Goal: Task Accomplishment & Management: Complete application form

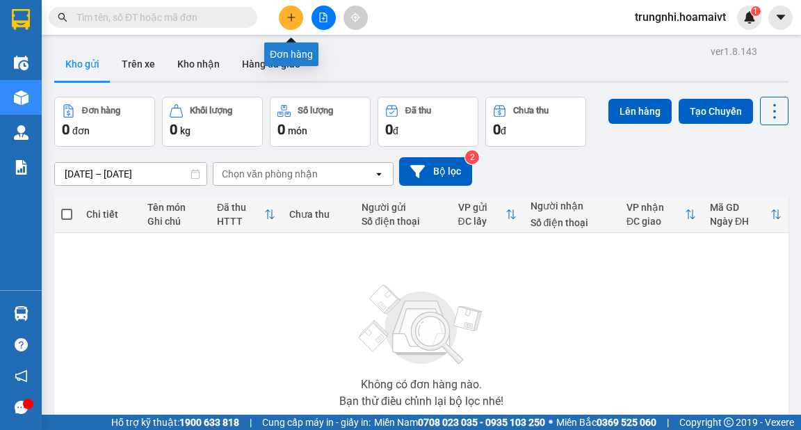
click at [291, 14] on icon "plus" at bounding box center [291, 17] width 1 height 8
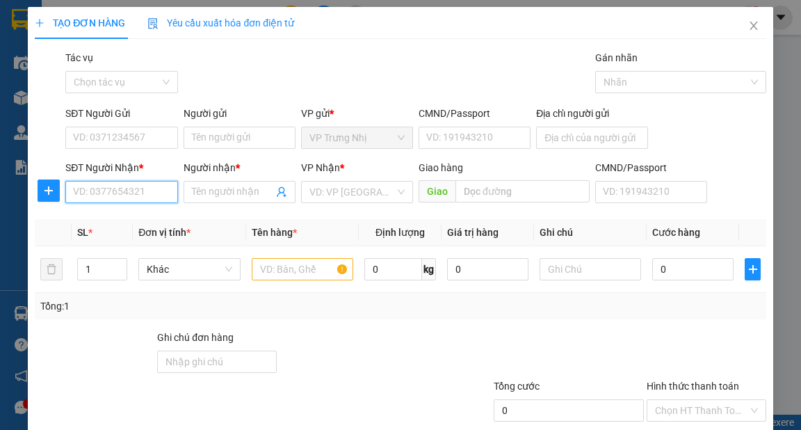
click at [114, 195] on input "SĐT Người Nhận *" at bounding box center [121, 192] width 112 height 22
type input "0903833244"
click at [158, 218] on div "0903833244 - QUẢNG" at bounding box center [121, 219] width 96 height 15
type input "QUẢNG"
type input "0903833244"
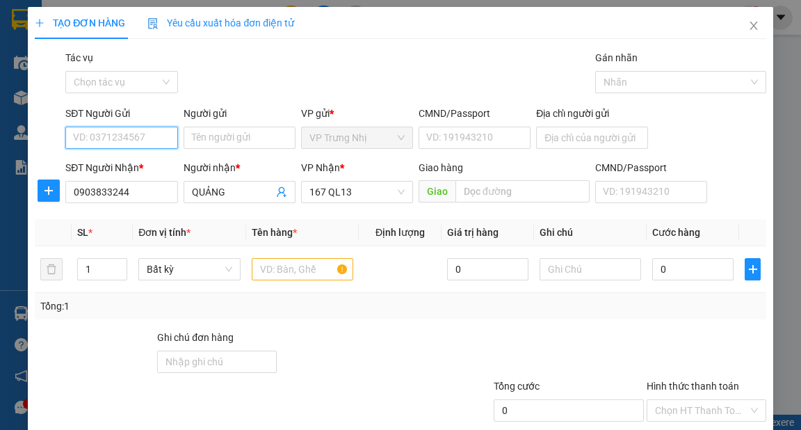
click at [162, 141] on input "SĐT Người Gửi" at bounding box center [121, 138] width 112 height 22
click at [154, 160] on div "0908570486 - CO MAI" at bounding box center [120, 165] width 95 height 15
type input "0908570486"
type input "CO MAI"
click at [282, 266] on input "text" at bounding box center [303, 269] width 102 height 22
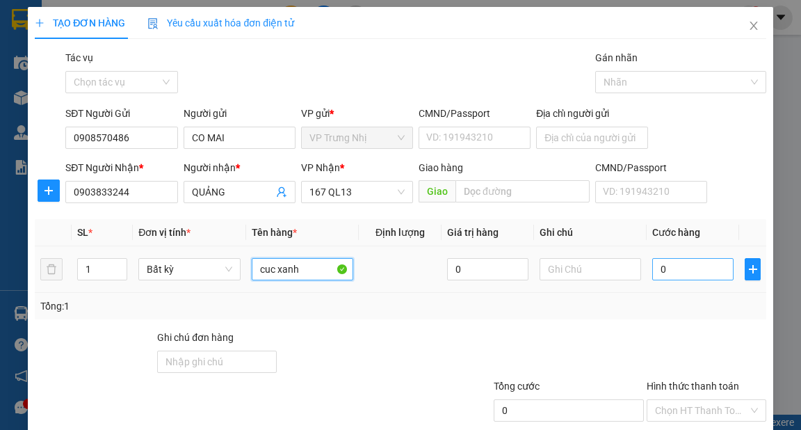
type input "cuc xanh"
click at [683, 275] on input "0" at bounding box center [692, 269] width 81 height 22
type input "5"
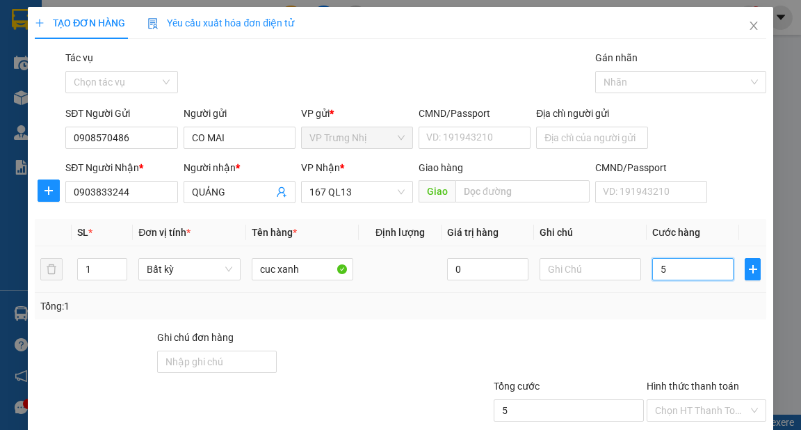
type input "50"
type input "50.000"
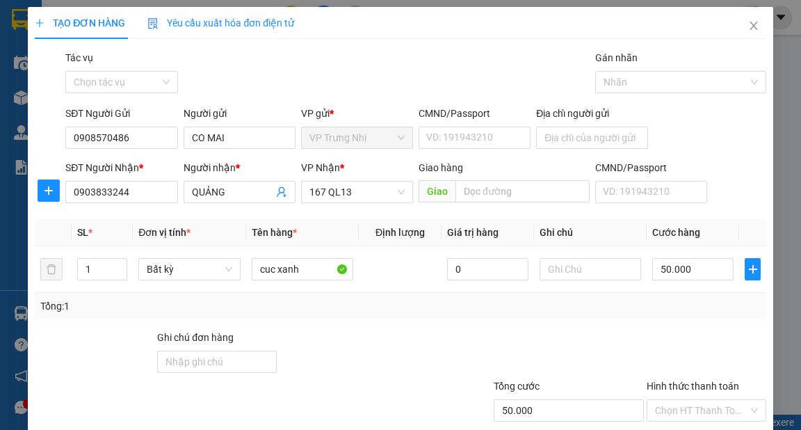
click at [610, 337] on div at bounding box center [554, 354] width 184 height 49
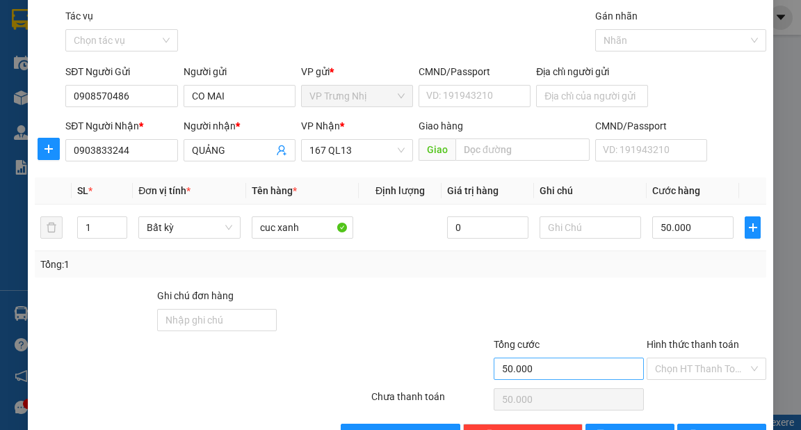
scroll to position [83, 0]
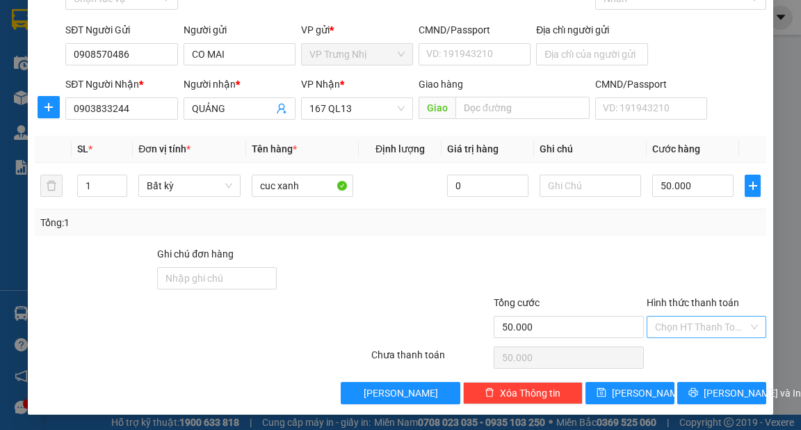
click at [676, 325] on input "Hình thức thanh toán" at bounding box center [701, 326] width 93 height 21
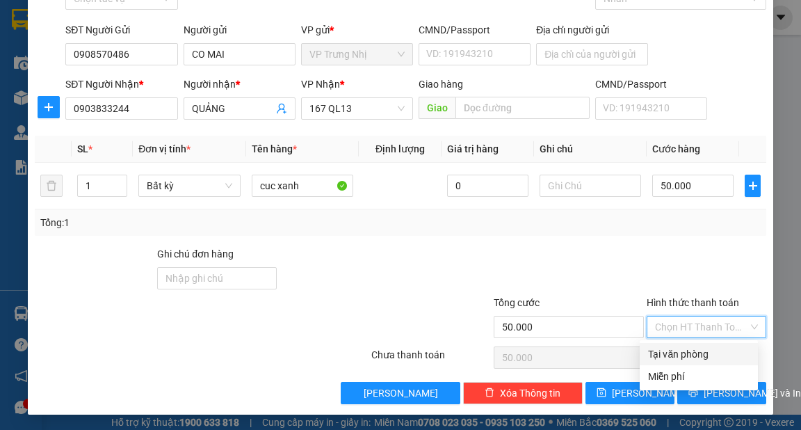
click at [689, 348] on div "Tại văn phòng" at bounding box center [699, 353] width 102 height 15
type input "0"
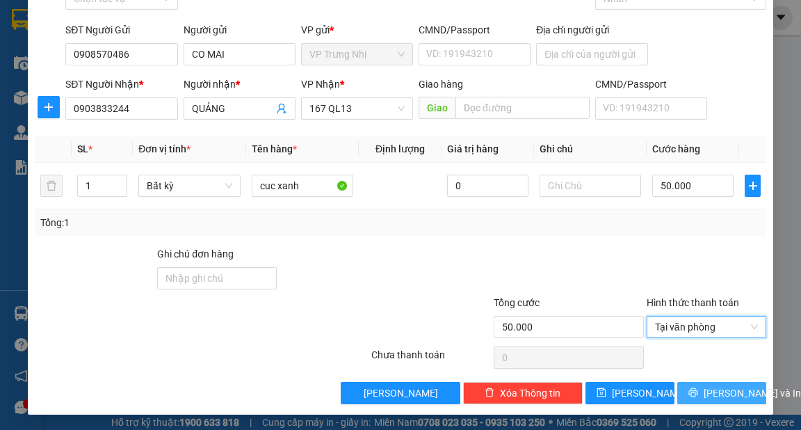
click at [723, 392] on span "[PERSON_NAME] và In" at bounding box center [752, 392] width 97 height 15
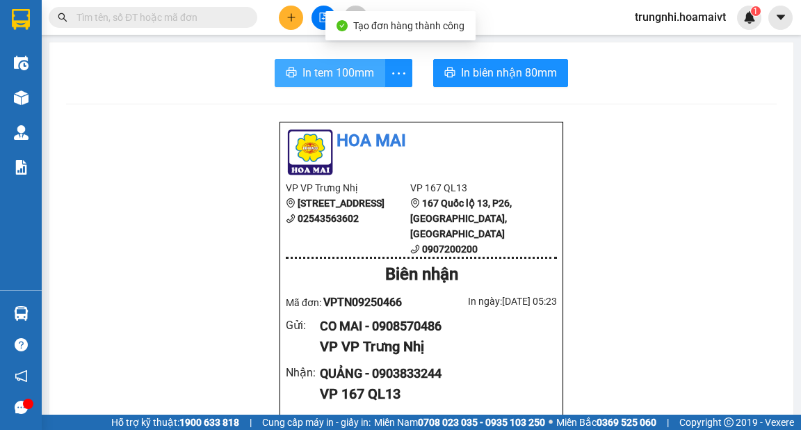
click at [332, 74] on span "In tem 100mm" at bounding box center [339, 72] width 72 height 17
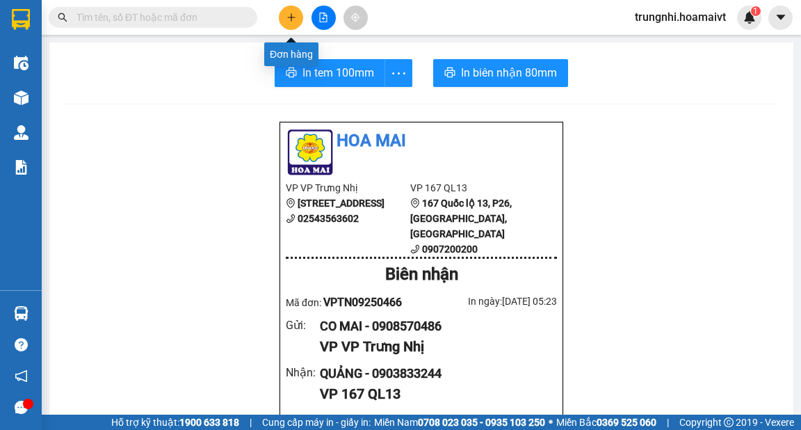
click at [289, 13] on icon "plus" at bounding box center [292, 18] width 10 height 10
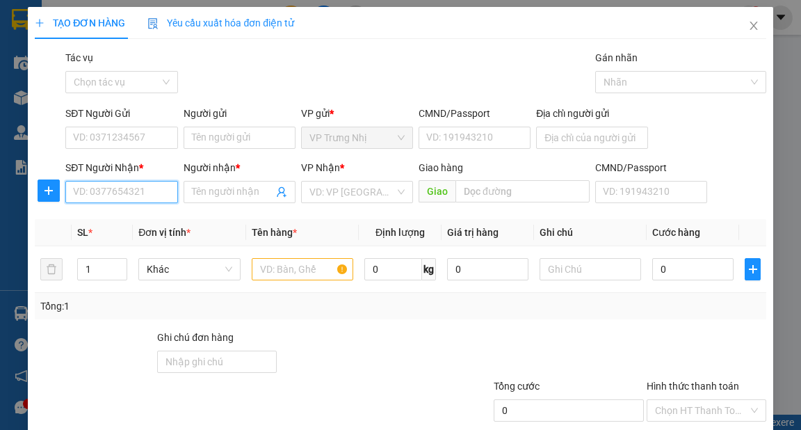
click at [129, 195] on input "SĐT Người Nhận *" at bounding box center [121, 192] width 112 height 22
type input "0908115533"
click at [170, 218] on div "0908115533 - NGỌC ANH" at bounding box center [129, 219] width 112 height 15
type input "NGỌC ANH"
type input "0908115533"
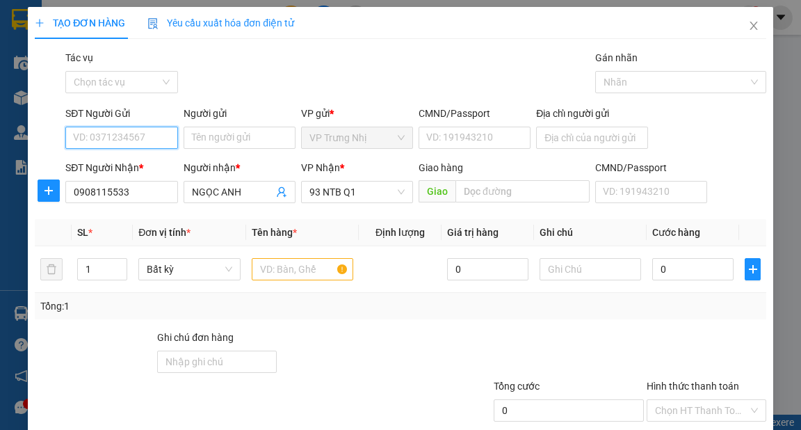
click at [159, 140] on input "SĐT Người Gửi" at bounding box center [121, 138] width 112 height 22
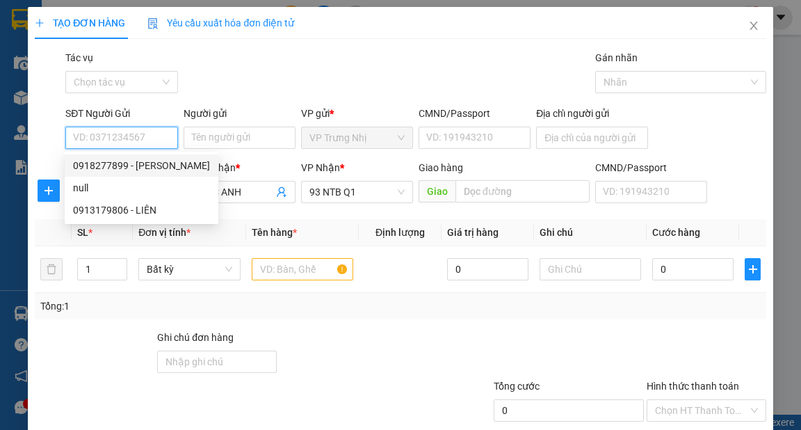
click at [155, 164] on div "0918277899 - QUANG" at bounding box center [141, 165] width 137 height 15
type input "0918277899"
type input "QUANG"
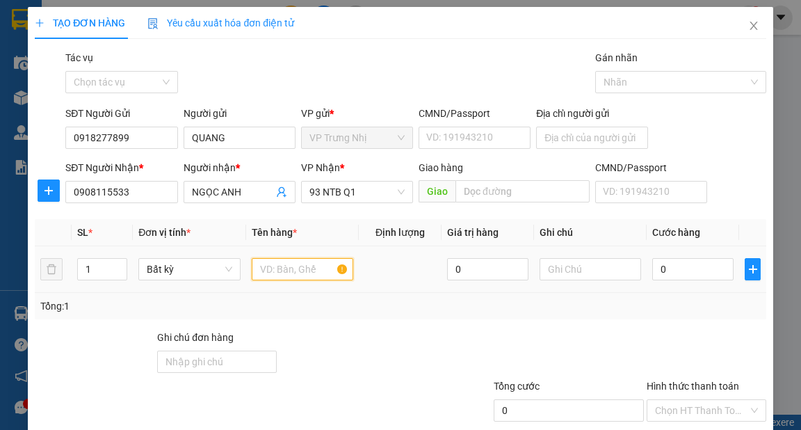
click at [289, 273] on input "text" at bounding box center [303, 269] width 102 height 22
type input "xốp"
click at [675, 273] on input "0" at bounding box center [692, 269] width 81 height 22
type input "4"
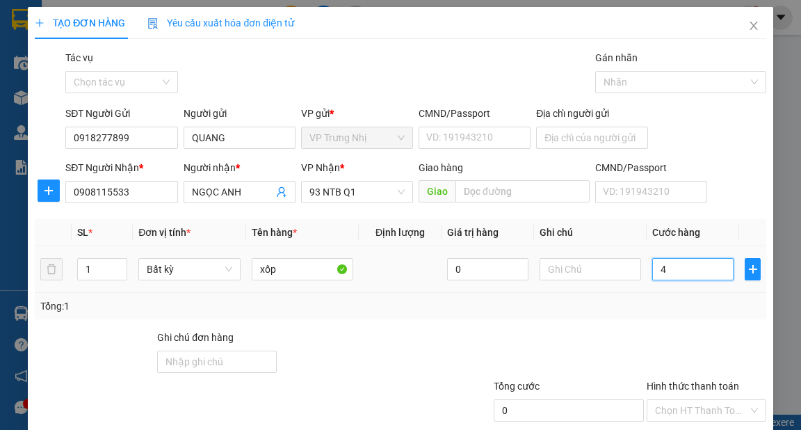
type input "4"
type input "40"
type input "40.000"
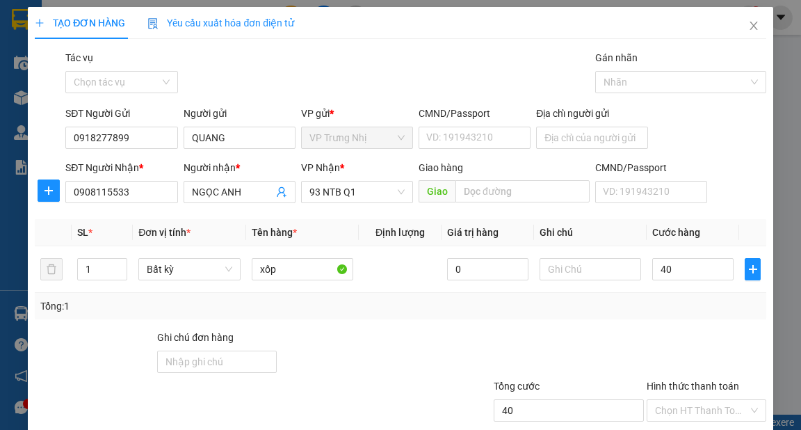
type input "40.000"
click at [670, 303] on div "Tổng: 1" at bounding box center [400, 305] width 720 height 15
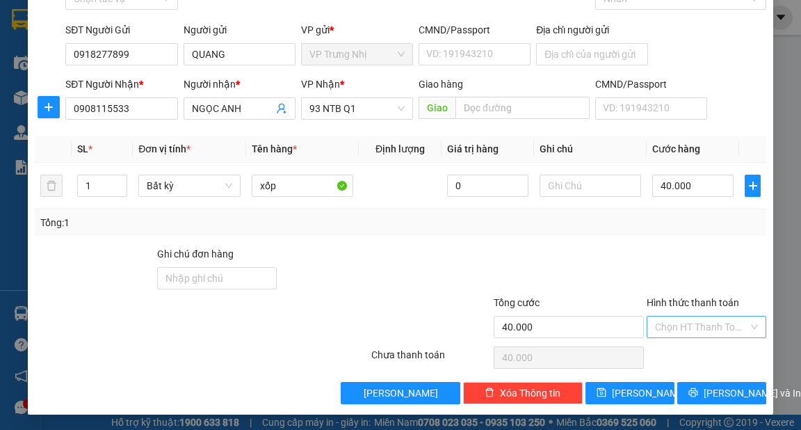
click at [688, 320] on input "Hình thức thanh toán" at bounding box center [701, 326] width 93 height 21
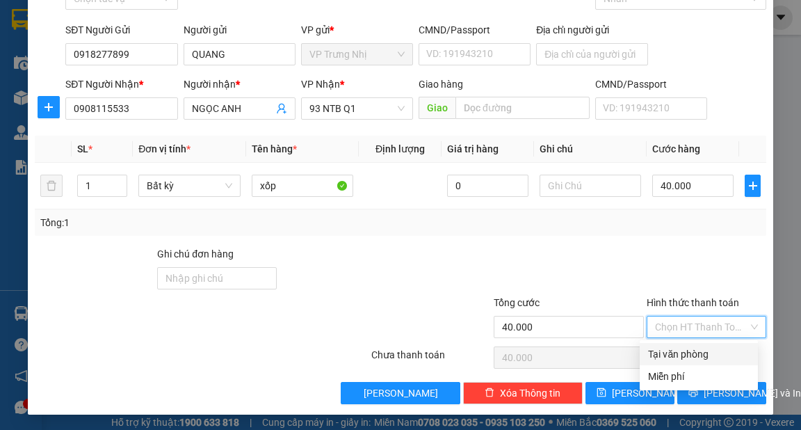
click at [688, 351] on div "Tại văn phòng" at bounding box center [699, 353] width 102 height 15
type input "0"
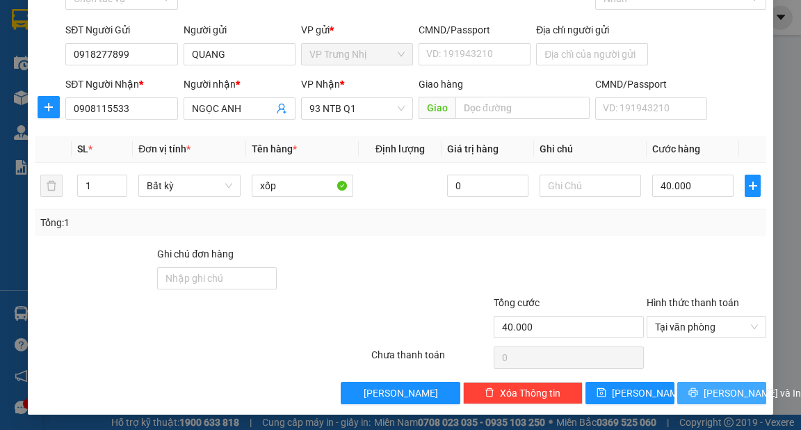
click at [728, 389] on span "[PERSON_NAME] và In" at bounding box center [752, 392] width 97 height 15
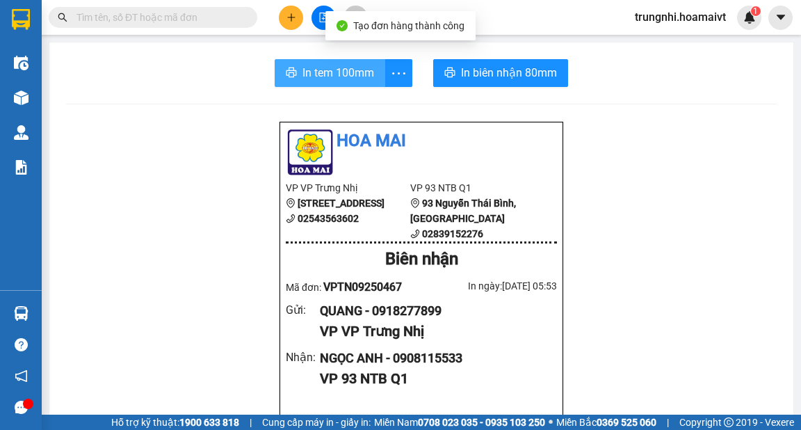
click at [338, 67] on span "In tem 100mm" at bounding box center [339, 72] width 72 height 17
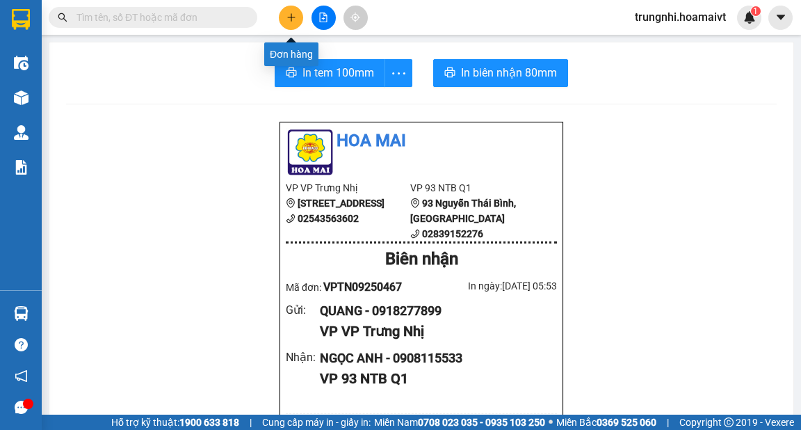
click at [290, 17] on icon "plus" at bounding box center [292, 18] width 10 height 10
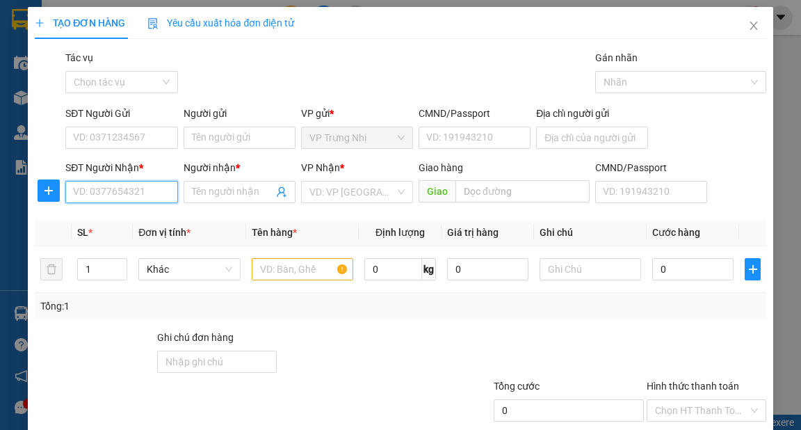
click at [120, 195] on input "SĐT Người Nhận *" at bounding box center [121, 192] width 112 height 22
type input "0938871157"
click at [125, 221] on div "0938871157 - TUẤN" at bounding box center [120, 219] width 94 height 15
type input "TUẤN"
type input "077069001330"
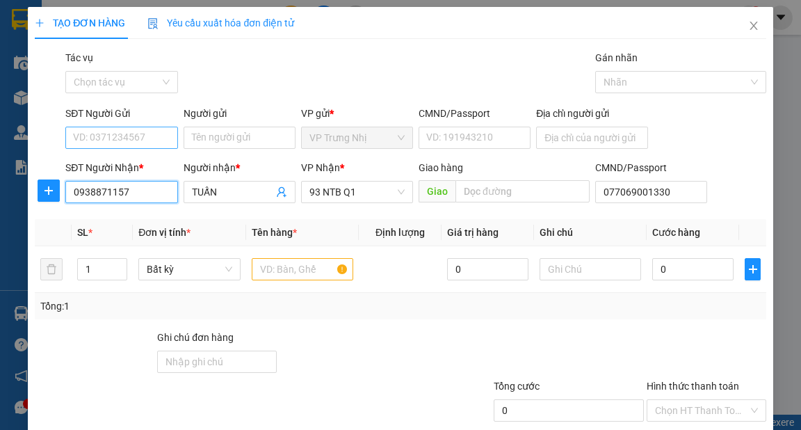
type input "0938871157"
click at [139, 143] on input "SĐT Người Gửi" at bounding box center [121, 138] width 112 height 22
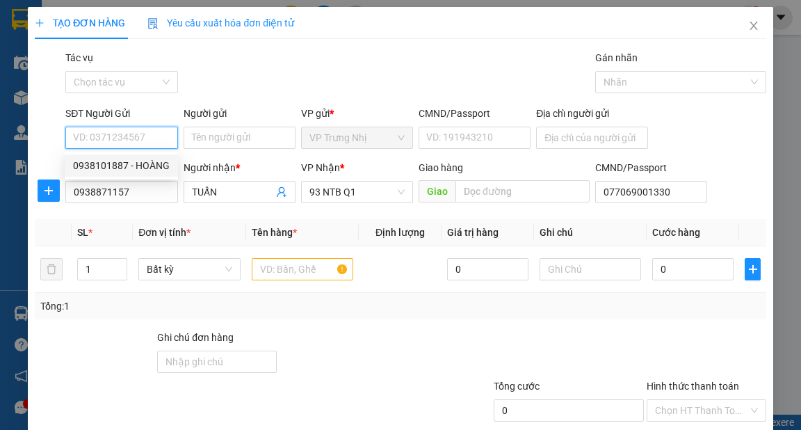
click at [147, 163] on div "0938101887 - HOÀNG" at bounding box center [121, 165] width 97 height 15
type input "0938101887"
type input "HOÀNG"
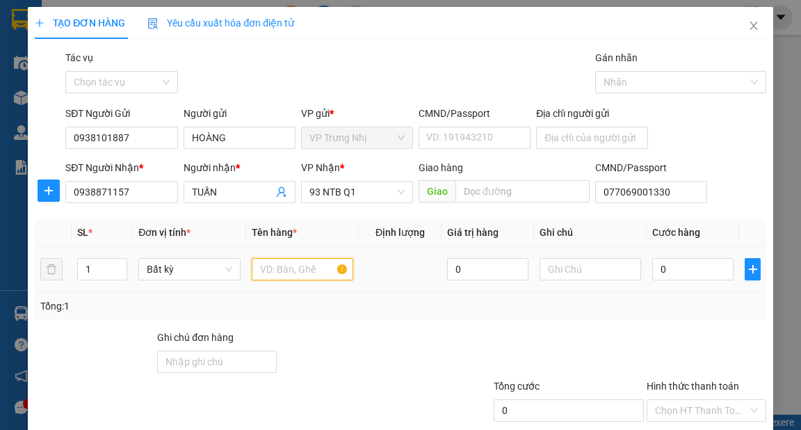
click at [296, 264] on input "text" at bounding box center [303, 269] width 102 height 22
type input "THÙNG"
click at [680, 273] on input "0" at bounding box center [692, 269] width 81 height 22
type input "4"
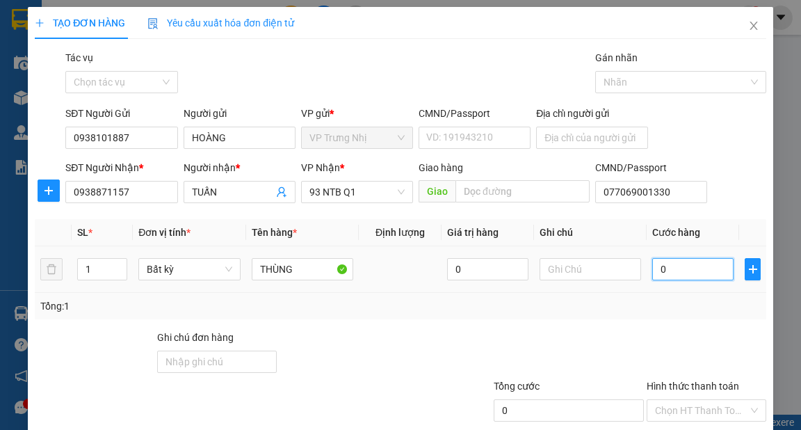
type input "4"
type input "40"
type input "40.000"
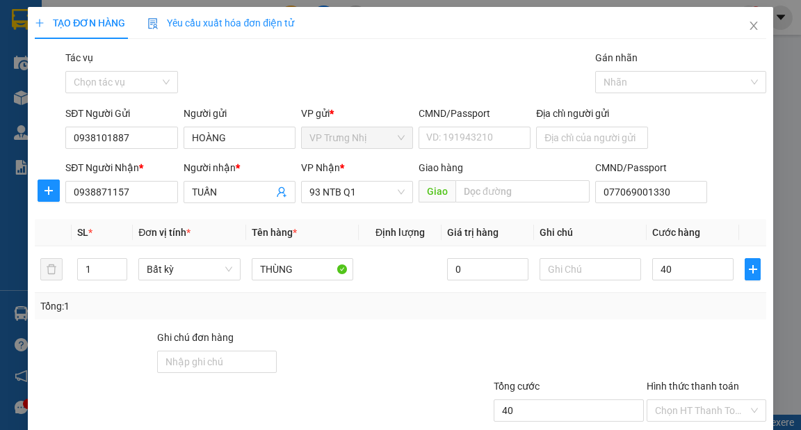
type input "40.000"
click at [645, 357] on div at bounding box center [706, 354] width 122 height 49
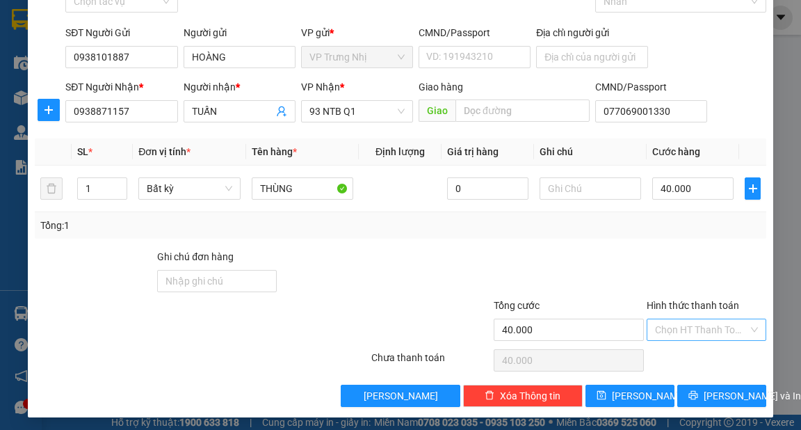
scroll to position [83, 0]
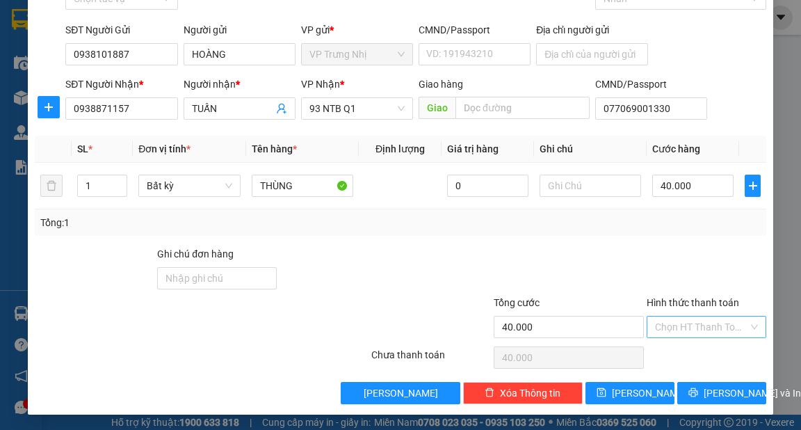
click at [694, 320] on input "Hình thức thanh toán" at bounding box center [701, 326] width 93 height 21
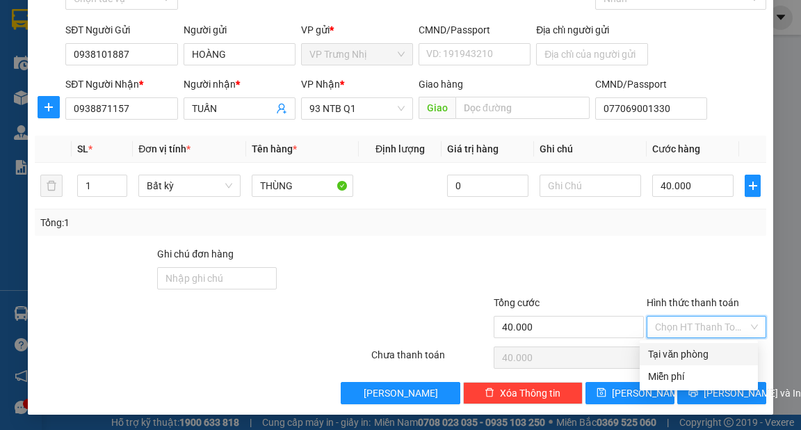
click at [696, 351] on div "Tại văn phòng" at bounding box center [699, 353] width 102 height 15
type input "0"
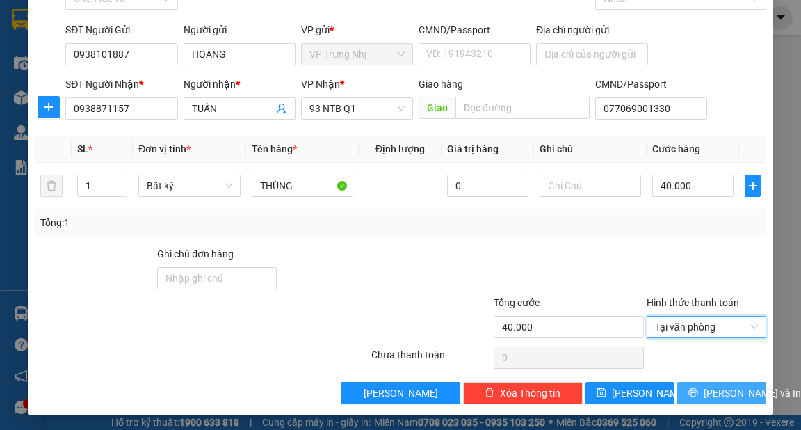
click at [721, 394] on span "[PERSON_NAME] và In" at bounding box center [752, 392] width 97 height 15
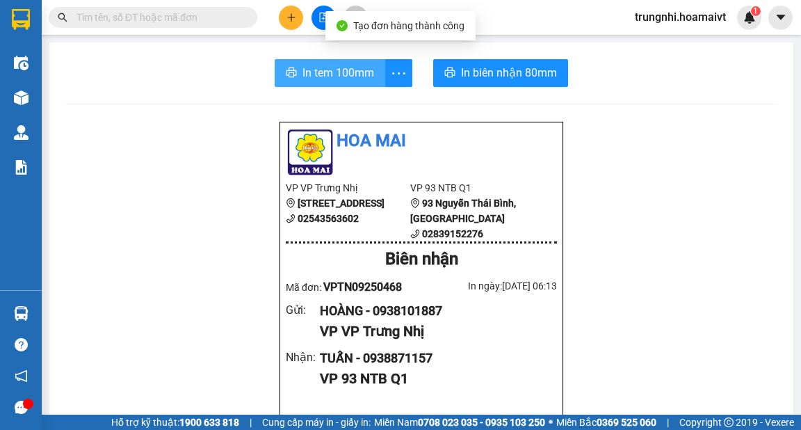
click at [334, 74] on span "In tem 100mm" at bounding box center [339, 72] width 72 height 17
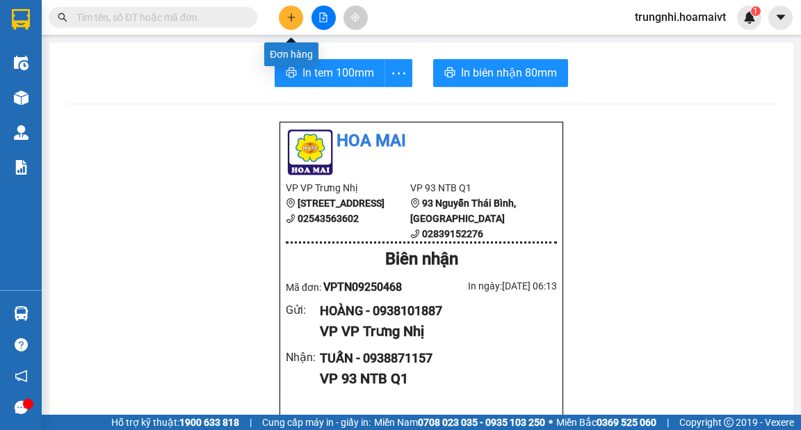
click at [289, 13] on icon "plus" at bounding box center [292, 18] width 10 height 10
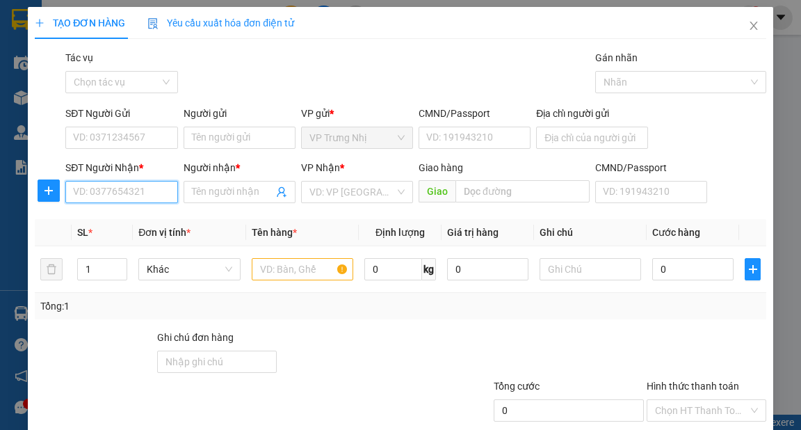
click at [150, 189] on input "SĐT Người Nhận *" at bounding box center [121, 192] width 112 height 22
type input "0908797955"
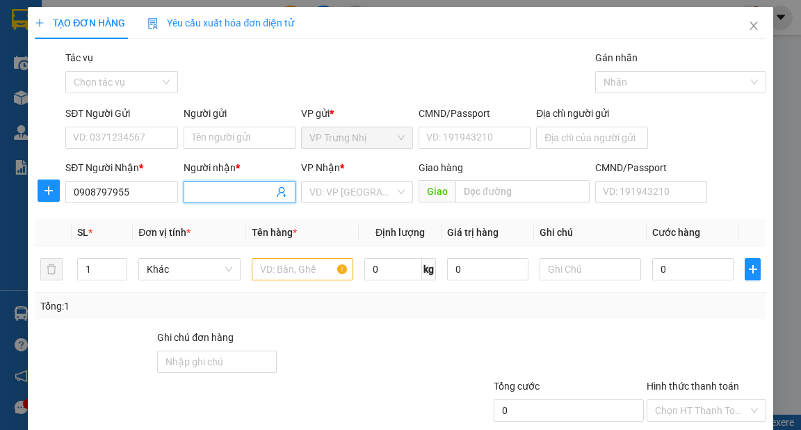
click at [203, 195] on input "Người nhận *" at bounding box center [232, 191] width 81 height 15
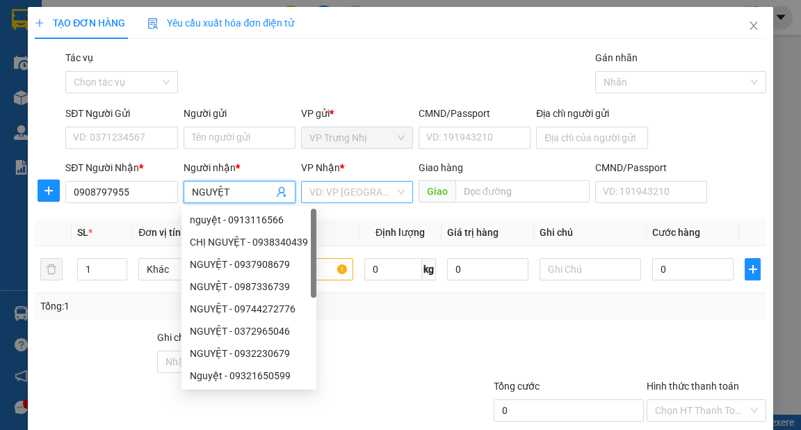
type input "NGUYỆT"
click at [364, 186] on input "search" at bounding box center [352, 192] width 86 height 21
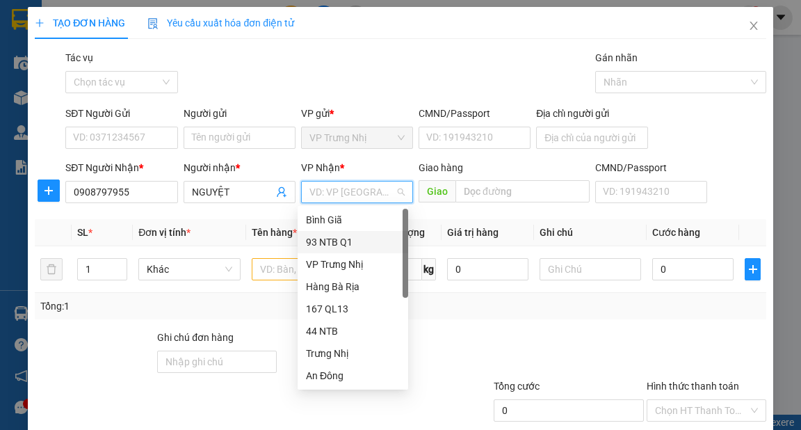
click at [339, 236] on div "93 NTB Q1" at bounding box center [353, 241] width 94 height 15
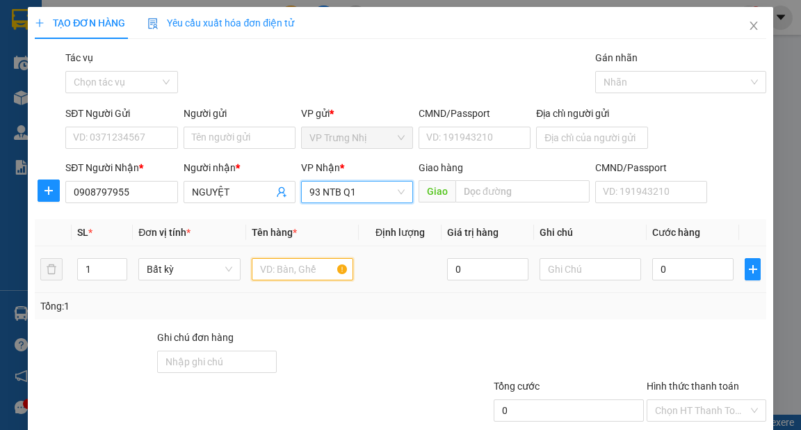
click at [284, 275] on input "text" at bounding box center [303, 269] width 102 height 22
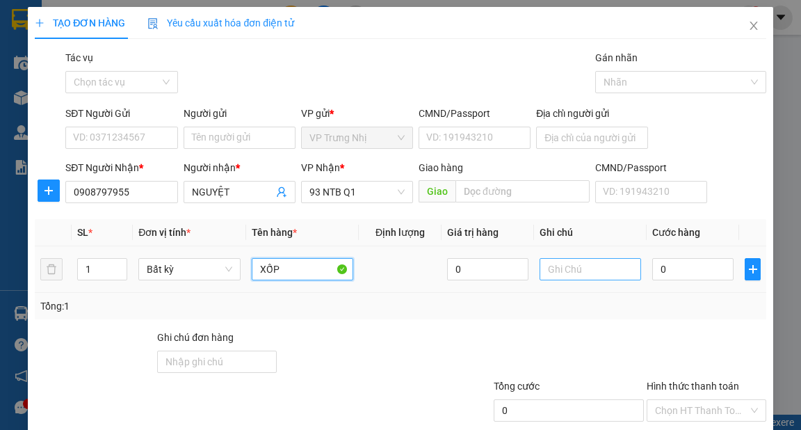
type input "XỐP"
click at [593, 267] on input "text" at bounding box center [591, 269] width 102 height 22
type input "STN R100"
click at [685, 271] on input "0" at bounding box center [692, 269] width 81 height 22
type input "5"
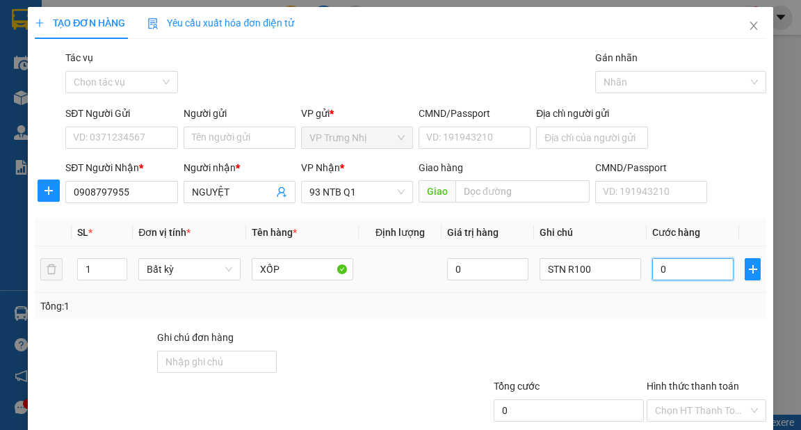
type input "5"
type input "50"
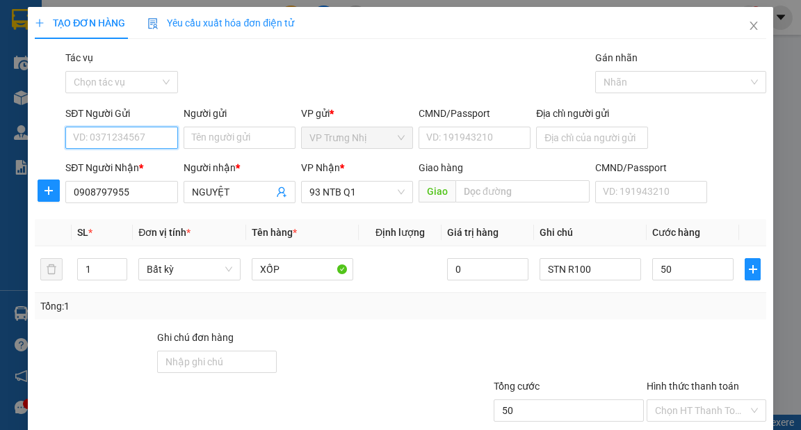
type input "50.000"
click at [161, 138] on input "SĐT Người Gửi" at bounding box center [121, 138] width 112 height 22
type input "0908289947"
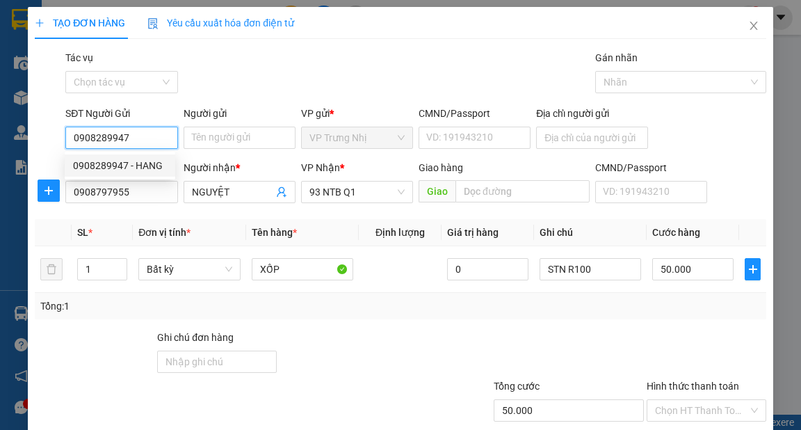
click at [148, 163] on div "0908289947 - HANG" at bounding box center [120, 165] width 94 height 15
type input "HANG"
type input "0908289947"
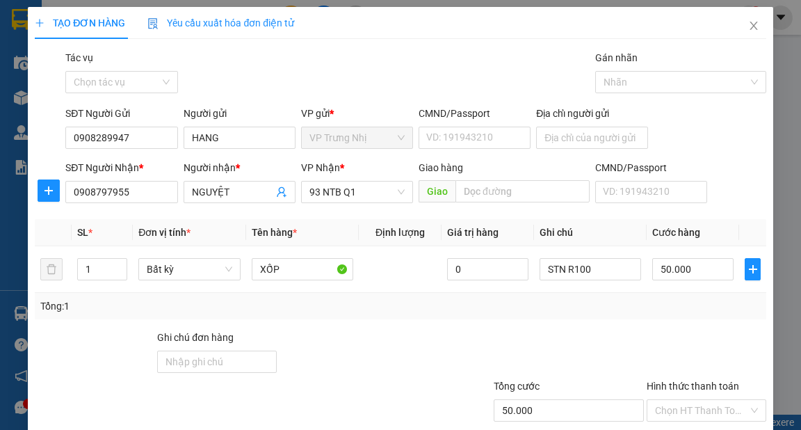
click at [362, 314] on div "Tổng: 1" at bounding box center [400, 306] width 731 height 26
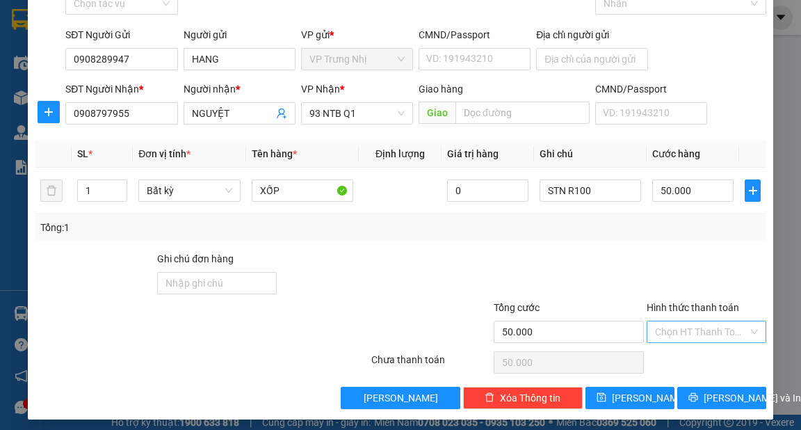
scroll to position [83, 0]
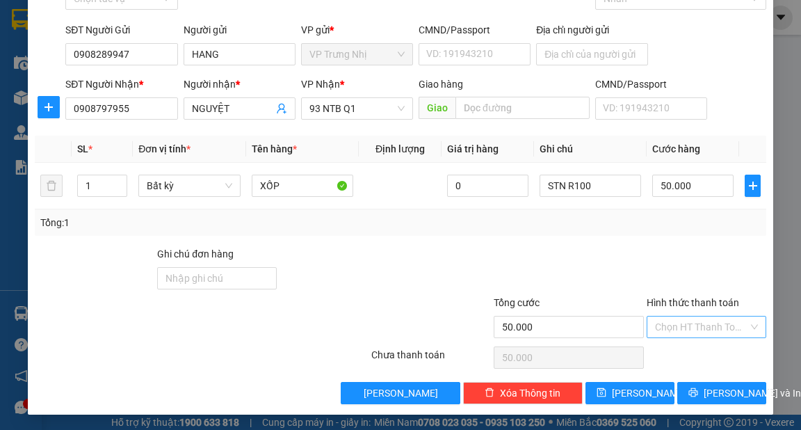
click at [679, 328] on input "Hình thức thanh toán" at bounding box center [701, 326] width 93 height 21
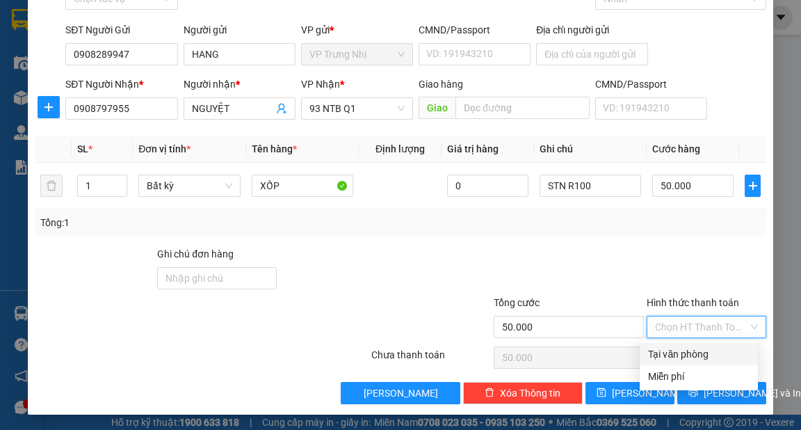
click at [682, 353] on div "Tại văn phòng" at bounding box center [699, 353] width 102 height 15
type input "0"
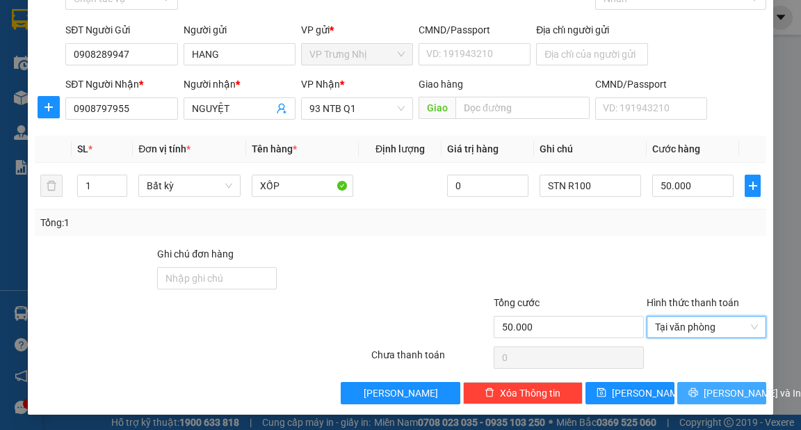
click at [720, 393] on span "[PERSON_NAME] và In" at bounding box center [752, 392] width 97 height 15
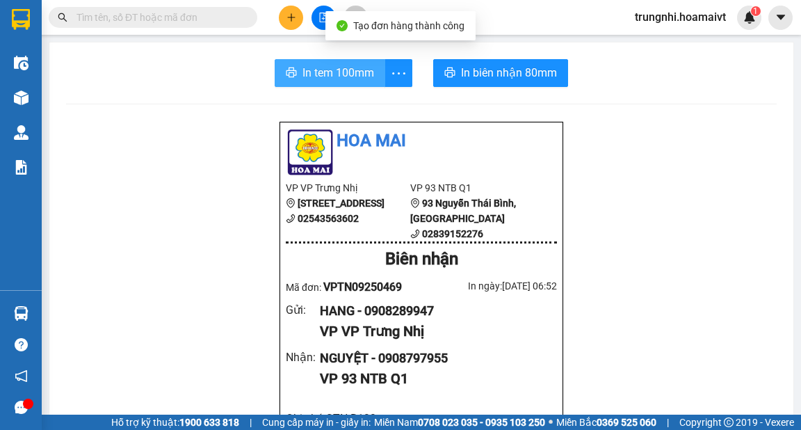
click at [346, 74] on span "In tem 100mm" at bounding box center [339, 72] width 72 height 17
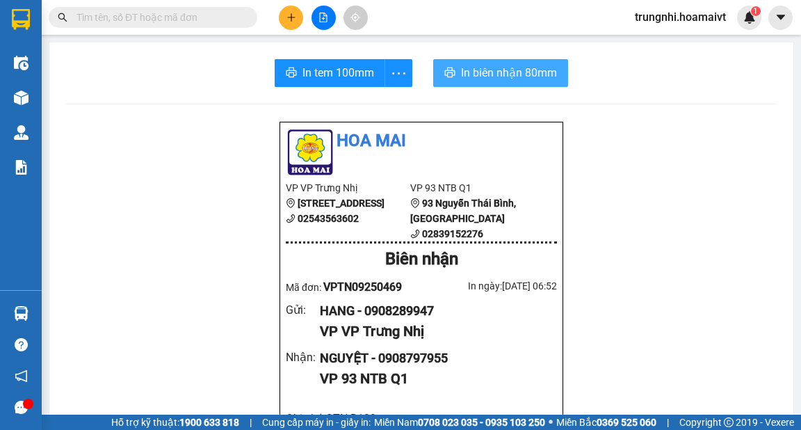
drag, startPoint x: 512, startPoint y: 72, endPoint x: 507, endPoint y: 81, distance: 10.9
click at [512, 71] on span "In biên nhận 80mm" at bounding box center [509, 72] width 96 height 17
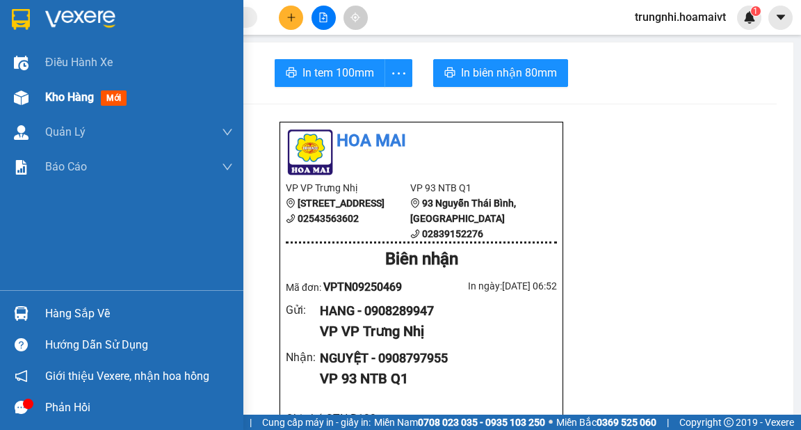
click at [70, 95] on span "Kho hàng" at bounding box center [69, 96] width 49 height 13
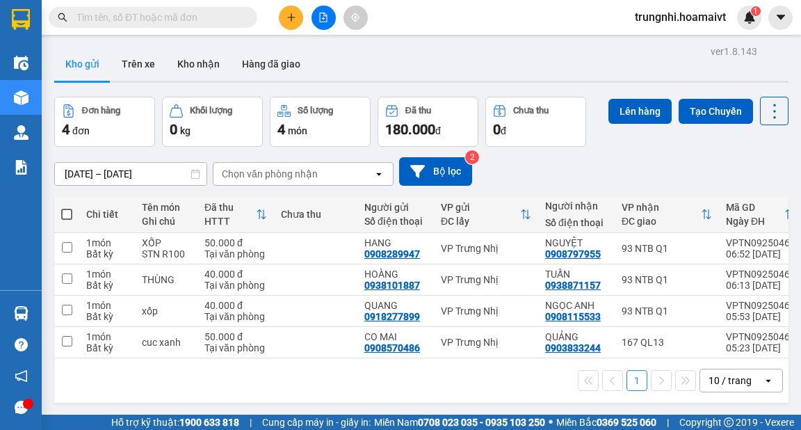
click at [68, 212] on span at bounding box center [66, 214] width 11 height 11
click at [67, 207] on input "checkbox" at bounding box center [67, 207] width 0 height 0
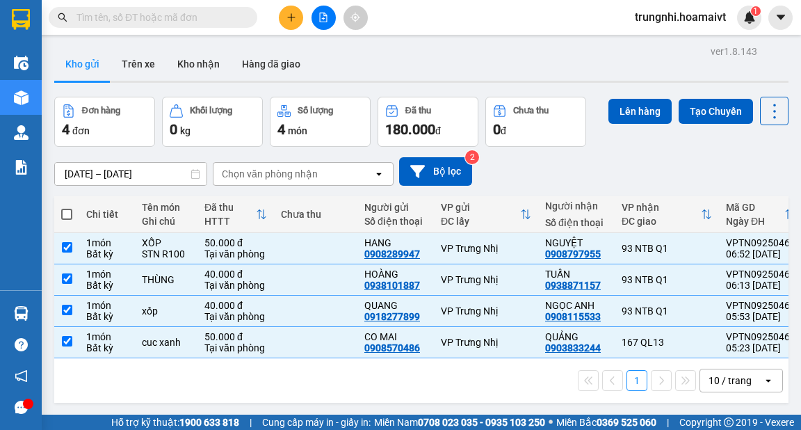
checkbox input "true"
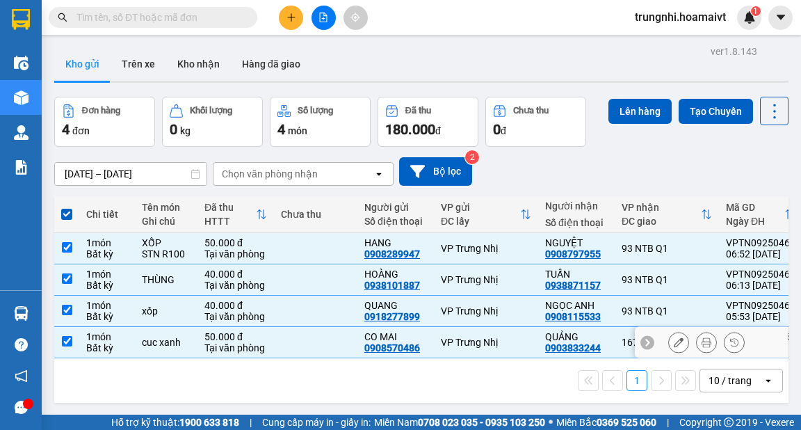
click at [67, 339] on input "checkbox" at bounding box center [67, 341] width 10 height 10
checkbox input "false"
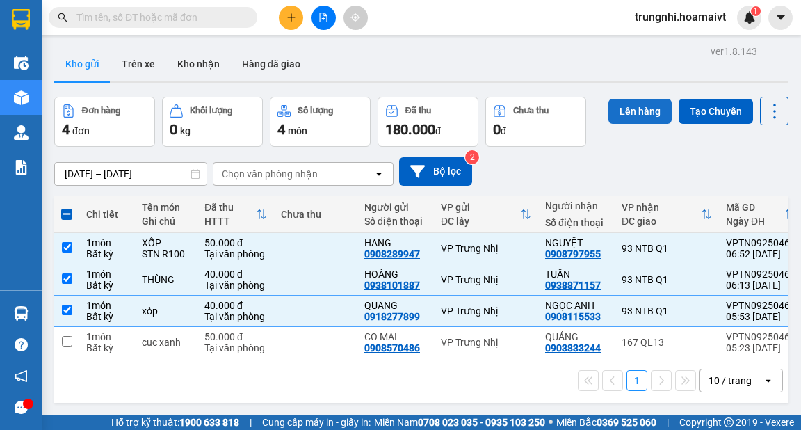
click at [643, 108] on button "Lên hàng" at bounding box center [640, 111] width 63 height 25
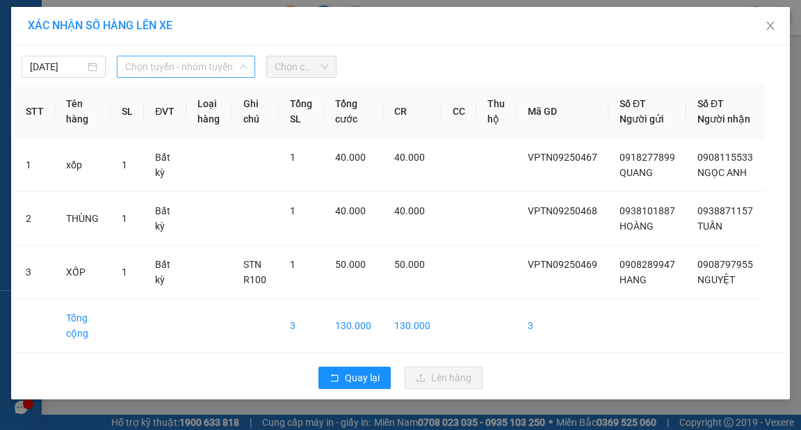
click at [246, 69] on div "Chọn tuyến - nhóm tuyến" at bounding box center [186, 67] width 138 height 22
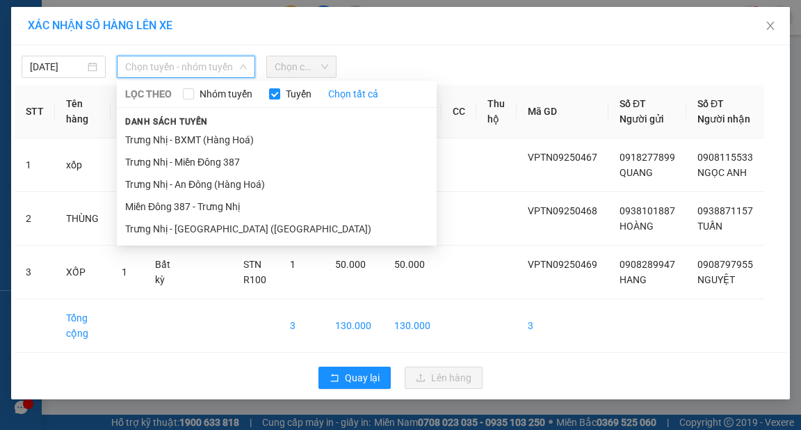
click at [182, 231] on li "Trưng Nhị - [GEOGRAPHIC_DATA] ([GEOGRAPHIC_DATA])" at bounding box center [277, 229] width 320 height 22
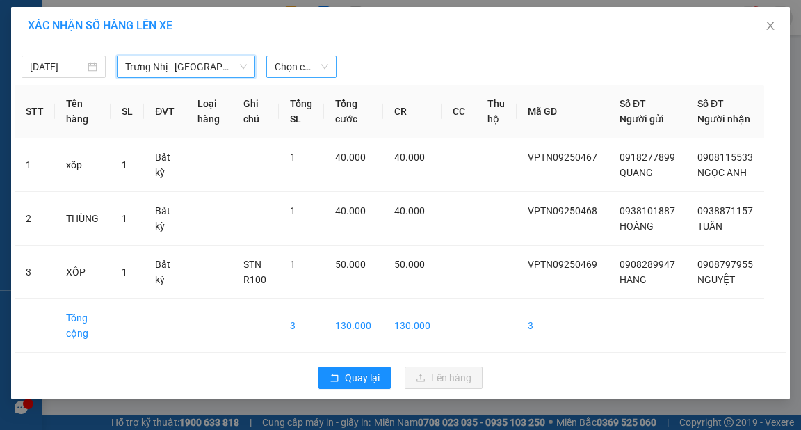
click at [319, 63] on span "Chọn chuyến" at bounding box center [302, 66] width 54 height 21
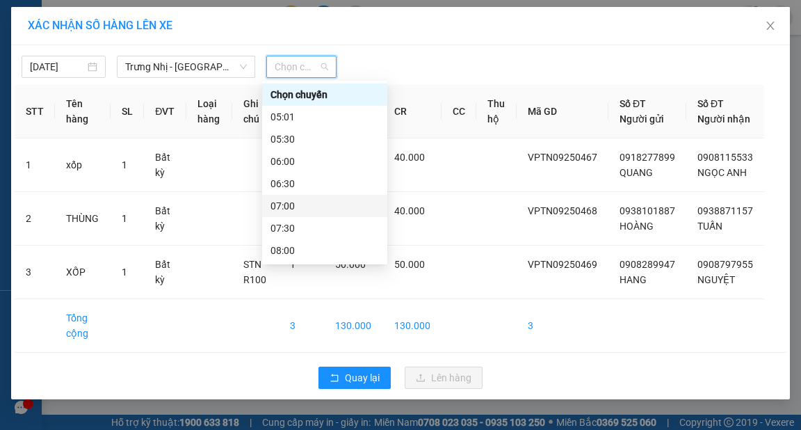
click at [289, 203] on div "07:00" at bounding box center [325, 205] width 108 height 15
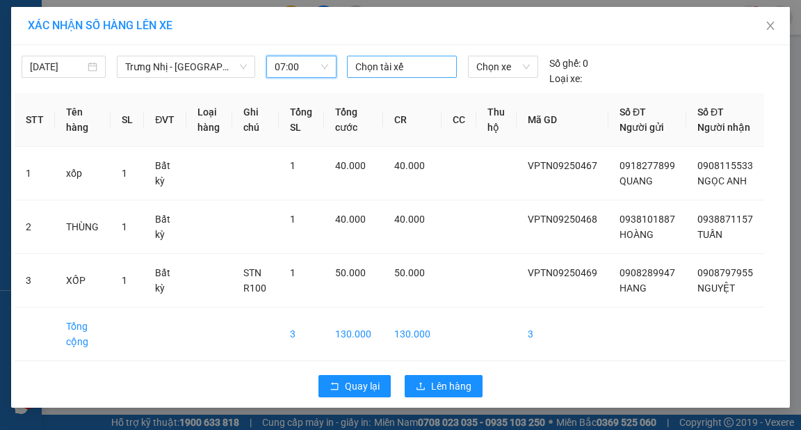
click at [382, 65] on div at bounding box center [402, 66] width 103 height 17
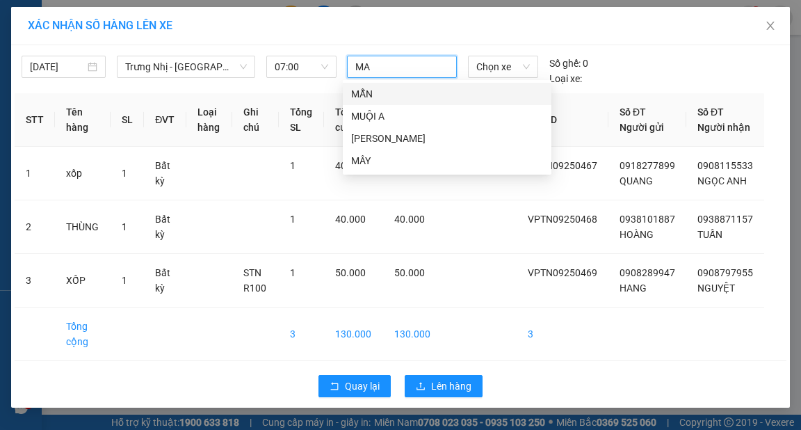
type input "MAN"
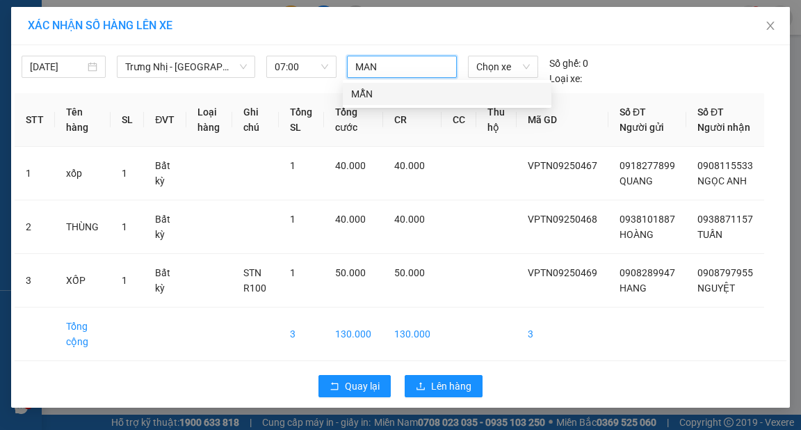
click at [363, 95] on div "MẪN" at bounding box center [447, 93] width 192 height 15
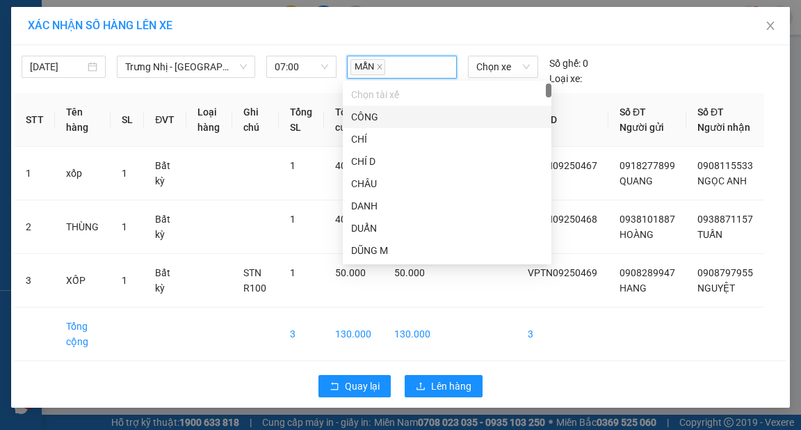
click at [409, 35] on div "XÁC NHẬN SỐ HÀNG LÊN XE" at bounding box center [400, 26] width 779 height 38
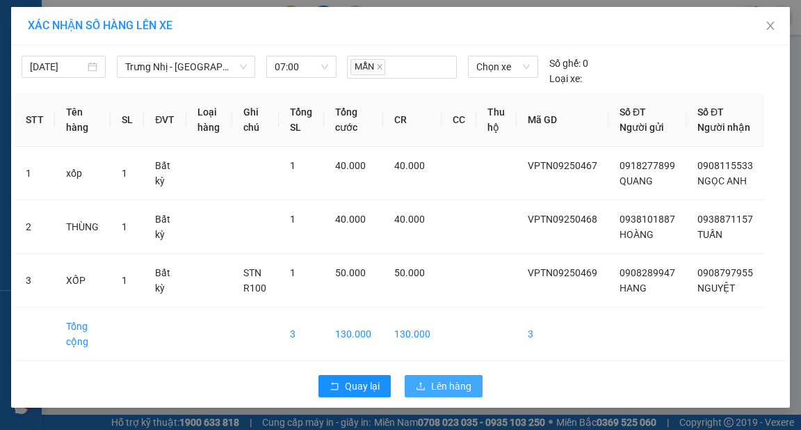
click at [452, 394] on span "Lên hàng" at bounding box center [451, 385] width 40 height 15
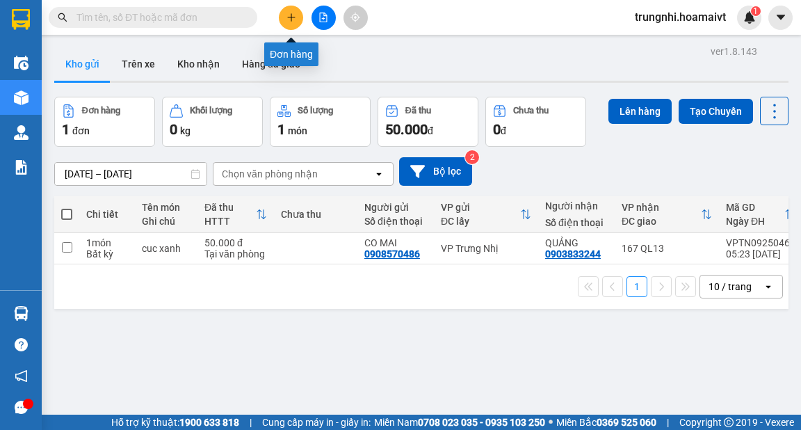
click at [289, 14] on icon "plus" at bounding box center [292, 18] width 10 height 10
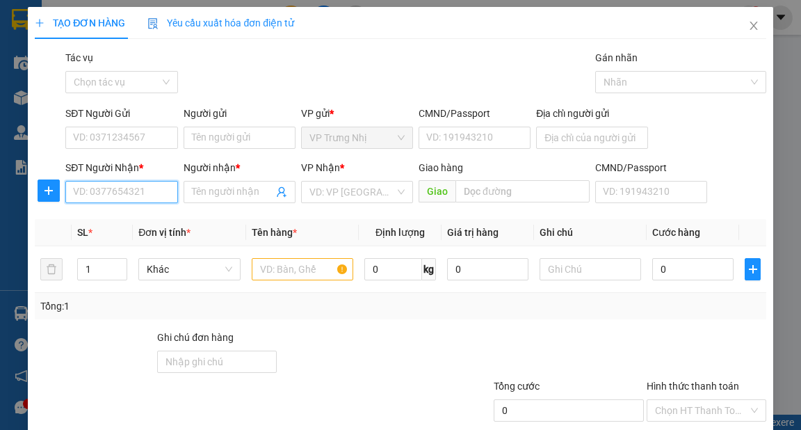
click at [145, 191] on input "SĐT Người Nhận *" at bounding box center [121, 192] width 112 height 22
type input "0334927478"
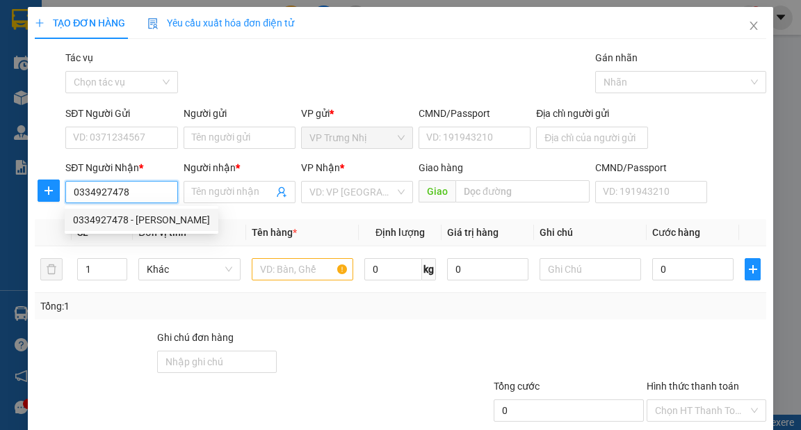
click at [138, 220] on div "0334927478 - NGỌC" at bounding box center [141, 219] width 137 height 15
type input "NGỌC"
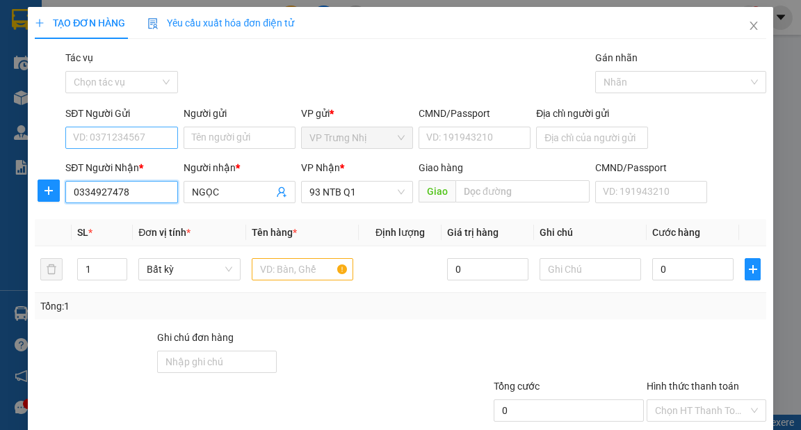
type input "0334927478"
click at [140, 138] on input "SĐT Người Gửi" at bounding box center [121, 138] width 112 height 22
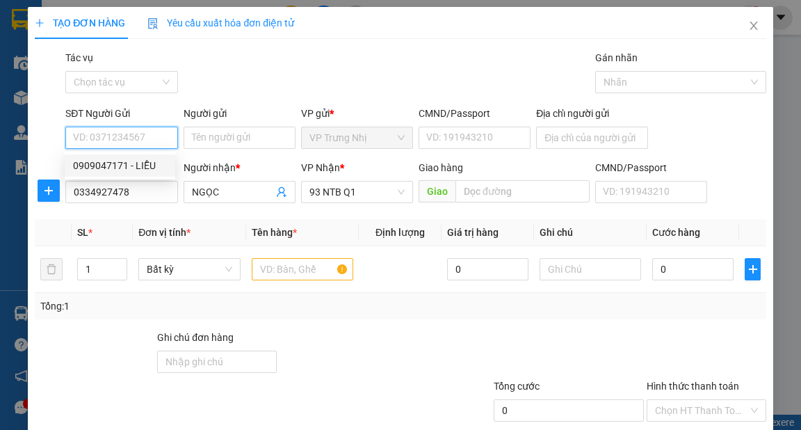
click at [136, 166] on div "0909047171 - LIỄU" at bounding box center [120, 165] width 94 height 15
type input "0909047171"
type input "LIỄU"
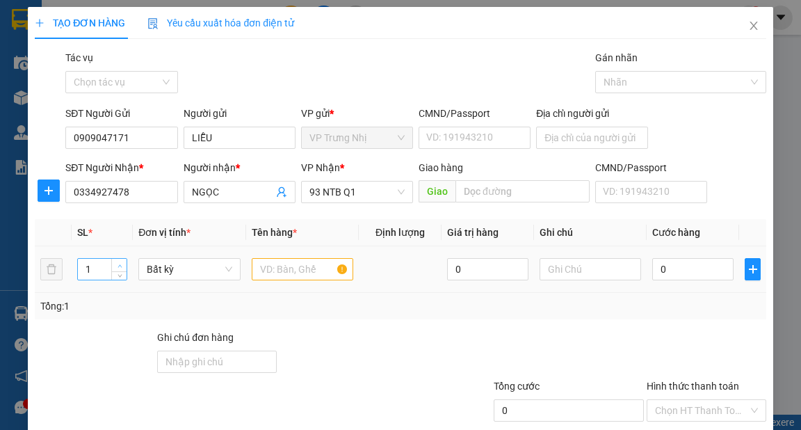
type input "2"
click at [115, 264] on span "up" at bounding box center [119, 266] width 8 height 8
click at [290, 270] on input "text" at bounding box center [303, 269] width 102 height 22
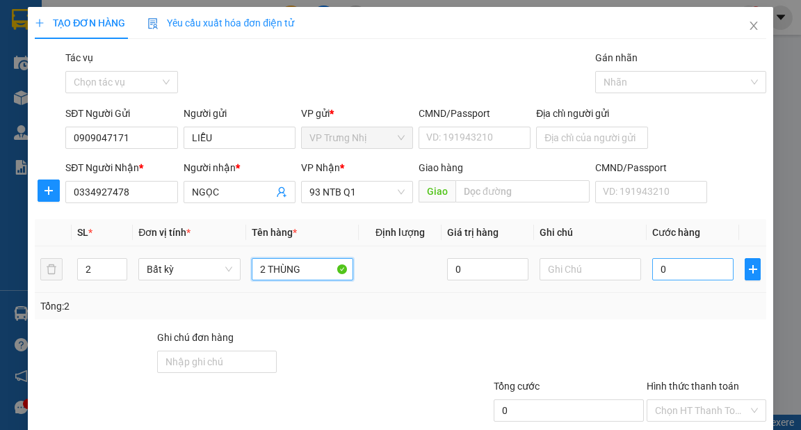
type input "2 THÙNG"
click at [682, 268] on input "0" at bounding box center [692, 269] width 81 height 22
type input "1"
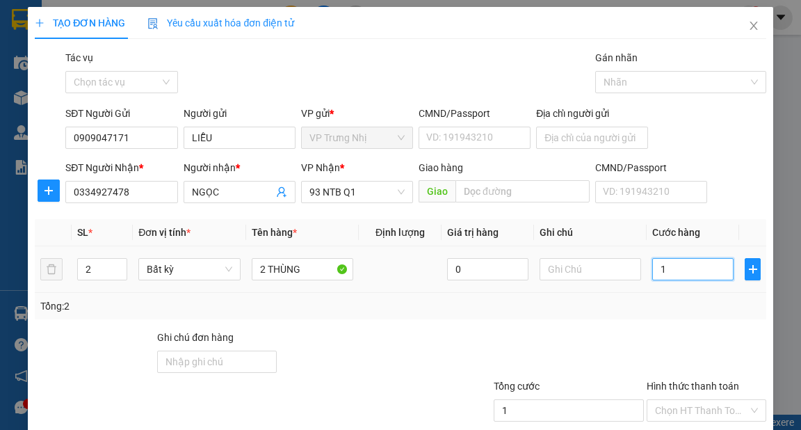
type input "12"
type input "120"
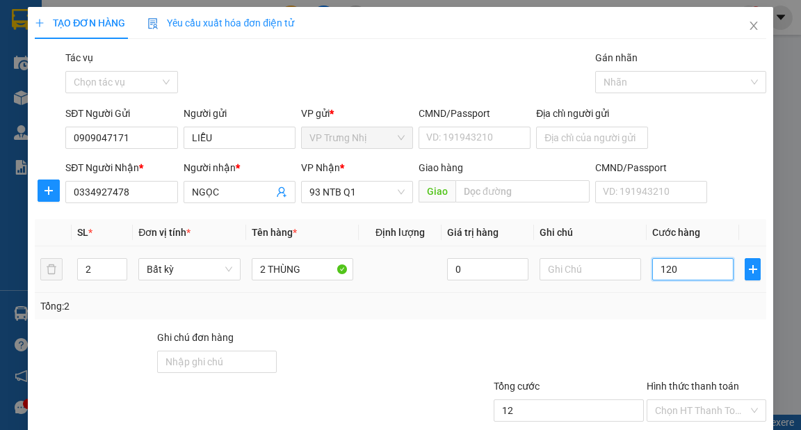
type input "120"
type input "120.000"
click at [666, 341] on div at bounding box center [706, 354] width 122 height 49
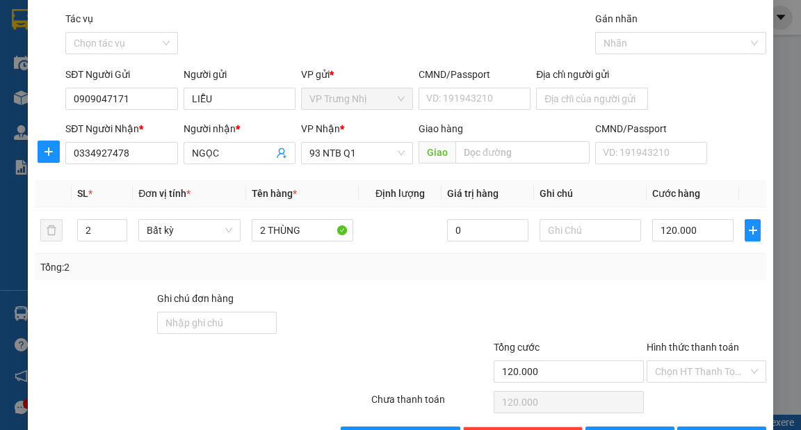
scroll to position [83, 0]
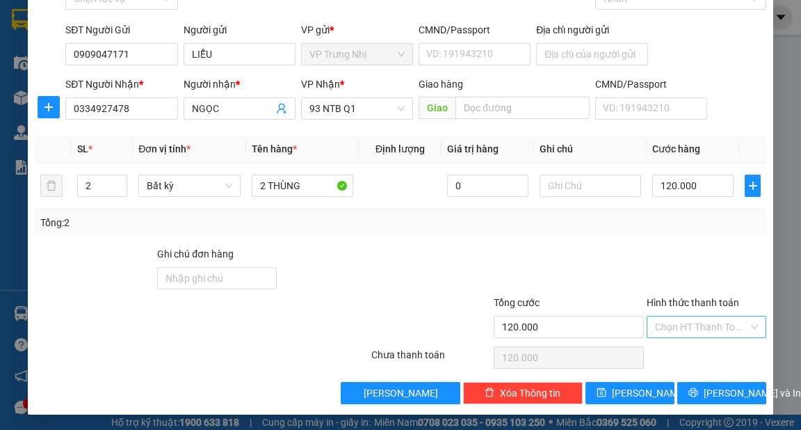
click at [689, 324] on input "Hình thức thanh toán" at bounding box center [701, 326] width 93 height 21
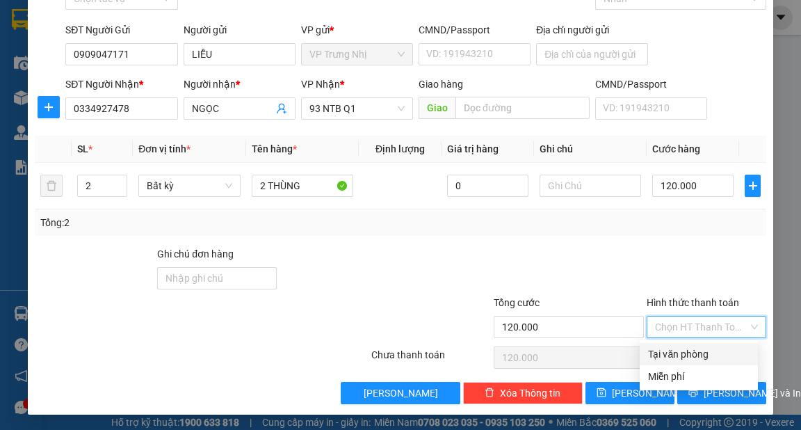
click at [690, 347] on div "Tại văn phòng" at bounding box center [699, 353] width 102 height 15
type input "0"
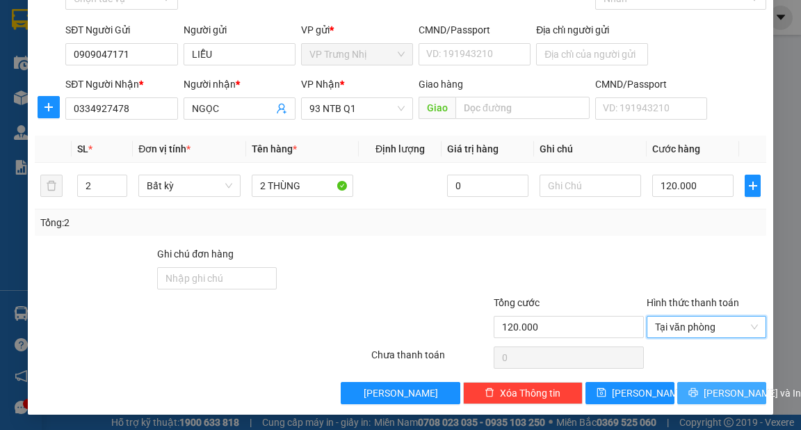
click at [726, 392] on span "[PERSON_NAME] và In" at bounding box center [752, 392] width 97 height 15
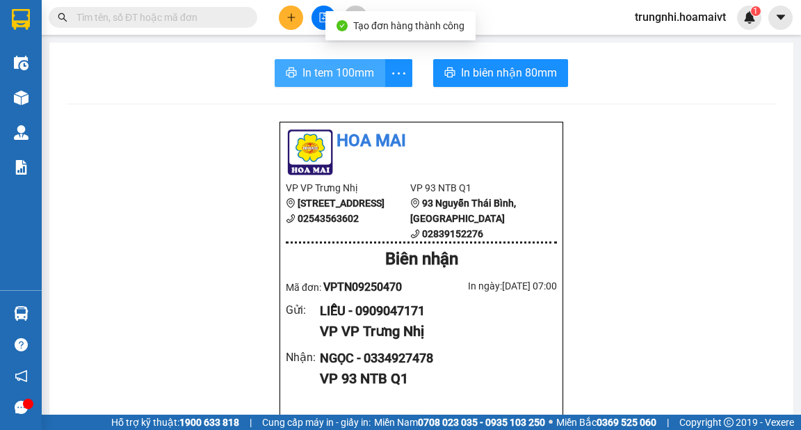
click at [340, 71] on span "In tem 100mm" at bounding box center [339, 72] width 72 height 17
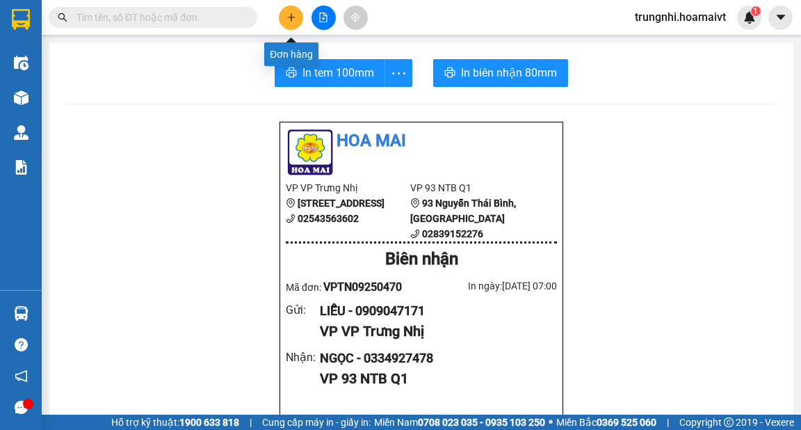
click at [298, 16] on button at bounding box center [291, 18] width 24 height 24
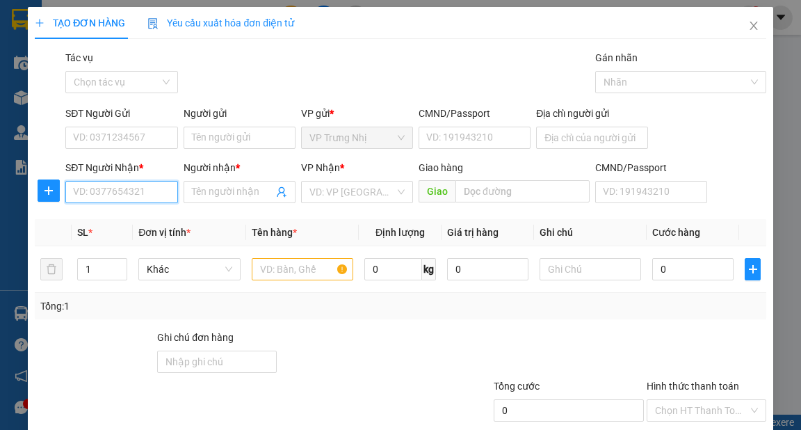
click at [120, 195] on input "SĐT Người Nhận *" at bounding box center [121, 192] width 112 height 22
type input "0935095369"
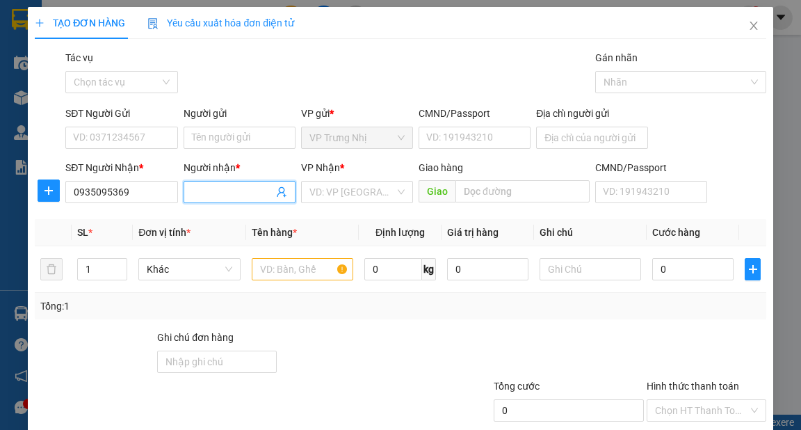
click at [221, 191] on input "Người nhận *" at bounding box center [232, 191] width 81 height 15
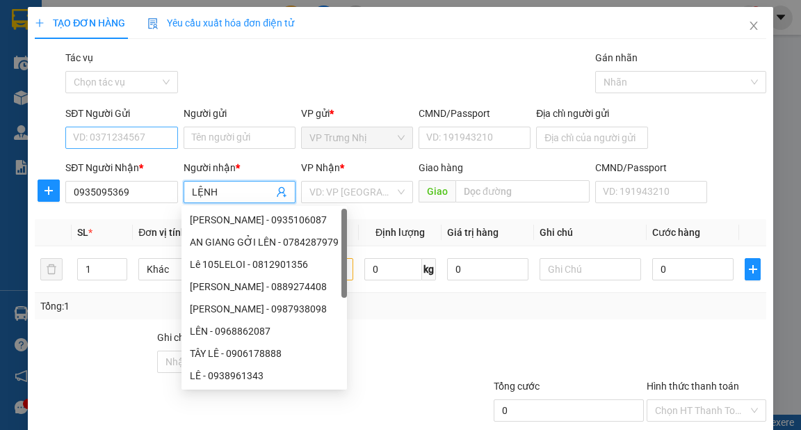
type input "LỆNH"
click at [142, 131] on input "SĐT Người Gửi" at bounding box center [121, 138] width 112 height 22
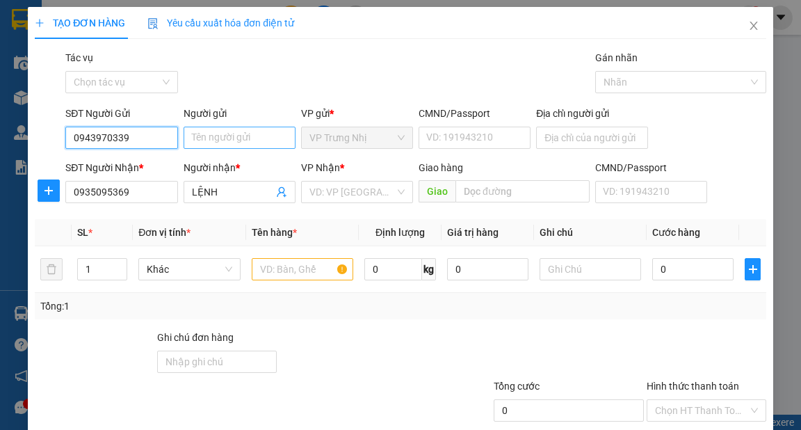
type input "0943970339"
click at [214, 138] on input "Người gửi" at bounding box center [240, 138] width 112 height 22
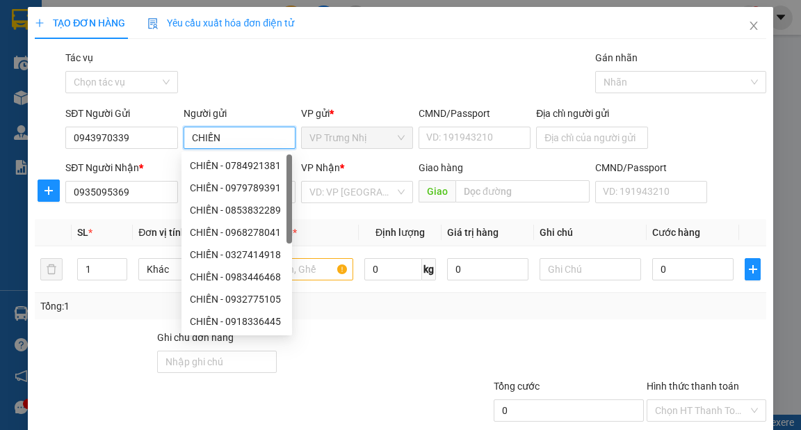
type input "CHIẾN"
click at [381, 87] on div "Gói vận chuyển * Tiêu chuẩn Tác vụ Chọn tác vụ Gán nhãn Nhãn" at bounding box center [416, 74] width 706 height 49
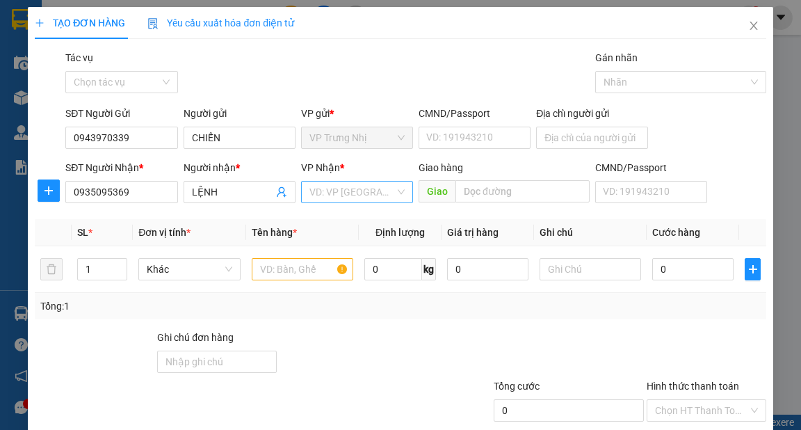
click at [386, 198] on input "search" at bounding box center [352, 192] width 86 height 21
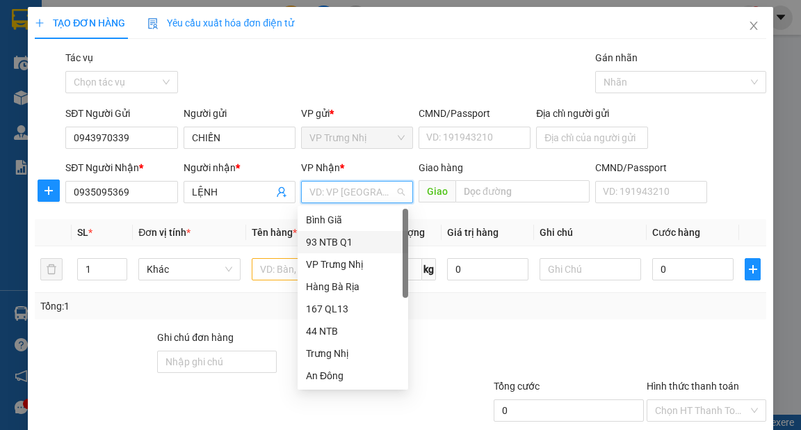
click at [337, 243] on div "93 NTB Q1" at bounding box center [353, 241] width 94 height 15
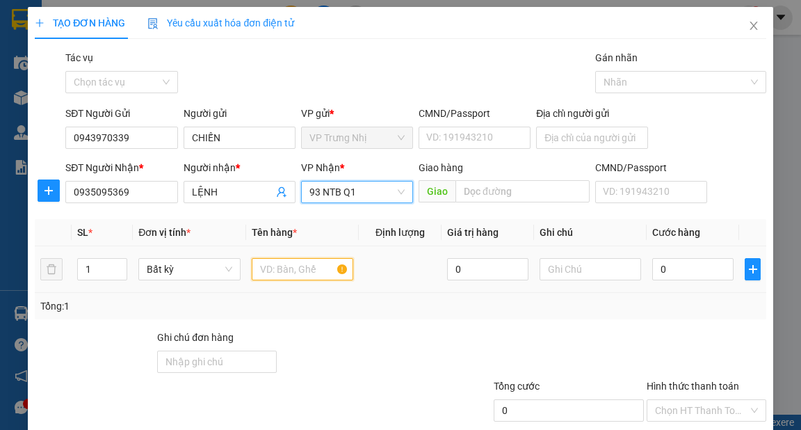
click at [289, 272] on input "text" at bounding box center [303, 269] width 102 height 22
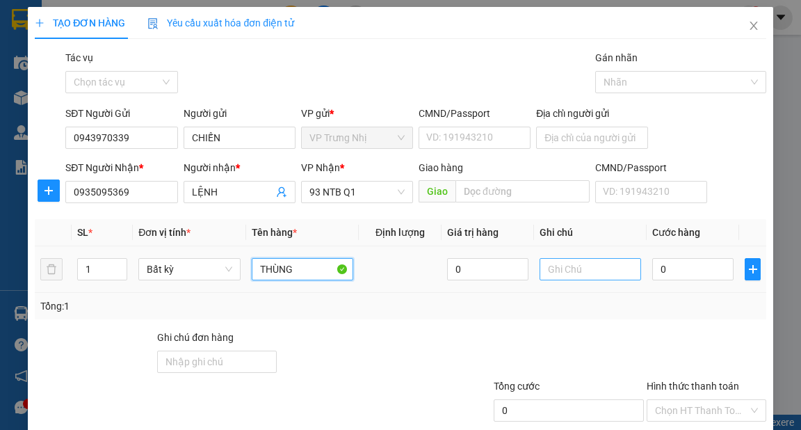
type input "THÙNG"
click at [549, 276] on input "text" at bounding box center [591, 269] width 102 height 22
type input "D"
type input "ĐẦU MÁY"
click at [693, 271] on input "0" at bounding box center [692, 269] width 81 height 22
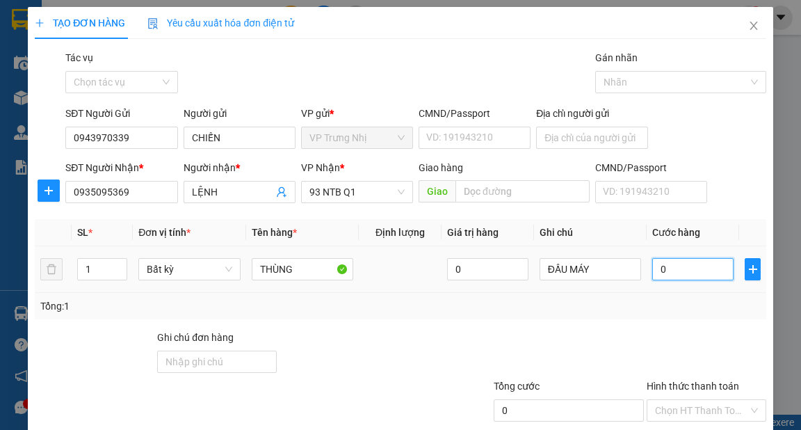
type input "3"
type input "30"
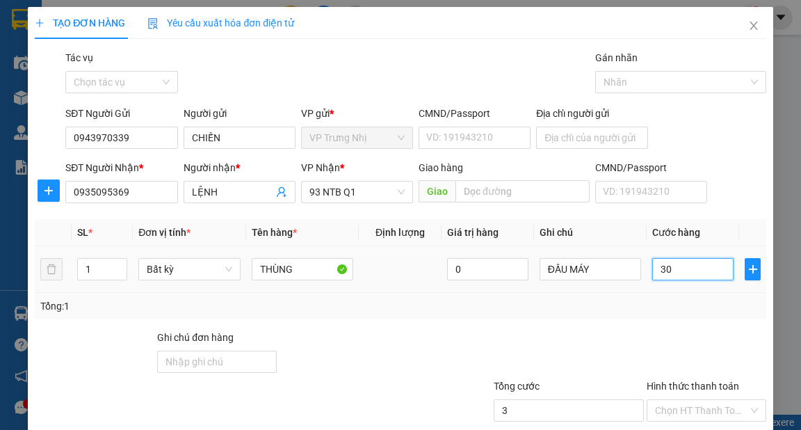
type input "30"
type input "30.000"
click at [700, 300] on div "Tổng: 1" at bounding box center [400, 305] width 720 height 15
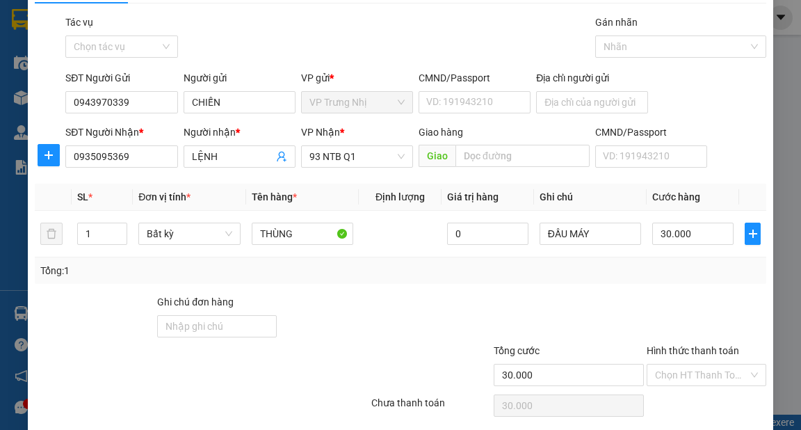
scroll to position [83, 0]
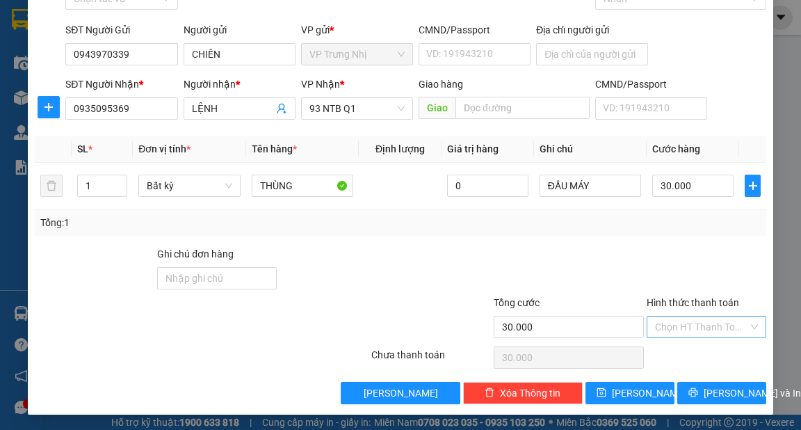
click at [707, 321] on input "Hình thức thanh toán" at bounding box center [701, 326] width 93 height 21
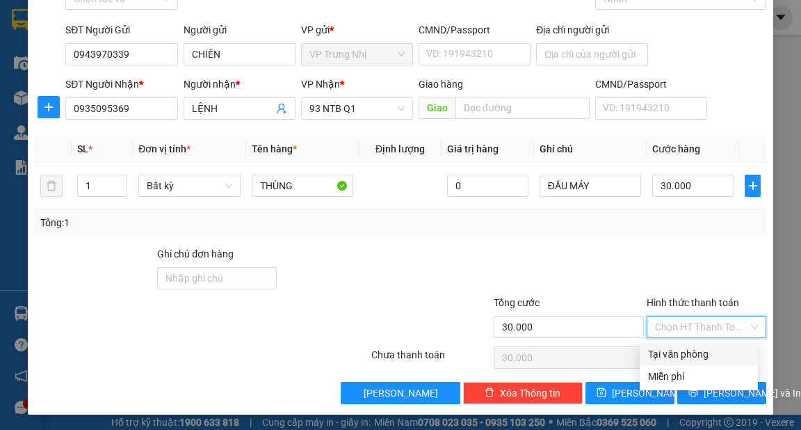
click at [699, 351] on div "Tại văn phòng" at bounding box center [699, 353] width 102 height 15
type input "0"
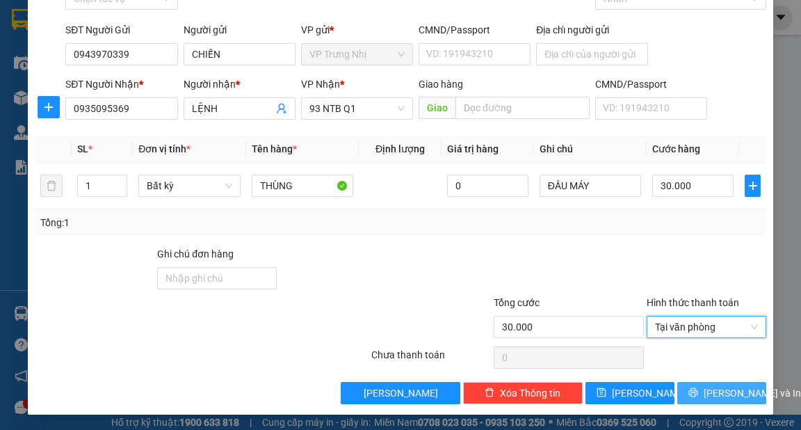
click at [731, 390] on span "[PERSON_NAME] và In" at bounding box center [752, 392] width 97 height 15
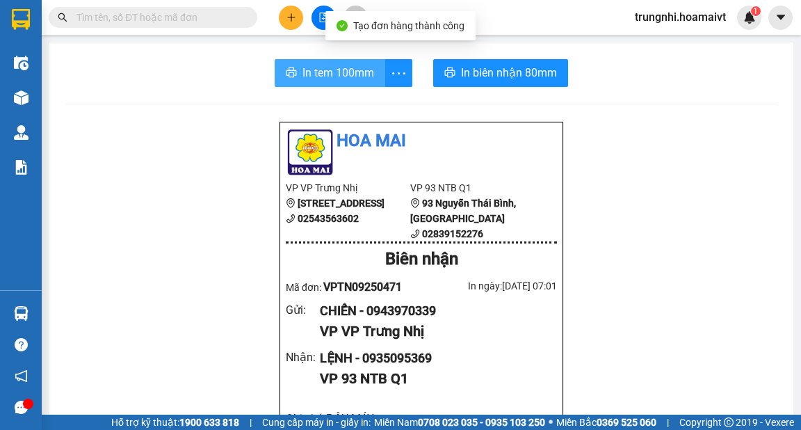
click at [330, 81] on span "In tem 100mm" at bounding box center [339, 72] width 72 height 17
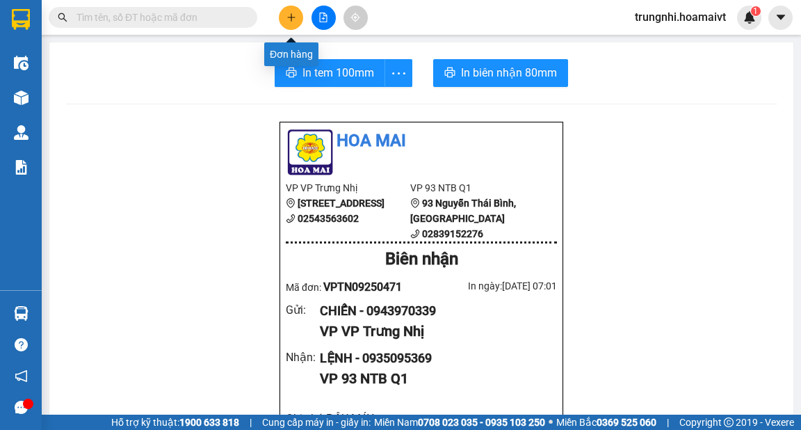
click at [290, 21] on icon "plus" at bounding box center [292, 18] width 10 height 10
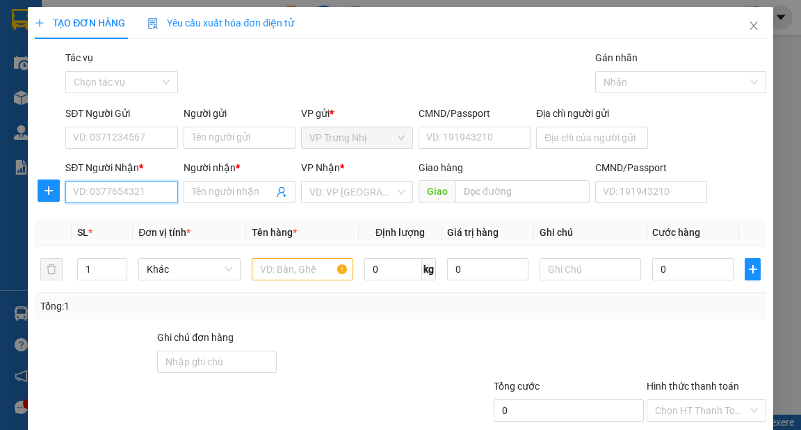
click at [142, 189] on input "SĐT Người Nhận *" at bounding box center [121, 192] width 112 height 22
type input "0835621676"
click at [139, 224] on div "0835621676 - TRÚC" at bounding box center [120, 219] width 94 height 15
type input "TRÚC"
type input "0835621676"
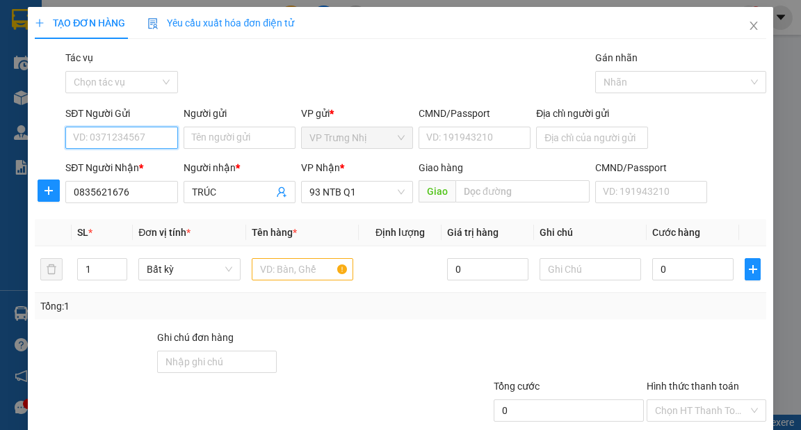
click at [154, 140] on input "SĐT Người Gửi" at bounding box center [121, 138] width 112 height 22
click at [145, 165] on div "0902858159 - HỢI" at bounding box center [120, 165] width 94 height 15
type input "0902858159"
type input "HỢI"
click at [303, 273] on input "text" at bounding box center [303, 269] width 102 height 22
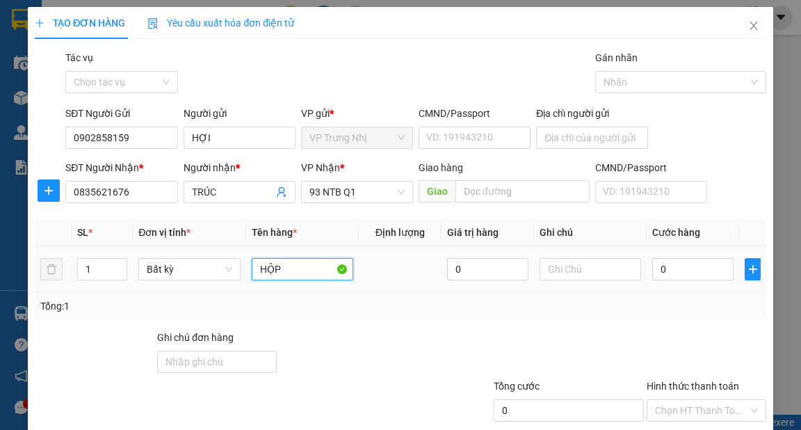
type input "HỘP"
click at [700, 281] on div "0" at bounding box center [692, 269] width 81 height 28
click at [698, 270] on input "0" at bounding box center [692, 269] width 81 height 22
type input "3"
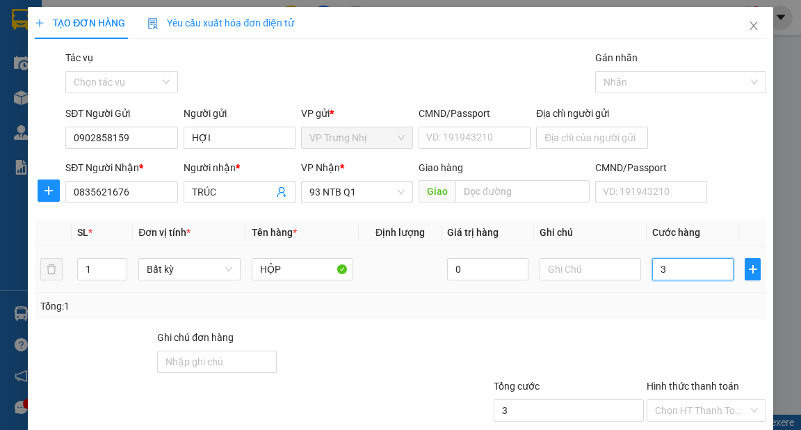
type input "3"
type input "30"
click at [698, 312] on div "Tổng: 1" at bounding box center [400, 305] width 720 height 15
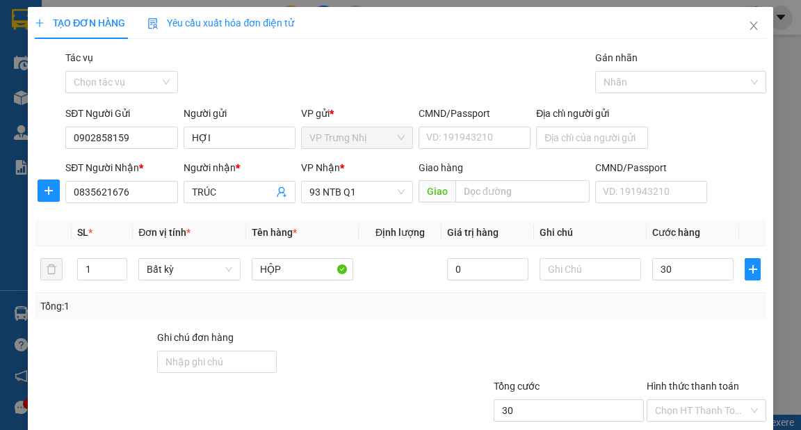
type input "30.000"
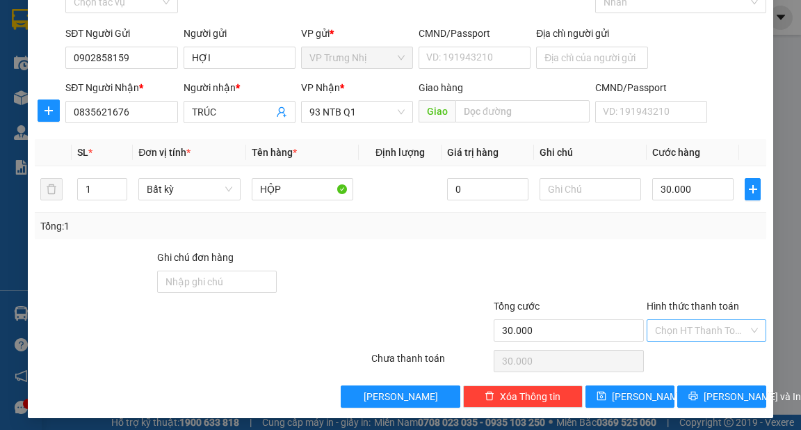
scroll to position [83, 0]
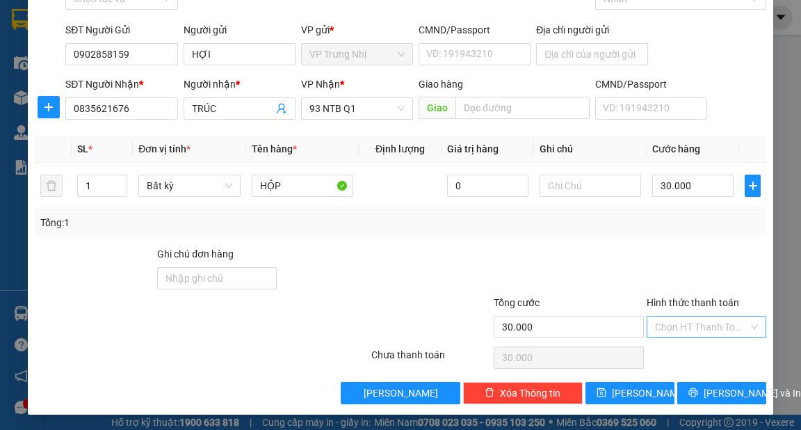
click at [694, 320] on input "Hình thức thanh toán" at bounding box center [701, 326] width 93 height 21
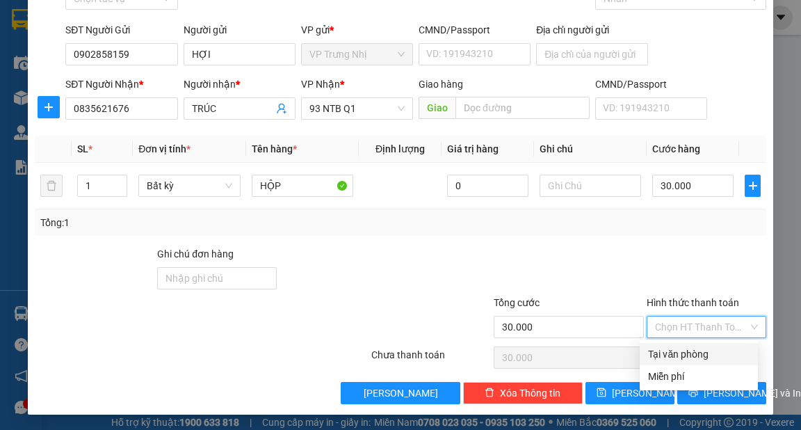
click at [695, 356] on div "Tại văn phòng" at bounding box center [699, 353] width 102 height 15
type input "0"
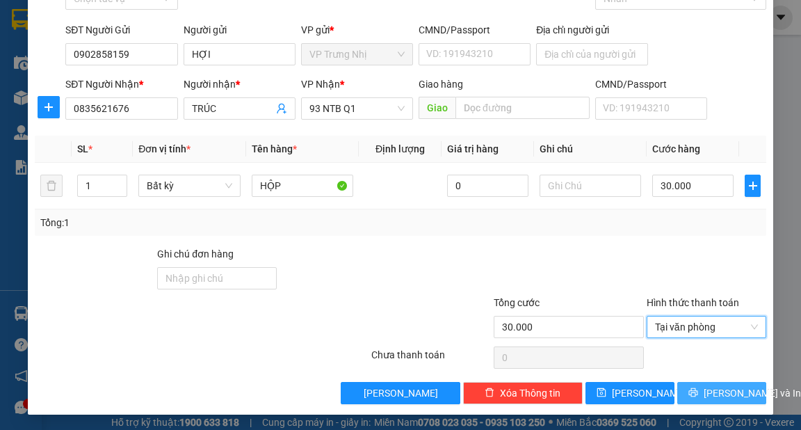
click at [723, 390] on span "[PERSON_NAME] và In" at bounding box center [752, 392] width 97 height 15
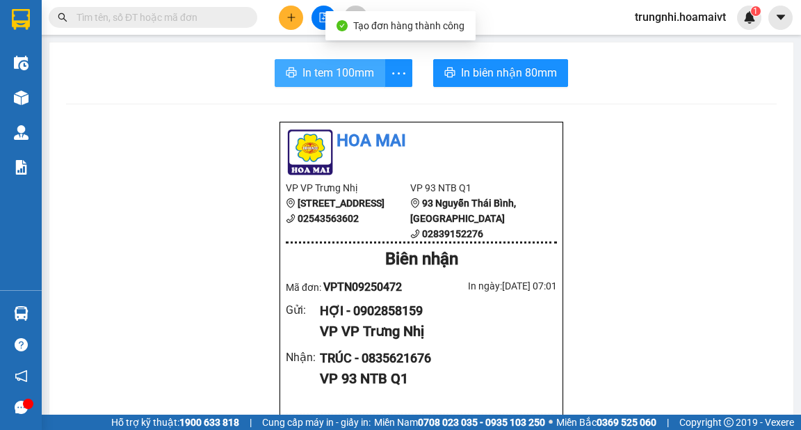
click at [325, 69] on span "In tem 100mm" at bounding box center [339, 72] width 72 height 17
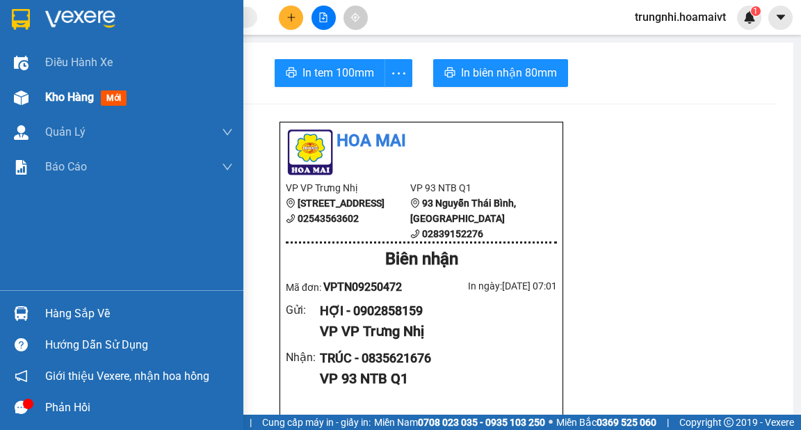
click at [67, 95] on span "Kho hàng" at bounding box center [69, 96] width 49 height 13
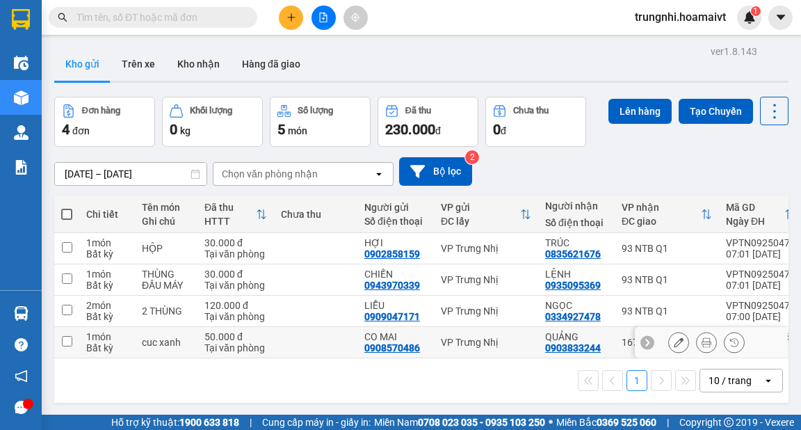
click at [69, 339] on input "checkbox" at bounding box center [67, 341] width 10 height 10
checkbox input "true"
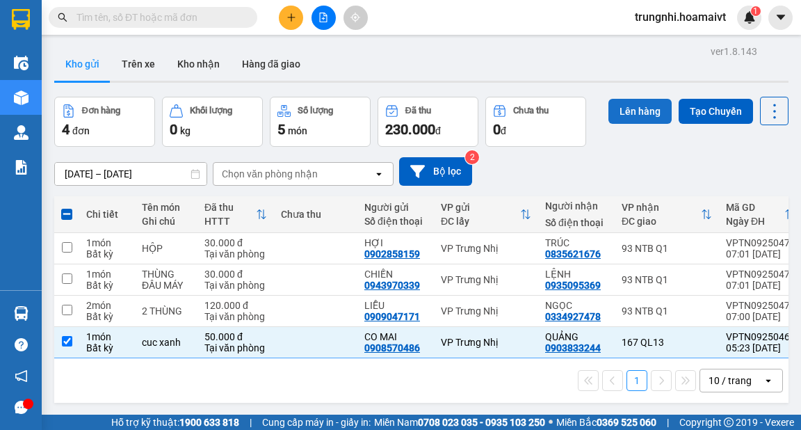
click at [632, 106] on button "Lên hàng" at bounding box center [640, 111] width 63 height 25
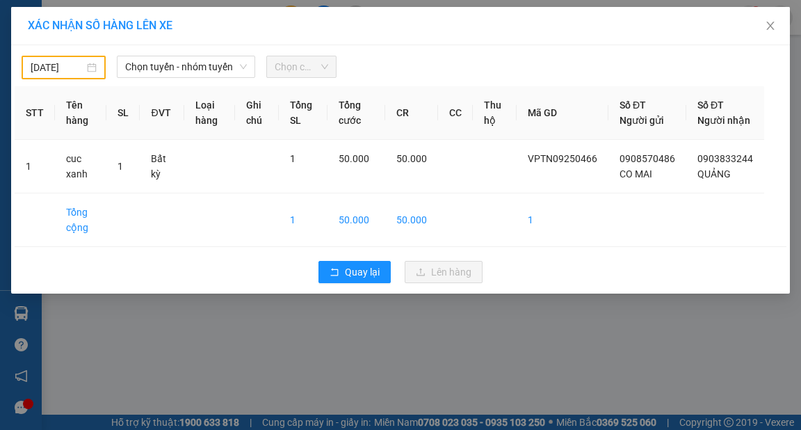
click at [88, 61] on div "14/09/2025" at bounding box center [64, 67] width 66 height 15
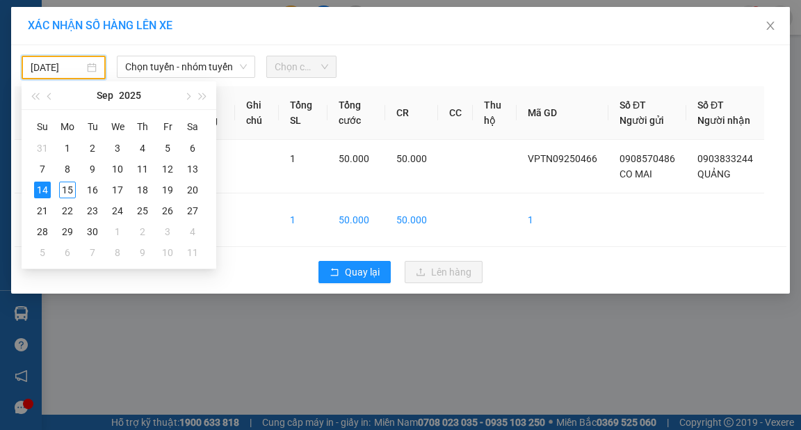
click at [70, 190] on div "15" at bounding box center [67, 190] width 17 height 17
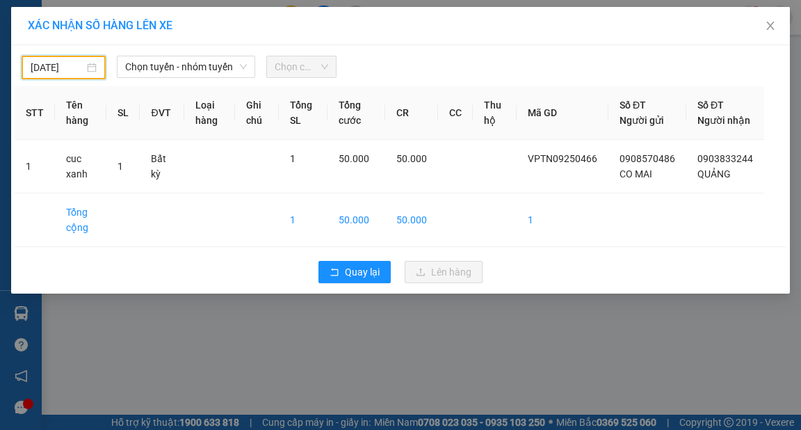
type input "[DATE]"
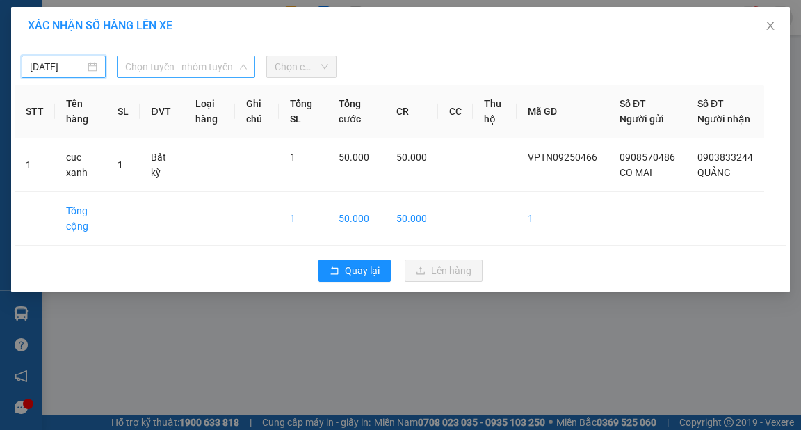
click at [224, 69] on span "Chọn tuyến - nhóm tuyến" at bounding box center [186, 66] width 122 height 21
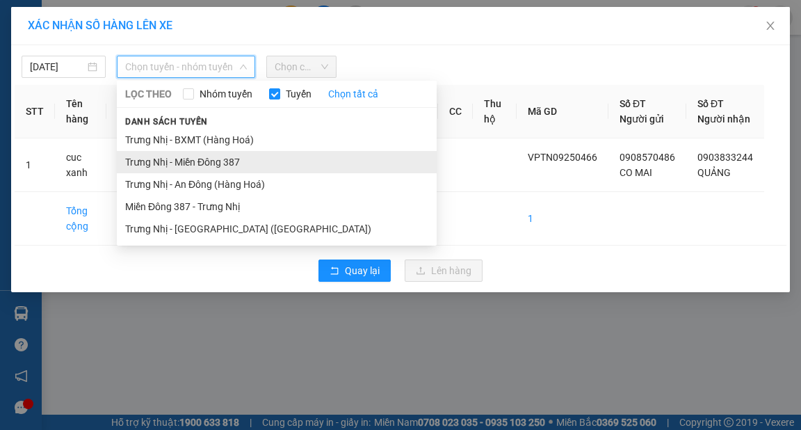
click at [217, 161] on li "Trưng Nhị - Miền Đông 387" at bounding box center [277, 162] width 320 height 22
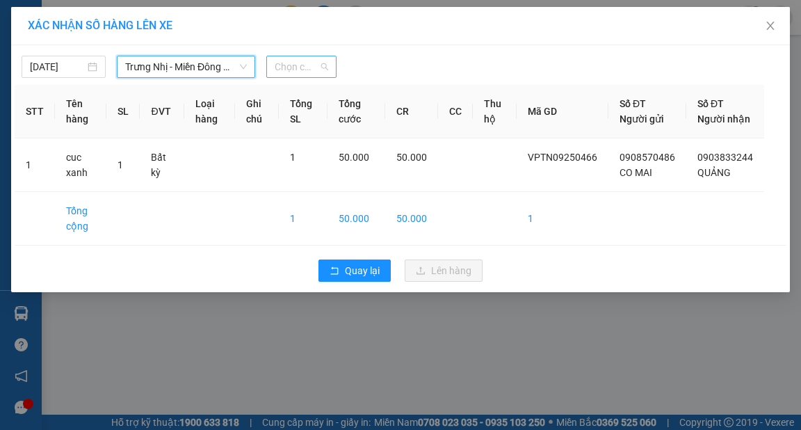
click at [317, 59] on span "Chọn chuyến" at bounding box center [302, 66] width 54 height 21
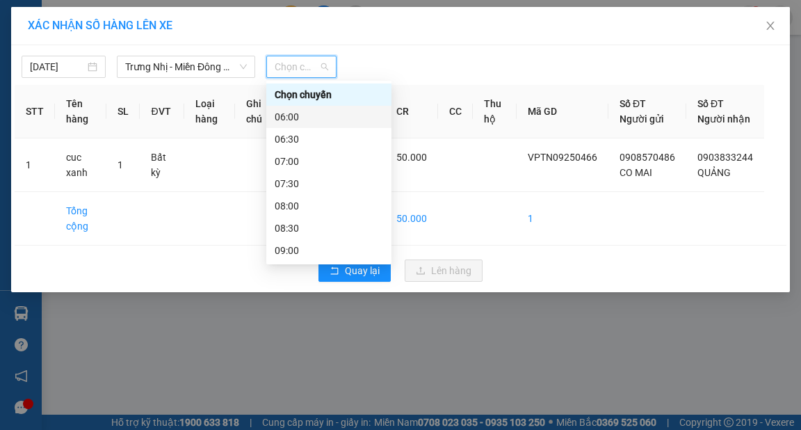
click at [289, 114] on div "06:00" at bounding box center [329, 116] width 108 height 15
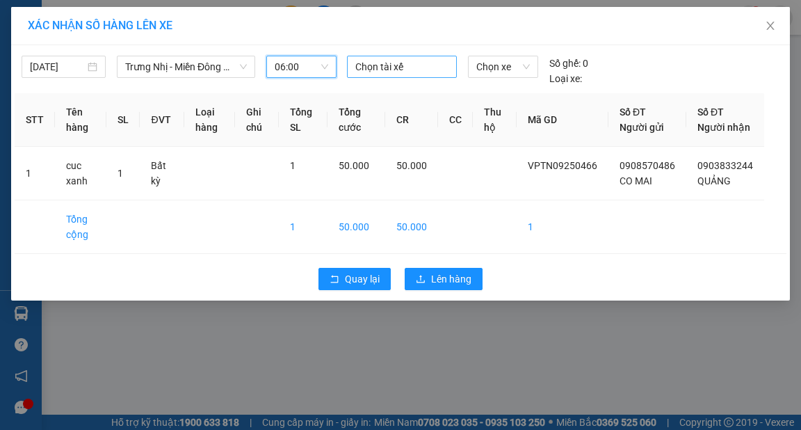
click at [414, 71] on div at bounding box center [402, 66] width 103 height 17
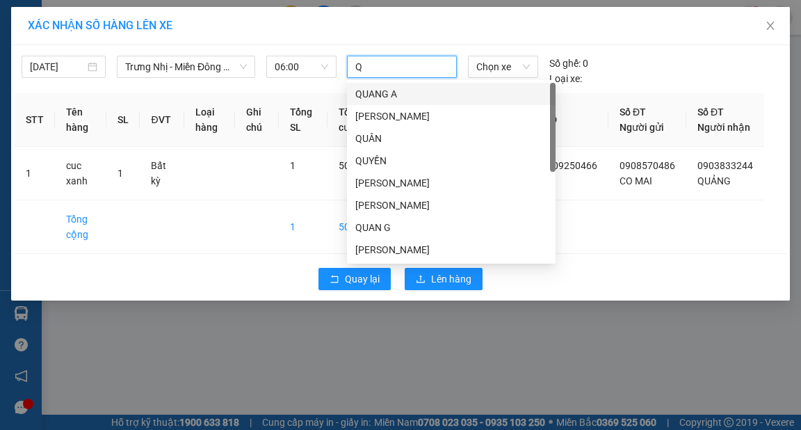
type input "QU"
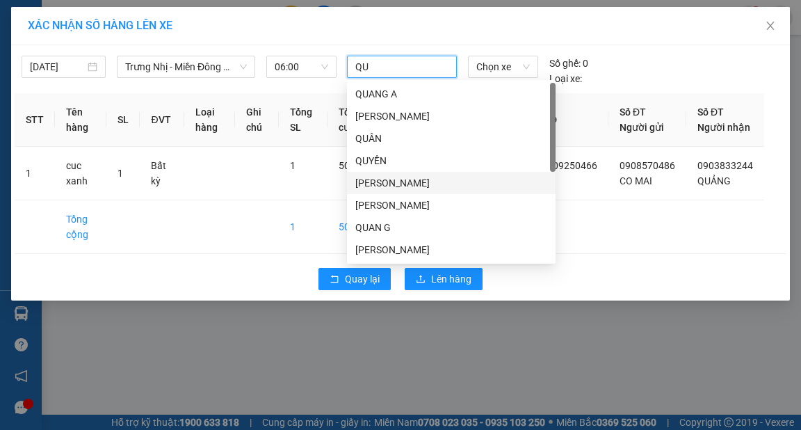
scroll to position [200, 0]
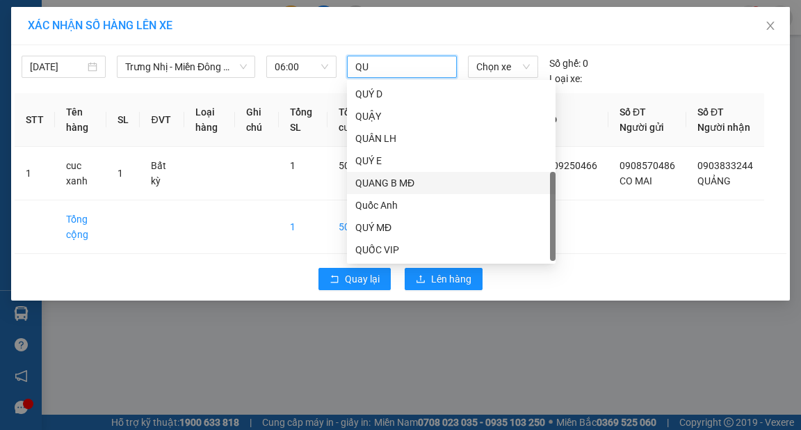
click at [399, 181] on div "QUANG B MĐ" at bounding box center [451, 182] width 192 height 15
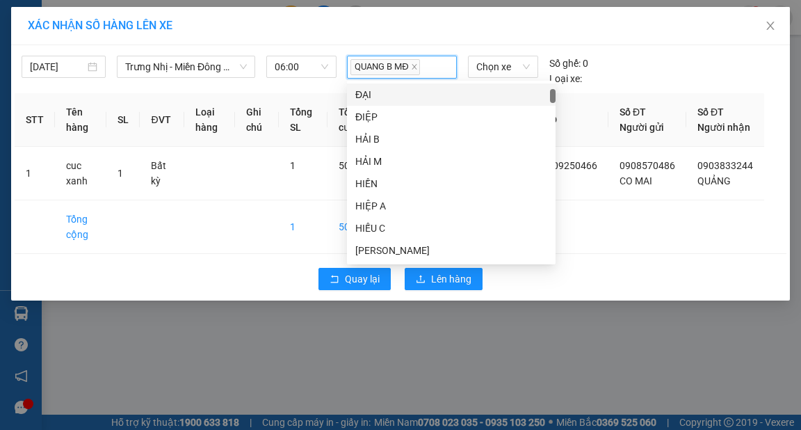
click at [472, 25] on div "XÁC NHẬN SỐ HÀNG LÊN XE" at bounding box center [401, 25] width 746 height 15
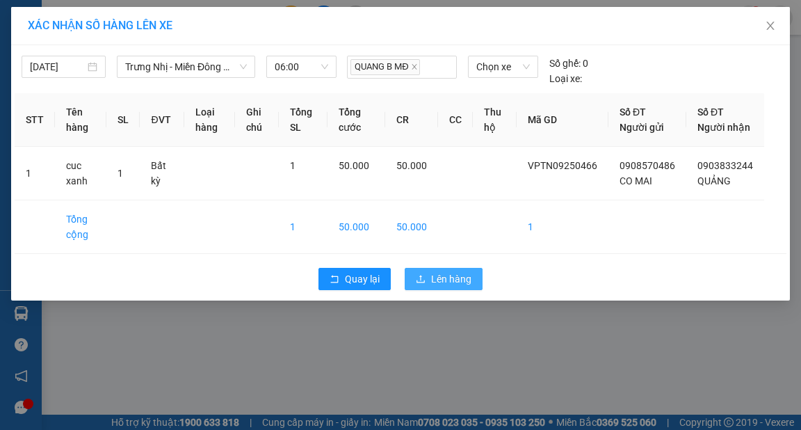
click at [454, 287] on span "Lên hàng" at bounding box center [451, 278] width 40 height 15
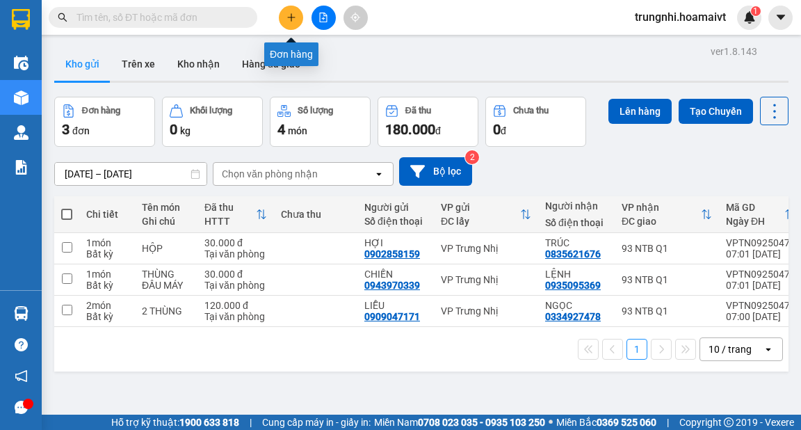
click at [292, 15] on icon "plus" at bounding box center [292, 18] width 10 height 10
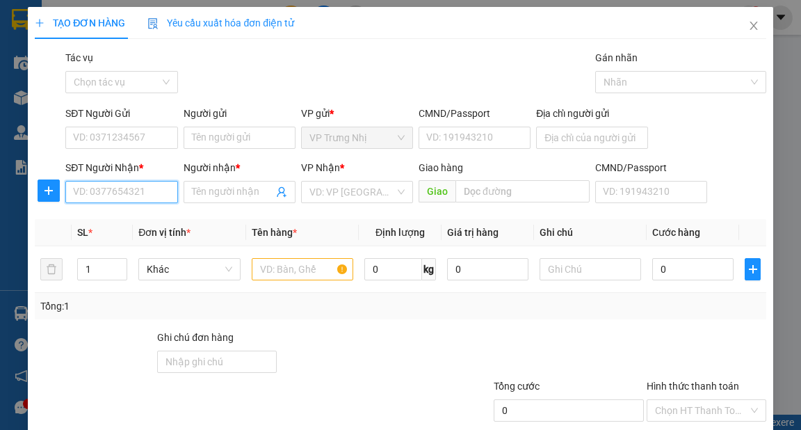
click at [120, 194] on input "SĐT Người Nhận *" at bounding box center [121, 192] width 112 height 22
click at [148, 192] on input "SĐT Người Nhận *" at bounding box center [121, 192] width 112 height 22
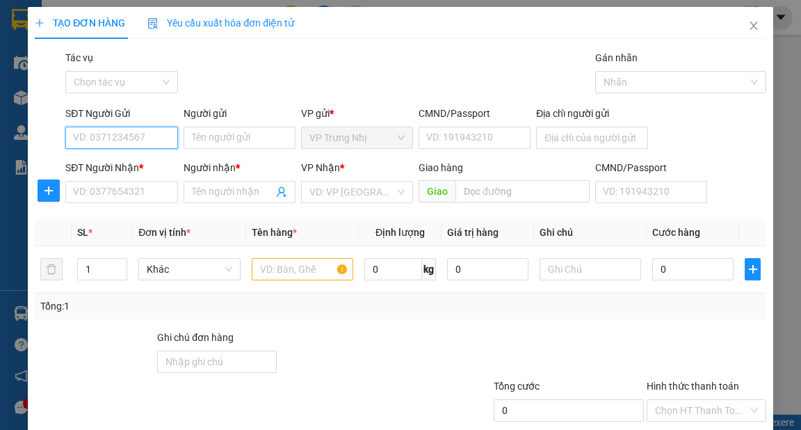
click at [137, 136] on input "SĐT Người Gửi" at bounding box center [121, 138] width 112 height 22
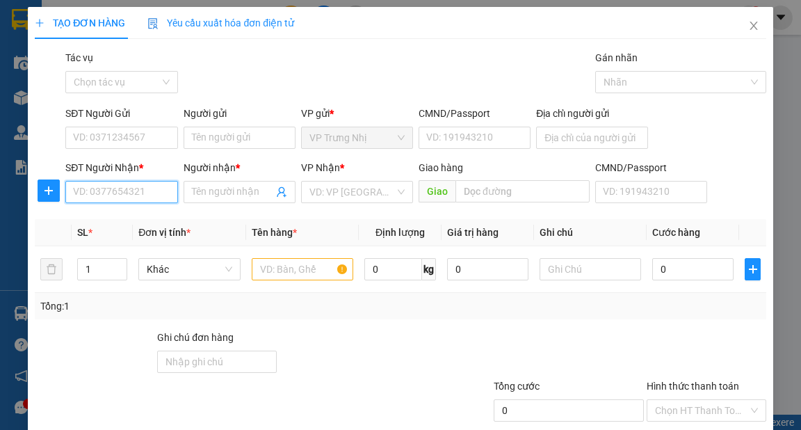
click at [155, 195] on input "SĐT Người Nhận *" at bounding box center [121, 192] width 112 height 22
type input "0979772825"
click at [147, 221] on div "0979772825 - Duy" at bounding box center [120, 219] width 94 height 15
type input "Duy"
type input "0979772825"
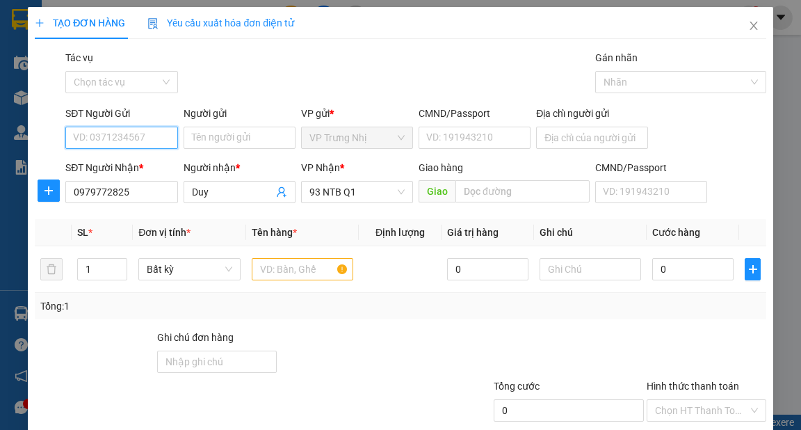
click at [136, 131] on input "SĐT Người Gửi" at bounding box center [121, 138] width 112 height 22
click at [147, 164] on div "0918554977 - CHÚ DÂN" at bounding box center [125, 165] width 104 height 15
type input "0918554977"
type input "CHÚ DÂN"
click at [282, 275] on input "text" at bounding box center [303, 269] width 102 height 22
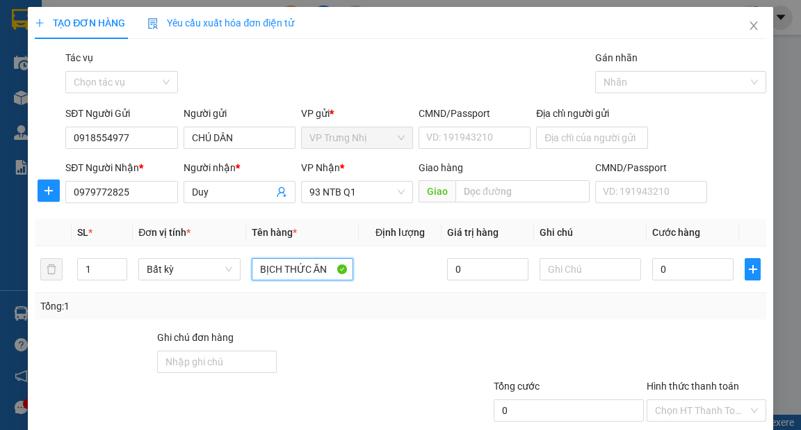
type input "BỊCH THỨC ĂN"
click at [677, 319] on div "Transit Pickup Surcharge Ids Transit Deliver Surcharge Ids Transit Deliver Surc…" at bounding box center [400, 268] width 731 height 437
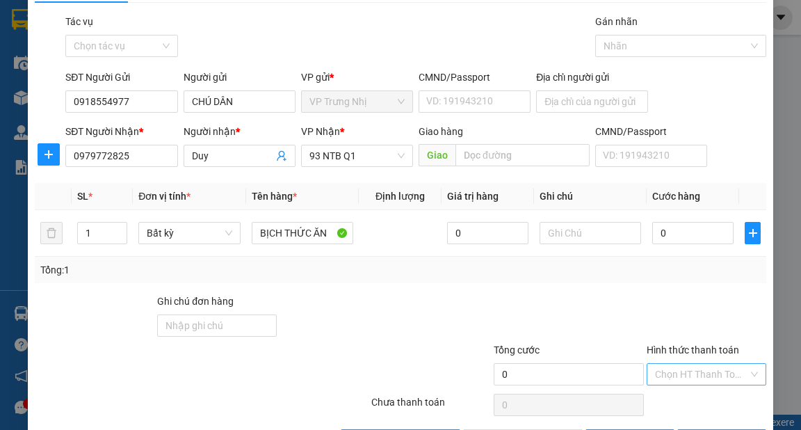
scroll to position [83, 0]
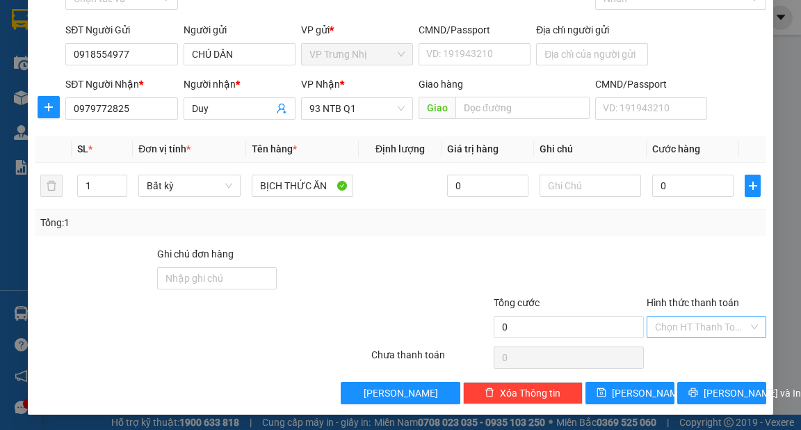
click at [682, 323] on input "Hình thức thanh toán" at bounding box center [701, 326] width 93 height 21
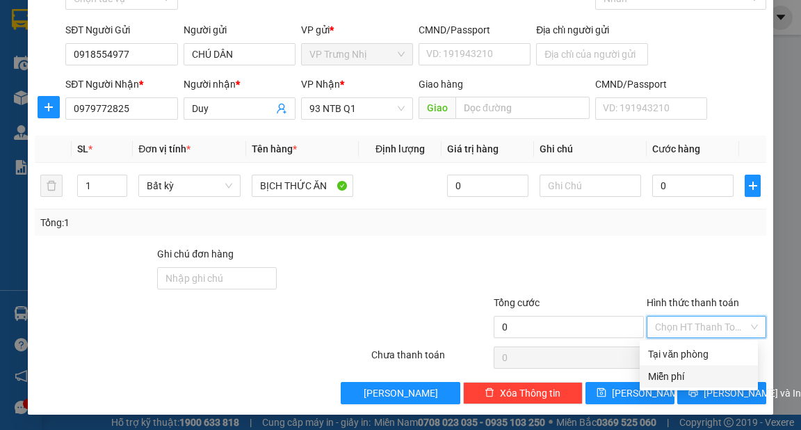
click at [686, 374] on div "Miễn phí" at bounding box center [699, 376] width 102 height 15
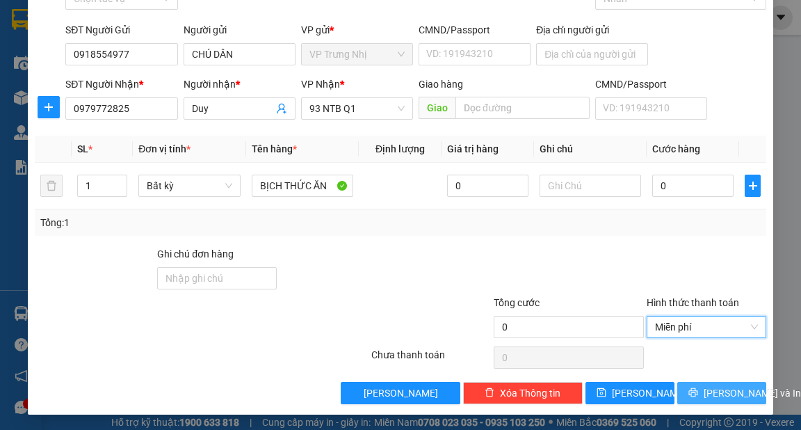
click at [725, 394] on span "[PERSON_NAME] và In" at bounding box center [752, 392] width 97 height 15
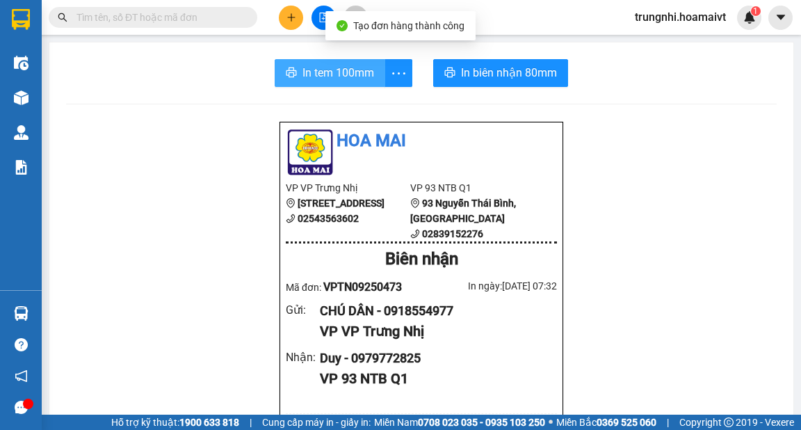
click at [338, 79] on span "In tem 100mm" at bounding box center [339, 72] width 72 height 17
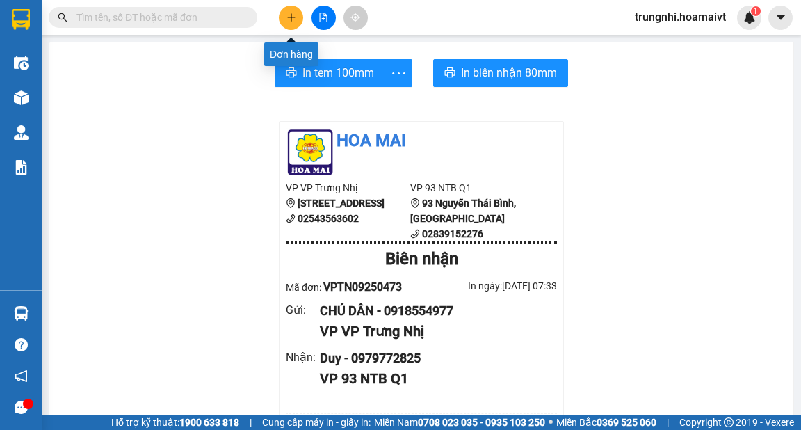
click at [291, 17] on icon "plus" at bounding box center [291, 17] width 8 height 1
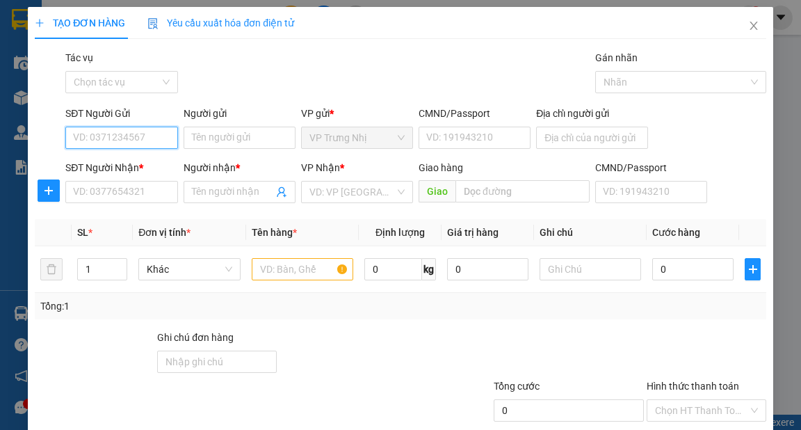
click at [139, 136] on input "SĐT Người Gửi" at bounding box center [121, 138] width 112 height 22
type input "0392654419"
click at [150, 158] on div "0392654419 - Luong" at bounding box center [120, 165] width 94 height 15
type input "Luong"
type input "0919382101"
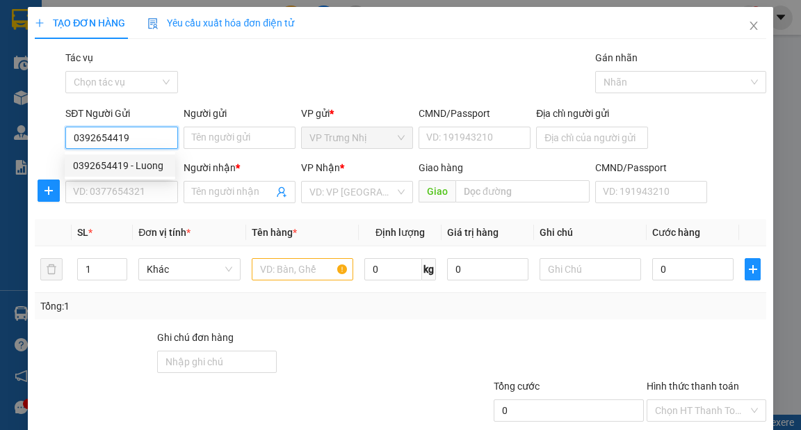
type input "THẢO"
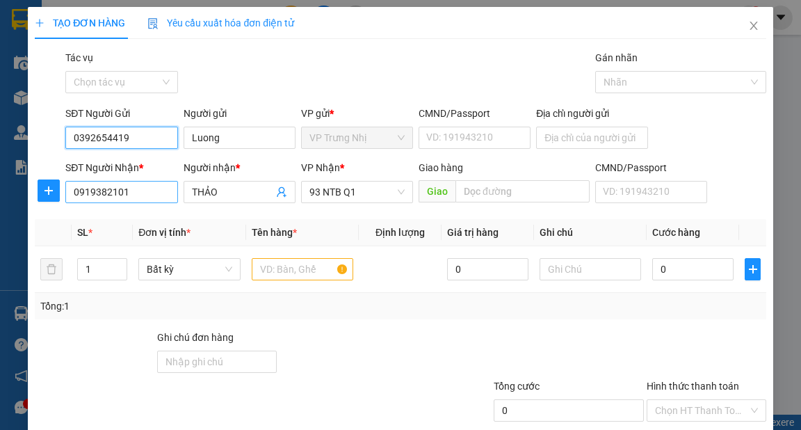
type input "0392654419"
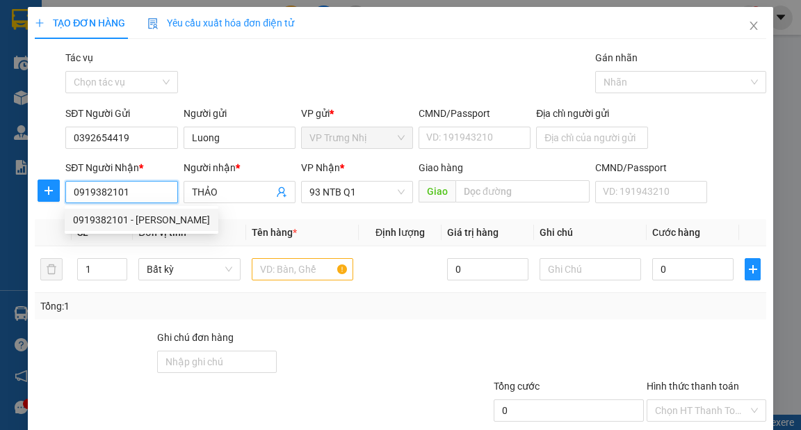
drag, startPoint x: 155, startPoint y: 192, endPoint x: 49, endPoint y: 204, distance: 106.4
click at [49, 204] on div "SĐT Người Nhận * 0919382101 Người nhận * THẢO VP Nhận * 93 NTB Q1 Giao hàng Gia…" at bounding box center [400, 184] width 734 height 49
type input "0988693348"
click at [104, 220] on div "0988693348 - DUNG" at bounding box center [120, 219] width 94 height 15
type input "DUNG"
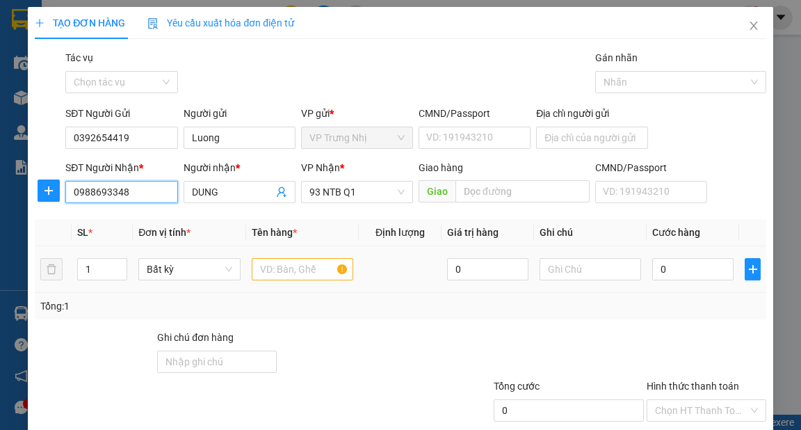
type input "0988693348"
click at [294, 273] on input "text" at bounding box center [303, 269] width 102 height 22
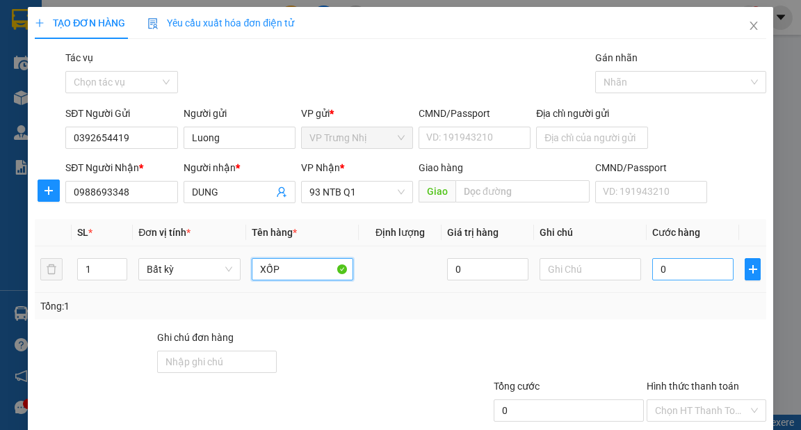
type input "XỐP"
click at [682, 271] on input "0" at bounding box center [692, 269] width 81 height 22
type input "6"
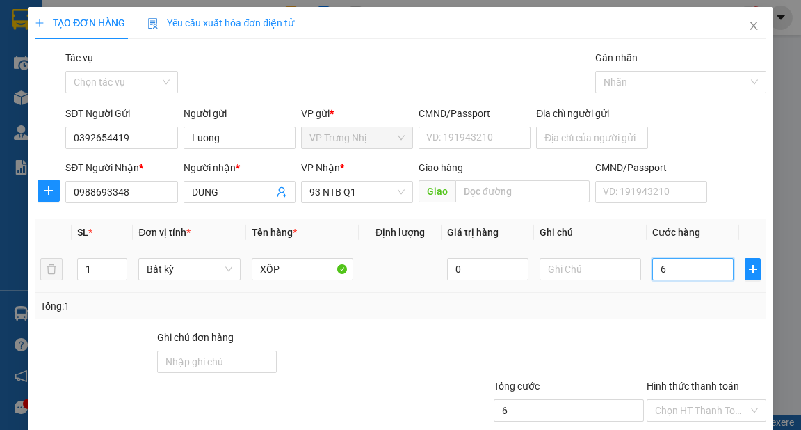
type input "60"
type input "60.000"
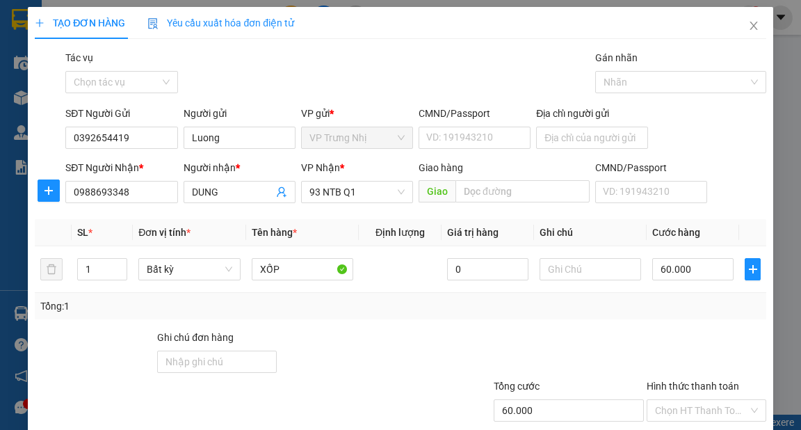
click at [649, 309] on div "Tổng: 1" at bounding box center [400, 305] width 720 height 15
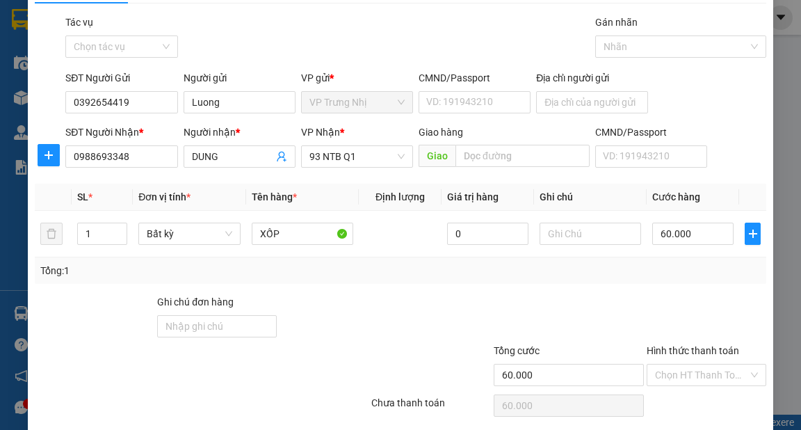
scroll to position [56, 0]
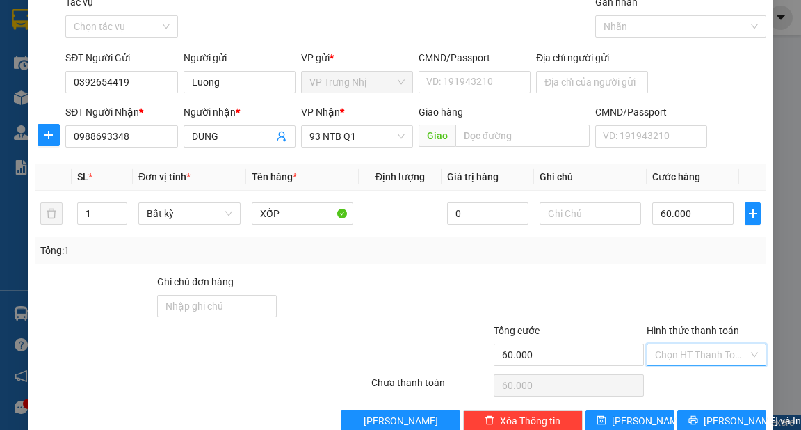
click at [693, 348] on input "Hình thức thanh toán" at bounding box center [701, 354] width 93 height 21
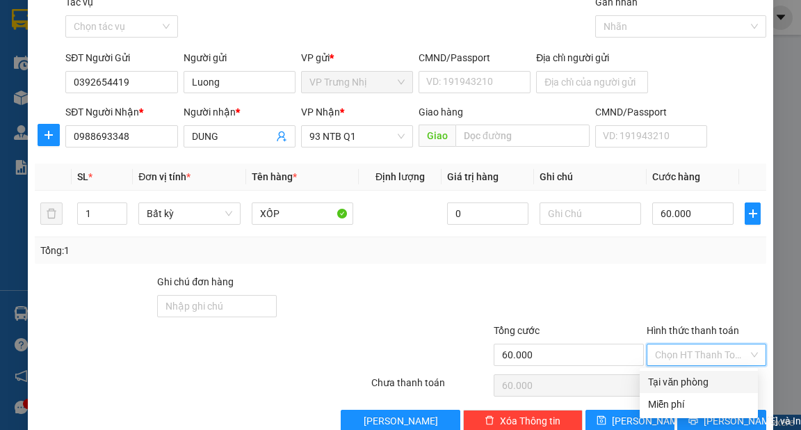
click at [702, 376] on div "Tại văn phòng" at bounding box center [699, 381] width 102 height 15
type input "0"
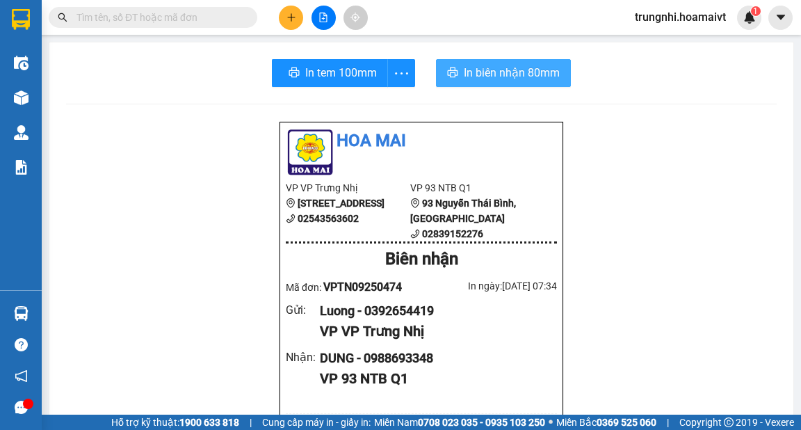
click at [552, 72] on span "In biên nhận 80mm" at bounding box center [512, 72] width 96 height 17
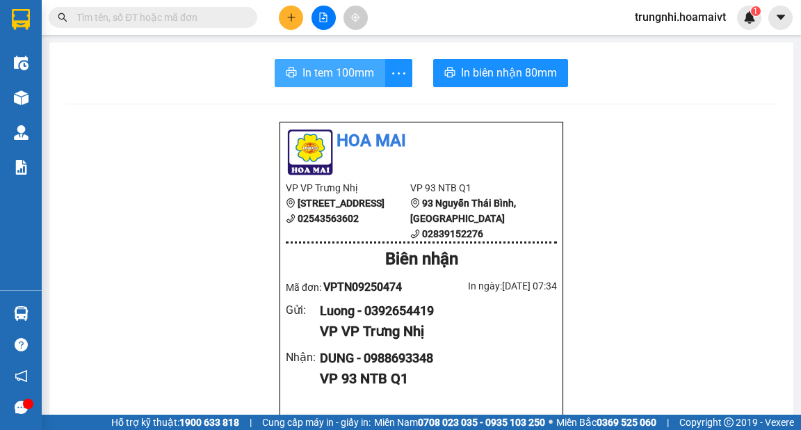
click at [324, 70] on span "In tem 100mm" at bounding box center [339, 72] width 72 height 17
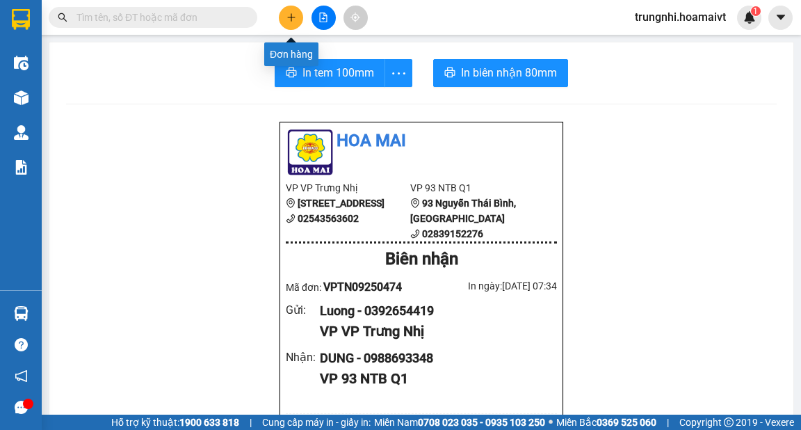
click at [295, 17] on icon "plus" at bounding box center [291, 17] width 8 height 1
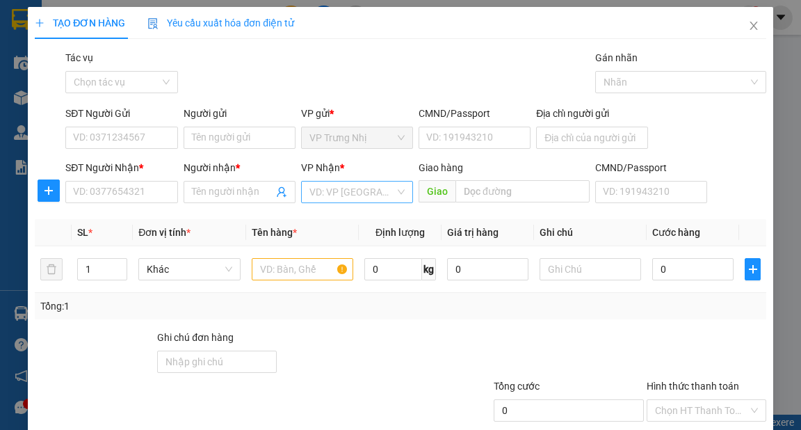
click at [353, 192] on input "search" at bounding box center [352, 192] width 86 height 21
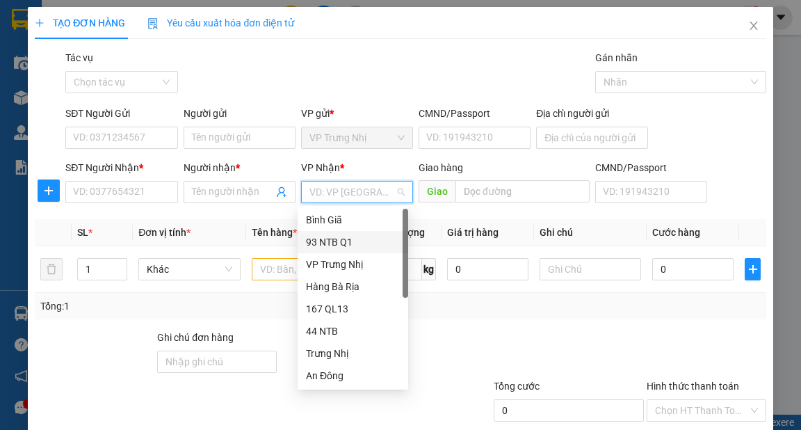
click at [339, 243] on div "93 NTB Q1" at bounding box center [353, 241] width 94 height 15
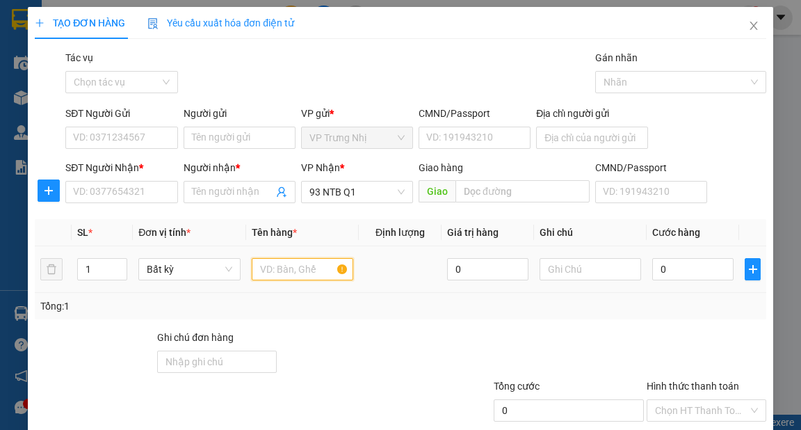
click at [289, 275] on input "text" at bounding box center [303, 269] width 102 height 22
type input "XỐP"
click at [682, 276] on input "0" at bounding box center [692, 269] width 81 height 22
type input "5"
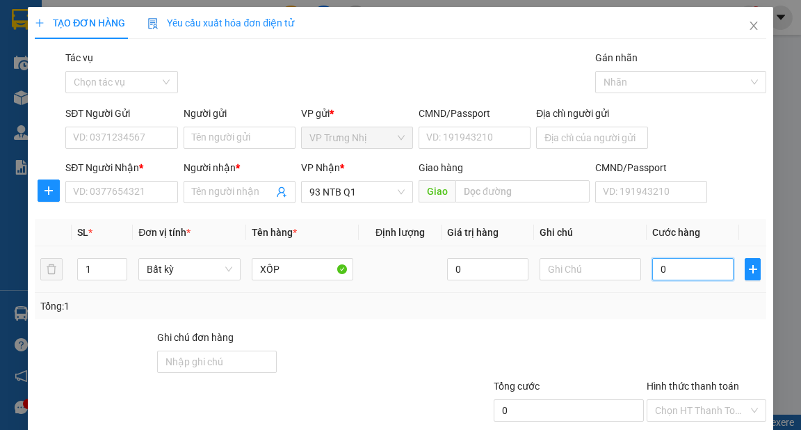
type input "5"
type input "50"
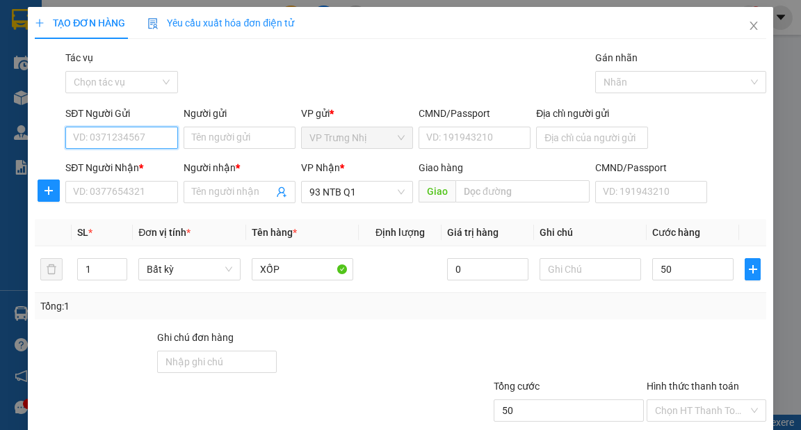
type input "50.000"
click at [104, 140] on input "SĐT Người Gửi" at bounding box center [121, 138] width 112 height 22
drag, startPoint x: 160, startPoint y: 140, endPoint x: 58, endPoint y: 153, distance: 102.3
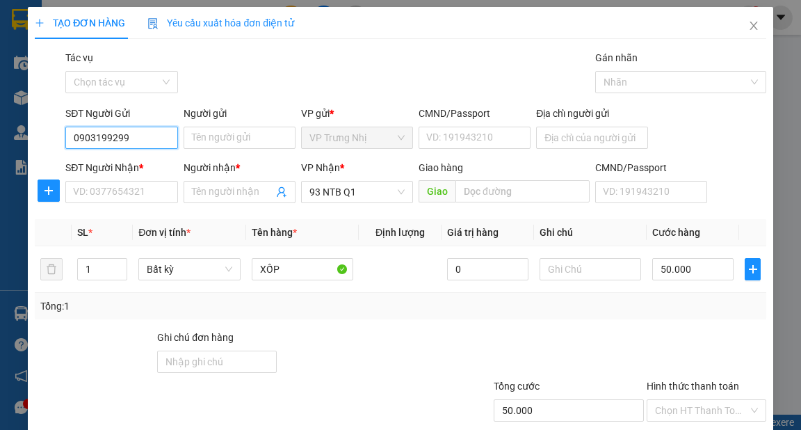
click at [58, 153] on div "SĐT Người Gửi 0903199299 0903199299 Người gửi Tên người gửi VP gửi * VP Trưng N…" at bounding box center [400, 130] width 734 height 49
type input "0935199299"
click at [139, 169] on div "0935199299 - TUẤN" at bounding box center [120, 165] width 94 height 15
type input "TUẤN"
type input "0935199299"
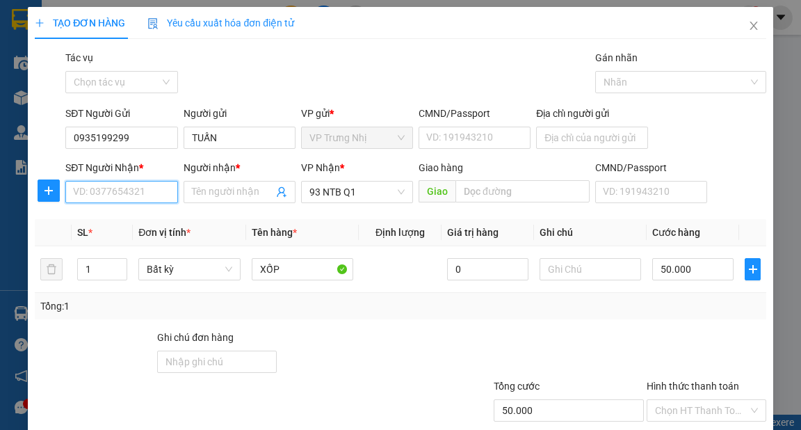
click at [146, 195] on input "SĐT Người Nhận *" at bounding box center [121, 192] width 112 height 22
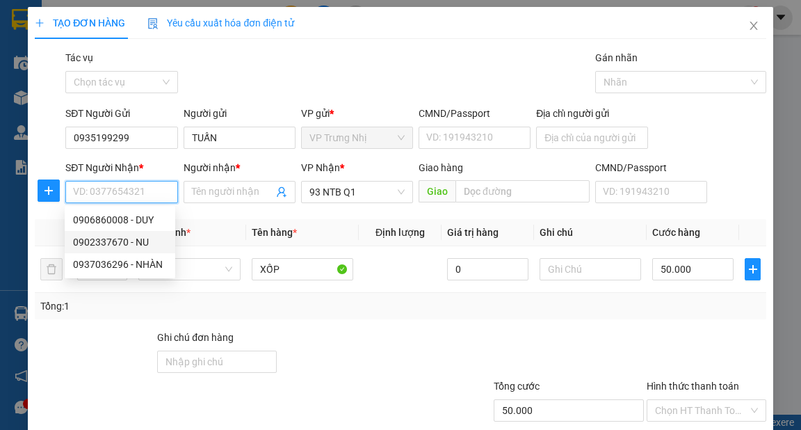
click at [136, 242] on div "0902337670 - NU" at bounding box center [120, 241] width 94 height 15
type input "0902337670"
type input "NU"
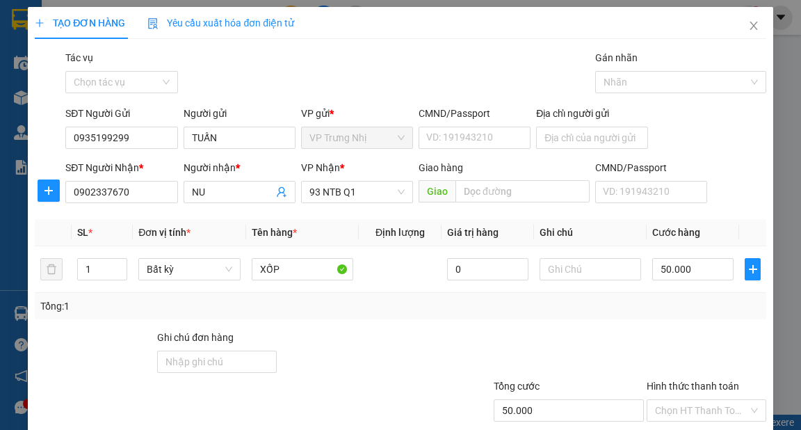
click at [341, 309] on div "Tổng: 1" at bounding box center [400, 305] width 720 height 15
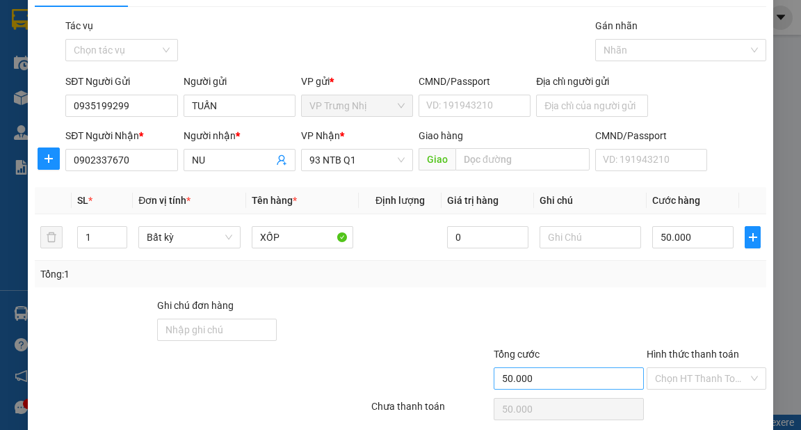
scroll to position [83, 0]
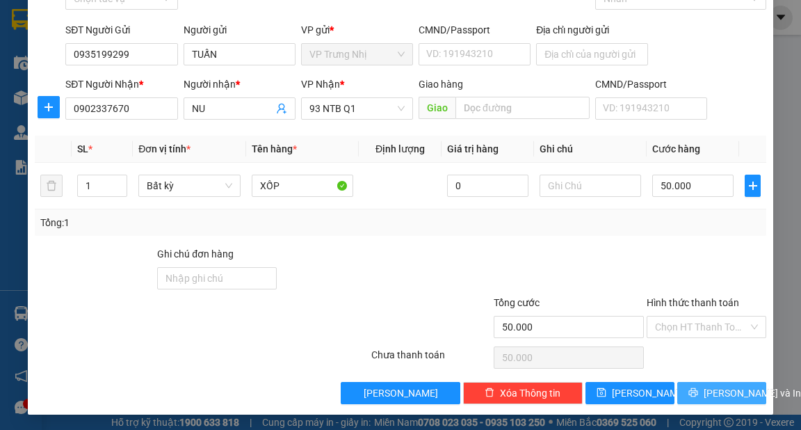
click at [726, 390] on span "[PERSON_NAME] và In" at bounding box center [752, 392] width 97 height 15
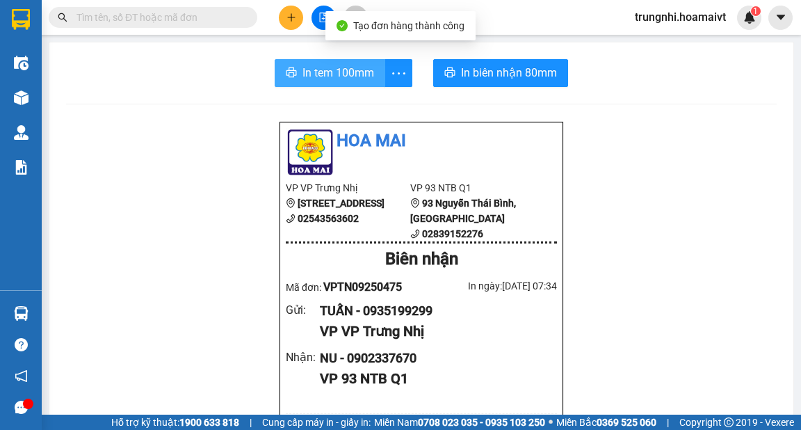
click at [348, 77] on span "In tem 100mm" at bounding box center [339, 72] width 72 height 17
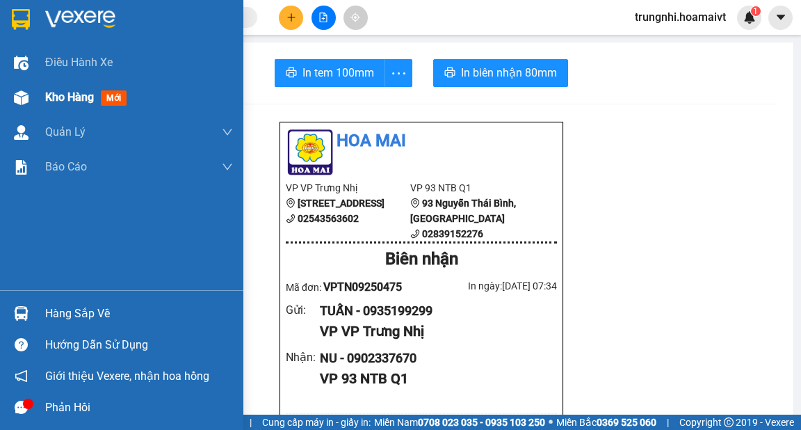
click at [67, 98] on span "Kho hàng" at bounding box center [69, 96] width 49 height 13
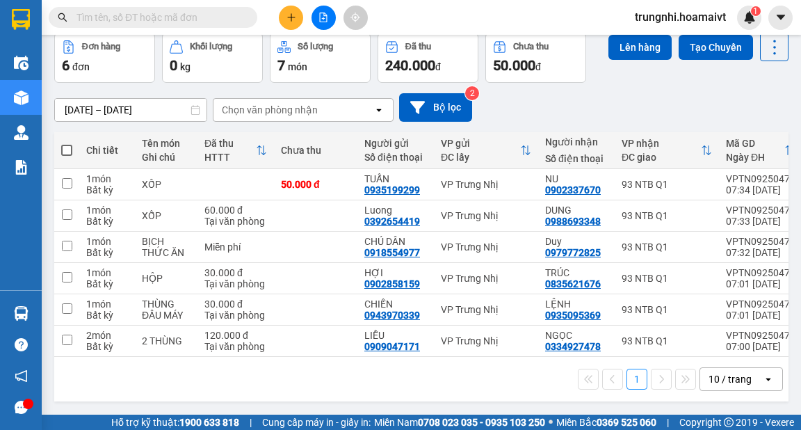
scroll to position [67, 0]
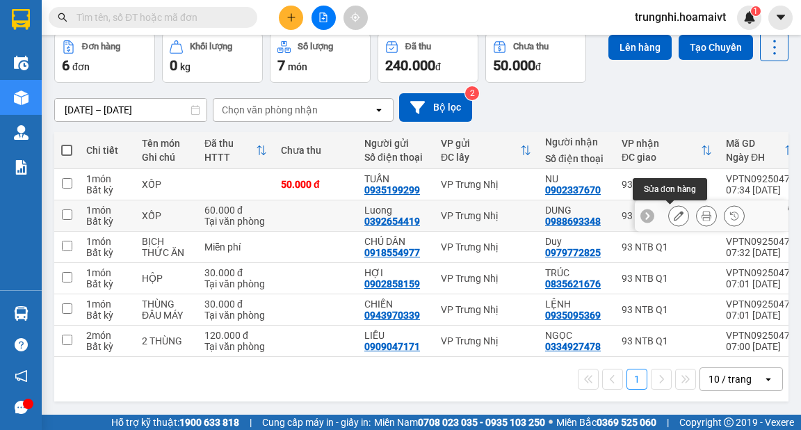
click at [674, 211] on icon at bounding box center [679, 216] width 10 height 10
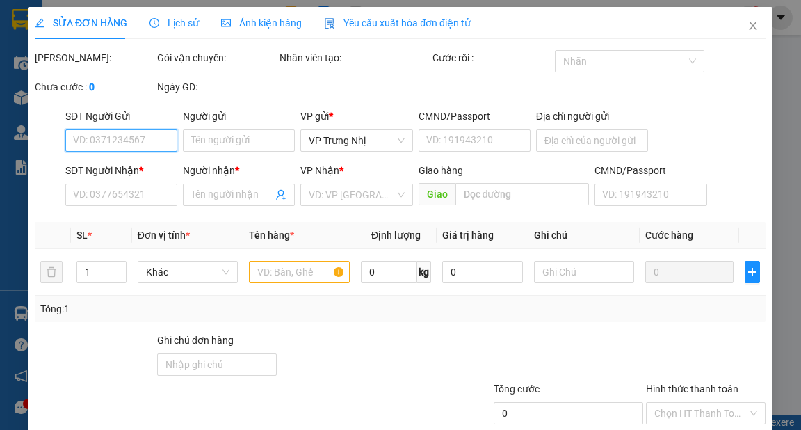
type input "0392654419"
type input "Luong"
type input "0988693348"
type input "DUNG"
type input "60.000"
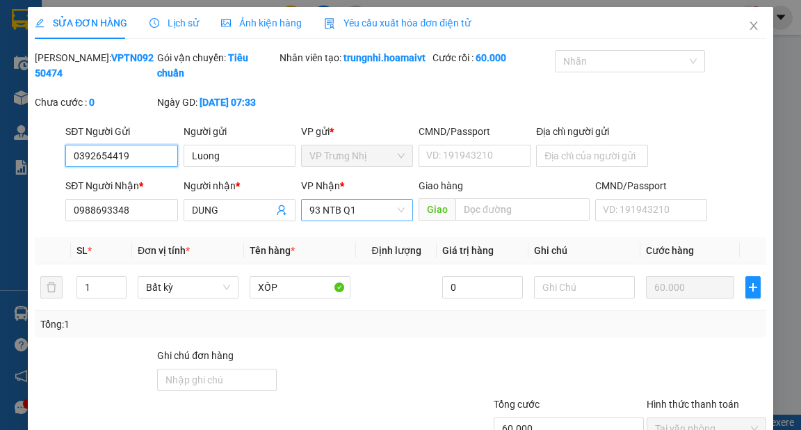
click at [399, 220] on span "93 NTB Q1" at bounding box center [356, 210] width 95 height 21
click at [373, 220] on span "93 NTB Q1" at bounding box center [356, 210] width 95 height 21
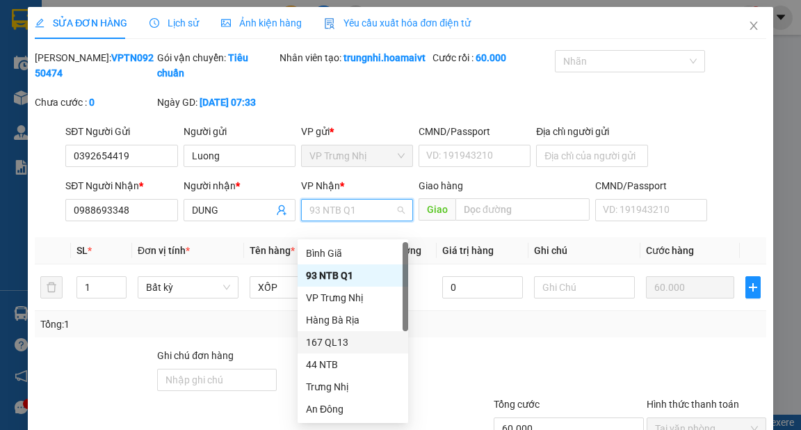
click at [337, 342] on div "167 QL13" at bounding box center [353, 342] width 94 height 15
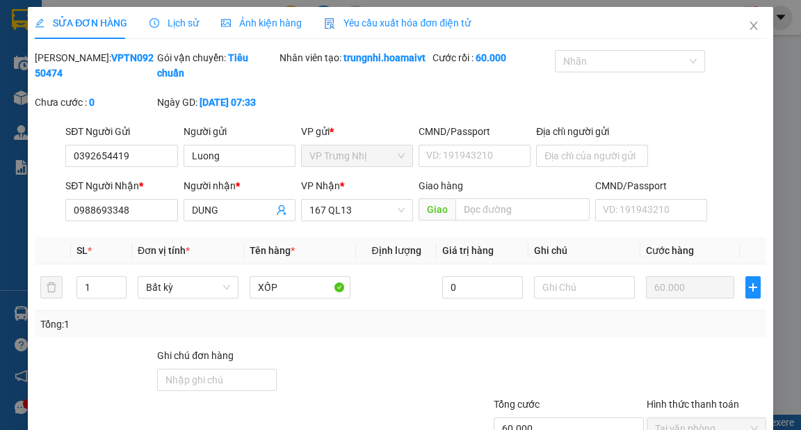
click at [415, 113] on div "Mã ĐH: VPTN09250474 Gói vận chuyển: Tiêu chuẩn Nhân viên tạo: trungnhi.hoamaivt…" at bounding box center [400, 87] width 734 height 74
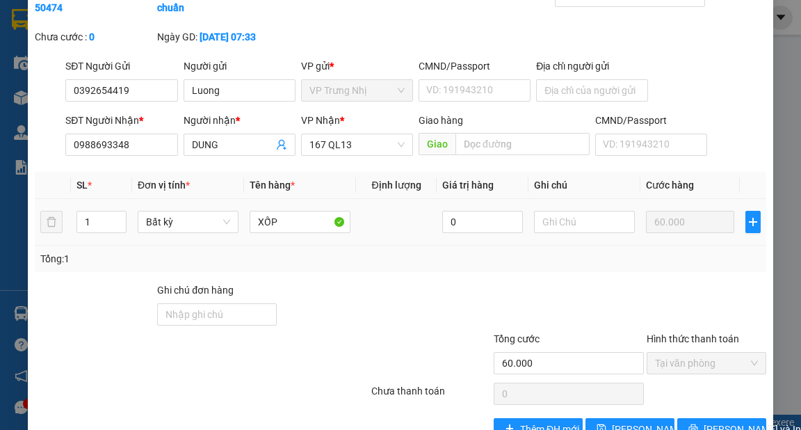
scroll to position [117, 0]
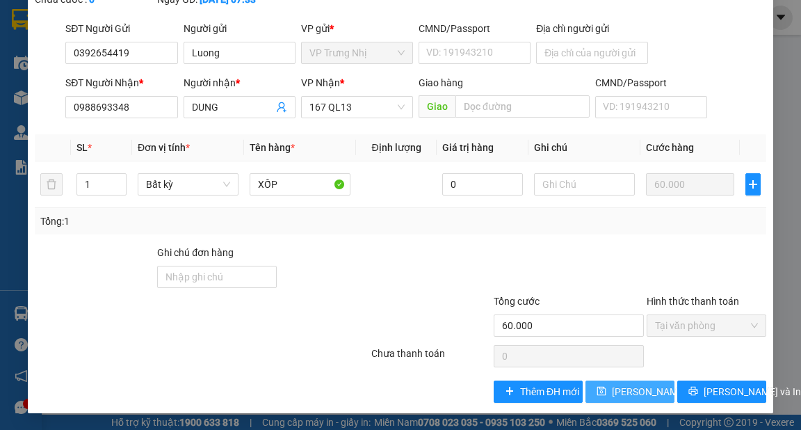
click at [632, 389] on span "Lưu thay đổi" at bounding box center [667, 391] width 111 height 15
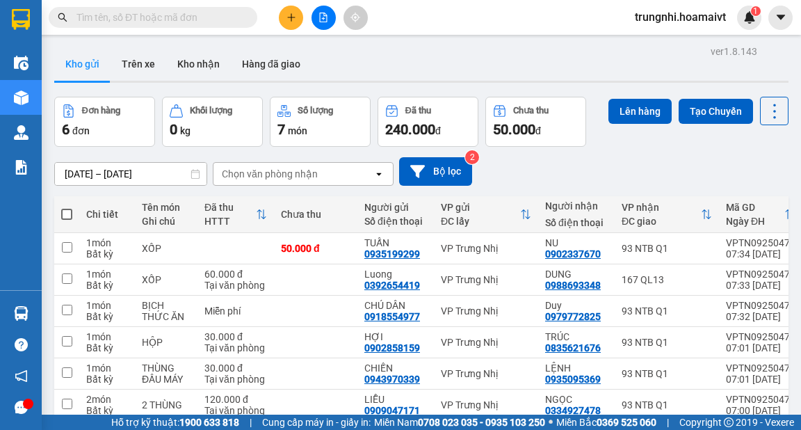
click at [70, 209] on span at bounding box center [66, 214] width 11 height 11
click at [67, 207] on input "checkbox" at bounding box center [67, 207] width 0 height 0
checkbox input "true"
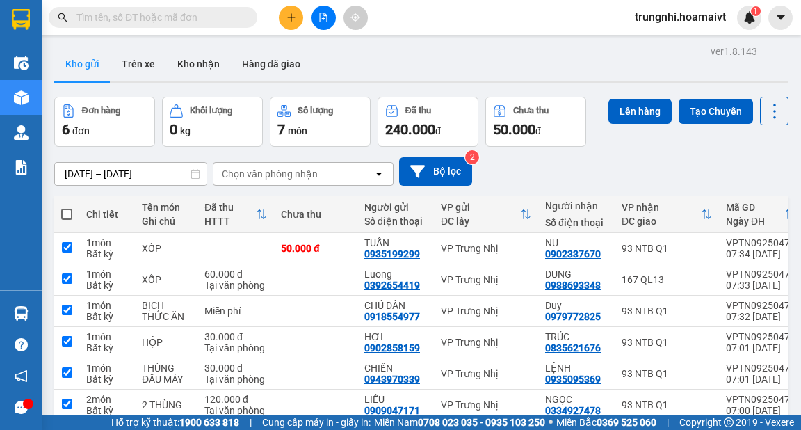
checkbox input "true"
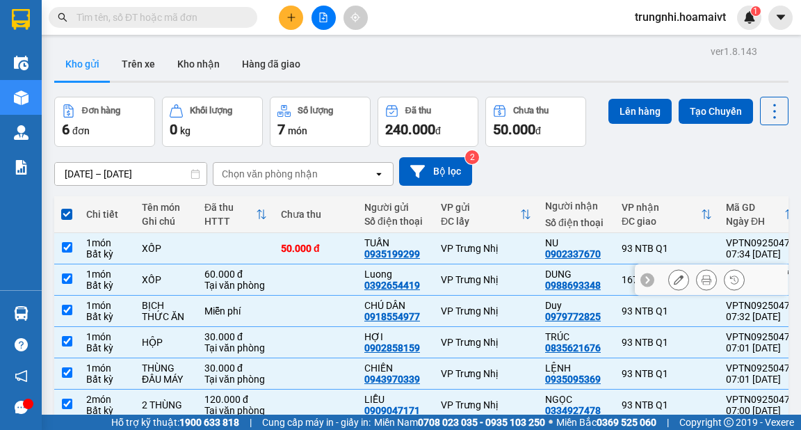
click at [62, 278] on input "checkbox" at bounding box center [67, 278] width 10 height 10
checkbox input "false"
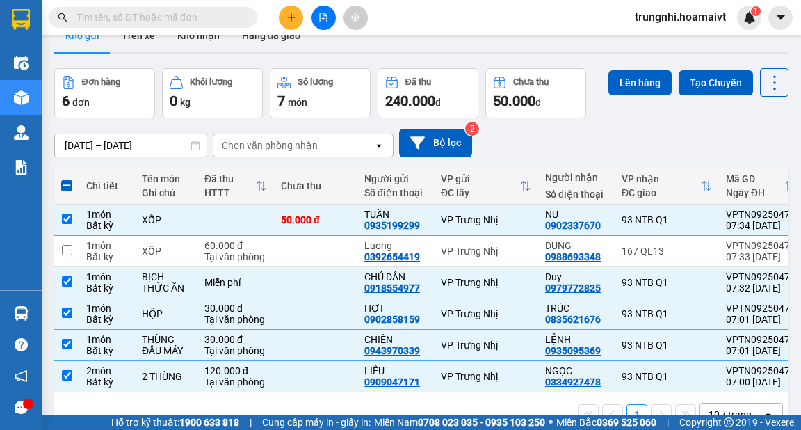
scroll to position [56, 0]
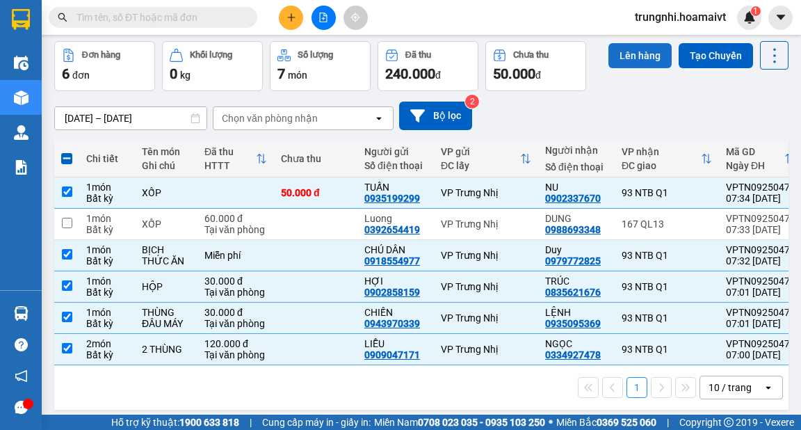
click at [648, 53] on button "Lên hàng" at bounding box center [640, 55] width 63 height 25
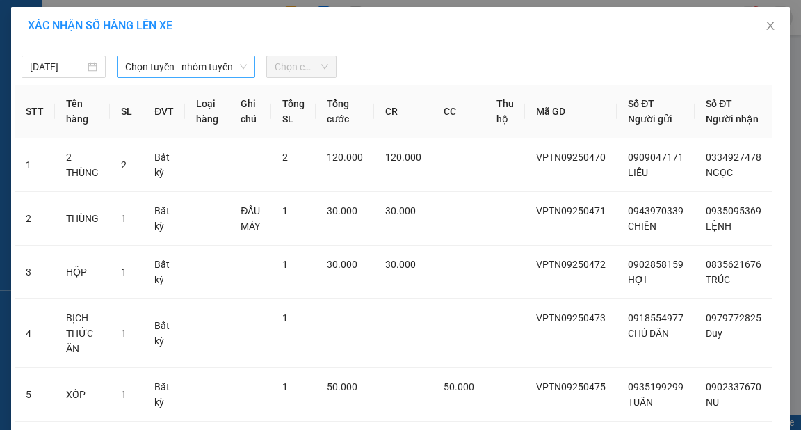
click at [167, 60] on span "Chọn tuyến - nhóm tuyến" at bounding box center [186, 66] width 122 height 21
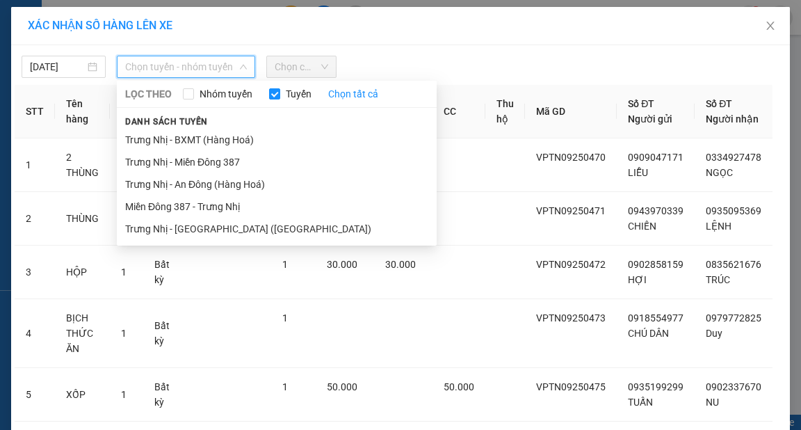
click at [193, 229] on li "Trưng Nhị - [GEOGRAPHIC_DATA] ([GEOGRAPHIC_DATA])" at bounding box center [277, 229] width 320 height 22
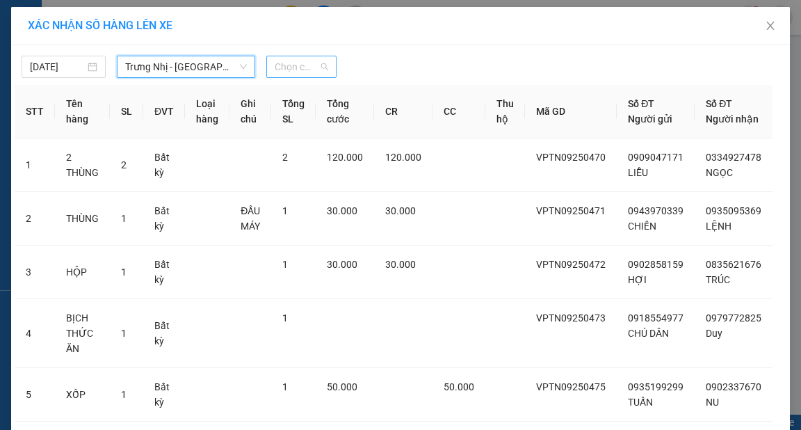
click at [311, 63] on span "Chọn chuyến" at bounding box center [302, 66] width 54 height 21
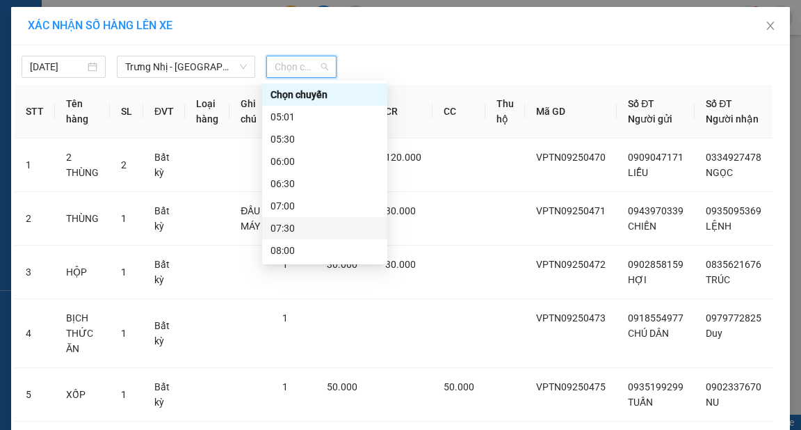
click at [278, 223] on div "07:30" at bounding box center [325, 227] width 108 height 15
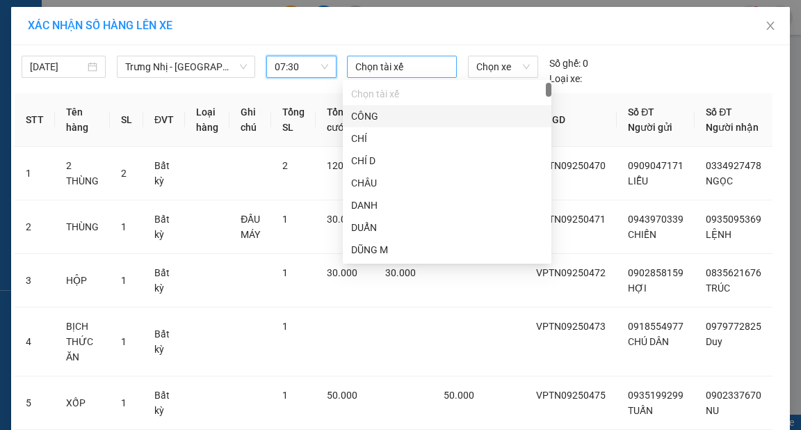
click at [399, 64] on div at bounding box center [402, 66] width 103 height 17
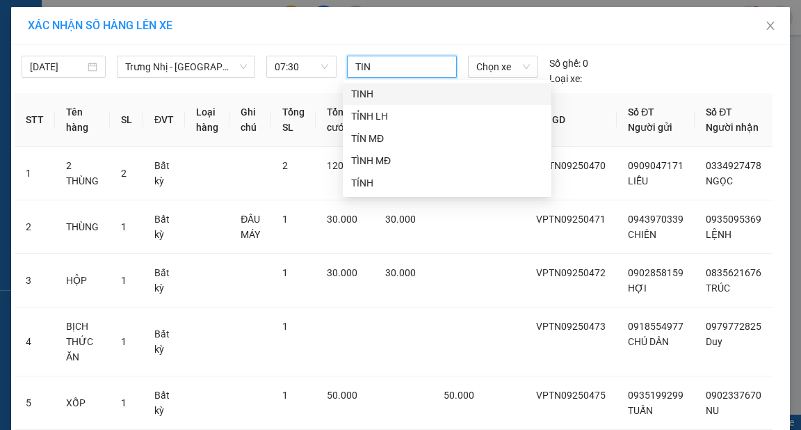
type input "TINH"
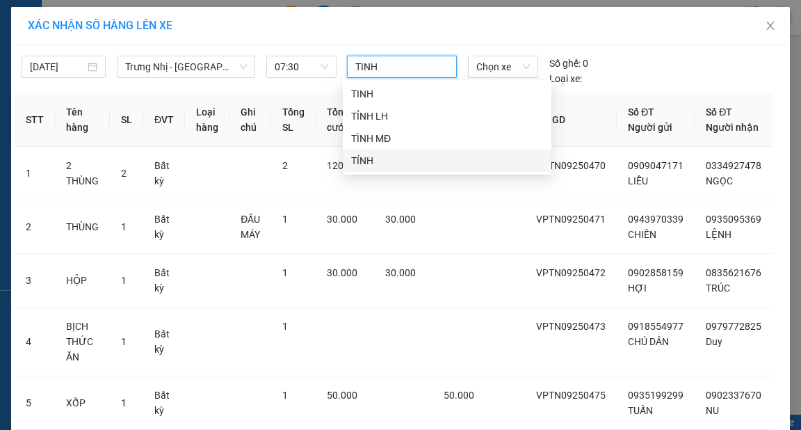
click at [362, 161] on div "TÍNH" at bounding box center [447, 160] width 192 height 15
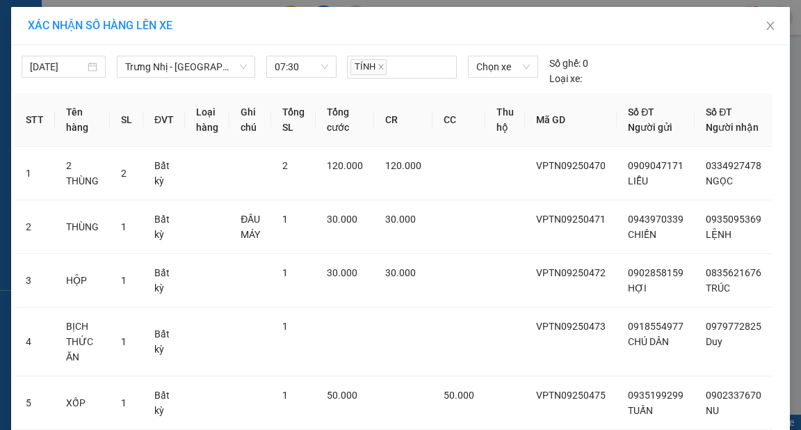
click at [403, 31] on div "XÁC NHẬN SỐ HÀNG LÊN XE" at bounding box center [401, 25] width 746 height 15
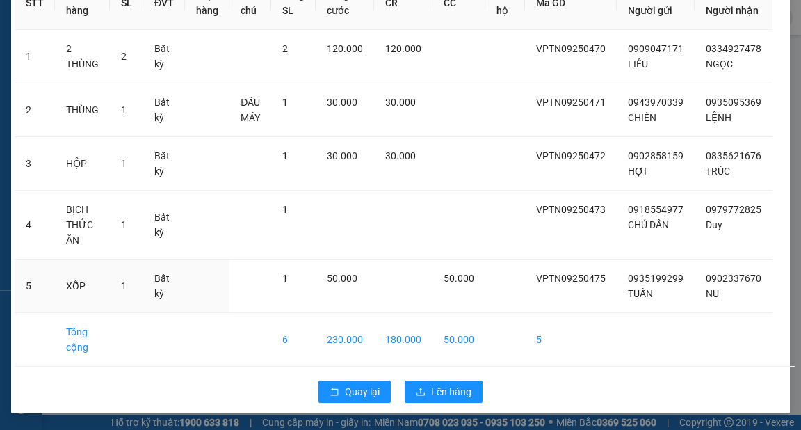
scroll to position [131, 0]
click at [457, 389] on span "Lên hàng" at bounding box center [451, 391] width 40 height 15
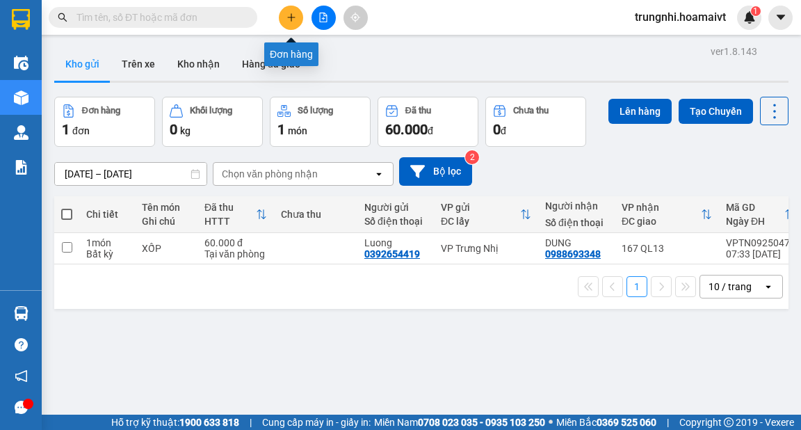
click at [289, 23] on button at bounding box center [291, 18] width 24 height 24
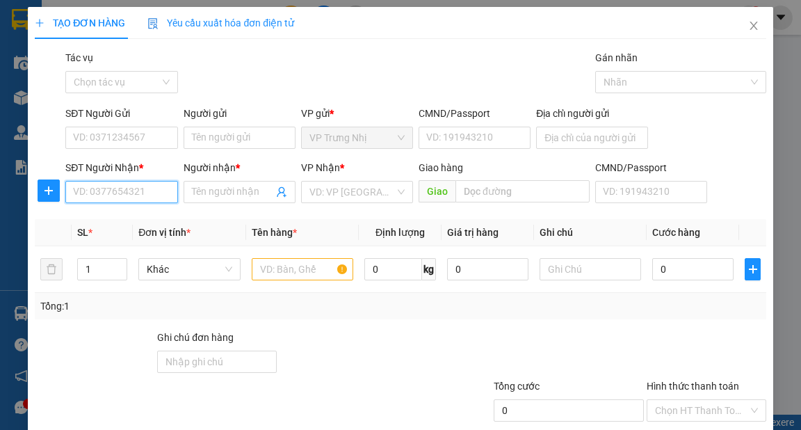
click at [139, 191] on input "SĐT Người Nhận *" at bounding box center [121, 192] width 112 height 22
type input "0918503988"
click at [145, 218] on div "0918503988 - CHÚ QUÂN" at bounding box center [128, 219] width 111 height 15
type input "CHÚ QUÂN"
type input "079085019883"
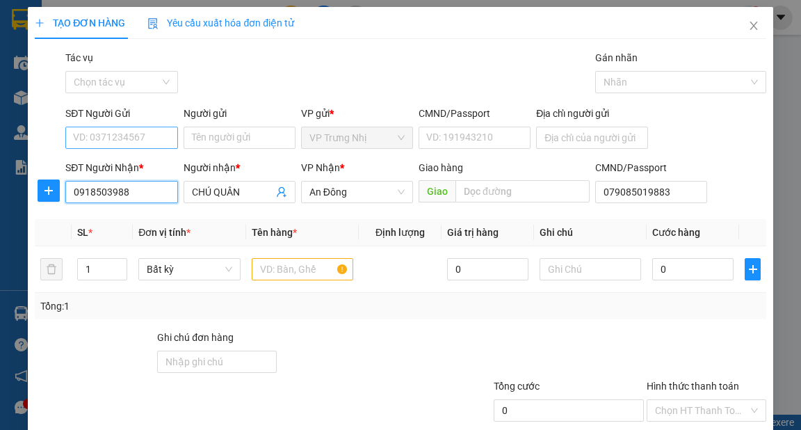
type input "0918503988"
click at [144, 136] on input "SĐT Người Gửi" at bounding box center [121, 138] width 112 height 22
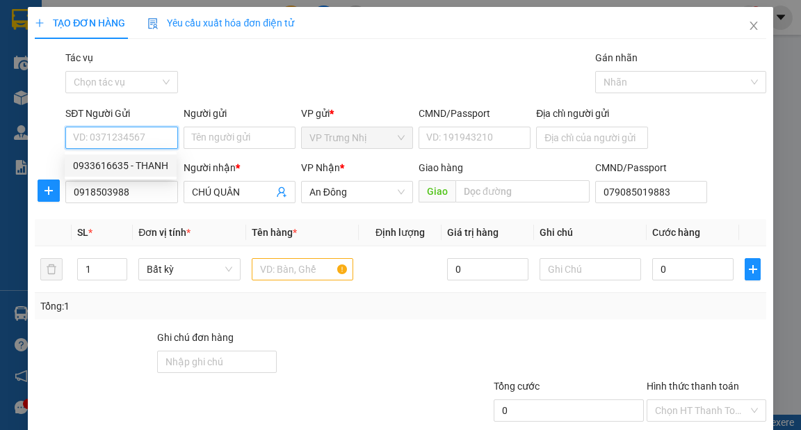
click at [150, 161] on div "0933616635 - THANH" at bounding box center [120, 165] width 95 height 15
type input "0933616635"
type input "THANH"
drag, startPoint x: 373, startPoint y: 195, endPoint x: 284, endPoint y: 203, distance: 90.1
click at [284, 203] on div "SĐT Người Nhận * 0918503988 Người nhận * CHÚ QUÂN VP Nhận * An Đông Giao hàng G…" at bounding box center [416, 184] width 706 height 49
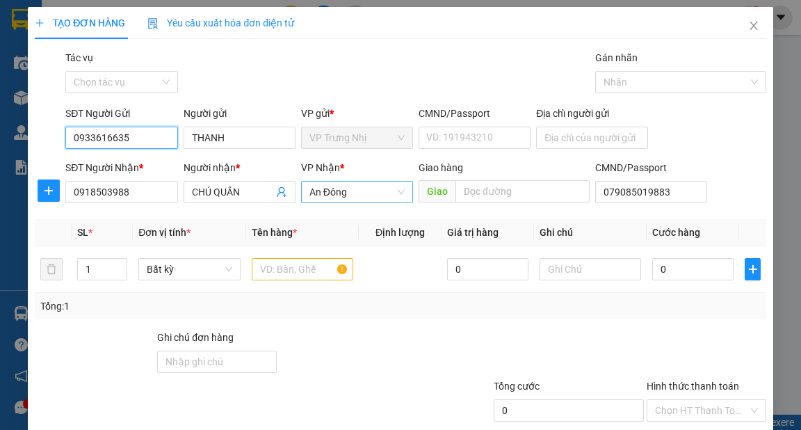
click at [396, 191] on span "An Đông" at bounding box center [356, 192] width 95 height 21
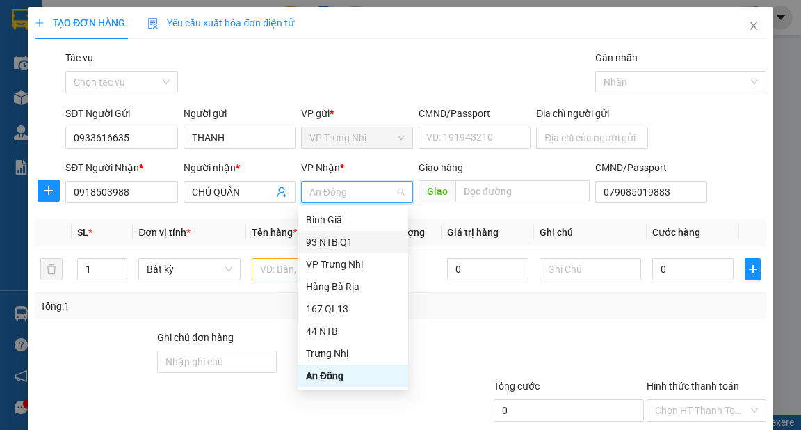
click at [324, 239] on div "93 NTB Q1" at bounding box center [353, 241] width 94 height 15
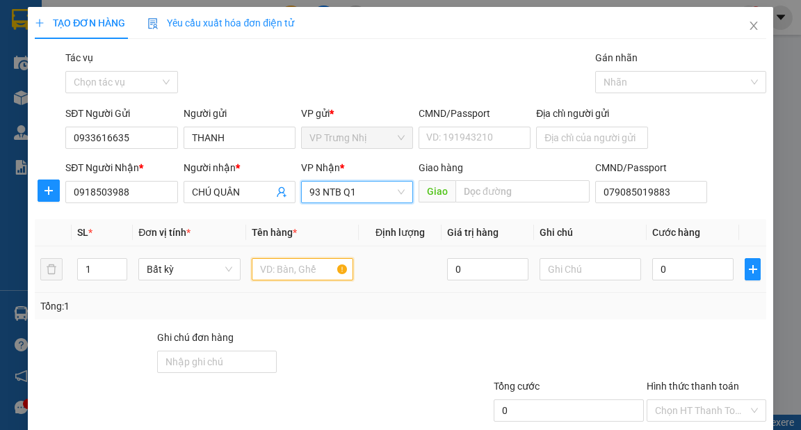
click at [287, 273] on input "text" at bounding box center [303, 269] width 102 height 22
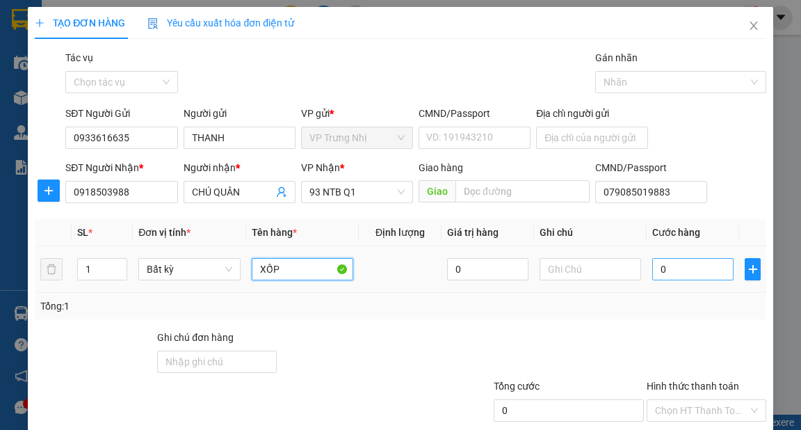
type input "XỐP"
click at [691, 274] on input "0" at bounding box center [692, 269] width 81 height 22
type input "5"
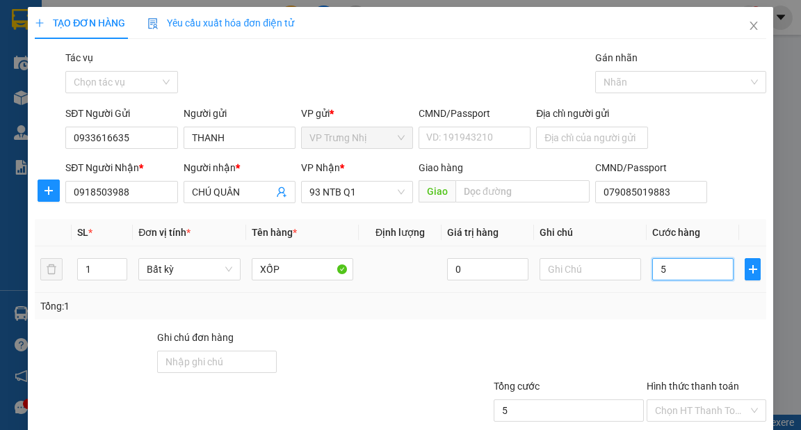
type input "50"
type input "50.000"
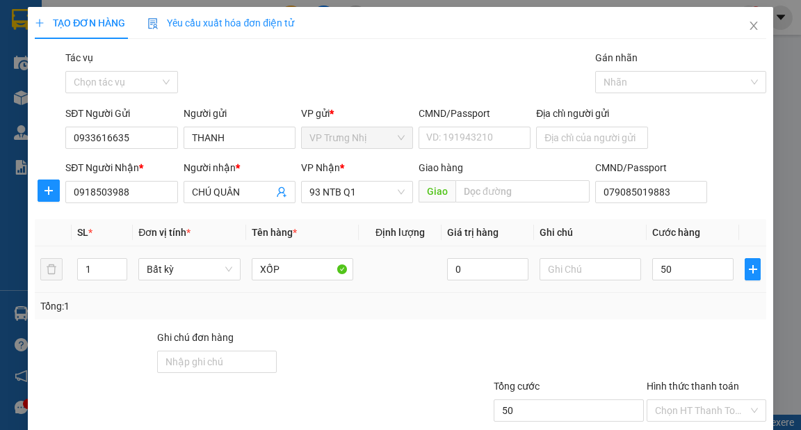
type input "50.000"
click at [673, 312] on div "Tổng: 1" at bounding box center [400, 305] width 720 height 15
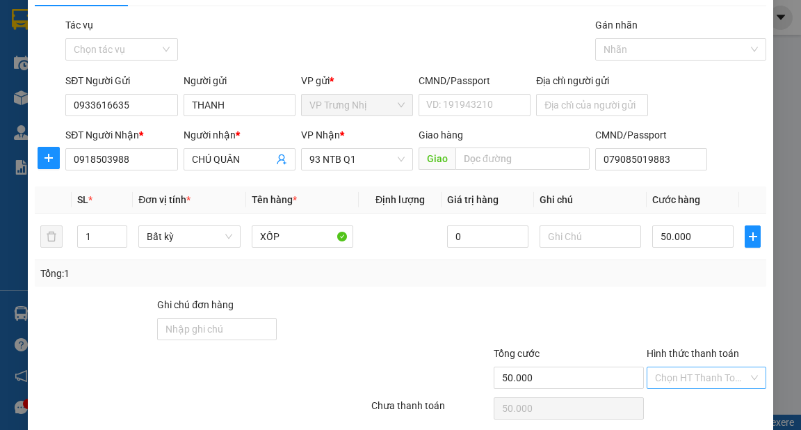
scroll to position [83, 0]
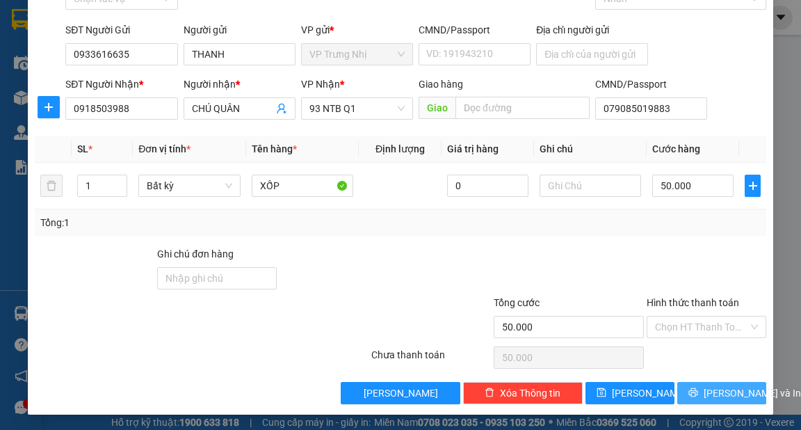
click at [722, 398] on span "[PERSON_NAME] và In" at bounding box center [752, 392] width 97 height 15
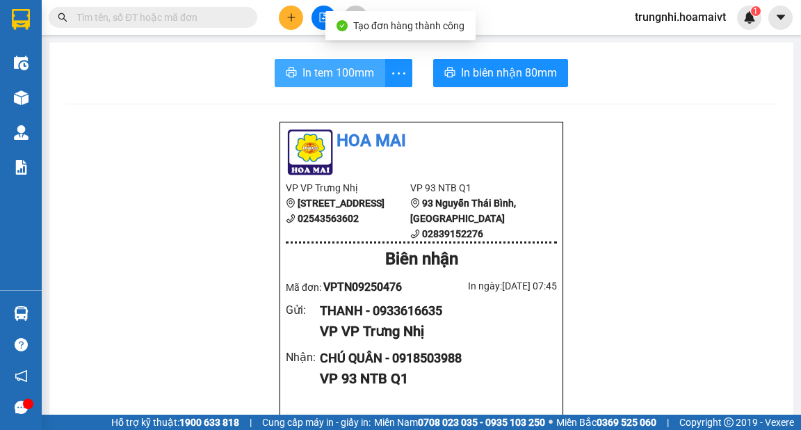
click at [325, 70] on span "In tem 100mm" at bounding box center [339, 72] width 72 height 17
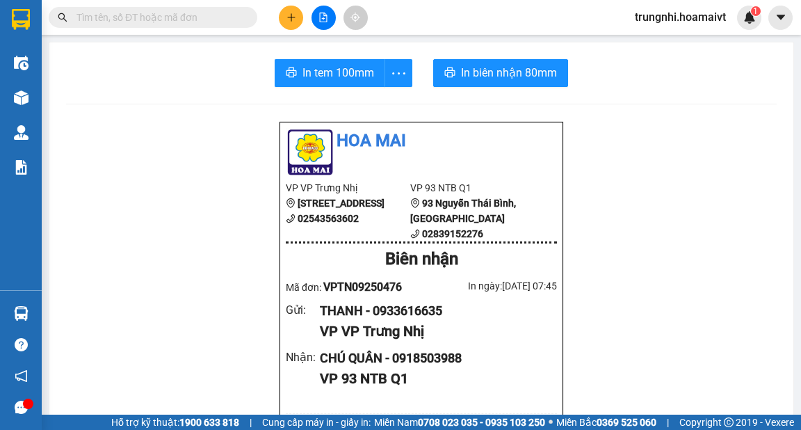
click at [291, 19] on icon "plus" at bounding box center [291, 17] width 1 height 8
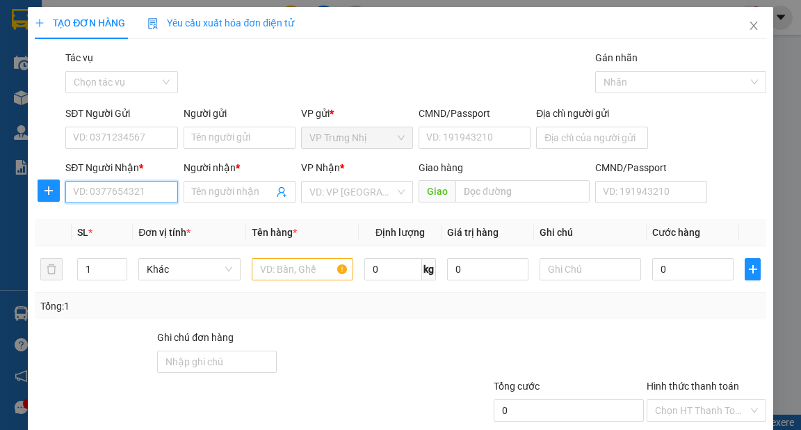
click at [153, 190] on input "SĐT Người Nhận *" at bounding box center [121, 192] width 112 height 22
type input "0973390955"
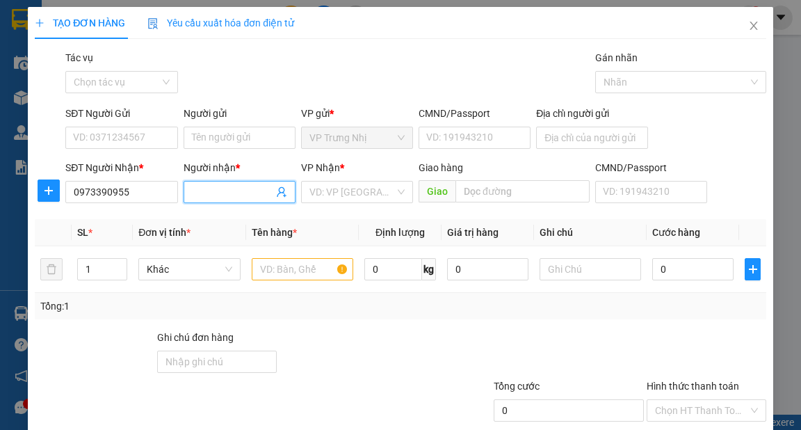
click at [223, 194] on input "Người nhận *" at bounding box center [232, 191] width 81 height 15
type input "THIÊN"
click at [134, 134] on input "SĐT Người Gửi" at bounding box center [121, 138] width 112 height 22
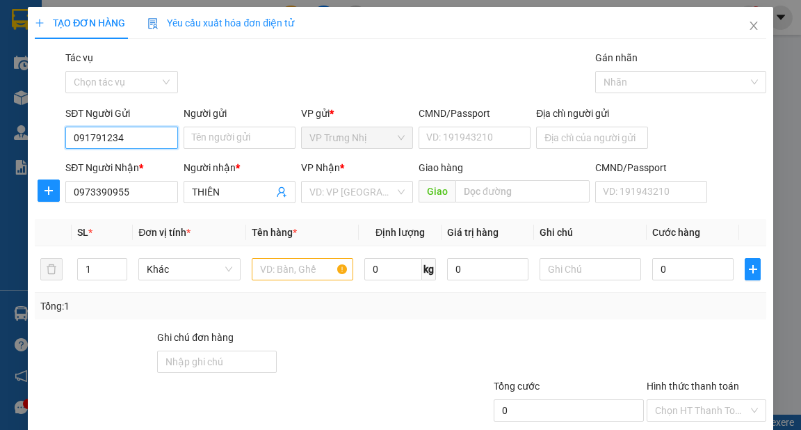
type input "0917912345"
click at [140, 167] on div "0917912345 - HƯNG" at bounding box center [120, 165] width 94 height 15
type input "HƯNG"
type input "0917912345"
drag, startPoint x: 364, startPoint y: 175, endPoint x: 372, endPoint y: 195, distance: 20.9
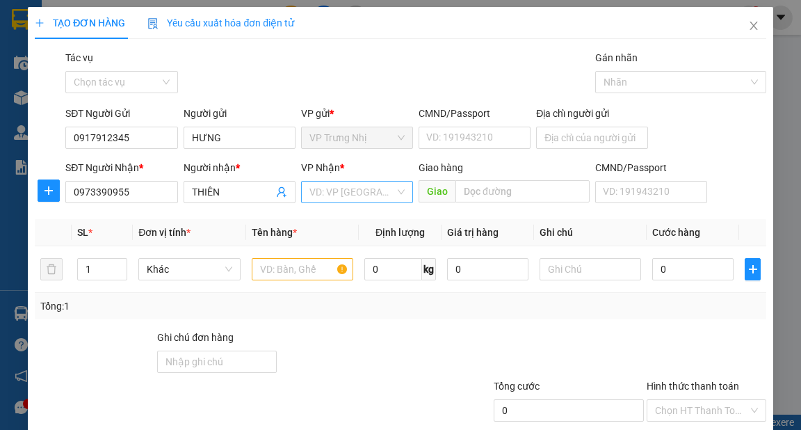
click at [368, 182] on div "VP Nhận * VD: VP Sài Gòn" at bounding box center [357, 184] width 112 height 49
click at [372, 195] on input "search" at bounding box center [352, 192] width 86 height 21
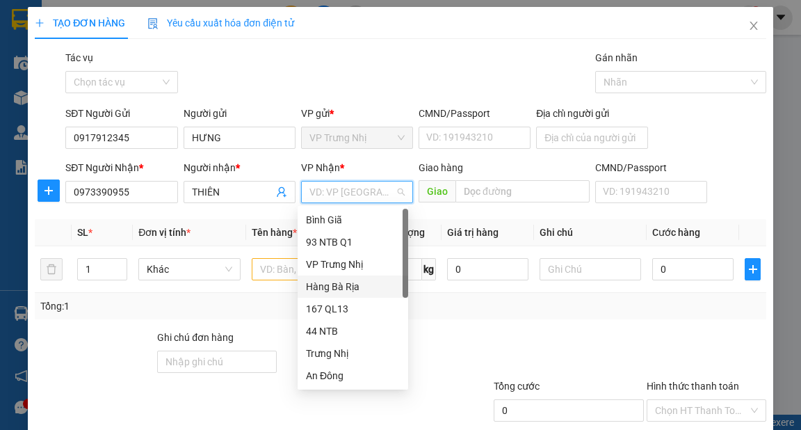
scroll to position [111, 0]
click at [335, 290] on div "PV Miền Tây" at bounding box center [353, 286] width 94 height 15
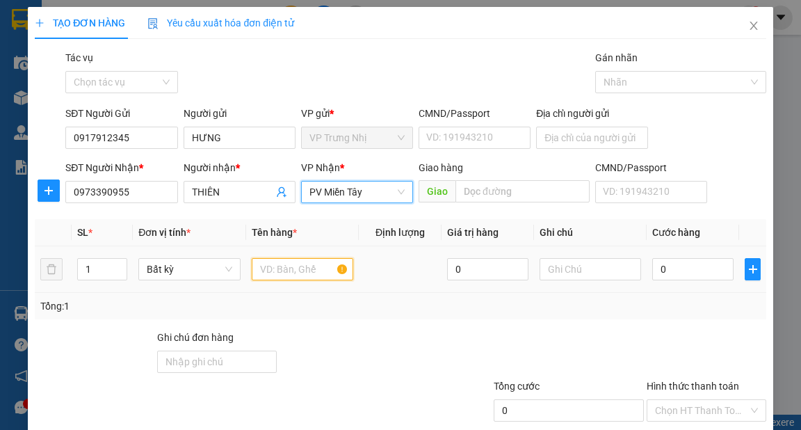
click at [303, 264] on input "text" at bounding box center [303, 269] width 102 height 22
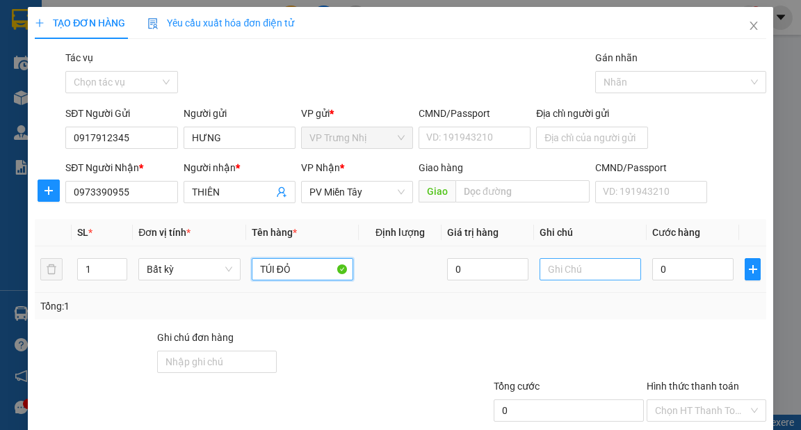
type input "TÚI ĐỎ"
click at [597, 267] on input "text" at bounding box center [591, 269] width 102 height 22
type input "BÁNH"
click at [701, 259] on input "0" at bounding box center [692, 269] width 81 height 22
type input "3"
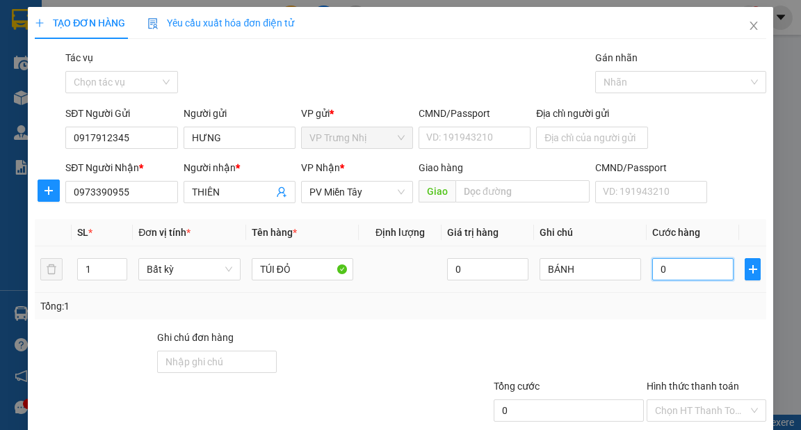
type input "3"
type input "30"
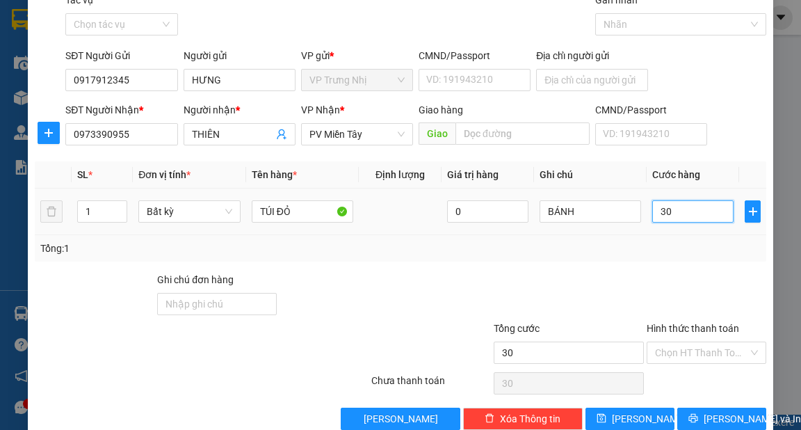
scroll to position [83, 0]
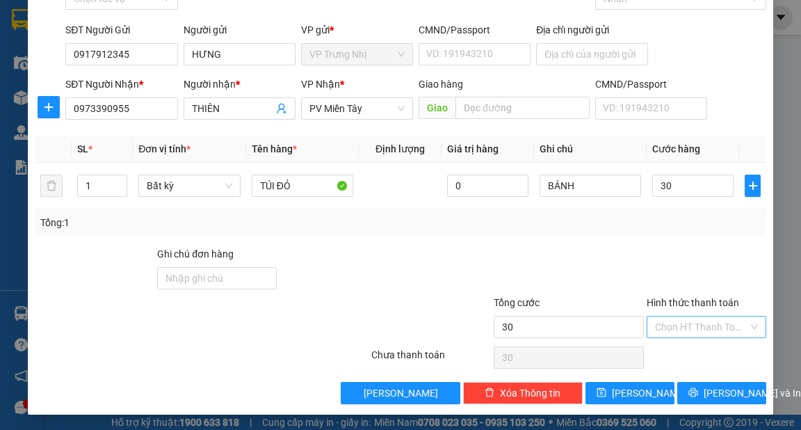
type input "30.000"
click at [701, 317] on input "Hình thức thanh toán" at bounding box center [701, 326] width 93 height 21
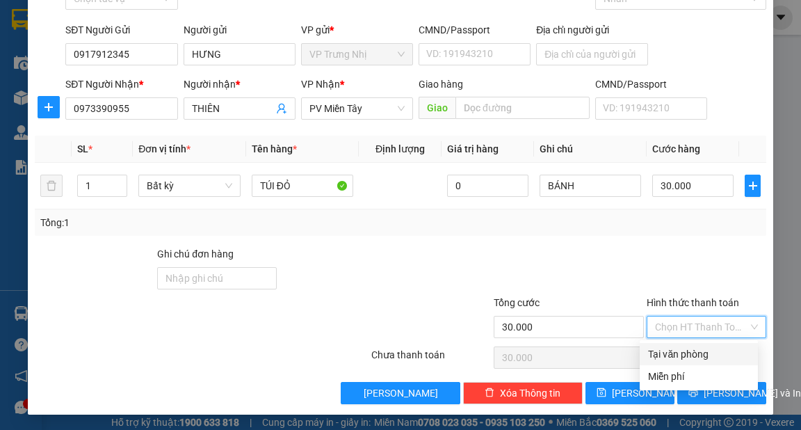
click at [686, 353] on div "Tại văn phòng" at bounding box center [699, 353] width 102 height 15
type input "0"
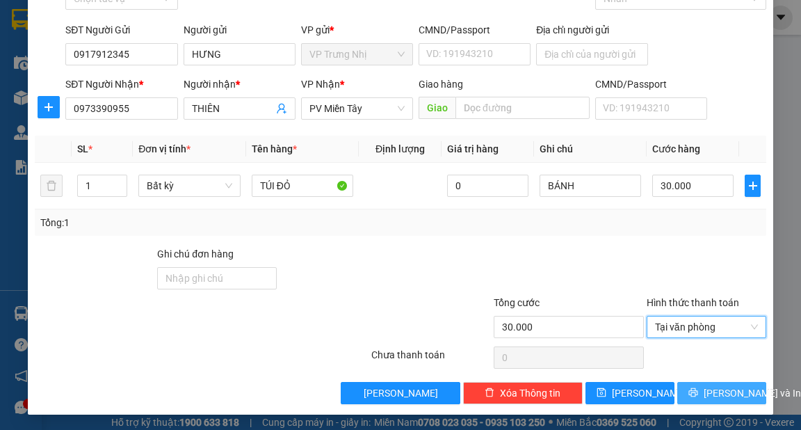
drag, startPoint x: 704, startPoint y: 398, endPoint x: 686, endPoint y: 344, distance: 56.3
click at [704, 399] on span "[PERSON_NAME] và In" at bounding box center [752, 392] width 97 height 15
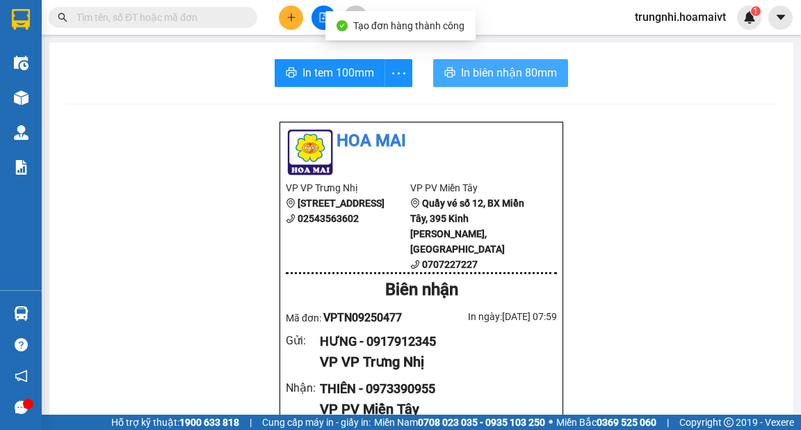
click at [476, 65] on span "In biên nhận 80mm" at bounding box center [509, 72] width 96 height 17
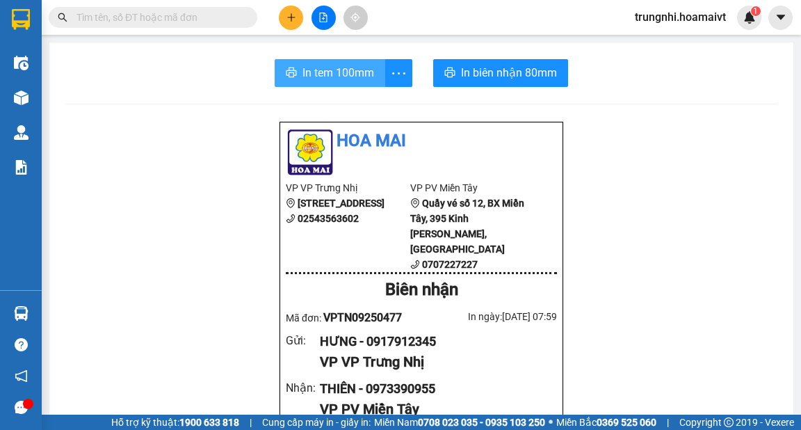
click at [331, 67] on span "In tem 100mm" at bounding box center [339, 72] width 72 height 17
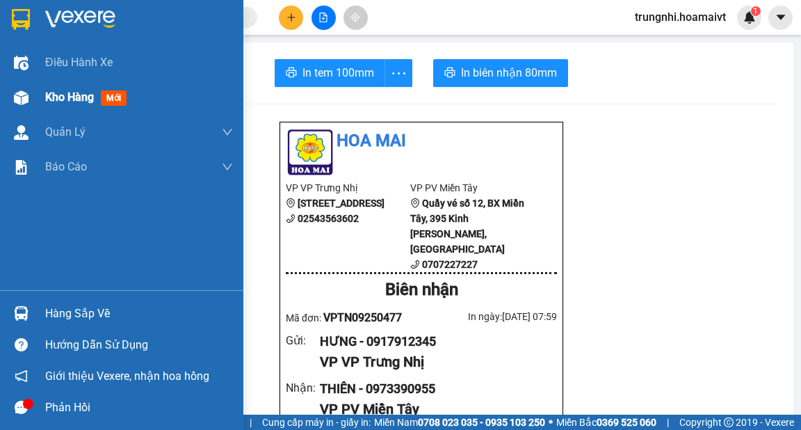
click at [28, 97] on div at bounding box center [21, 98] width 24 height 24
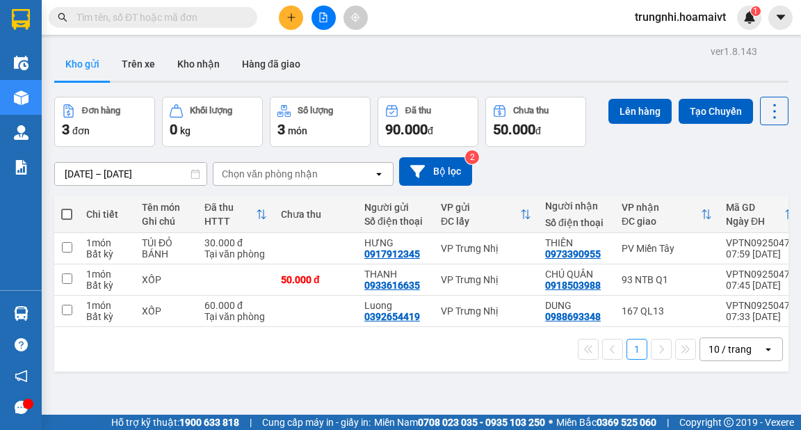
click at [729, 356] on div "10 / trang" at bounding box center [730, 349] width 43 height 14
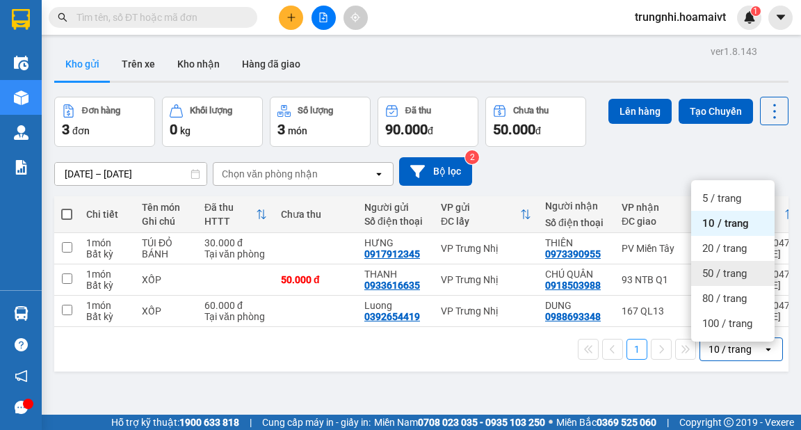
click at [730, 268] on span "50 / trang" at bounding box center [724, 273] width 45 height 14
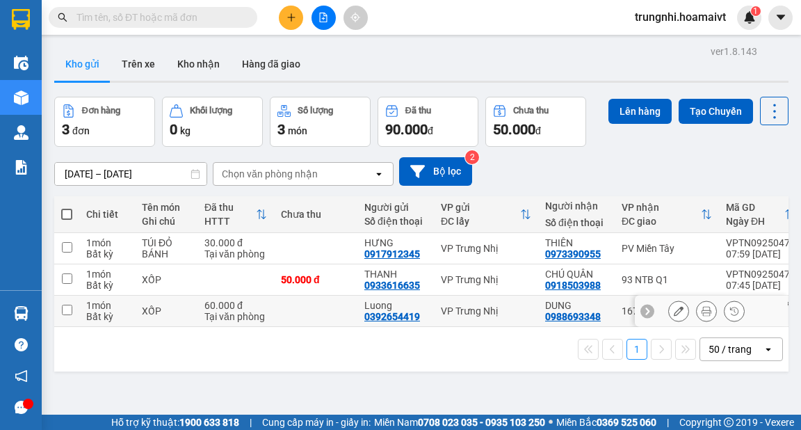
click at [68, 309] on input "checkbox" at bounding box center [67, 310] width 10 height 10
checkbox input "true"
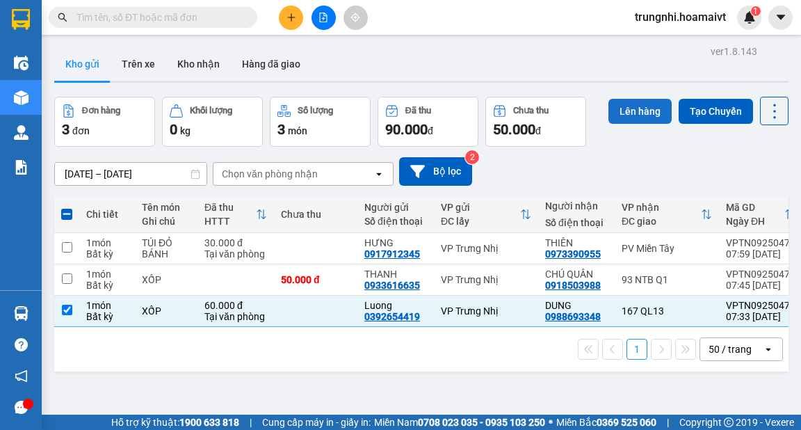
click at [645, 113] on button "Lên hàng" at bounding box center [640, 111] width 63 height 25
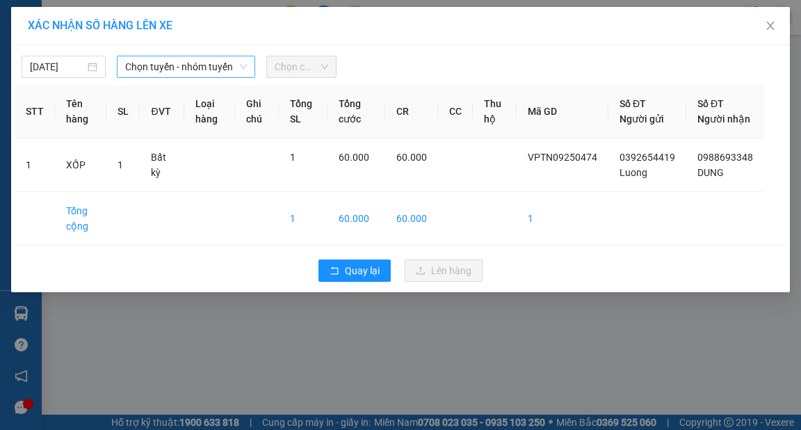
click at [182, 70] on span "Chọn tuyến - nhóm tuyến" at bounding box center [186, 66] width 122 height 21
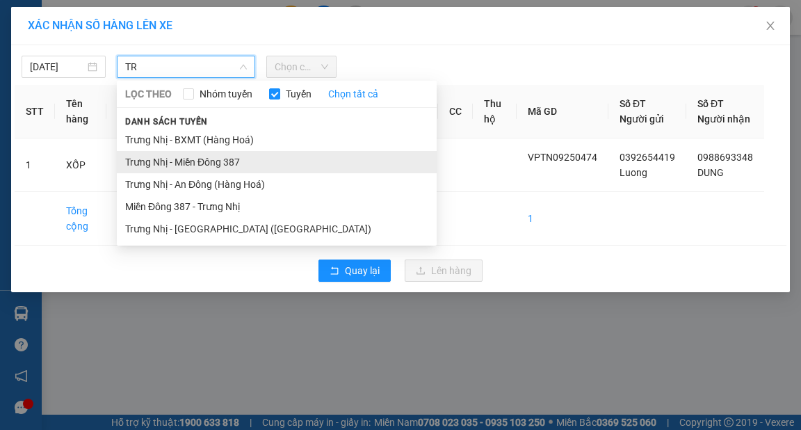
type input "TR"
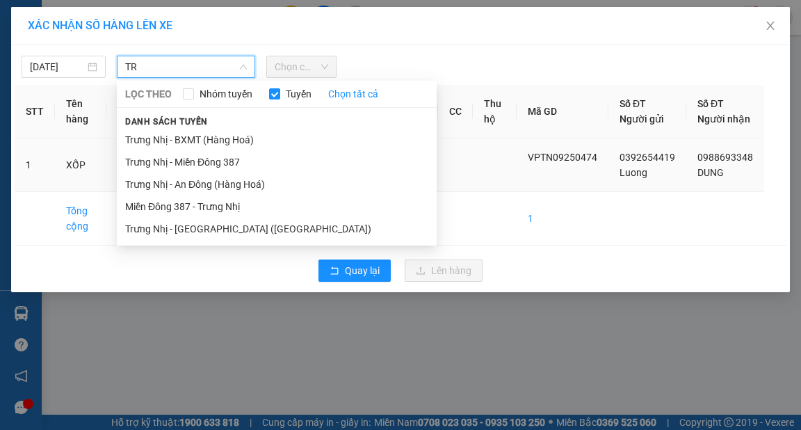
click at [216, 161] on li "Trưng Nhị - Miền Đông 387" at bounding box center [277, 162] width 320 height 22
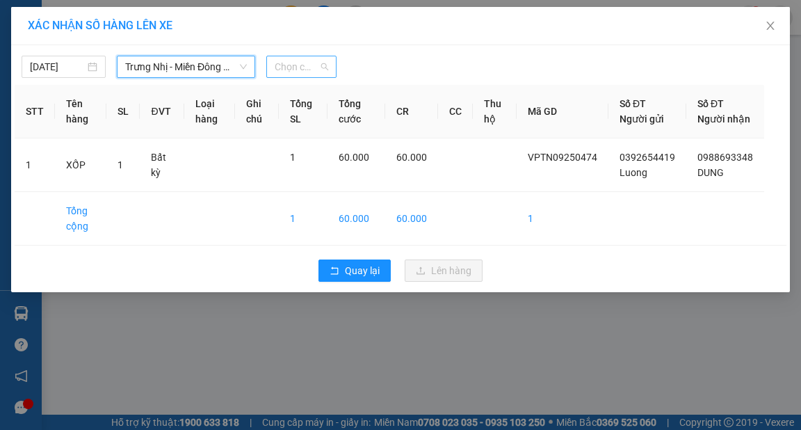
click at [299, 64] on span "Chọn chuyến" at bounding box center [302, 66] width 54 height 21
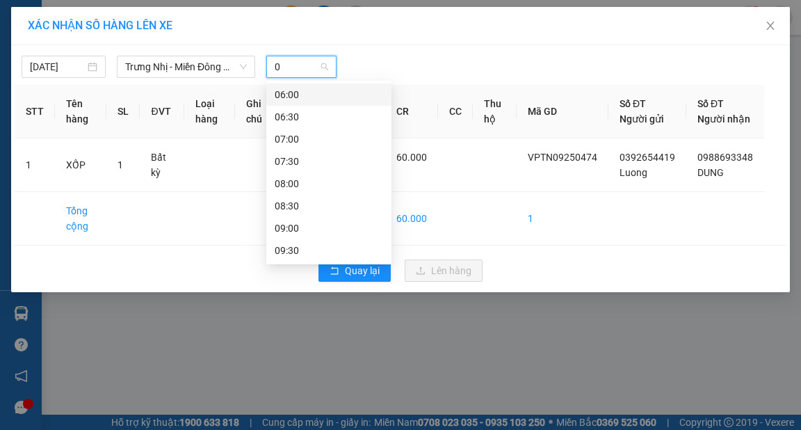
type input "08"
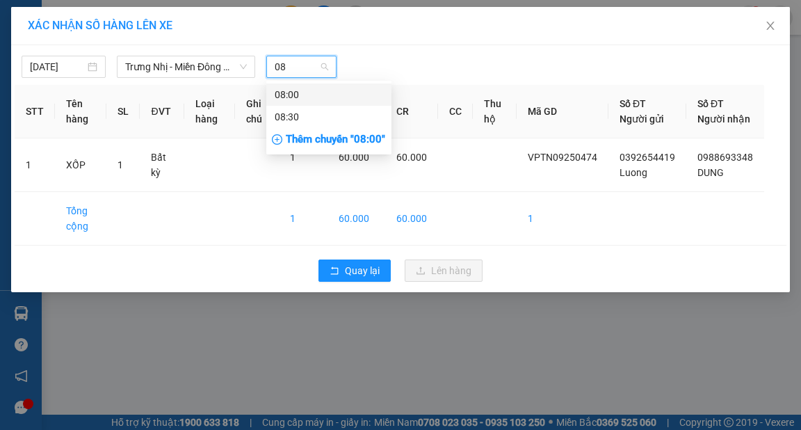
click at [346, 99] on div "08:00" at bounding box center [329, 94] width 108 height 15
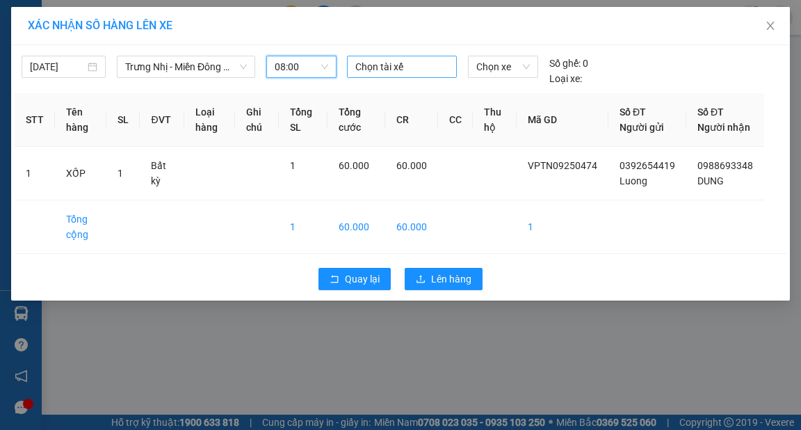
click at [414, 60] on div at bounding box center [402, 66] width 103 height 17
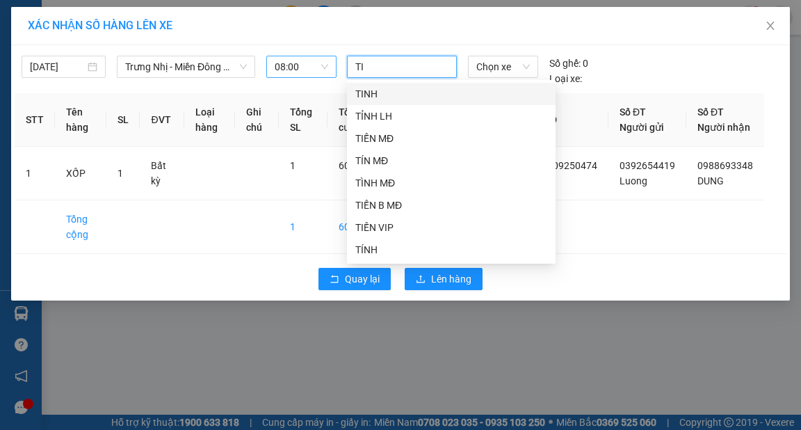
type input "TIN"
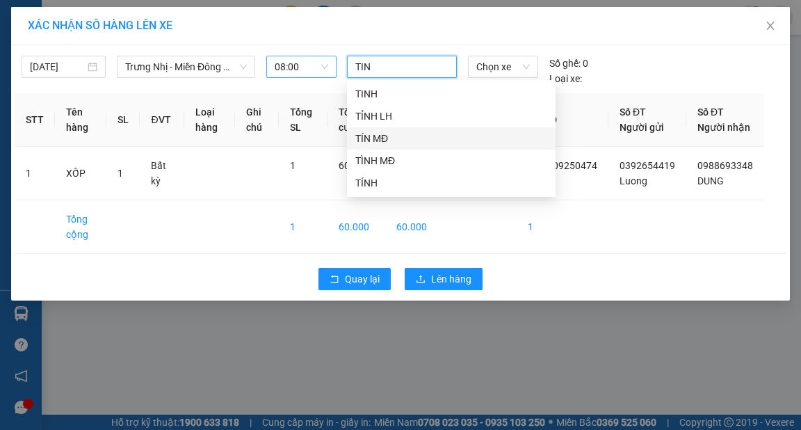
click at [385, 142] on div "TÍN MĐ" at bounding box center [451, 138] width 192 height 15
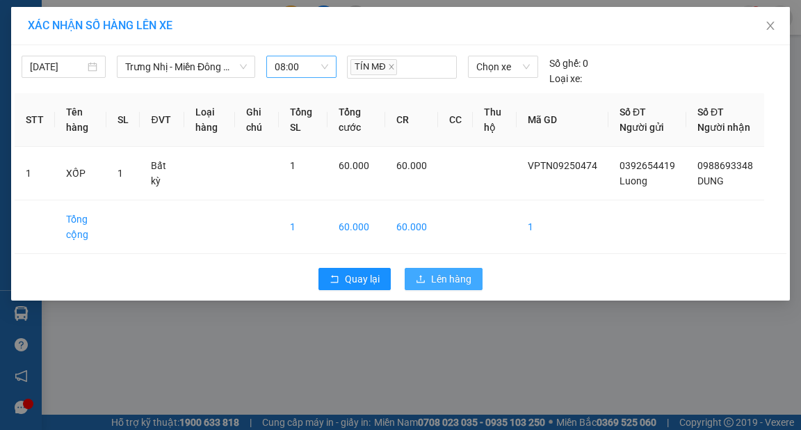
click at [459, 287] on span "Lên hàng" at bounding box center [451, 278] width 40 height 15
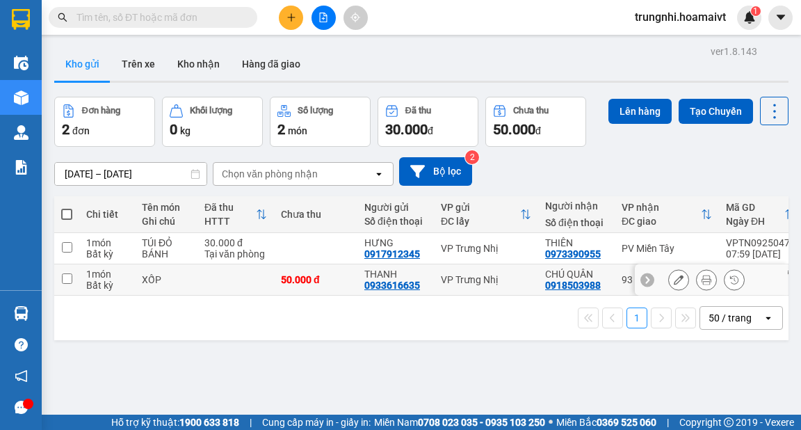
drag, startPoint x: 63, startPoint y: 272, endPoint x: 78, endPoint y: 267, distance: 15.4
click at [64, 273] on td at bounding box center [66, 279] width 25 height 31
checkbox input "true"
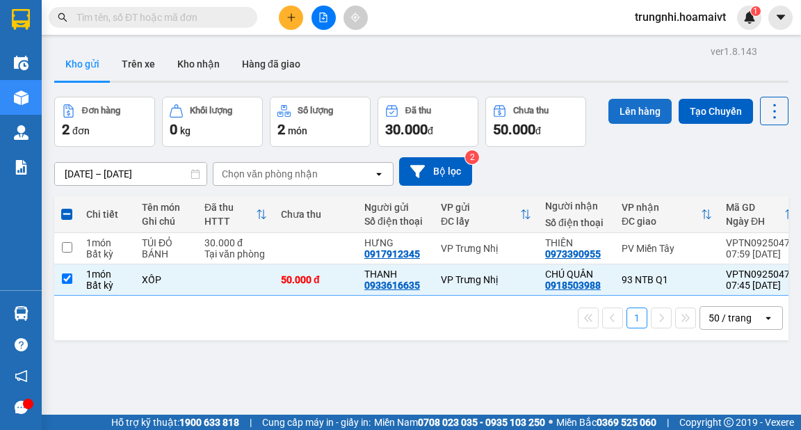
click at [623, 111] on button "Lên hàng" at bounding box center [640, 111] width 63 height 25
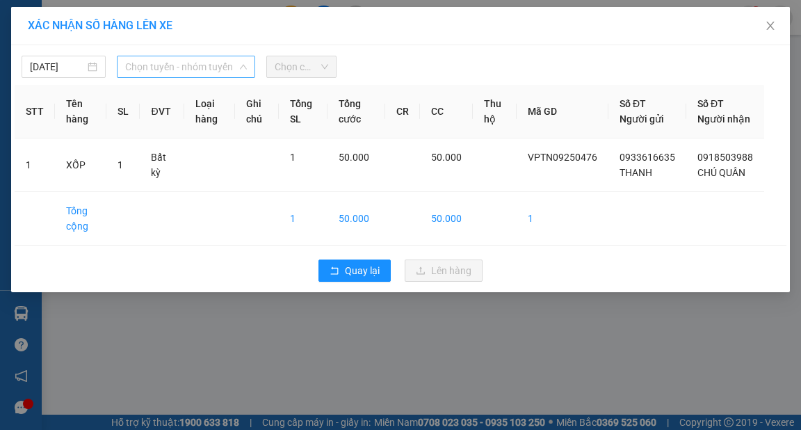
click at [193, 65] on span "Chọn tuyến - nhóm tuyến" at bounding box center [186, 66] width 122 height 21
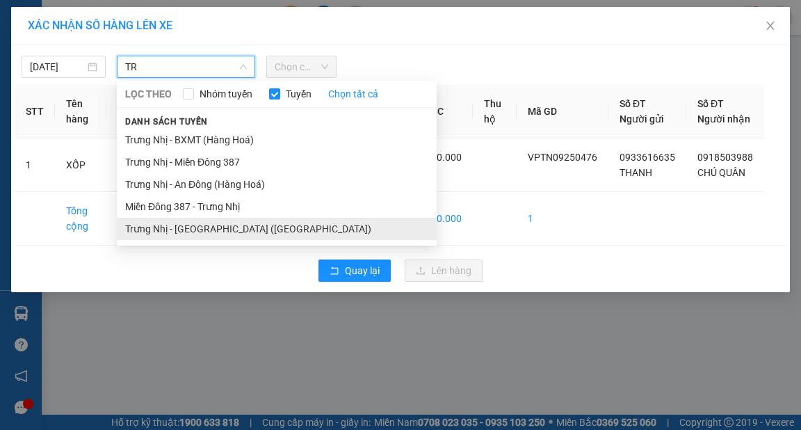
type input "TR"
click at [217, 230] on li "Trưng Nhị - [GEOGRAPHIC_DATA] ([GEOGRAPHIC_DATA])" at bounding box center [277, 229] width 320 height 22
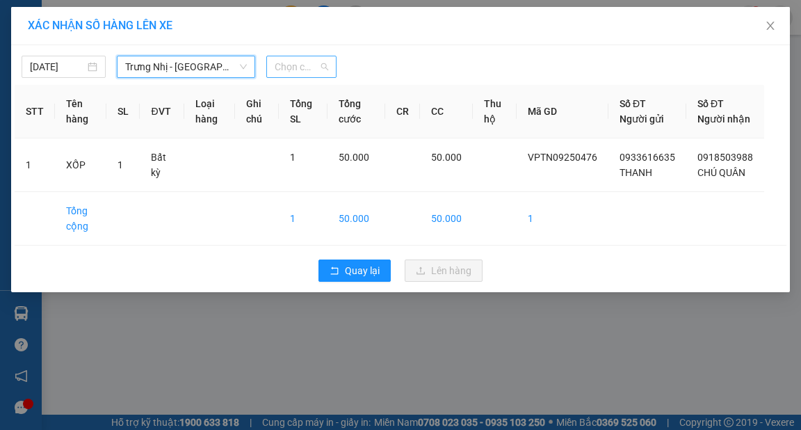
click at [296, 61] on span "Chọn chuyến" at bounding box center [302, 66] width 54 height 21
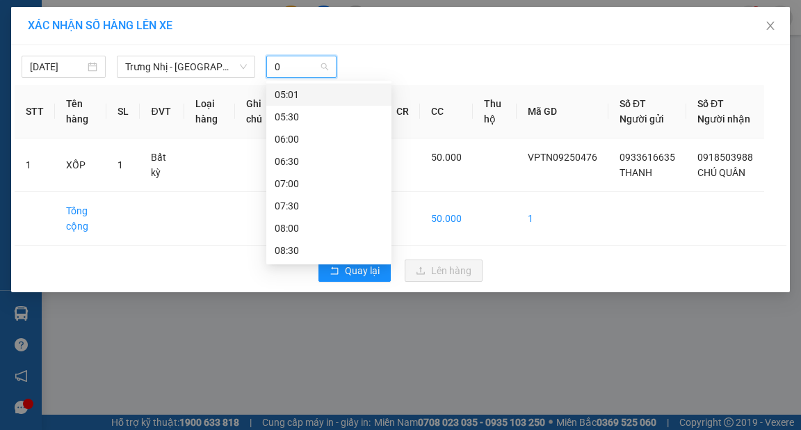
type input "08"
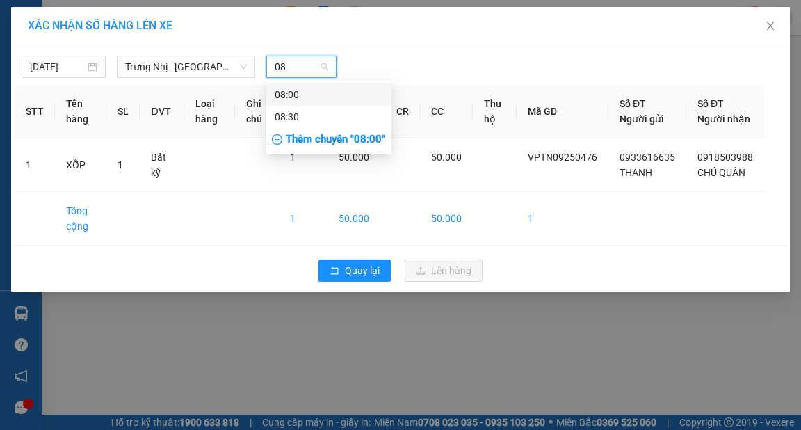
click at [296, 94] on div "08:00" at bounding box center [329, 94] width 108 height 15
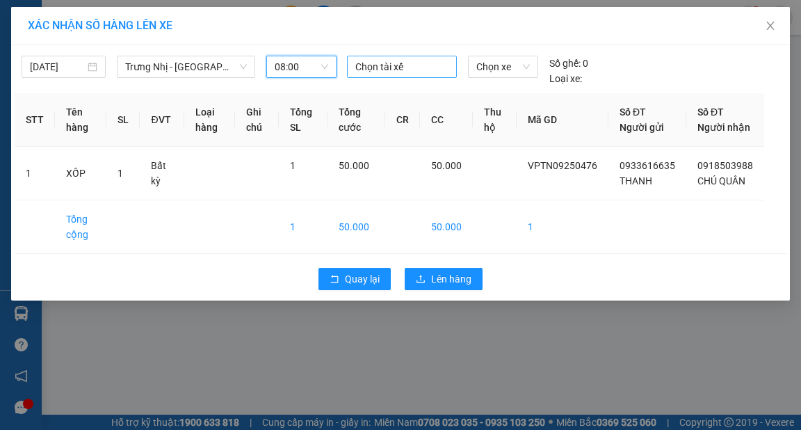
click at [403, 64] on div at bounding box center [402, 66] width 103 height 17
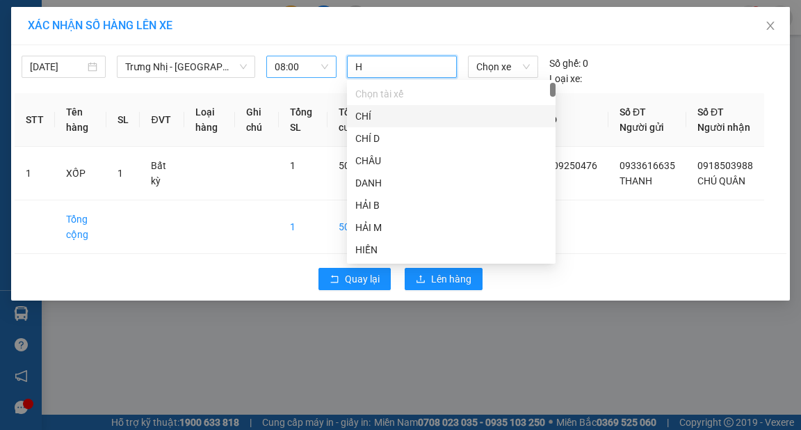
type input "HY"
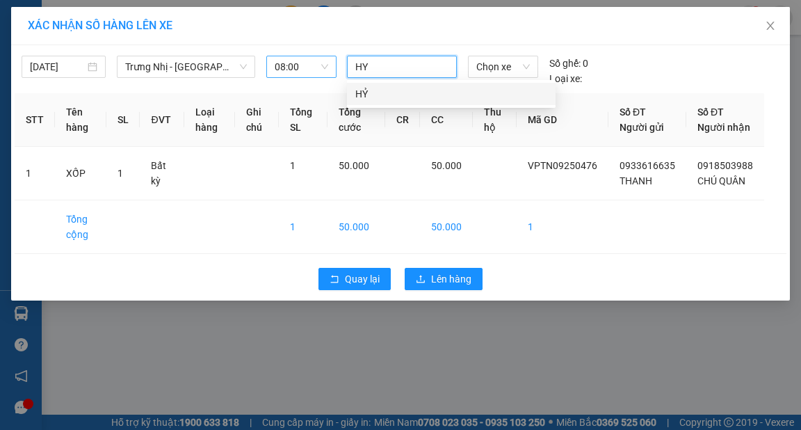
click at [390, 97] on div "HỶ" at bounding box center [451, 93] width 192 height 15
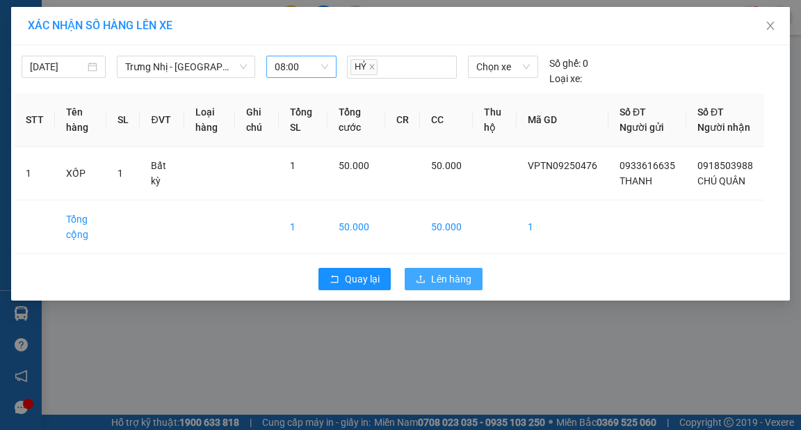
drag, startPoint x: 449, startPoint y: 289, endPoint x: 447, endPoint y: 278, distance: 11.3
click at [449, 287] on span "Lên hàng" at bounding box center [451, 278] width 40 height 15
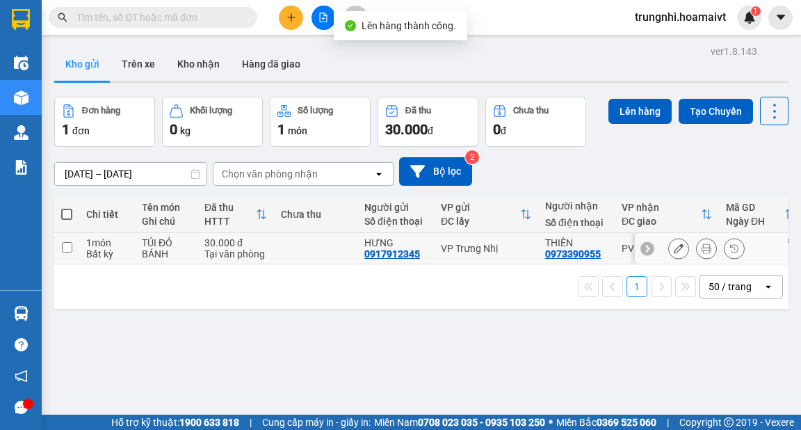
drag, startPoint x: 63, startPoint y: 250, endPoint x: 81, endPoint y: 248, distance: 18.3
click at [67, 250] on input "checkbox" at bounding box center [67, 247] width 10 height 10
checkbox input "true"
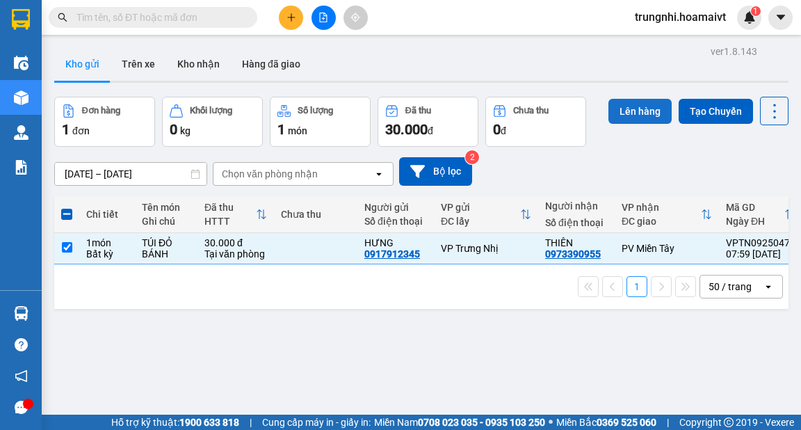
click at [645, 112] on button "Lên hàng" at bounding box center [640, 111] width 63 height 25
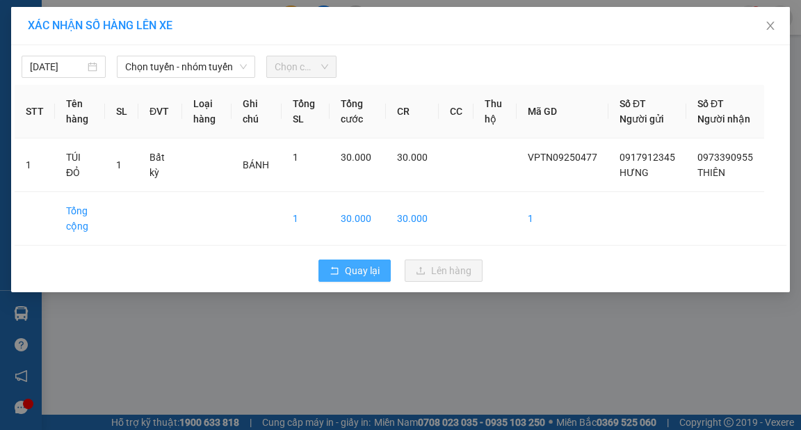
click at [383, 282] on button "Quay lại" at bounding box center [355, 270] width 72 height 22
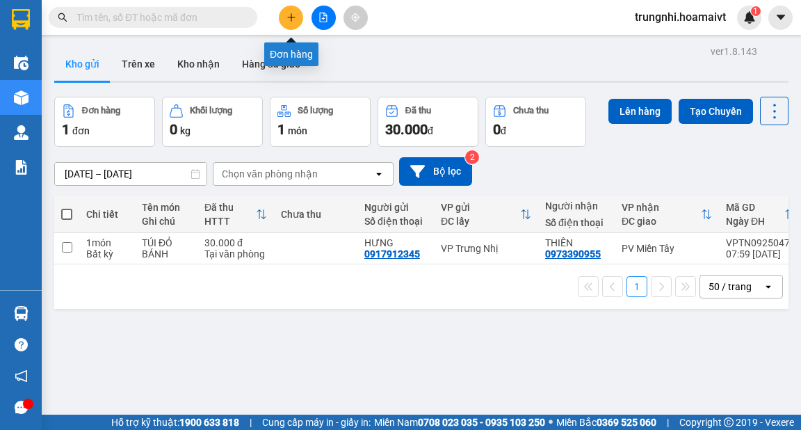
click at [296, 15] on button at bounding box center [291, 18] width 24 height 24
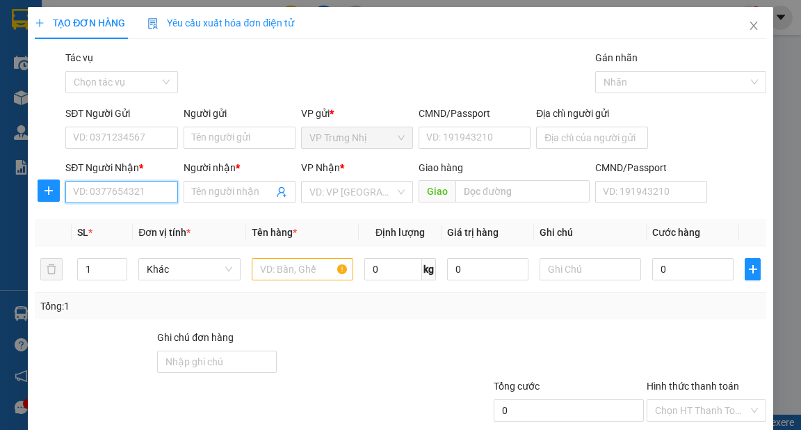
click at [120, 191] on input "SĐT Người Nhận *" at bounding box center [121, 192] width 112 height 22
type input "0774220022"
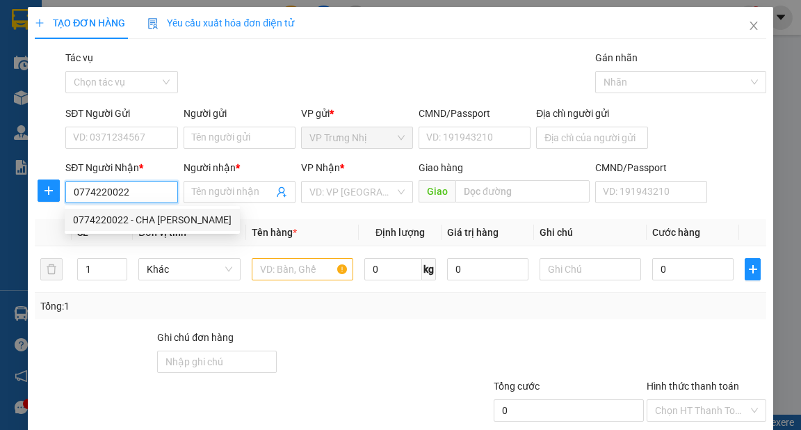
click at [175, 220] on div "0774220022 - CHA MẠNH HẢI" at bounding box center [152, 219] width 159 height 15
type input "CHA MẠNH HẢI"
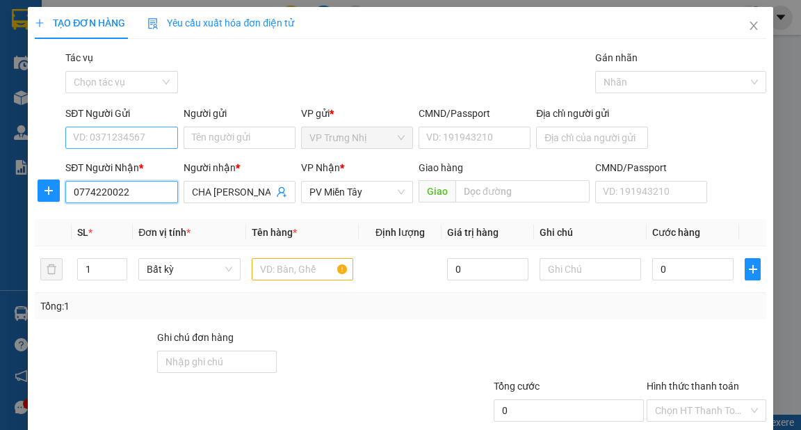
type input "0774220022"
click at [123, 139] on input "SĐT Người Gửi" at bounding box center [121, 138] width 112 height 22
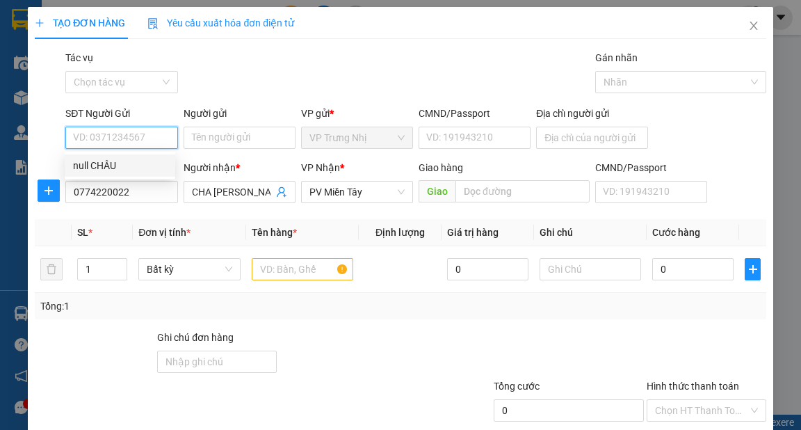
click at [110, 162] on div "null CHÂU" at bounding box center [120, 165] width 94 height 15
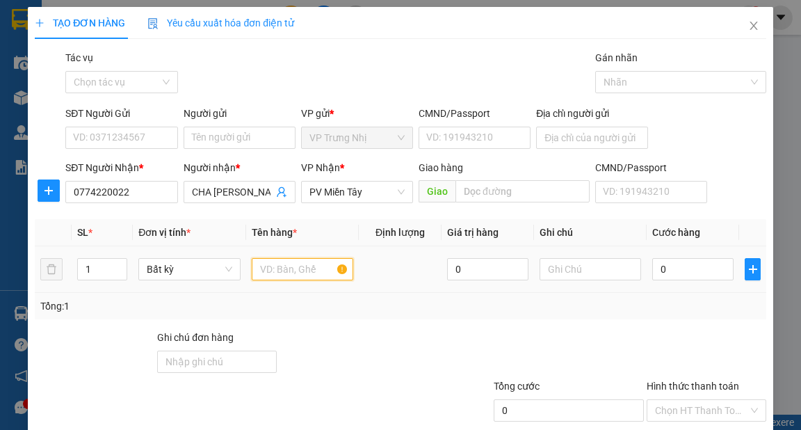
click at [291, 271] on input "text" at bounding box center [303, 269] width 102 height 22
type input "XỐP"
click at [668, 270] on input "0" at bounding box center [692, 269] width 81 height 22
type input "5"
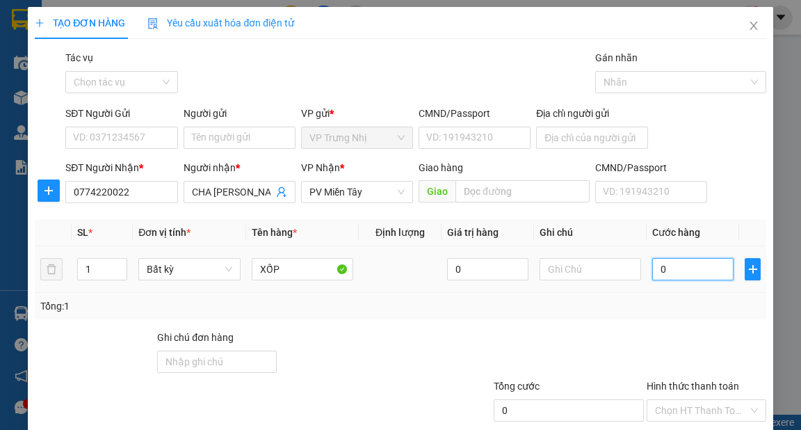
type input "5"
type input "50"
type input "50.000"
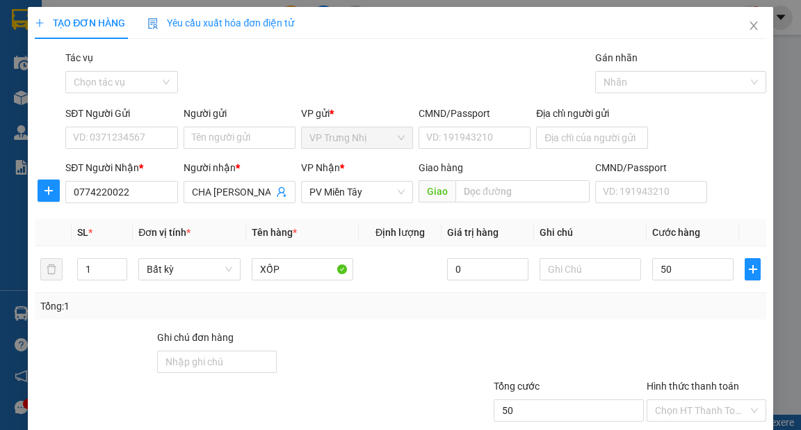
type input "50.000"
click at [641, 311] on div "Tổng: 1" at bounding box center [400, 305] width 720 height 15
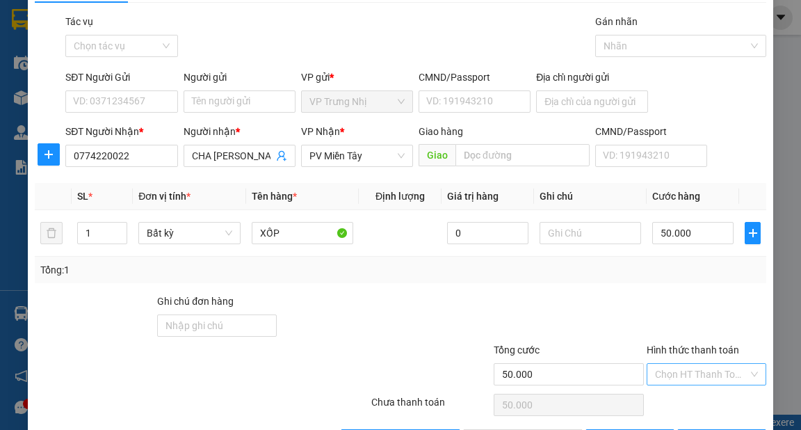
scroll to position [83, 0]
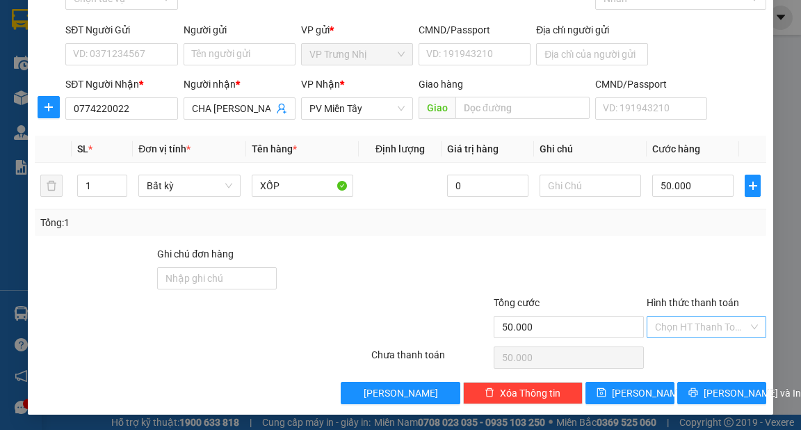
click at [693, 323] on input "Hình thức thanh toán" at bounding box center [701, 326] width 93 height 21
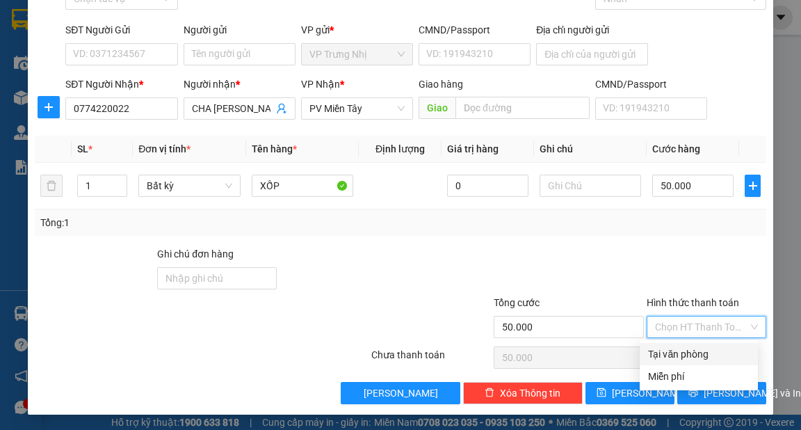
click at [694, 354] on div "Tại văn phòng" at bounding box center [699, 353] width 102 height 15
type input "0"
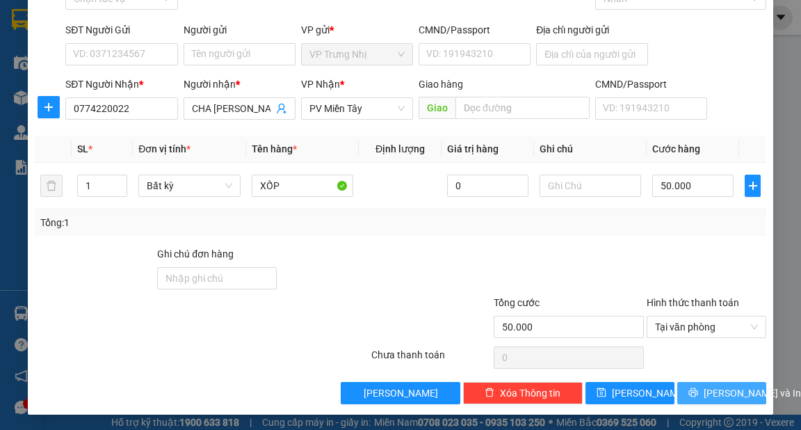
click at [729, 385] on span "[PERSON_NAME] và In" at bounding box center [752, 392] width 97 height 15
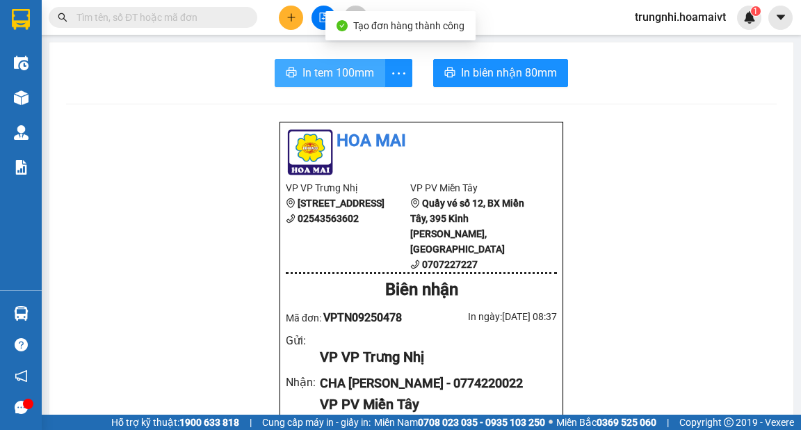
click at [337, 67] on span "In tem 100mm" at bounding box center [339, 72] width 72 height 17
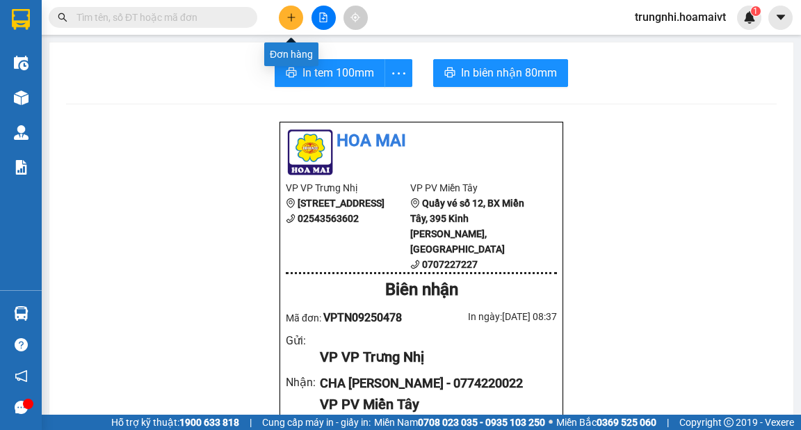
click at [289, 16] on icon "plus" at bounding box center [292, 18] width 10 height 10
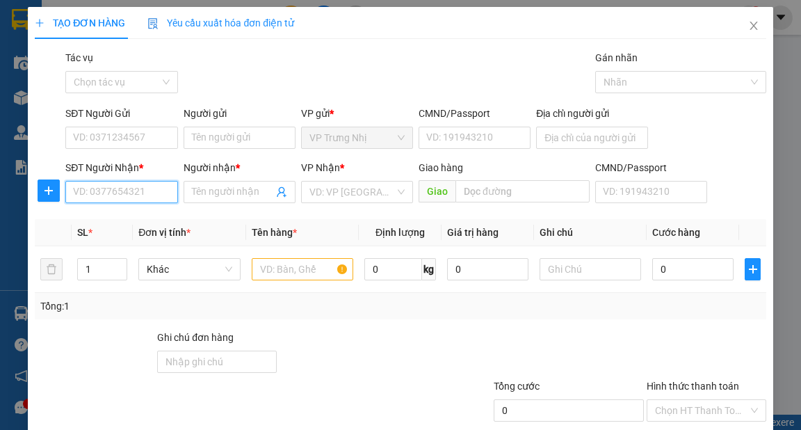
click at [156, 196] on input "SĐT Người Nhận *" at bounding box center [121, 192] width 112 height 22
type input "0918413233"
click at [150, 218] on div "0918413233 - NGUYỆT" at bounding box center [123, 219] width 100 height 15
type input "NGUYỆT"
type input "0918413233"
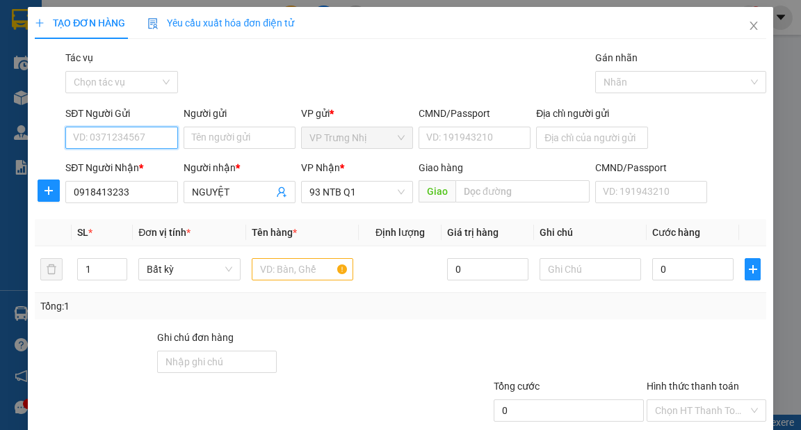
click at [143, 138] on input "SĐT Người Gửi" at bounding box center [121, 138] width 112 height 22
click at [147, 166] on div "0776609609 - CHÂU" at bounding box center [120, 165] width 94 height 15
type input "0776609609"
type input "CHÂU"
click at [296, 268] on input "text" at bounding box center [303, 269] width 102 height 22
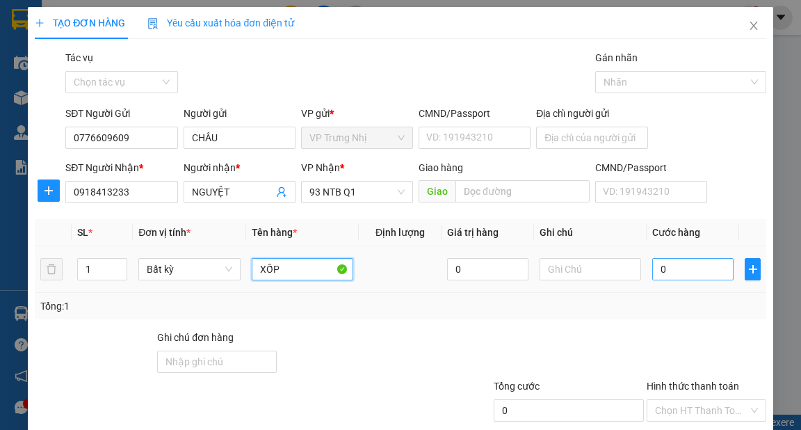
type input "XỐP"
click at [679, 272] on input "0" at bounding box center [692, 269] width 81 height 22
type input "5"
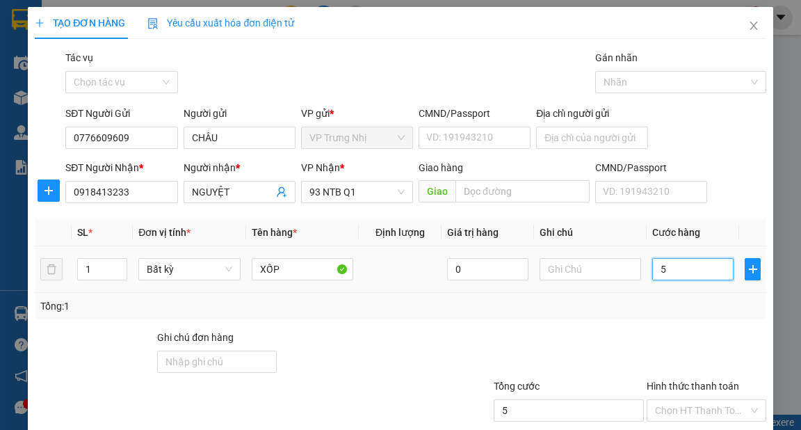
type input "50"
type input "50.000"
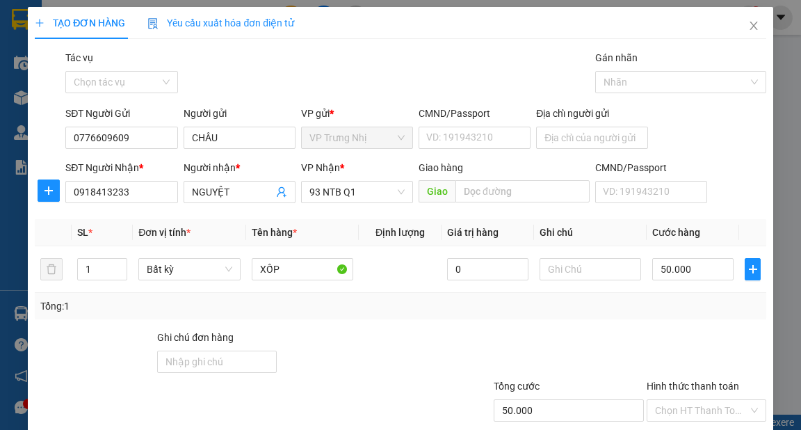
click at [684, 300] on div "Tổng: 1" at bounding box center [400, 305] width 720 height 15
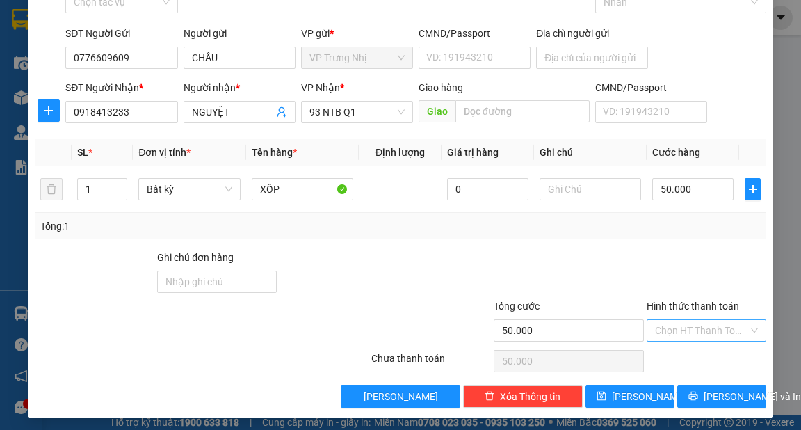
scroll to position [83, 0]
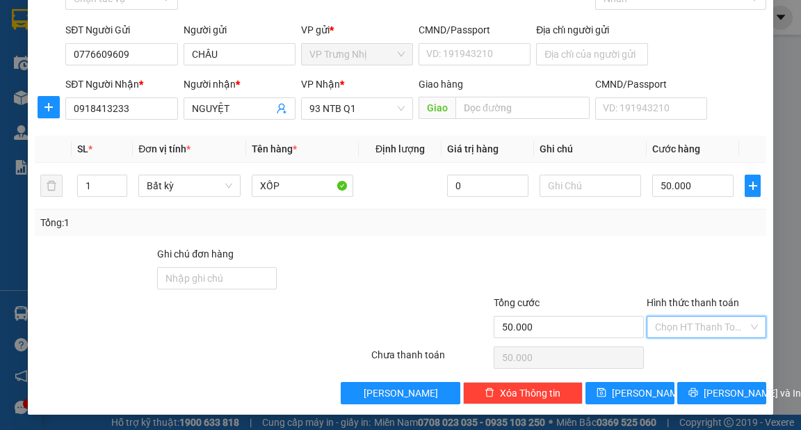
click at [689, 319] on input "Hình thức thanh toán" at bounding box center [701, 326] width 93 height 21
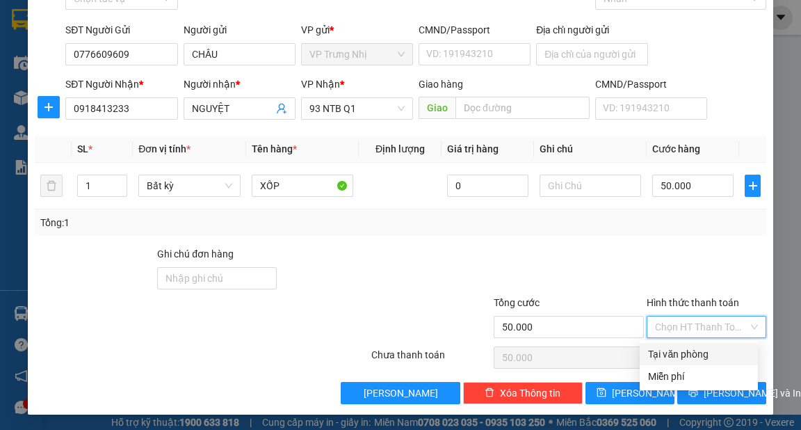
click at [688, 349] on div "Tại văn phòng" at bounding box center [699, 353] width 102 height 15
type input "0"
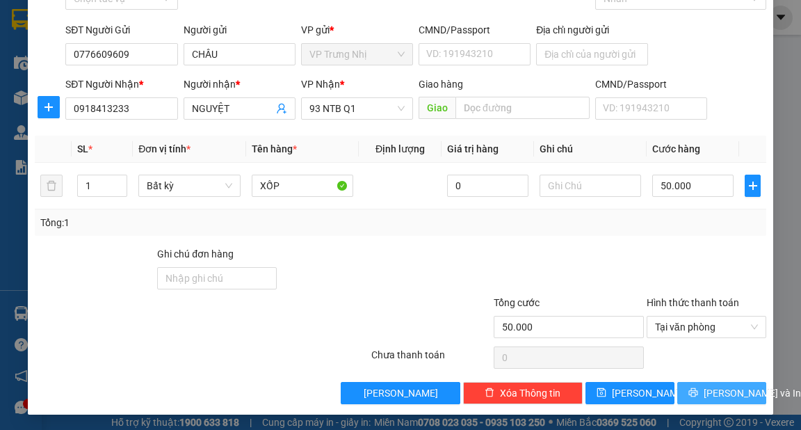
click at [721, 392] on span "[PERSON_NAME] và In" at bounding box center [752, 392] width 97 height 15
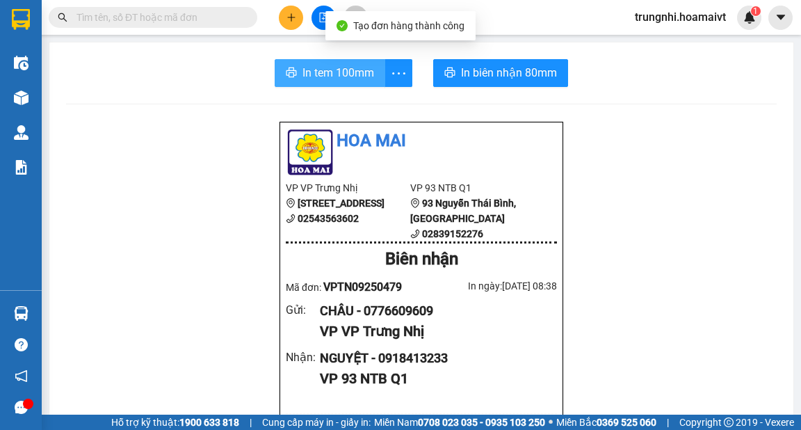
click at [350, 72] on span "In tem 100mm" at bounding box center [339, 72] width 72 height 17
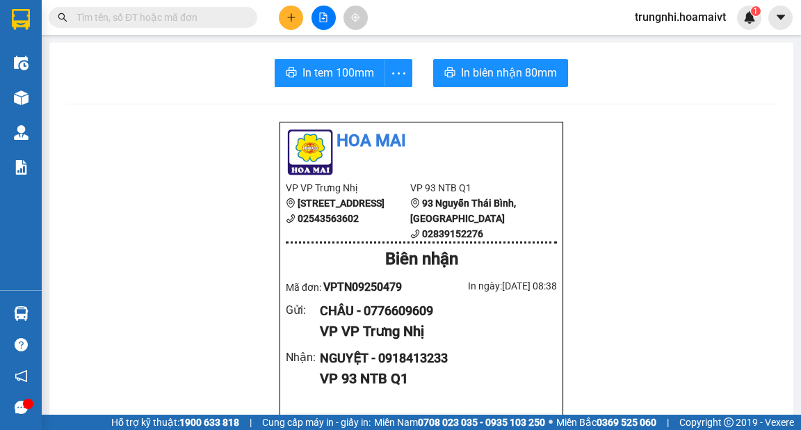
click at [287, 13] on icon "plus" at bounding box center [292, 18] width 10 height 10
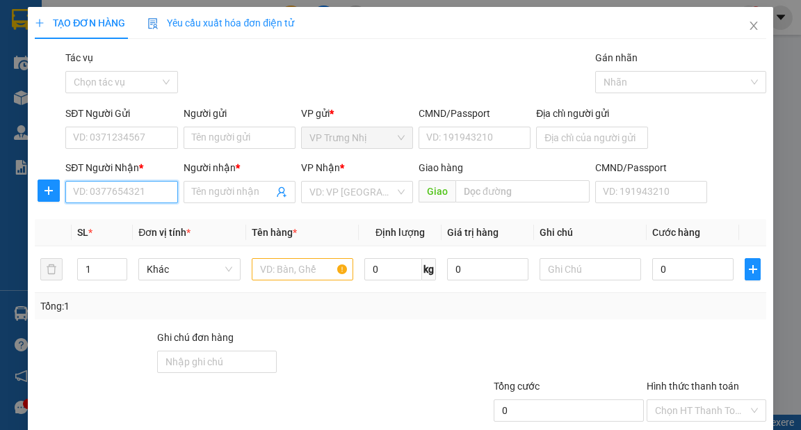
click at [147, 195] on input "SĐT Người Nhận *" at bounding box center [121, 192] width 112 height 22
type input "0934041230"
click at [137, 215] on div "0934041230 - THIỆN" at bounding box center [120, 219] width 94 height 15
type input "THIỆN"
type input "0934041230"
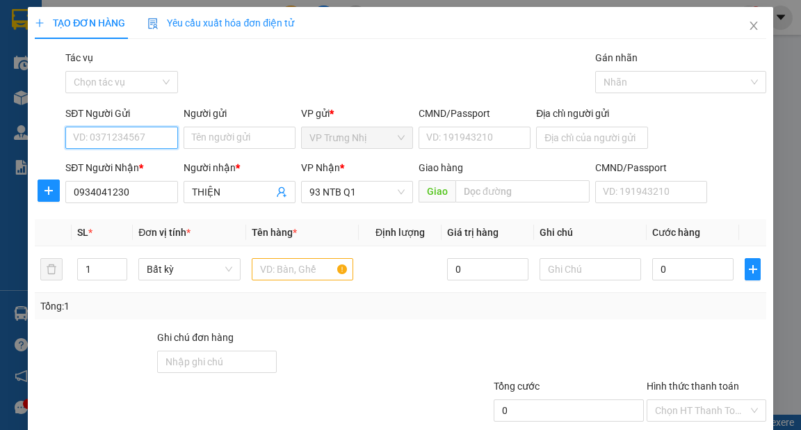
click at [136, 128] on input "SĐT Người Gửi" at bounding box center [121, 138] width 112 height 22
type input "0983188976"
click at [156, 160] on div "0983188976 - LAN THANH" at bounding box center [141, 165] width 137 height 15
type input "LAN THANH"
type input "0983188976"
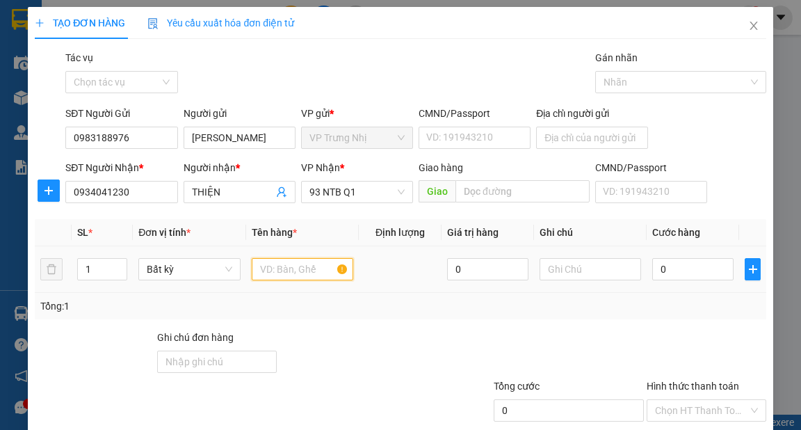
click at [298, 264] on input "text" at bounding box center [303, 269] width 102 height 22
type input "THÙNG"
click at [587, 264] on input "text" at bounding box center [591, 269] width 102 height 22
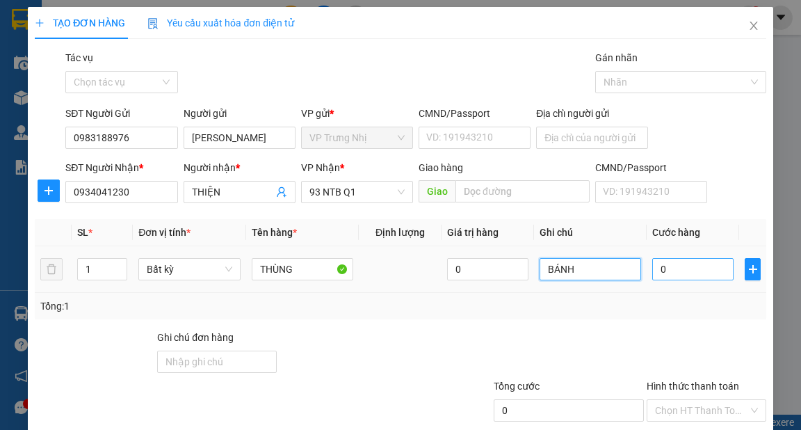
type input "BÁNH"
click at [679, 271] on input "0" at bounding box center [692, 269] width 81 height 22
type input "3"
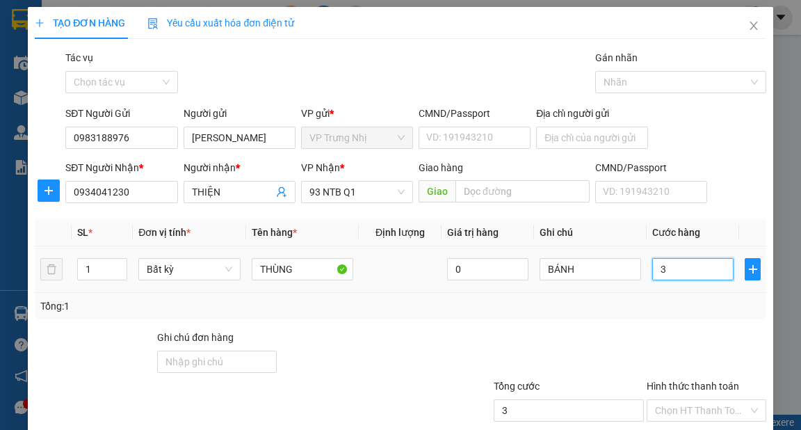
type input "30"
type input "3"
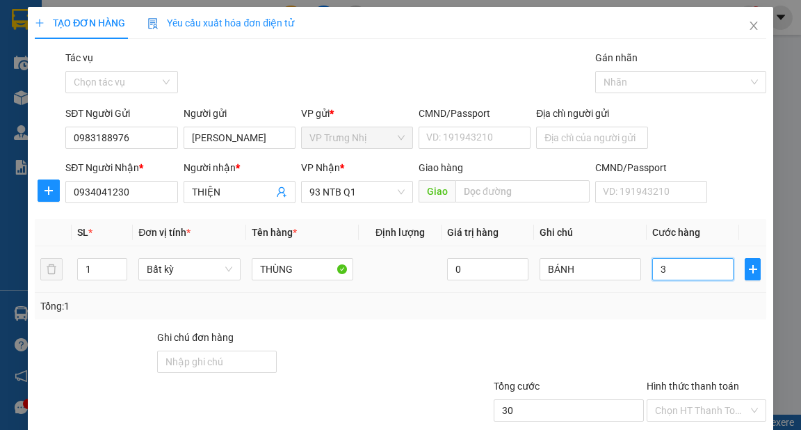
type input "3"
type input "0"
type input "040"
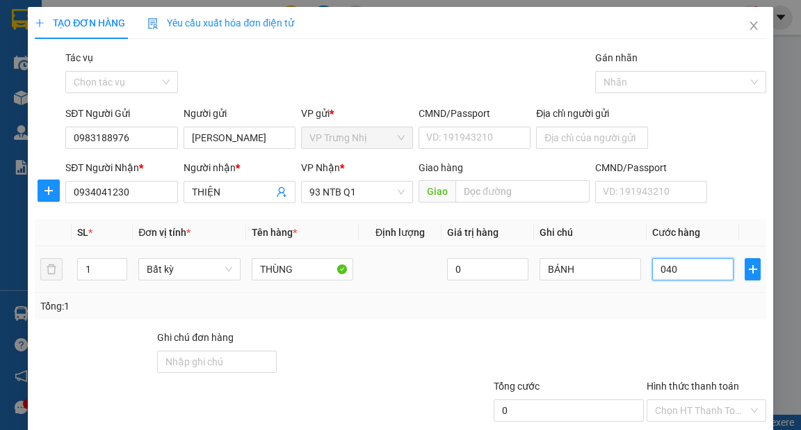
type input "40"
click at [635, 300] on div "Tổng: 1" at bounding box center [400, 305] width 720 height 15
type input "40.000"
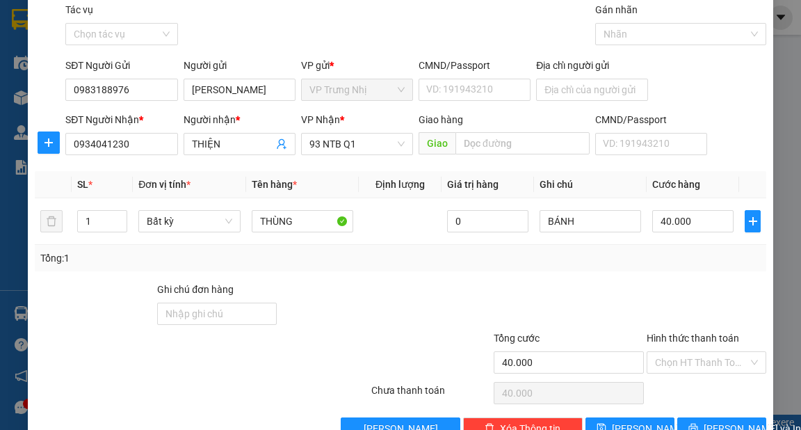
scroll to position [83, 0]
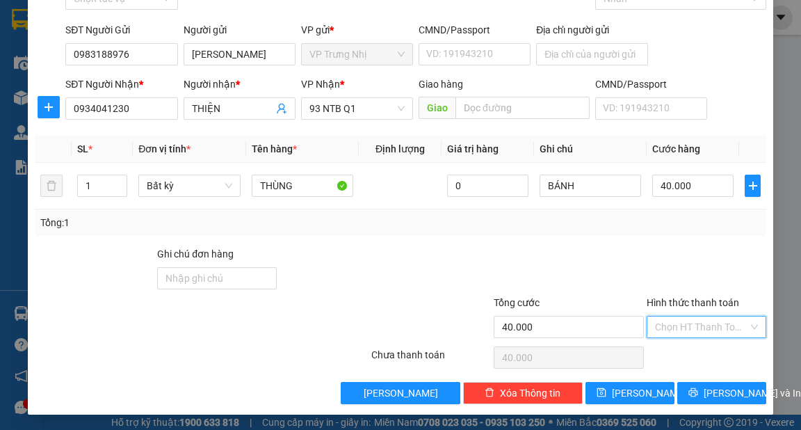
click at [707, 330] on input "Hình thức thanh toán" at bounding box center [701, 326] width 93 height 21
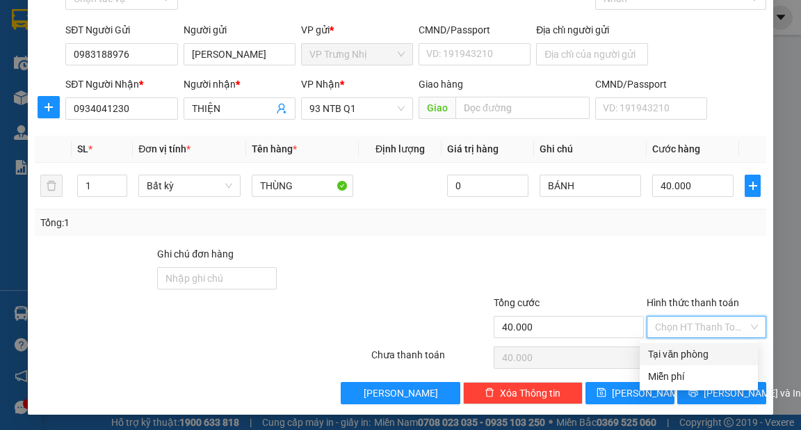
click at [691, 348] on div "Tại văn phòng" at bounding box center [699, 353] width 102 height 15
type input "0"
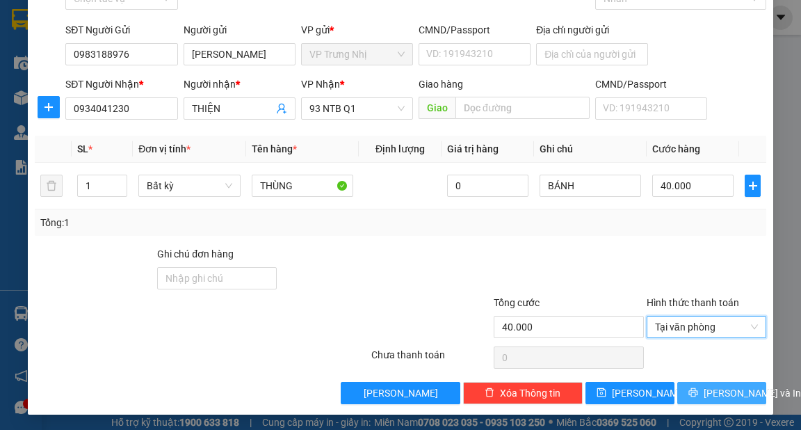
click at [704, 387] on span "[PERSON_NAME] và In" at bounding box center [752, 392] width 97 height 15
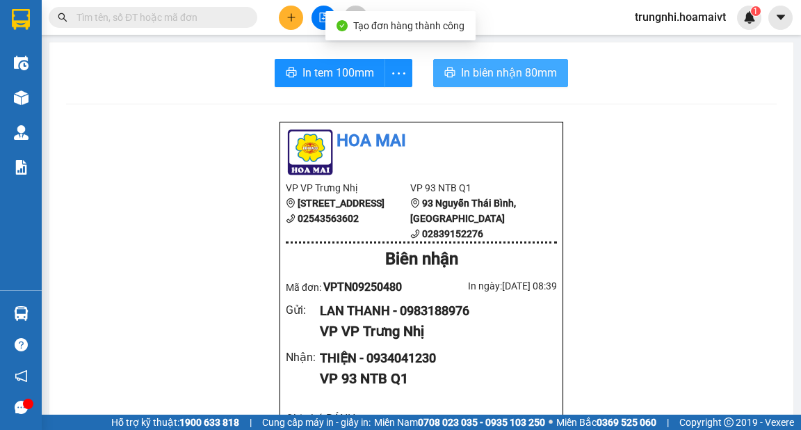
click at [508, 73] on span "In biên nhận 80mm" at bounding box center [509, 72] width 96 height 17
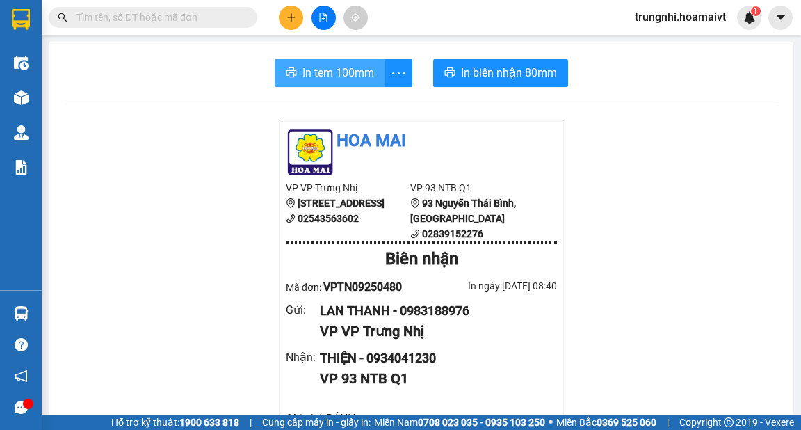
click at [346, 69] on span "In tem 100mm" at bounding box center [339, 72] width 72 height 17
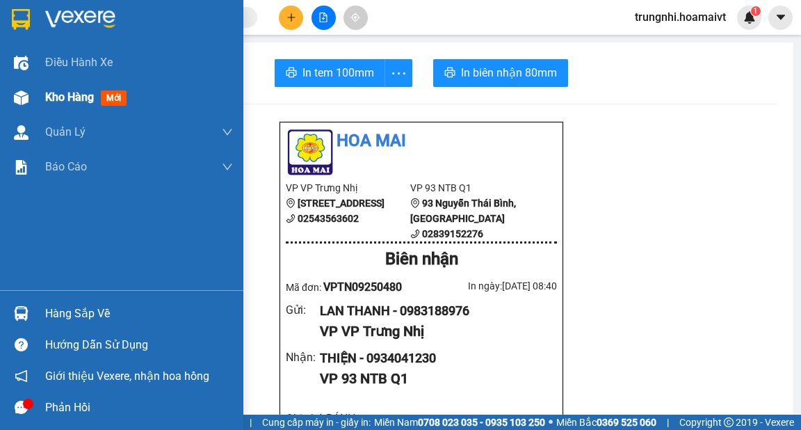
click at [65, 95] on span "Kho hàng" at bounding box center [69, 96] width 49 height 13
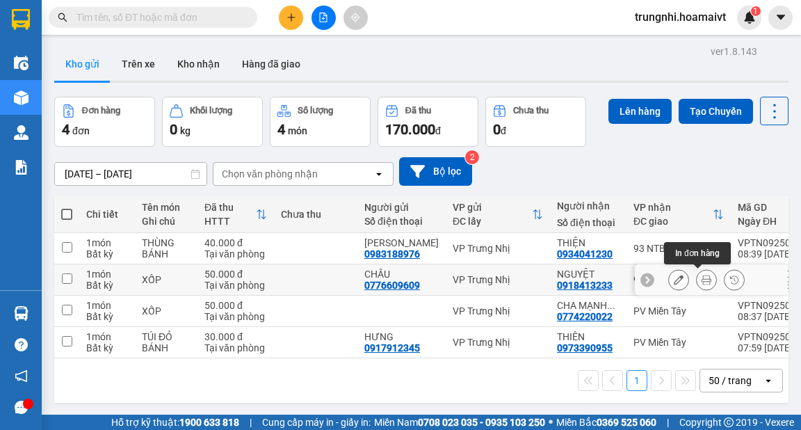
click at [702, 275] on icon at bounding box center [707, 280] width 10 height 10
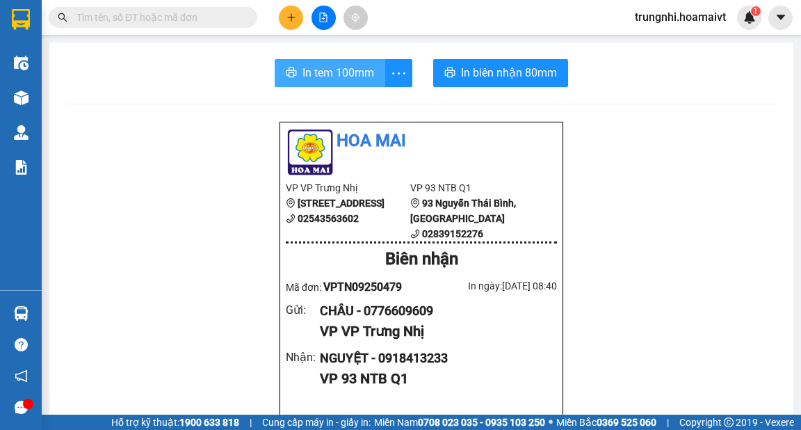
click at [331, 70] on span "In tem 100mm" at bounding box center [339, 72] width 72 height 17
click at [337, 71] on span "In tem 100mm" at bounding box center [339, 72] width 72 height 17
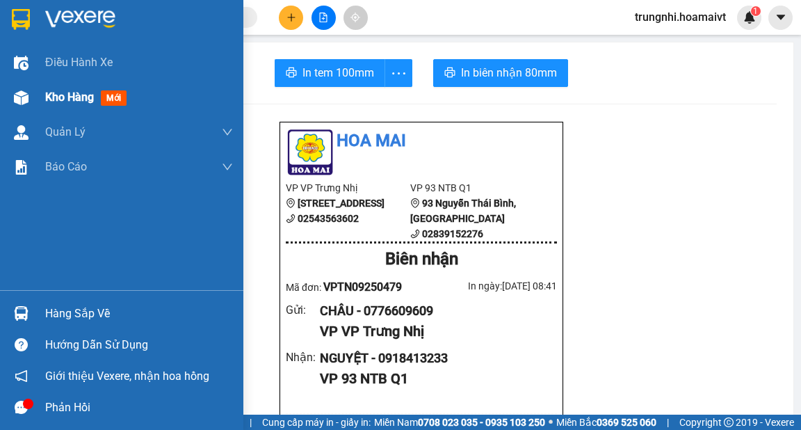
click at [42, 99] on div "Kho hàng mới" at bounding box center [121, 97] width 243 height 35
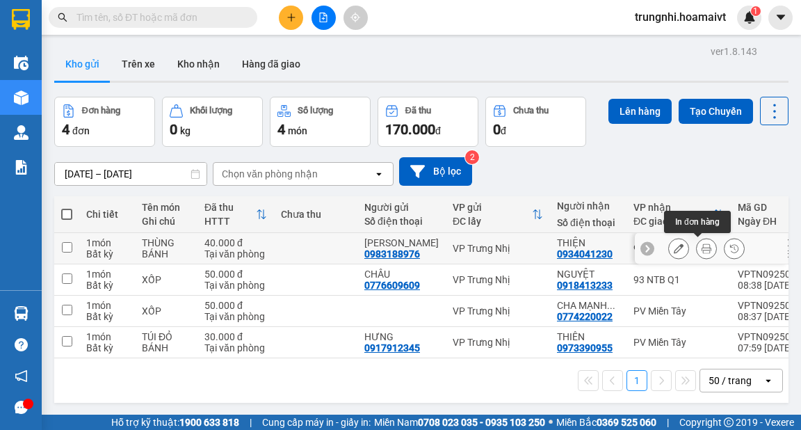
click at [702, 250] on icon at bounding box center [707, 248] width 10 height 10
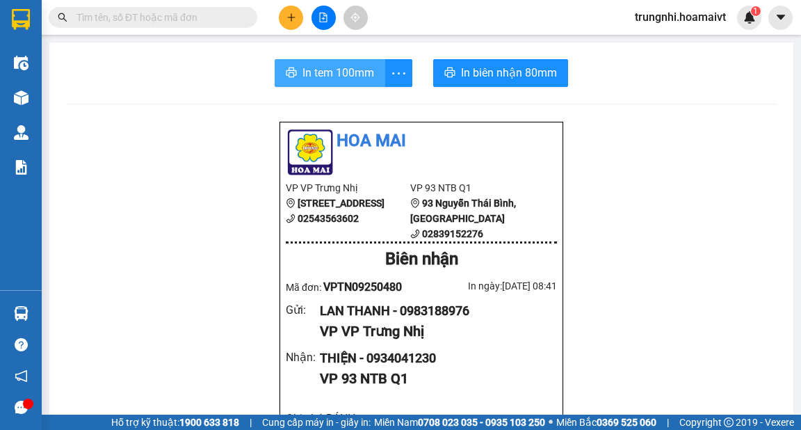
click at [325, 72] on span "In tem 100mm" at bounding box center [339, 72] width 72 height 17
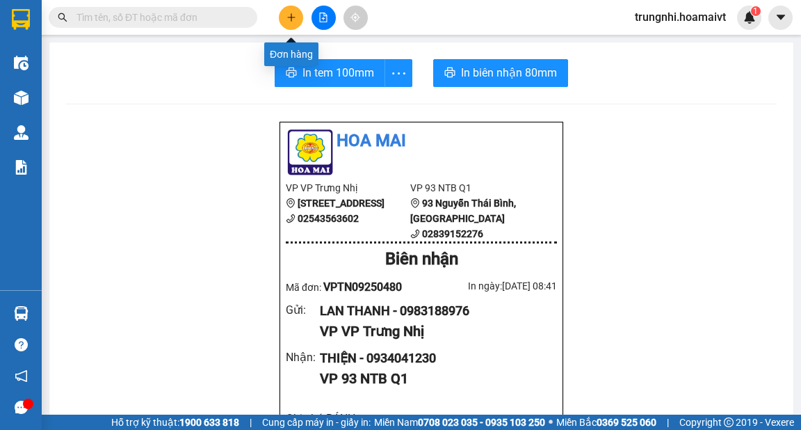
click at [291, 14] on icon "plus" at bounding box center [292, 18] width 10 height 10
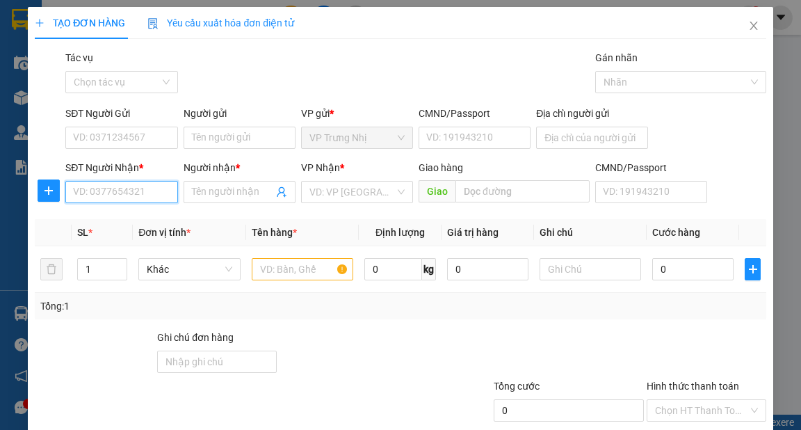
click at [154, 192] on input "SĐT Người Nhận *" at bounding box center [121, 192] width 112 height 22
type input "0908010159"
click at [133, 216] on div "0908010159 - THU" at bounding box center [120, 219] width 94 height 15
type input "THU"
type input "0908010159"
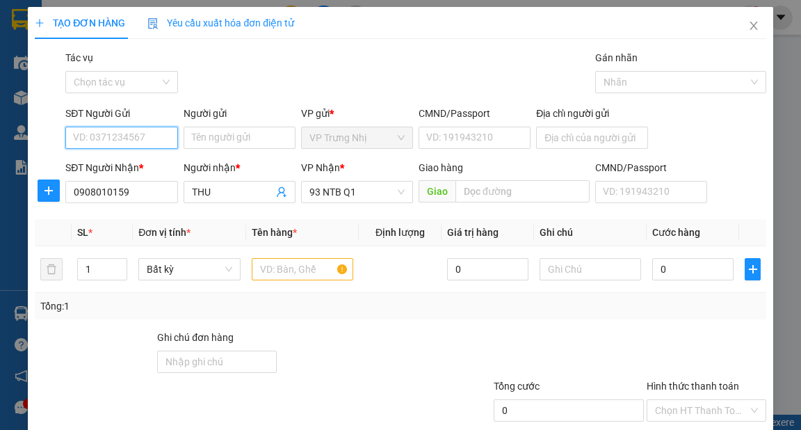
click at [127, 134] on input "SĐT Người Gửi" at bounding box center [121, 138] width 112 height 22
click at [156, 162] on div "0933616618 - TOẢN" at bounding box center [120, 165] width 94 height 15
type input "0933616618"
type input "TOẢN"
click at [276, 271] on input "text" at bounding box center [303, 269] width 102 height 22
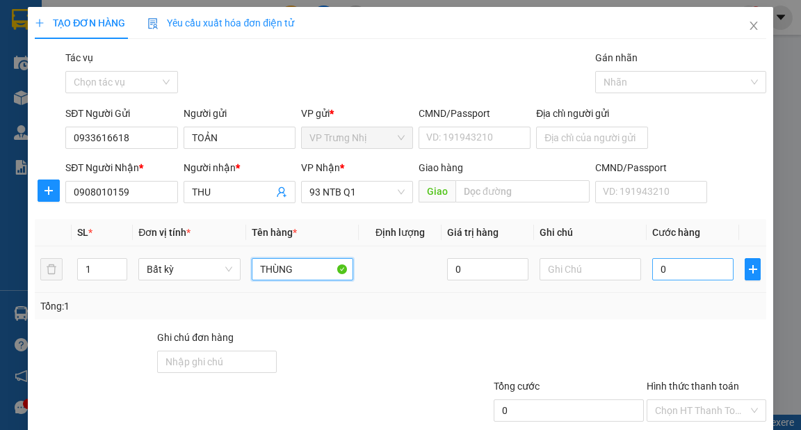
type input "THÙNG"
click at [671, 272] on input "0" at bounding box center [692, 269] width 81 height 22
type input "4"
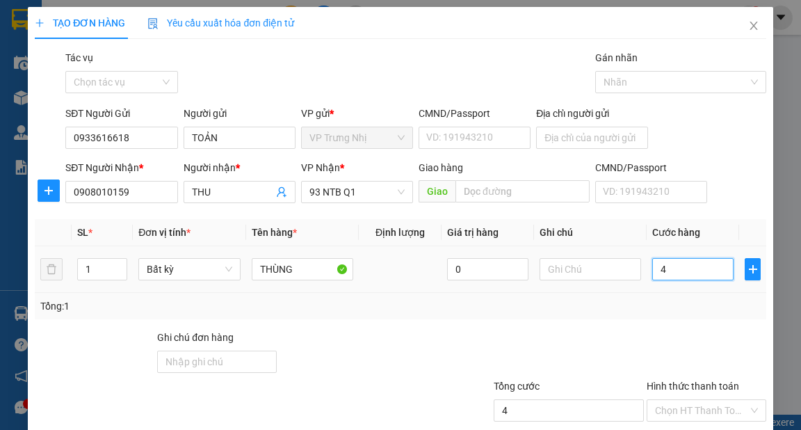
type input "40"
type input "40.000"
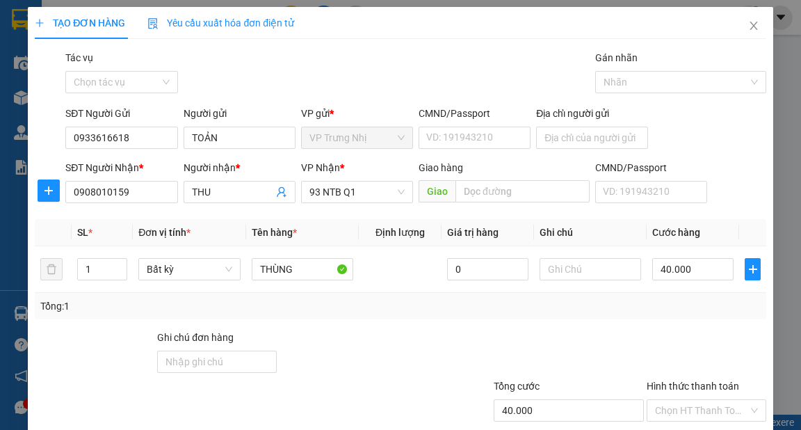
click at [670, 325] on div "Transit Pickup Surcharge Ids Transit Deliver Surcharge Ids Transit Deliver Surc…" at bounding box center [400, 268] width 731 height 437
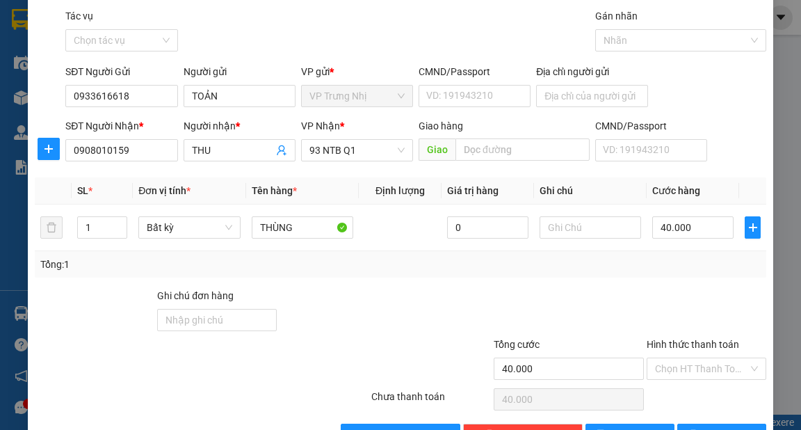
scroll to position [83, 0]
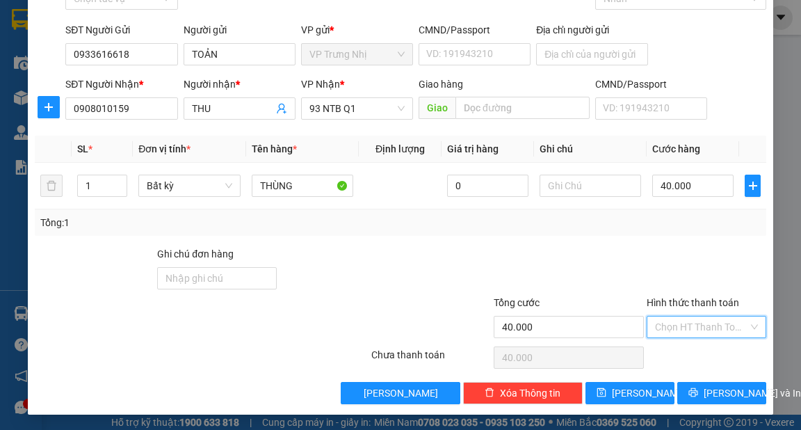
click at [712, 325] on input "Hình thức thanh toán" at bounding box center [701, 326] width 93 height 21
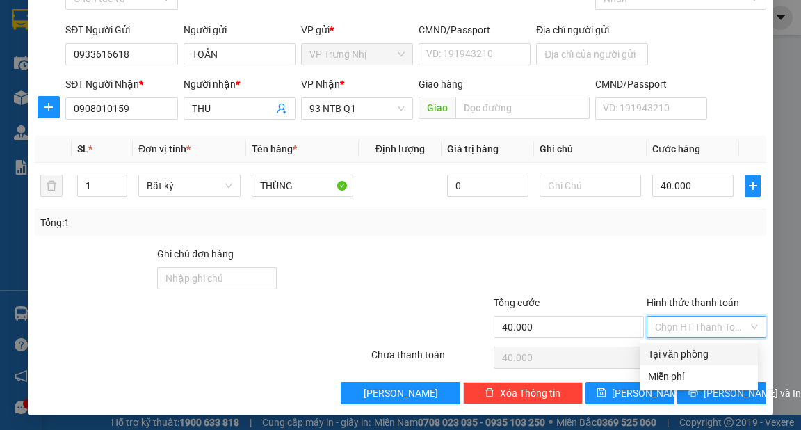
click at [712, 352] on div "Tại văn phòng" at bounding box center [699, 353] width 102 height 15
type input "0"
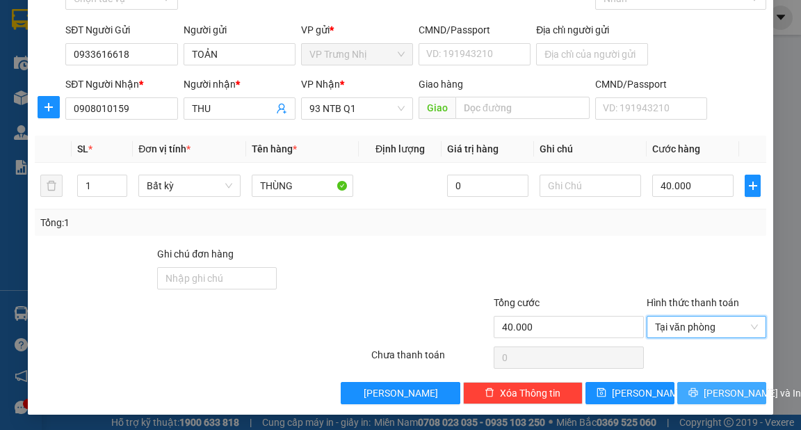
click at [732, 389] on span "[PERSON_NAME] và In" at bounding box center [752, 392] width 97 height 15
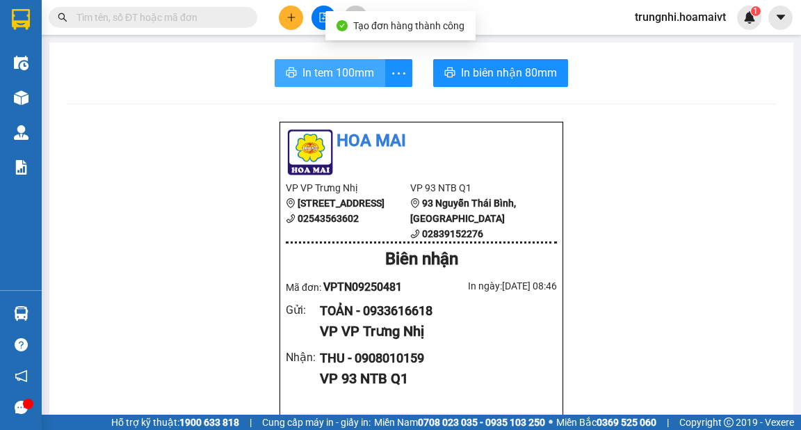
click at [341, 72] on span "In tem 100mm" at bounding box center [339, 72] width 72 height 17
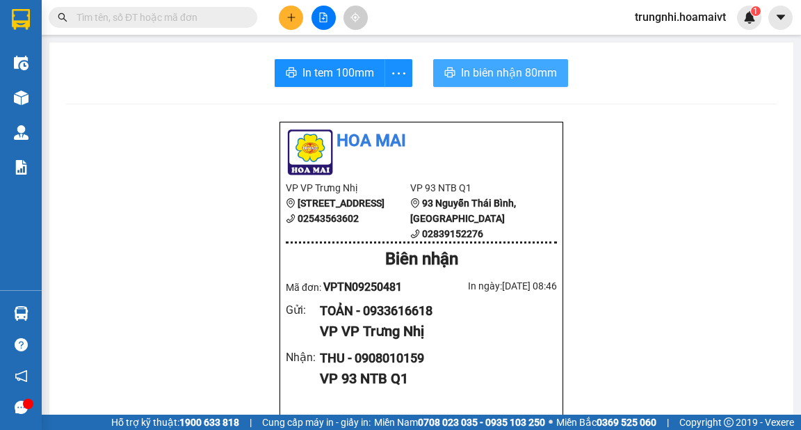
click at [525, 72] on span "In biên nhận 80mm" at bounding box center [509, 72] width 96 height 17
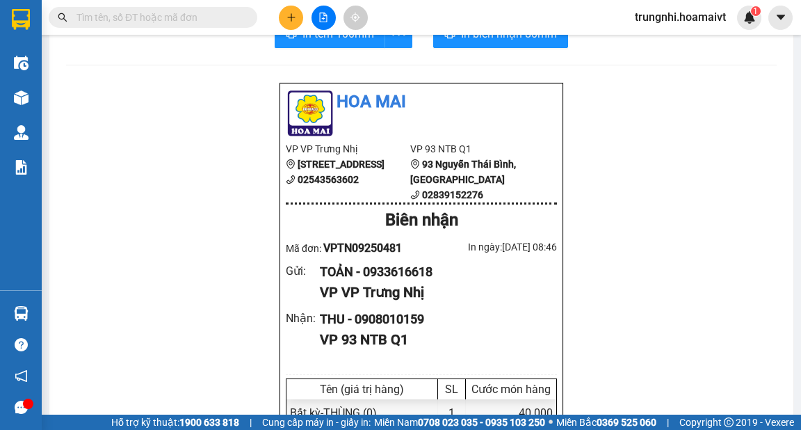
scroll to position [56, 0]
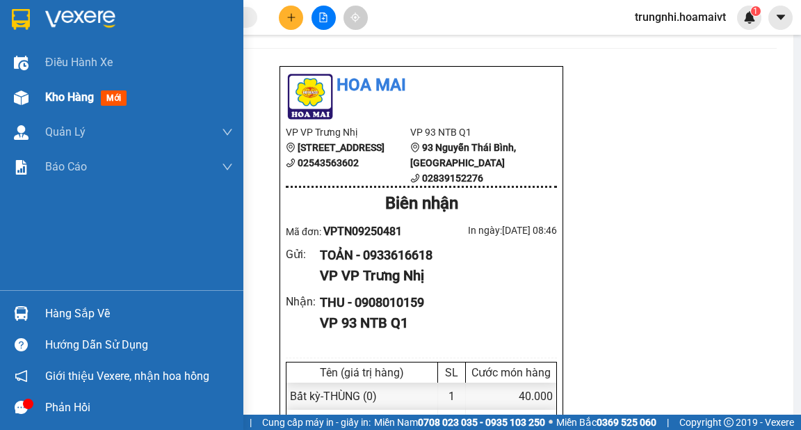
click at [73, 104] on div "Kho hàng mới" at bounding box center [88, 96] width 87 height 17
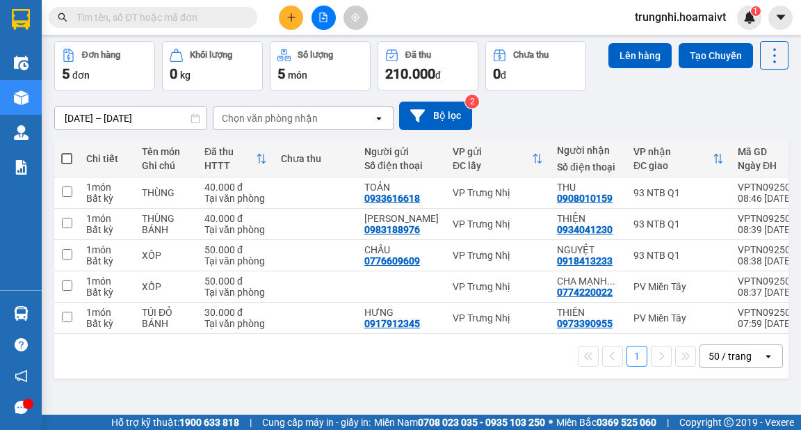
click at [517, 388] on div "ver 1.8.143 Kho gửi Trên xe Kho nhận Hàng đã giao Đơn hàng 5 đơn Khối lượng 0 k…" at bounding box center [422, 201] width 746 height 430
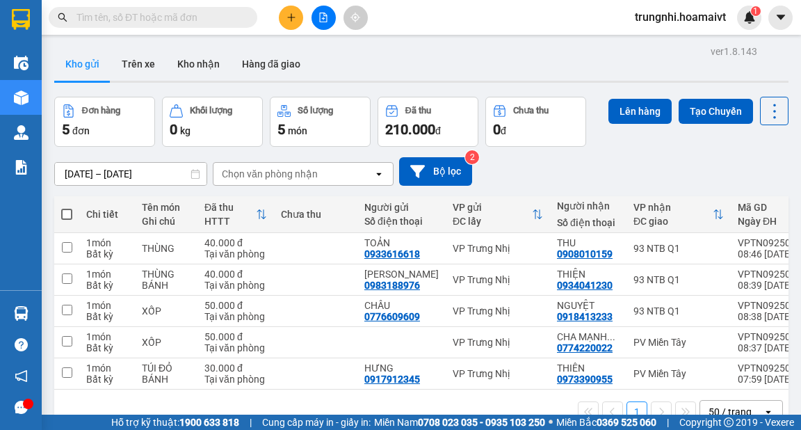
drag, startPoint x: 148, startPoint y: 58, endPoint x: 203, endPoint y: 87, distance: 61.9
click at [148, 60] on button "Trên xe" at bounding box center [139, 63] width 56 height 33
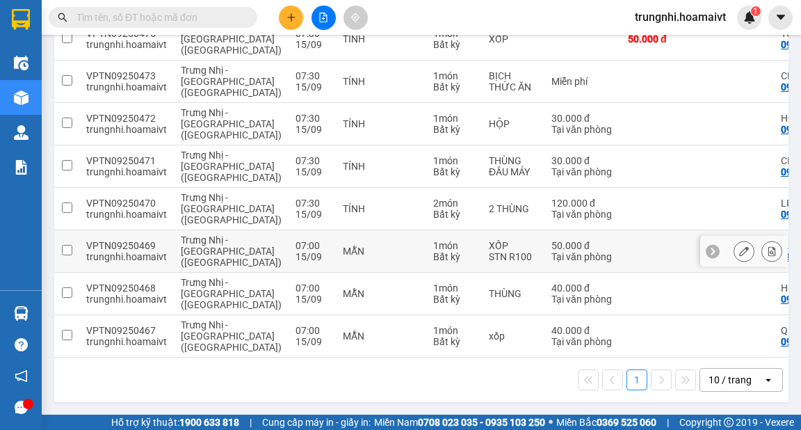
scroll to position [111, 0]
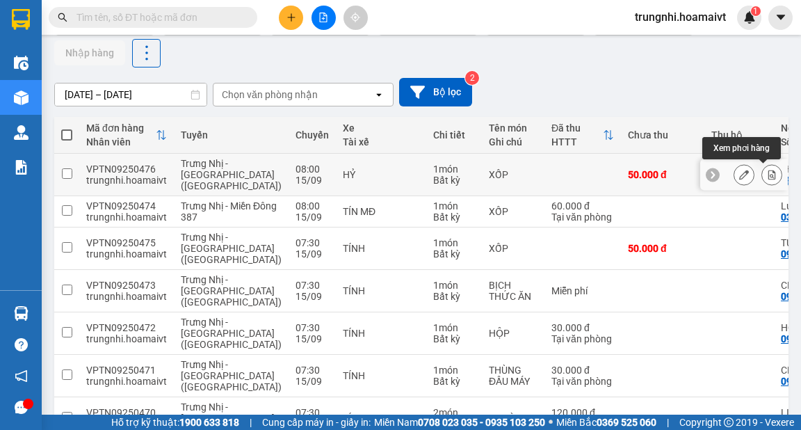
click at [769, 174] on icon at bounding box center [773, 175] width 8 height 10
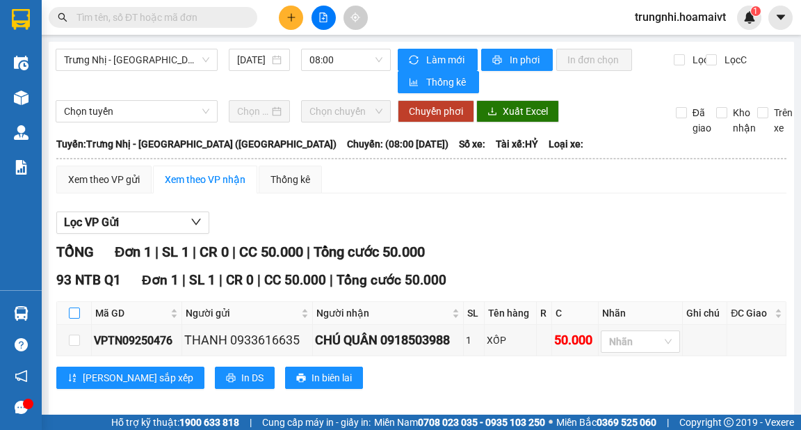
click at [73, 312] on input "checkbox" at bounding box center [74, 312] width 11 height 11
checkbox input "true"
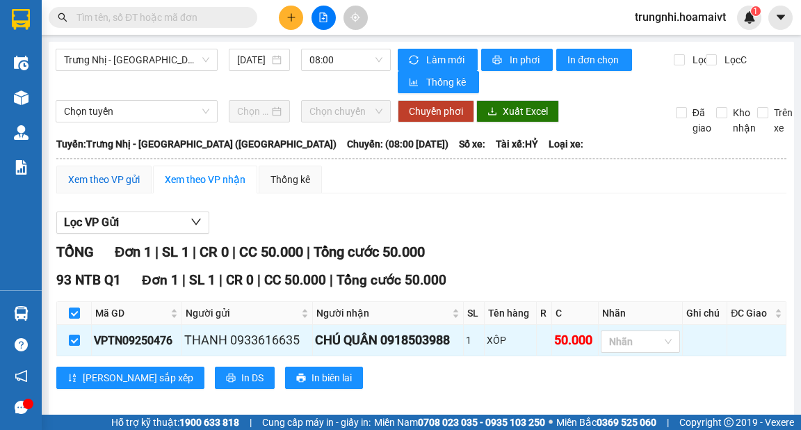
click at [115, 184] on div "Xem theo VP gửi" at bounding box center [104, 179] width 72 height 15
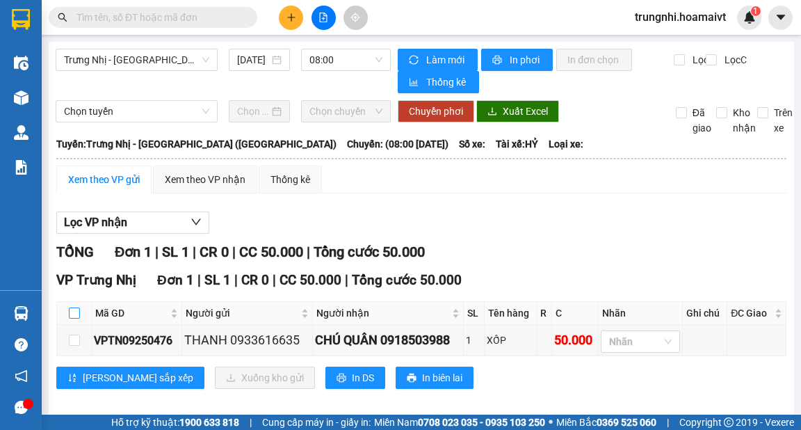
click at [74, 314] on input "checkbox" at bounding box center [74, 312] width 11 height 11
checkbox input "true"
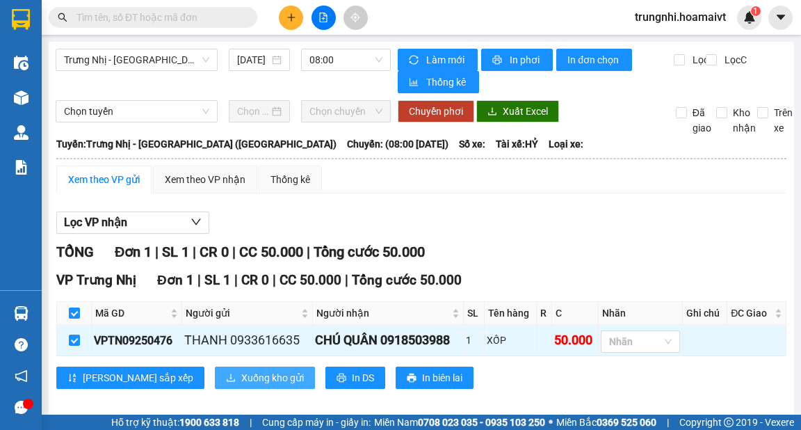
click at [215, 386] on button "Xuống kho gửi" at bounding box center [265, 378] width 100 height 22
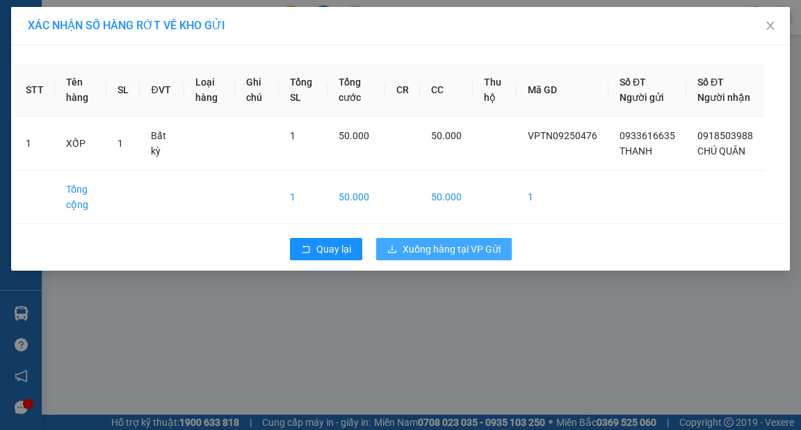
click at [416, 257] on span "Xuống hàng tại VP Gửi" at bounding box center [452, 248] width 98 height 15
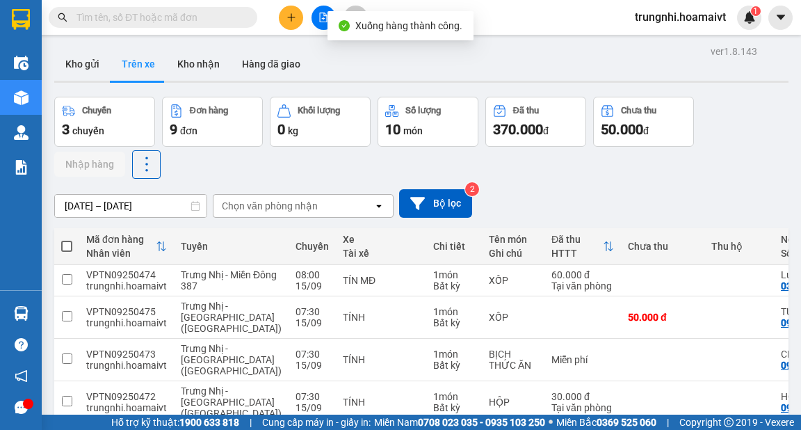
drag, startPoint x: 97, startPoint y: 96, endPoint x: 131, endPoint y: 107, distance: 35.2
click at [76, 61] on button "Kho gửi" at bounding box center [82, 63] width 56 height 33
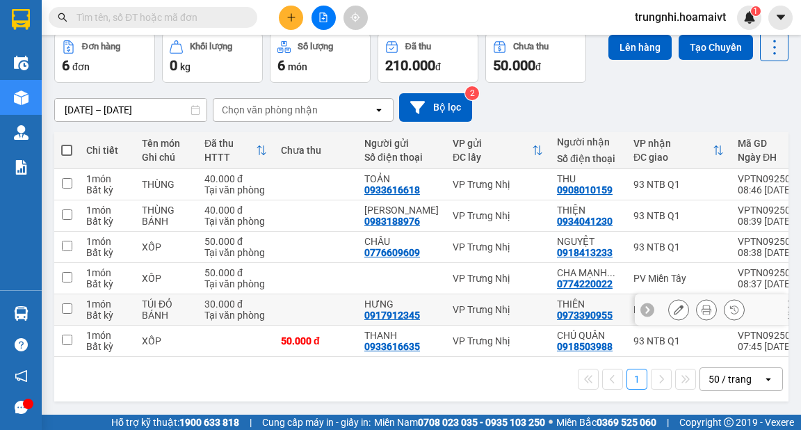
scroll to position [67, 0]
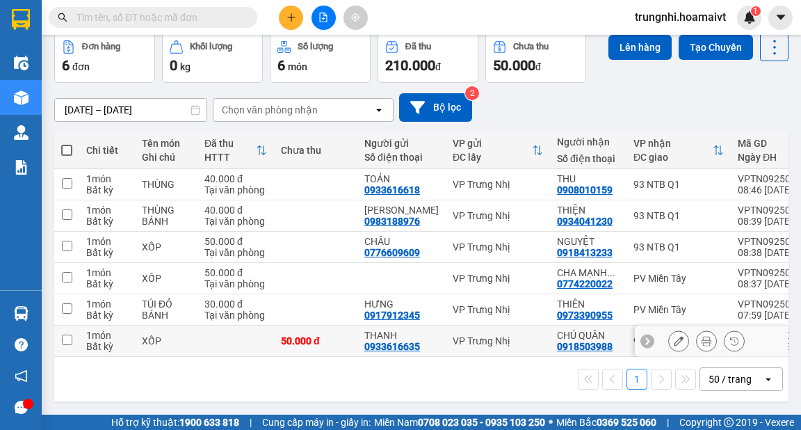
click at [60, 338] on td at bounding box center [66, 340] width 25 height 31
checkbox input "true"
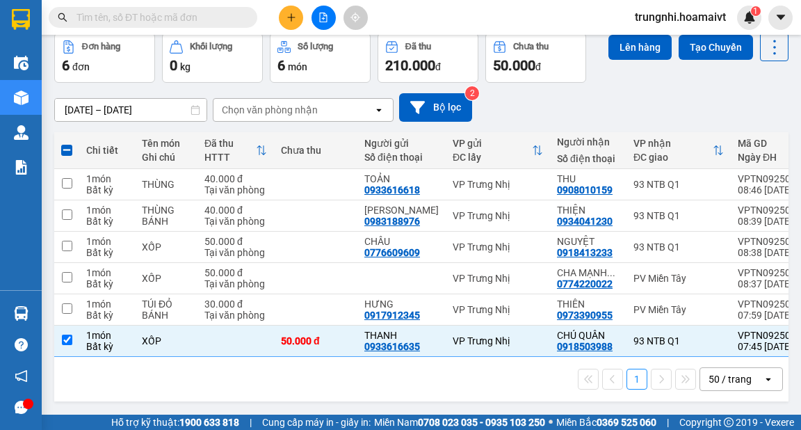
click at [288, 17] on icon "plus" at bounding box center [292, 18] width 10 height 10
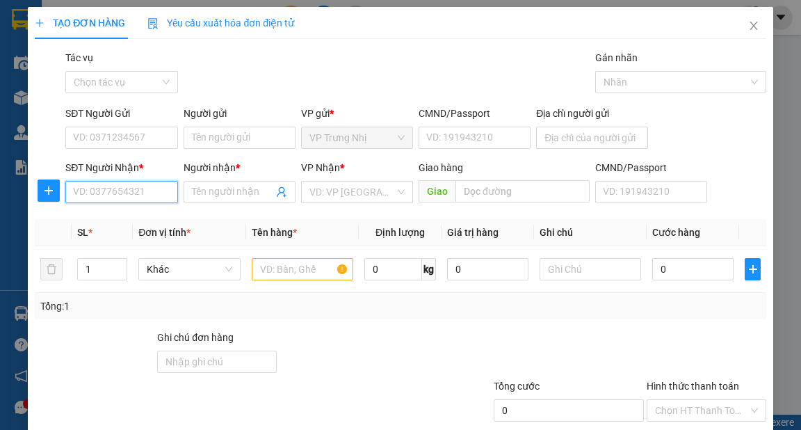
click at [134, 188] on input "SĐT Người Nhận *" at bounding box center [121, 192] width 112 height 22
type input "0902888087"
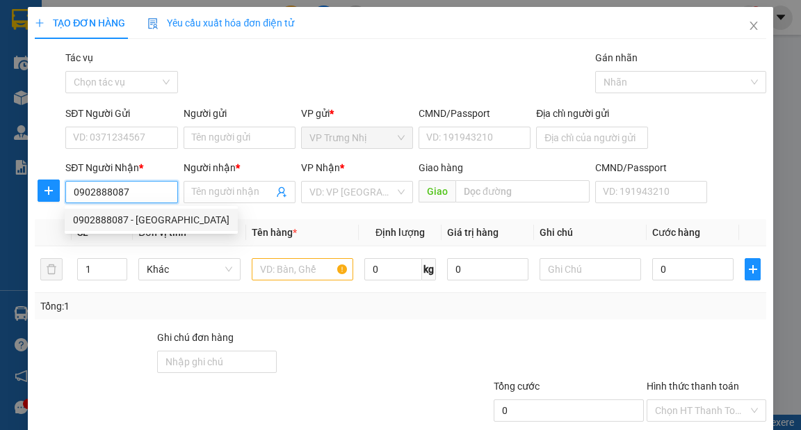
click at [122, 221] on div "0902888087 - NGA" at bounding box center [151, 219] width 156 height 15
type input "NGA"
type input "089187024122"
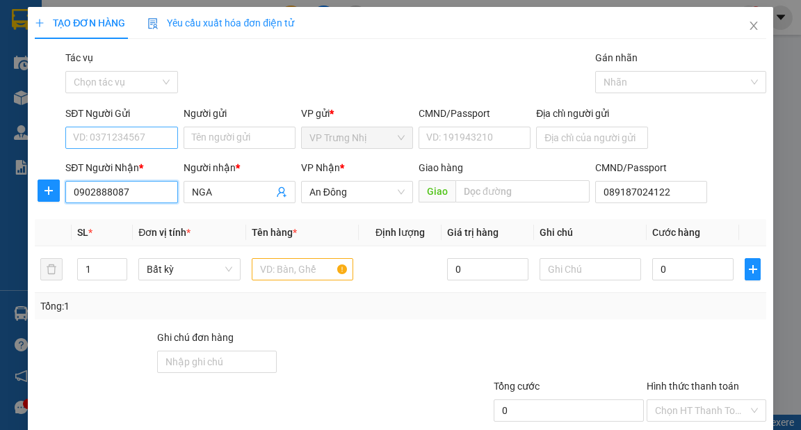
type input "0902888087"
click at [111, 127] on input "SĐT Người Gửi" at bounding box center [121, 138] width 112 height 22
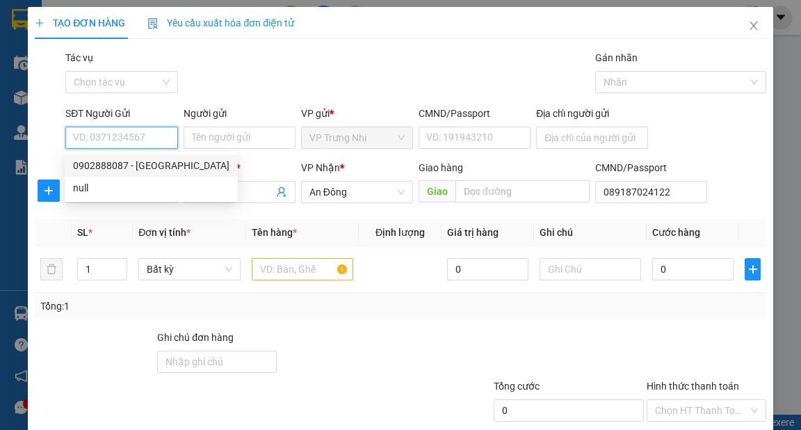
click at [142, 165] on div "0902888087 - NGA" at bounding box center [151, 165] width 156 height 15
type input "0902888087"
type input "NGA"
type input "089187024122"
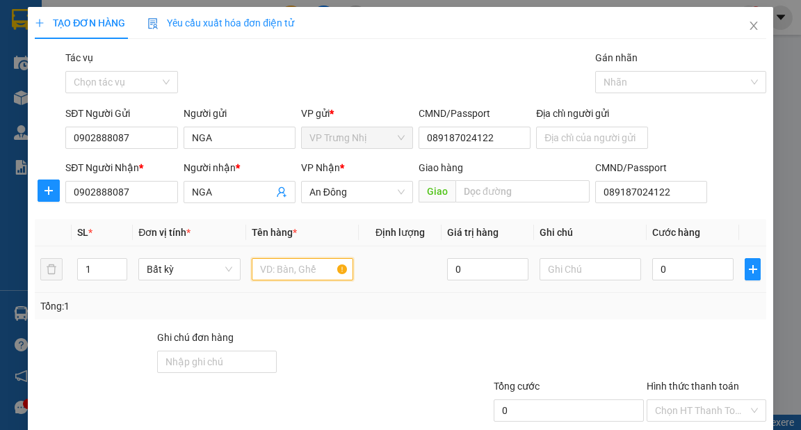
click at [287, 274] on input "text" at bounding box center [303, 269] width 102 height 22
type input "XỐP"
click at [668, 259] on input "0" at bounding box center [692, 269] width 81 height 22
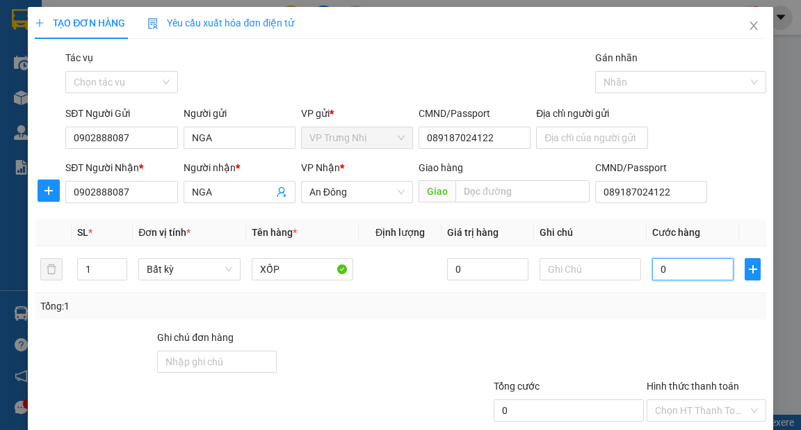
type input "4"
type input "40"
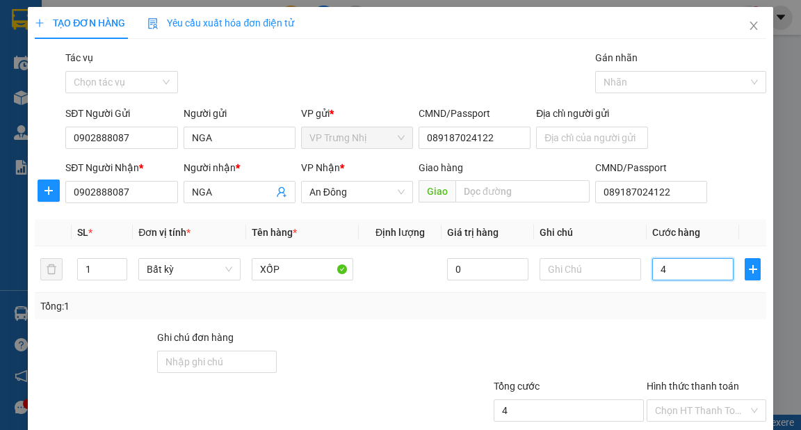
type input "40"
type input "4"
type input "0"
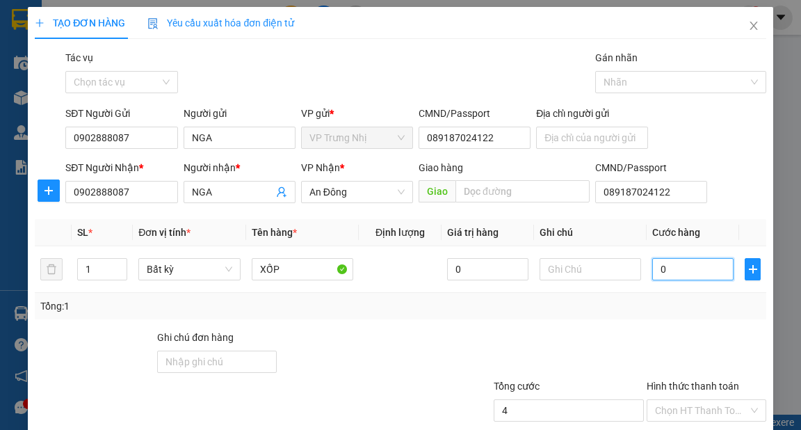
type input "0"
type input "03"
type input "3"
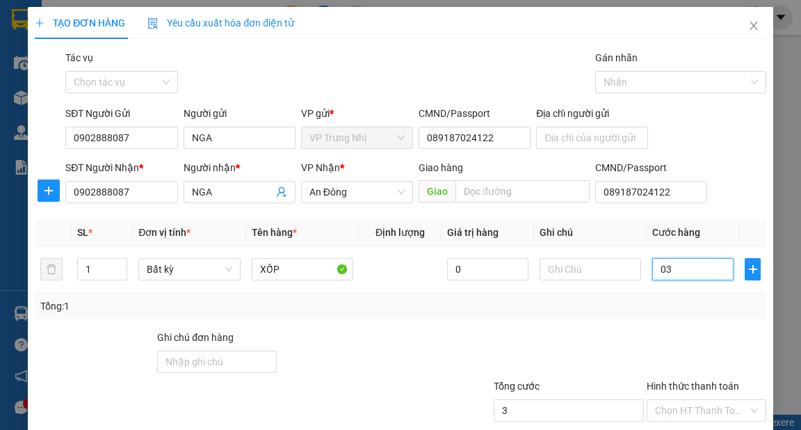
type input "030"
type input "30"
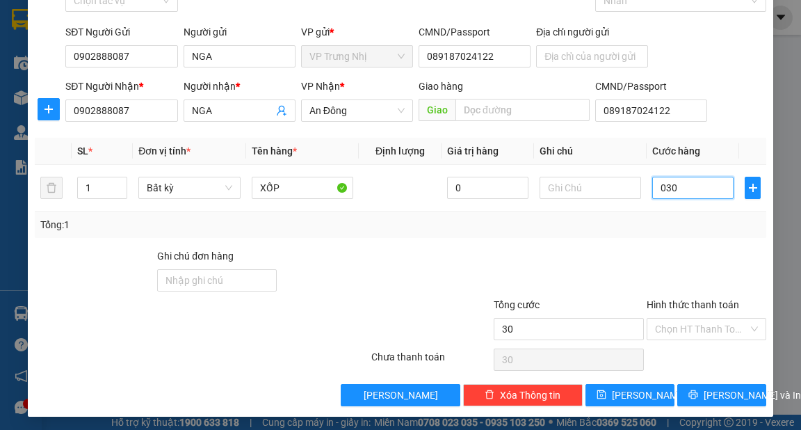
scroll to position [83, 0]
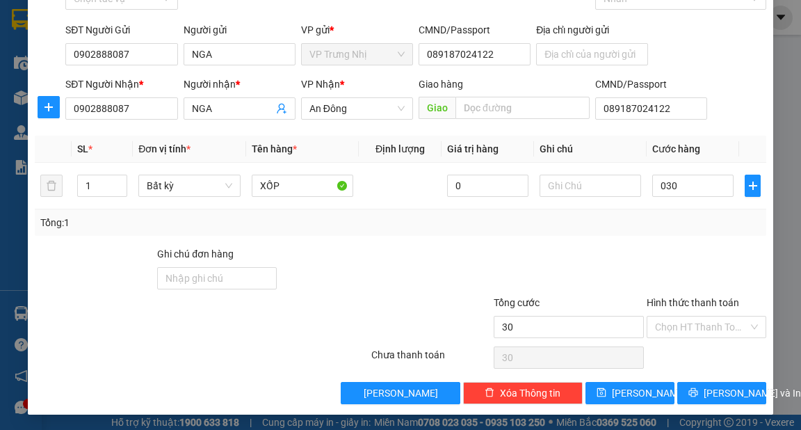
type input "30.000"
click at [632, 228] on div "Tổng: 1" at bounding box center [400, 222] width 720 height 15
click at [725, 398] on span "[PERSON_NAME] và In" at bounding box center [752, 392] width 97 height 15
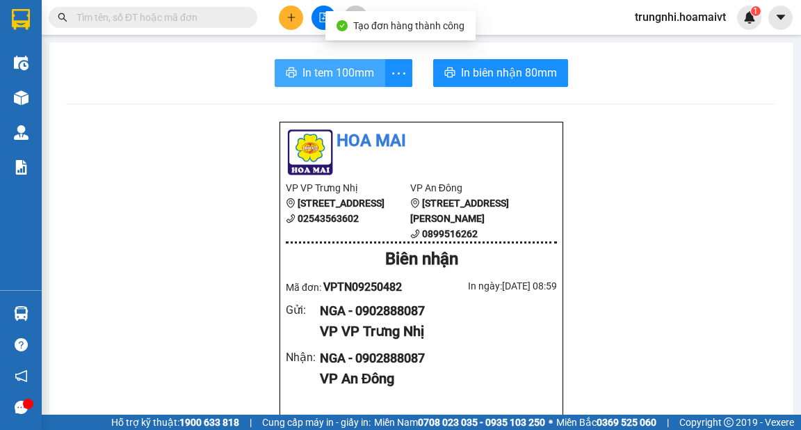
click at [297, 72] on button "In tem 100mm" at bounding box center [330, 73] width 111 height 28
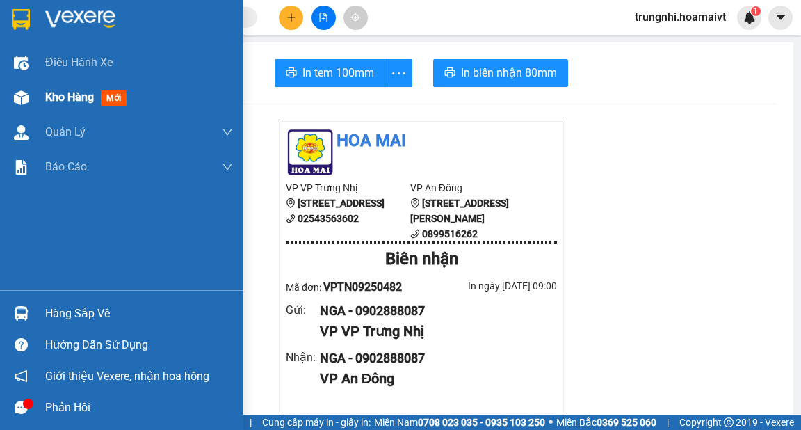
click at [35, 97] on div "Kho hàng mới" at bounding box center [121, 97] width 243 height 35
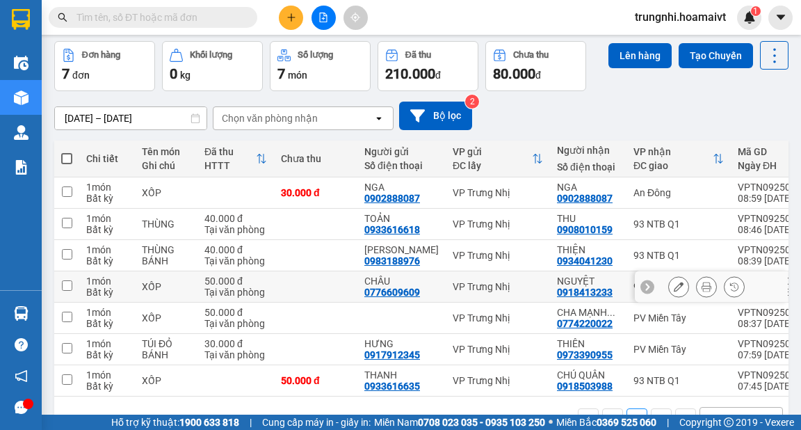
scroll to position [97, 0]
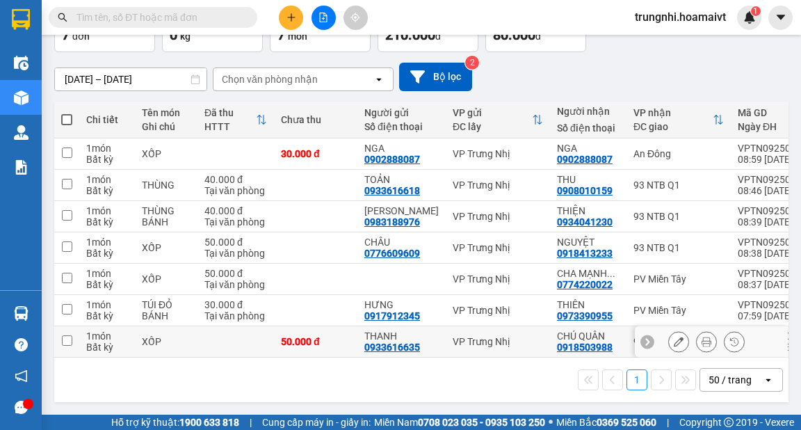
click at [70, 341] on input "checkbox" at bounding box center [67, 340] width 10 height 10
checkbox input "true"
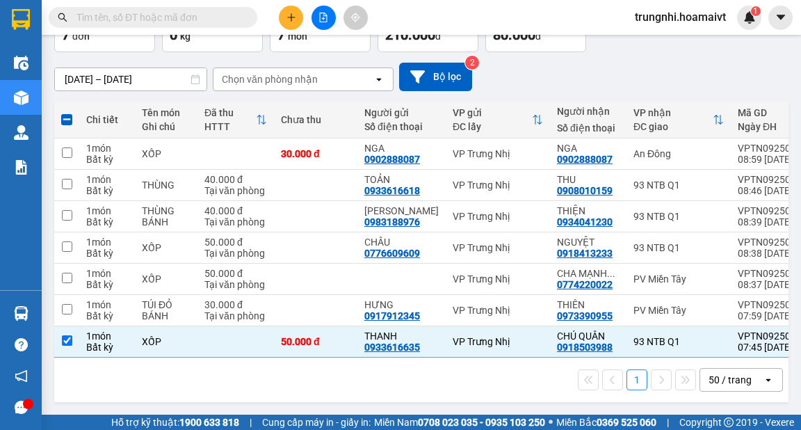
scroll to position [0, 0]
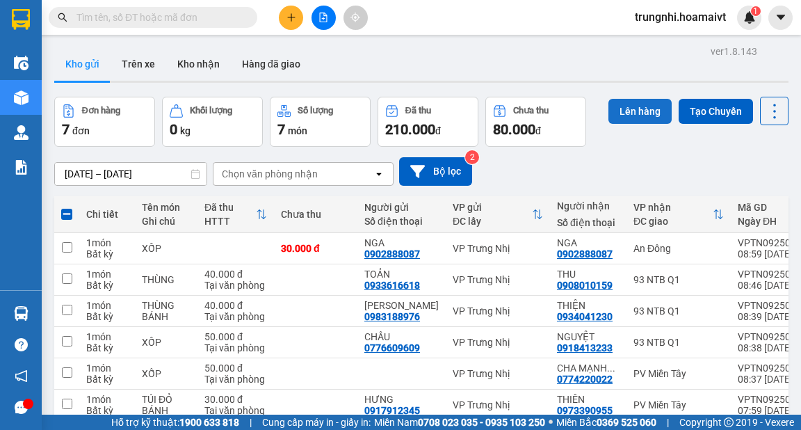
click at [616, 108] on button "Lên hàng" at bounding box center [640, 111] width 63 height 25
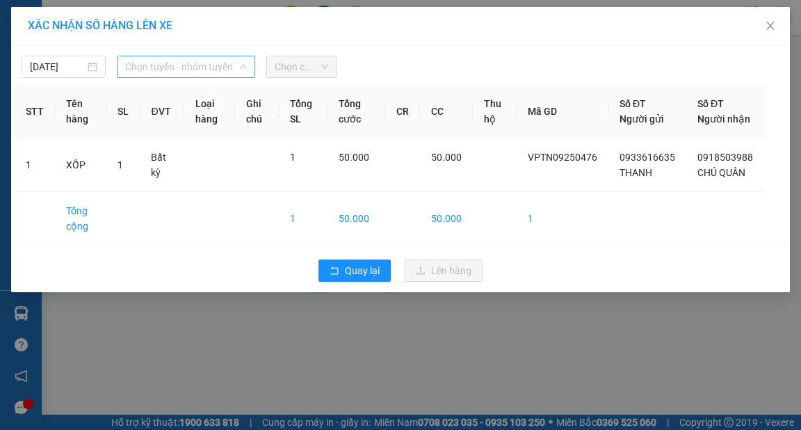
click at [148, 74] on span "Chọn tuyến - nhóm tuyến" at bounding box center [186, 66] width 122 height 21
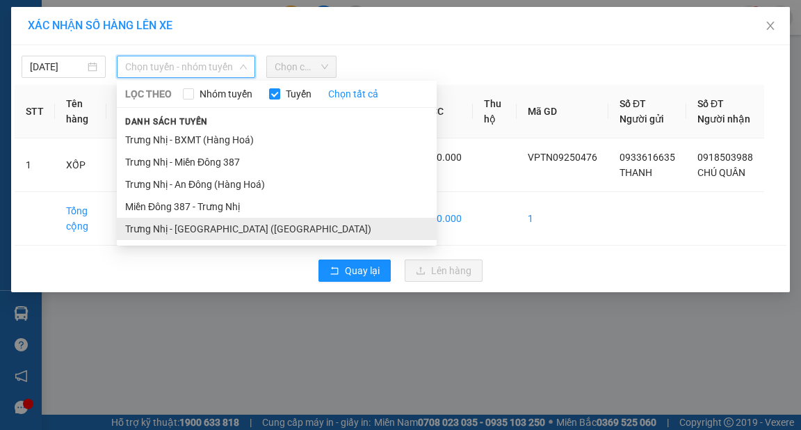
click at [162, 228] on li "Trưng Nhị - [GEOGRAPHIC_DATA] ([GEOGRAPHIC_DATA])" at bounding box center [277, 229] width 320 height 22
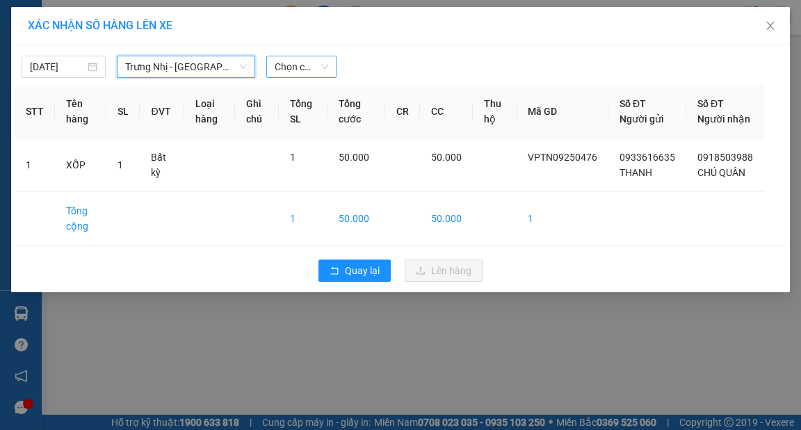
click at [323, 65] on span "Chọn chuyến" at bounding box center [302, 66] width 54 height 21
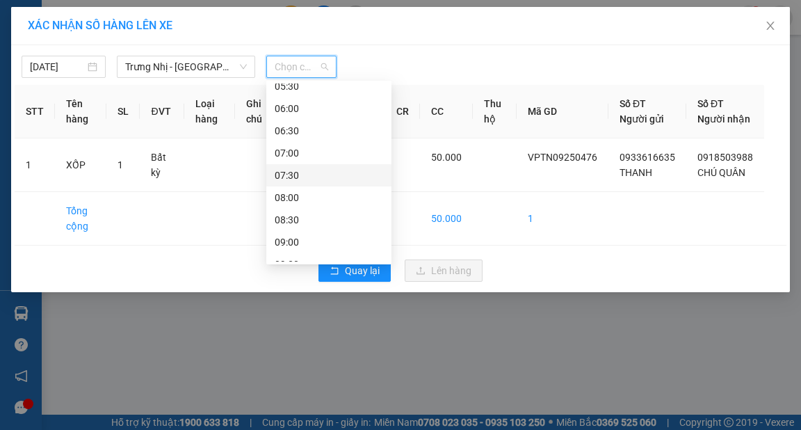
scroll to position [56, 0]
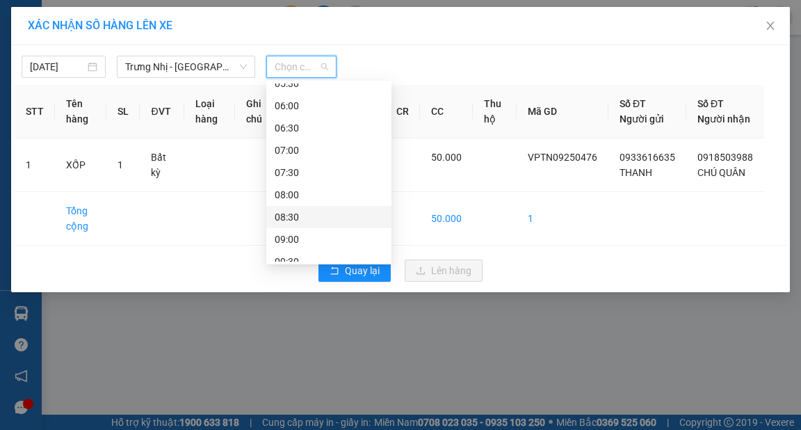
click at [291, 214] on div "08:30" at bounding box center [329, 216] width 108 height 15
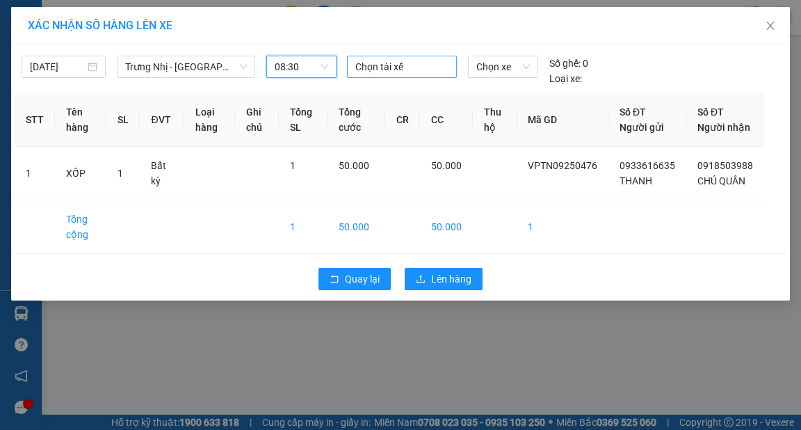
click at [382, 58] on div at bounding box center [402, 66] width 103 height 17
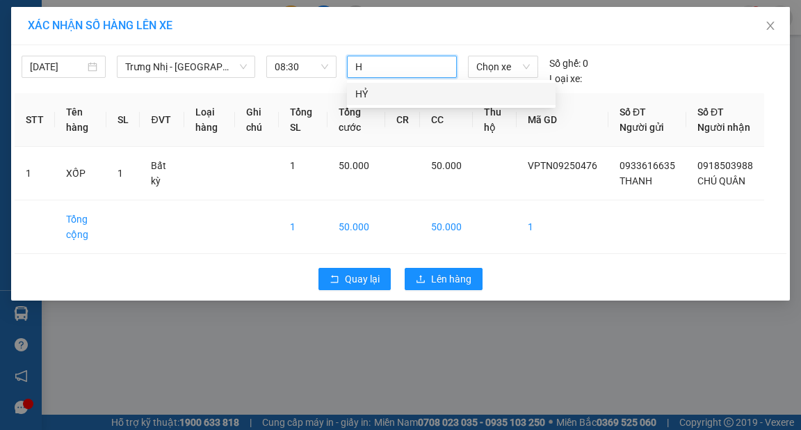
type input "HỶ"
click at [370, 89] on div "HỶ" at bounding box center [451, 93] width 192 height 15
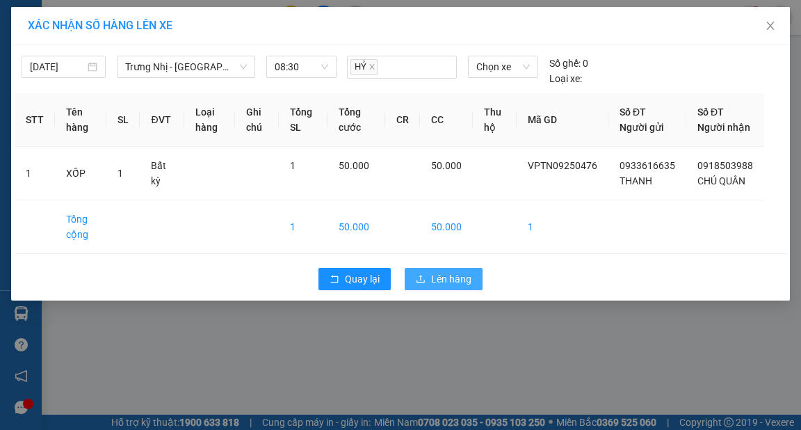
click at [472, 290] on button "Lên hàng" at bounding box center [444, 279] width 78 height 22
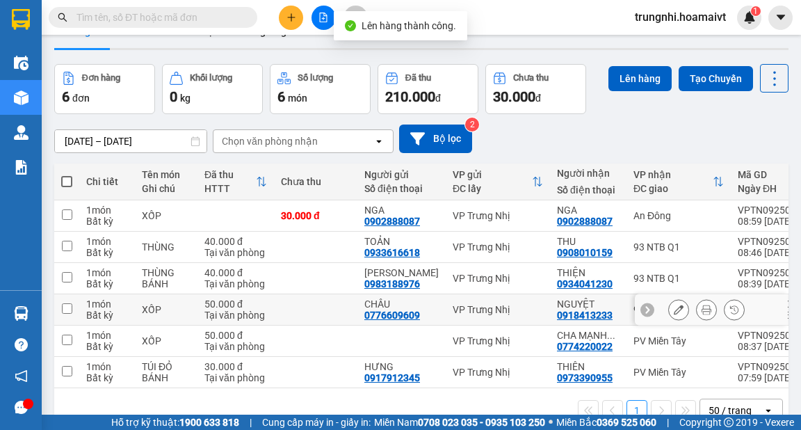
scroll to position [67, 0]
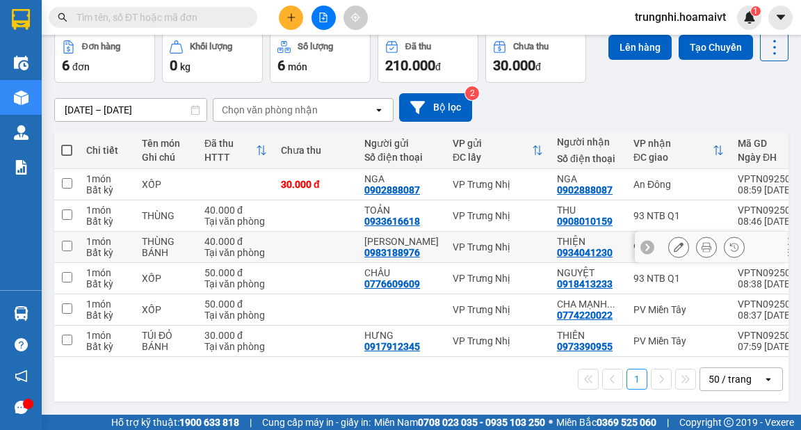
click at [63, 242] on input "checkbox" at bounding box center [67, 246] width 10 height 10
checkbox input "true"
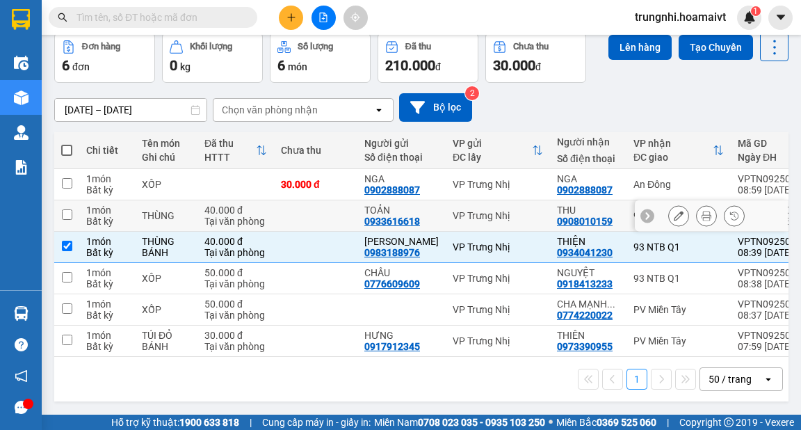
click at [63, 211] on input "checkbox" at bounding box center [67, 214] width 10 height 10
checkbox input "true"
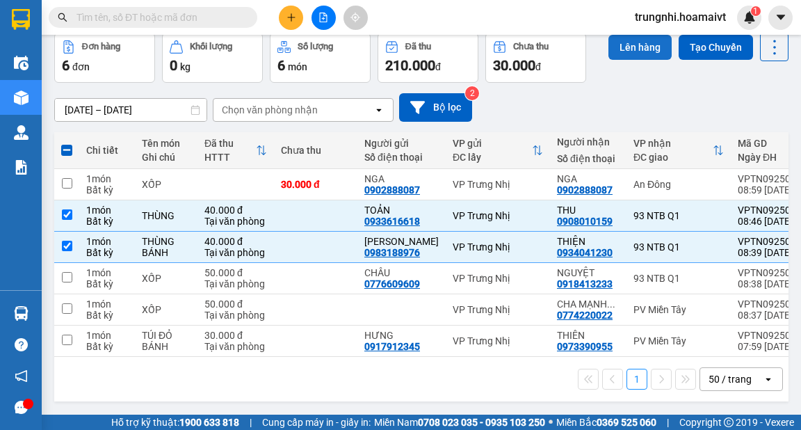
click at [612, 47] on button "Lên hàng" at bounding box center [640, 47] width 63 height 25
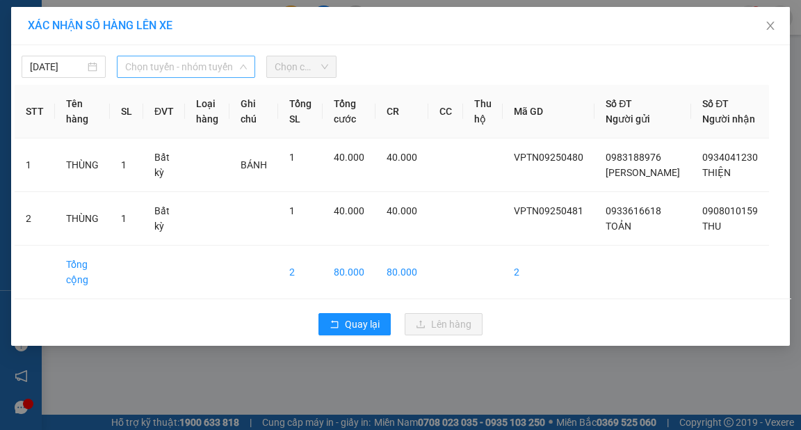
click at [154, 66] on span "Chọn tuyến - nhóm tuyến" at bounding box center [186, 66] width 122 height 21
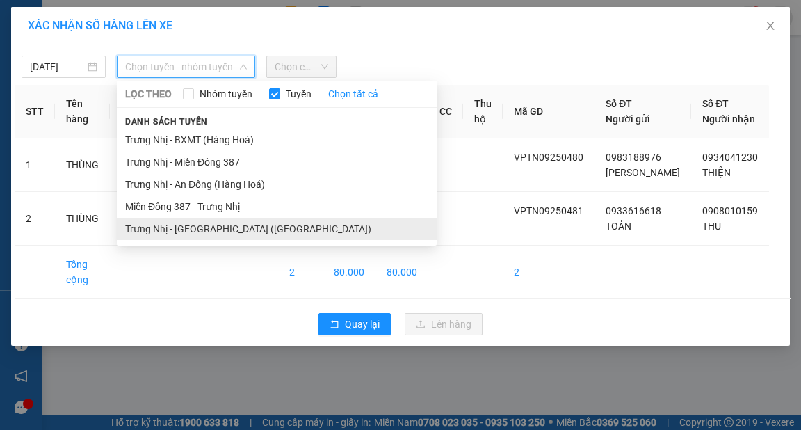
click at [196, 234] on li "Trưng Nhị - [GEOGRAPHIC_DATA] ([GEOGRAPHIC_DATA])" at bounding box center [277, 229] width 320 height 22
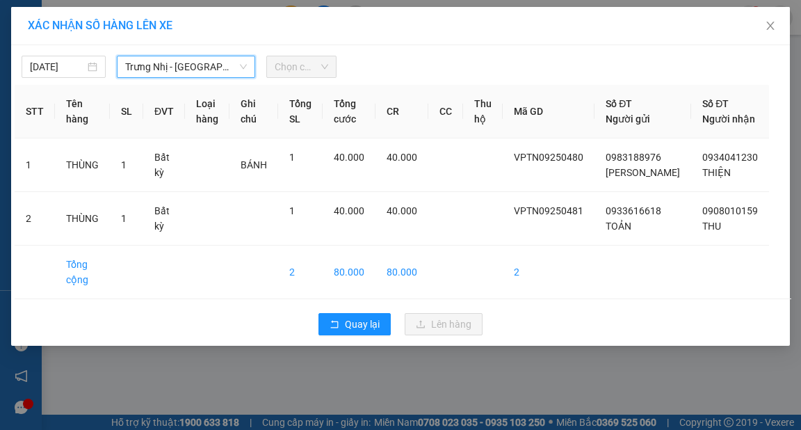
click at [305, 67] on span "Chọn chuyến" at bounding box center [302, 66] width 54 height 21
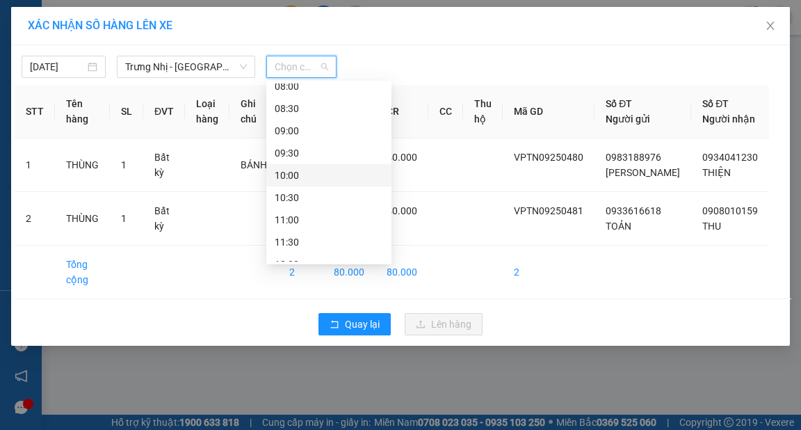
scroll to position [167, 0]
click at [279, 124] on div "09:00" at bounding box center [329, 127] width 108 height 15
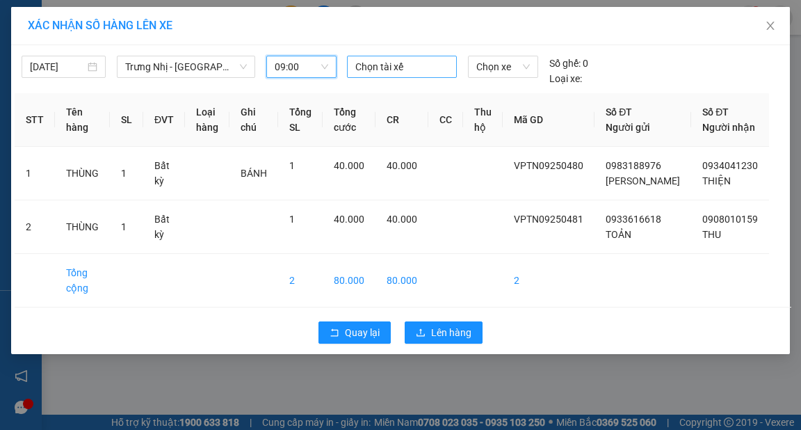
click at [387, 63] on div at bounding box center [402, 66] width 103 height 17
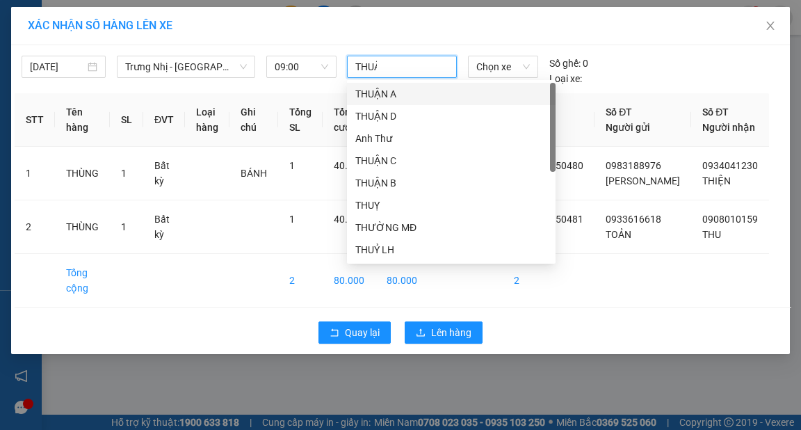
type input "THUẬT"
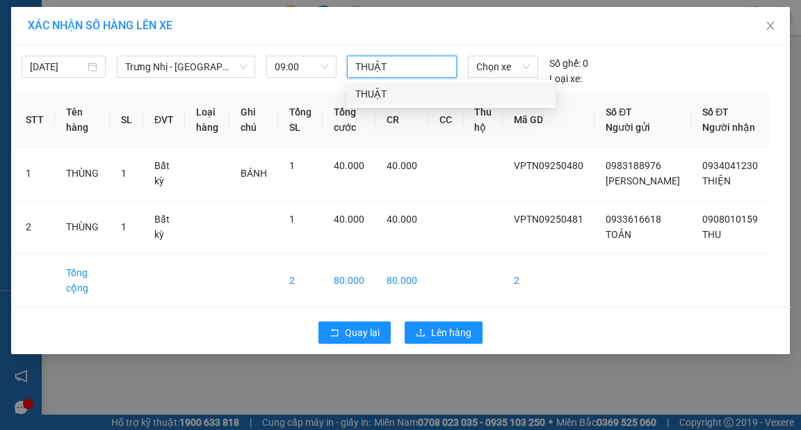
click at [369, 96] on div "THUẬT" at bounding box center [451, 93] width 192 height 15
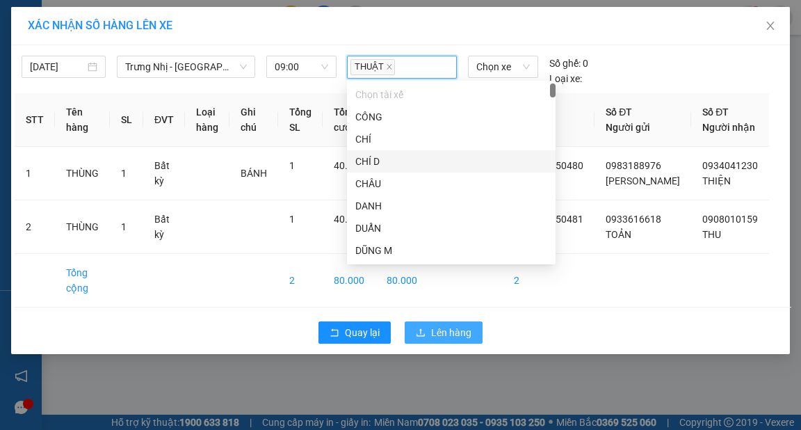
click at [472, 344] on button "Lên hàng" at bounding box center [444, 332] width 78 height 22
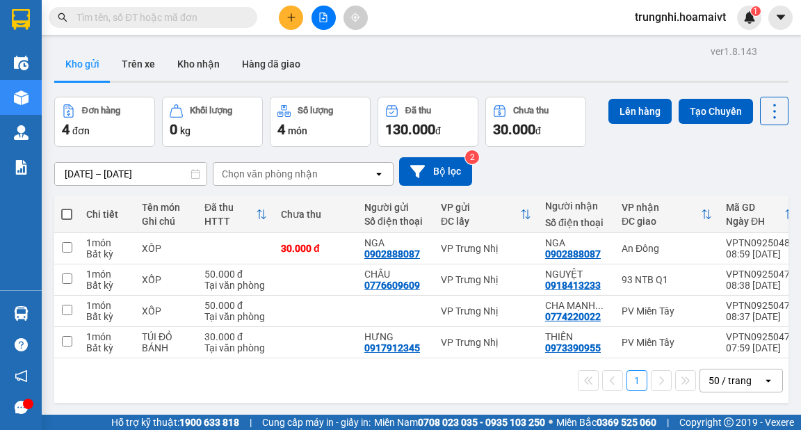
click at [294, 17] on icon "plus" at bounding box center [292, 18] width 10 height 10
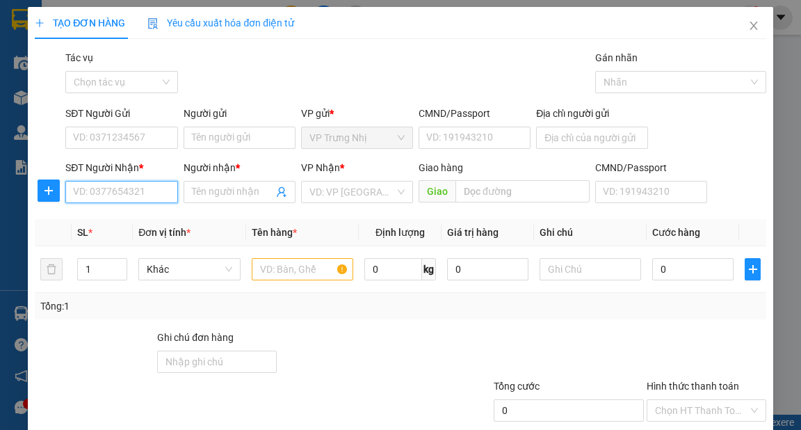
click at [152, 184] on input "SĐT Người Nhận *" at bounding box center [121, 192] width 112 height 22
type input "0903805483"
click at [124, 218] on div "0903805483 - THANH" at bounding box center [120, 219] width 95 height 15
type input "THANH"
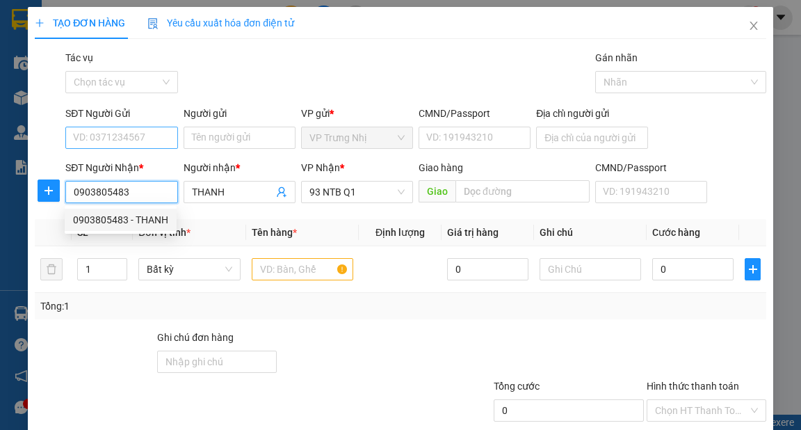
type input "0903805483"
click at [133, 131] on input "SĐT Người Gửi" at bounding box center [121, 138] width 112 height 22
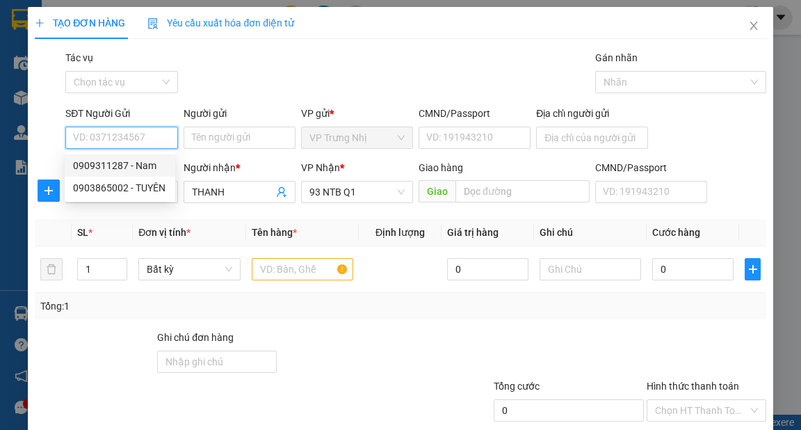
click at [148, 164] on div "0909311287 - Nam" at bounding box center [120, 165] width 94 height 15
type input "0909311287"
type input "Nam"
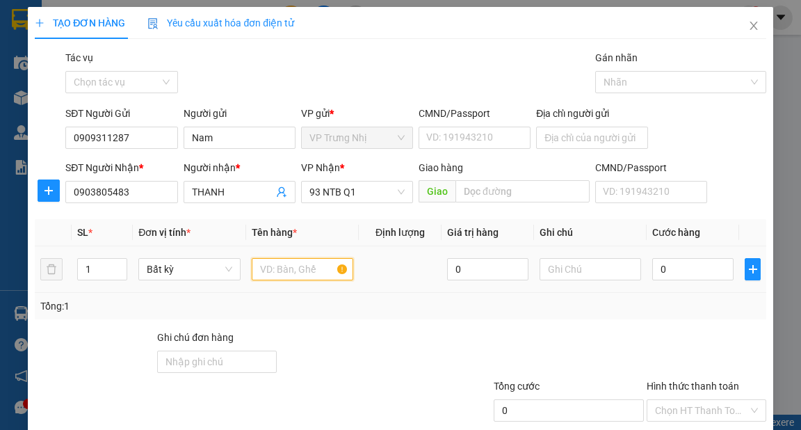
click at [291, 273] on input "text" at bounding box center [303, 269] width 102 height 22
type input "THƯ"
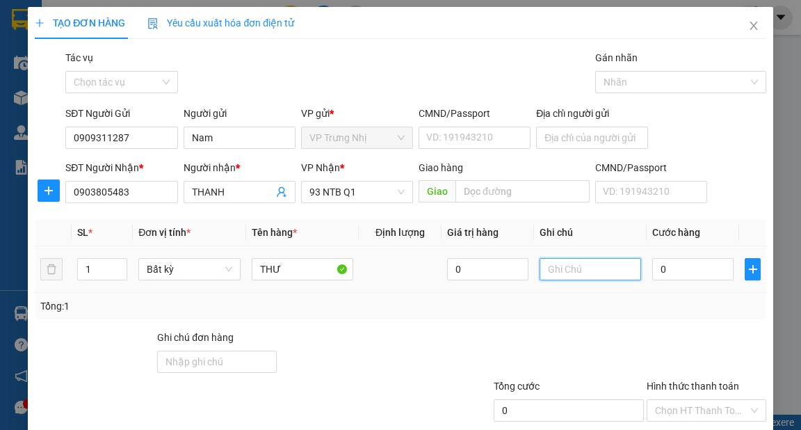
click at [570, 278] on input "text" at bounding box center [591, 269] width 102 height 22
click at [300, 275] on input "THƯ" at bounding box center [303, 269] width 102 height 22
click at [688, 268] on input "0" at bounding box center [692, 269] width 81 height 22
type input "3"
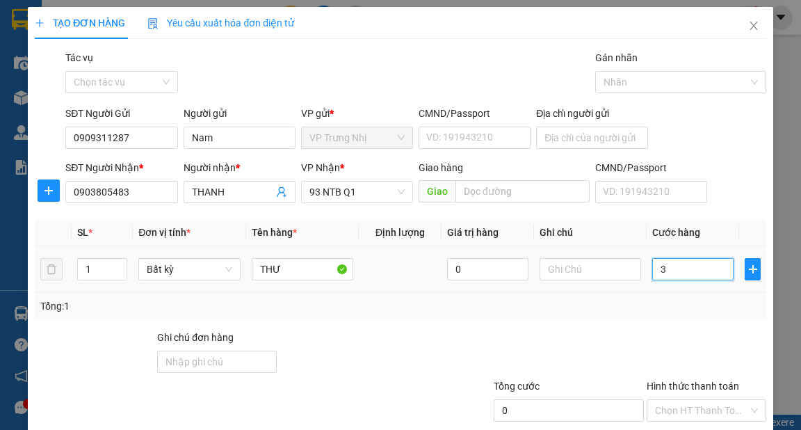
type input "3"
type input "30"
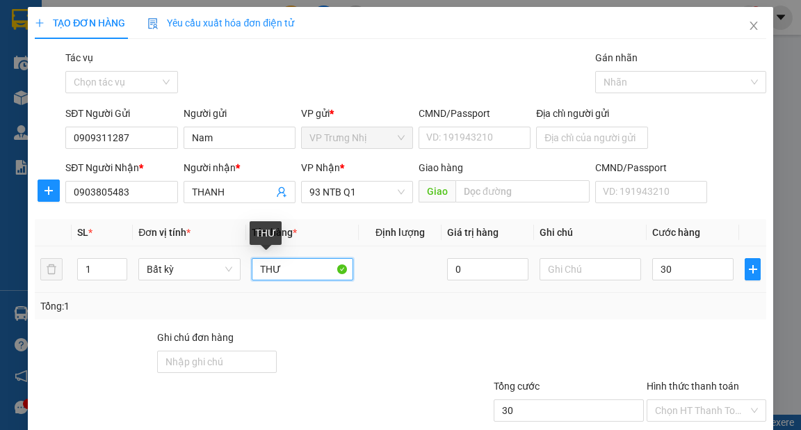
type input "30.000"
drag, startPoint x: 309, startPoint y: 267, endPoint x: 0, endPoint y: 307, distance: 311.3
click at [0, 307] on div "TẠO ĐƠN HÀNG Yêu cầu xuất hóa đơn điện tử Transit Pickup Surcharge Ids Transit …" at bounding box center [400, 215] width 801 height 430
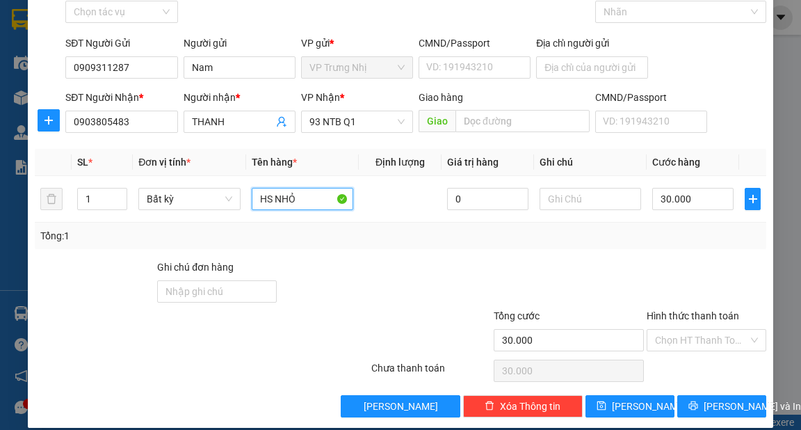
scroll to position [83, 0]
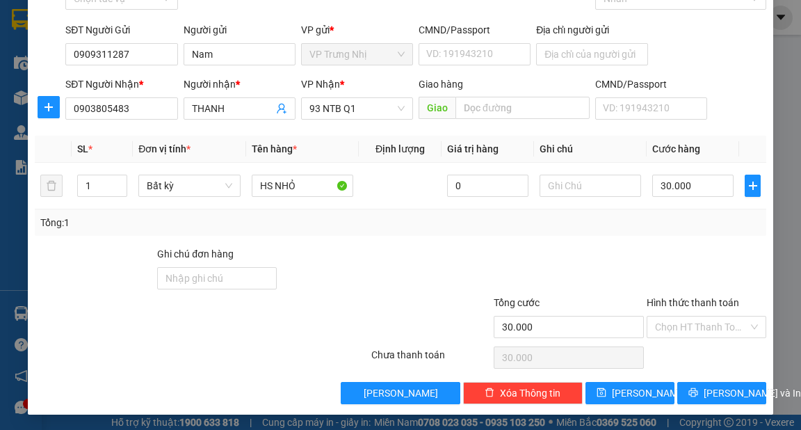
click at [661, 259] on div at bounding box center [706, 270] width 122 height 49
click at [701, 325] on input "Hình thức thanh toán" at bounding box center [701, 326] width 93 height 21
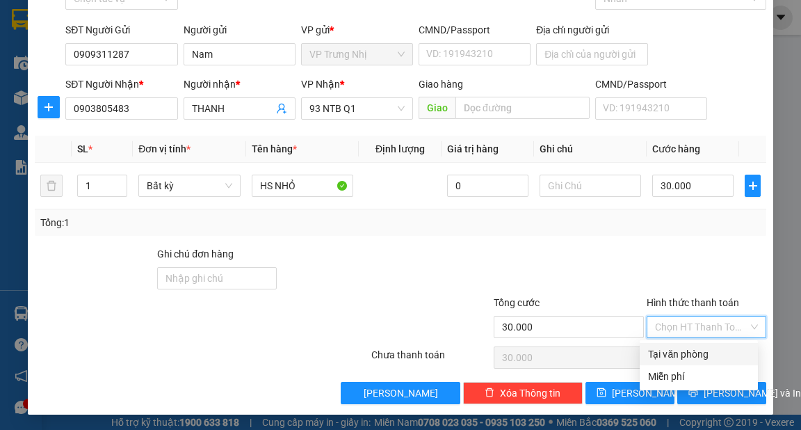
click at [688, 352] on div "Tại văn phòng" at bounding box center [699, 353] width 102 height 15
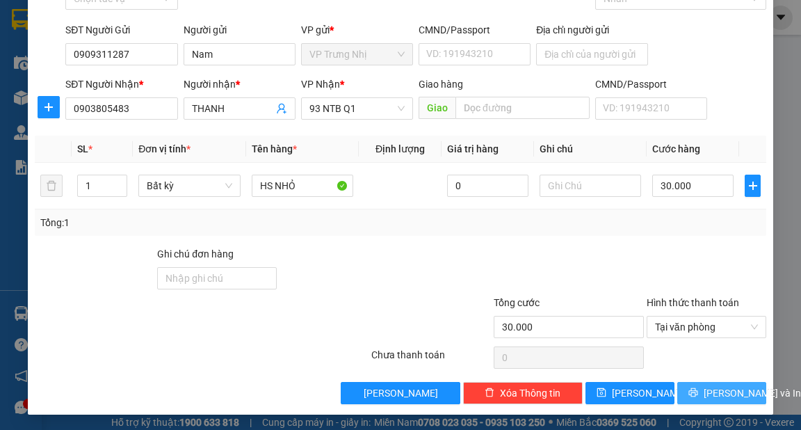
click at [711, 392] on span "[PERSON_NAME] và In" at bounding box center [752, 392] width 97 height 15
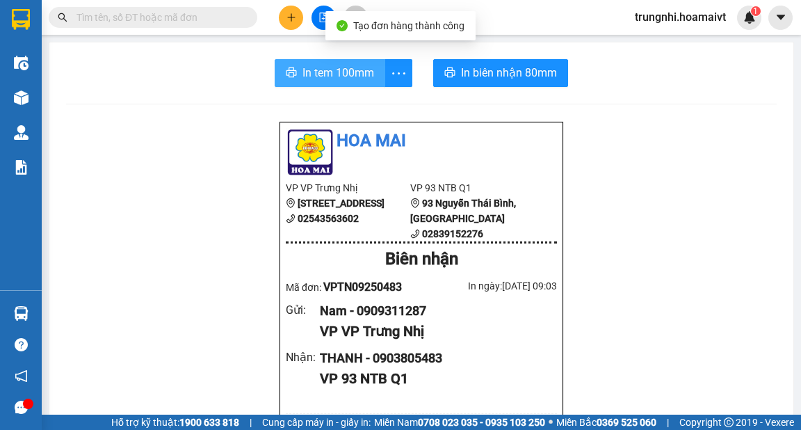
drag, startPoint x: 303, startPoint y: 72, endPoint x: 627, endPoint y: 145, distance: 331.4
click at [304, 73] on span "In tem 100mm" at bounding box center [339, 72] width 72 height 17
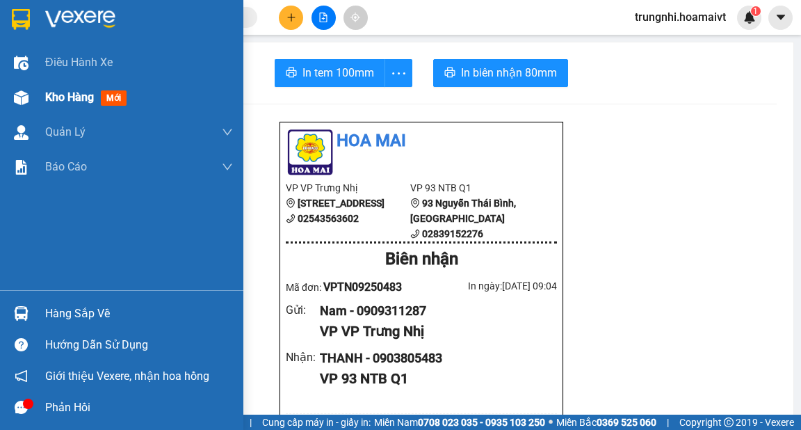
click at [22, 100] on img at bounding box center [21, 97] width 15 height 15
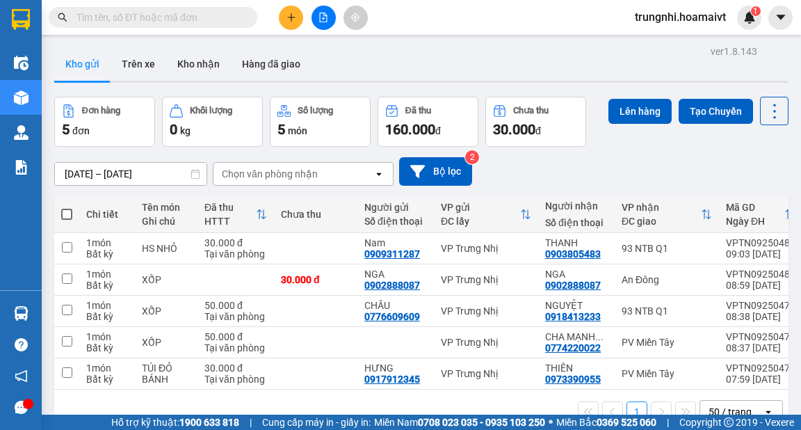
scroll to position [64, 0]
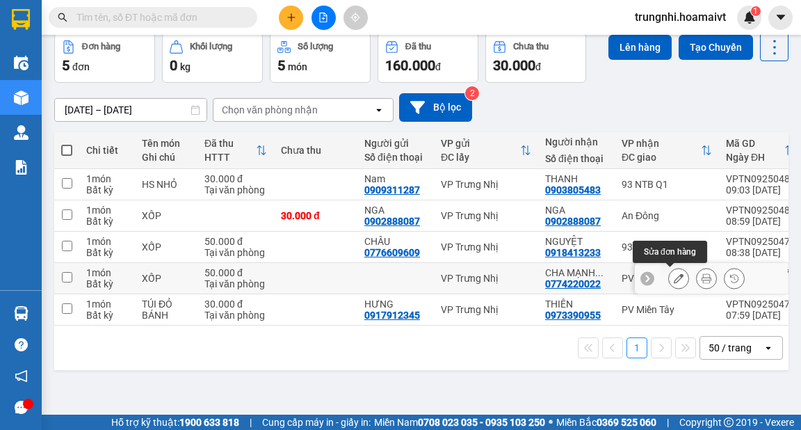
click at [674, 273] on icon at bounding box center [679, 278] width 10 height 10
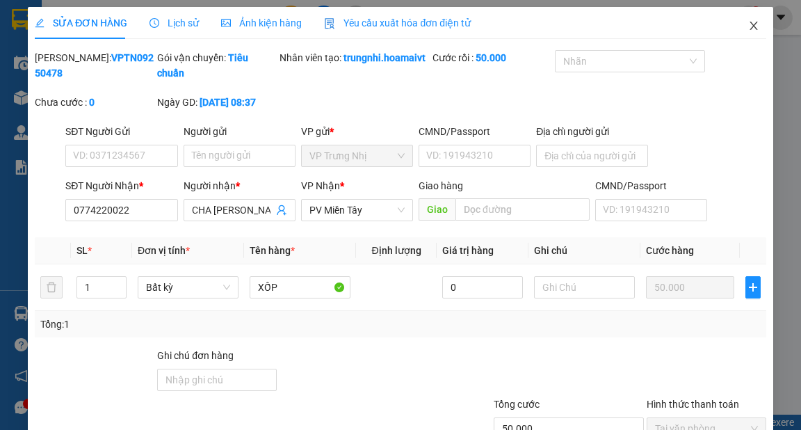
click at [737, 15] on span "Close" at bounding box center [753, 26] width 39 height 39
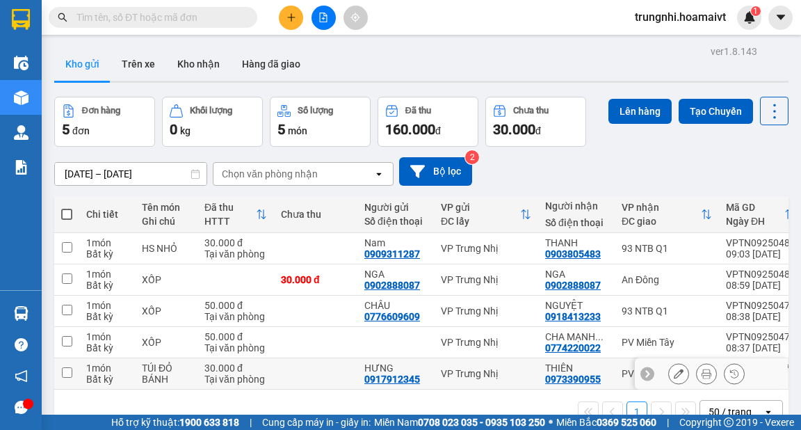
click at [59, 383] on td at bounding box center [66, 373] width 25 height 31
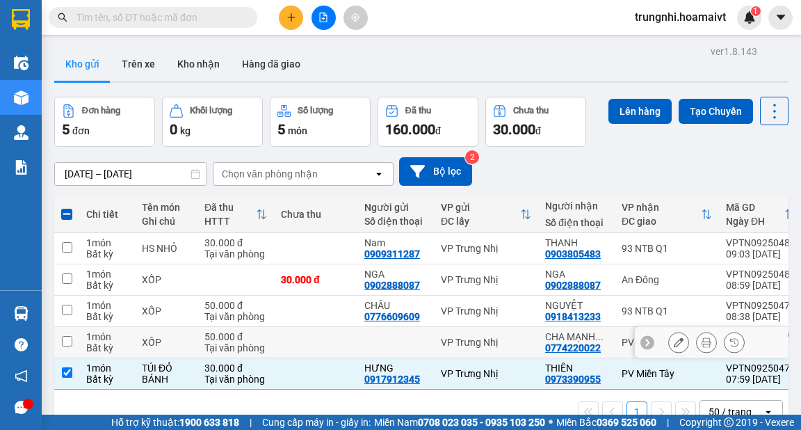
click at [64, 348] on td at bounding box center [66, 342] width 25 height 31
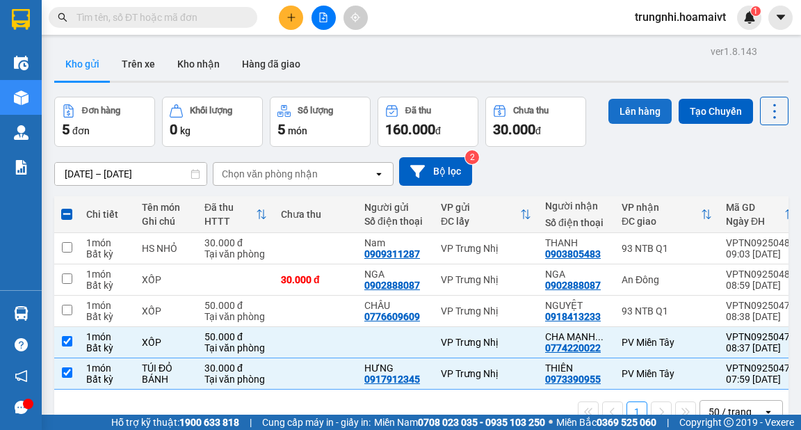
click at [622, 111] on button "Lên hàng" at bounding box center [640, 111] width 63 height 25
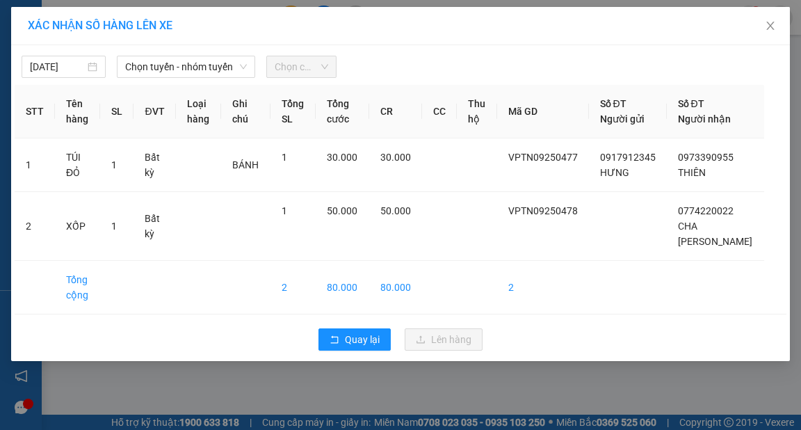
click at [178, 81] on div "15/09/2025 Chọn tuyến - nhóm tuyến Chọn chuyến STT Tên hàng SL ĐVT Loại hàng Gh…" at bounding box center [400, 203] width 779 height 316
click at [195, 73] on span "Chọn tuyến - nhóm tuyến" at bounding box center [186, 66] width 122 height 21
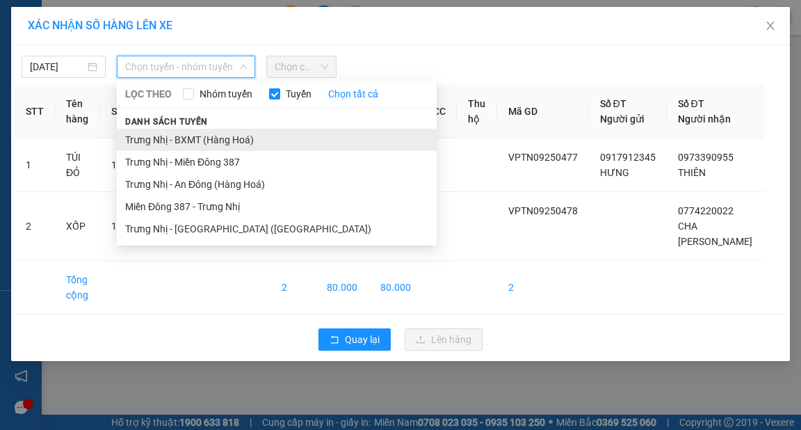
click at [222, 143] on li "Trưng Nhị - BXMT (Hàng Hoá)" at bounding box center [277, 140] width 320 height 22
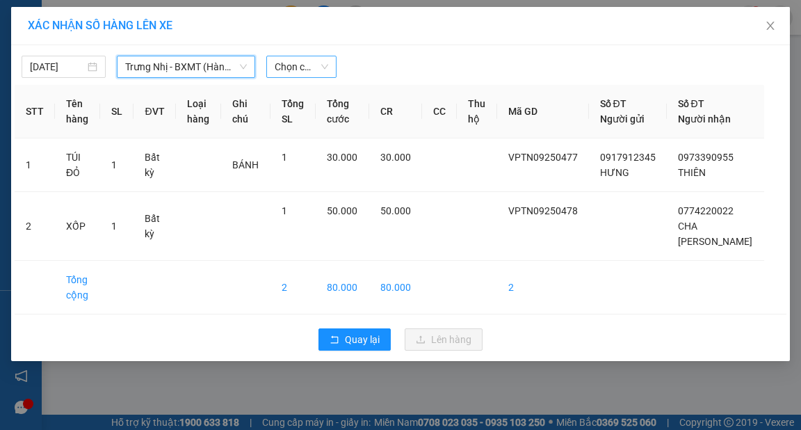
click at [313, 65] on span "Chọn chuyến" at bounding box center [302, 66] width 54 height 21
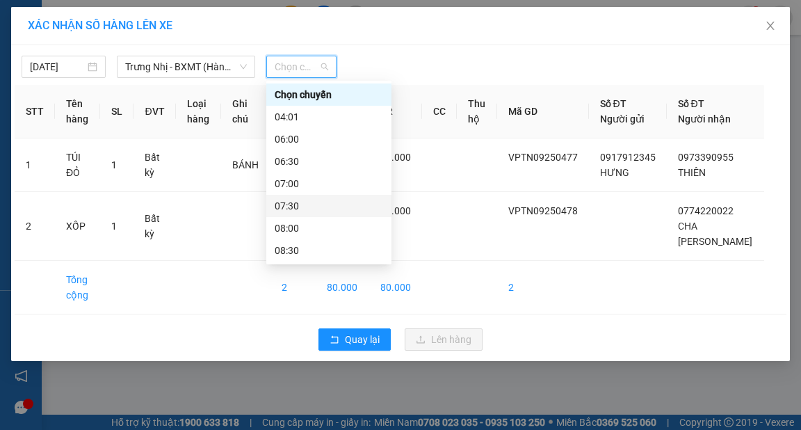
scroll to position [56, 0]
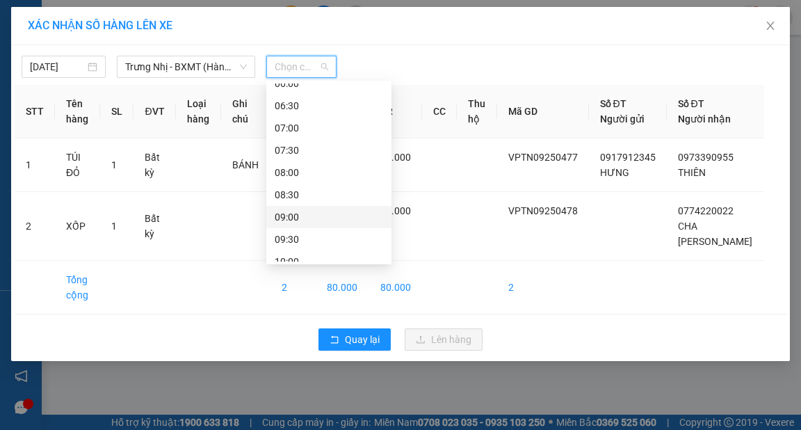
click at [287, 216] on div "09:00" at bounding box center [329, 216] width 108 height 15
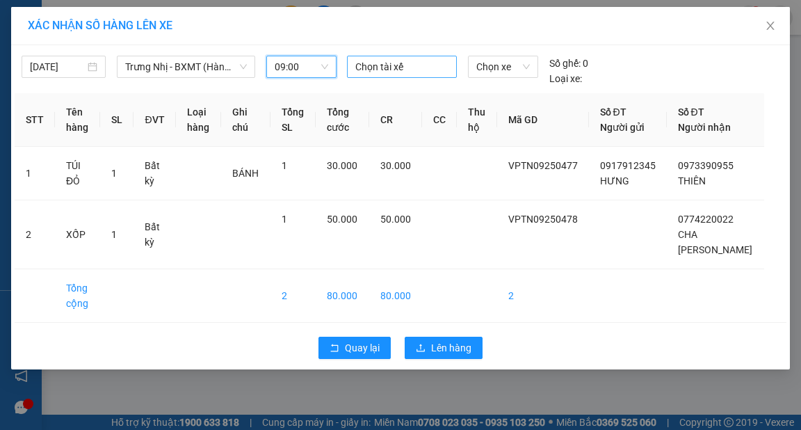
click at [404, 72] on div at bounding box center [402, 66] width 103 height 17
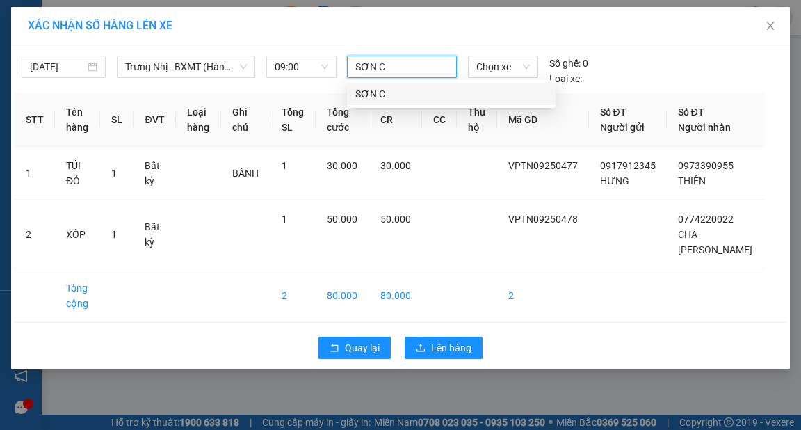
click at [387, 97] on div "SƠN C" at bounding box center [451, 93] width 192 height 15
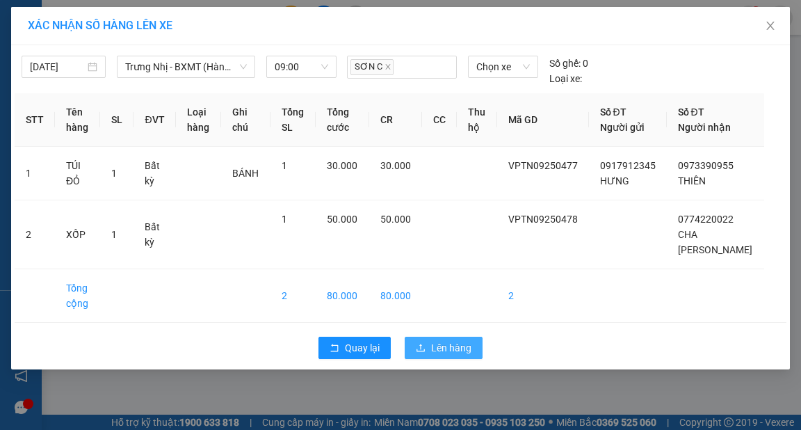
click at [448, 347] on span "Lên hàng" at bounding box center [451, 347] width 40 height 15
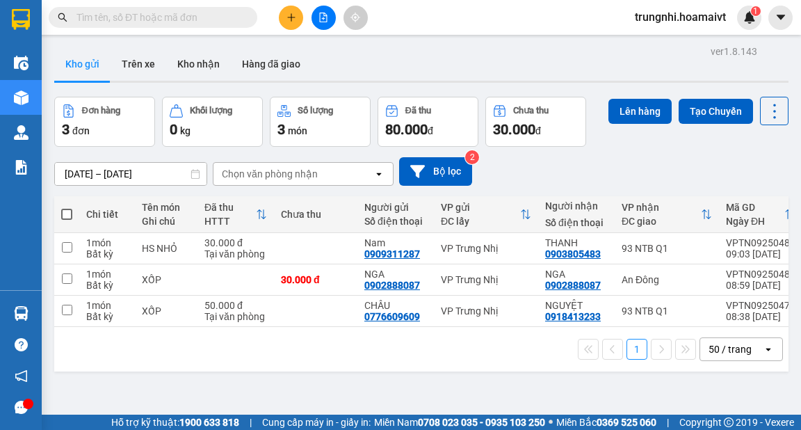
click at [292, 19] on icon "plus" at bounding box center [292, 18] width 10 height 10
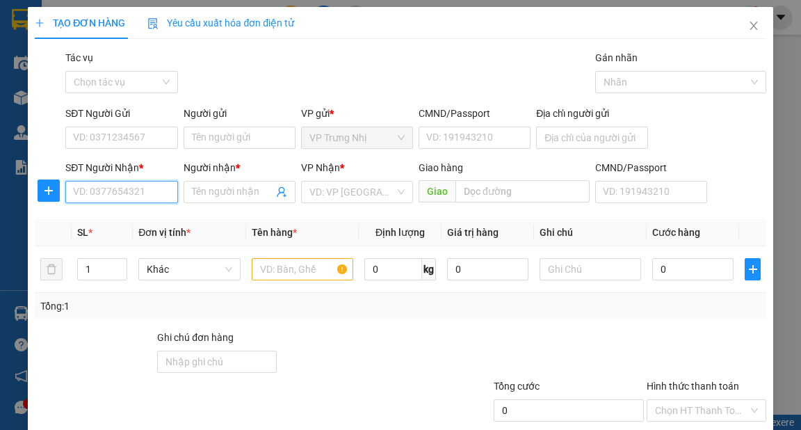
click at [125, 189] on input "SĐT Người Nhận *" at bounding box center [121, 192] width 112 height 22
drag, startPoint x: 111, startPoint y: 198, endPoint x: 141, endPoint y: 195, distance: 30.0
click at [111, 199] on input "SĐT Người Nhận *" at bounding box center [121, 192] width 112 height 22
click at [137, 223] on div "0932023276 - LONG" at bounding box center [120, 219] width 94 height 15
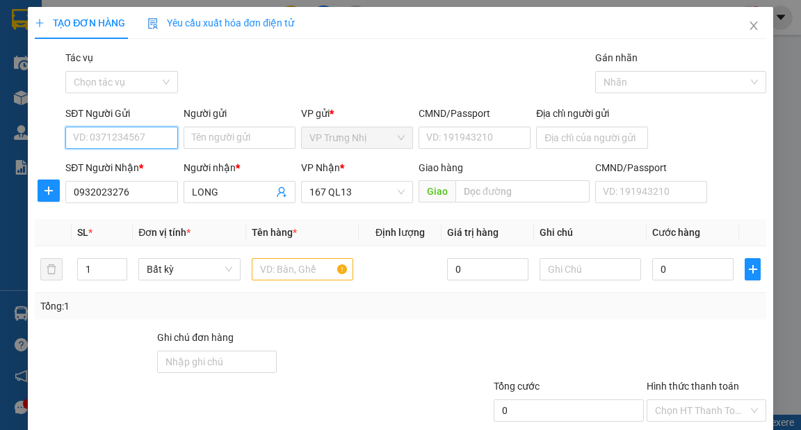
click at [145, 138] on input "SĐT Người Gửi" at bounding box center [121, 138] width 112 height 22
click at [147, 166] on div "0776609609 - CHÂU" at bounding box center [120, 165] width 94 height 15
click at [293, 270] on input "text" at bounding box center [303, 269] width 102 height 22
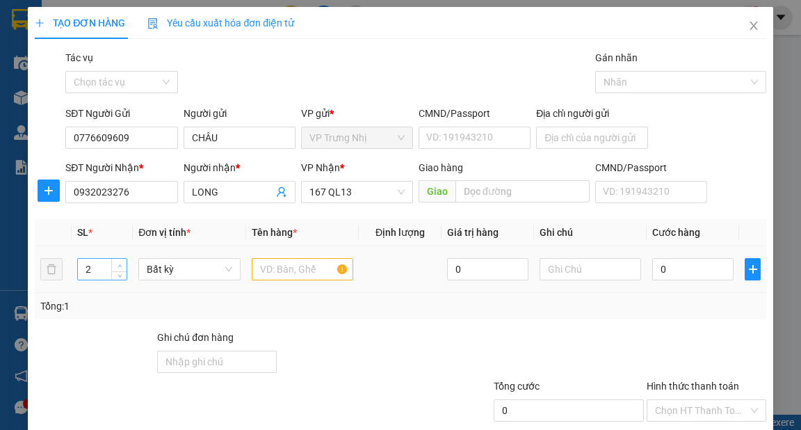
click at [118, 264] on icon "up" at bounding box center [120, 266] width 5 height 5
click at [284, 271] on input "text" at bounding box center [303, 269] width 102 height 22
click at [120, 273] on icon "down" at bounding box center [120, 274] width 4 height 3
click at [281, 273] on input "text" at bounding box center [303, 269] width 102 height 22
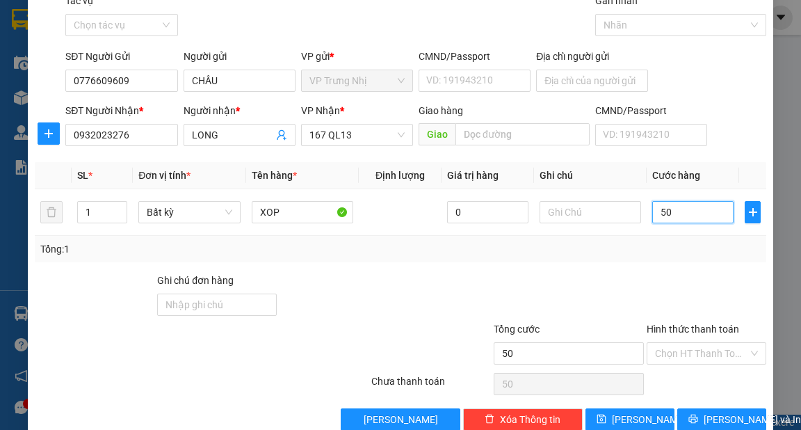
scroll to position [83, 0]
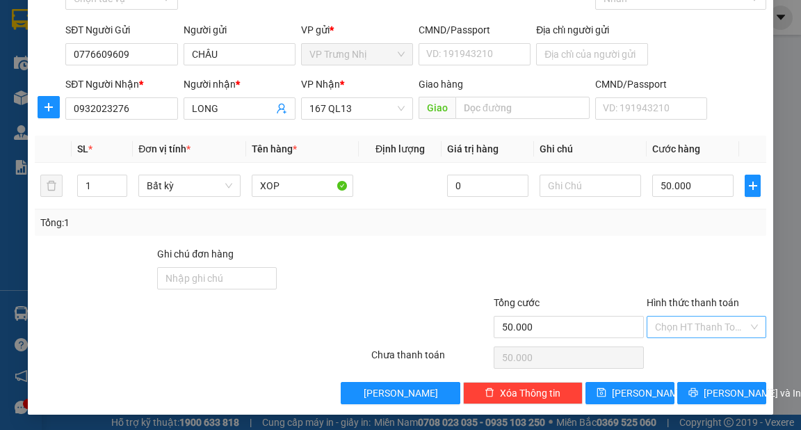
click at [720, 330] on input "Hình thức thanh toán" at bounding box center [701, 326] width 93 height 21
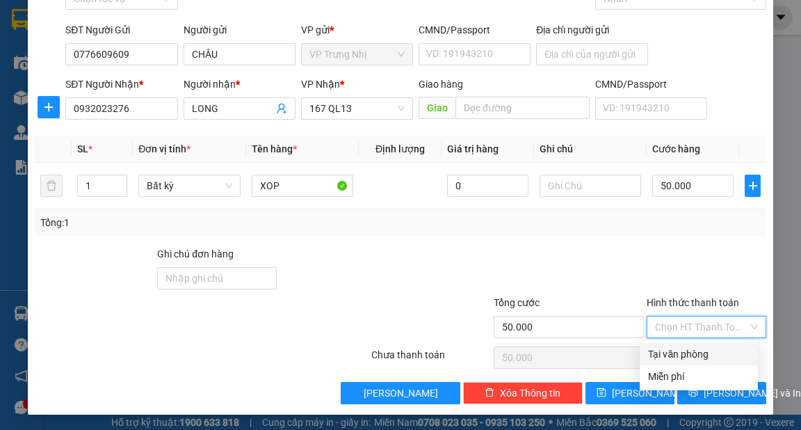
drag, startPoint x: 720, startPoint y: 351, endPoint x: 732, endPoint y: 357, distance: 13.4
click at [719, 351] on div "Tại văn phòng" at bounding box center [699, 353] width 102 height 15
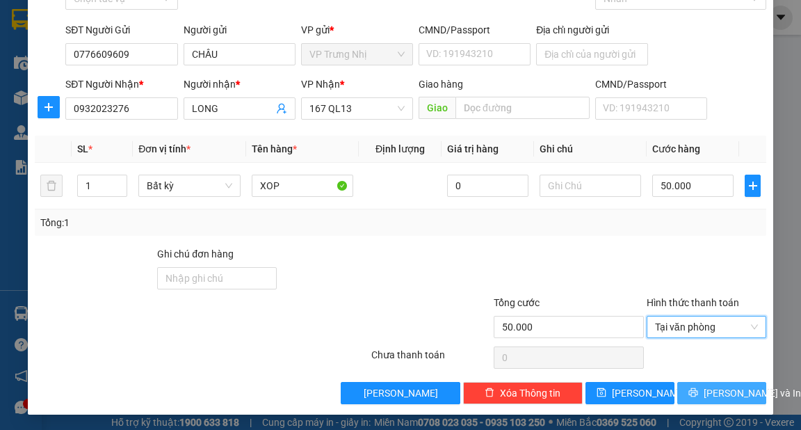
click at [746, 386] on button "[PERSON_NAME] và In" at bounding box center [721, 393] width 89 height 22
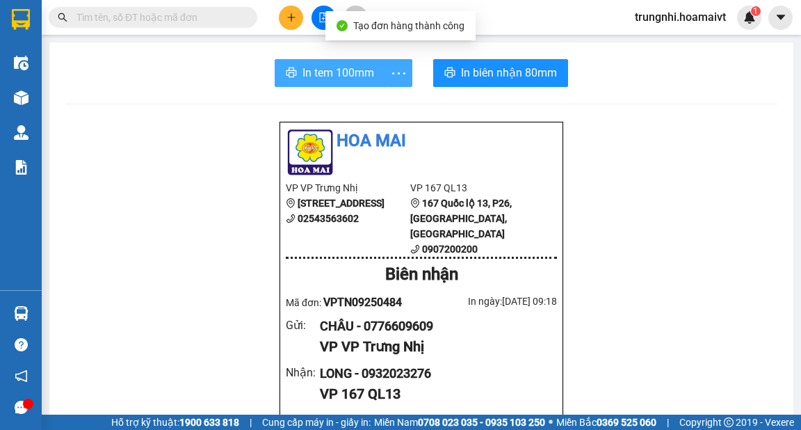
drag, startPoint x: 341, startPoint y: 73, endPoint x: 387, endPoint y: 75, distance: 45.9
click at [339, 74] on span "In tem 100mm" at bounding box center [339, 72] width 72 height 17
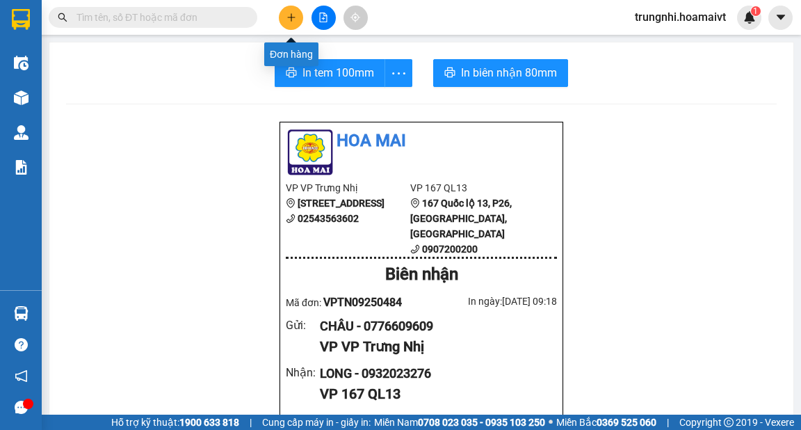
click at [284, 17] on button at bounding box center [291, 18] width 24 height 24
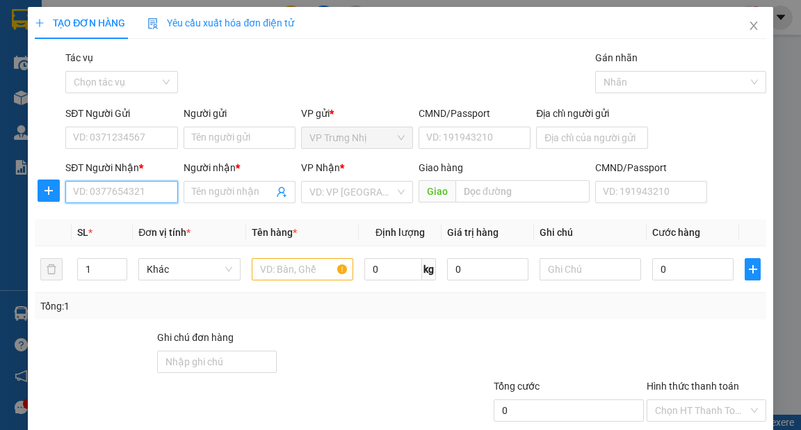
click at [121, 193] on input "SĐT Người Nhận *" at bounding box center [121, 192] width 112 height 22
click at [165, 218] on div "0915000070 - CHA TOÀN" at bounding box center [128, 219] width 110 height 15
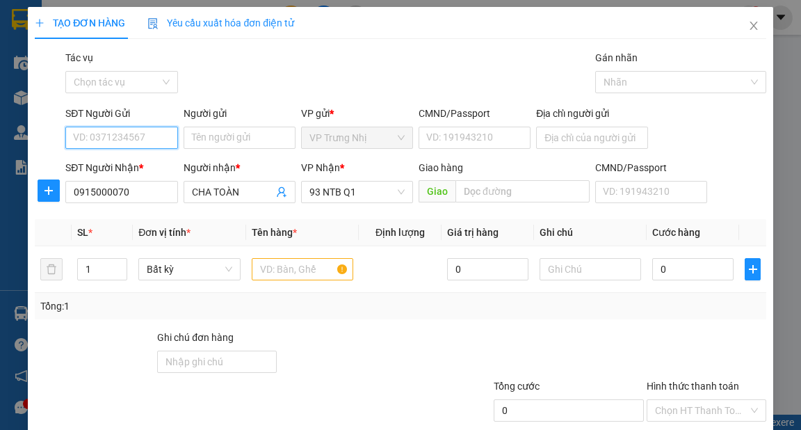
click at [146, 139] on input "SĐT Người Gửi" at bounding box center [121, 138] width 112 height 22
click at [151, 194] on div "0776609609 - CHÂU" at bounding box center [120, 187] width 94 height 15
click at [320, 274] on input "text" at bounding box center [303, 269] width 102 height 22
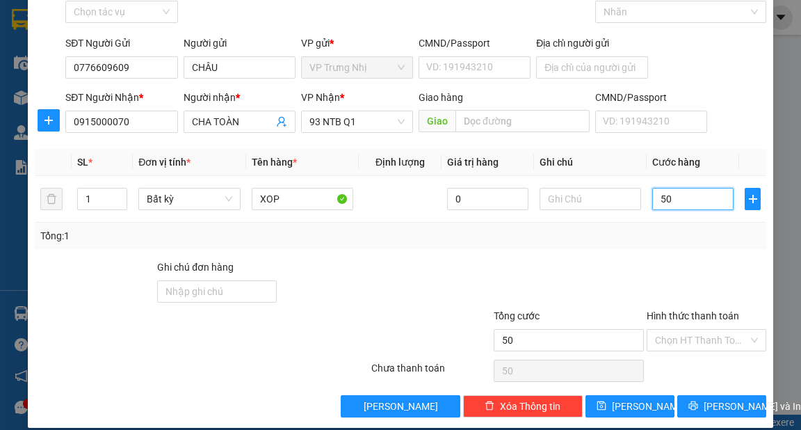
scroll to position [83, 0]
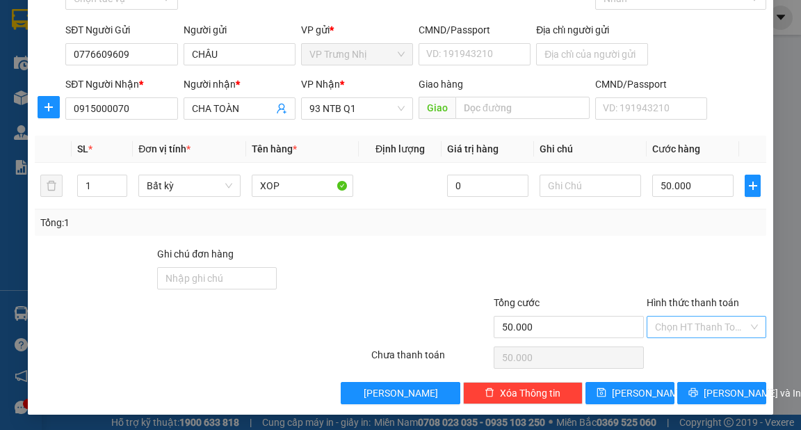
click at [707, 325] on input "Hình thức thanh toán" at bounding box center [701, 326] width 93 height 21
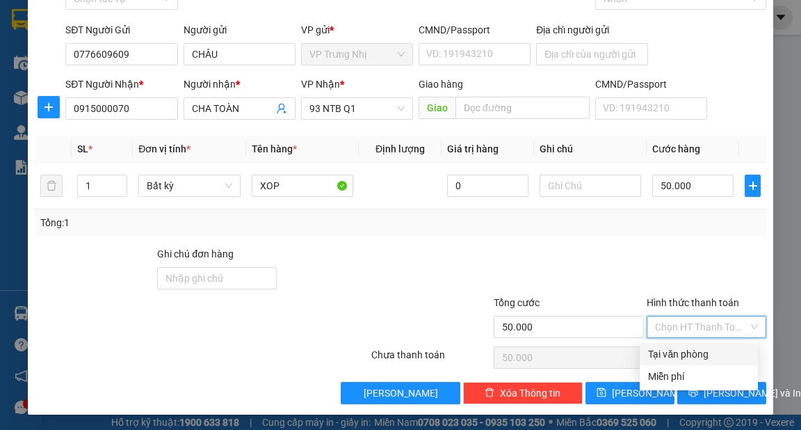
drag, startPoint x: 707, startPoint y: 355, endPoint x: 745, endPoint y: 403, distance: 61.9
click at [707, 355] on div "Tại văn phòng" at bounding box center [699, 353] width 102 height 15
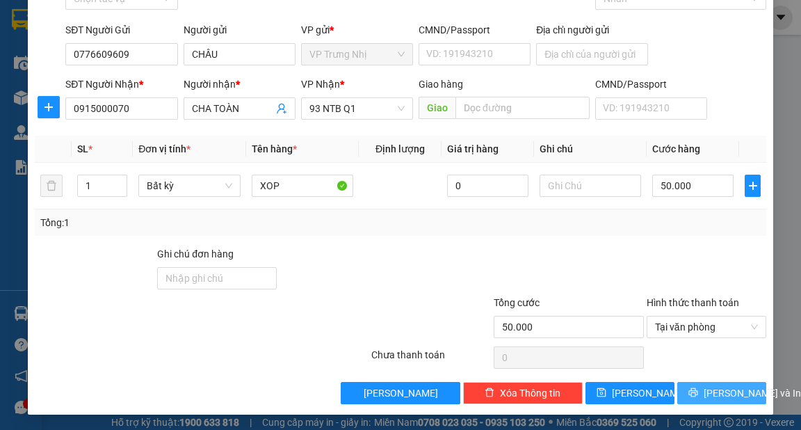
click at [731, 402] on button "[PERSON_NAME] và In" at bounding box center [721, 393] width 89 height 22
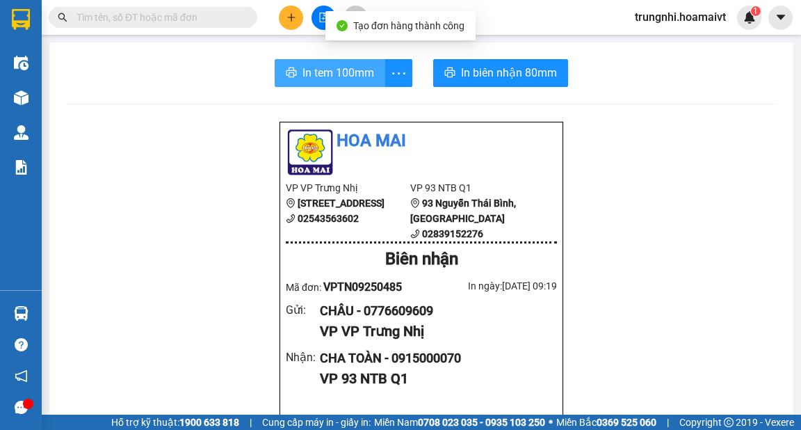
click at [331, 83] on button "In tem 100mm" at bounding box center [330, 73] width 111 height 28
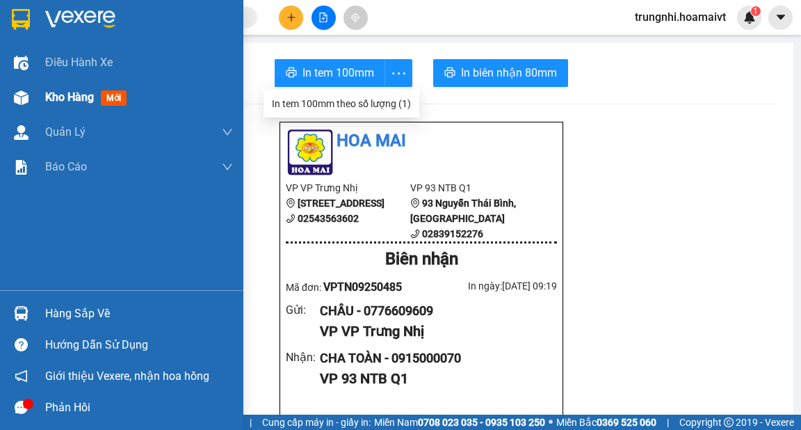
click at [47, 92] on span "Kho hàng" at bounding box center [69, 96] width 49 height 13
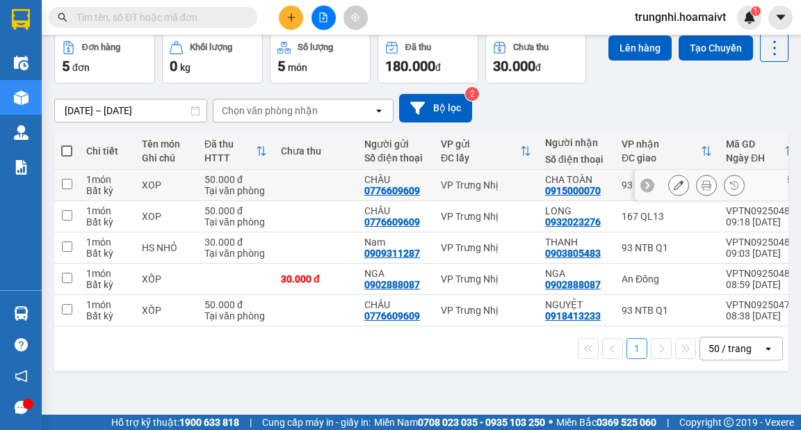
scroll to position [64, 0]
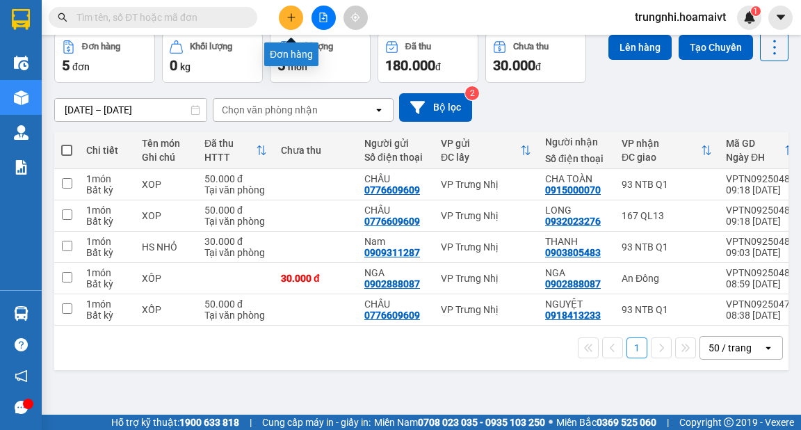
click at [291, 22] on button at bounding box center [291, 18] width 24 height 24
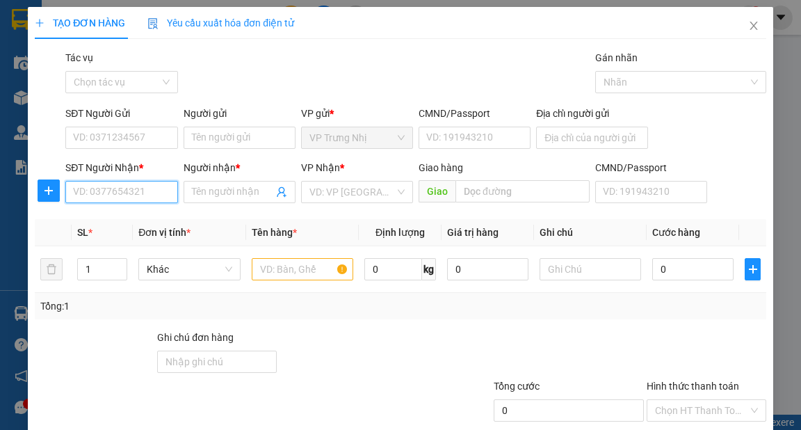
drag, startPoint x: 134, startPoint y: 192, endPoint x: 147, endPoint y: 198, distance: 14.0
click at [139, 195] on input "SĐT Người Nhận *" at bounding box center [121, 192] width 112 height 22
click at [152, 190] on input "0707225225" at bounding box center [121, 192] width 112 height 22
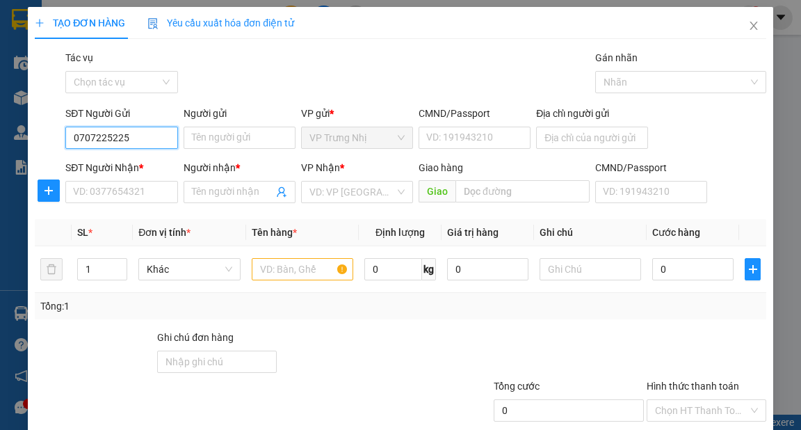
click at [134, 134] on input "0707225225" at bounding box center [121, 138] width 112 height 22
drag, startPoint x: 145, startPoint y: 164, endPoint x: 160, endPoint y: 177, distance: 19.2
click at [147, 164] on div "0707225225 - KẾ TOÁN HM" at bounding box center [133, 165] width 120 height 15
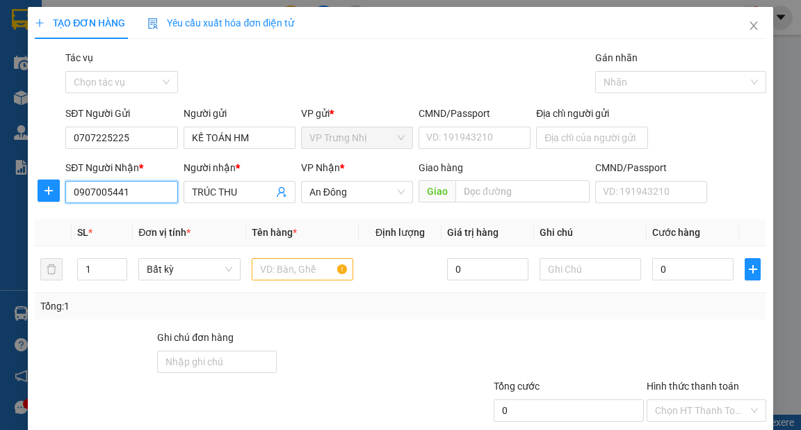
click at [158, 191] on input "0907005441" at bounding box center [121, 192] width 112 height 22
click at [147, 224] on div "0707227227 - MT" at bounding box center [120, 219] width 94 height 15
click at [305, 274] on input "text" at bounding box center [303, 269] width 102 height 22
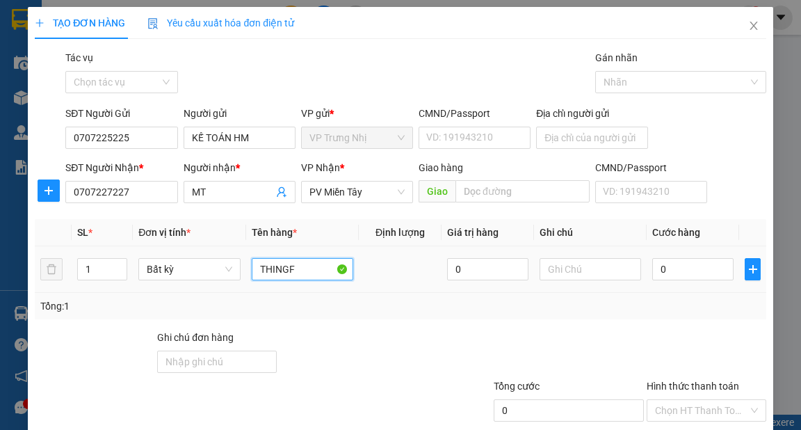
click at [306, 275] on input "THINGF" at bounding box center [303, 269] width 102 height 22
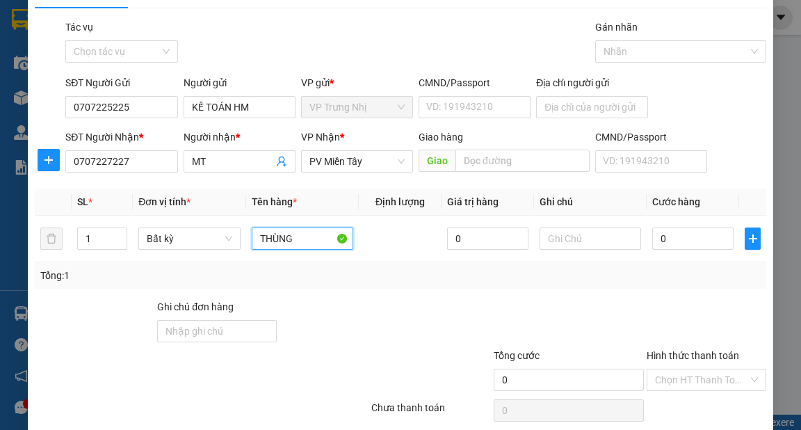
scroll to position [83, 0]
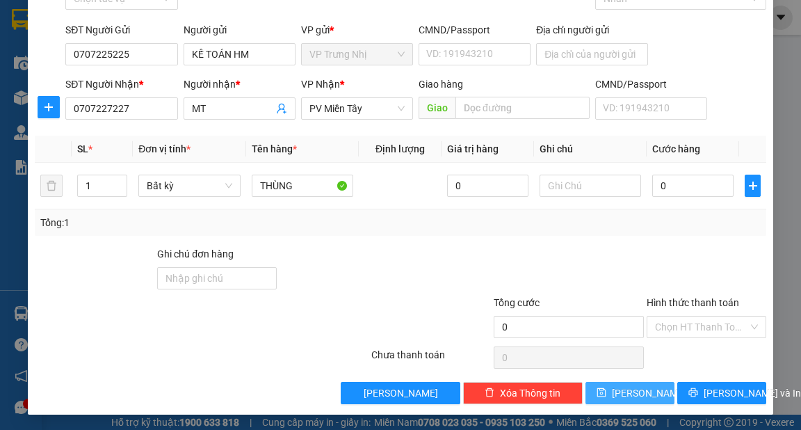
click at [638, 394] on span "[PERSON_NAME]" at bounding box center [649, 392] width 74 height 15
click at [714, 323] on input "Hình thức thanh toán" at bounding box center [701, 326] width 93 height 21
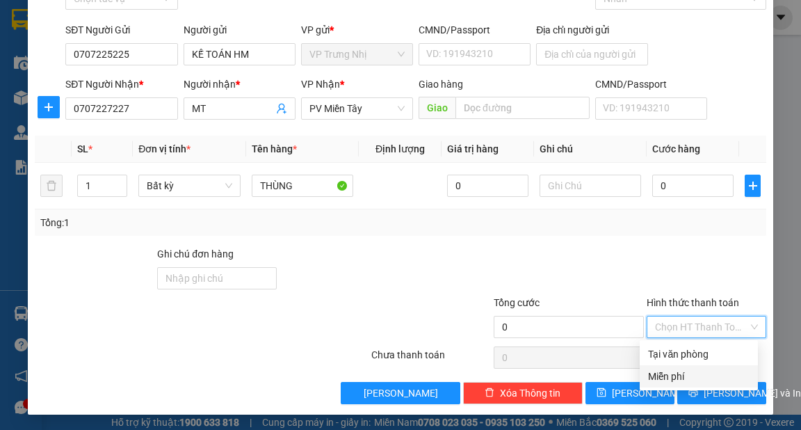
click at [681, 378] on div "Miễn phí" at bounding box center [699, 376] width 102 height 15
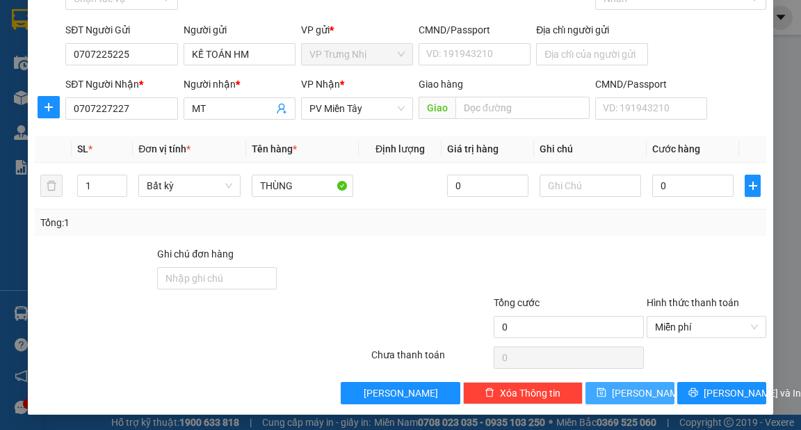
click at [641, 394] on button "[PERSON_NAME]" at bounding box center [630, 393] width 89 height 22
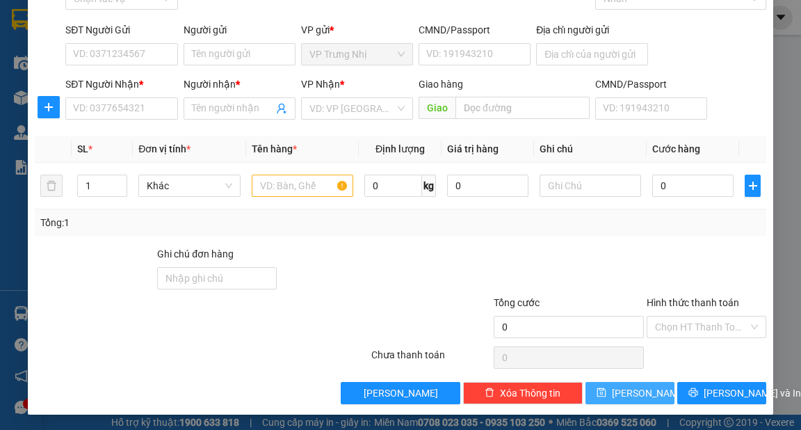
scroll to position [0, 0]
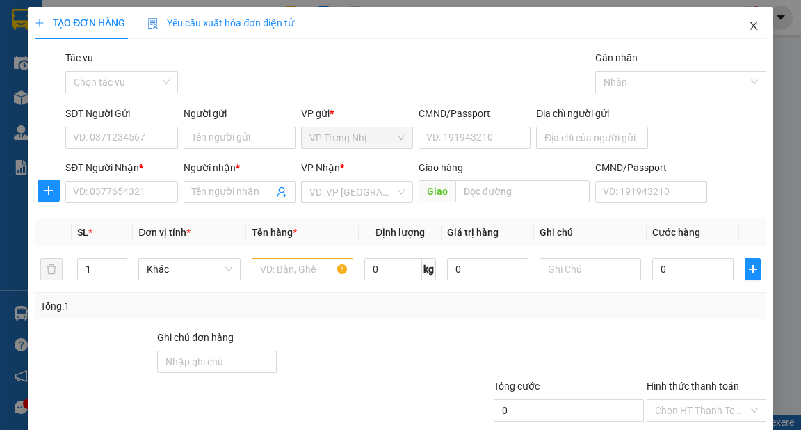
click at [750, 25] on icon "close" at bounding box center [754, 26] width 8 height 8
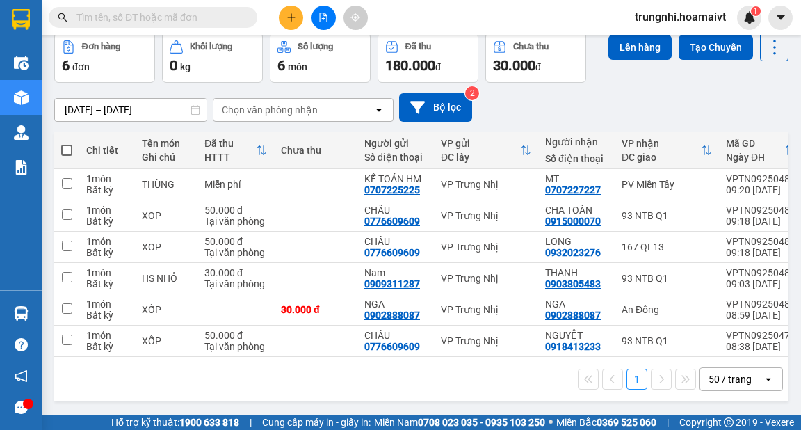
scroll to position [67, 0]
click at [298, 15] on button at bounding box center [291, 18] width 24 height 24
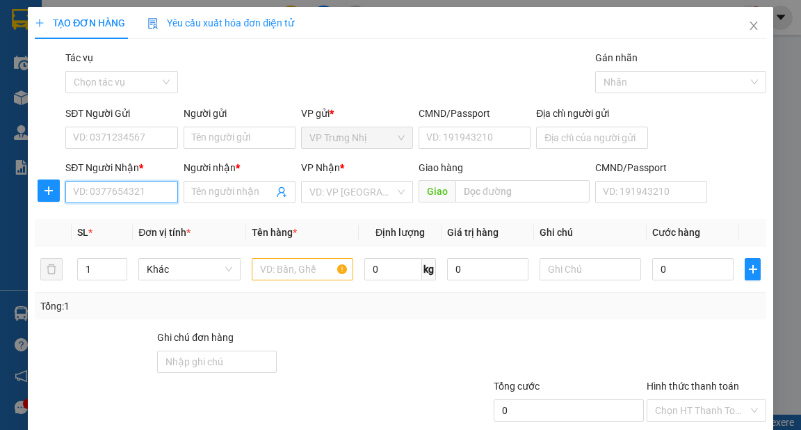
click at [120, 200] on input "SĐT Người Nhận *" at bounding box center [121, 192] width 112 height 22
click at [145, 216] on div "0937838739 - TRUC" at bounding box center [120, 219] width 94 height 15
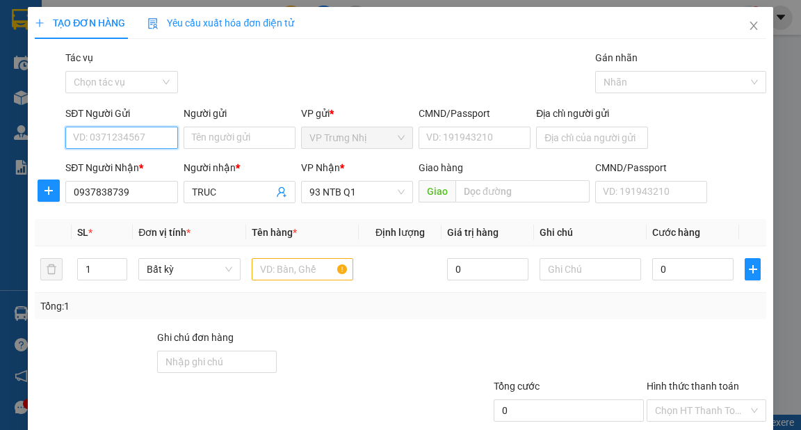
click at [139, 139] on input "SĐT Người Gửi" at bounding box center [121, 138] width 112 height 22
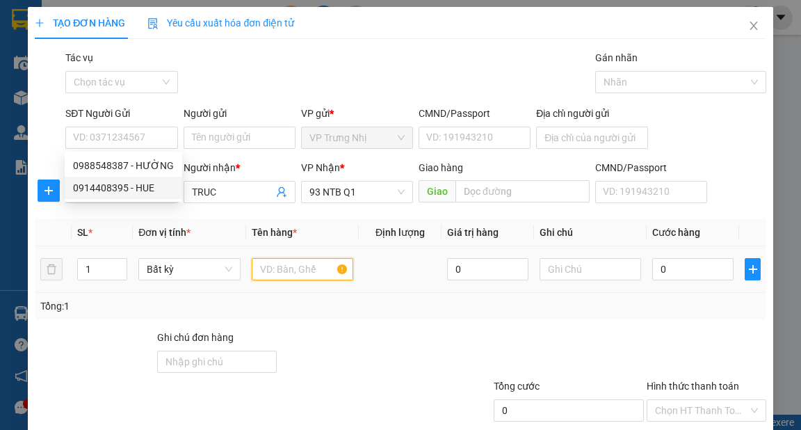
click at [298, 272] on input "text" at bounding box center [303, 269] width 102 height 22
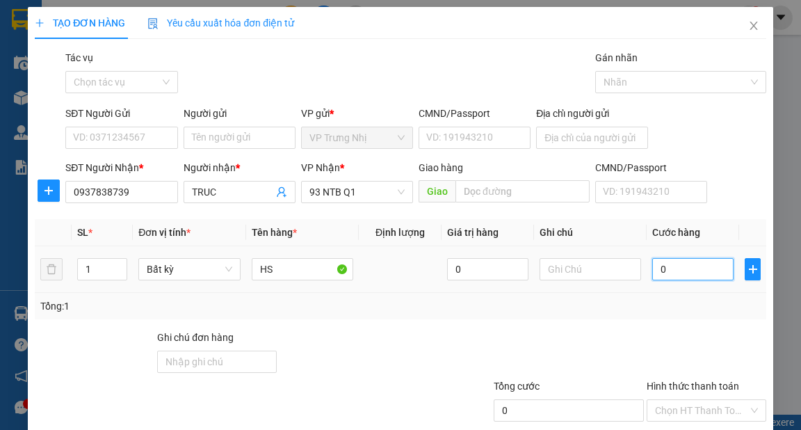
click at [707, 265] on input "0" at bounding box center [692, 269] width 81 height 22
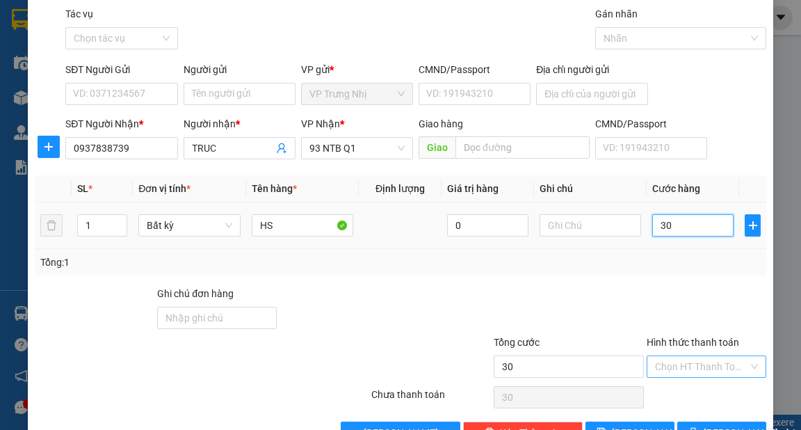
scroll to position [83, 0]
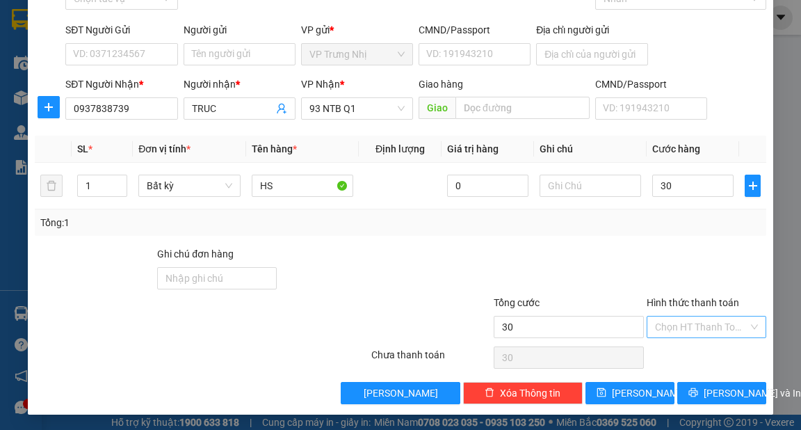
click at [680, 326] on input "Hình thức thanh toán" at bounding box center [701, 326] width 93 height 21
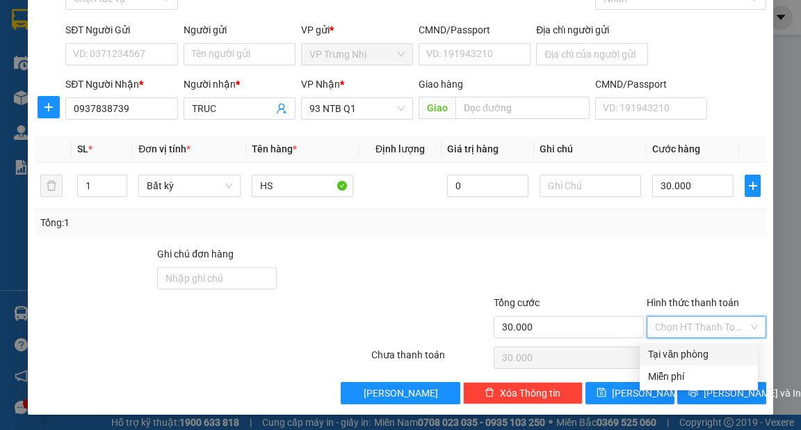
click at [679, 345] on div "Tại văn phòng" at bounding box center [699, 354] width 118 height 22
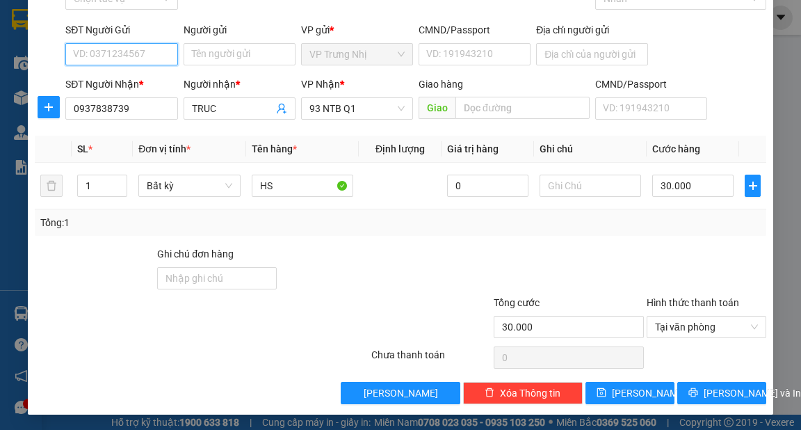
click at [158, 45] on input "SĐT Người Gửi" at bounding box center [121, 54] width 112 height 22
click at [129, 106] on div "0914408395 - HUE" at bounding box center [123, 104] width 101 height 15
click at [672, 250] on div at bounding box center [706, 270] width 122 height 49
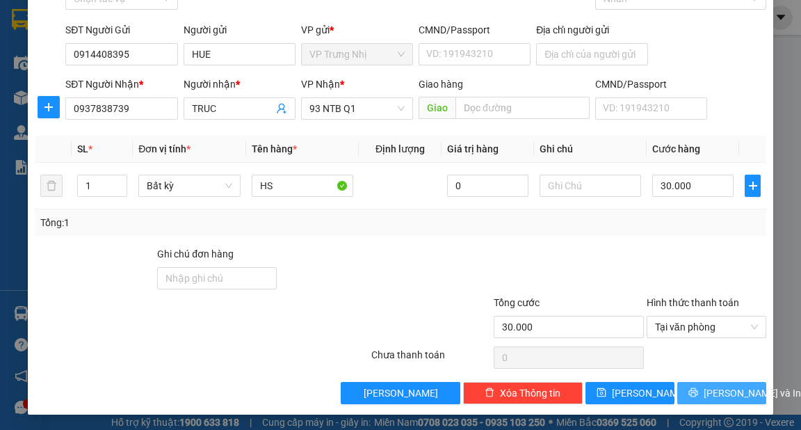
click at [707, 396] on span "[PERSON_NAME] và In" at bounding box center [752, 392] width 97 height 15
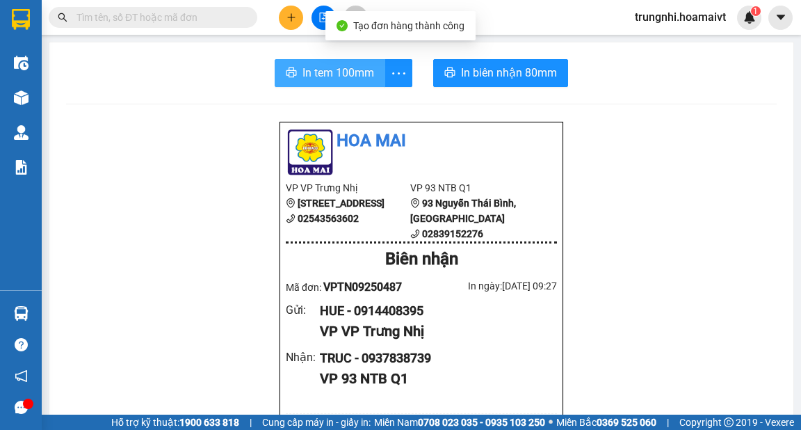
click at [315, 77] on span "In tem 100mm" at bounding box center [339, 72] width 72 height 17
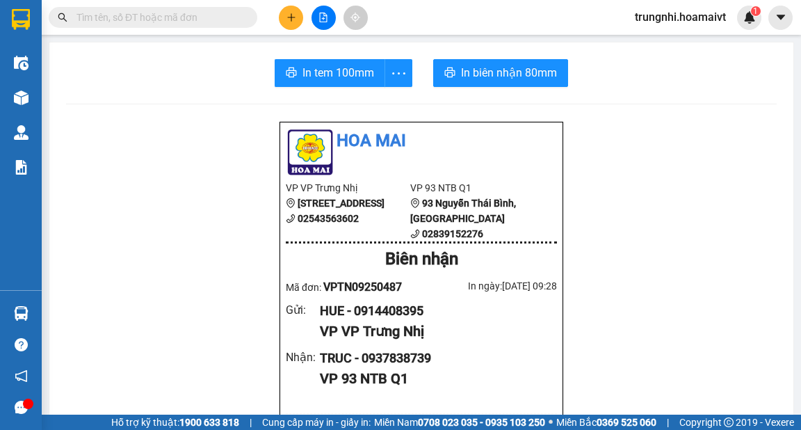
click at [282, 23] on button at bounding box center [291, 18] width 24 height 24
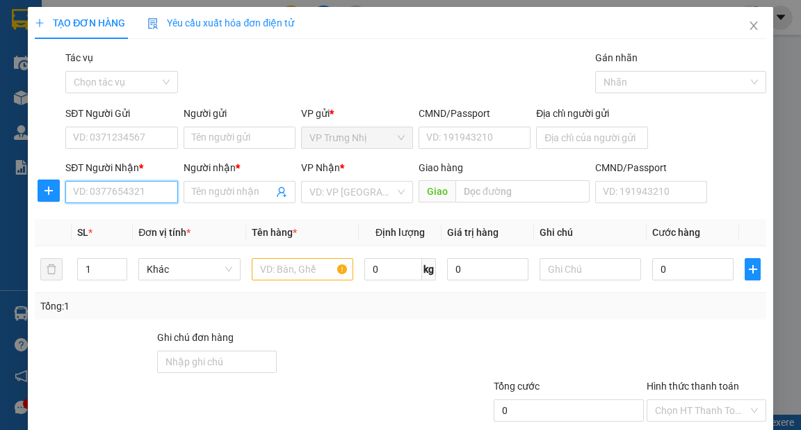
click at [138, 193] on input "SĐT Người Nhận *" at bounding box center [121, 192] width 112 height 22
click at [126, 216] on div "0908765696 - KO TÊN" at bounding box center [121, 219] width 96 height 15
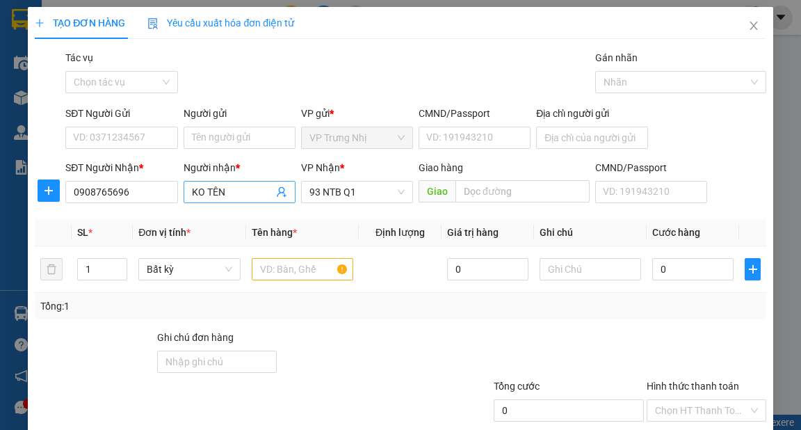
drag, startPoint x: 228, startPoint y: 175, endPoint x: 227, endPoint y: 182, distance: 7.0
click at [228, 179] on div "Người nhận *" at bounding box center [240, 170] width 112 height 21
drag, startPoint x: 228, startPoint y: 200, endPoint x: 103, endPoint y: 212, distance: 125.7
click at [105, 212] on div "Transit Pickup Surcharge Ids Transit Deliver Surcharge Ids Transit Deliver Surc…" at bounding box center [400, 268] width 731 height 437
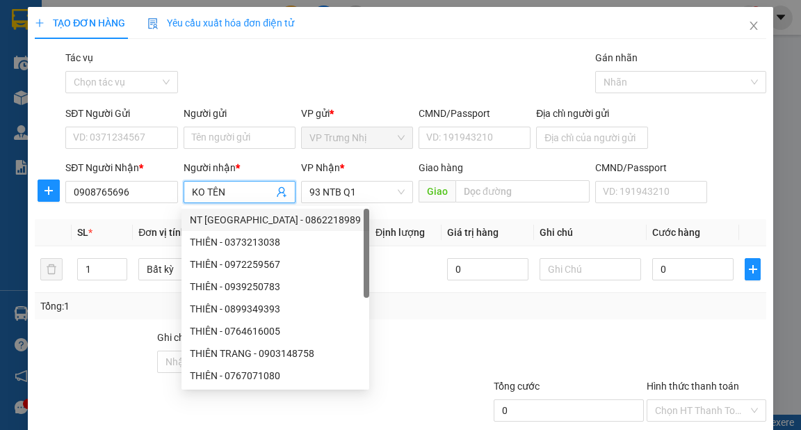
drag, startPoint x: 159, startPoint y: 193, endPoint x: 0, endPoint y: 217, distance: 161.1
click at [0, 217] on div "TẠO ĐƠN HÀNG Yêu cầu xuất hóa đơn điện tử Transit Pickup Surcharge Ids Transit …" at bounding box center [400, 215] width 801 height 430
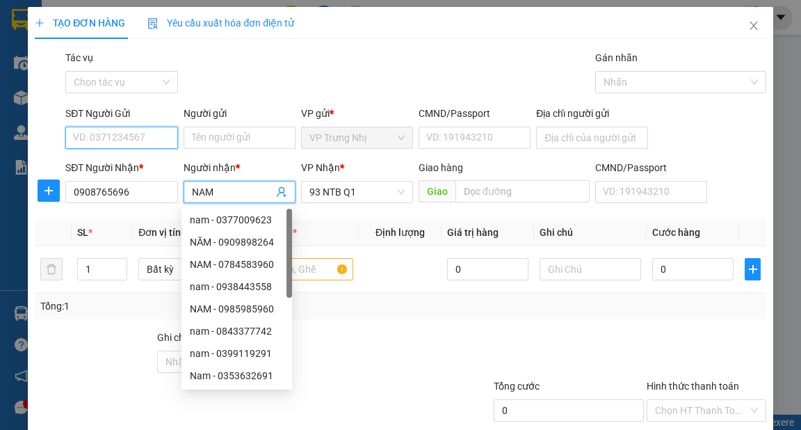
click at [122, 134] on input "SĐT Người Gửi" at bounding box center [121, 138] width 112 height 22
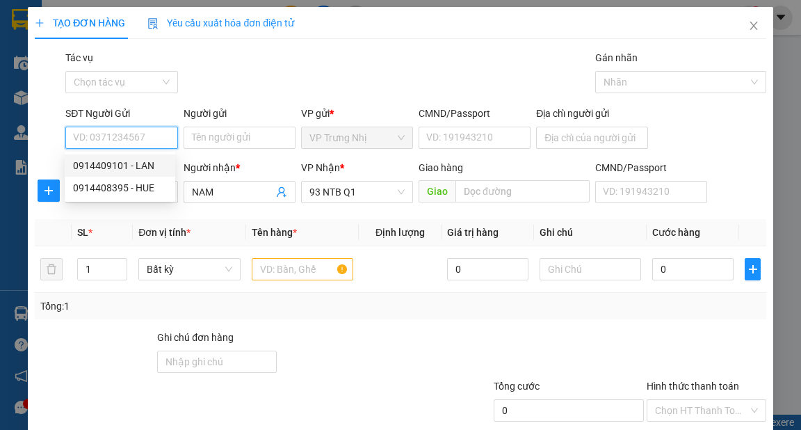
click at [136, 159] on div "0914409101 - LAN" at bounding box center [120, 165] width 94 height 15
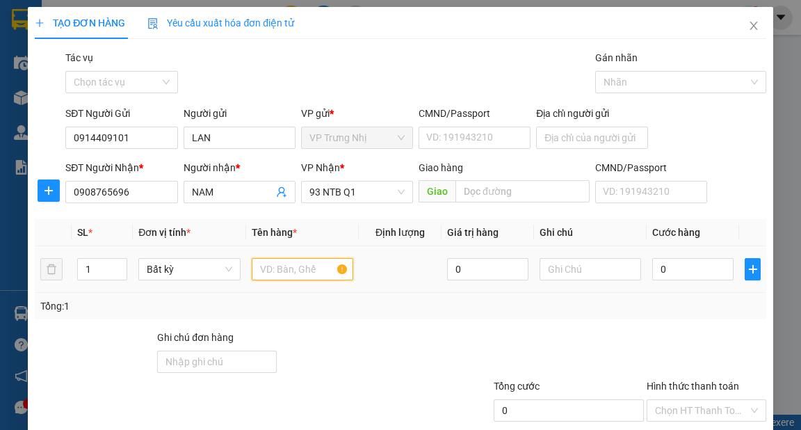
click at [295, 261] on input "text" at bounding box center [303, 269] width 102 height 22
click at [697, 271] on input "0" at bounding box center [692, 269] width 81 height 22
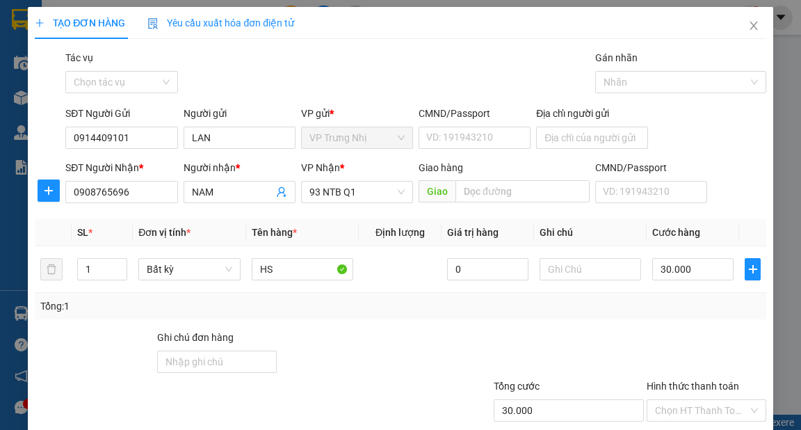
click at [610, 312] on div "Tổng: 1" at bounding box center [400, 305] width 720 height 15
drag, startPoint x: 145, startPoint y: 129, endPoint x: 0, endPoint y: 170, distance: 150.4
click at [0, 170] on div "TẠO ĐƠN HÀNG Yêu cầu xuất hóa đơn điện tử Transit Pickup Surcharge Ids Transit …" at bounding box center [400, 215] width 801 height 430
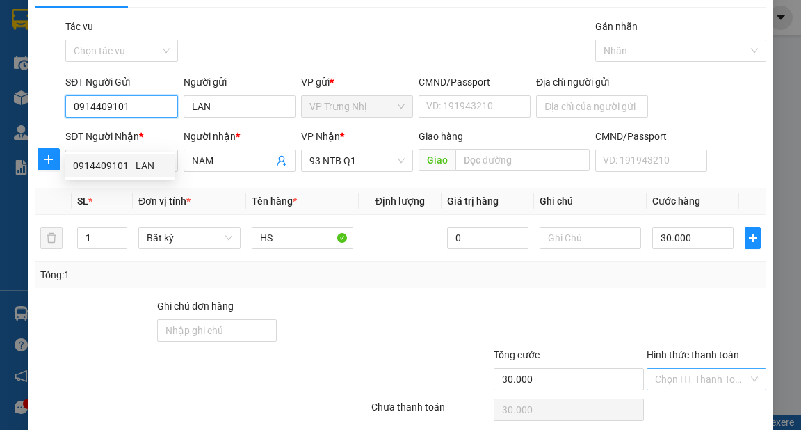
scroll to position [83, 0]
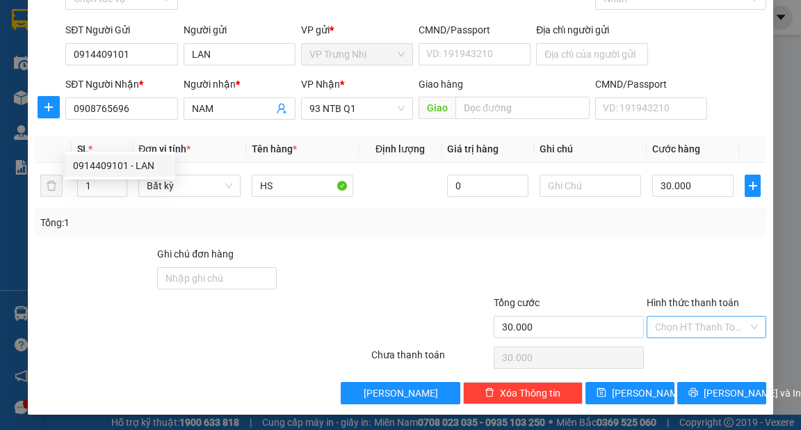
click at [693, 316] on input "Hình thức thanh toán" at bounding box center [701, 326] width 93 height 21
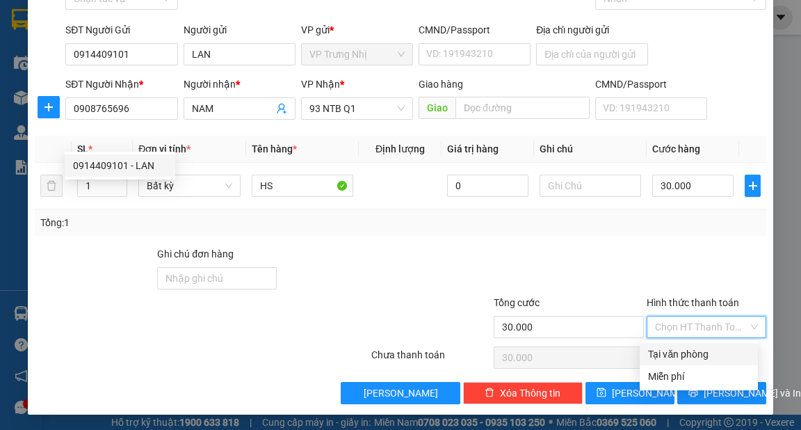
click at [687, 349] on div "Tại văn phòng" at bounding box center [699, 353] width 102 height 15
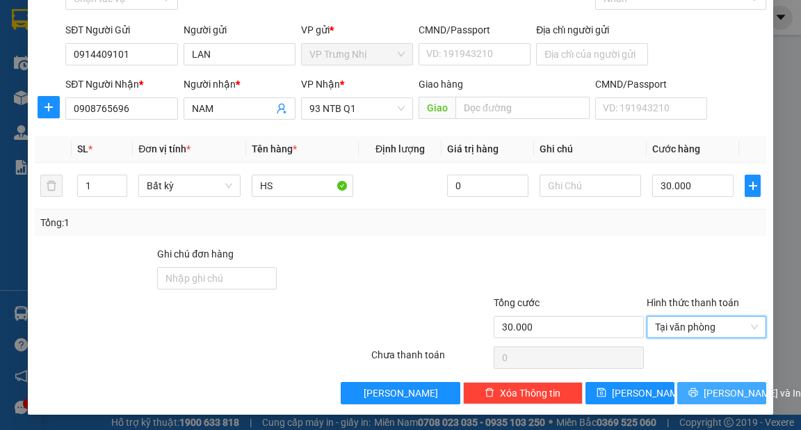
click at [712, 397] on span "[PERSON_NAME] và In" at bounding box center [752, 392] width 97 height 15
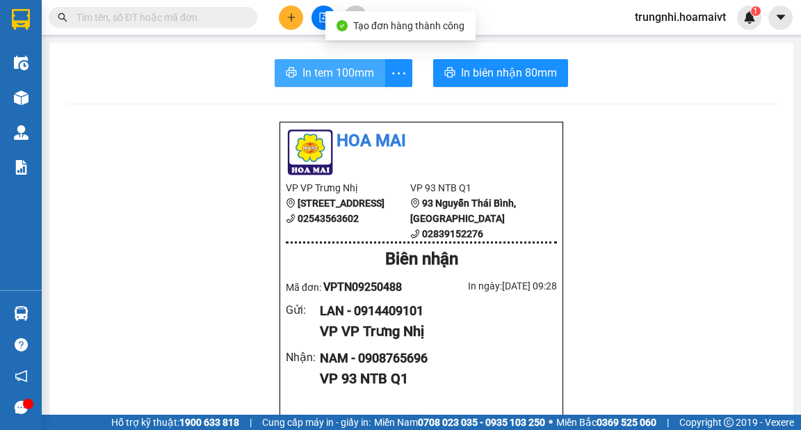
click at [327, 73] on span "In tem 100mm" at bounding box center [339, 72] width 72 height 17
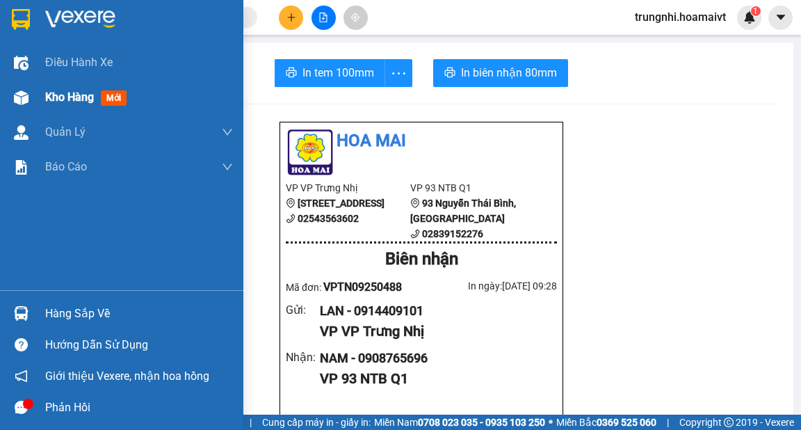
click at [40, 99] on div "Kho hàng mới" at bounding box center [121, 97] width 243 height 35
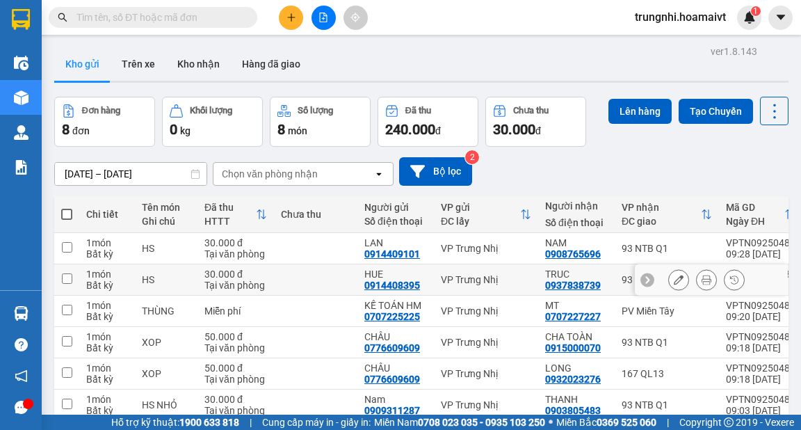
click at [674, 278] on icon at bounding box center [679, 280] width 10 height 10
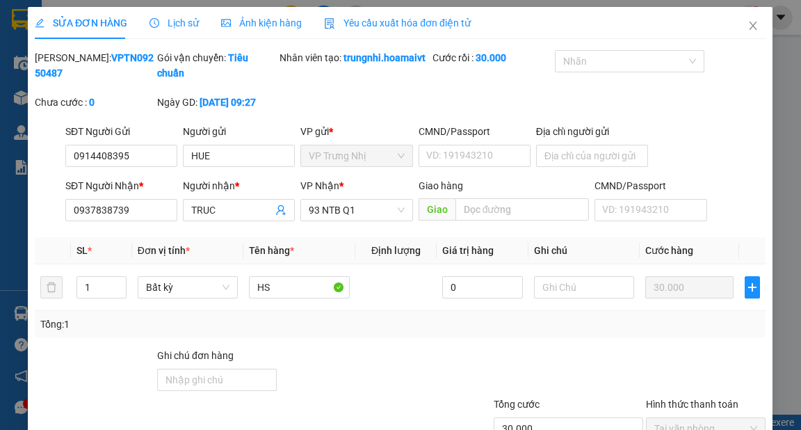
type input "0914408395"
type input "HUE"
type input "0937838739"
type input "TRUC"
type input "30.000"
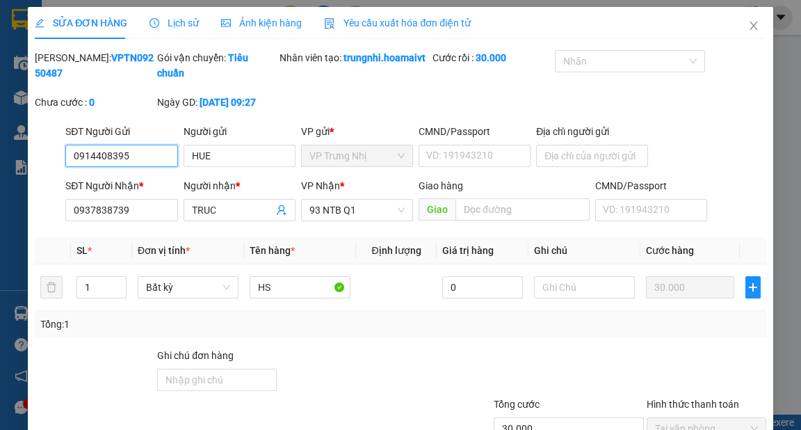
drag, startPoint x: 156, startPoint y: 171, endPoint x: 0, endPoint y: 191, distance: 157.8
click at [0, 191] on div "SỬA ĐƠN HÀNG Lịch sử Ảnh kiện hàng Yêu cầu xuất hóa đơn điện tử Total Paid Fee …" at bounding box center [400, 215] width 801 height 430
paste input "0914409101"
type input "0914409101"
drag, startPoint x: 223, startPoint y: 172, endPoint x: 0, endPoint y: 198, distance: 224.0
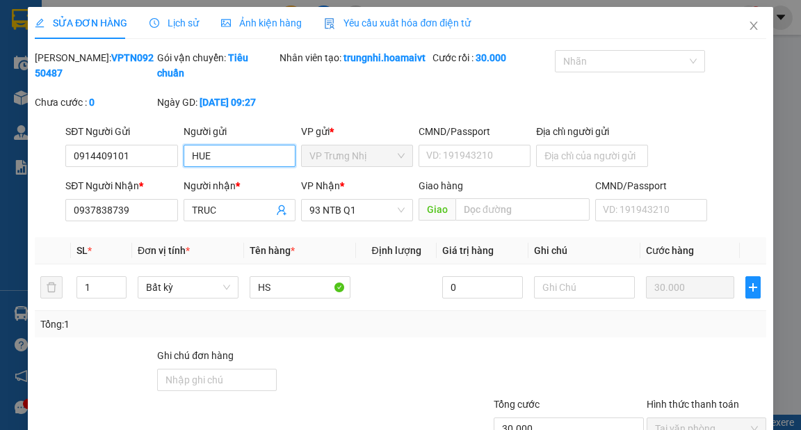
click at [0, 198] on div "SỬA ĐƠN HÀNG Lịch sử Ảnh kiện hàng Yêu cầu xuất hóa đơn điện tử Total Paid Fee …" at bounding box center [400, 215] width 801 height 430
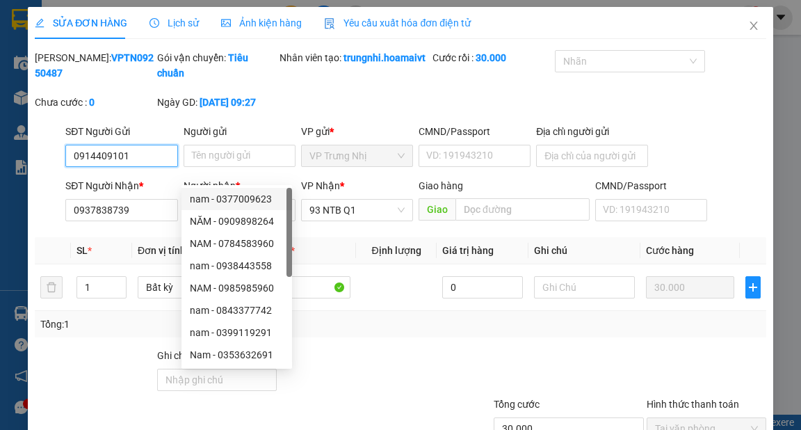
click at [147, 167] on input "0914409101" at bounding box center [121, 156] width 112 height 22
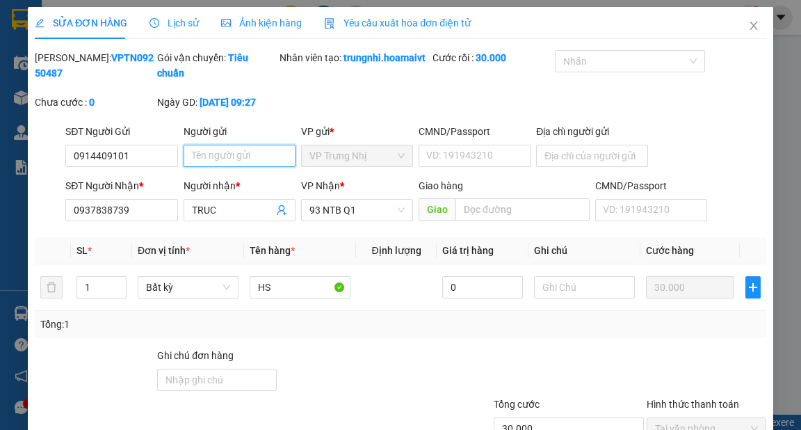
click at [225, 167] on input "Người gửi" at bounding box center [240, 156] width 112 height 22
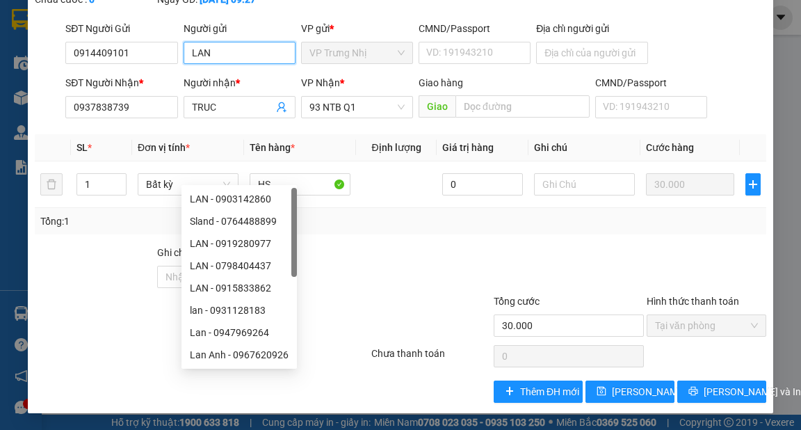
scroll to position [117, 0]
type input "LAN"
click at [622, 396] on span "Lưu thay đổi" at bounding box center [667, 391] width 111 height 15
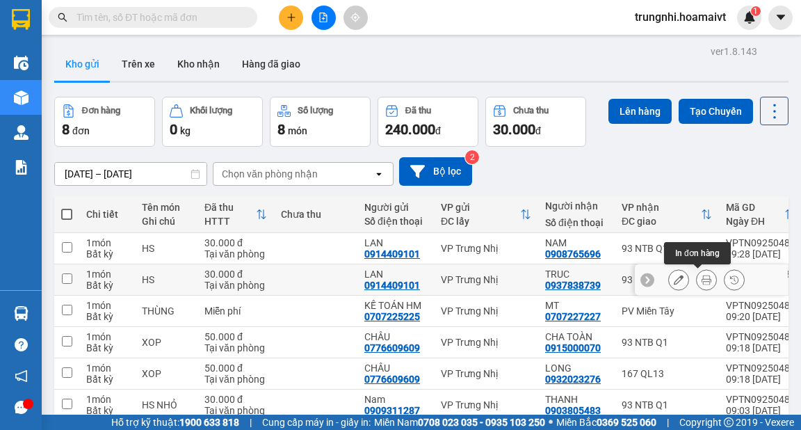
click at [702, 278] on icon at bounding box center [707, 280] width 10 height 10
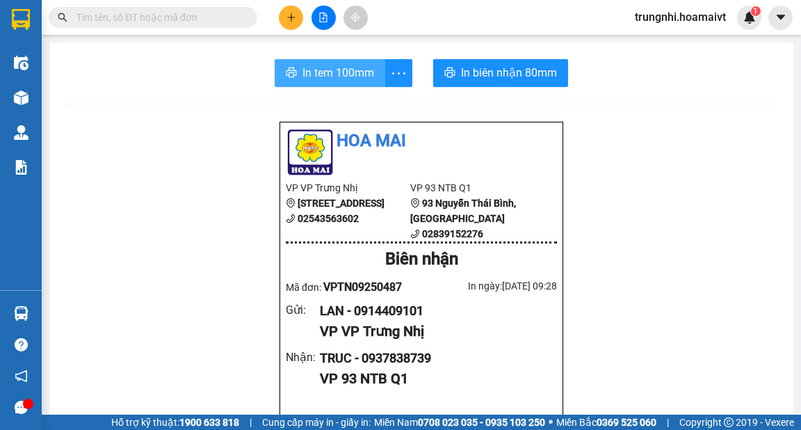
click at [323, 75] on span "In tem 100mm" at bounding box center [339, 72] width 72 height 17
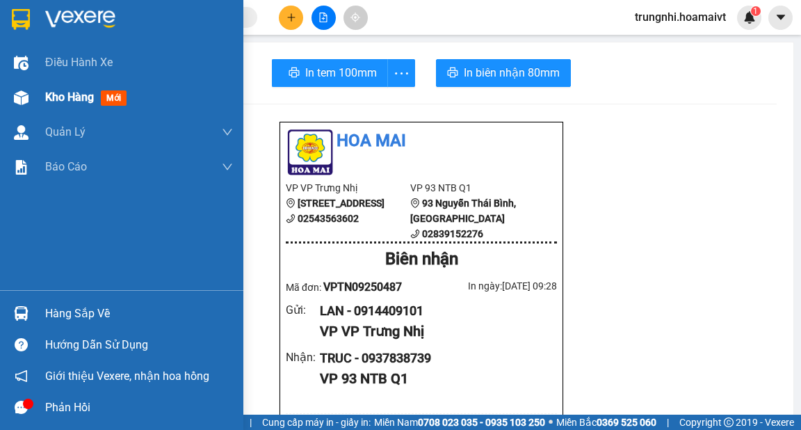
click at [25, 95] on img at bounding box center [21, 97] width 15 height 15
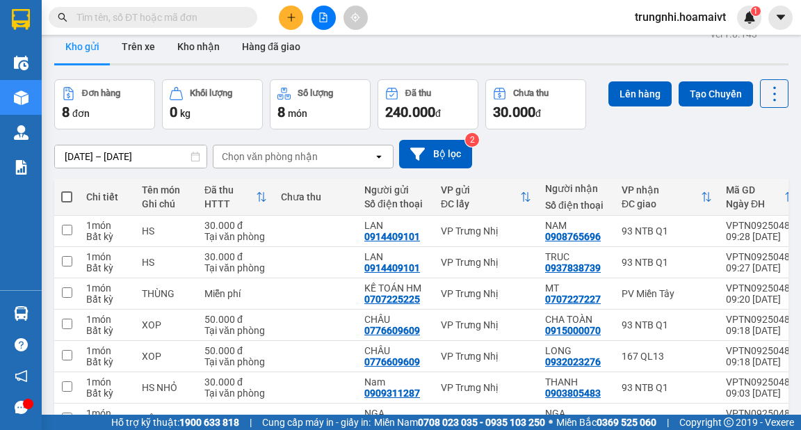
scroll to position [73, 0]
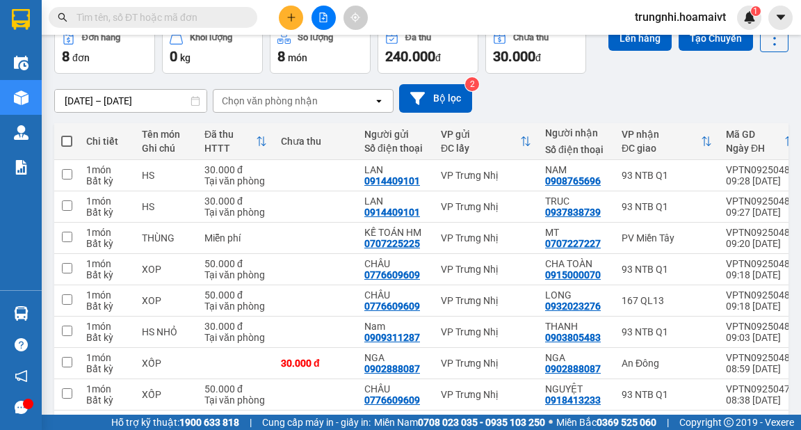
click at [70, 138] on span at bounding box center [66, 141] width 11 height 11
click at [67, 134] on input "checkbox" at bounding box center [67, 134] width 0 height 0
checkbox input "true"
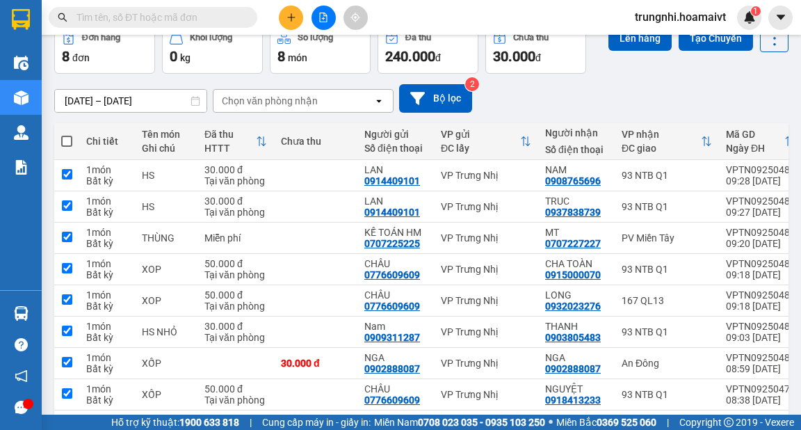
checkbox input "true"
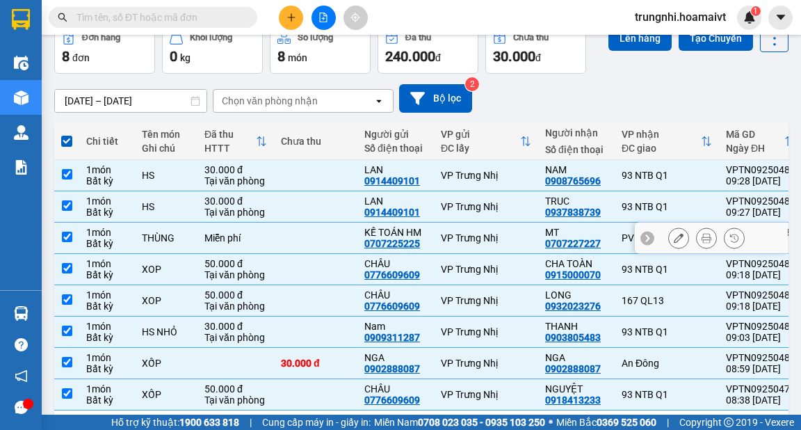
click at [65, 245] on td at bounding box center [66, 238] width 25 height 31
checkbox input "false"
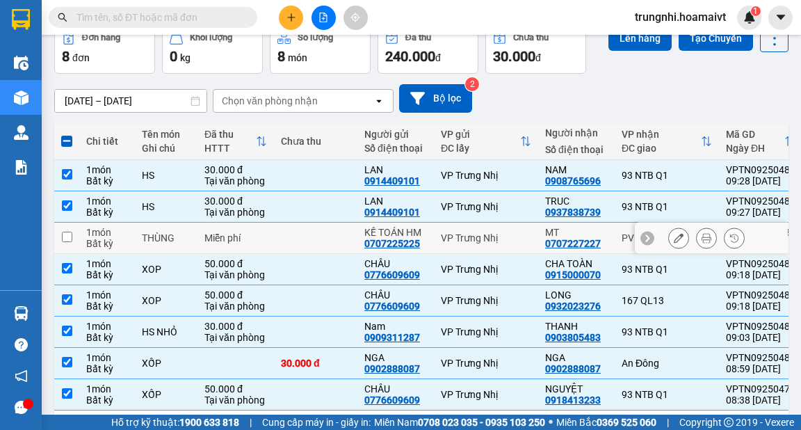
scroll to position [129, 0]
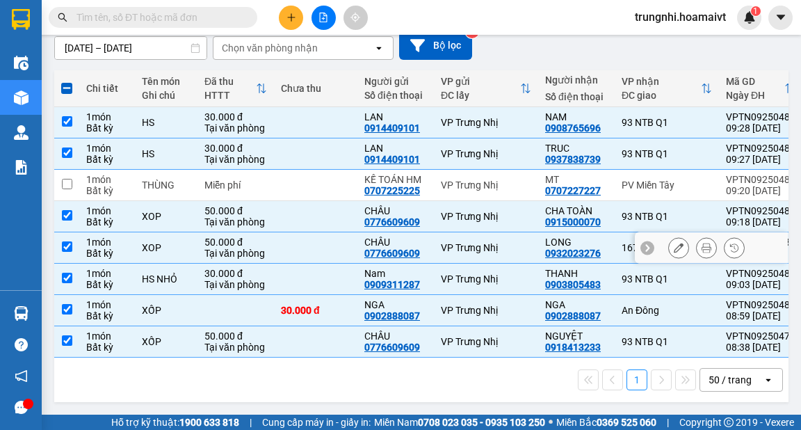
click at [72, 245] on td at bounding box center [66, 247] width 25 height 31
checkbox input "false"
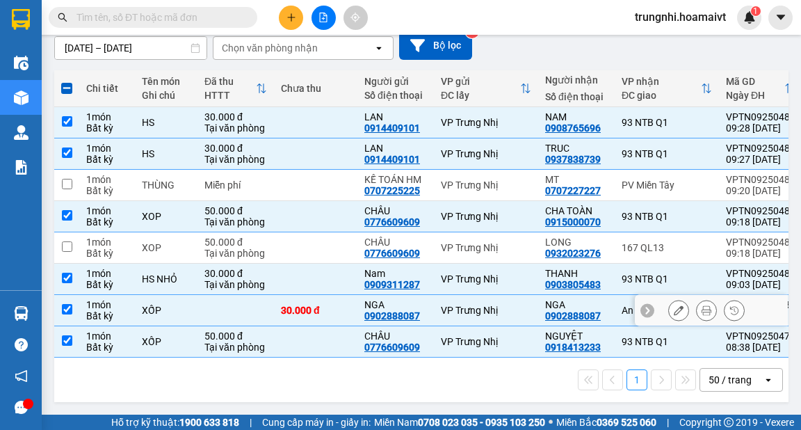
click at [65, 305] on input "checkbox" at bounding box center [67, 309] width 10 height 10
checkbox input "false"
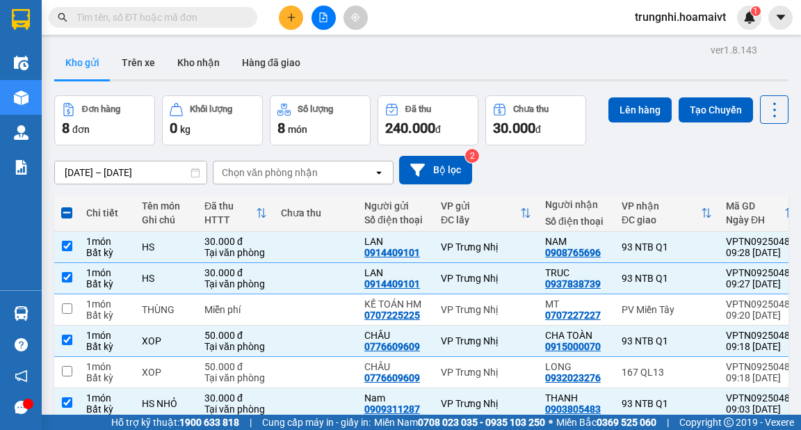
scroll to position [0, 0]
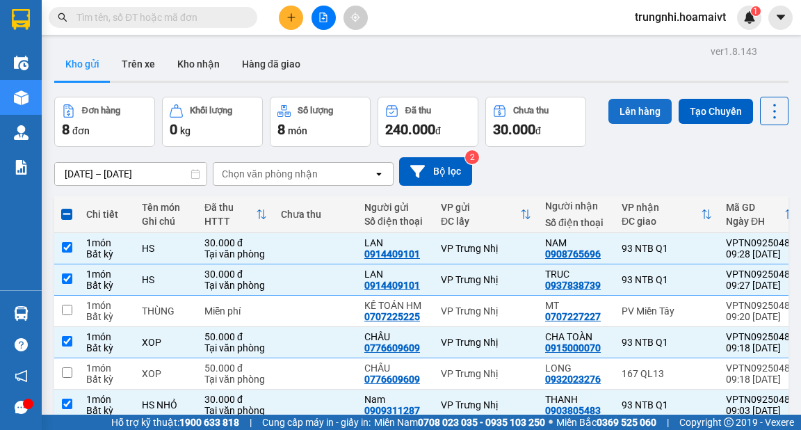
click at [628, 107] on button "Lên hàng" at bounding box center [640, 111] width 63 height 25
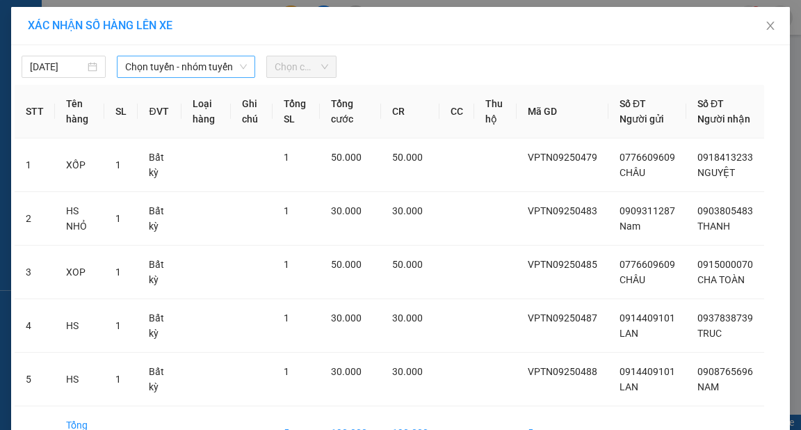
click at [223, 70] on span "Chọn tuyến - nhóm tuyến" at bounding box center [186, 66] width 122 height 21
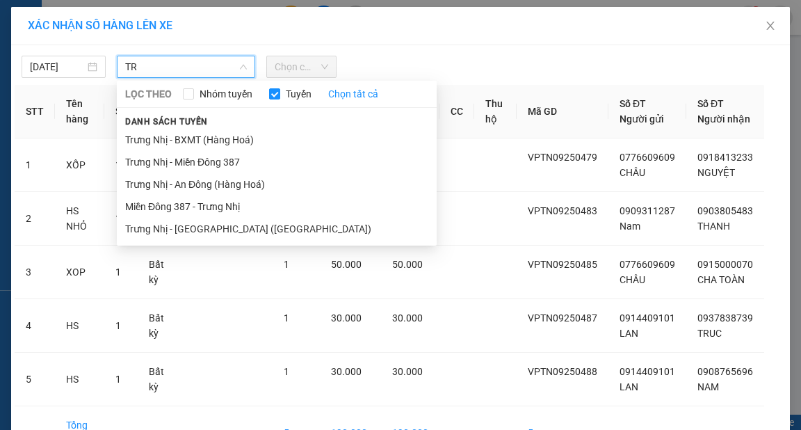
type input "TR"
click at [213, 231] on li "Trưng Nhị - [GEOGRAPHIC_DATA] ([GEOGRAPHIC_DATA])" at bounding box center [277, 229] width 320 height 22
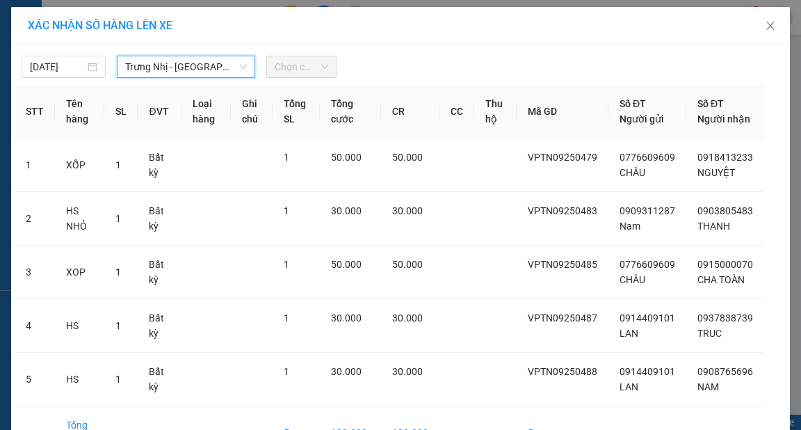
click at [284, 71] on span "Chọn chuyến" at bounding box center [302, 66] width 54 height 21
click at [307, 67] on span "Chọn chuyến" at bounding box center [302, 66] width 54 height 21
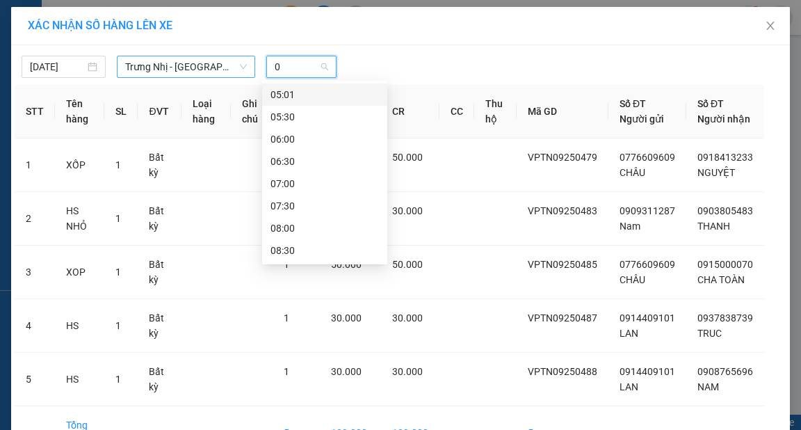
type input "09"
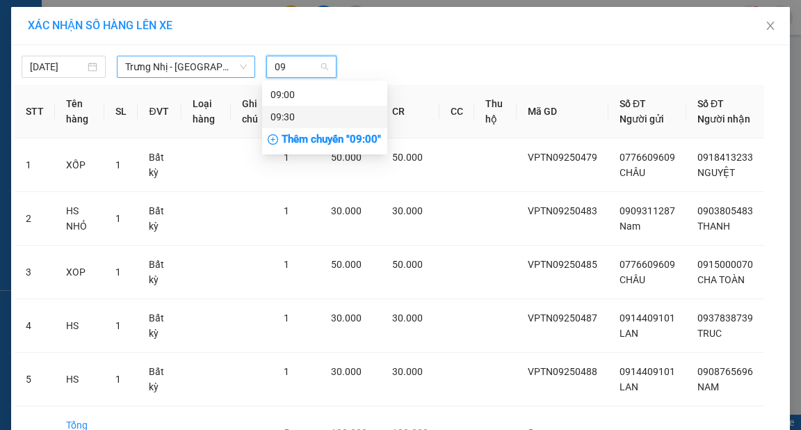
click at [303, 118] on div "09:30" at bounding box center [325, 116] width 108 height 15
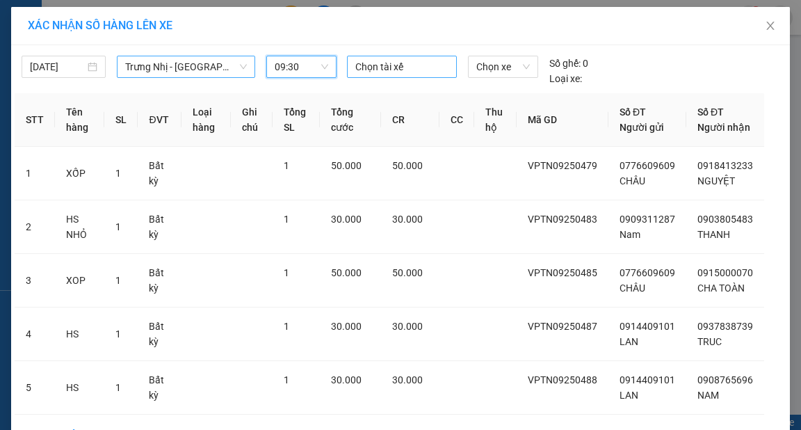
click at [389, 67] on div at bounding box center [402, 66] width 103 height 17
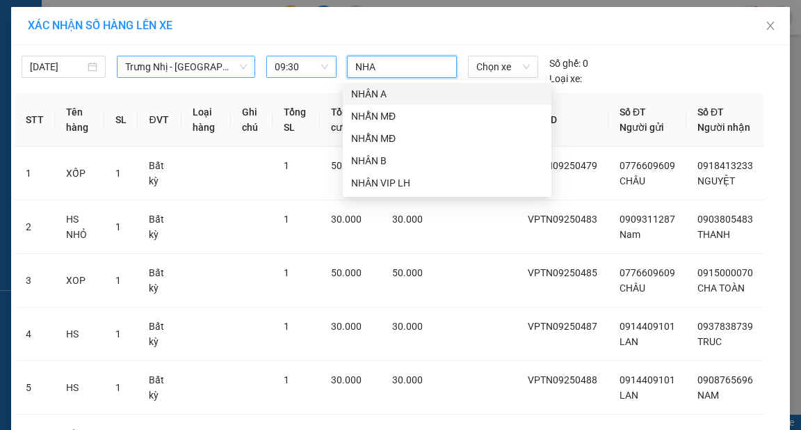
type input "NHAN"
click at [484, 90] on div "NHÂN A" at bounding box center [447, 93] width 192 height 15
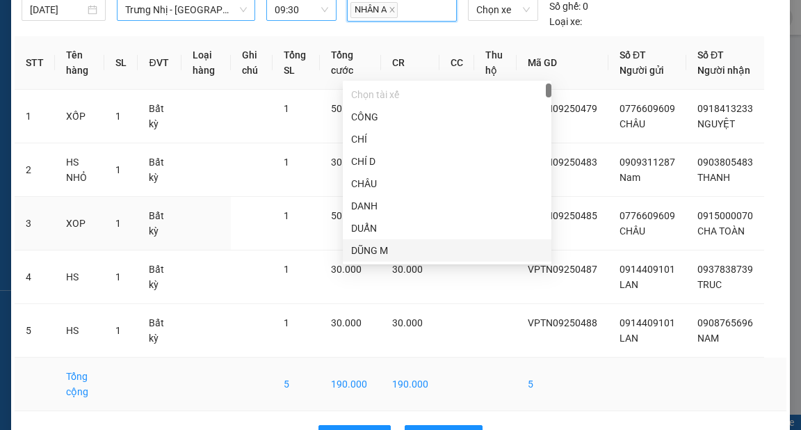
scroll to position [115, 0]
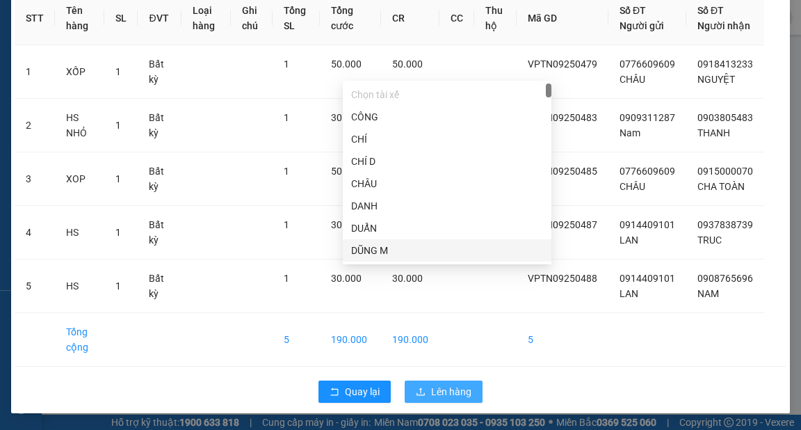
click at [463, 398] on span "Lên hàng" at bounding box center [451, 391] width 40 height 15
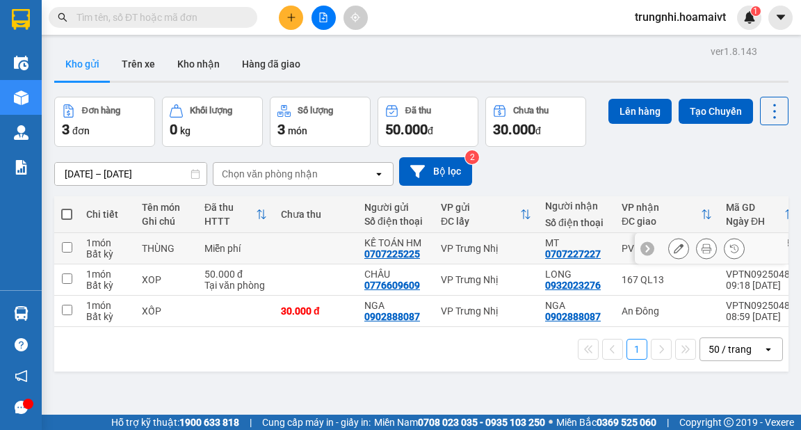
drag, startPoint x: 73, startPoint y: 250, endPoint x: 185, endPoint y: 234, distance: 113.1
click at [74, 250] on td at bounding box center [66, 248] width 25 height 31
checkbox input "true"
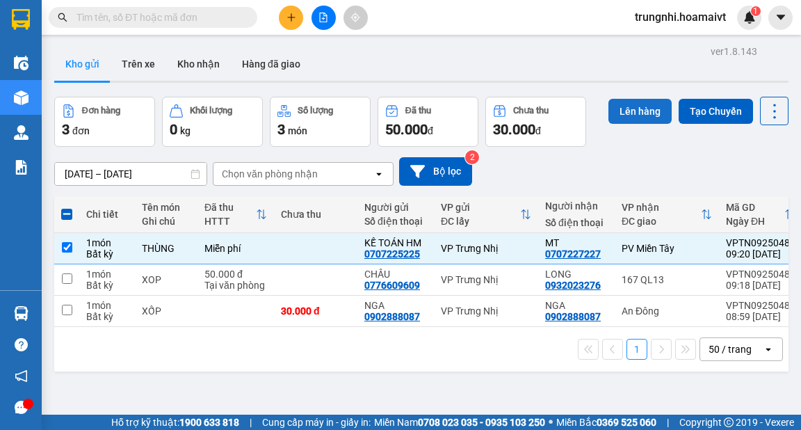
click at [630, 112] on button "Lên hàng" at bounding box center [640, 111] width 63 height 25
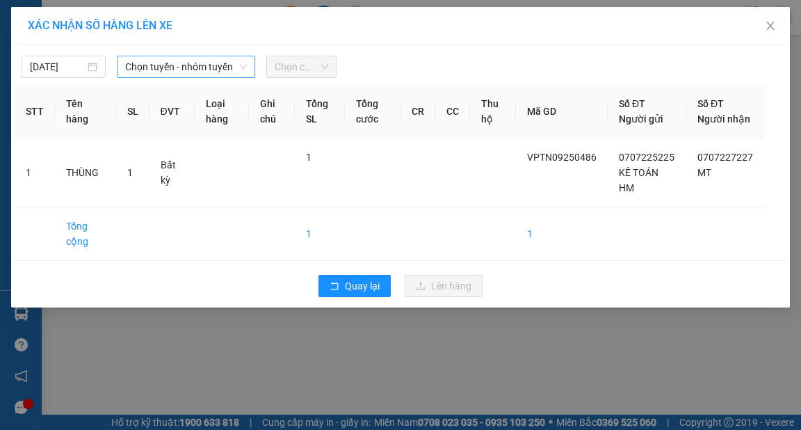
click at [161, 65] on span "Chọn tuyến - nhóm tuyến" at bounding box center [186, 66] width 122 height 21
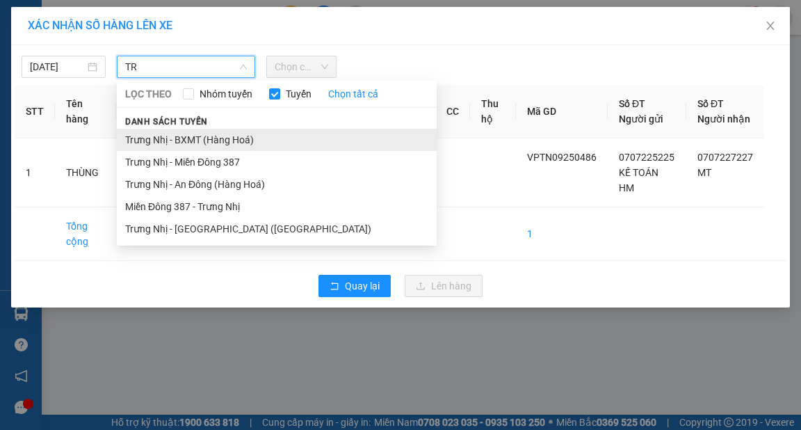
type input "TR"
drag, startPoint x: 200, startPoint y: 142, endPoint x: 213, endPoint y: 127, distance: 19.7
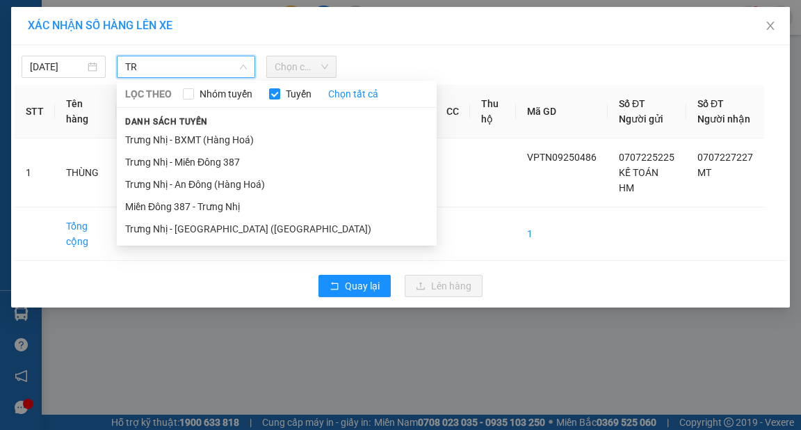
click at [200, 142] on li "Trưng Nhị - BXMT (Hàng Hoá)" at bounding box center [277, 140] width 320 height 22
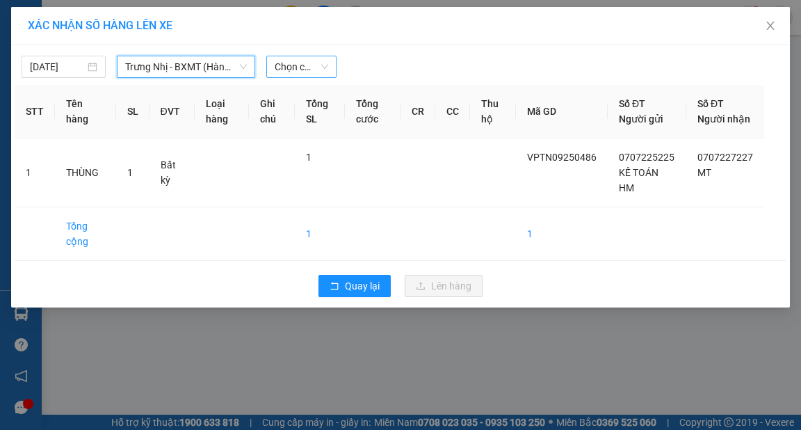
click at [299, 66] on span "Chọn chuyến" at bounding box center [302, 66] width 54 height 21
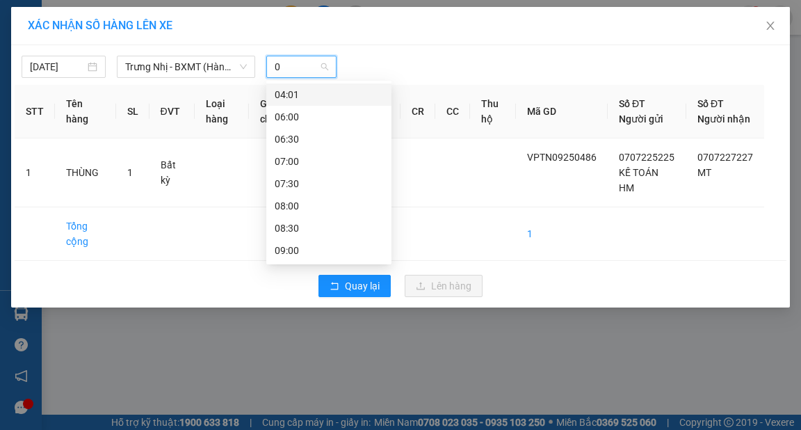
type input "09"
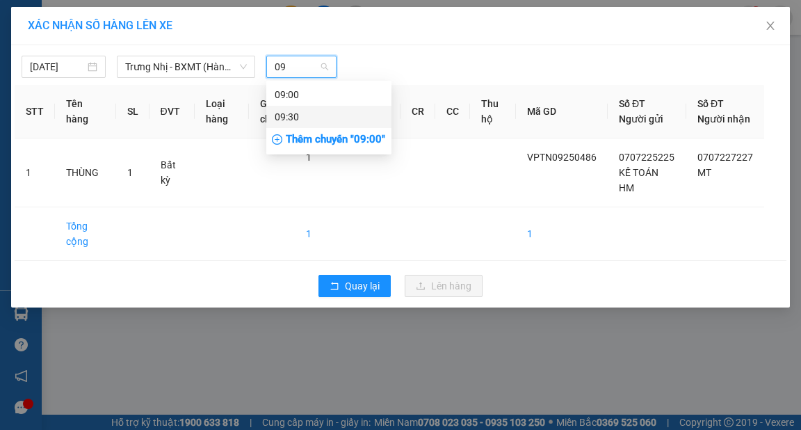
click at [325, 119] on div "09:30" at bounding box center [329, 116] width 108 height 15
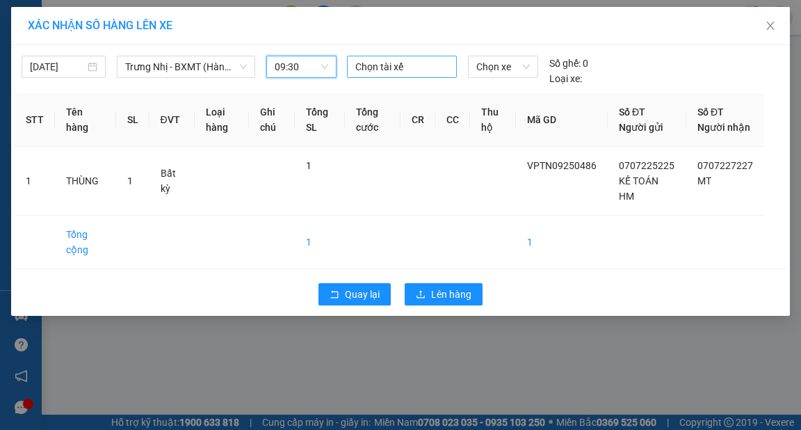
click at [387, 70] on div at bounding box center [402, 66] width 103 height 17
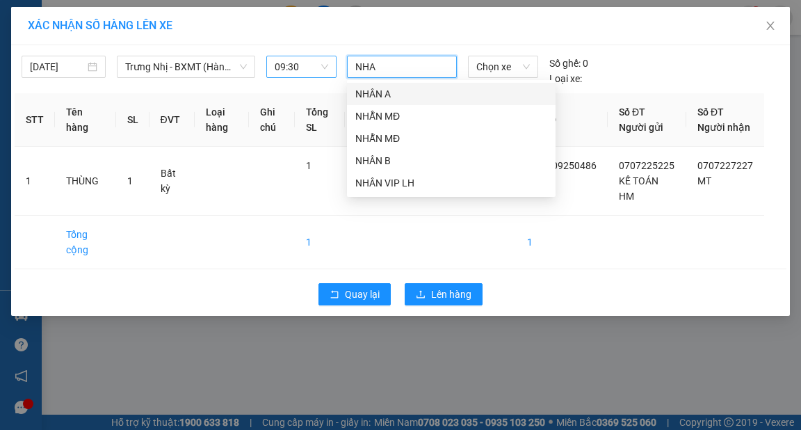
type input "NHAN"
click at [399, 95] on div "NHÂN A" at bounding box center [451, 93] width 192 height 15
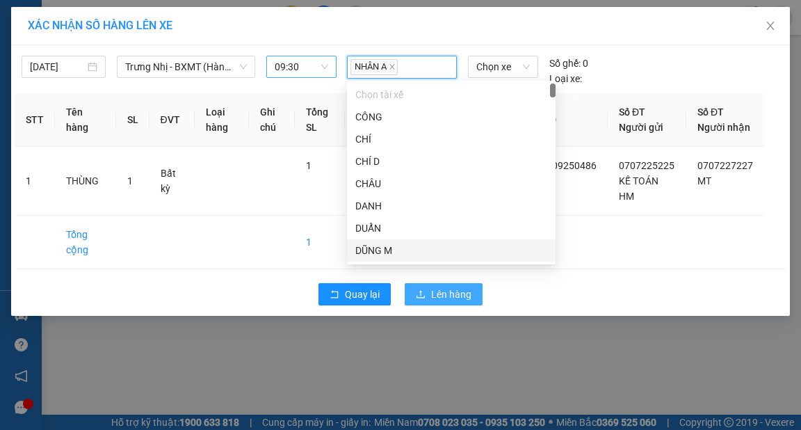
click at [467, 301] on span "Lên hàng" at bounding box center [451, 294] width 40 height 15
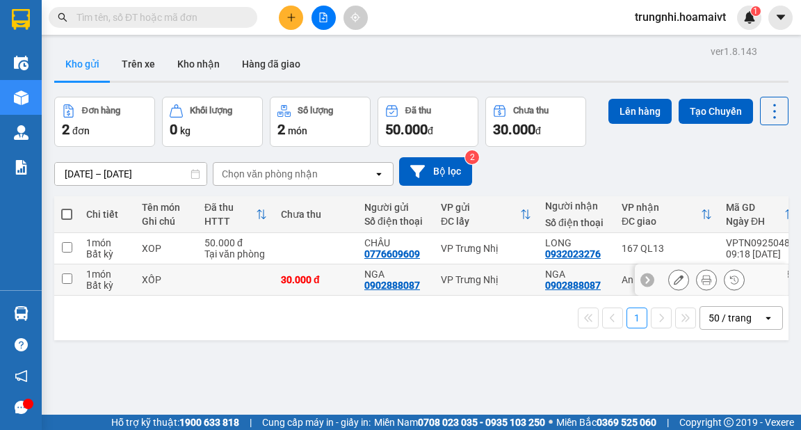
click at [65, 284] on td at bounding box center [66, 279] width 25 height 31
checkbox input "true"
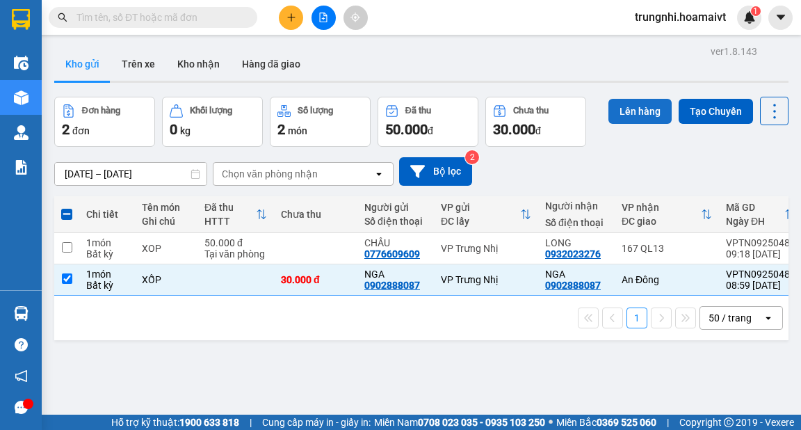
click at [623, 105] on button "Lên hàng" at bounding box center [640, 111] width 63 height 25
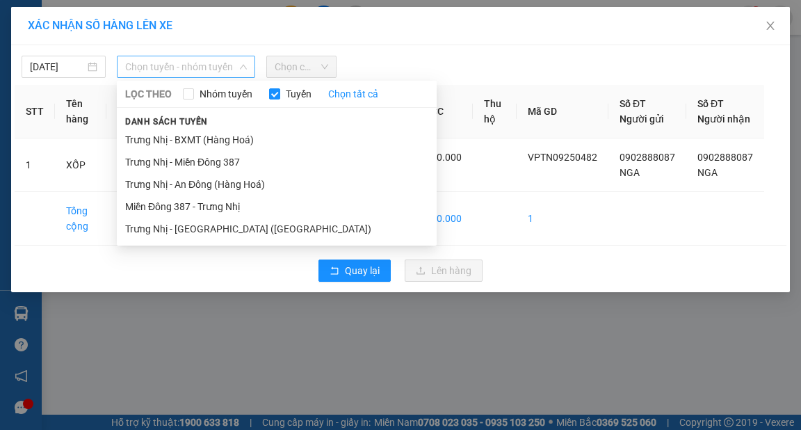
click at [181, 61] on span "Chọn tuyến - nhóm tuyến" at bounding box center [186, 66] width 122 height 21
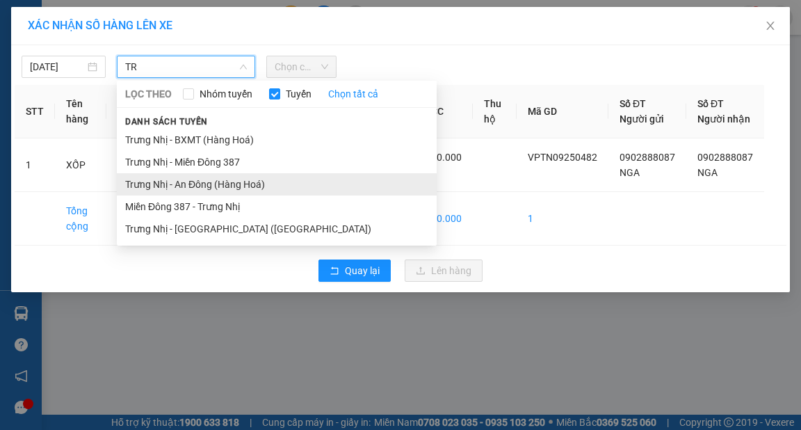
type input "TR"
click at [217, 181] on li "Trưng Nhị - An Đông (Hàng Hoá)" at bounding box center [277, 184] width 320 height 22
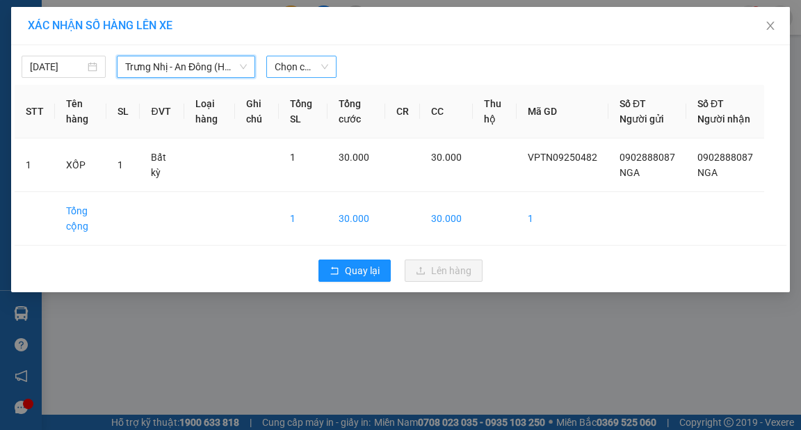
click at [287, 70] on span "Chọn chuyến" at bounding box center [302, 66] width 54 height 21
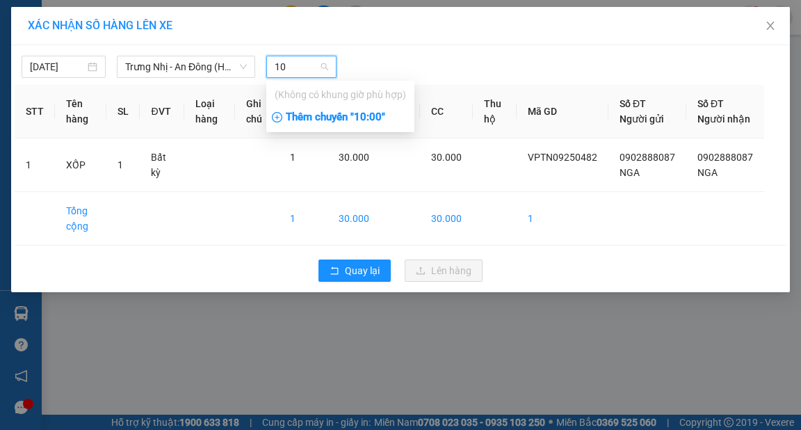
type input "10"
click at [346, 120] on div "Thêm chuyến " 10:00 "" at bounding box center [340, 118] width 148 height 24
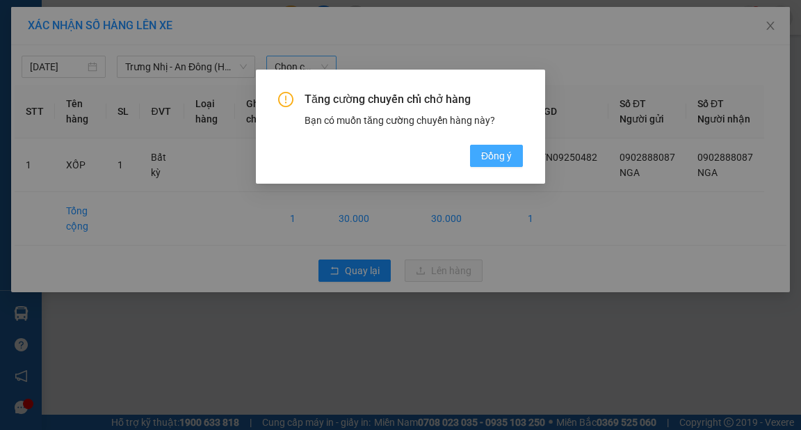
click at [510, 161] on button "Đồng ý" at bounding box center [496, 156] width 53 height 22
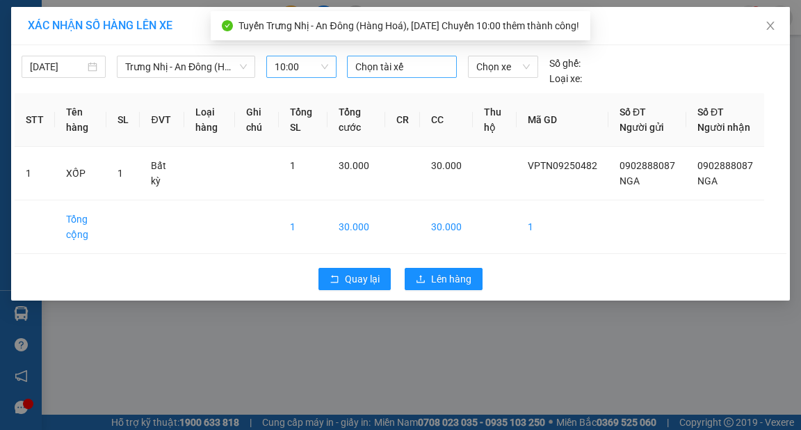
click at [403, 68] on div at bounding box center [402, 66] width 103 height 17
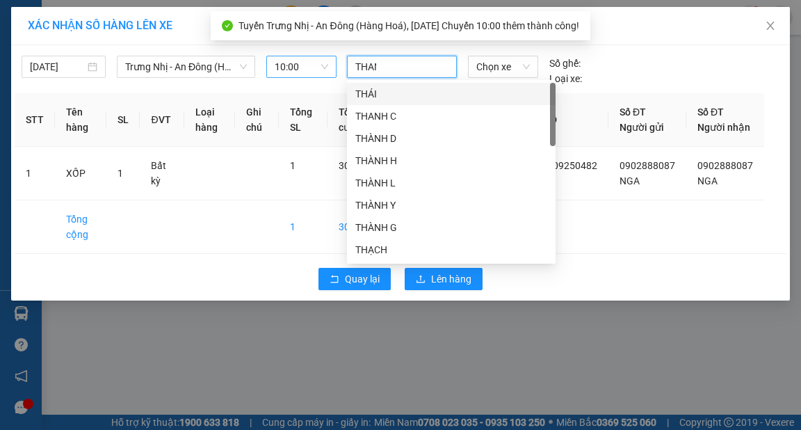
type input "THANH"
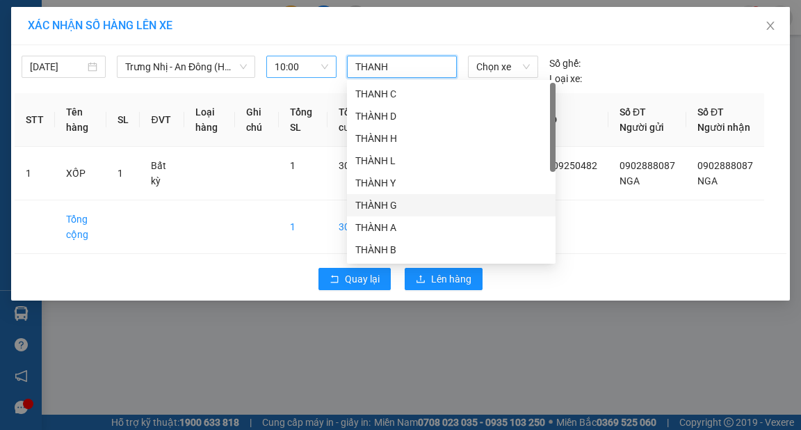
click at [410, 201] on div "THÀNH G" at bounding box center [451, 205] width 192 height 15
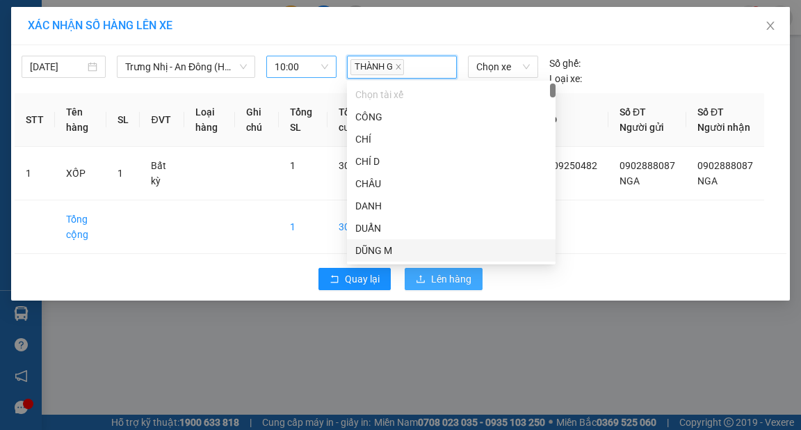
drag, startPoint x: 462, startPoint y: 294, endPoint x: 490, endPoint y: 291, distance: 28.0
click at [461, 287] on span "Lên hàng" at bounding box center [451, 278] width 40 height 15
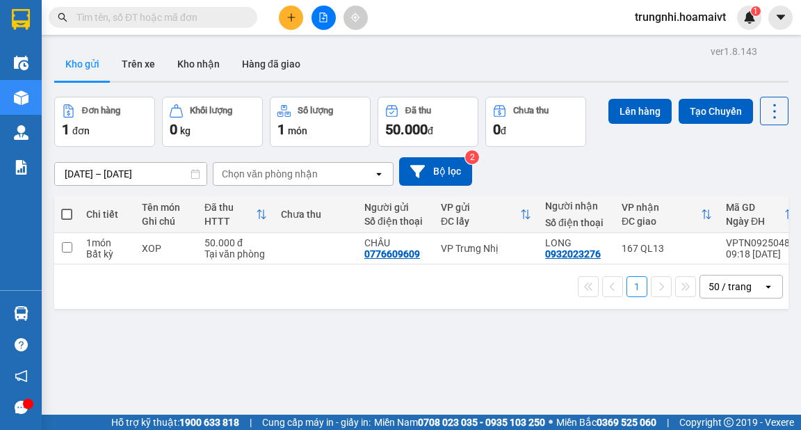
click at [195, 19] on input "text" at bounding box center [159, 17] width 164 height 15
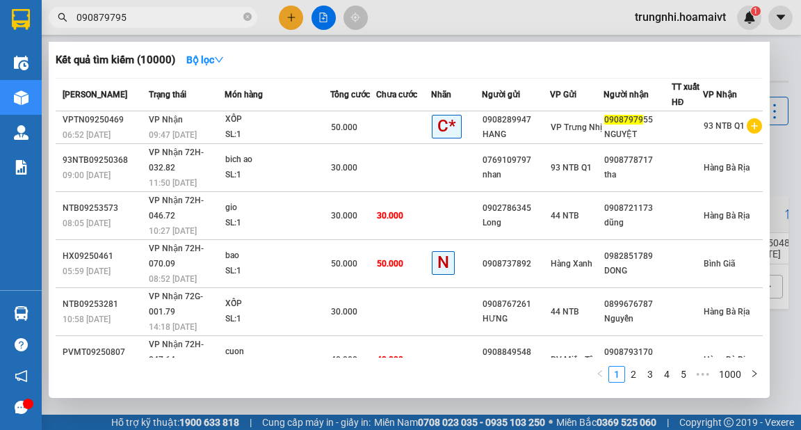
type input "0908797955"
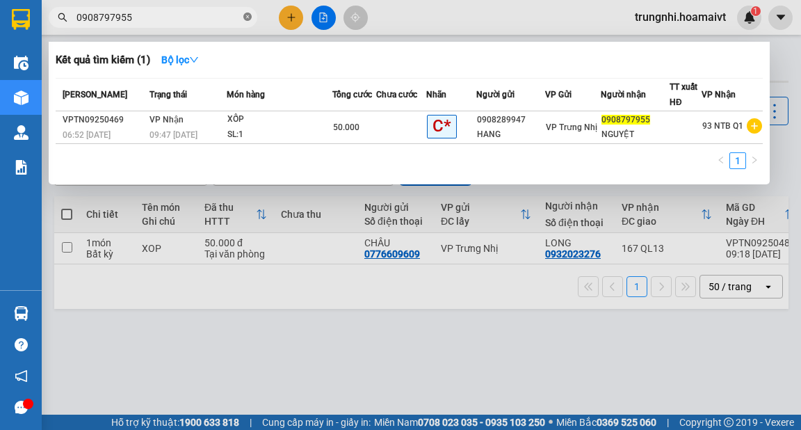
click at [249, 14] on icon "close-circle" at bounding box center [247, 17] width 8 height 8
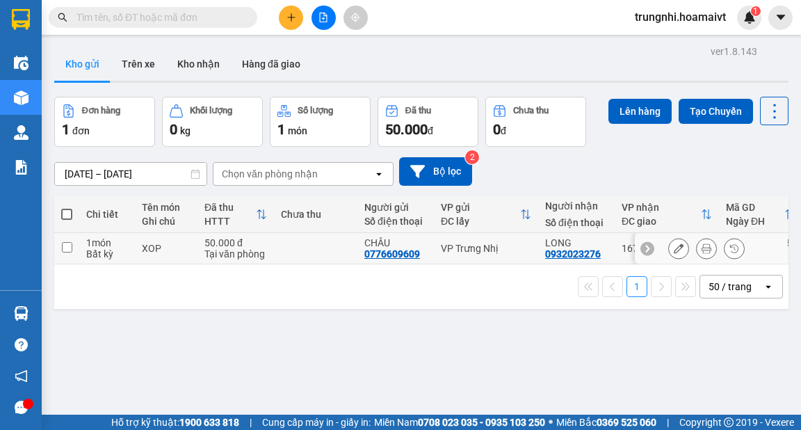
click at [67, 250] on input "checkbox" at bounding box center [67, 247] width 10 height 10
checkbox input "true"
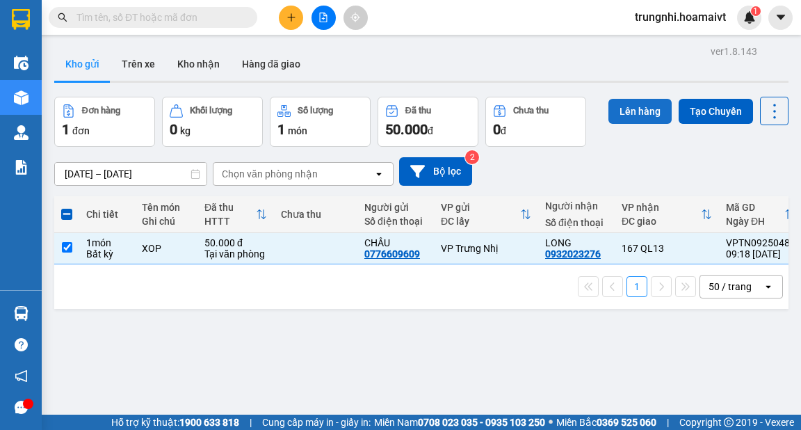
click at [638, 113] on button "Lên hàng" at bounding box center [640, 111] width 63 height 25
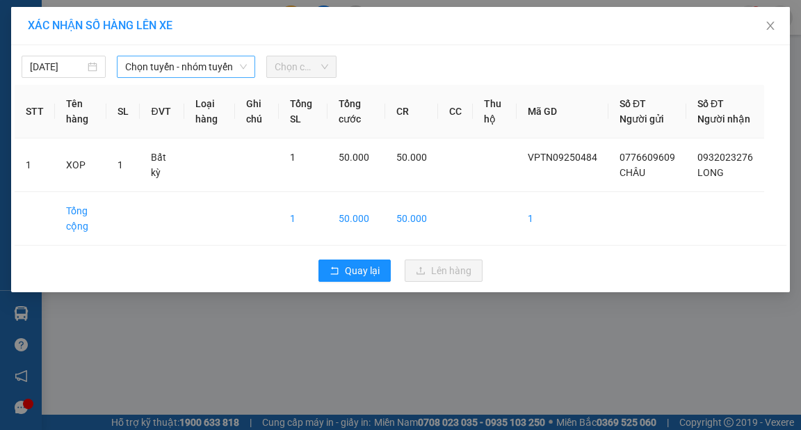
drag, startPoint x: 166, startPoint y: 72, endPoint x: 188, endPoint y: 73, distance: 22.3
click at [167, 72] on span "Chọn tuyến - nhóm tuyến" at bounding box center [186, 66] width 122 height 21
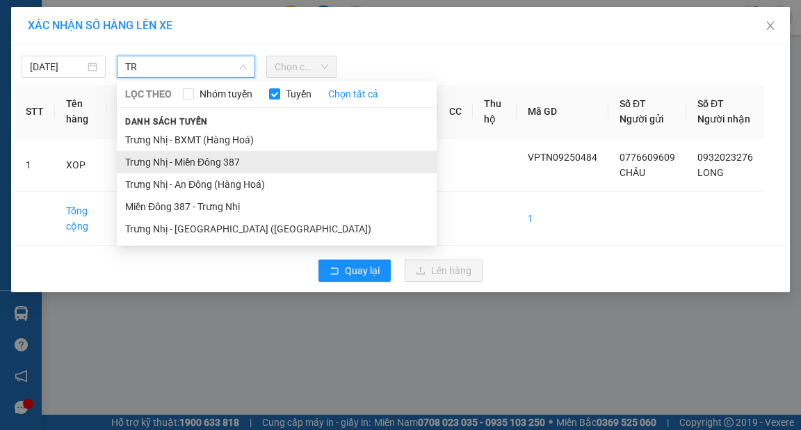
type input "TR"
click at [225, 162] on li "Trưng Nhị - Miền Đông 387" at bounding box center [277, 162] width 320 height 22
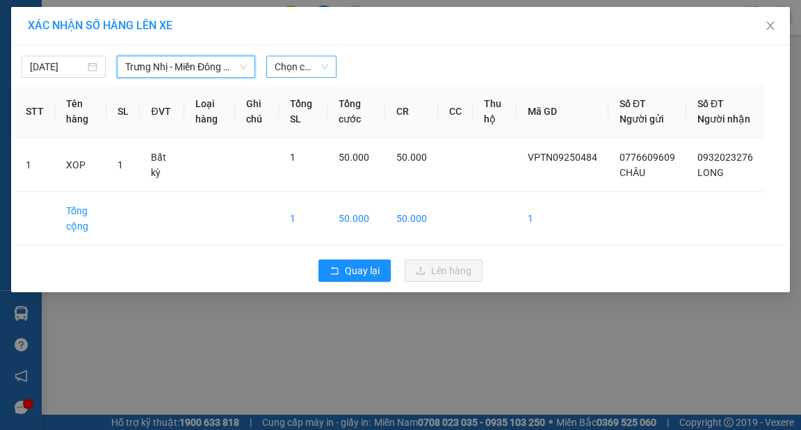
click at [297, 66] on span "Chọn chuyến" at bounding box center [302, 66] width 54 height 21
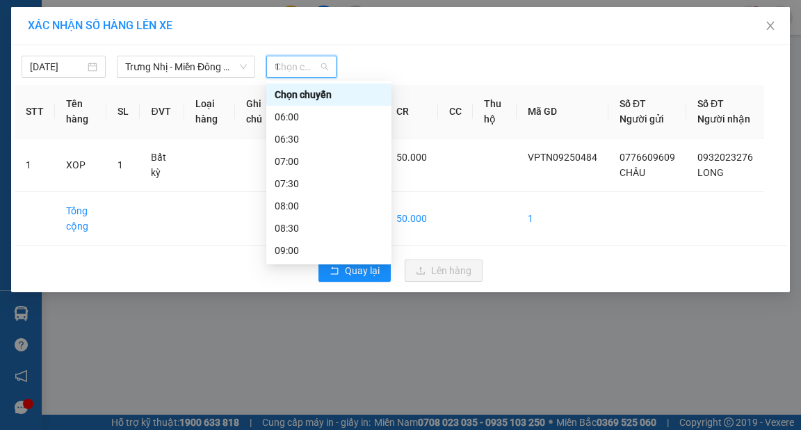
type input "10"
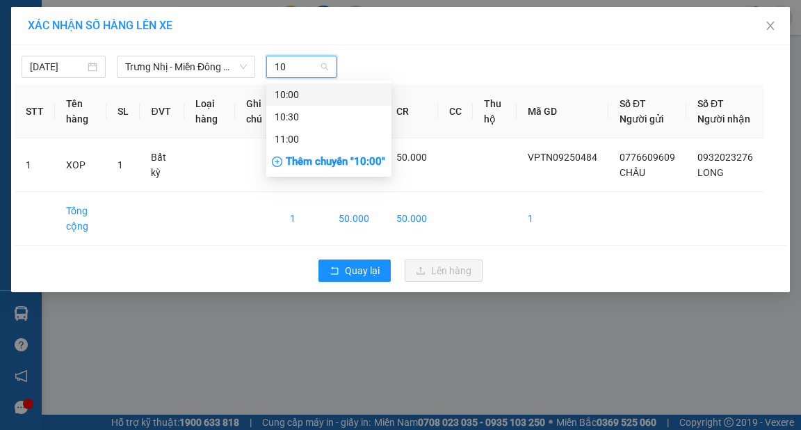
click at [362, 90] on div "10:00" at bounding box center [329, 94] width 108 height 15
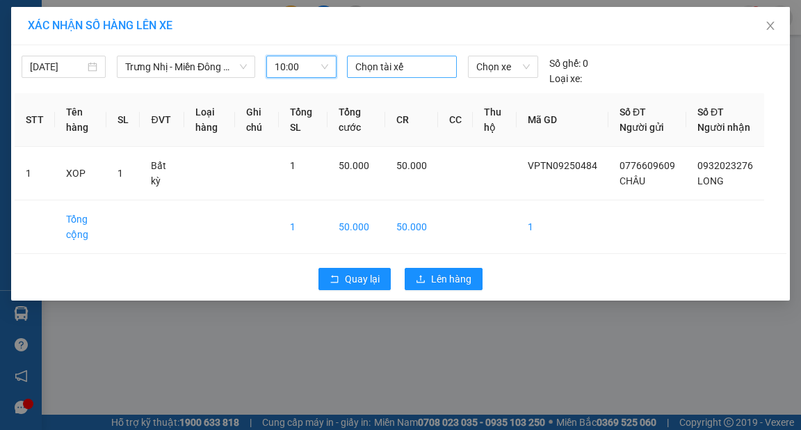
click at [390, 64] on div at bounding box center [402, 66] width 103 height 17
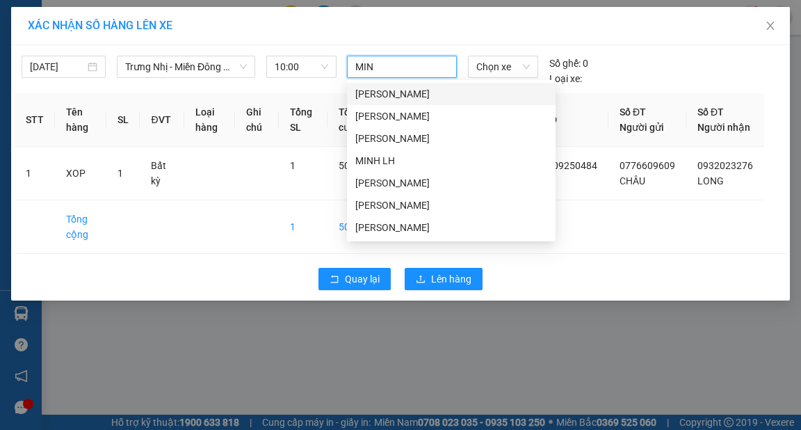
type input "MINH"
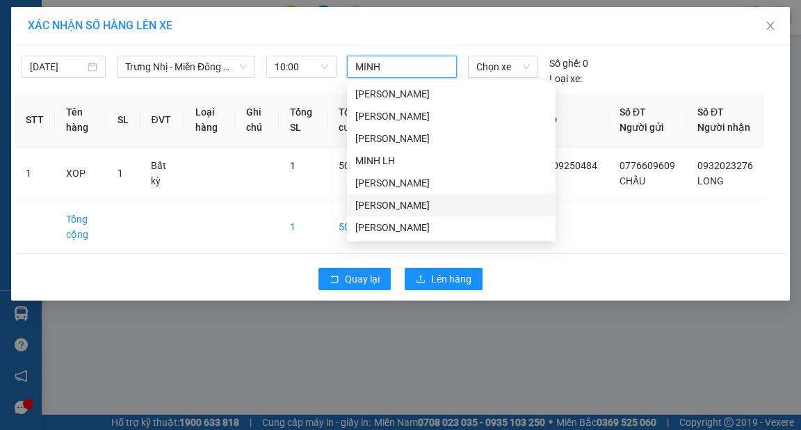
click at [377, 203] on div "MINH MĐ" at bounding box center [451, 205] width 192 height 15
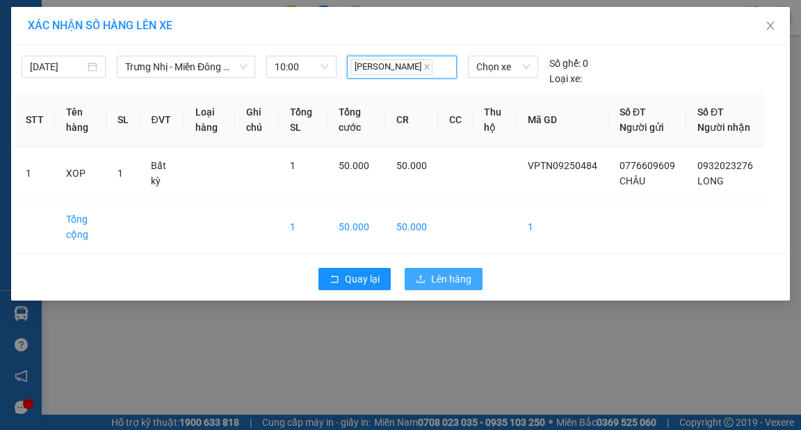
drag, startPoint x: 431, startPoint y: 300, endPoint x: 465, endPoint y: 298, distance: 34.1
click at [432, 287] on span "Lên hàng" at bounding box center [451, 278] width 40 height 15
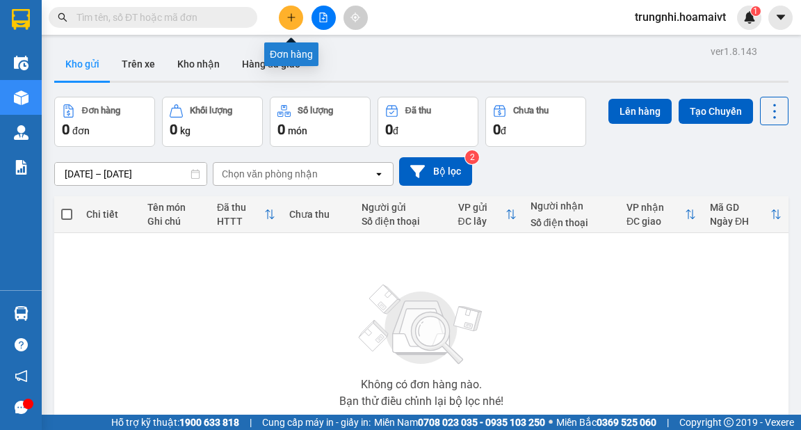
click at [292, 21] on button at bounding box center [291, 18] width 24 height 24
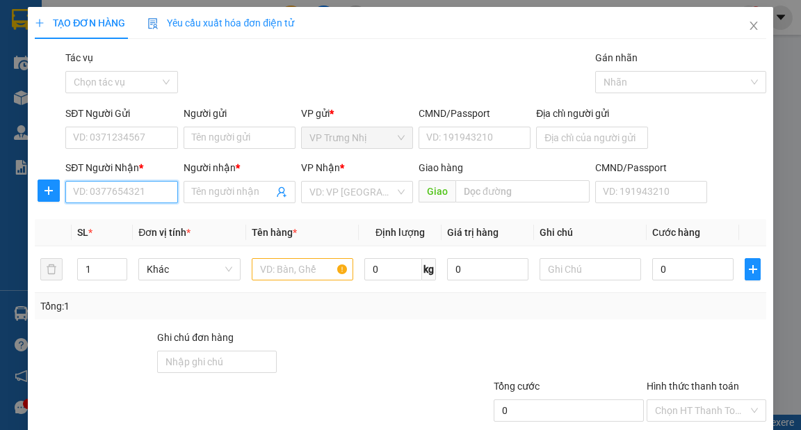
click at [113, 192] on input "SĐT Người Nhận *" at bounding box center [121, 192] width 112 height 22
type input "0847006139"
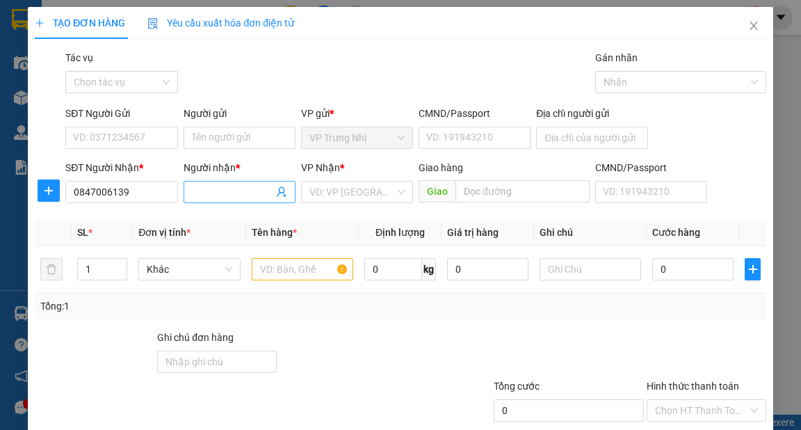
click at [245, 187] on input "Người nhận *" at bounding box center [232, 191] width 81 height 15
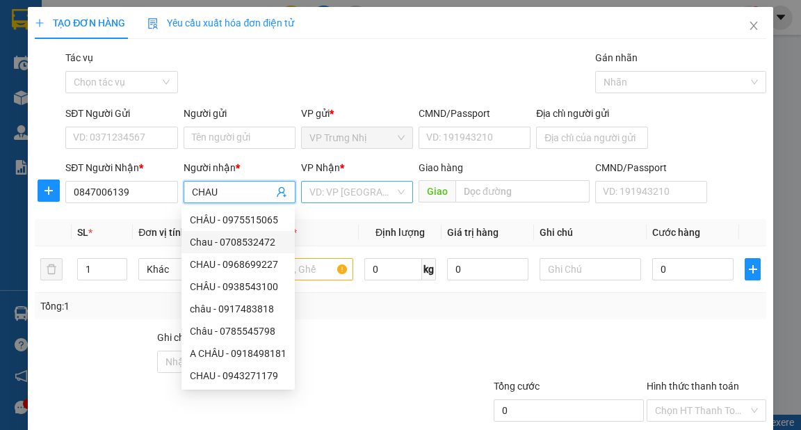
type input "CHAU"
click at [331, 193] on input "search" at bounding box center [352, 192] width 86 height 21
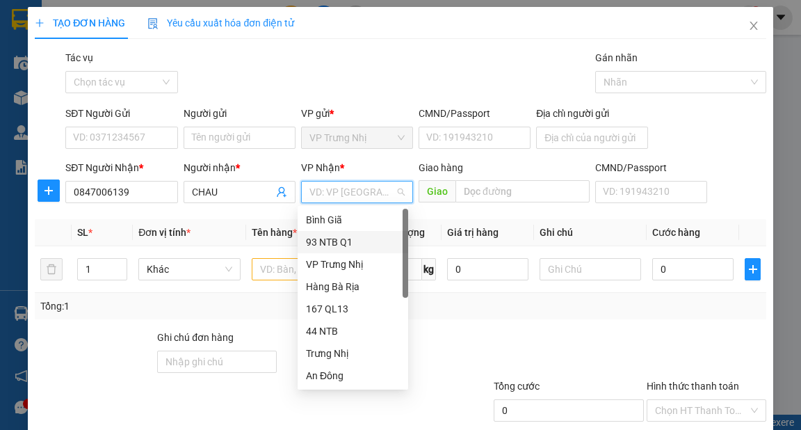
click at [348, 239] on div "93 NTB Q1" at bounding box center [353, 241] width 94 height 15
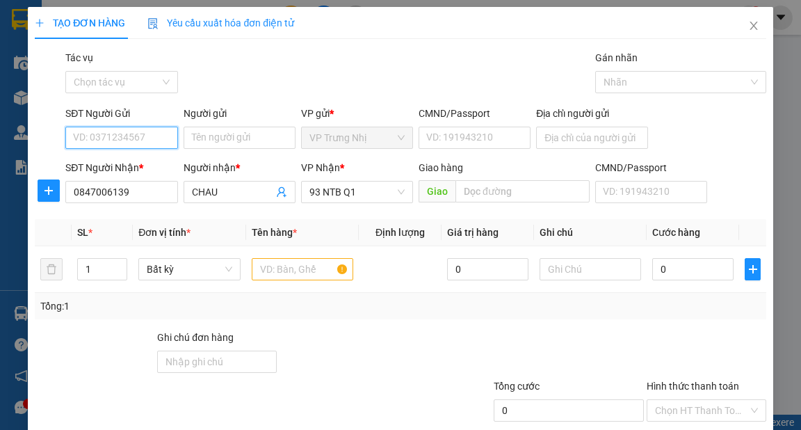
click at [154, 134] on input "SĐT Người Gửi" at bounding box center [121, 138] width 112 height 22
drag, startPoint x: 131, startPoint y: 136, endPoint x: 136, endPoint y: 127, distance: 10.9
click at [133, 136] on input "SĐT Người Gửi" at bounding box center [121, 138] width 112 height 22
click at [131, 138] on input "SĐT Người Gửi" at bounding box center [121, 138] width 112 height 22
click at [114, 140] on input "SĐT Người Gửi" at bounding box center [121, 138] width 112 height 22
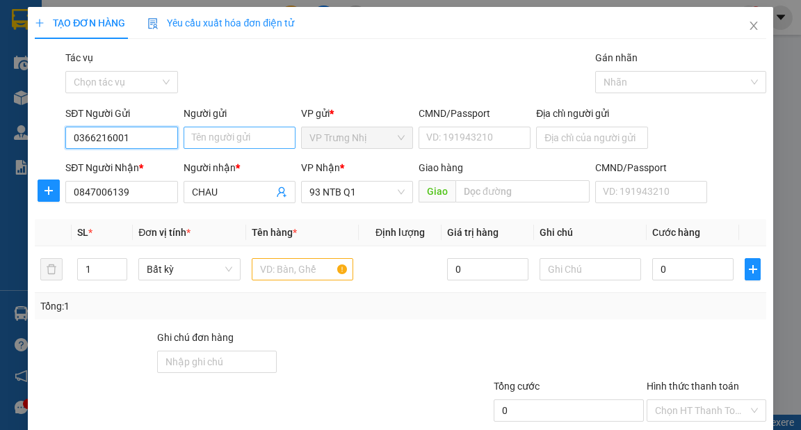
type input "0366216001"
click at [260, 135] on input "Người gửi" at bounding box center [240, 138] width 112 height 22
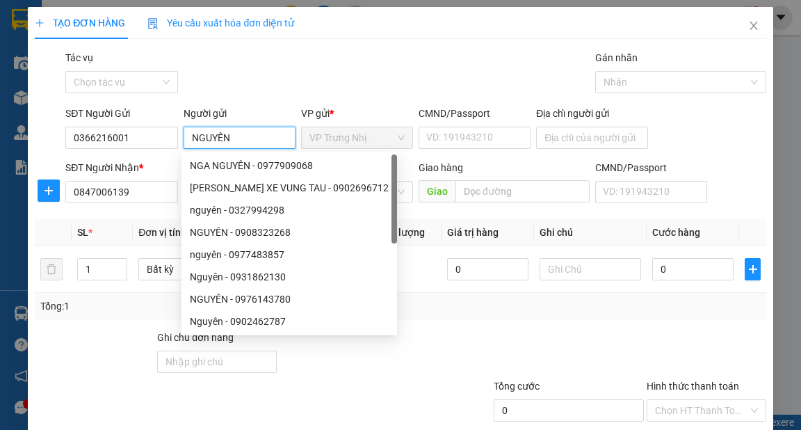
type input "NGUYÊN"
click at [675, 111] on div "SĐT Người Gửi 0366216001 Người gửi NGUYÊN VP gửi * VP Trưng Nhị CMND/Passport …" at bounding box center [416, 130] width 706 height 49
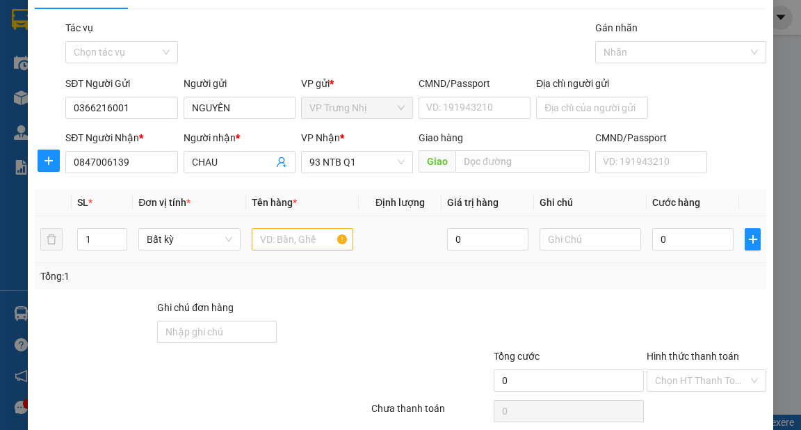
scroll to position [83, 0]
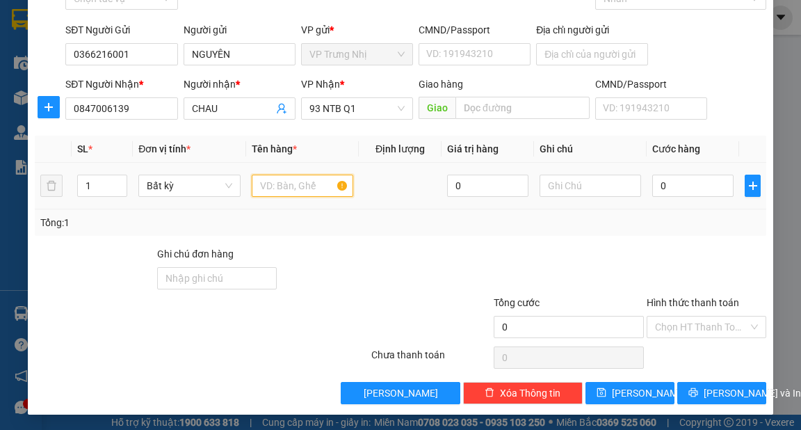
click at [284, 186] on input "text" at bounding box center [303, 186] width 102 height 22
type input "HS"
type input "3"
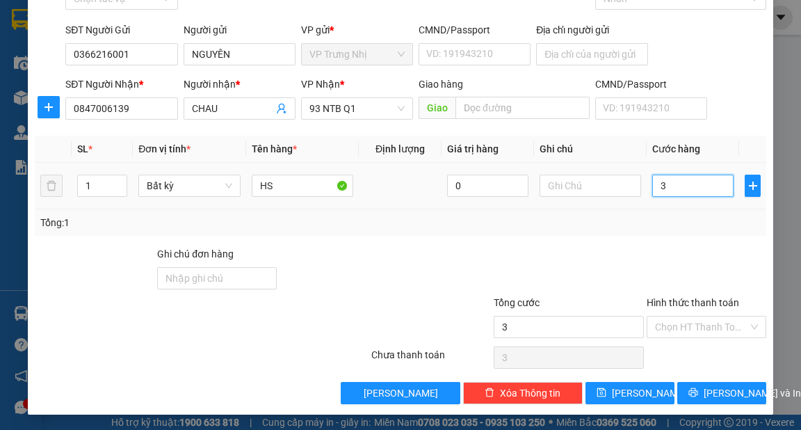
type input "30"
drag, startPoint x: 682, startPoint y: 332, endPoint x: 690, endPoint y: 337, distance: 8.7
click at [684, 332] on input "Hình thức thanh toán" at bounding box center [701, 326] width 93 height 21
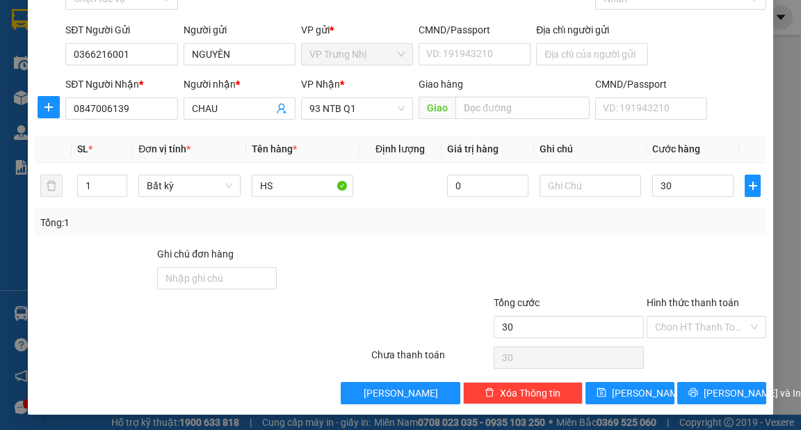
type input "30.000"
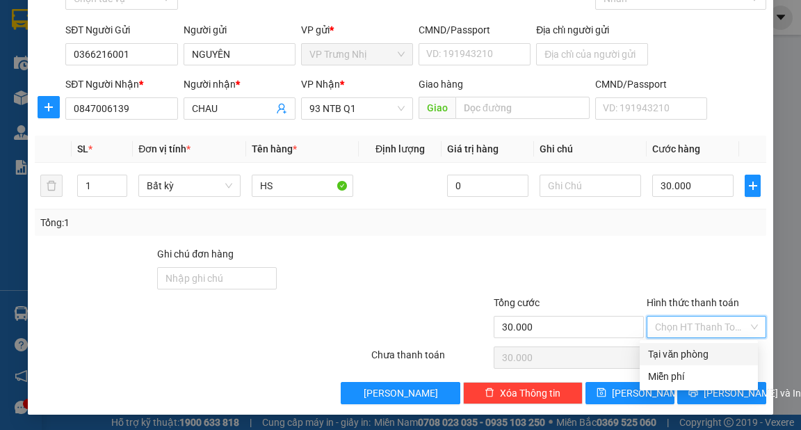
click at [691, 356] on div "Tại văn phòng" at bounding box center [699, 353] width 102 height 15
type input "0"
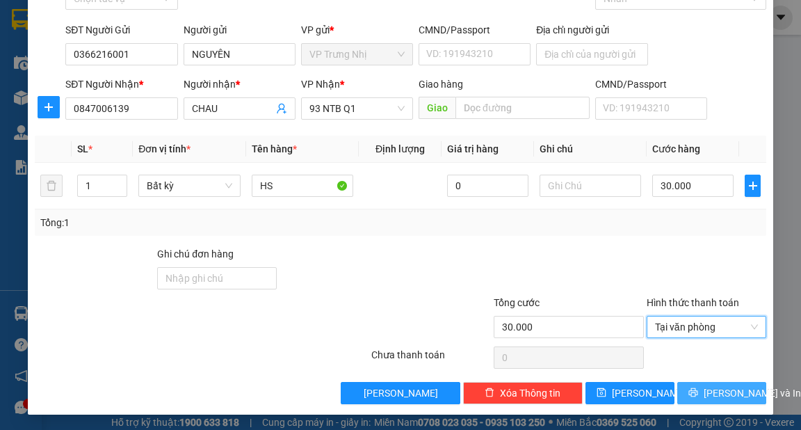
drag, startPoint x: 719, startPoint y: 387, endPoint x: 756, endPoint y: 400, distance: 38.9
click at [723, 390] on span "[PERSON_NAME] và In" at bounding box center [752, 392] width 97 height 15
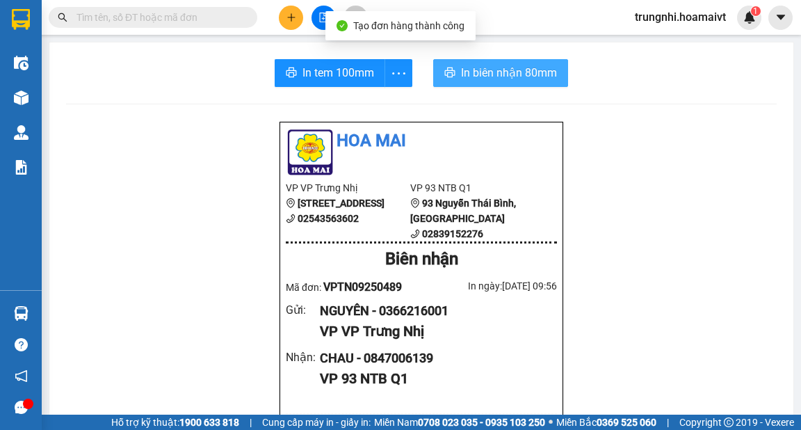
drag, startPoint x: 473, startPoint y: 77, endPoint x: 554, endPoint y: 134, distance: 98.8
click at [476, 80] on span "In biên nhận 80mm" at bounding box center [509, 72] width 96 height 17
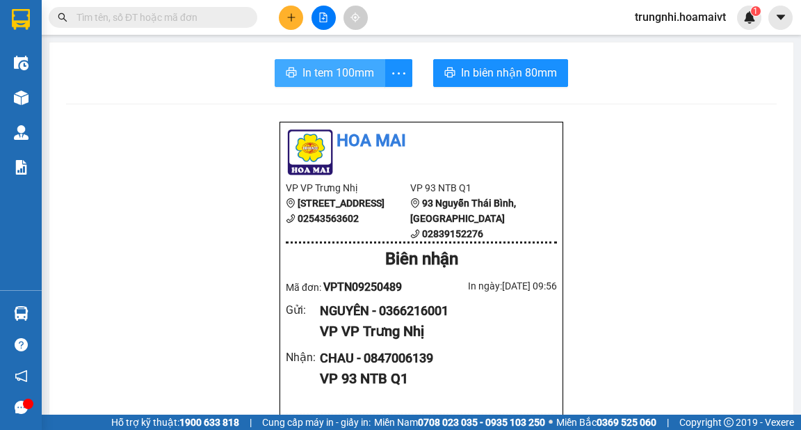
click at [317, 70] on span "In tem 100mm" at bounding box center [339, 72] width 72 height 17
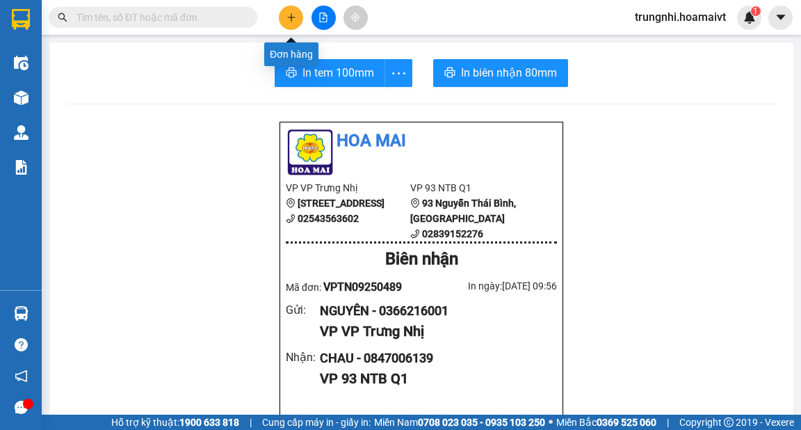
click at [290, 22] on icon "plus" at bounding box center [292, 18] width 10 height 10
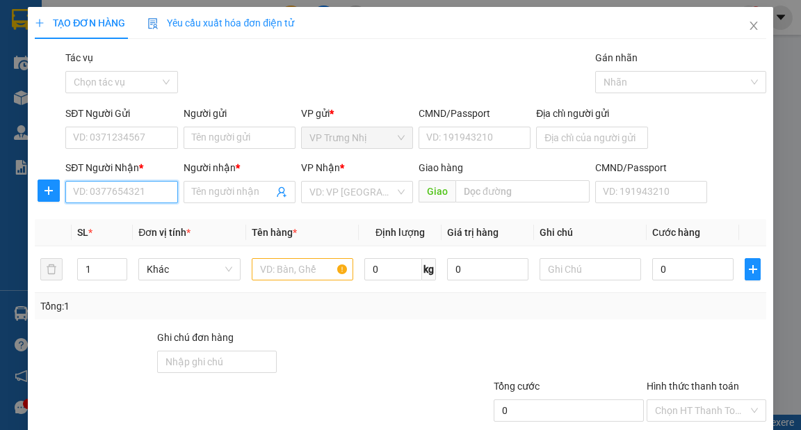
click at [134, 194] on input "SĐT Người Nhận *" at bounding box center [121, 192] width 112 height 22
type input "0961256497"
click at [152, 192] on input "0961256497" at bounding box center [121, 192] width 112 height 22
type input "0961256497"
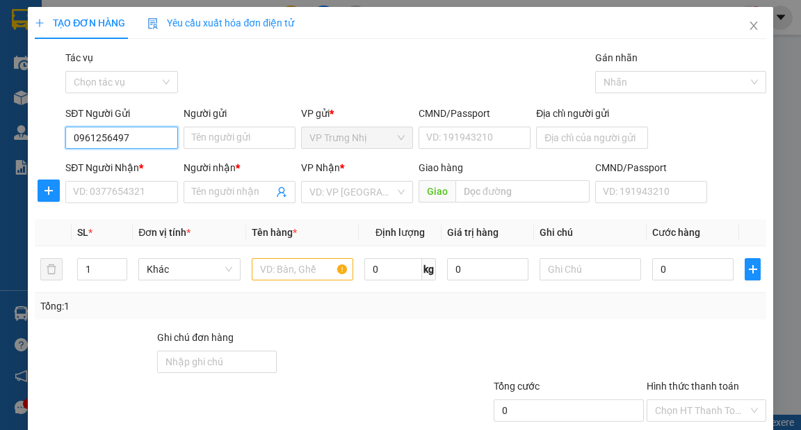
click at [156, 143] on input "0961256497" at bounding box center [121, 138] width 112 height 22
click at [156, 142] on input "0961256497" at bounding box center [121, 138] width 112 height 22
type input "0961256491"
drag, startPoint x: 148, startPoint y: 166, endPoint x: 131, endPoint y: 168, distance: 16.9
click at [147, 166] on div "0961256491 - LIÊN" at bounding box center [120, 165] width 94 height 15
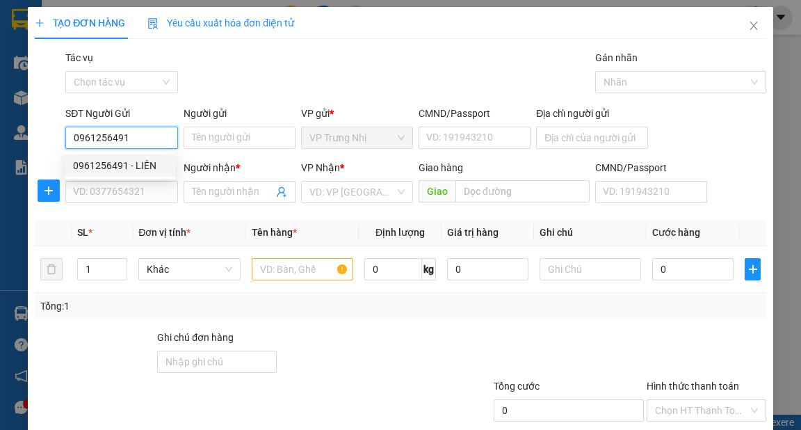
type input "LIÊN"
type input "0908503573"
type input "VIET"
type input "STN CHƯA PHÍ"
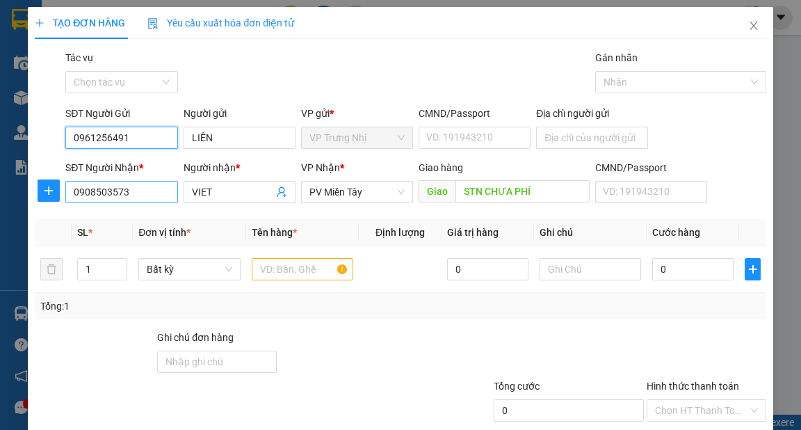
type input "0961256491"
click at [147, 192] on input "0908503573" at bounding box center [121, 192] width 112 height 22
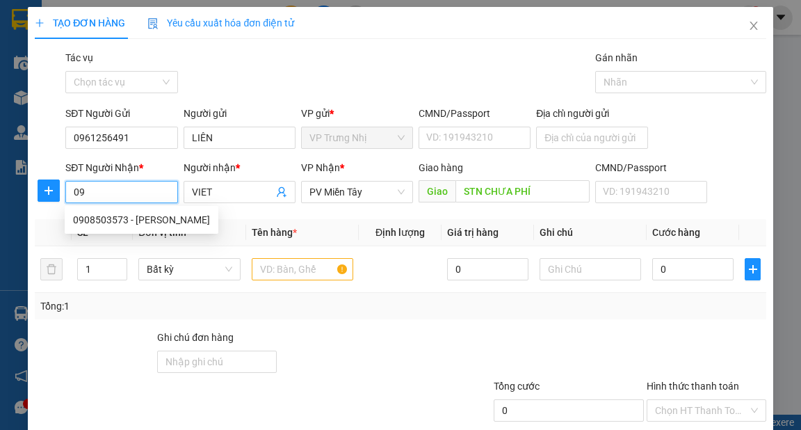
type input "0"
click at [145, 243] on div "0979399555 - TIẾN" at bounding box center [141, 241] width 137 height 15
type input "0979399555"
type input "TIẾN"
type input "0979399555"
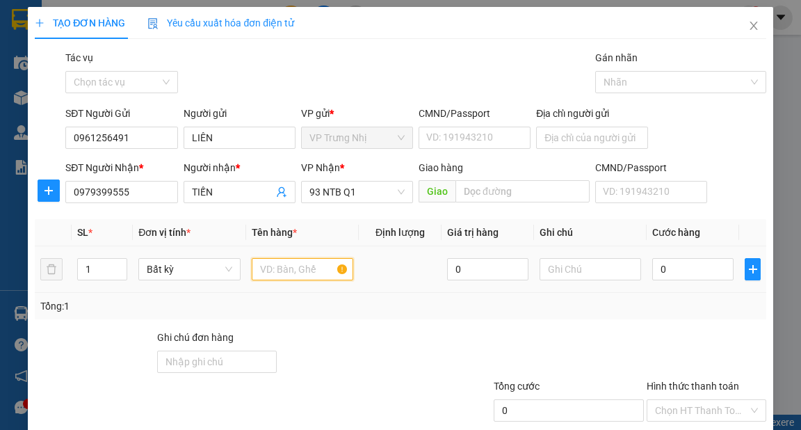
click at [280, 268] on input "text" at bounding box center [303, 269] width 102 height 22
type input "X"
click at [115, 263] on span "up" at bounding box center [119, 266] width 8 height 8
type input "3"
click at [118, 264] on icon "up" at bounding box center [120, 266] width 5 height 5
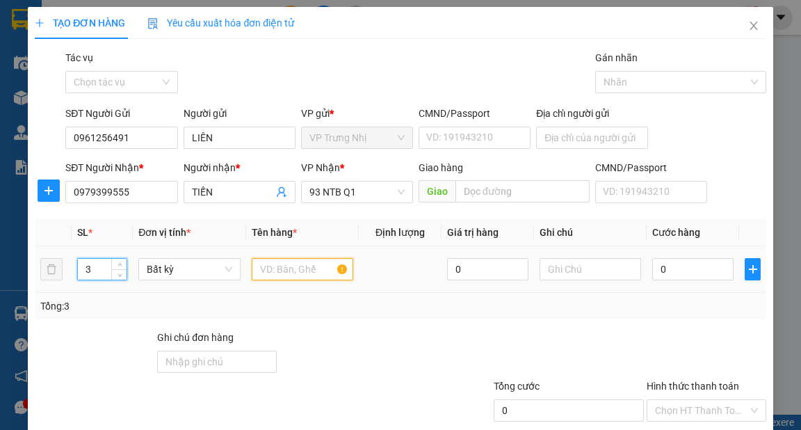
click at [278, 267] on input "text" at bounding box center [303, 269] width 102 height 22
type input "3 XOP"
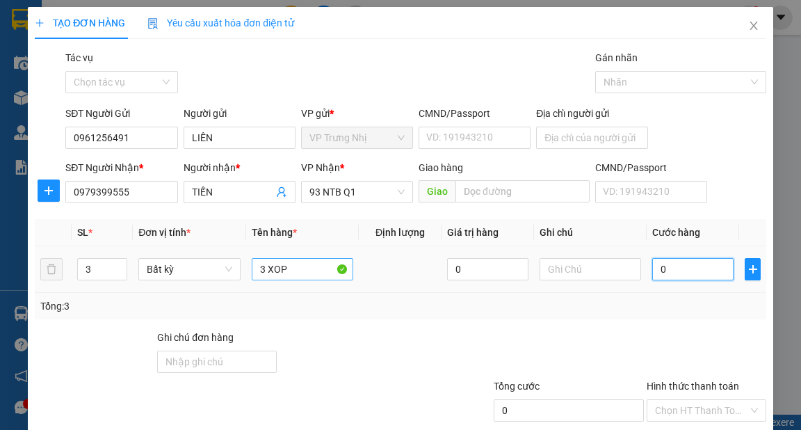
type input "9"
type input "90"
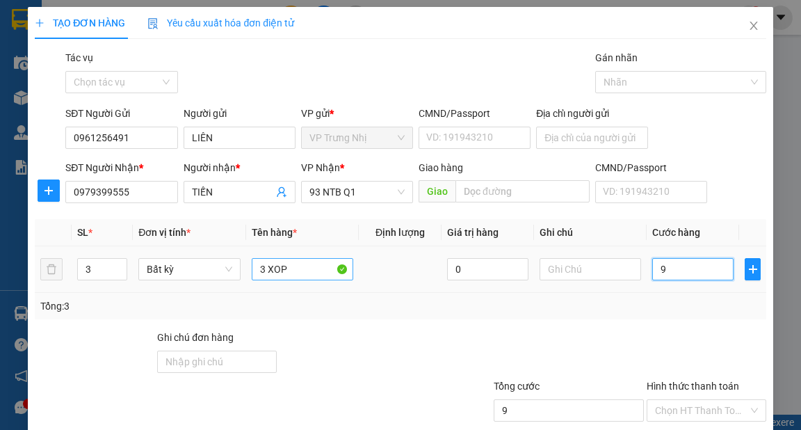
type input "90"
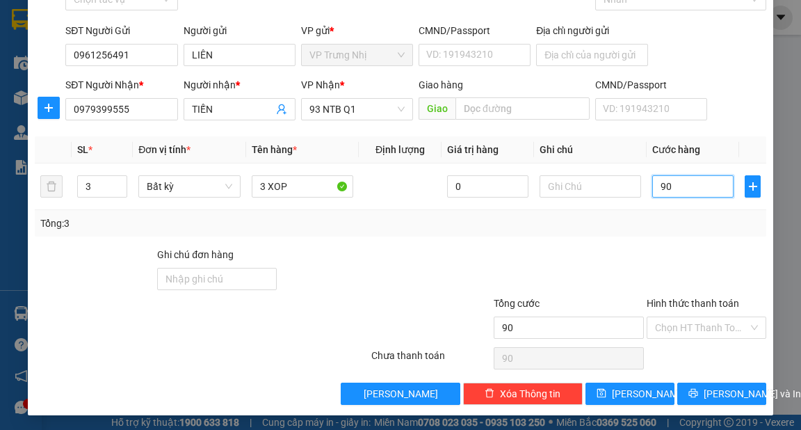
scroll to position [83, 0]
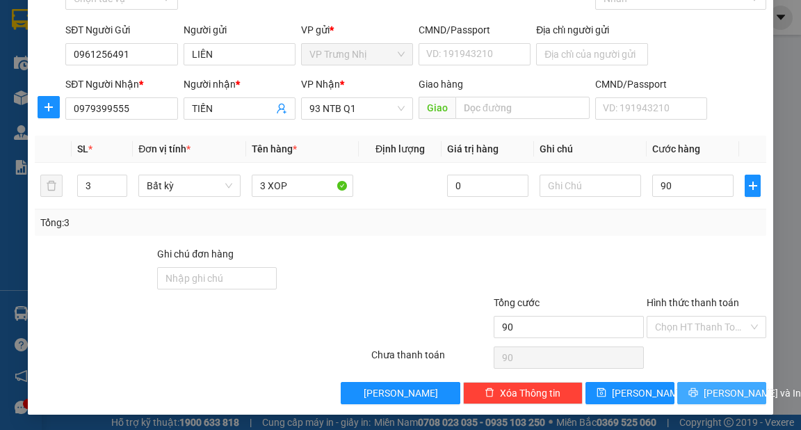
type input "90.000"
click at [704, 392] on span "[PERSON_NAME] và In" at bounding box center [752, 392] width 97 height 15
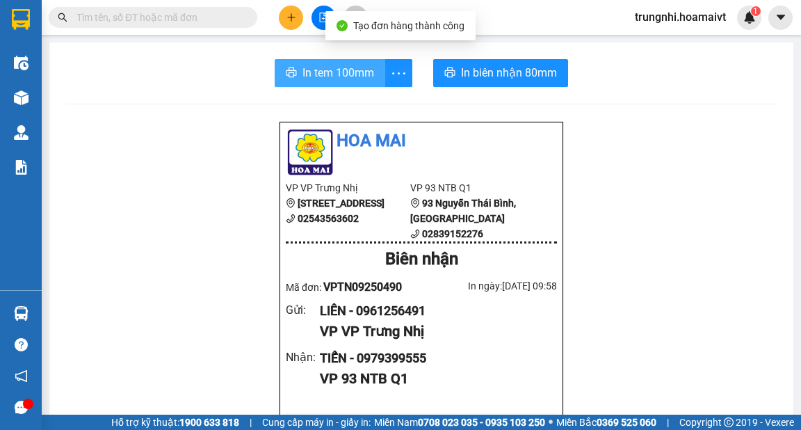
click at [363, 78] on span "In tem 100mm" at bounding box center [339, 72] width 72 height 17
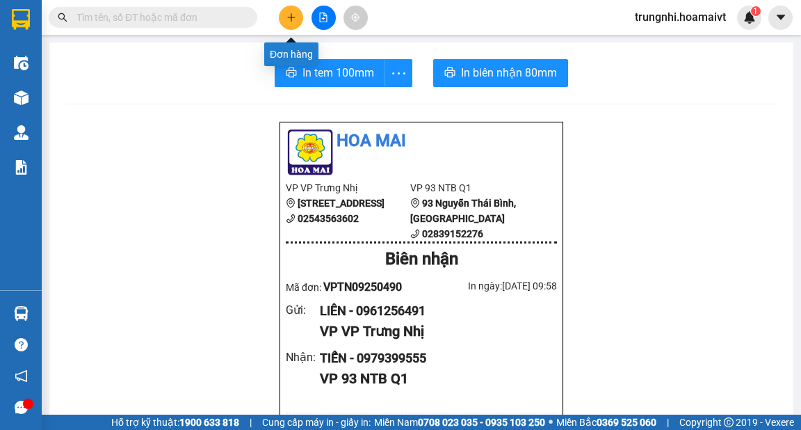
click at [292, 17] on icon "plus" at bounding box center [292, 18] width 10 height 10
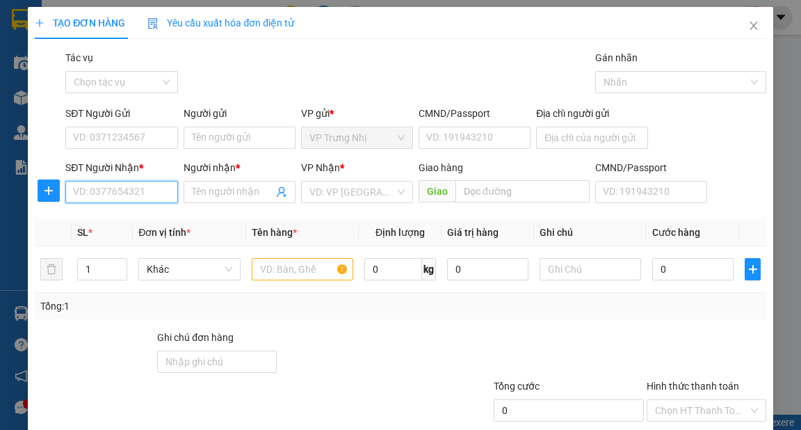
drag, startPoint x: 138, startPoint y: 191, endPoint x: 172, endPoint y: 184, distance: 34.9
click at [138, 192] on input "SĐT Người Nhận *" at bounding box center [121, 192] width 112 height 22
click at [131, 191] on input "SĐT Người Nhận *" at bounding box center [121, 192] width 112 height 22
click at [92, 195] on input "SĐT Người Nhận *" at bounding box center [121, 192] width 112 height 22
type input "0"
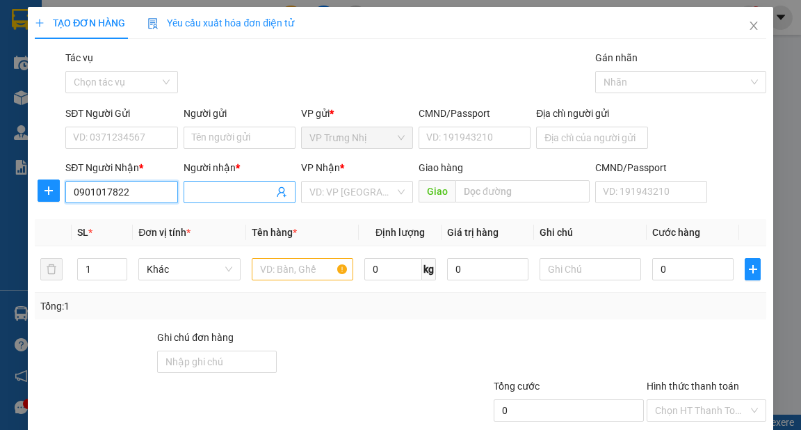
type input "0901017822"
click at [217, 193] on input "Người nhận *" at bounding box center [232, 191] width 81 height 15
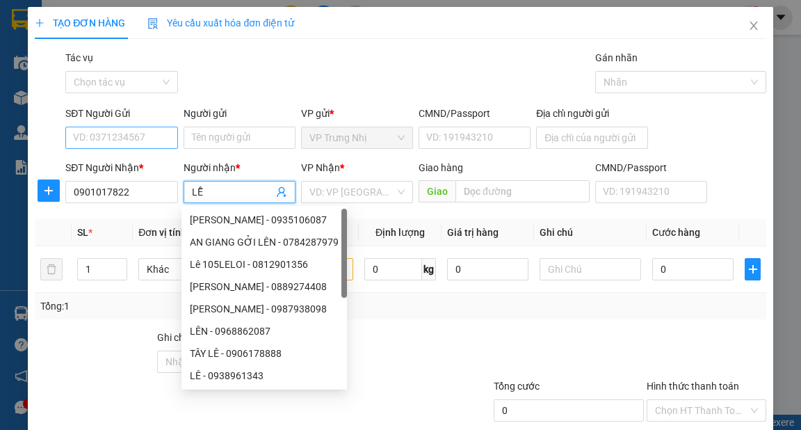
type input "LỄ"
drag, startPoint x: 138, startPoint y: 138, endPoint x: 145, endPoint y: 144, distance: 8.9
click at [136, 142] on input "SĐT Người Gửi" at bounding box center [121, 138] width 112 height 22
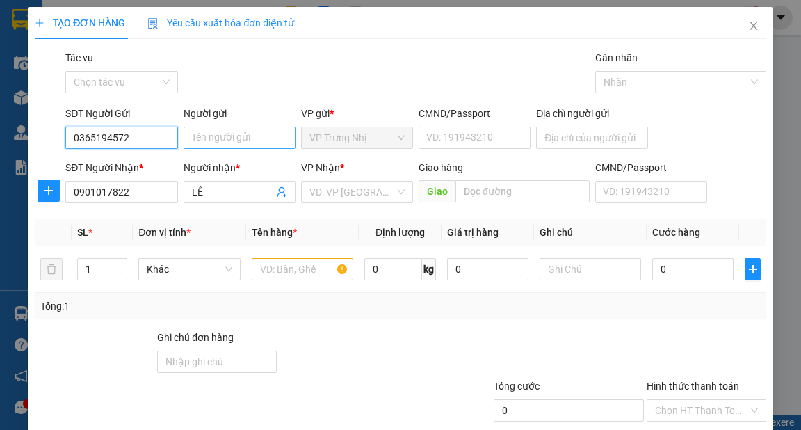
type input "0365194572"
click at [246, 143] on input "Người gửi" at bounding box center [240, 138] width 112 height 22
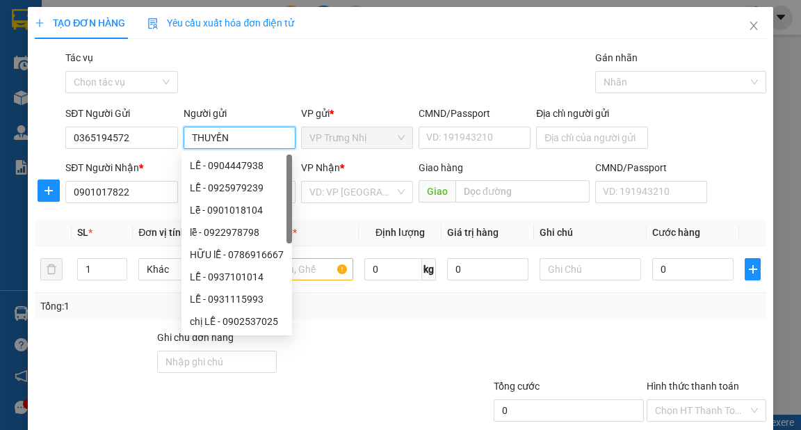
type input "THUYỀN"
click at [428, 52] on div "Gói vận chuyển * Tiêu chuẩn Tác vụ Chọn tác vụ Gán nhãn Nhãn" at bounding box center [416, 74] width 706 height 49
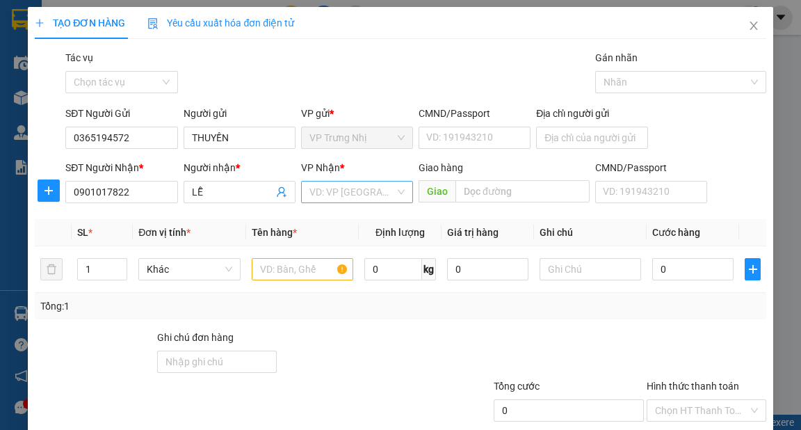
click at [341, 198] on input "search" at bounding box center [352, 192] width 86 height 21
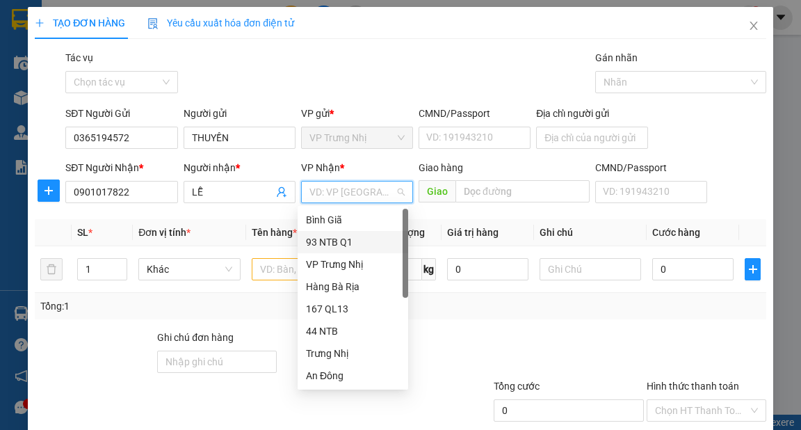
click at [341, 242] on div "93 NTB Q1" at bounding box center [353, 241] width 94 height 15
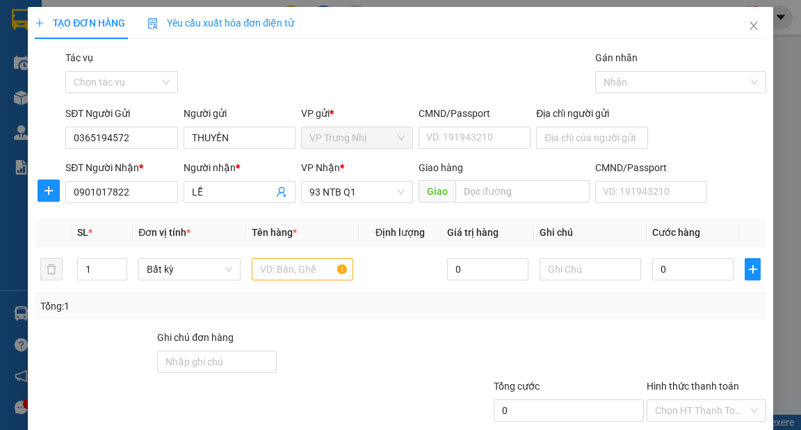
scroll to position [56, 0]
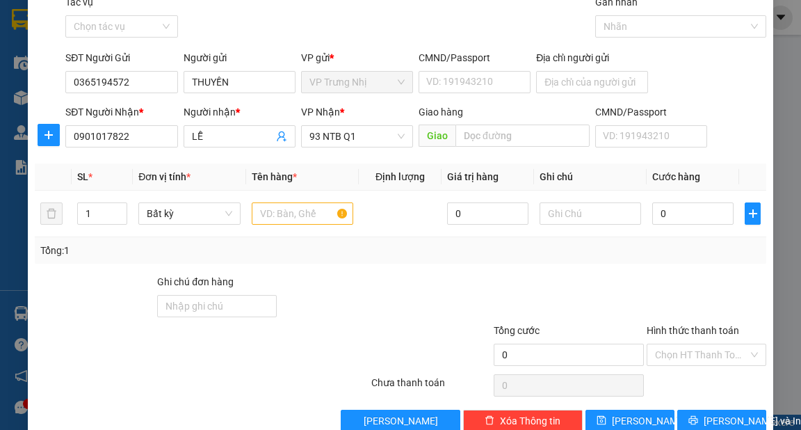
click at [284, 271] on div "Transit Pickup Surcharge Ids Transit Deliver Surcharge Ids Transit Deliver Surc…" at bounding box center [400, 212] width 731 height 437
click at [300, 216] on input "text" at bounding box center [303, 213] width 102 height 22
type input "GÓI ĐỎ"
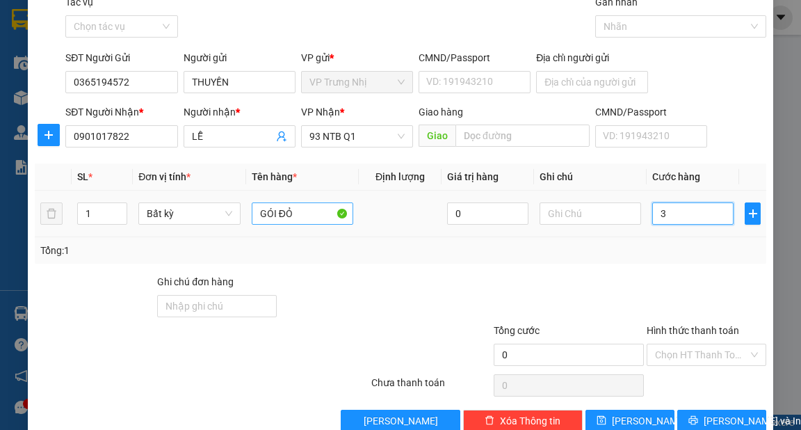
type input "30"
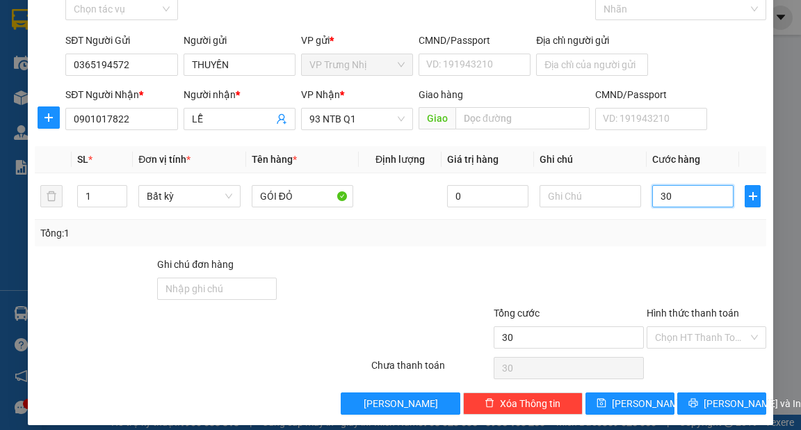
scroll to position [83, 0]
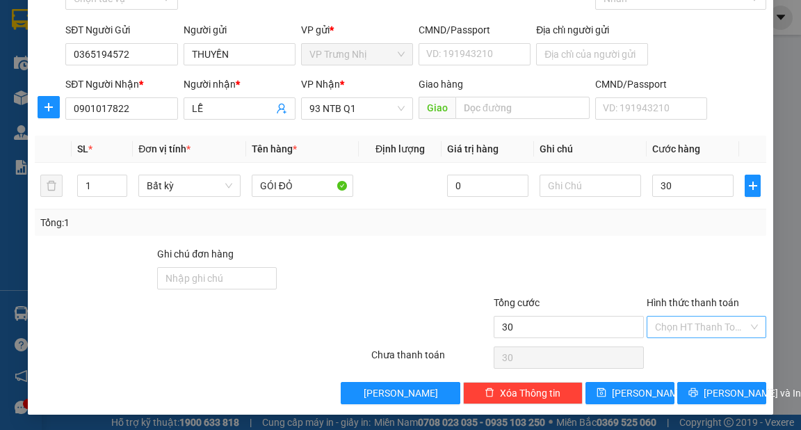
click at [721, 329] on input "Hình thức thanh toán" at bounding box center [701, 326] width 93 height 21
type input "30.000"
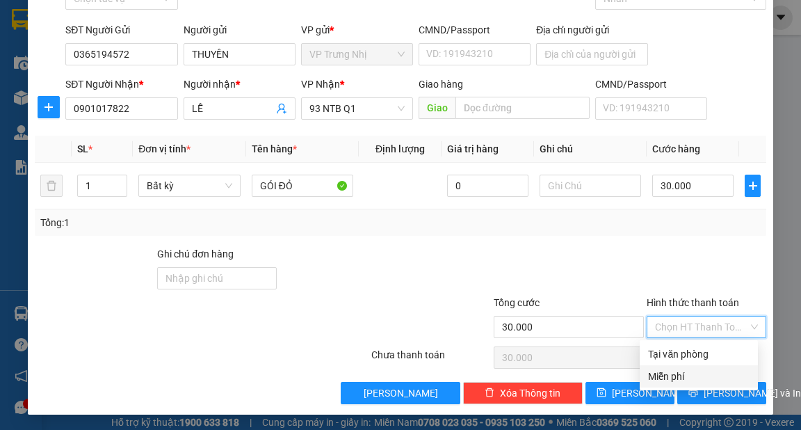
click at [707, 356] on div "Tại văn phòng" at bounding box center [699, 353] width 102 height 15
type input "0"
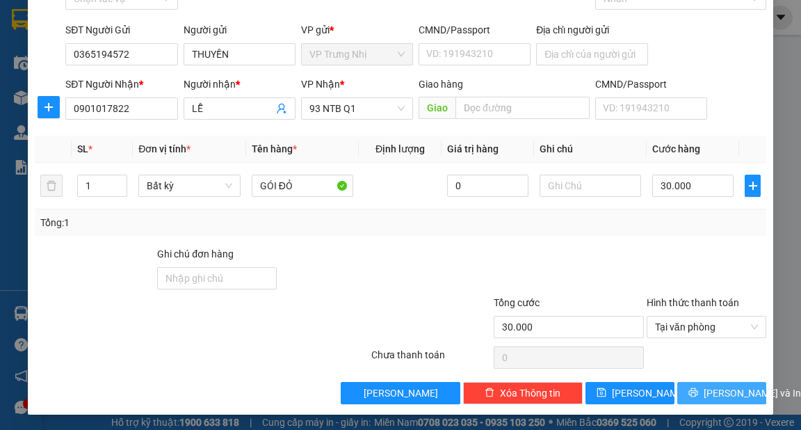
drag, startPoint x: 723, startPoint y: 392, endPoint x: 733, endPoint y: 407, distance: 17.6
click at [724, 394] on span "[PERSON_NAME] và In" at bounding box center [752, 392] width 97 height 15
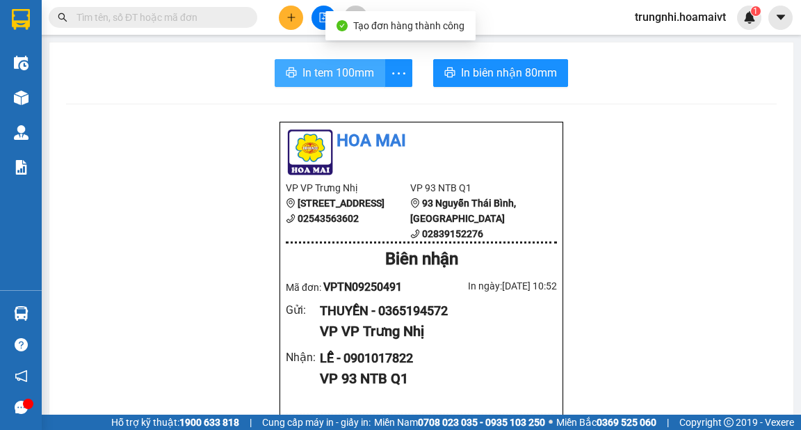
drag, startPoint x: 325, startPoint y: 68, endPoint x: 399, endPoint y: 54, distance: 75.8
click at [325, 67] on span "In tem 100mm" at bounding box center [339, 72] width 72 height 17
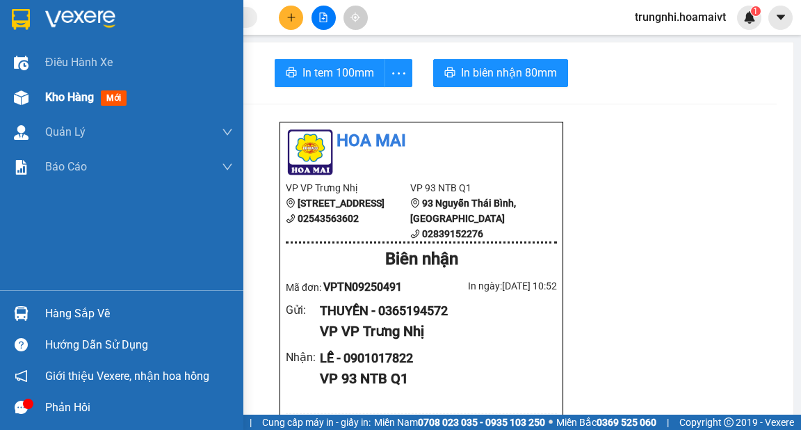
click at [81, 101] on span "Kho hàng" at bounding box center [69, 96] width 49 height 13
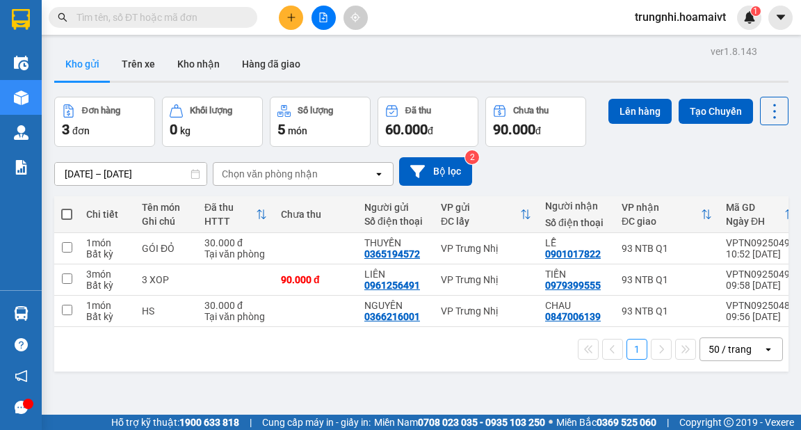
click at [295, 17] on icon "plus" at bounding box center [292, 18] width 10 height 10
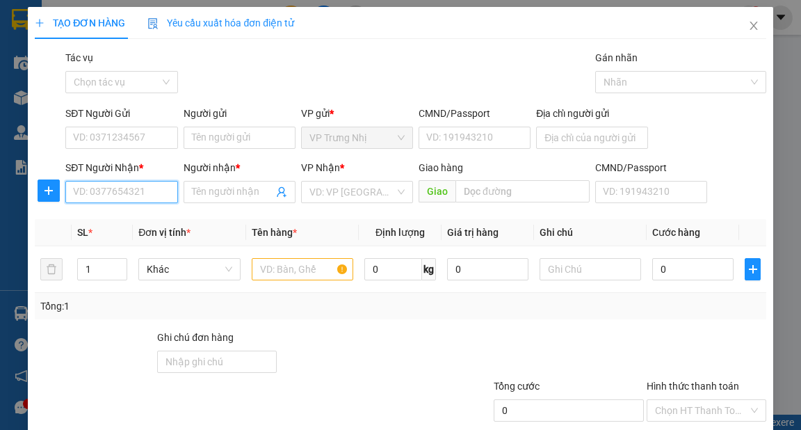
click at [125, 195] on input "SĐT Người Nhận *" at bounding box center [121, 192] width 112 height 22
click at [138, 191] on input "SĐT Người Nhận *" at bounding box center [121, 192] width 112 height 22
type input "0909477914"
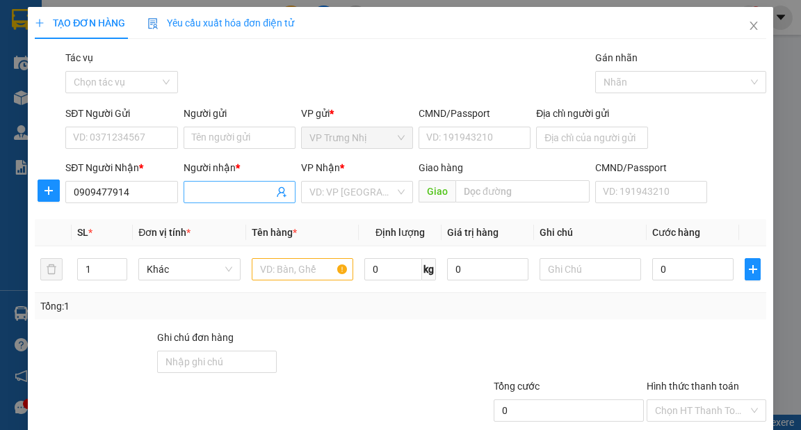
click at [217, 189] on input "Người nhận *" at bounding box center [232, 191] width 81 height 15
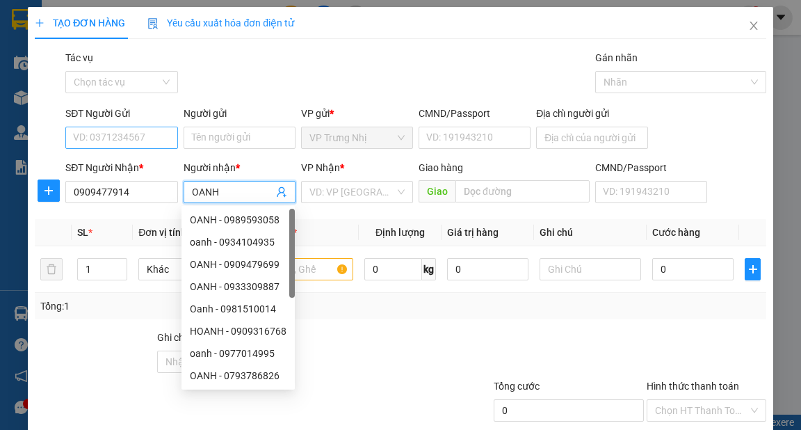
type input "OANH"
click at [138, 134] on input "SĐT Người Gửi" at bounding box center [121, 138] width 112 height 22
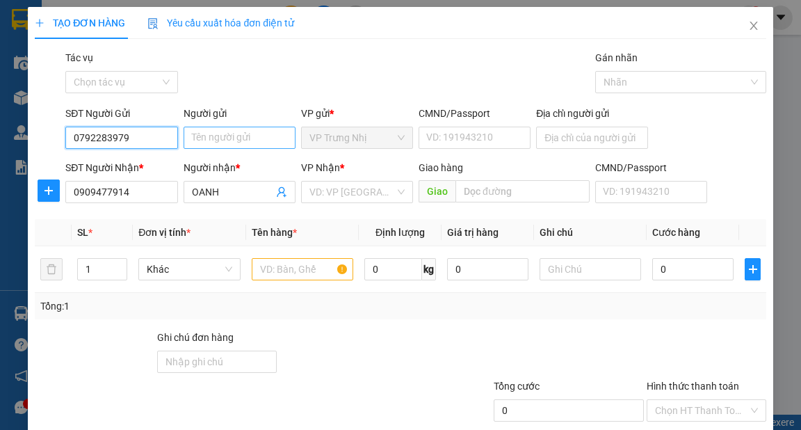
type input "0792283979"
click at [207, 142] on input "Người gửi" at bounding box center [240, 138] width 112 height 22
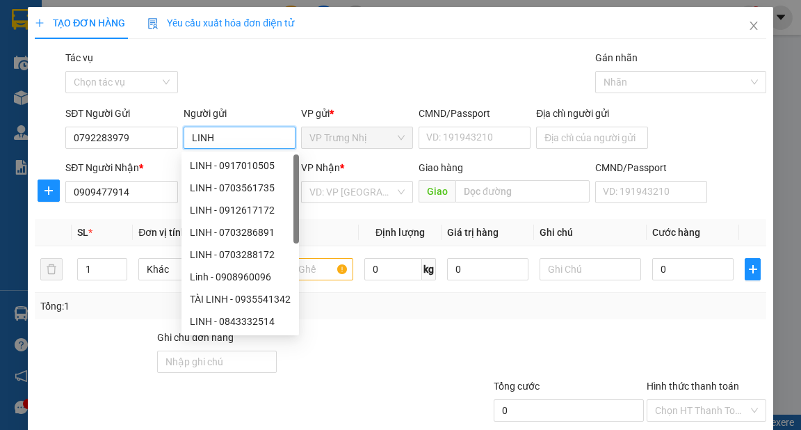
type input "LINH"
click at [367, 72] on div "Gói vận chuyển * Tiêu chuẩn Tác vụ Chọn tác vụ Gán nhãn Nhãn" at bounding box center [416, 74] width 706 height 49
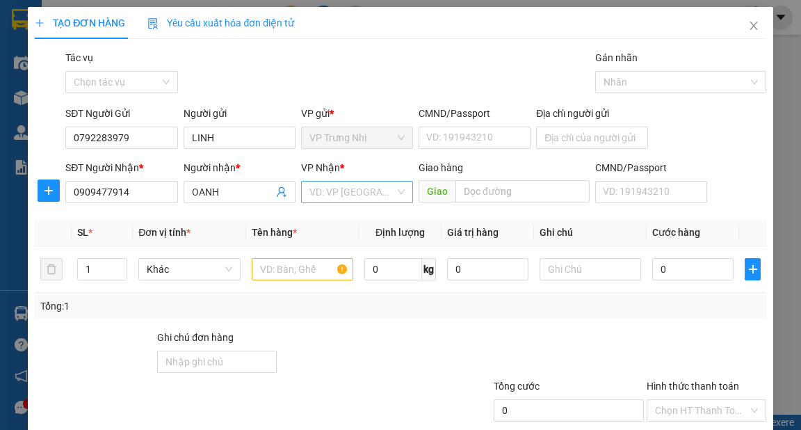
click at [347, 193] on input "search" at bounding box center [352, 192] width 86 height 21
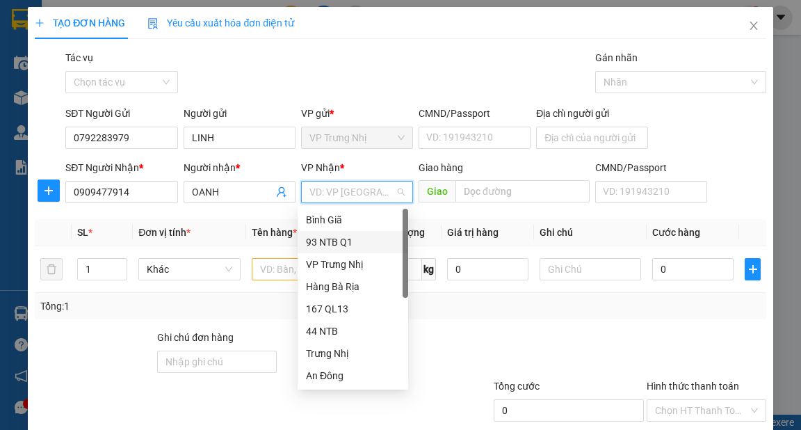
click at [323, 239] on div "93 NTB Q1" at bounding box center [353, 241] width 94 height 15
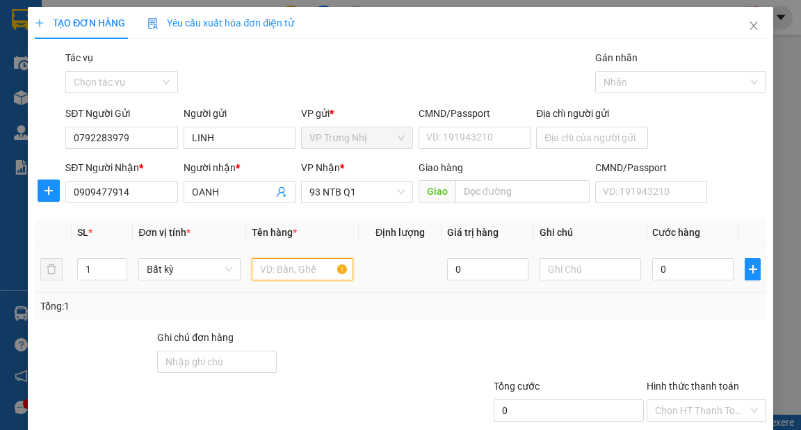
click at [275, 267] on input "text" at bounding box center [303, 269] width 102 height 22
type input "HS"
click at [684, 272] on input "0" at bounding box center [692, 269] width 81 height 22
type input "3"
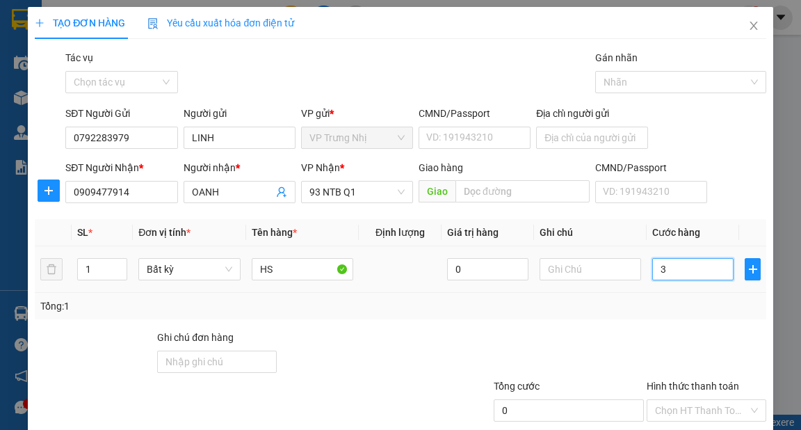
type input "3"
type input "30"
type input "30.000"
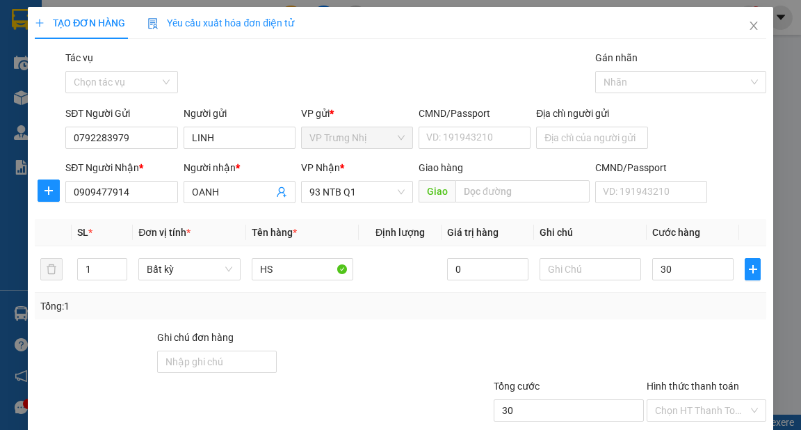
type input "30.000"
click at [670, 304] on div "Tổng: 1" at bounding box center [400, 305] width 720 height 15
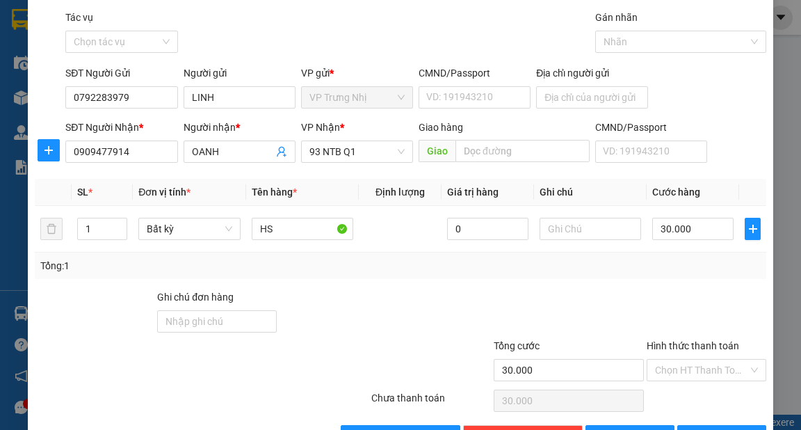
scroll to position [83, 0]
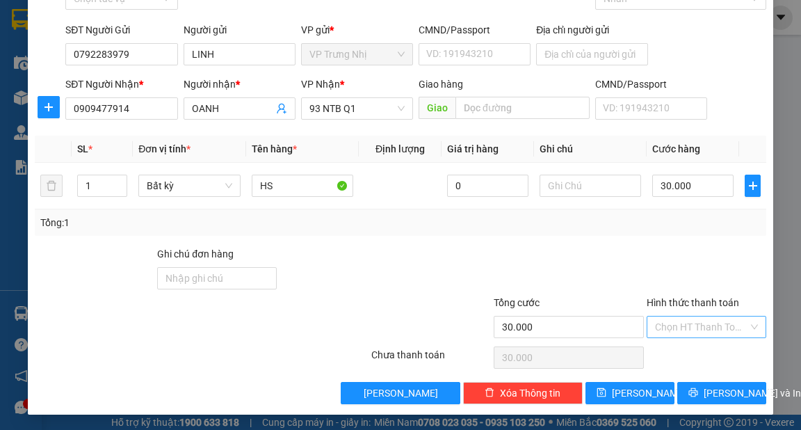
click at [675, 325] on input "Hình thức thanh toán" at bounding box center [701, 326] width 93 height 21
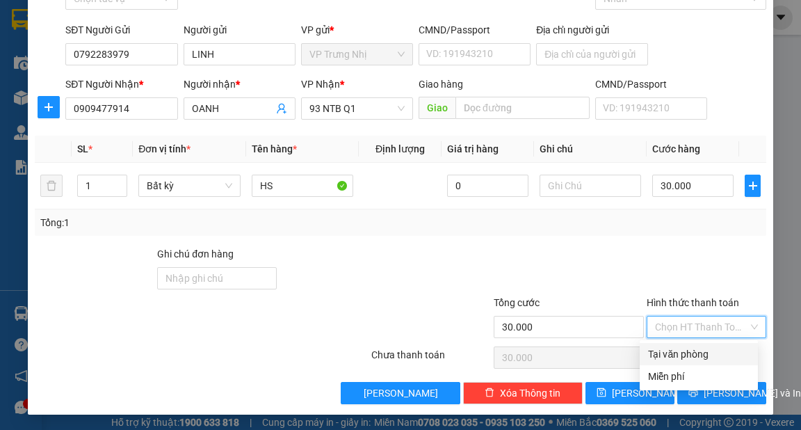
click at [685, 354] on div "Tại văn phòng" at bounding box center [699, 353] width 102 height 15
type input "0"
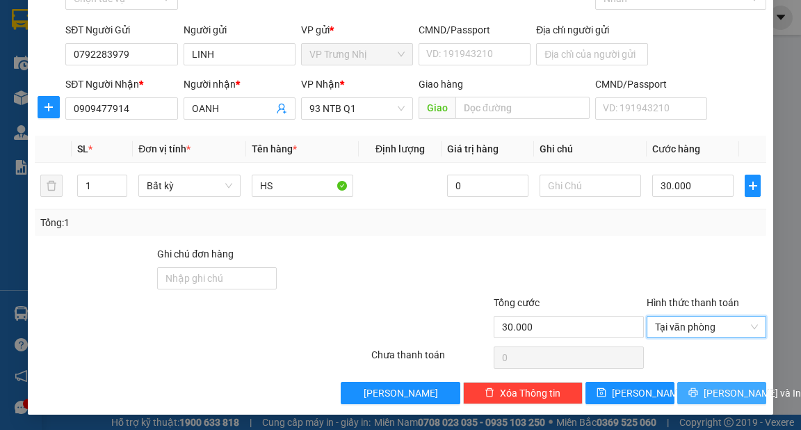
click at [724, 395] on span "[PERSON_NAME] và In" at bounding box center [752, 392] width 97 height 15
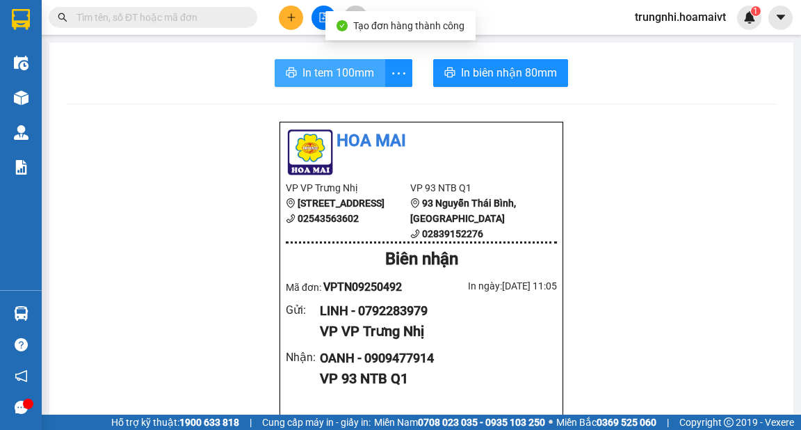
click at [354, 72] on span "In tem 100mm" at bounding box center [339, 72] width 72 height 17
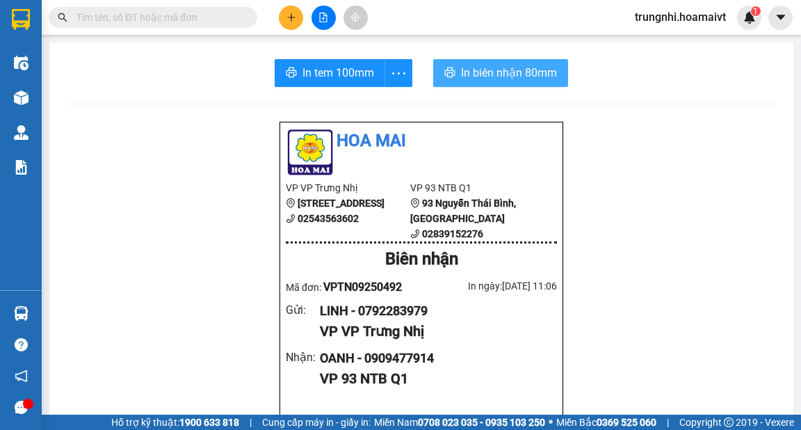
click at [499, 68] on span "In biên nhận 80mm" at bounding box center [509, 72] width 96 height 17
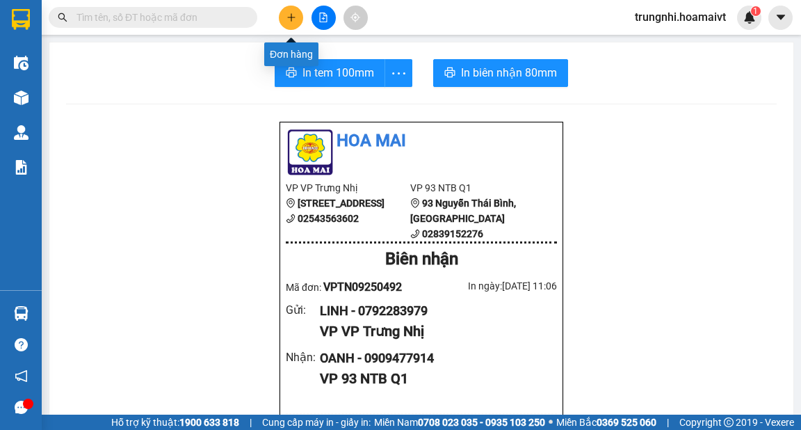
click at [292, 18] on icon "plus" at bounding box center [292, 18] width 10 height 10
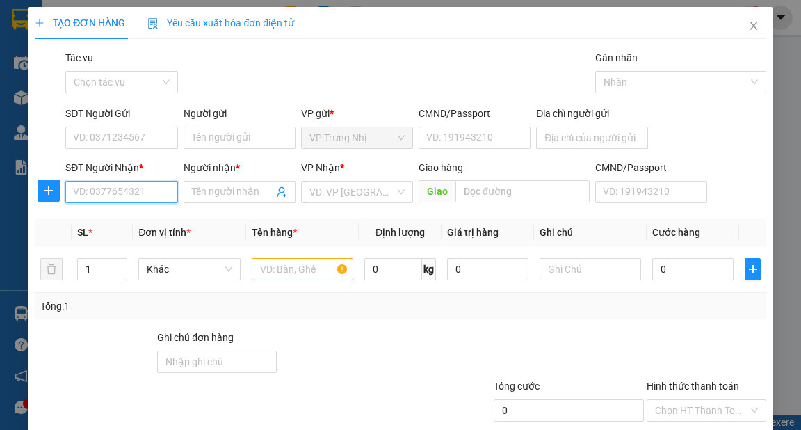
click at [99, 195] on input "SĐT Người Nhận *" at bounding box center [121, 192] width 112 height 22
type input "0909636293"
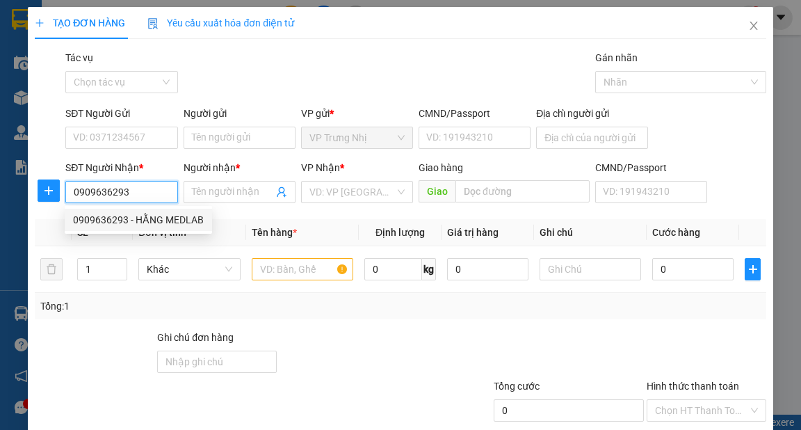
click at [155, 216] on div "0909636293 - HẰNG MEDLAB" at bounding box center [138, 219] width 131 height 15
type input "HẰNG MEDLAB"
type input "079082038507"
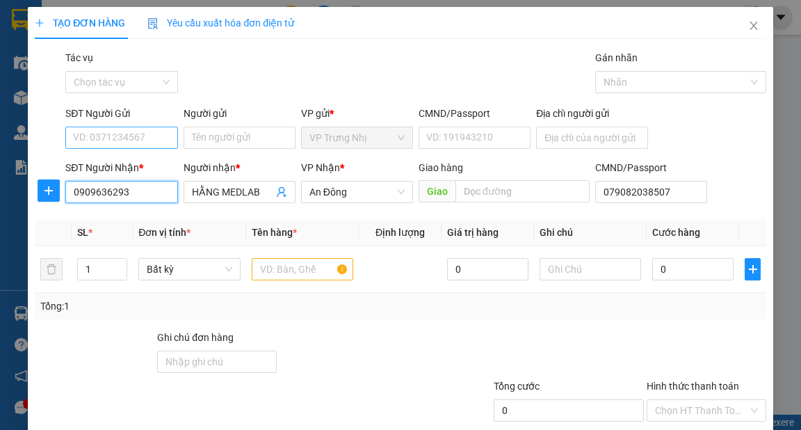
type input "0909636293"
click at [148, 134] on input "SĐT Người Gửi" at bounding box center [121, 138] width 112 height 22
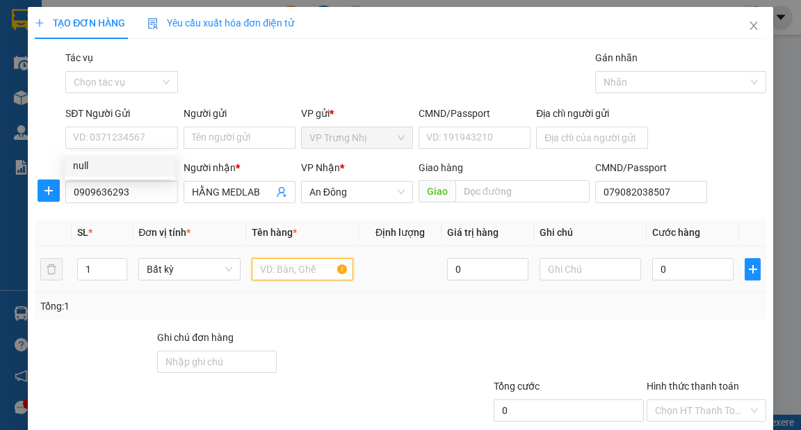
click at [289, 263] on input "text" at bounding box center [303, 269] width 102 height 22
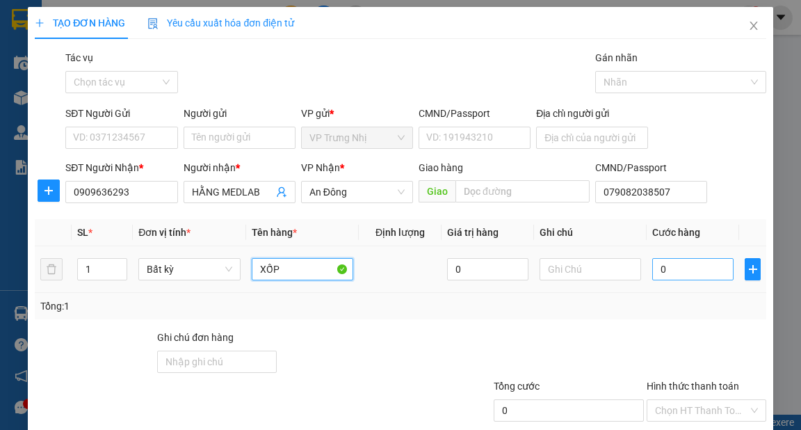
type input "XỐP"
click at [689, 268] on input "0" at bounding box center [692, 269] width 81 height 22
type input "3"
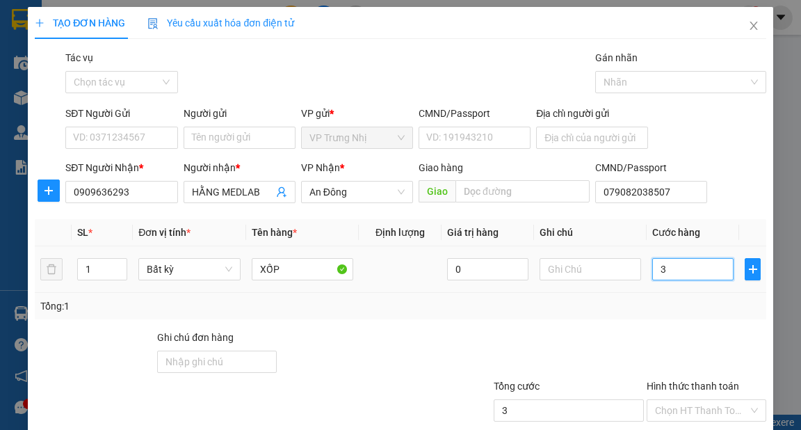
type input "30"
type input "30.000"
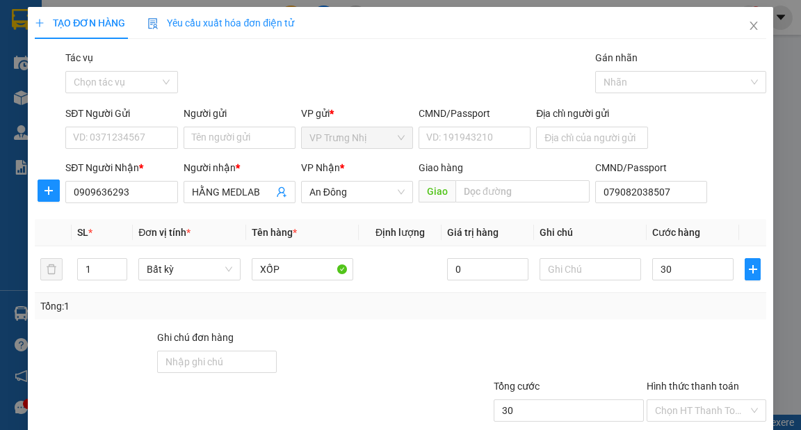
type input "30.000"
click at [606, 342] on div at bounding box center [554, 354] width 184 height 49
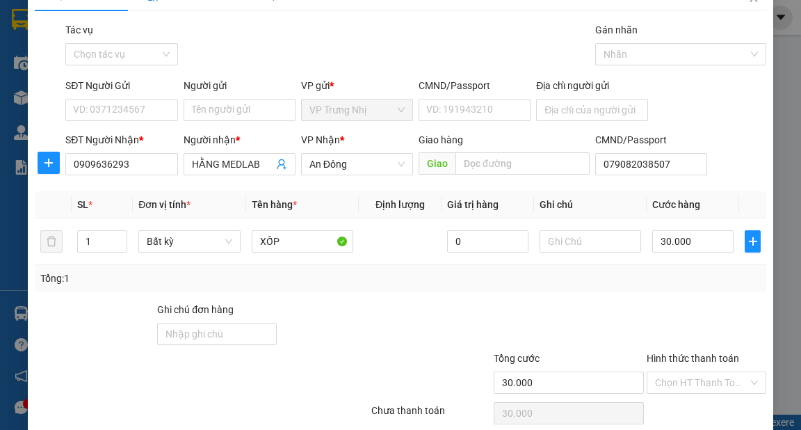
scroll to position [56, 0]
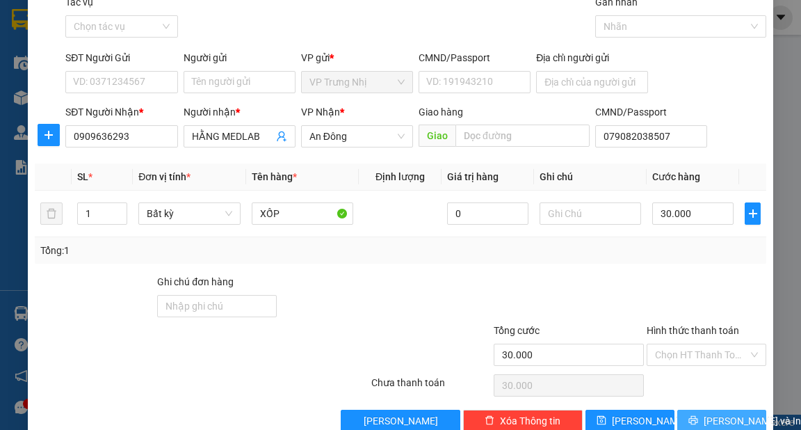
click at [732, 417] on span "[PERSON_NAME] và In" at bounding box center [752, 420] width 97 height 15
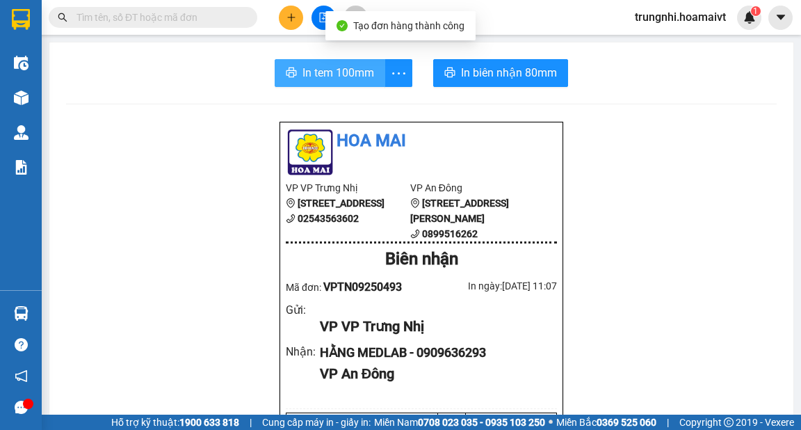
click at [348, 68] on span "In tem 100mm" at bounding box center [339, 72] width 72 height 17
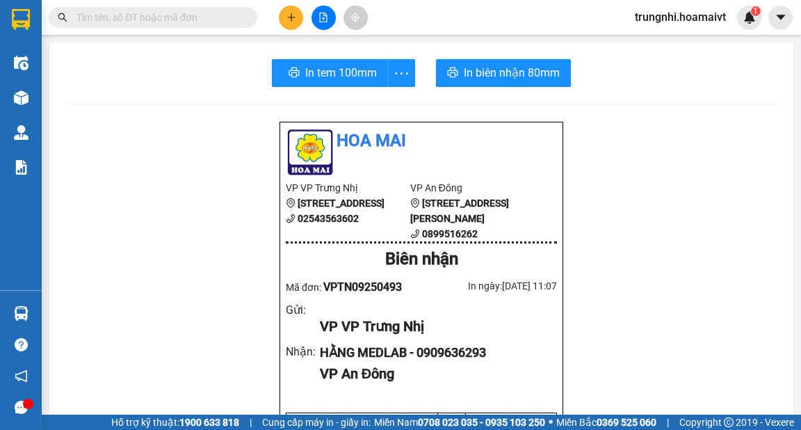
click at [288, 18] on icon "plus" at bounding box center [292, 18] width 10 height 10
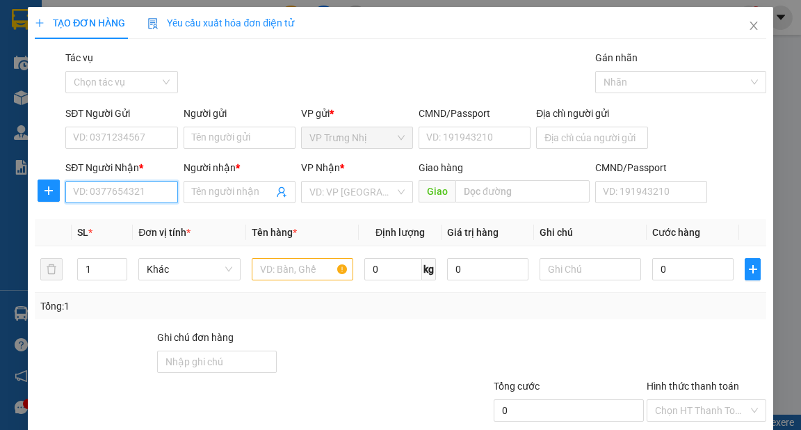
click at [138, 193] on input "SĐT Người Nhận *" at bounding box center [121, 192] width 112 height 22
type input "0927868668"
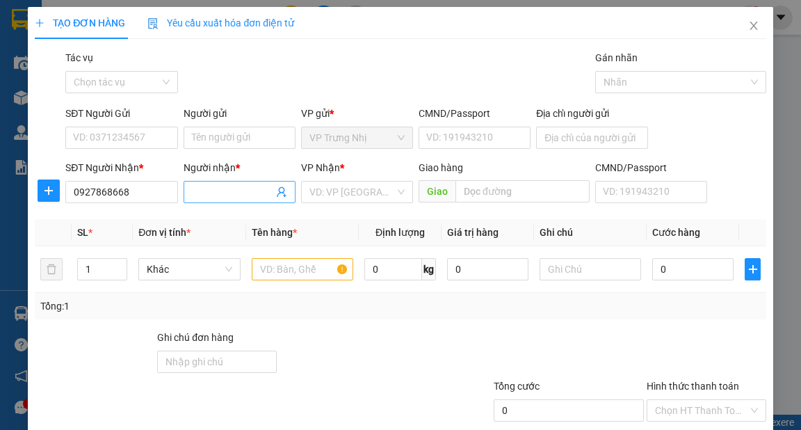
click at [221, 192] on input "Người nhận *" at bounding box center [232, 191] width 81 height 15
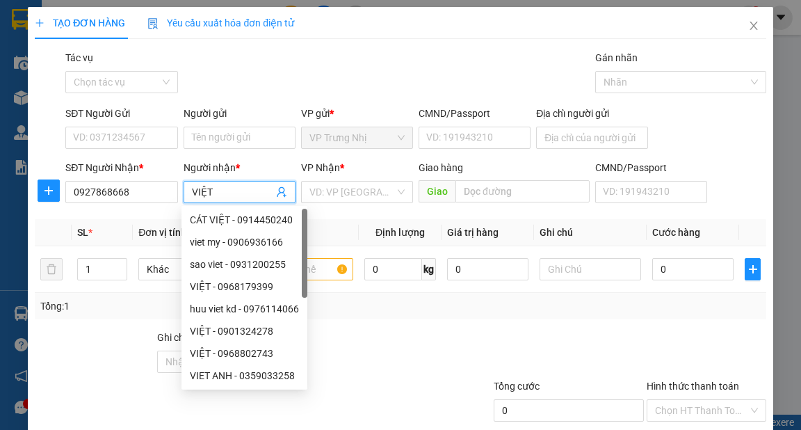
type input "VIỆT"
click at [138, 153] on div "SĐT Người Gửi VD: 0371234567" at bounding box center [121, 130] width 112 height 49
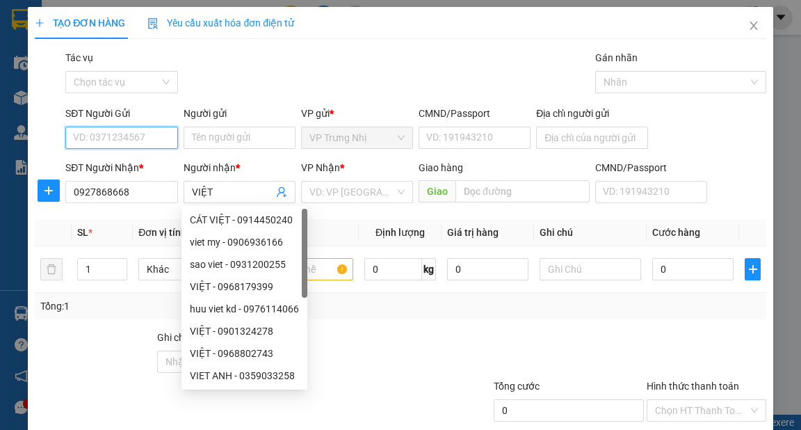
click at [153, 147] on input "SĐT Người Gửi" at bounding box center [121, 138] width 112 height 22
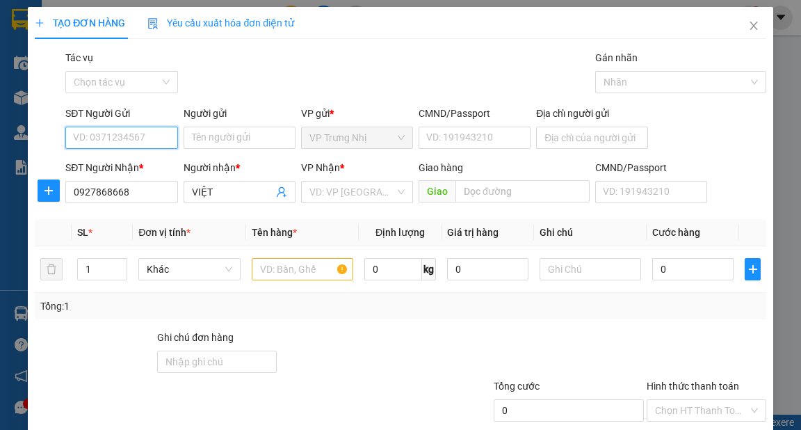
click at [153, 147] on input "SĐT Người Gửi" at bounding box center [121, 138] width 112 height 22
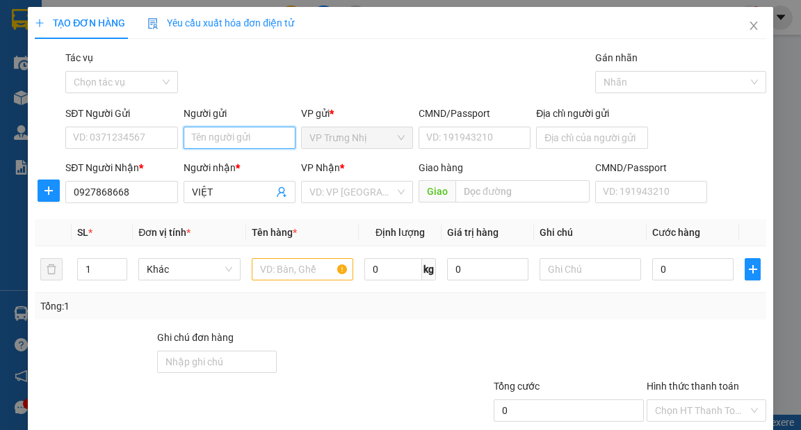
click at [270, 141] on input "Người gửi" at bounding box center [240, 138] width 112 height 22
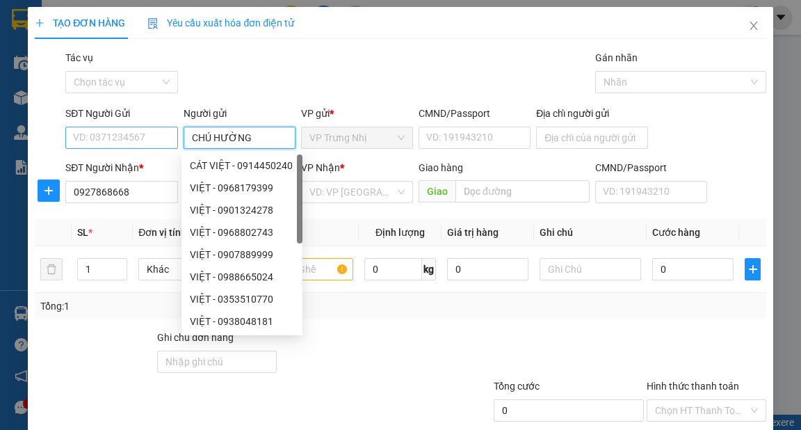
type input "CHÚ HƯỜNG"
click at [130, 142] on input "SĐT Người Gửi" at bounding box center [121, 138] width 112 height 22
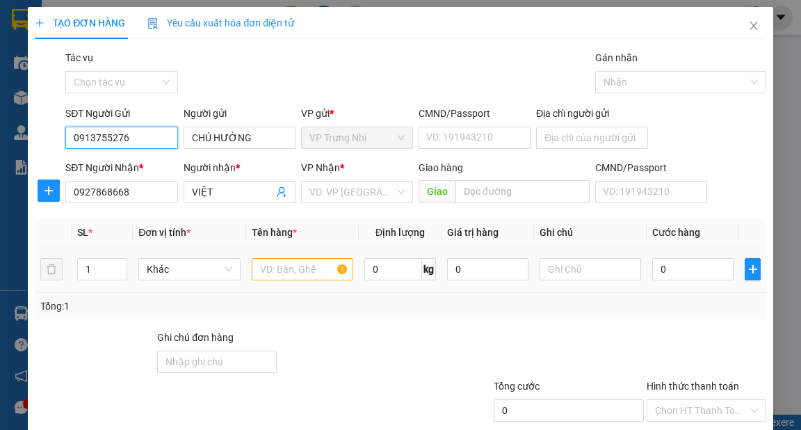
type input "0913755276"
click at [288, 260] on input "text" at bounding box center [303, 269] width 102 height 22
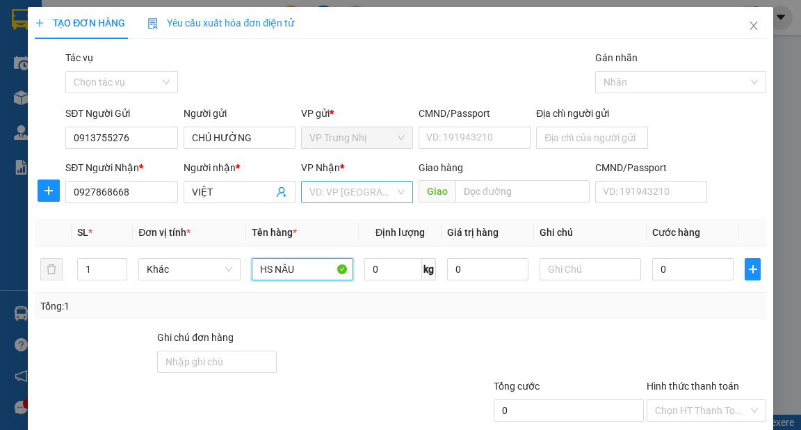
type input "HS NÂU"
click at [356, 195] on input "search" at bounding box center [352, 192] width 86 height 21
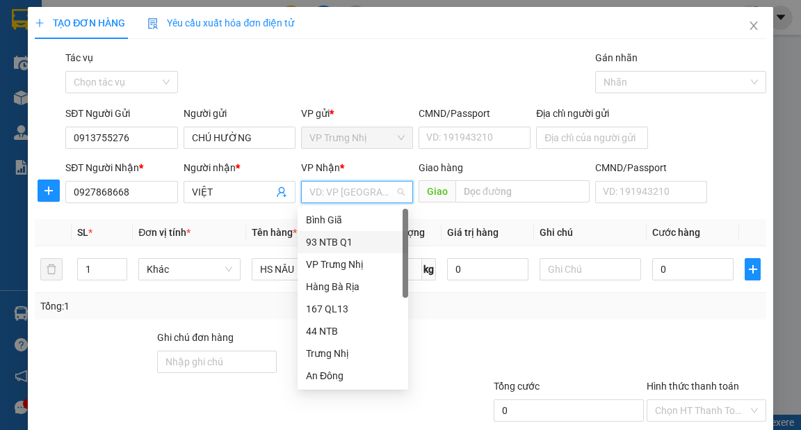
click at [340, 246] on div "93 NTB Q1" at bounding box center [353, 241] width 94 height 15
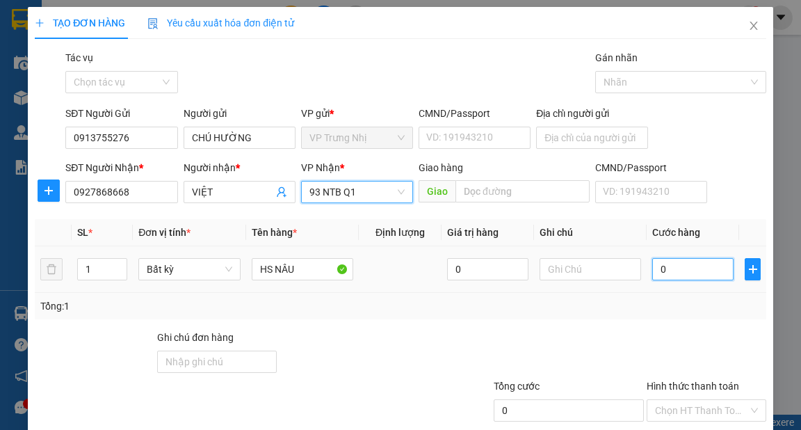
click at [673, 264] on input "0" at bounding box center [692, 269] width 81 height 22
type input "3"
type input "30"
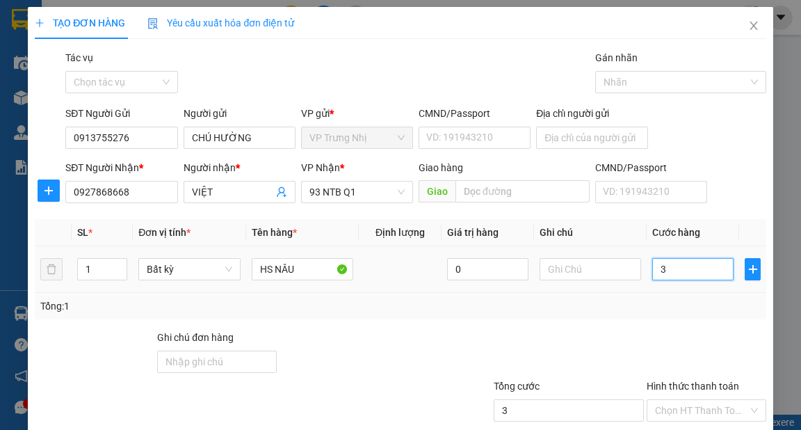
type input "30"
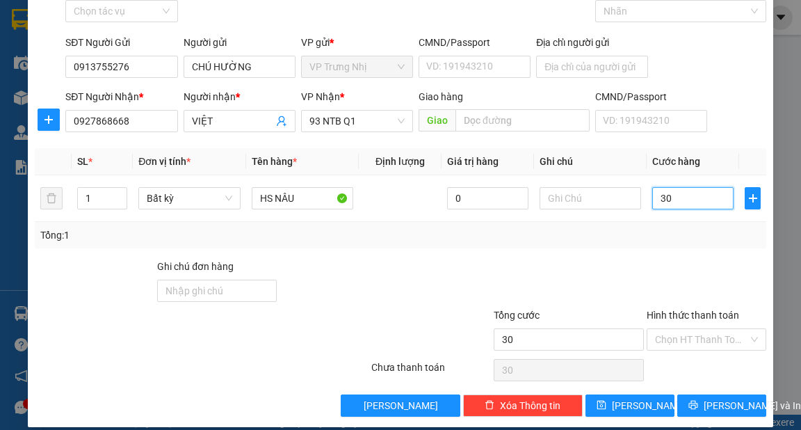
scroll to position [83, 0]
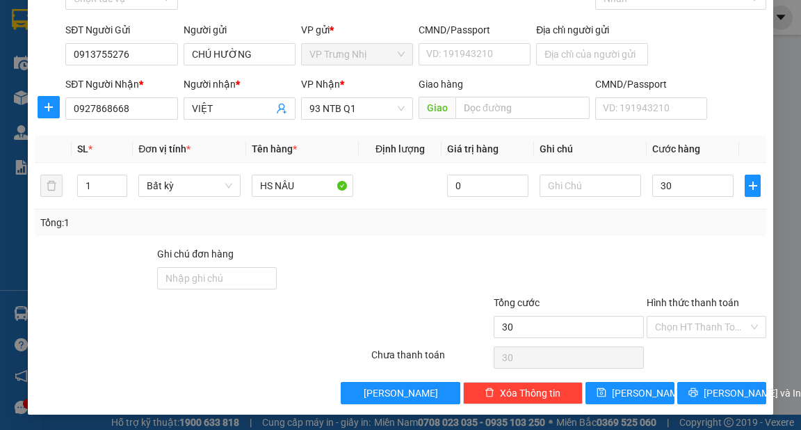
type input "30.000"
click at [574, 230] on div "Tổng: 1" at bounding box center [400, 222] width 731 height 26
click at [711, 330] on input "Hình thức thanh toán" at bounding box center [701, 326] width 93 height 21
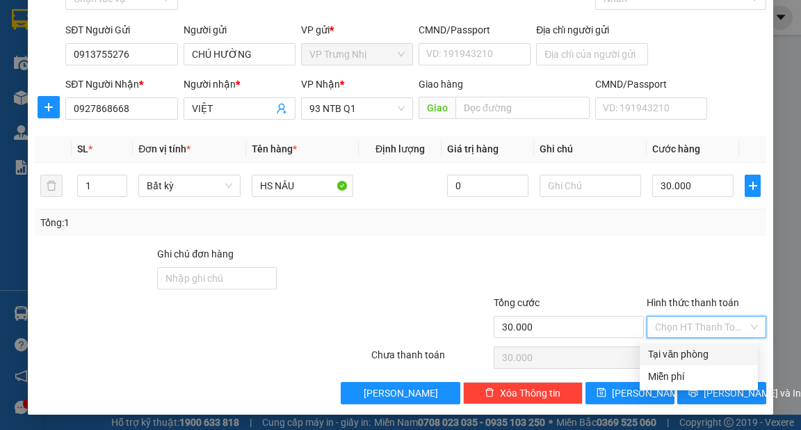
click at [689, 346] on div "Tại văn phòng" at bounding box center [699, 353] width 102 height 15
type input "0"
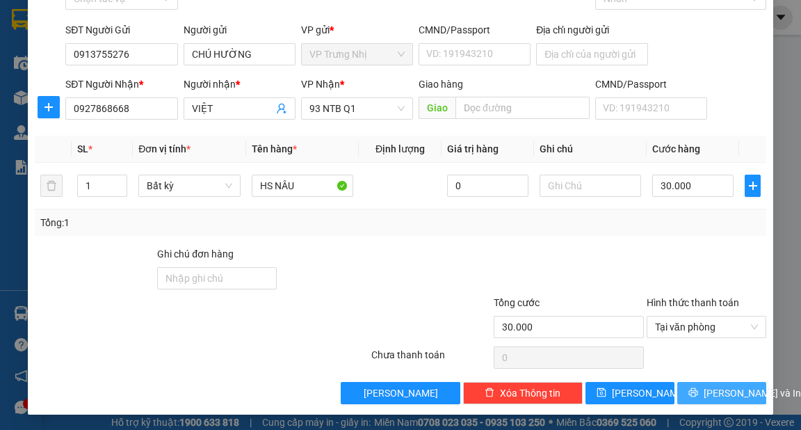
click at [704, 394] on span "[PERSON_NAME] và In" at bounding box center [752, 392] width 97 height 15
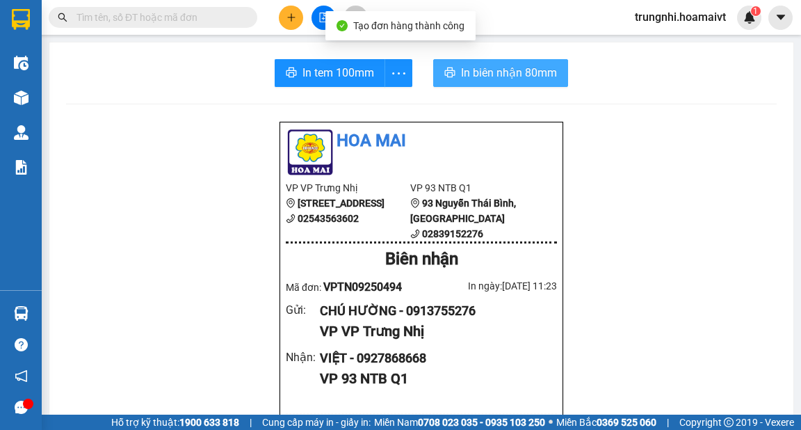
click at [470, 83] on button "In biên nhận 80mm" at bounding box center [500, 73] width 135 height 28
click at [489, 83] on button "In biên nhận 80mm" at bounding box center [500, 73] width 135 height 28
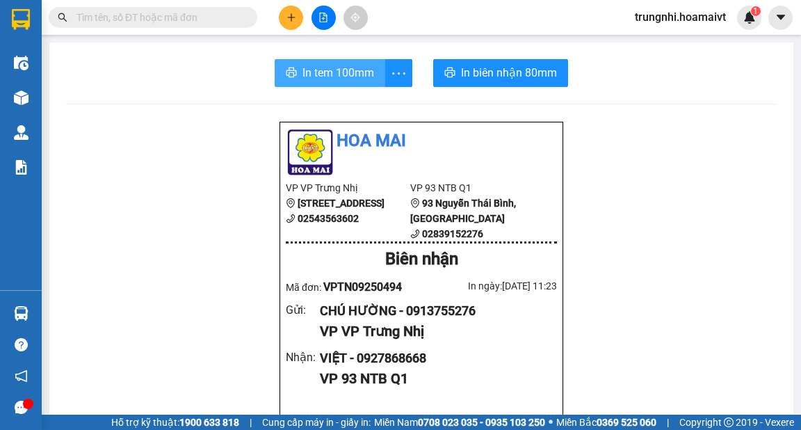
click at [338, 72] on span "In tem 100mm" at bounding box center [339, 72] width 72 height 17
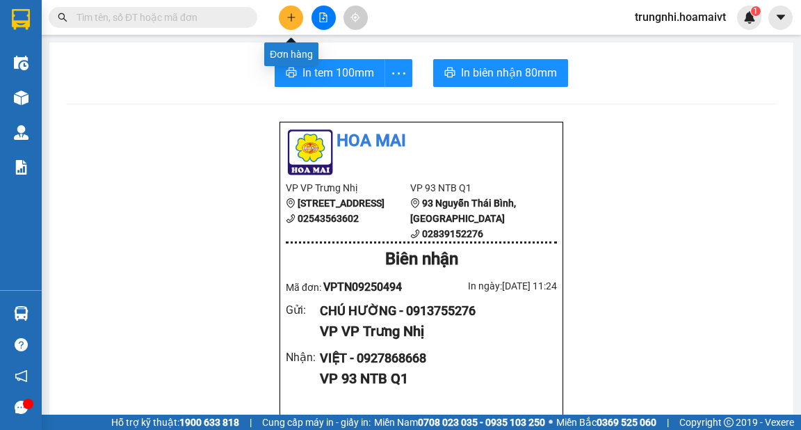
click at [291, 18] on icon "plus" at bounding box center [291, 17] width 1 height 8
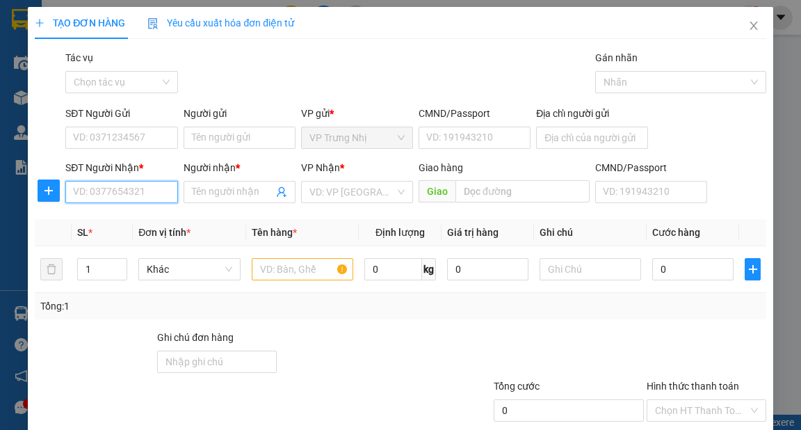
click at [117, 184] on input "SĐT Người Nhận *" at bounding box center [121, 192] width 112 height 22
click at [152, 195] on input "SĐT Người Nhận *" at bounding box center [121, 192] width 112 height 22
click at [143, 186] on input "SĐT Người Nhận *" at bounding box center [121, 192] width 112 height 22
type input "0915209356"
click at [130, 220] on div "0915209356 - THIEN" at bounding box center [120, 219] width 94 height 15
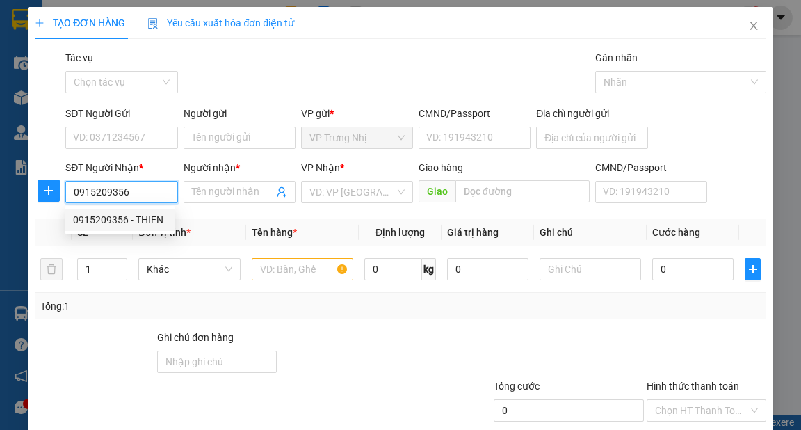
type input "THIEN"
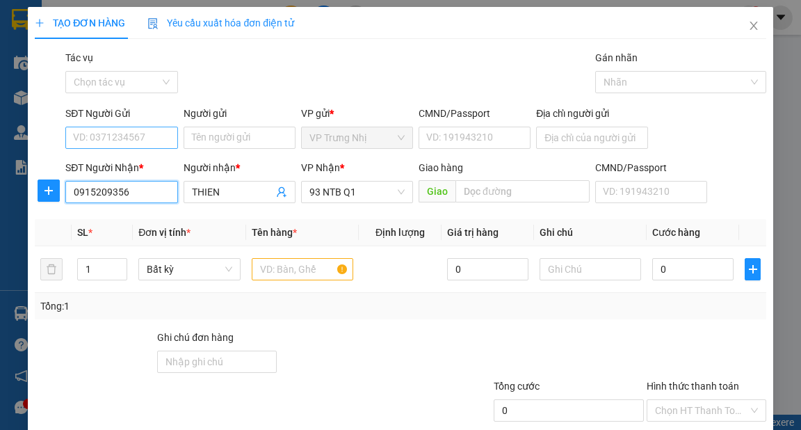
type input "0915209356"
click at [127, 136] on input "SĐT Người Gửi" at bounding box center [121, 138] width 112 height 22
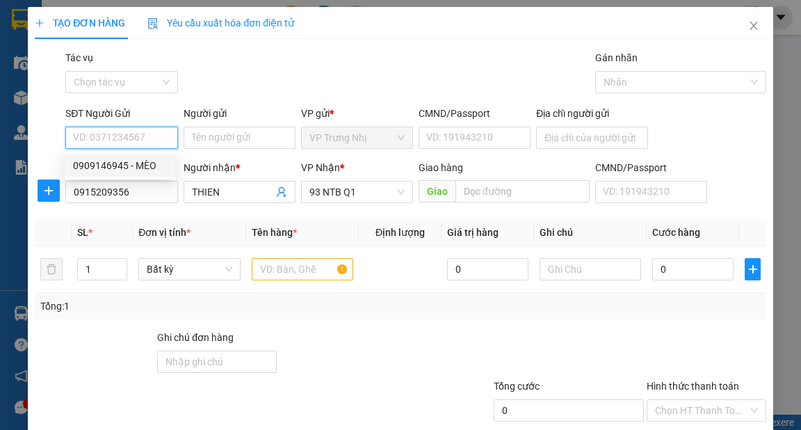
click at [147, 168] on div "0909146945 - MÈO" at bounding box center [120, 165] width 94 height 15
type input "0909146945"
type input "MÈO"
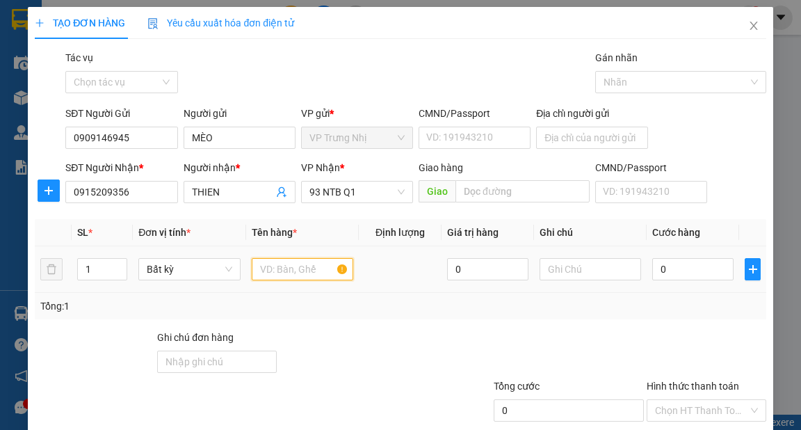
click at [299, 272] on input "text" at bounding box center [303, 269] width 102 height 22
type input "XOP"
type input "3"
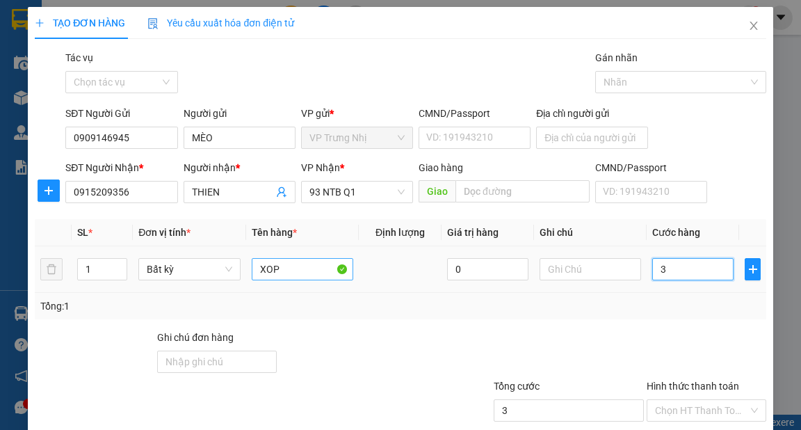
type input "30"
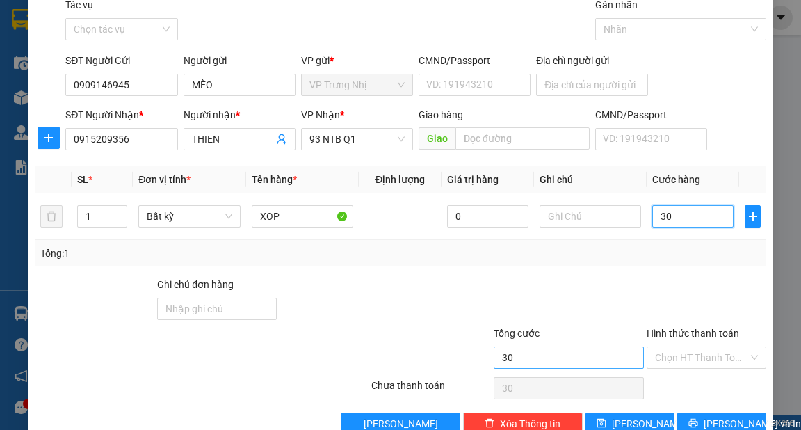
scroll to position [83, 0]
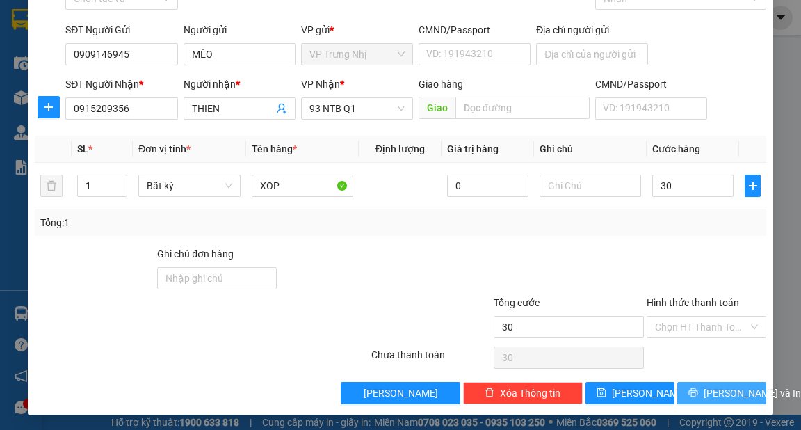
type input "30.000"
drag, startPoint x: 710, startPoint y: 392, endPoint x: 762, endPoint y: 392, distance: 52.2
click at [711, 392] on span "[PERSON_NAME] và In" at bounding box center [752, 392] width 97 height 15
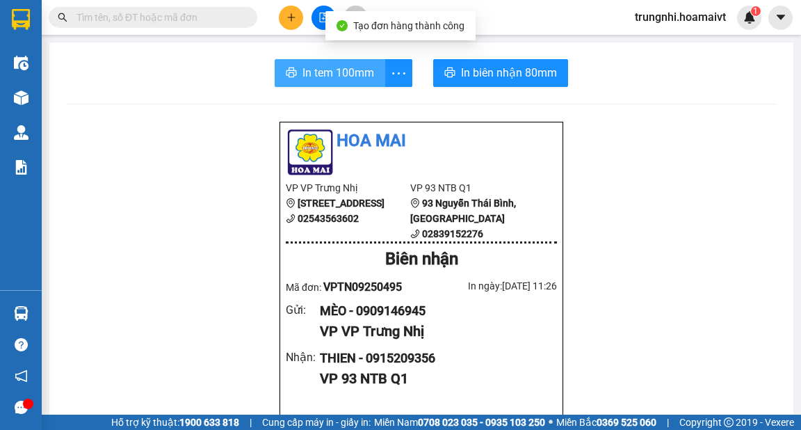
click at [347, 72] on span "In tem 100mm" at bounding box center [339, 72] width 72 height 17
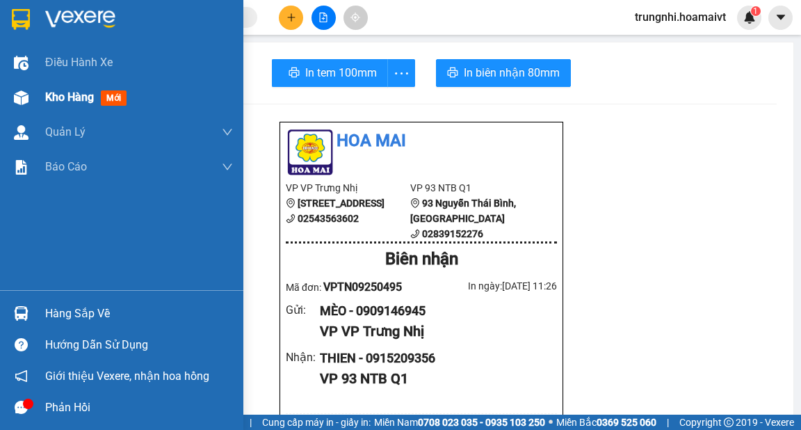
drag, startPoint x: 25, startPoint y: 95, endPoint x: 71, endPoint y: 103, distance: 46.7
click at [25, 95] on img at bounding box center [21, 97] width 15 height 15
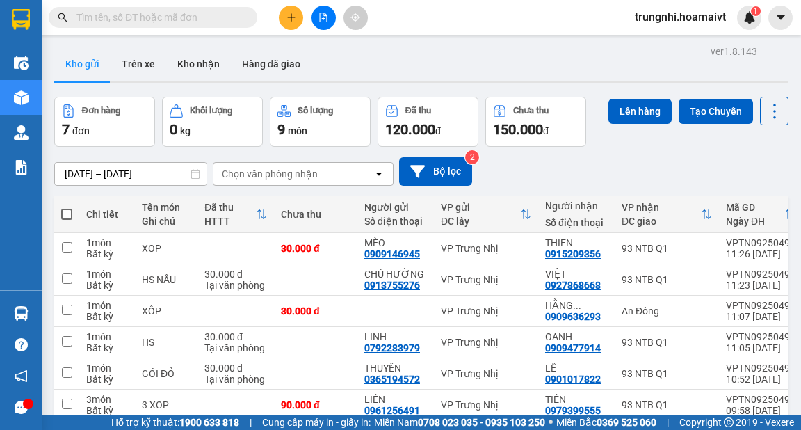
click at [306, 11] on div at bounding box center [323, 18] width 104 height 24
click at [293, 17] on icon "plus" at bounding box center [291, 17] width 8 height 1
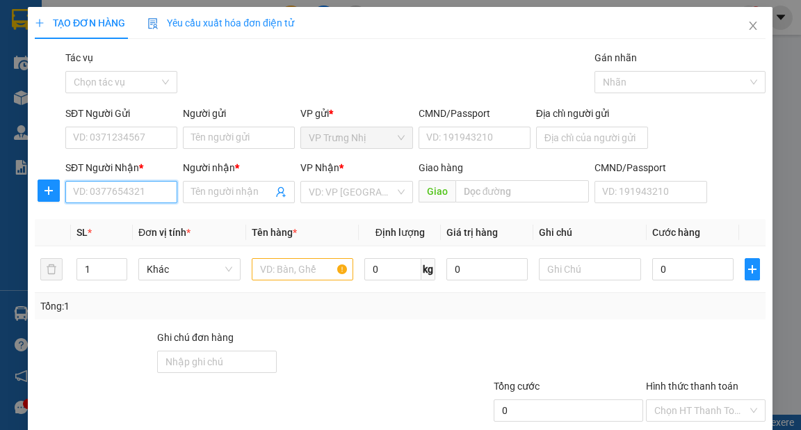
click at [129, 193] on input "SĐT Người Nhận *" at bounding box center [121, 192] width 112 height 22
type input "0931118319"
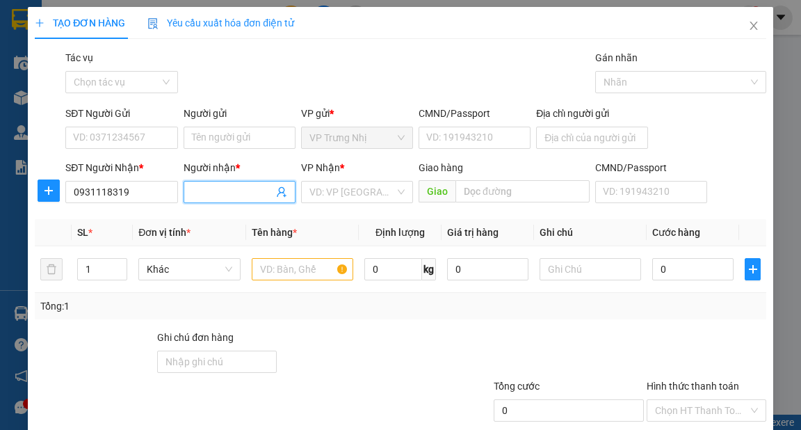
click at [227, 187] on input "Người nhận *" at bounding box center [232, 191] width 81 height 15
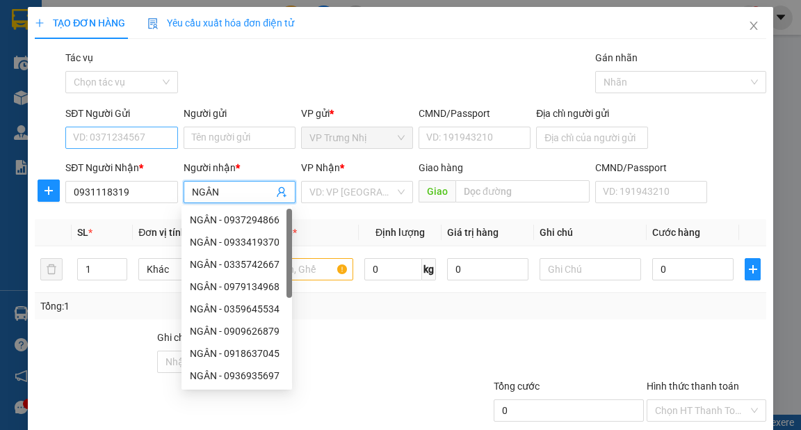
type input "NGÂN"
click at [131, 139] on input "SĐT Người Gửi" at bounding box center [121, 138] width 112 height 22
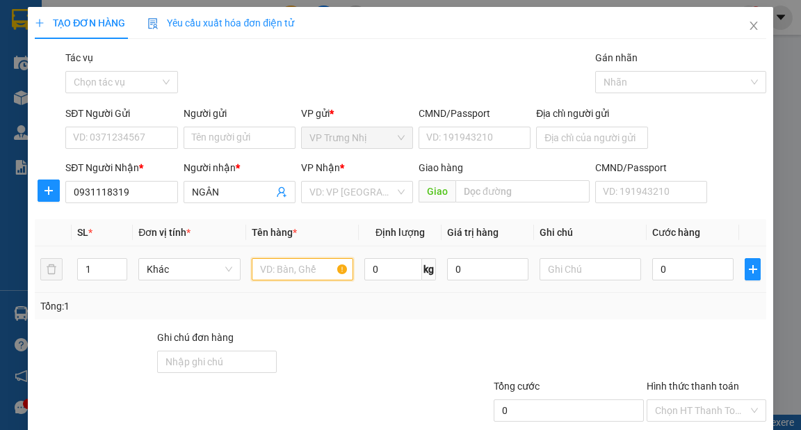
click at [306, 267] on input "text" at bounding box center [303, 269] width 102 height 22
type input "S"
type input "THÙNG SOCOLA"
drag, startPoint x: 704, startPoint y: 270, endPoint x: 699, endPoint y: 276, distance: 7.9
click at [704, 270] on input "0" at bounding box center [692, 269] width 81 height 22
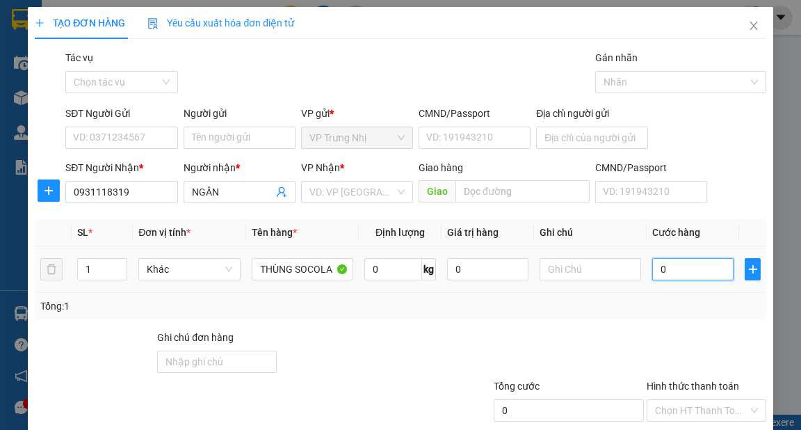
type input "3"
type input "30"
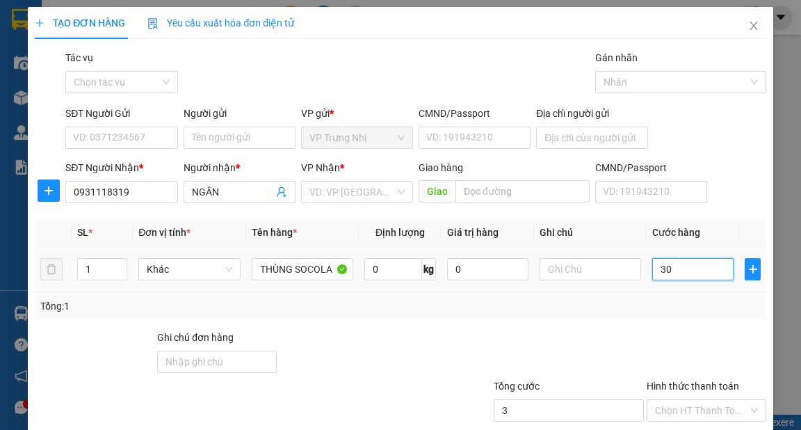
type input "30"
click at [340, 193] on input "search" at bounding box center [352, 192] width 86 height 21
type input "30.000"
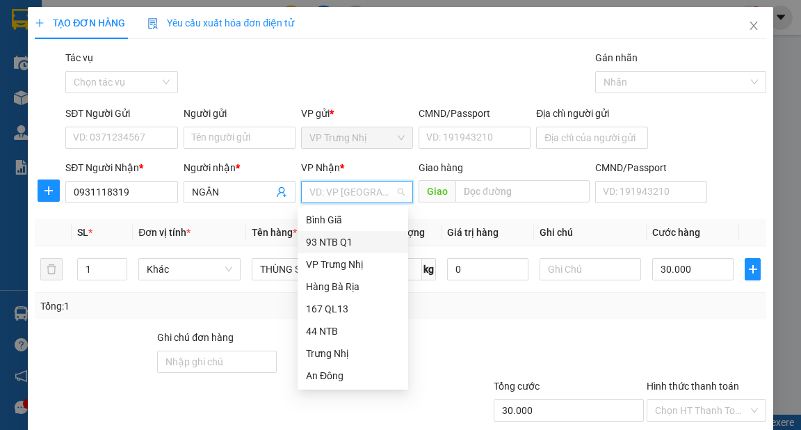
click at [328, 239] on div "93 NTB Q1" at bounding box center [353, 241] width 94 height 15
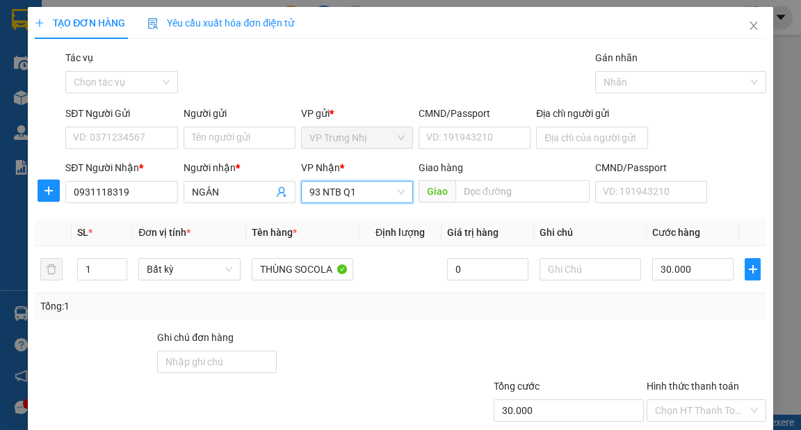
scroll to position [83, 0]
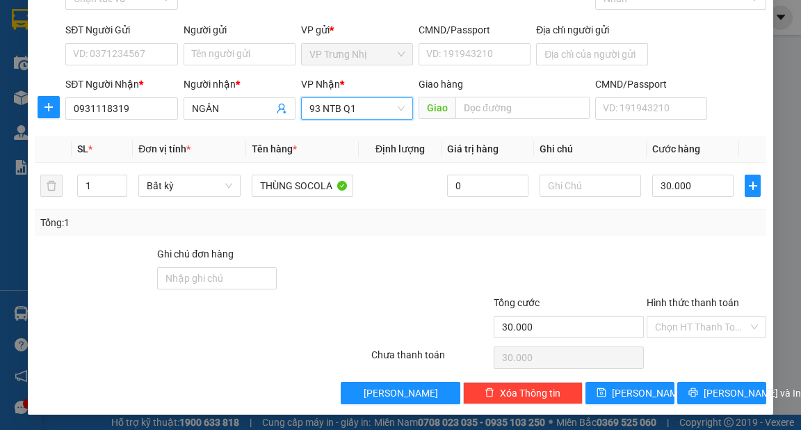
click at [629, 250] on div at bounding box center [554, 270] width 184 height 49
click at [133, 51] on input "SĐT Người Gửi" at bounding box center [121, 54] width 112 height 22
click at [543, 231] on div "Tổng: 1" at bounding box center [400, 222] width 731 height 26
click at [709, 387] on span "[PERSON_NAME] và In" at bounding box center [752, 392] width 97 height 15
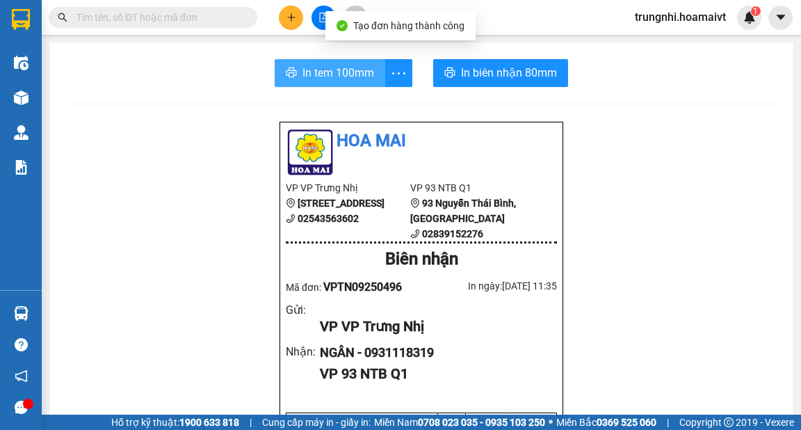
click at [303, 70] on span "In tem 100mm" at bounding box center [339, 72] width 72 height 17
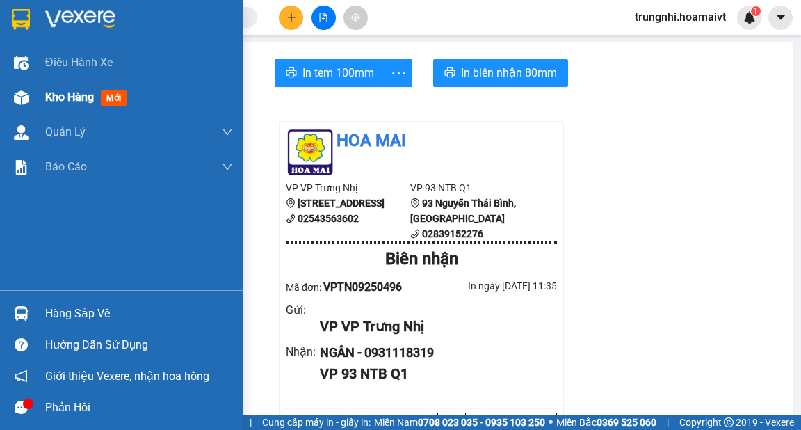
click at [64, 90] on span "Kho hàng" at bounding box center [69, 96] width 49 height 13
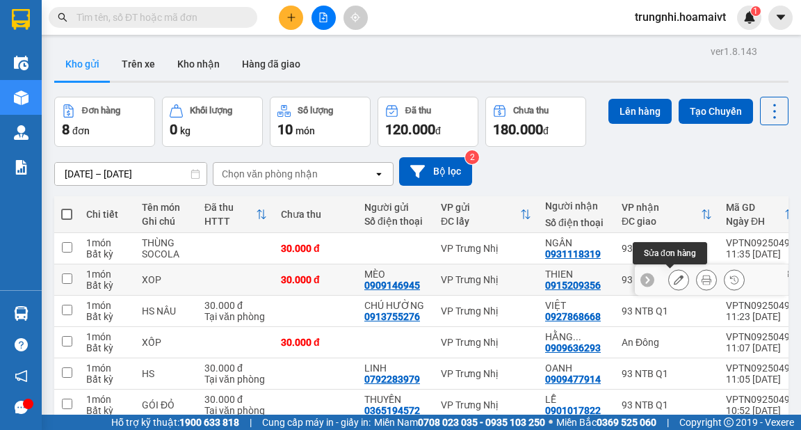
click at [674, 275] on icon at bounding box center [679, 280] width 10 height 10
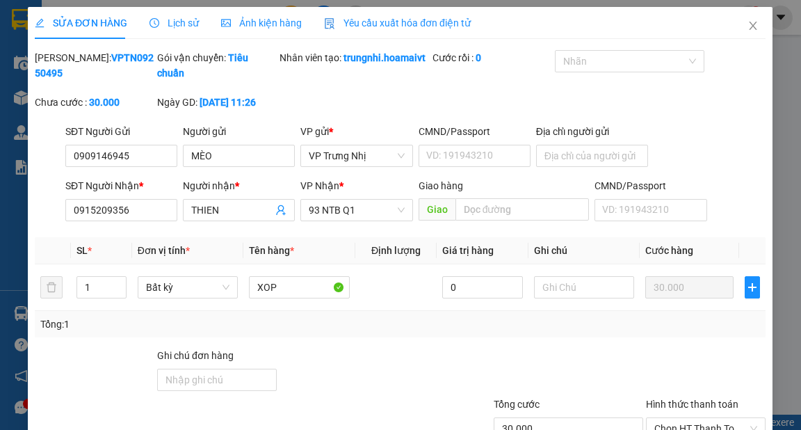
type input "0909146945"
type input "MÈO"
type input "0915209356"
type input "THIEN"
type input "30.000"
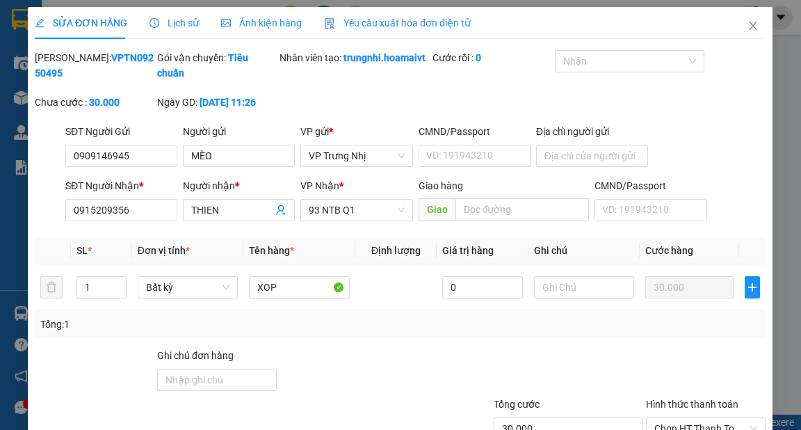
type input "30.000"
drag, startPoint x: 152, startPoint y: 224, endPoint x: 0, endPoint y: 218, distance: 152.4
click at [0, 218] on div "SỬA ĐƠN HÀNG Lịch sử Ảnh kiện hàng Yêu cầu xuất hóa đơn điện tử Total Paid Fee …" at bounding box center [400, 215] width 801 height 430
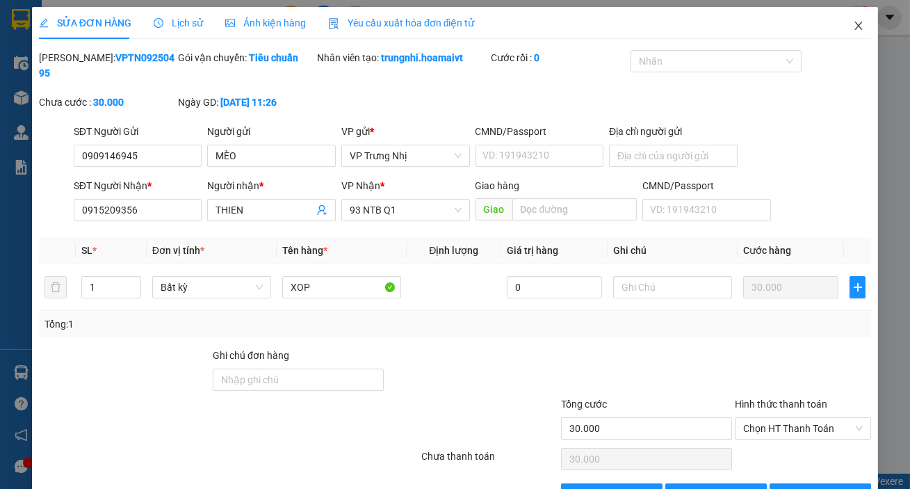
drag, startPoint x: 849, startPoint y: 28, endPoint x: 412, endPoint y: 40, distance: 437.6
click at [801, 28] on icon "close" at bounding box center [858, 25] width 11 height 11
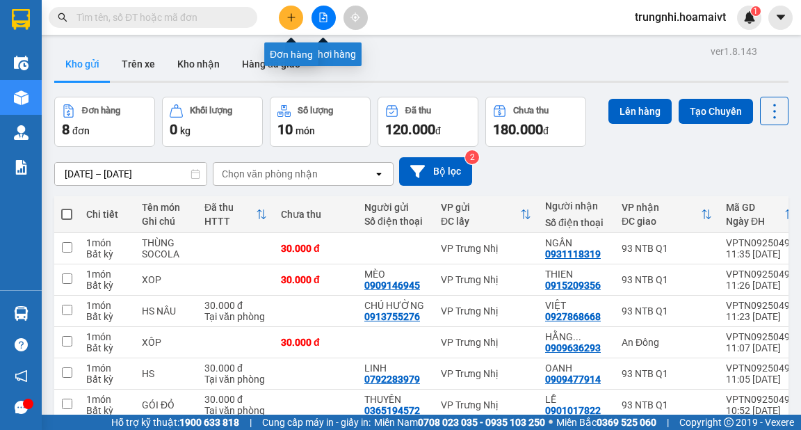
click at [295, 21] on icon "plus" at bounding box center [292, 18] width 10 height 10
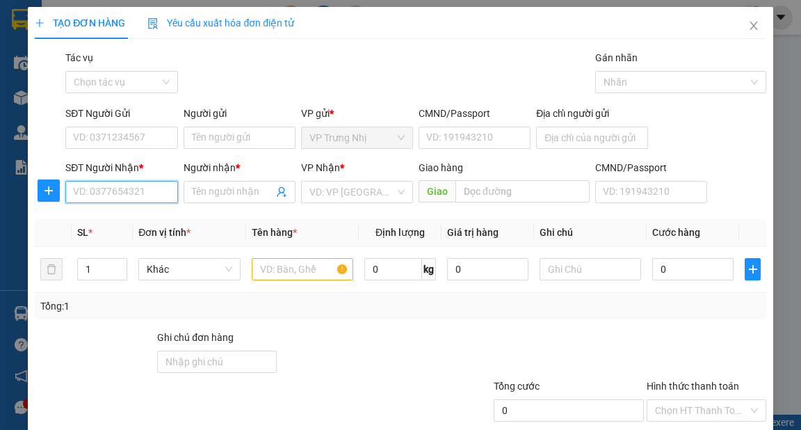
click at [139, 198] on input "SĐT Người Nhận *" at bounding box center [121, 192] width 112 height 22
paste input "0915209356"
type input "0915209356"
click at [129, 216] on div "0915209356 - THIEN" at bounding box center [120, 219] width 94 height 15
type input "THIEN"
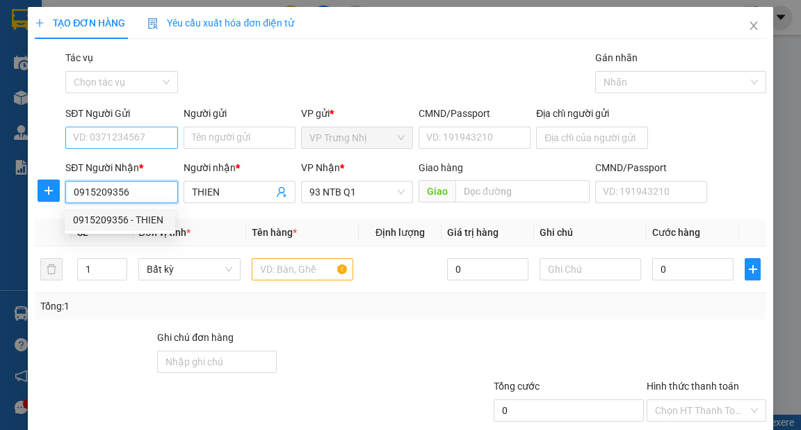
type input "0915209356"
click at [139, 127] on input "SĐT Người Gửi" at bounding box center [121, 138] width 112 height 22
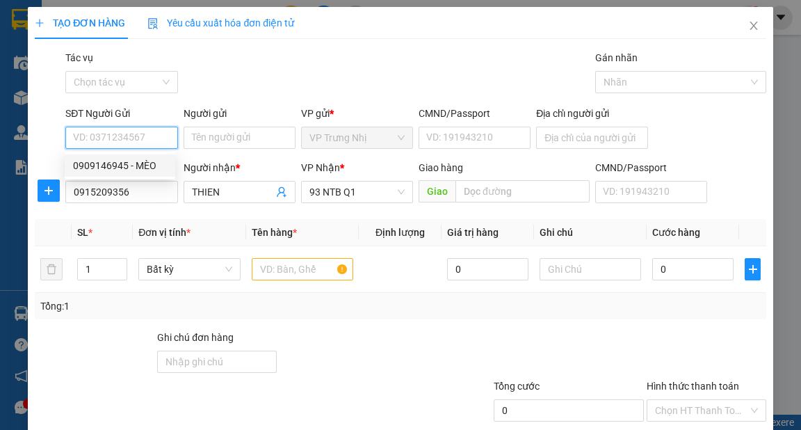
click at [138, 161] on div "0909146945 - MÈO" at bounding box center [120, 165] width 94 height 15
type input "0909146945"
type input "MÈO"
click at [306, 270] on input "text" at bounding box center [303, 269] width 102 height 22
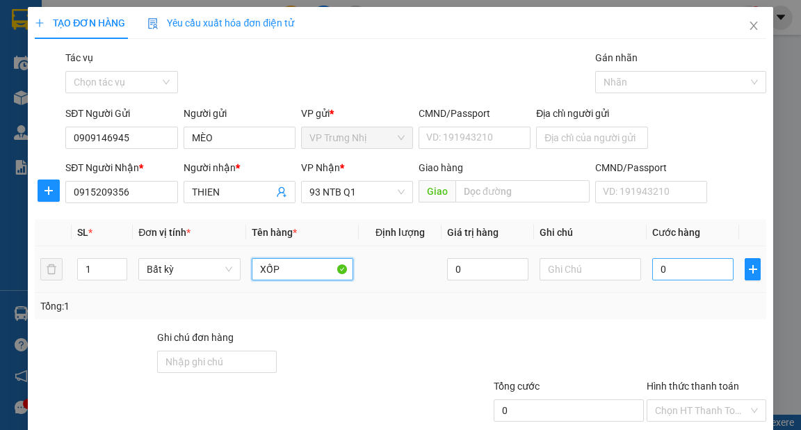
type input "XỐP"
click at [668, 262] on input "0" at bounding box center [692, 269] width 81 height 22
type input "5"
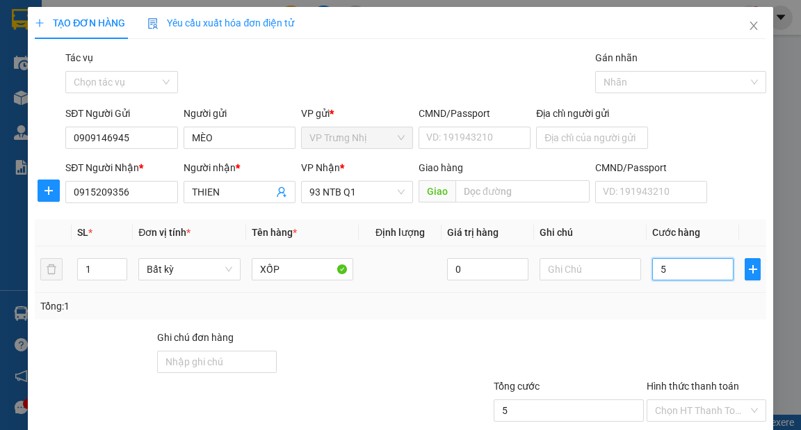
type input "50"
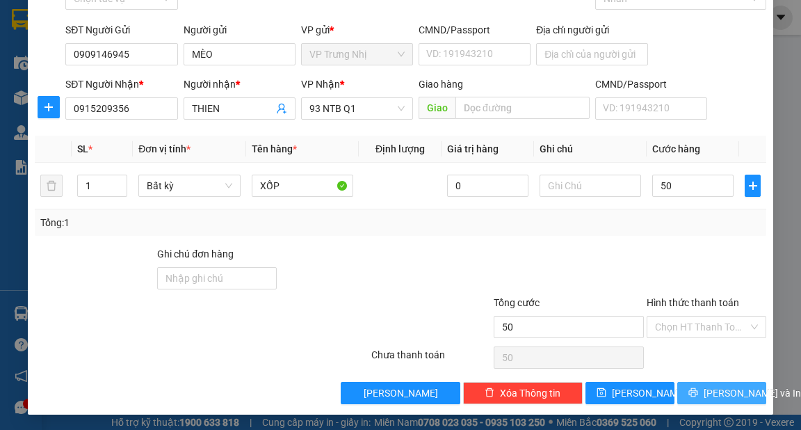
type input "50.000"
click at [719, 392] on span "[PERSON_NAME] và In" at bounding box center [752, 392] width 97 height 15
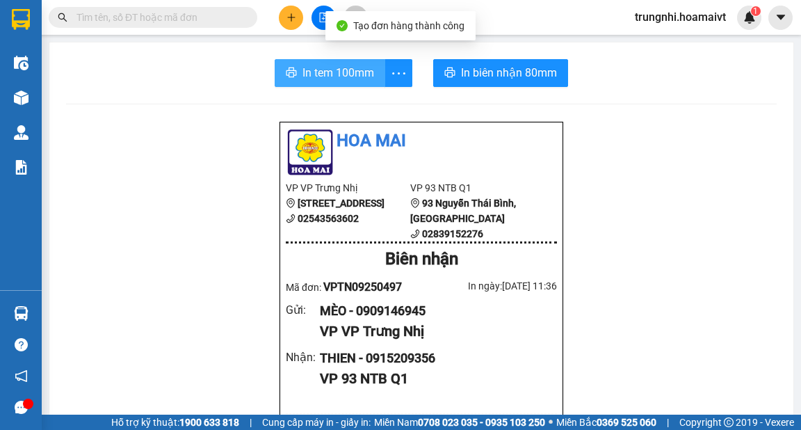
click at [320, 77] on span "In tem 100mm" at bounding box center [339, 72] width 72 height 17
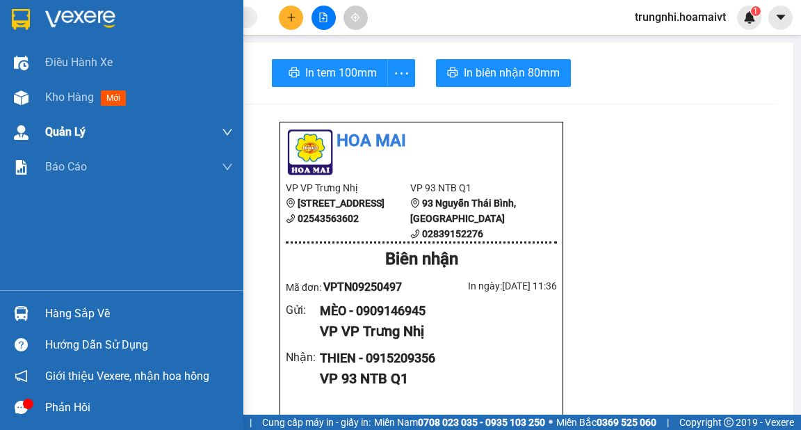
click at [38, 101] on div "Kho hàng mới" at bounding box center [121, 97] width 243 height 35
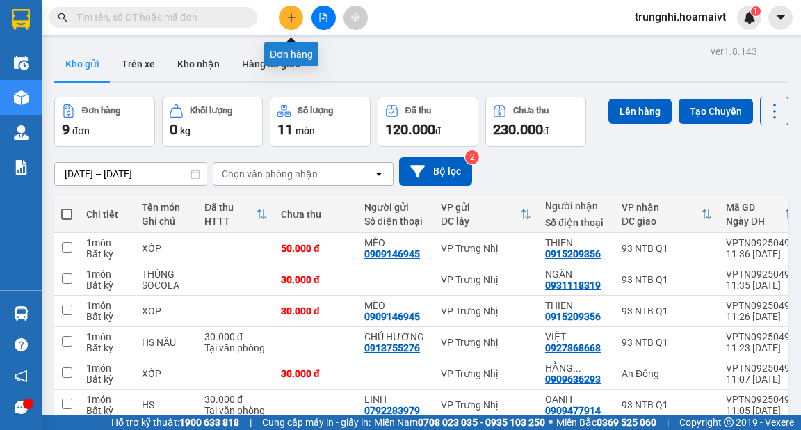
click at [296, 17] on button at bounding box center [291, 18] width 24 height 24
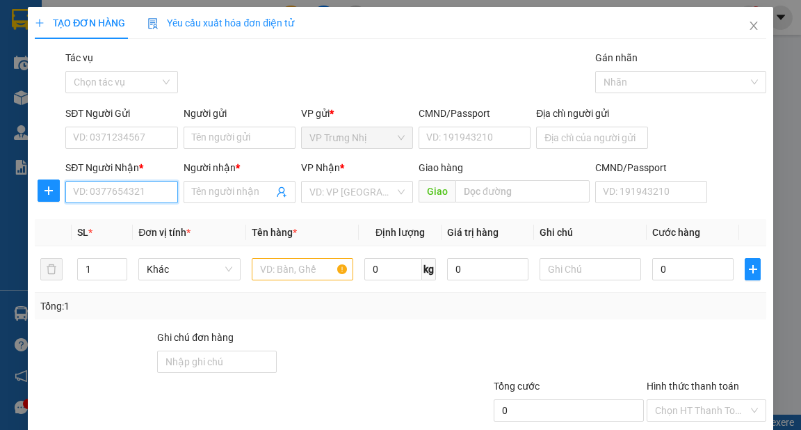
click at [125, 195] on input "SĐT Người Nhận *" at bounding box center [121, 192] width 112 height 22
type input "0903097376"
click at [147, 225] on div "0903097376 - hải" at bounding box center [120, 219] width 94 height 15
type input "hải"
type input "079082023282"
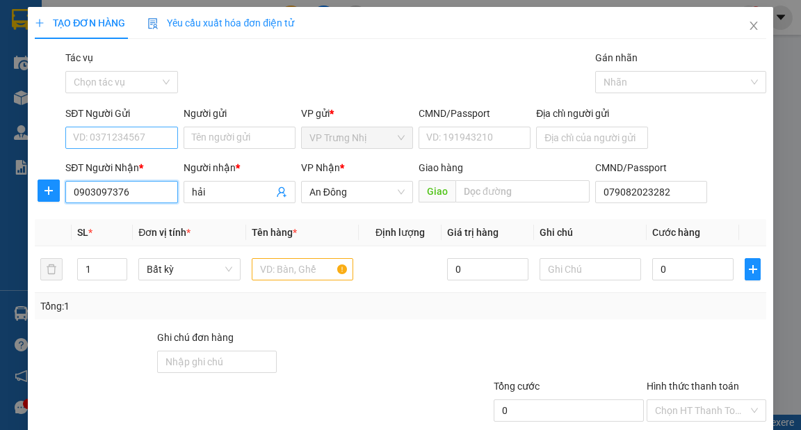
type input "0903097376"
click at [143, 133] on input "SĐT Người Gửi" at bounding box center [121, 138] width 112 height 22
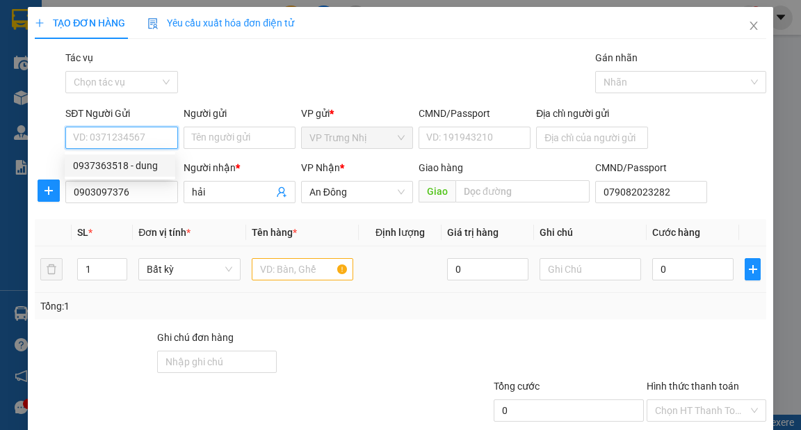
drag, startPoint x: 161, startPoint y: 168, endPoint x: 319, endPoint y: 289, distance: 198.4
click at [161, 169] on div "0937363518 - dung" at bounding box center [120, 165] width 94 height 15
type input "0937363518"
type input "dung"
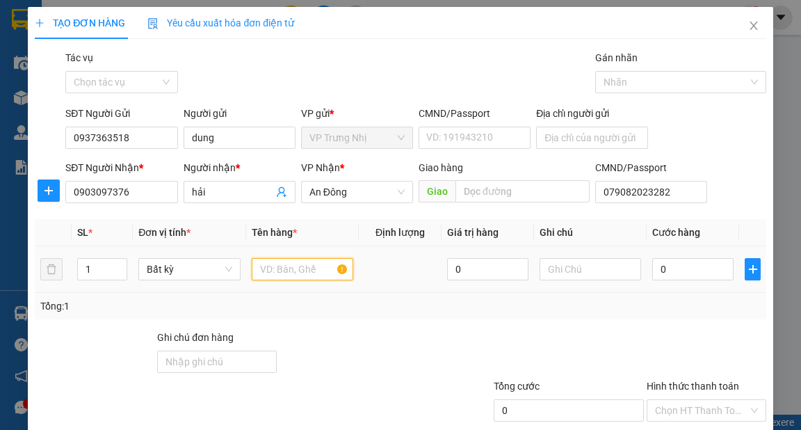
click at [314, 272] on input "text" at bounding box center [303, 269] width 102 height 22
type input "HOP"
type input "30"
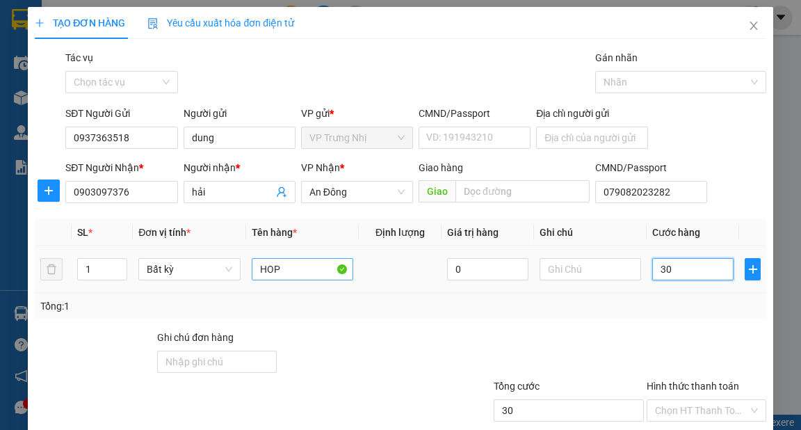
type input "30"
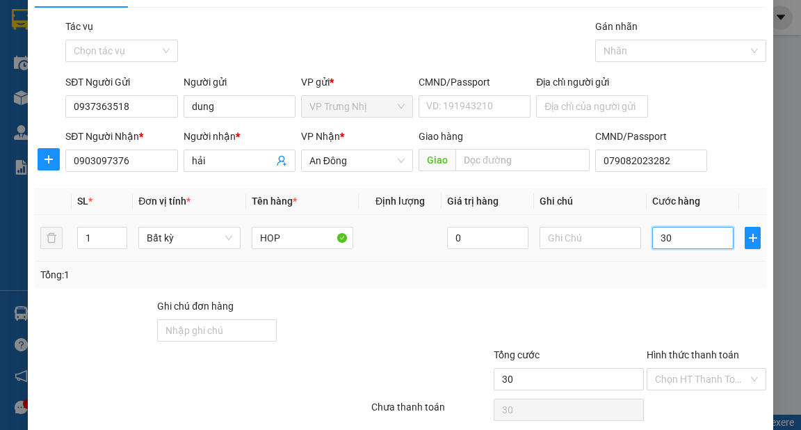
scroll to position [83, 0]
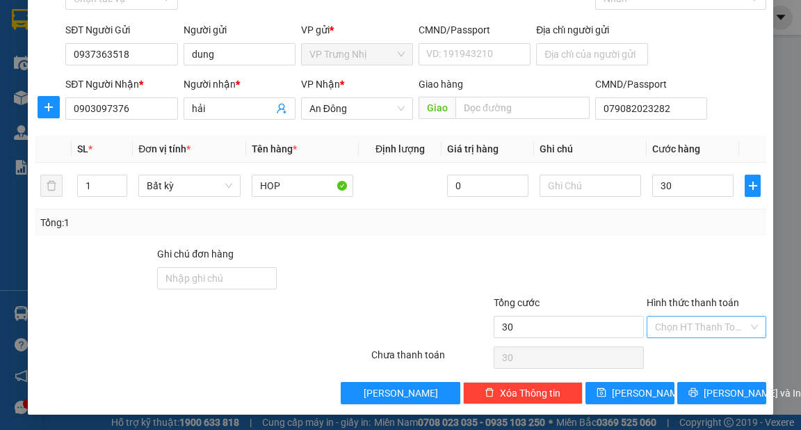
click at [721, 332] on input "Hình thức thanh toán" at bounding box center [701, 326] width 93 height 21
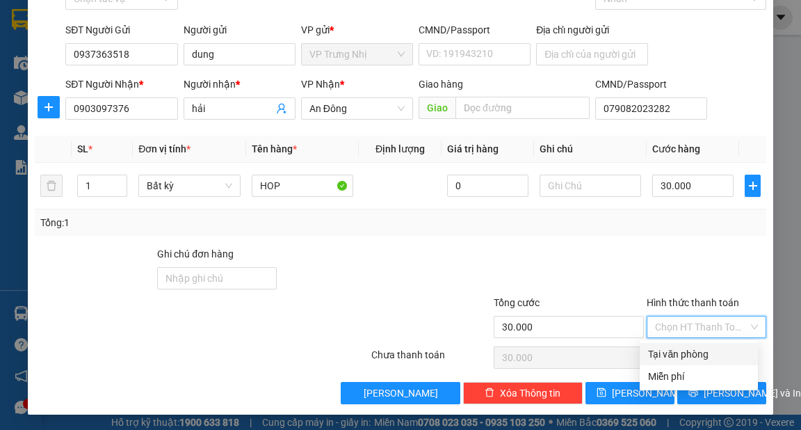
click at [718, 351] on div "Tại văn phòng" at bounding box center [699, 353] width 102 height 15
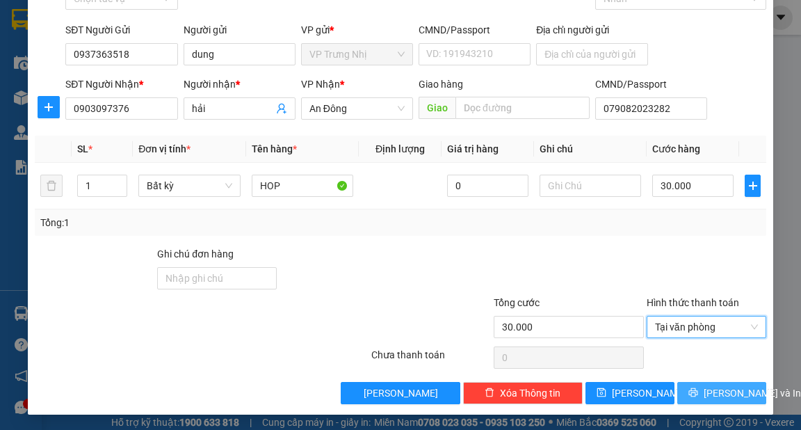
drag, startPoint x: 729, startPoint y: 387, endPoint x: 765, endPoint y: 412, distance: 44.4
click at [731, 390] on span "[PERSON_NAME] và In" at bounding box center [752, 392] width 97 height 15
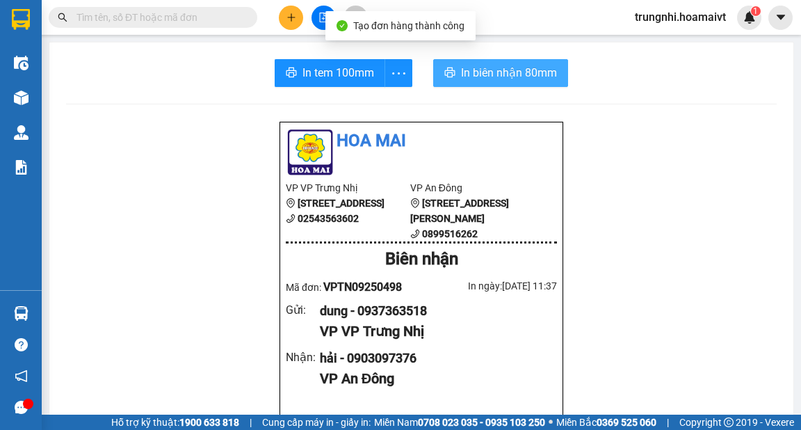
click at [479, 78] on span "In biên nhận 80mm" at bounding box center [509, 72] width 96 height 17
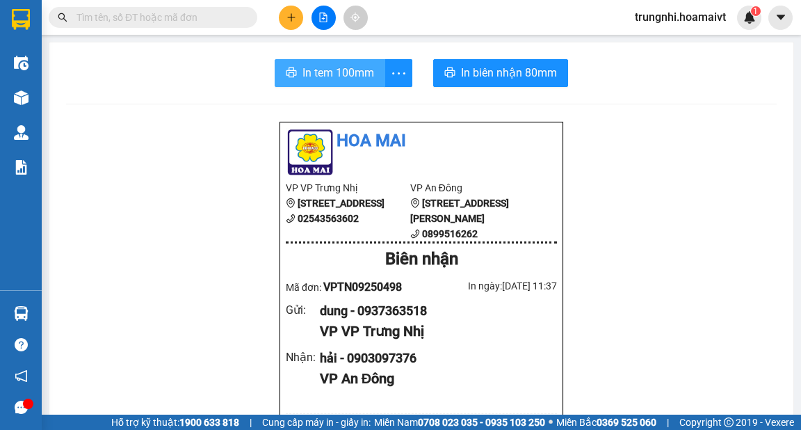
click at [359, 77] on span "In tem 100mm" at bounding box center [339, 72] width 72 height 17
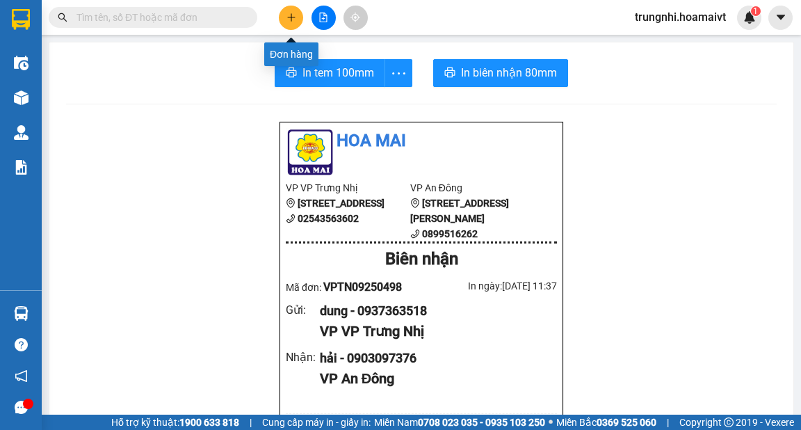
click at [291, 23] on button at bounding box center [291, 18] width 24 height 24
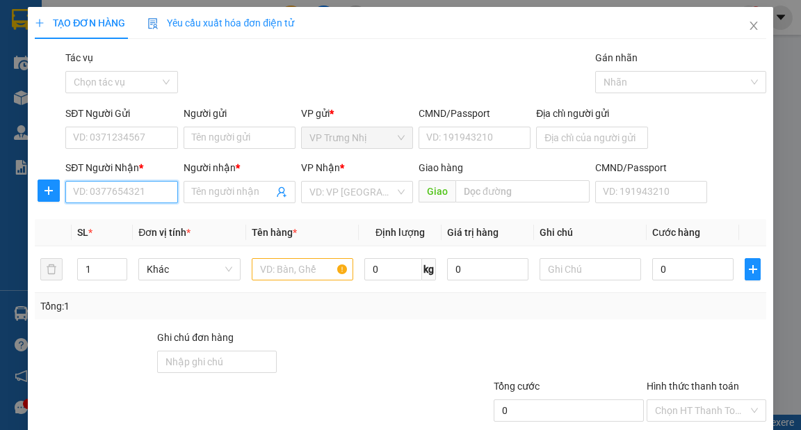
click at [131, 195] on input "SĐT Người Nhận *" at bounding box center [121, 192] width 112 height 22
click at [134, 189] on input "SĐT Người Nhận *" at bounding box center [121, 192] width 112 height 22
click at [142, 224] on div "0937589170 - Tý" at bounding box center [120, 219] width 94 height 15
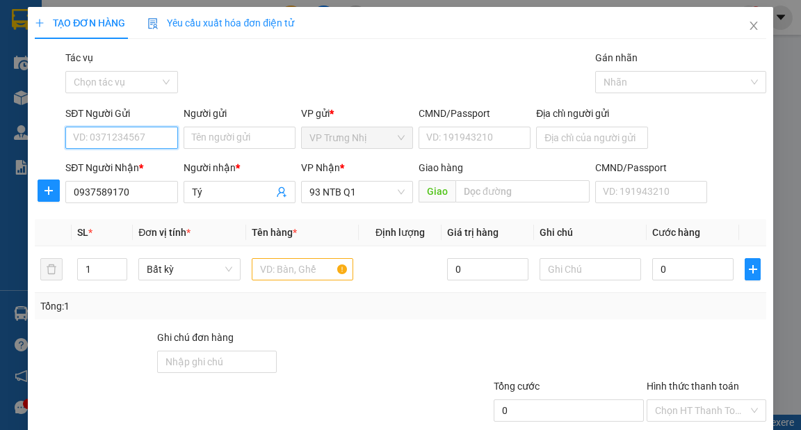
drag, startPoint x: 129, startPoint y: 136, endPoint x: 142, endPoint y: 143, distance: 14.0
click at [129, 136] on input "SĐT Người Gửi" at bounding box center [121, 138] width 112 height 22
drag, startPoint x: 144, startPoint y: 172, endPoint x: 309, endPoint y: 280, distance: 197.9
click at [152, 171] on div "0908036299 - cô Hiệp" at bounding box center [121, 165] width 96 height 15
click at [275, 270] on input "text" at bounding box center [303, 269] width 102 height 22
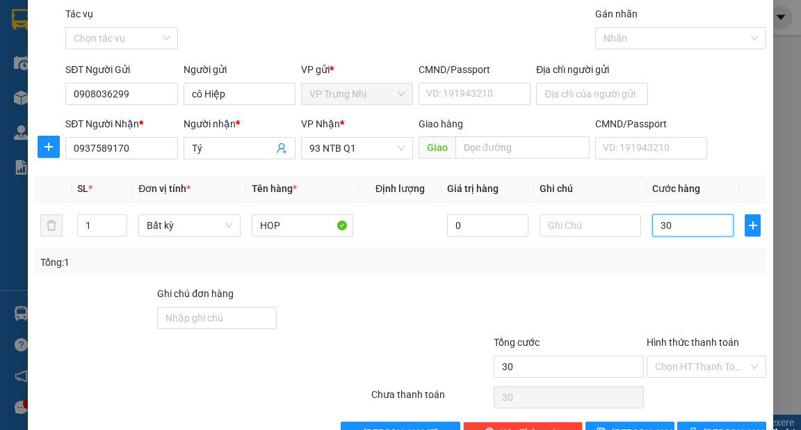
scroll to position [83, 0]
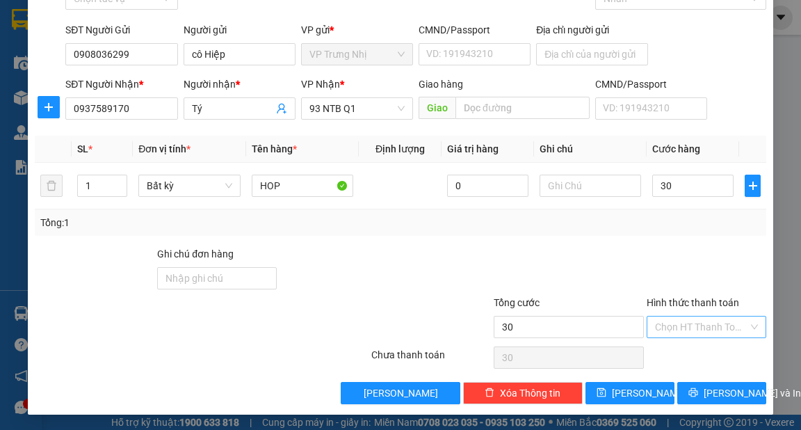
click at [690, 330] on input "Hình thức thanh toán" at bounding box center [701, 326] width 93 height 21
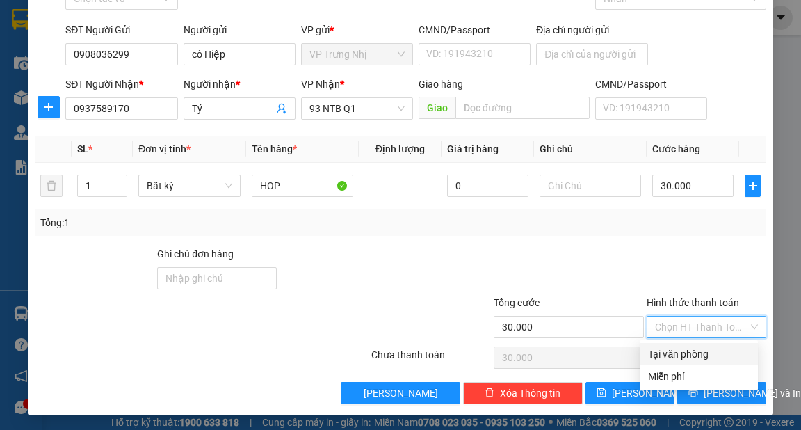
click at [705, 354] on div "Tại văn phòng" at bounding box center [699, 353] width 102 height 15
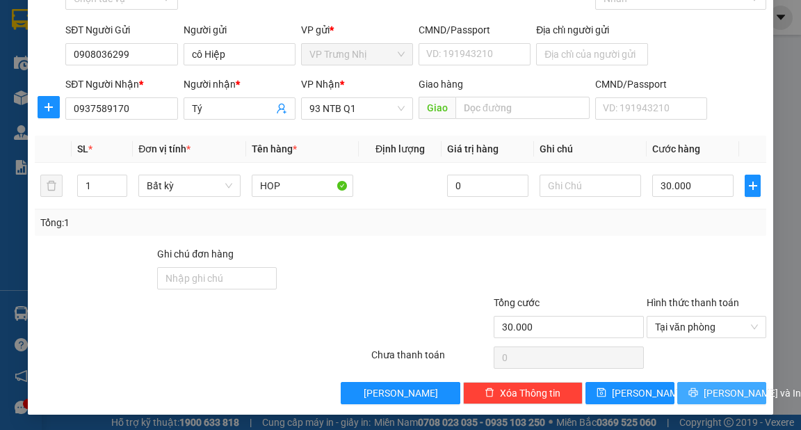
click at [731, 382] on button "[PERSON_NAME] và In" at bounding box center [721, 393] width 89 height 22
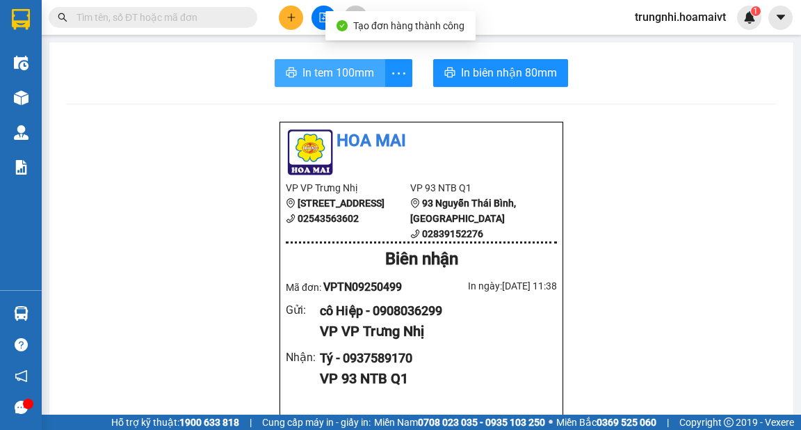
drag, startPoint x: 369, startPoint y: 74, endPoint x: 370, endPoint y: 67, distance: 7.0
click at [369, 73] on span "In tem 100mm" at bounding box center [339, 72] width 72 height 17
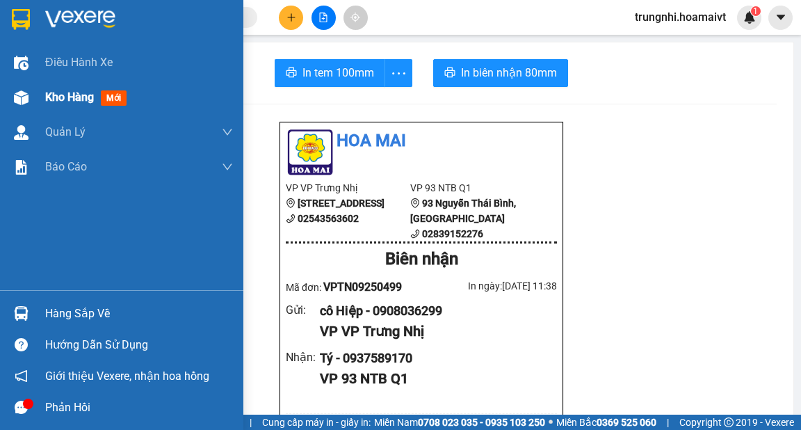
click at [63, 95] on span "Kho hàng" at bounding box center [69, 96] width 49 height 13
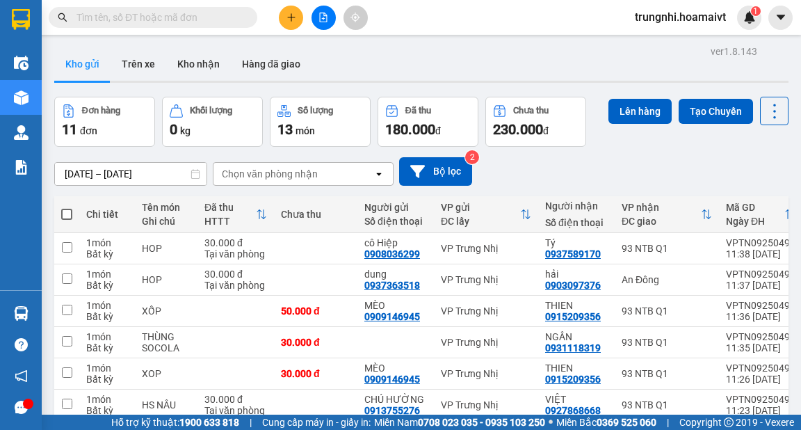
click at [526, 168] on div "14/09/2025 – 15/09/2025 Press the down arrow key to interact with the calendar …" at bounding box center [421, 171] width 734 height 29
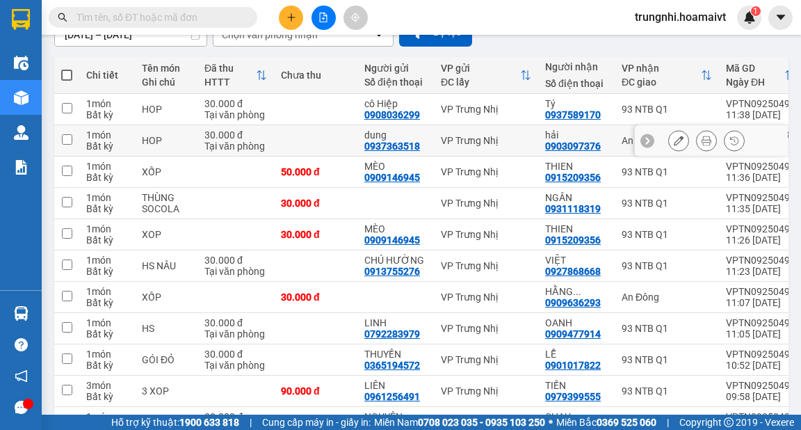
scroll to position [111, 0]
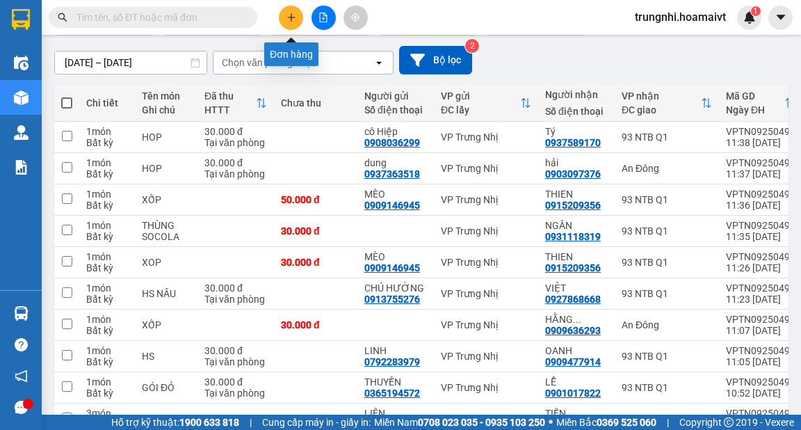
click at [294, 14] on icon "plus" at bounding box center [292, 18] width 10 height 10
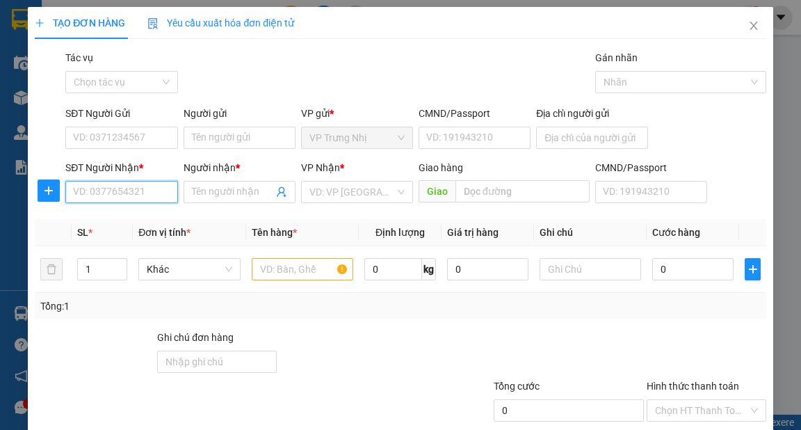
click at [151, 199] on input "SĐT Người Nhận *" at bounding box center [121, 192] width 112 height 22
click at [106, 220] on div "0948171832 - ANH MINH" at bounding box center [151, 219] width 156 height 15
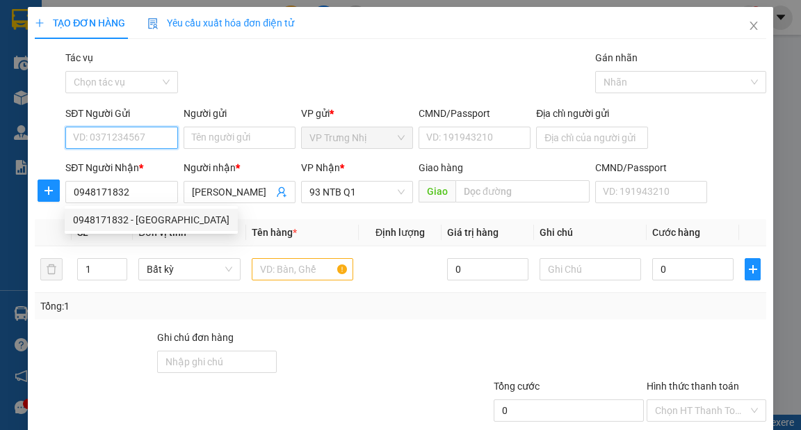
click at [133, 134] on input "SĐT Người Gửi" at bounding box center [121, 138] width 112 height 22
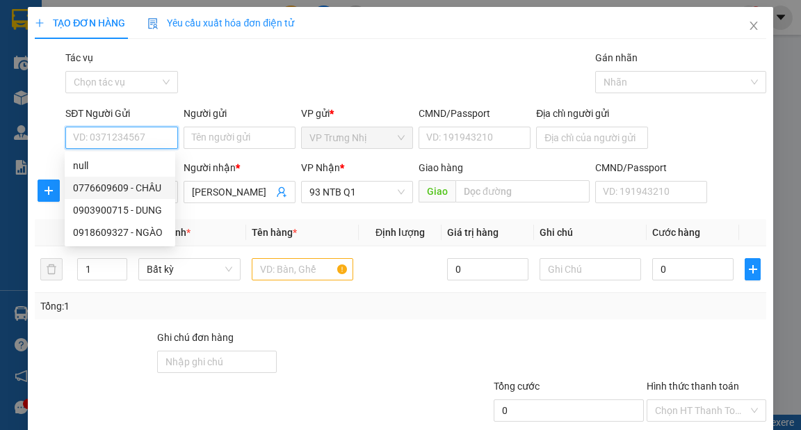
click at [151, 184] on div "0776609609 - CHÂU" at bounding box center [120, 187] width 94 height 15
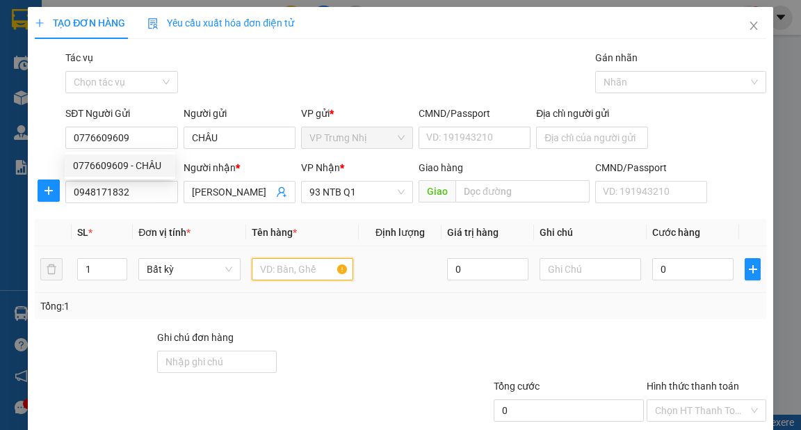
click at [289, 272] on input "text" at bounding box center [303, 269] width 102 height 22
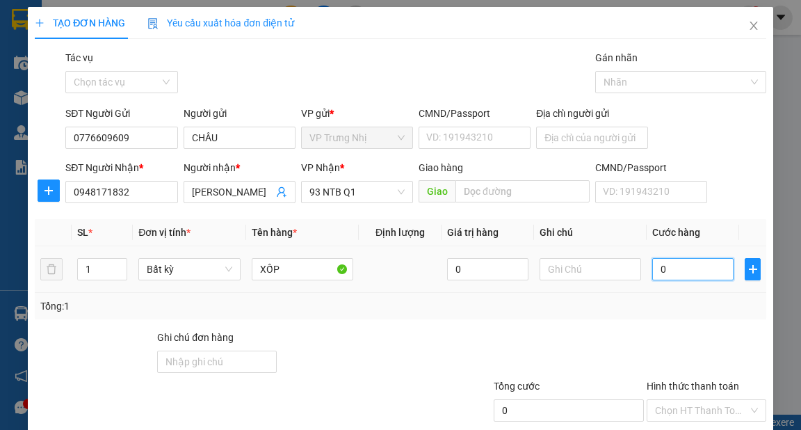
click at [706, 272] on input "0" at bounding box center [692, 269] width 81 height 22
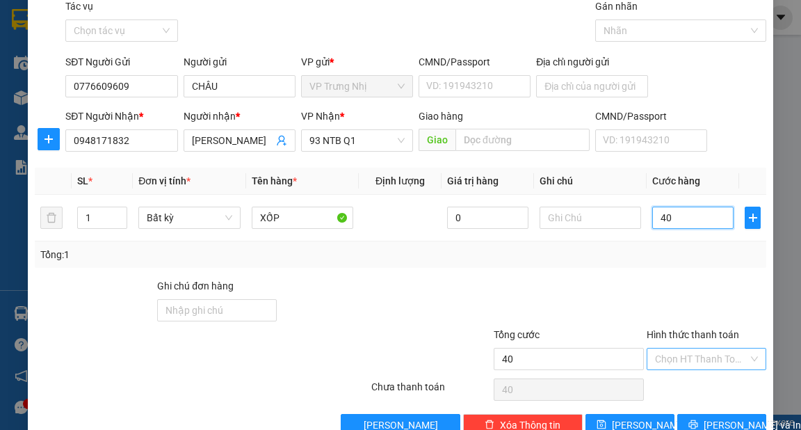
scroll to position [83, 0]
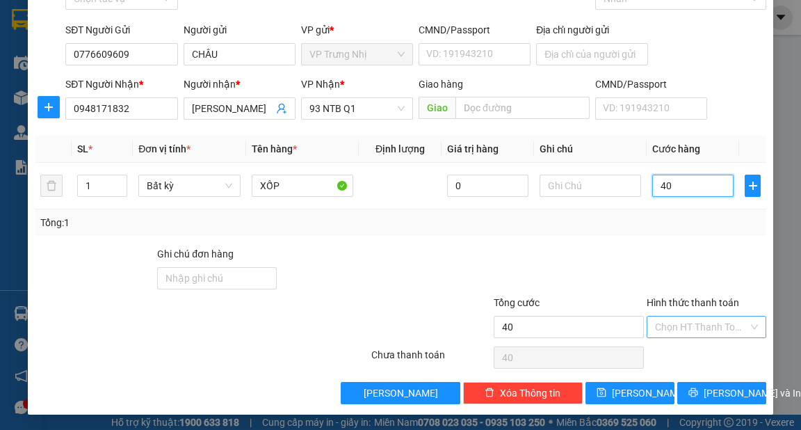
drag, startPoint x: 742, startPoint y: 331, endPoint x: 732, endPoint y: 337, distance: 11.8
click at [741, 331] on div "Chọn HT Thanh Toán" at bounding box center [707, 327] width 120 height 22
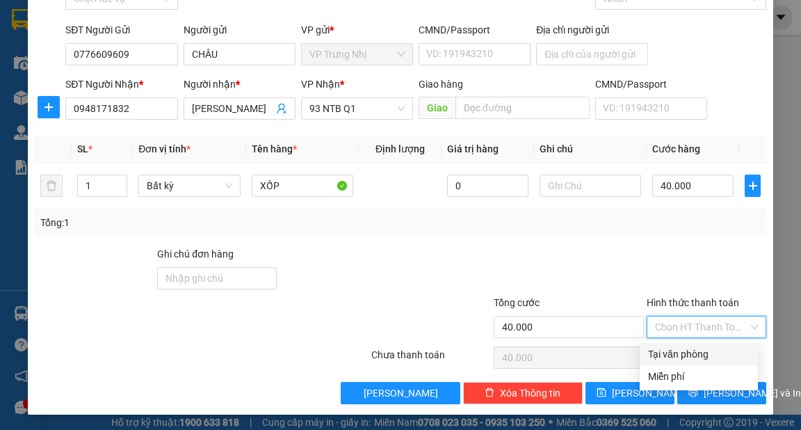
click at [718, 345] on div "Tại văn phòng" at bounding box center [699, 354] width 118 height 22
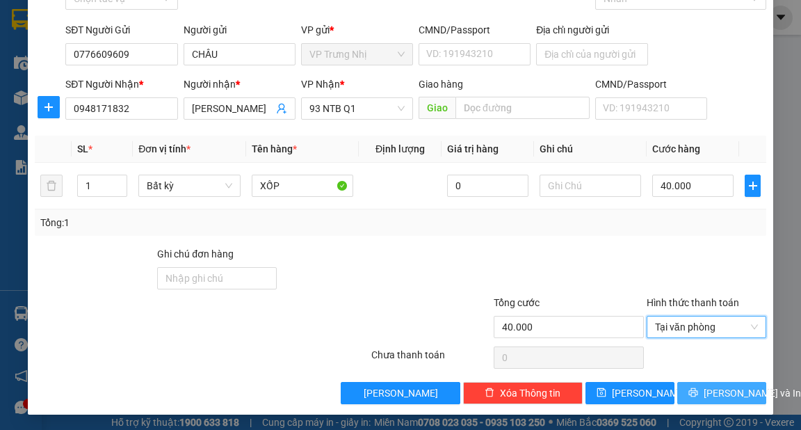
click at [726, 385] on span "[PERSON_NAME] và In" at bounding box center [752, 392] width 97 height 15
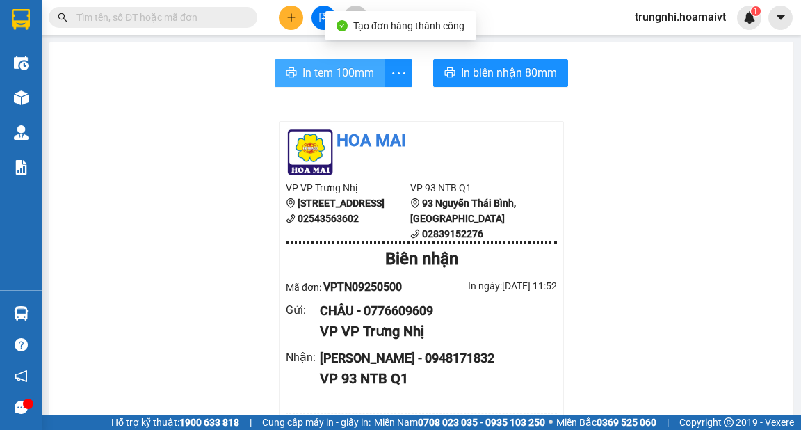
click at [322, 71] on span "In tem 100mm" at bounding box center [339, 72] width 72 height 17
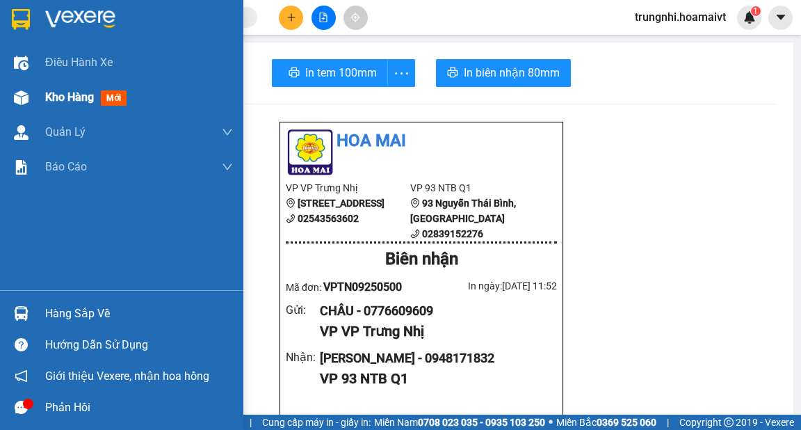
click at [31, 102] on div at bounding box center [21, 98] width 24 height 24
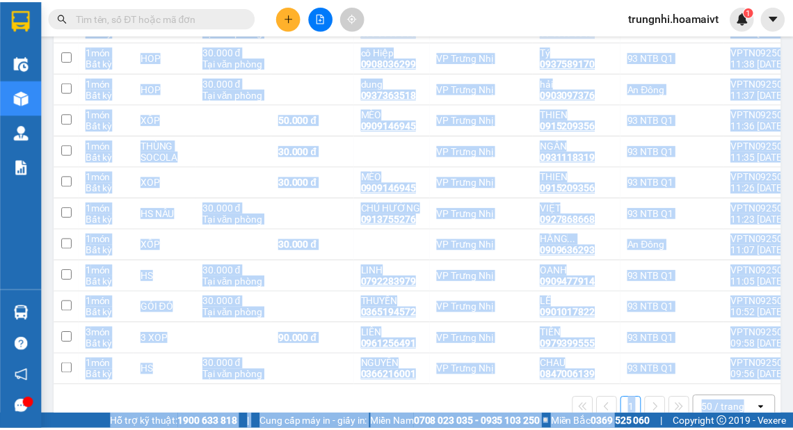
scroll to position [253, 0]
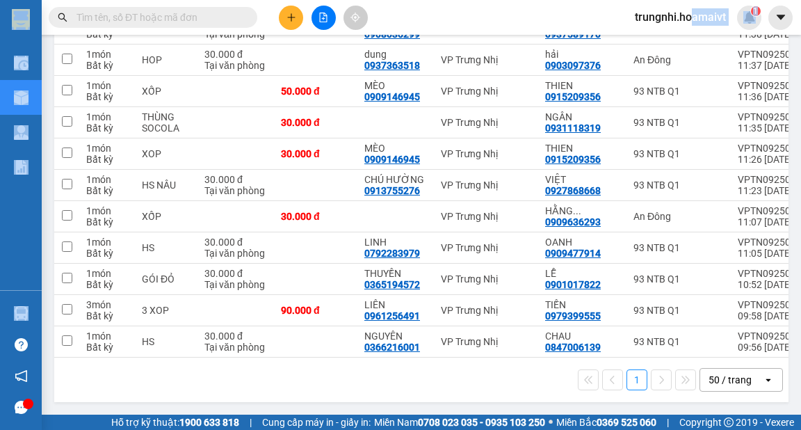
drag, startPoint x: 53, startPoint y: 180, endPoint x: 697, endPoint y: 42, distance: 658.6
click at [730, 2] on section "Kết quả tìm kiếm ( 1 ) Bộ lọc Mã ĐH Trạng thái Món hàng Tổng cước Chưa cước Nhã…" at bounding box center [400, 215] width 801 height 430
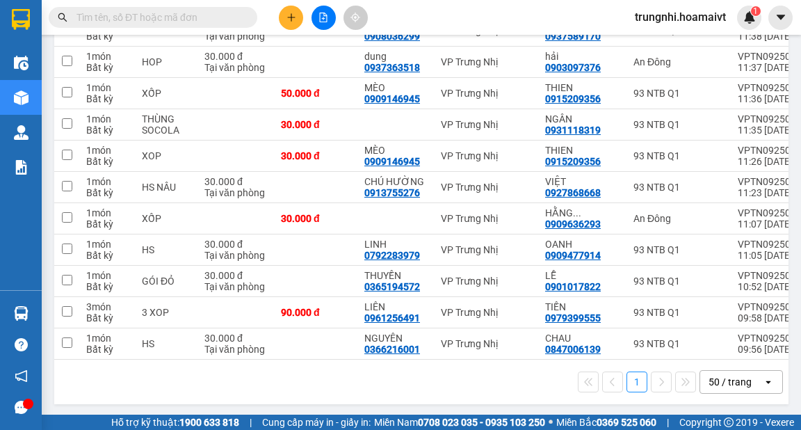
click at [351, 382] on div "1 50 / trang open" at bounding box center [421, 382] width 723 height 24
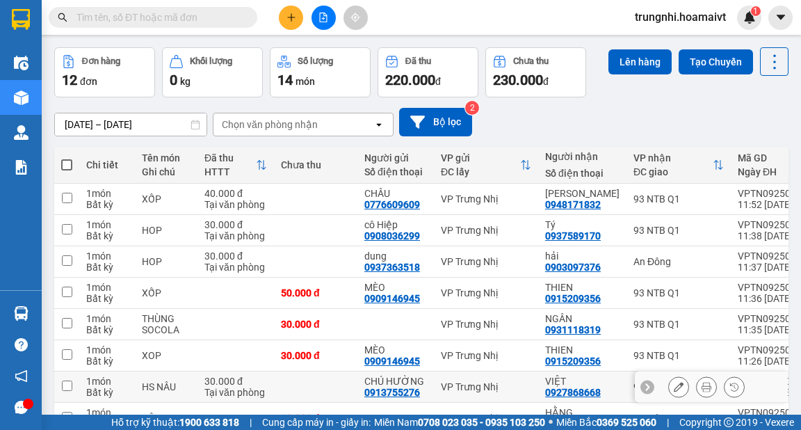
scroll to position [26, 0]
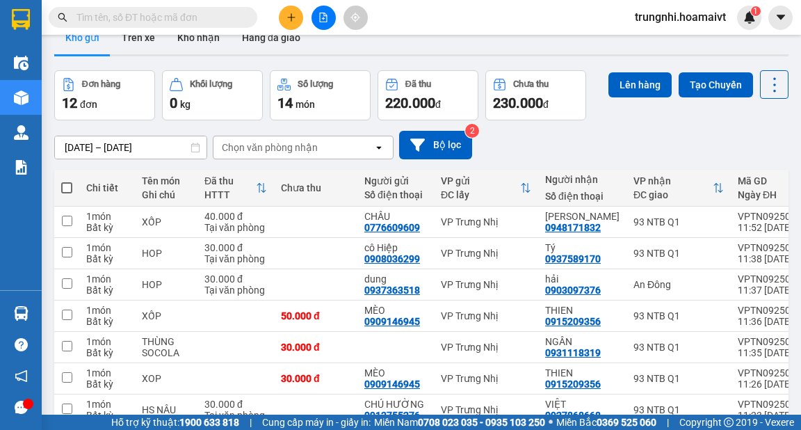
click at [555, 8] on div "Kết quả tìm kiếm ( 1 ) Bộ lọc Mã ĐH Trạng thái Món hàng Tổng cước Chưa cước Nhã…" at bounding box center [400, 17] width 801 height 35
click at [521, 251] on div "VP Trưng Nhị" at bounding box center [486, 253] width 90 height 11
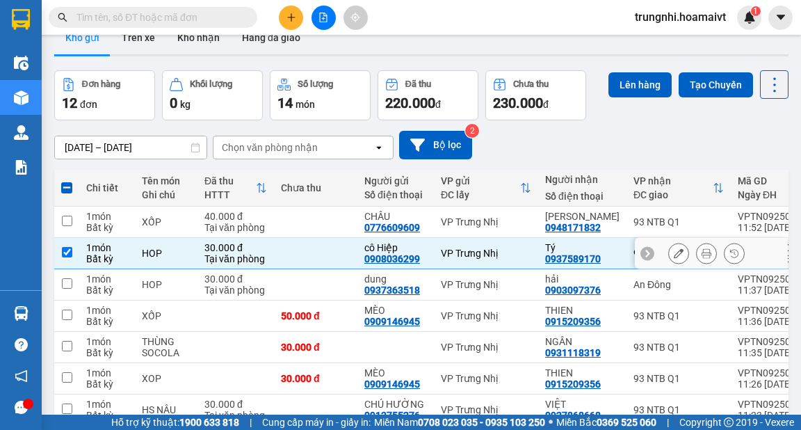
click at [526, 257] on div "VP Trưng Nhị" at bounding box center [486, 253] width 90 height 11
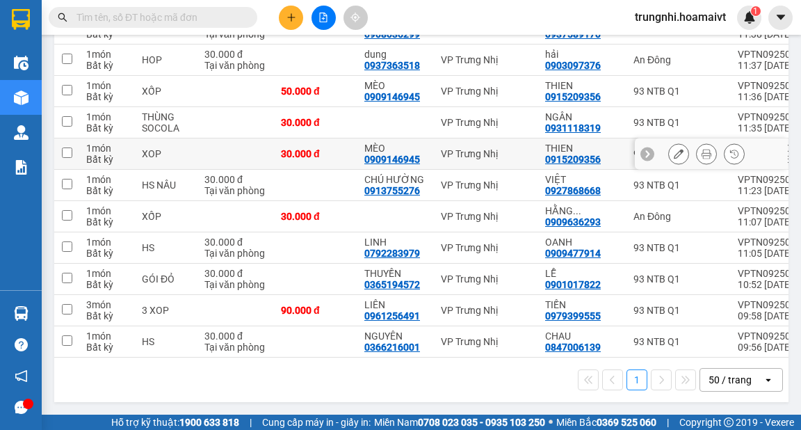
scroll to position [253, 0]
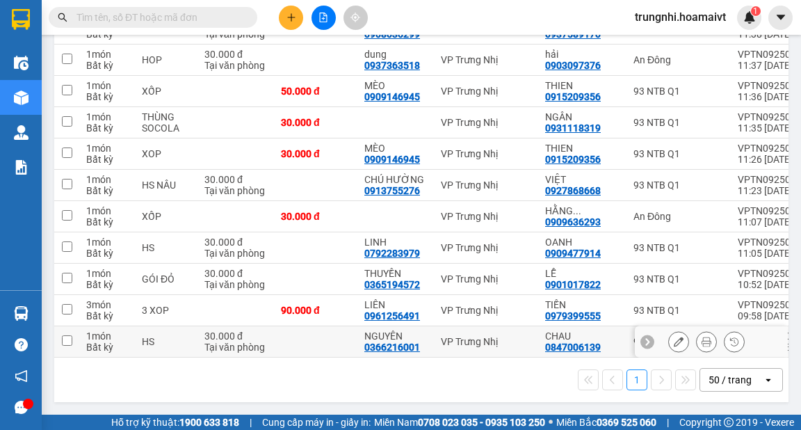
click at [71, 339] on input "checkbox" at bounding box center [67, 340] width 10 height 10
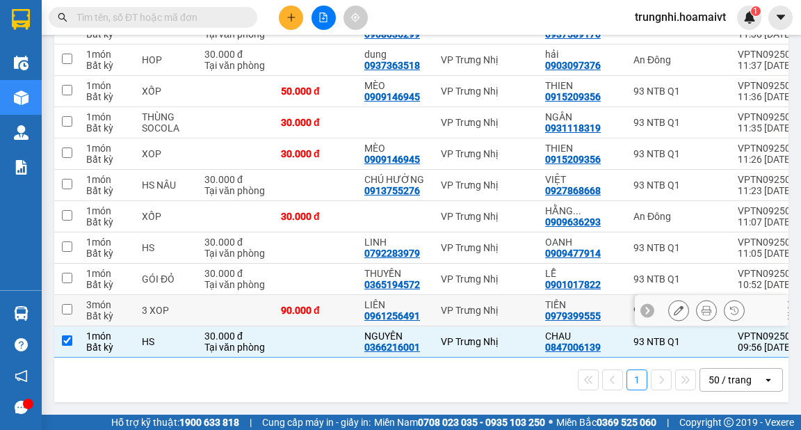
click at [65, 308] on input "checkbox" at bounding box center [67, 309] width 10 height 10
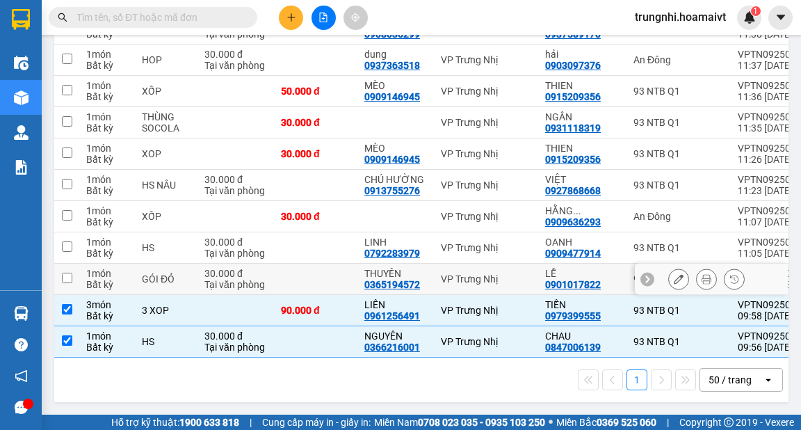
click at [72, 274] on td at bounding box center [66, 279] width 25 height 31
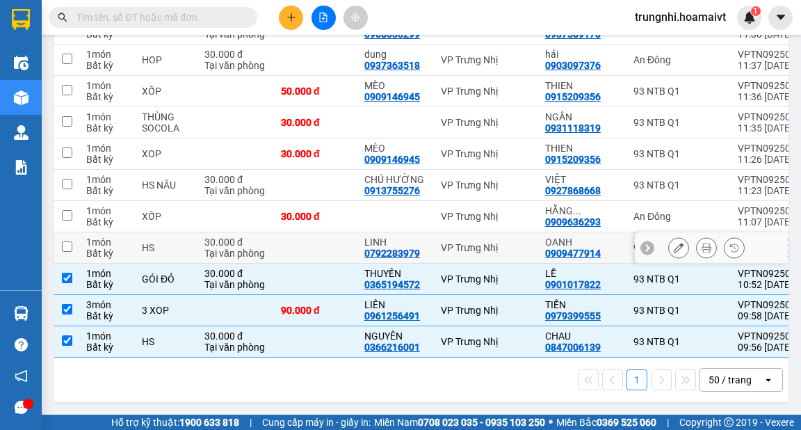
click at [66, 243] on input "checkbox" at bounding box center [67, 246] width 10 height 10
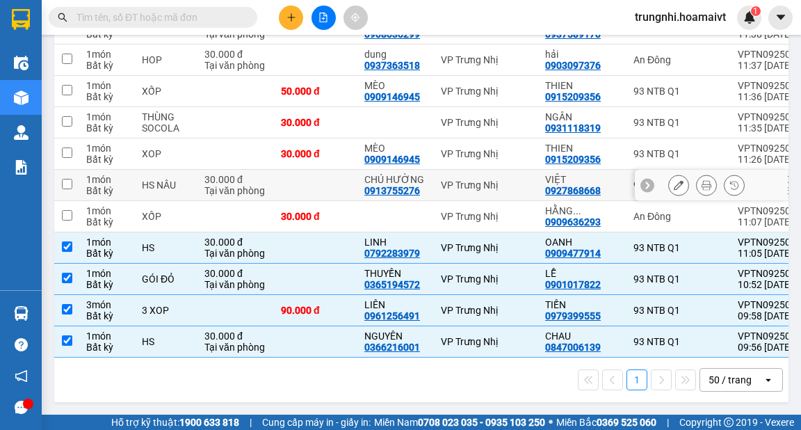
click at [65, 181] on input "checkbox" at bounding box center [67, 184] width 10 height 10
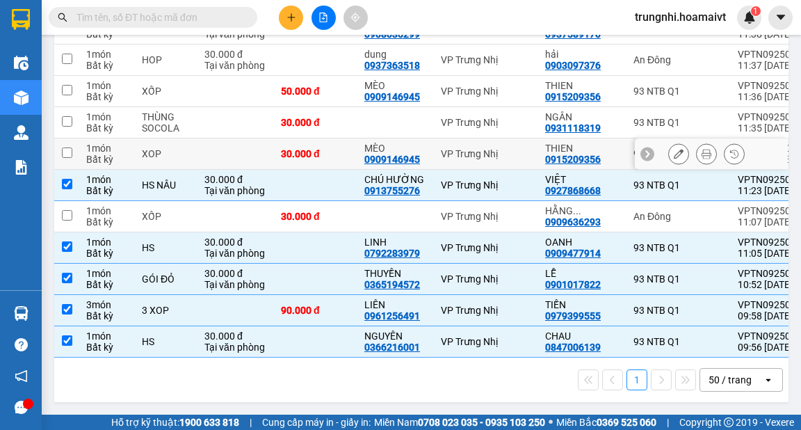
scroll to position [142, 0]
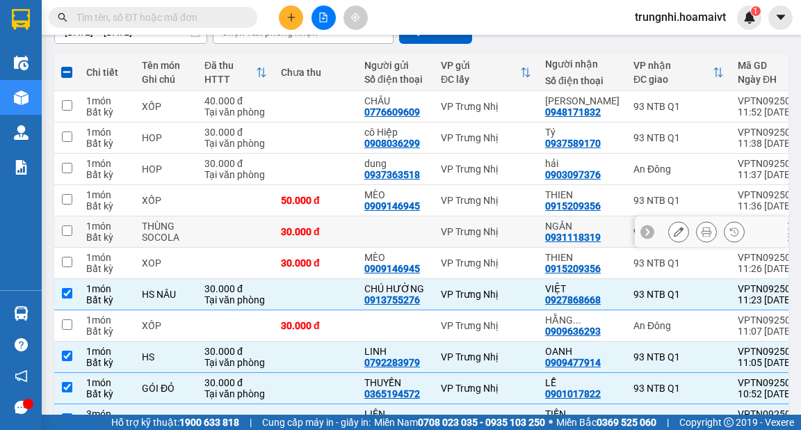
click at [64, 227] on input "checkbox" at bounding box center [67, 230] width 10 height 10
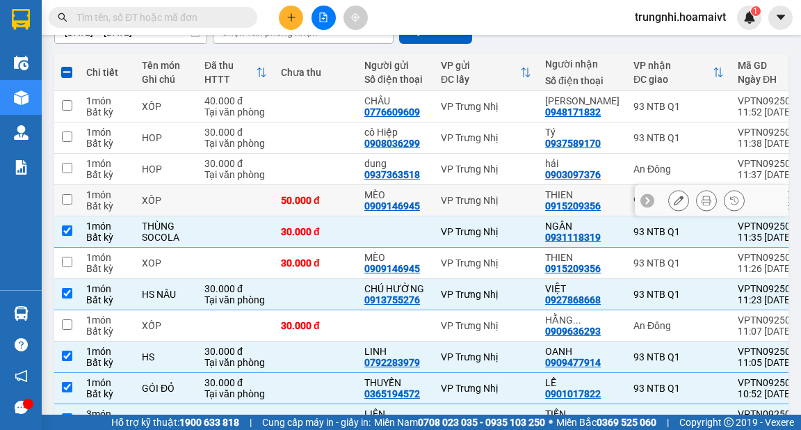
click at [60, 205] on td at bounding box center [66, 200] width 25 height 31
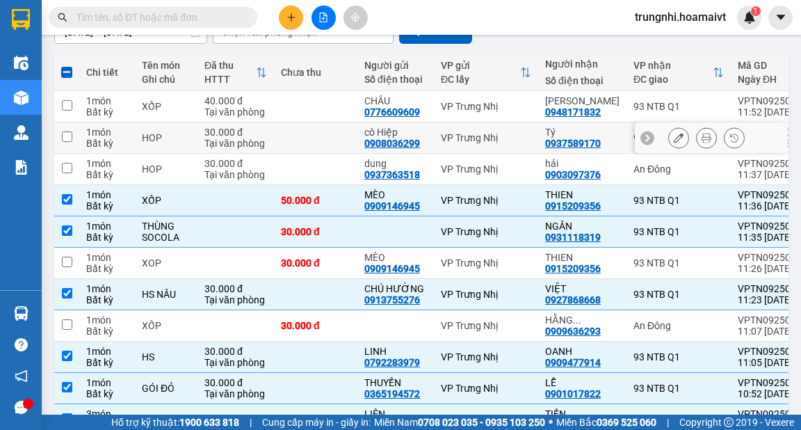
click at [67, 139] on input "checkbox" at bounding box center [67, 136] width 10 height 10
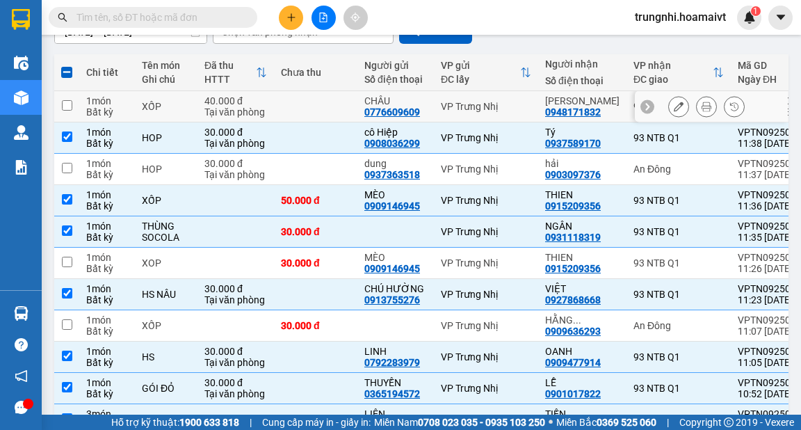
click at [61, 111] on td at bounding box center [66, 106] width 25 height 31
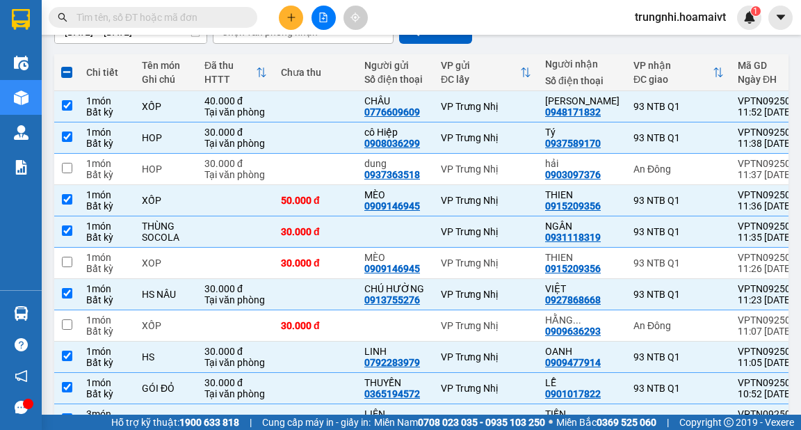
scroll to position [0, 0]
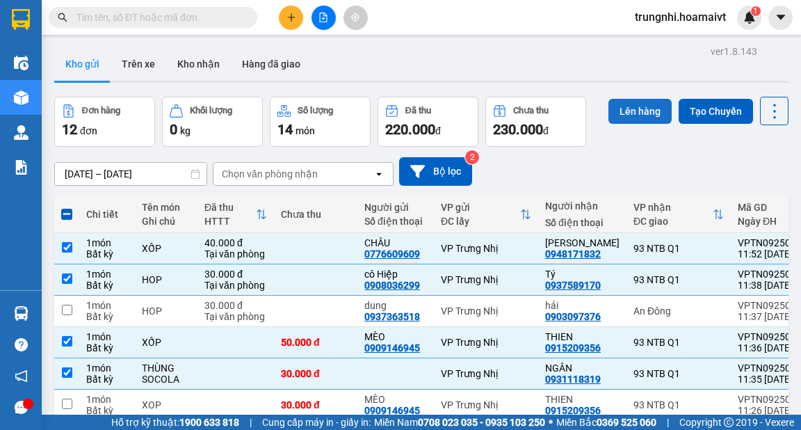
click at [618, 102] on button "Lên hàng" at bounding box center [640, 111] width 63 height 25
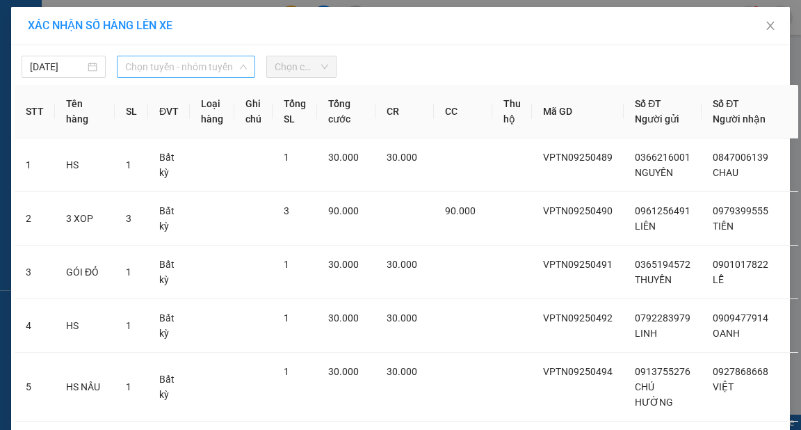
click at [163, 70] on span "Chọn tuyến - nhóm tuyến" at bounding box center [186, 66] width 122 height 21
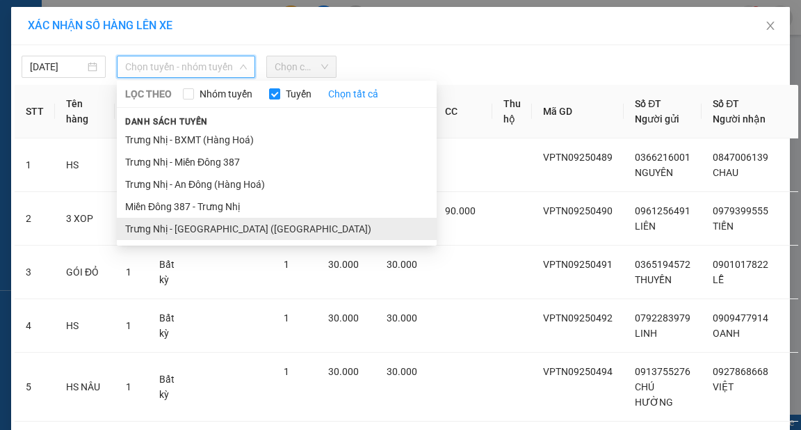
click at [200, 231] on li "Trưng Nhị - [GEOGRAPHIC_DATA] ([GEOGRAPHIC_DATA])" at bounding box center [277, 229] width 320 height 22
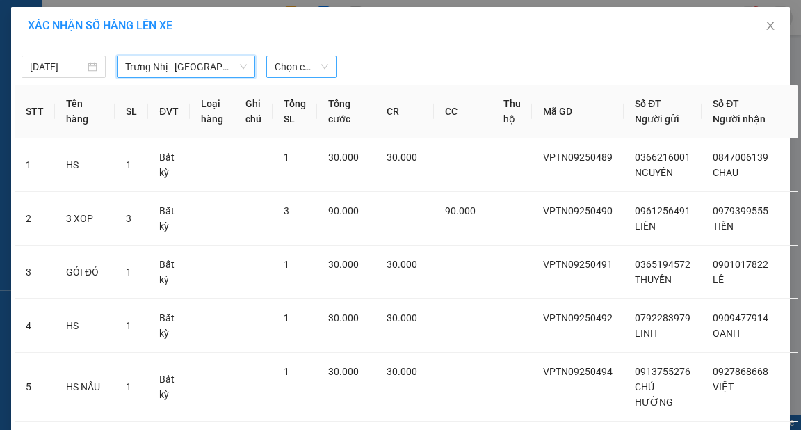
click at [303, 75] on span "Chọn chuyến" at bounding box center [302, 66] width 54 height 21
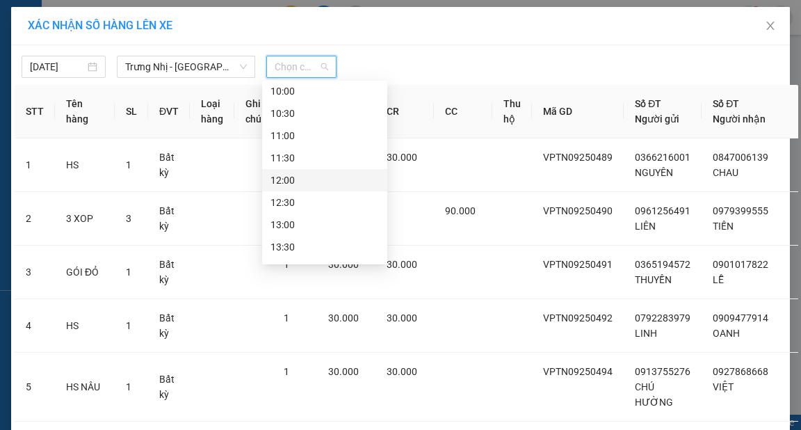
scroll to position [278, 0]
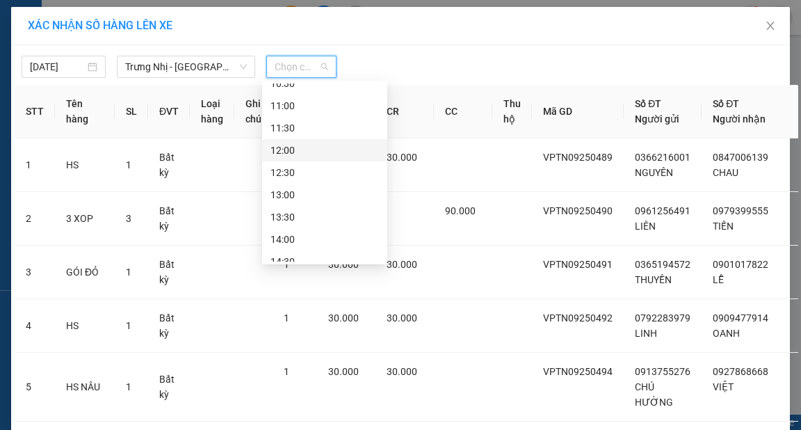
click at [288, 147] on div "12:00" at bounding box center [325, 150] width 108 height 15
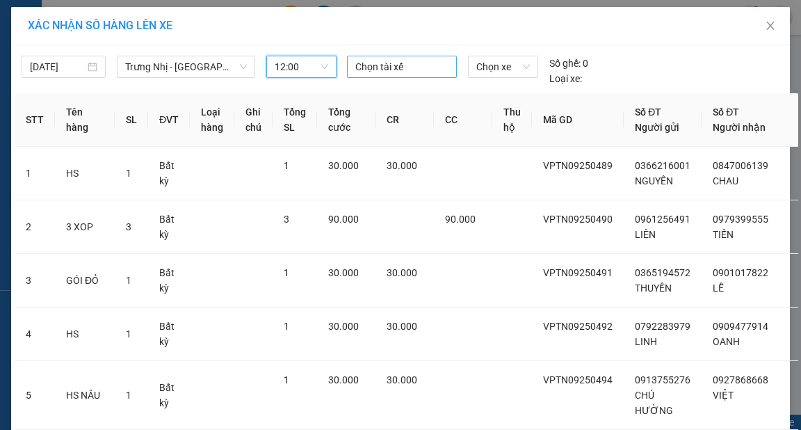
click at [377, 70] on div at bounding box center [402, 66] width 103 height 17
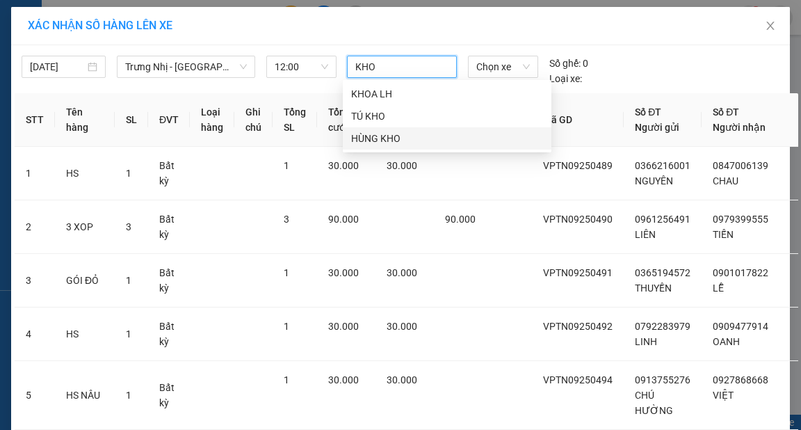
click at [376, 139] on div "HÙNG KHO" at bounding box center [447, 138] width 192 height 15
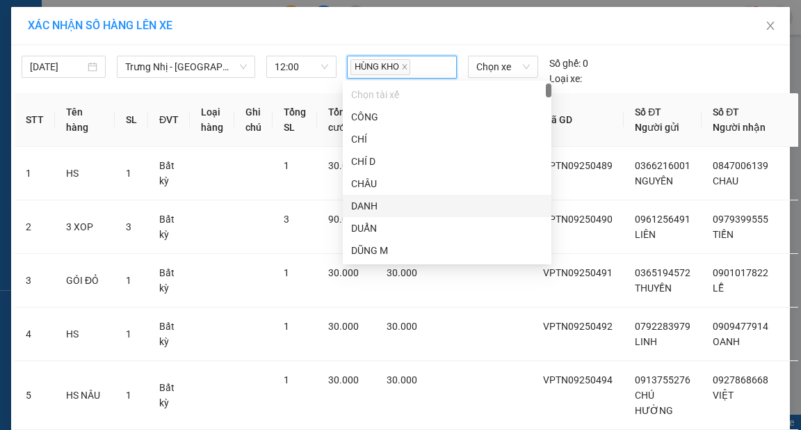
click at [658, 70] on div "HÙNG KHO Chọn xe Số ghế: 0 Loại xe:" at bounding box center [502, 71] width 323 height 31
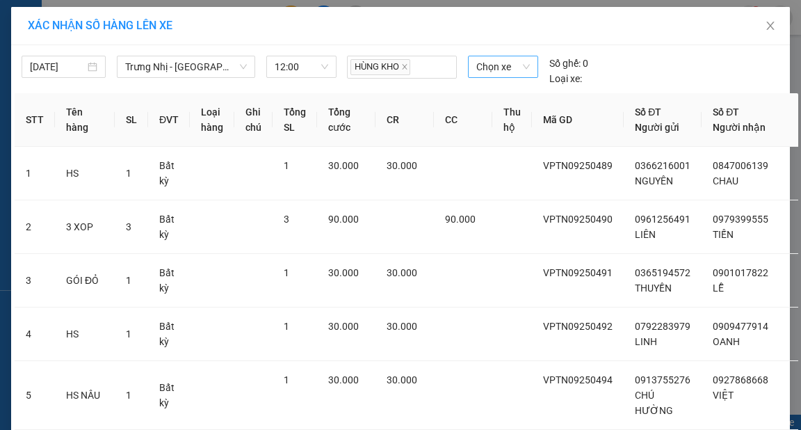
click at [499, 72] on span "Chọn xe" at bounding box center [502, 66] width 53 height 21
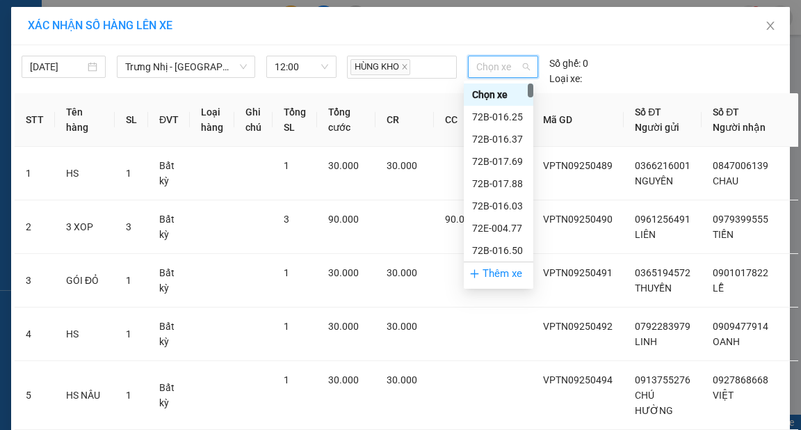
click at [675, 56] on div "15/09/2025 Trưng Nhị - Sài Gòn (Hàng Hoá) LỌC THEO Nhóm tuyến Tuyến Chọn tất cả…" at bounding box center [401, 68] width 772 height 38
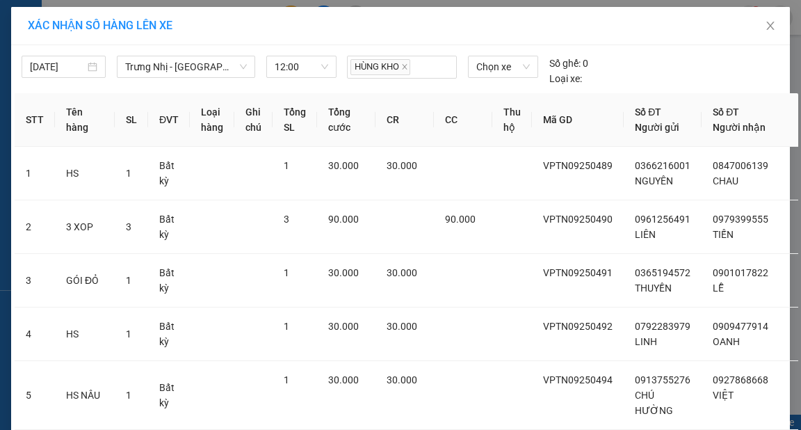
click at [431, 36] on div "XÁC NHẬN SỐ HÀNG LÊN XE" at bounding box center [400, 26] width 779 height 38
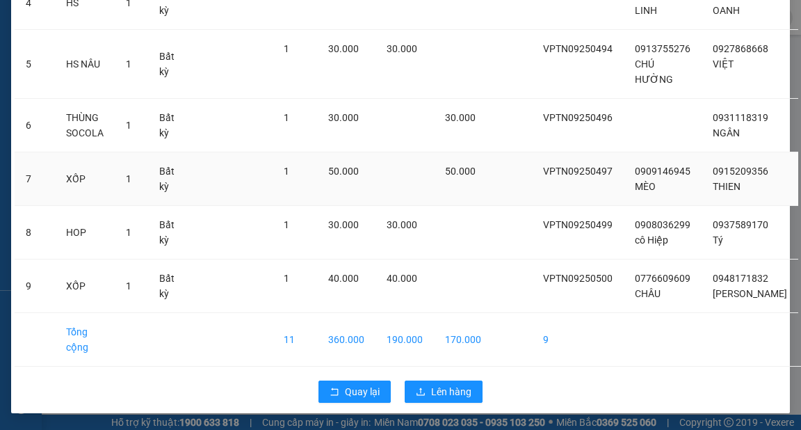
scroll to position [334, 0]
drag, startPoint x: 598, startPoint y: 391, endPoint x: 554, endPoint y: 405, distance: 46.8
click at [597, 392] on div "Quay lại Lên hàng" at bounding box center [401, 391] width 772 height 36
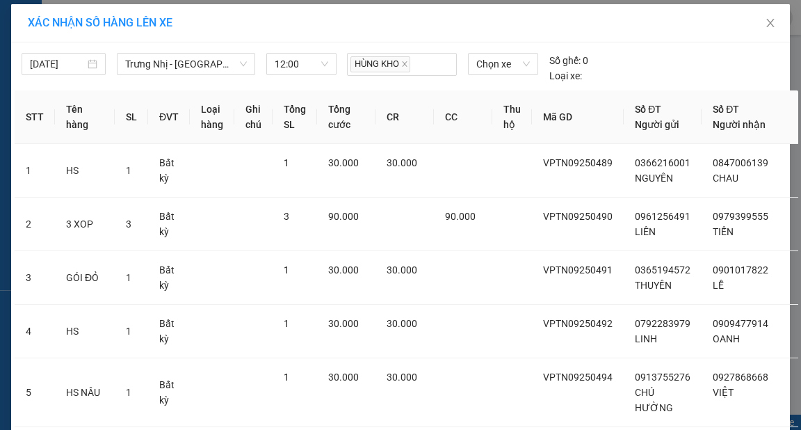
scroll to position [0, 0]
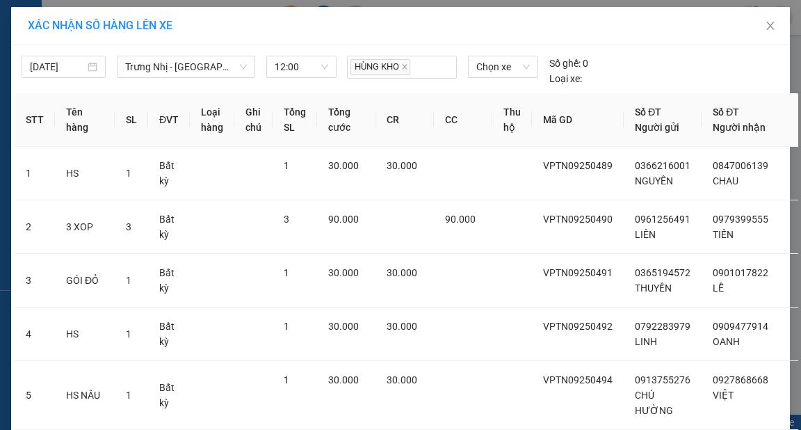
click at [321, 91] on div "15/09/2025 Trưng Nhị - Sài Gòn (Hàng Hoá) LỌC THEO Nhóm tuyến Tuyến Chọn tất cả…" at bounding box center [400, 394] width 779 height 699
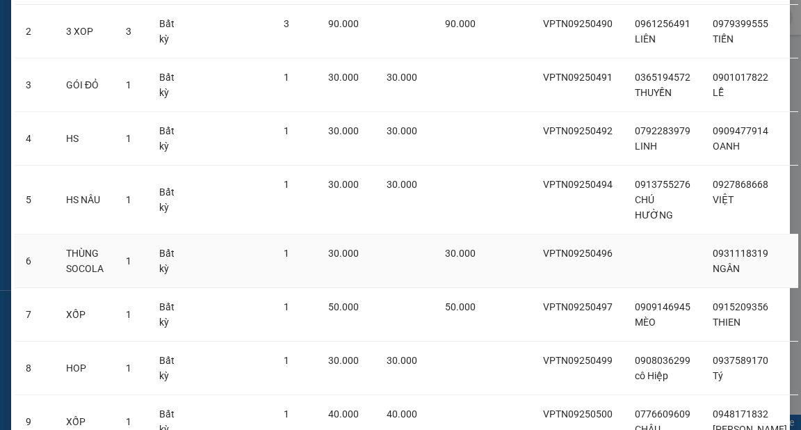
scroll to position [344, 0]
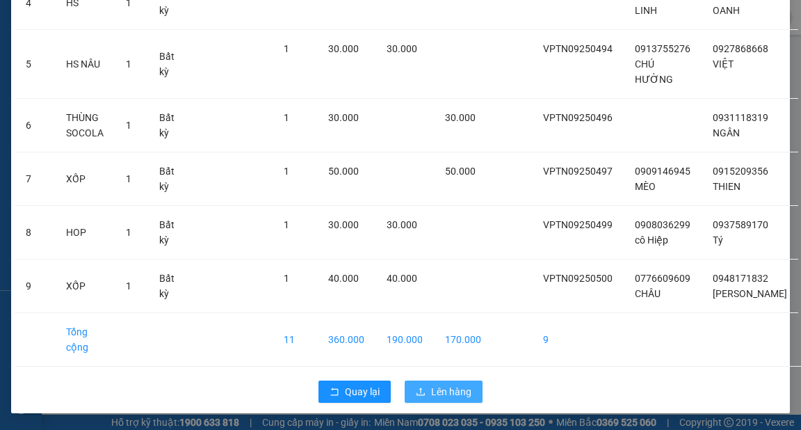
click at [461, 393] on span "Lên hàng" at bounding box center [451, 391] width 40 height 15
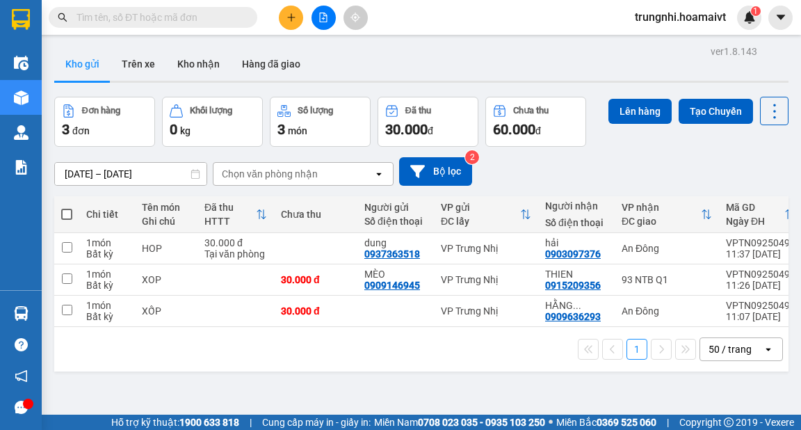
click at [520, 361] on div "1 50 / trang open" at bounding box center [421, 349] width 723 height 24
click at [68, 314] on td at bounding box center [66, 311] width 25 height 31
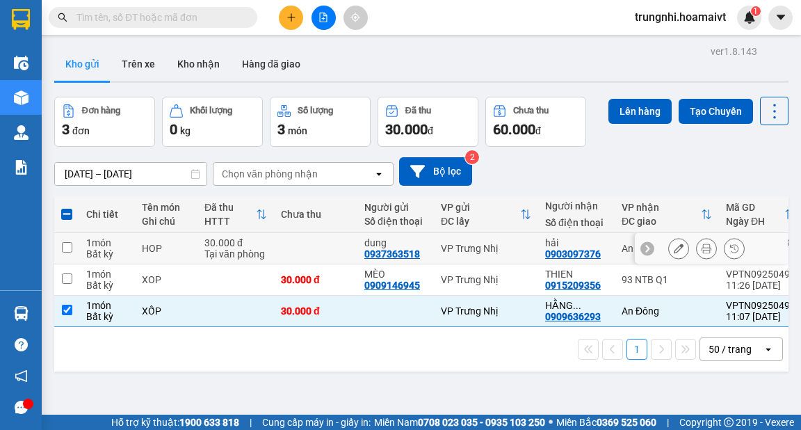
click at [72, 252] on td at bounding box center [66, 248] width 25 height 31
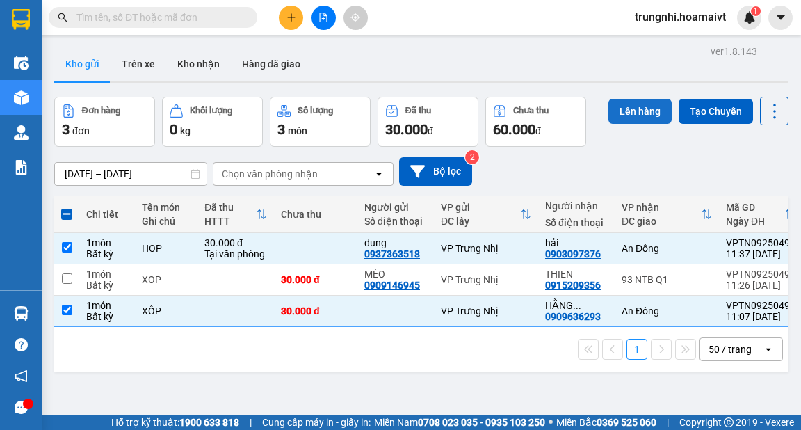
click at [632, 106] on button "Lên hàng" at bounding box center [640, 111] width 63 height 25
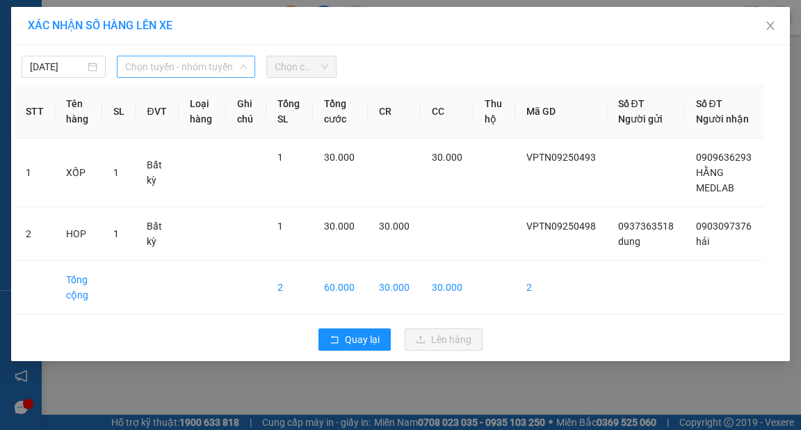
click at [159, 69] on span "Chọn tuyến - nhóm tuyến" at bounding box center [186, 66] width 122 height 21
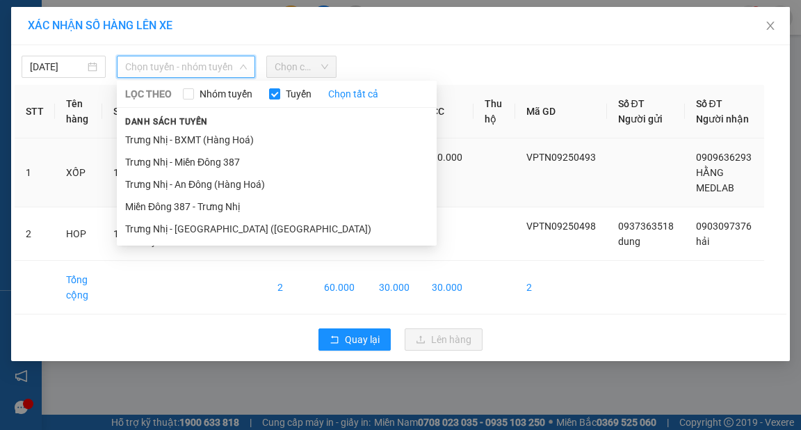
click at [181, 184] on li "Trưng Nhị - An Đông (Hàng Hoá)" at bounding box center [277, 184] width 320 height 22
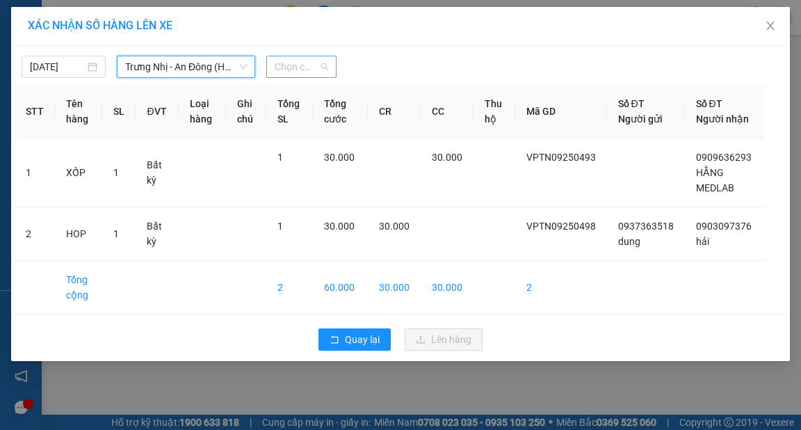
click at [312, 61] on span "Chọn chuyến" at bounding box center [302, 66] width 54 height 21
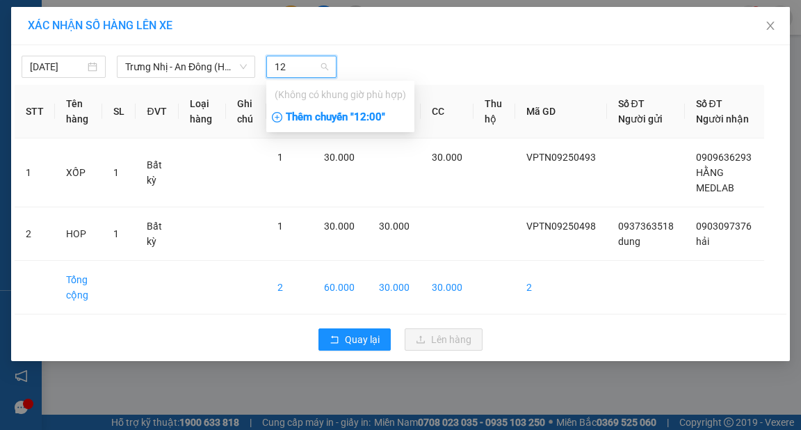
click at [323, 121] on div "Thêm chuyến " 12:00 "" at bounding box center [340, 118] width 148 height 24
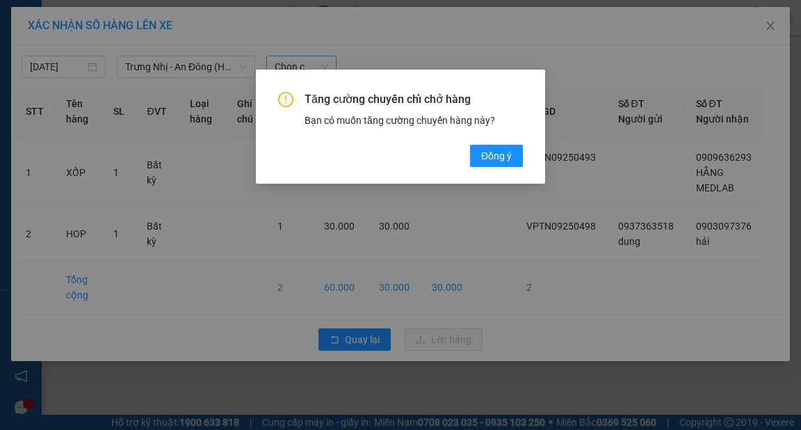
click at [470, 145] on button "Đồng ý" at bounding box center [496, 156] width 53 height 22
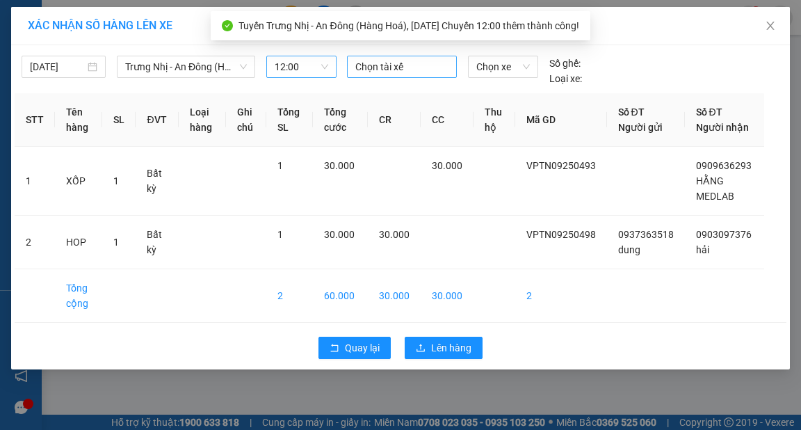
click at [408, 63] on div at bounding box center [402, 66] width 103 height 17
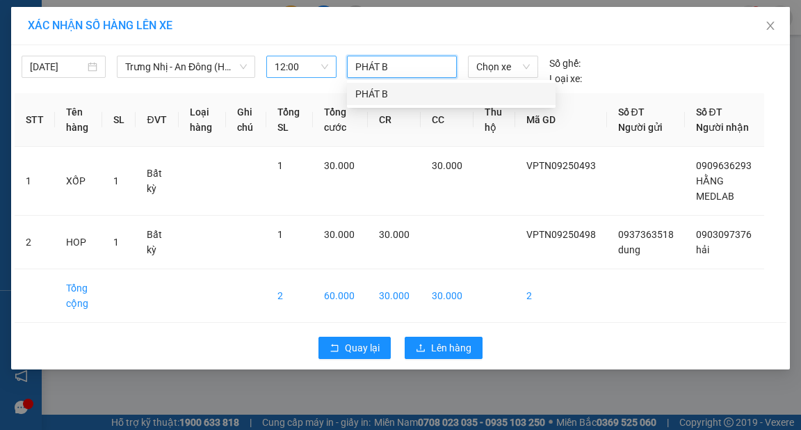
click at [373, 87] on div "PHÁT B" at bounding box center [451, 93] width 192 height 15
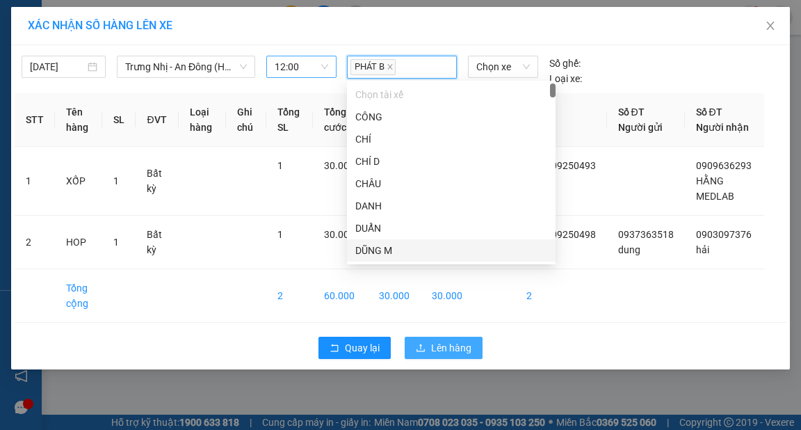
click at [459, 353] on span "Lên hàng" at bounding box center [451, 347] width 40 height 15
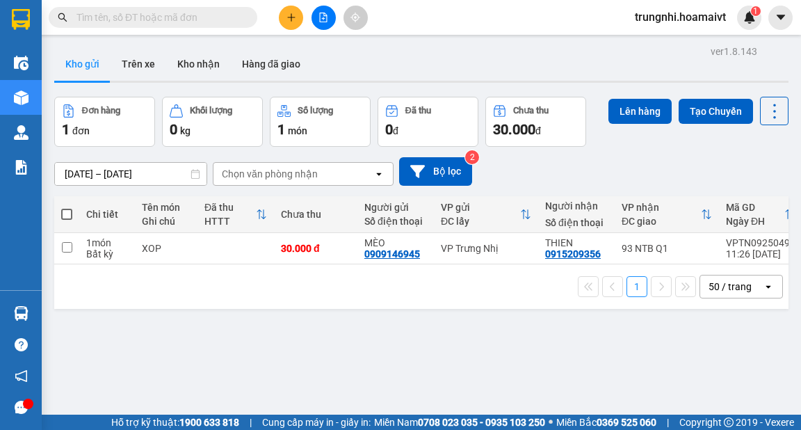
click at [407, 354] on div "ver 1.8.143 Kho gửi Trên xe Kho nhận Hàng đã giao Đơn hàng 1 đơn Khối lượng 0 k…" at bounding box center [422, 257] width 746 height 430
click at [437, 288] on div "1 50 / trang open" at bounding box center [421, 287] width 723 height 24
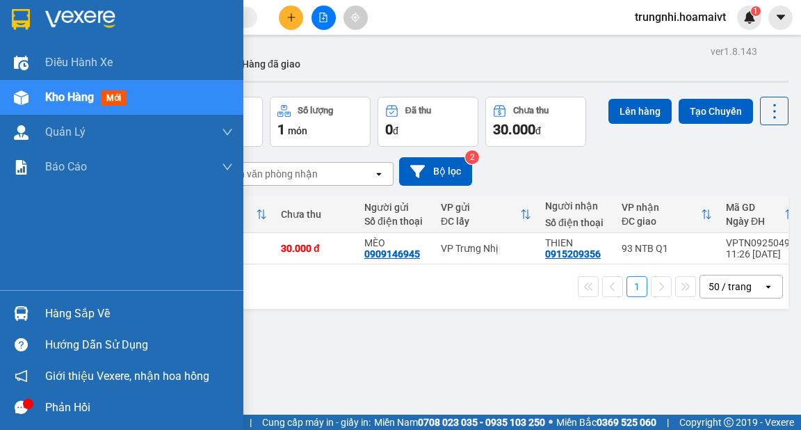
click at [61, 102] on span "Kho hàng" at bounding box center [69, 96] width 49 height 13
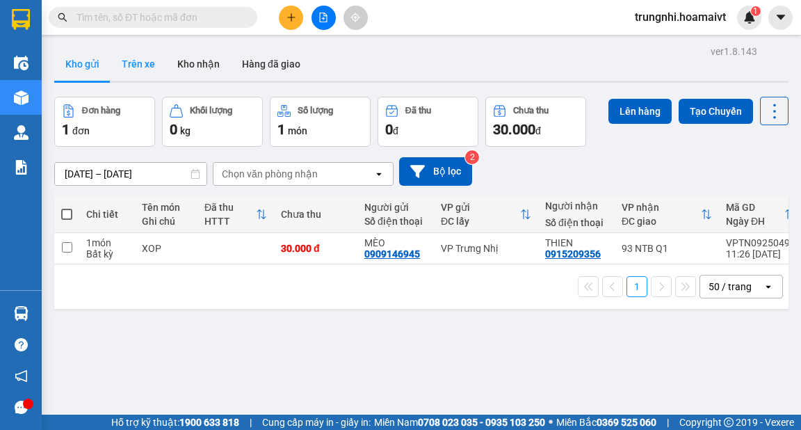
click at [140, 69] on button "Trên xe" at bounding box center [139, 63] width 56 height 33
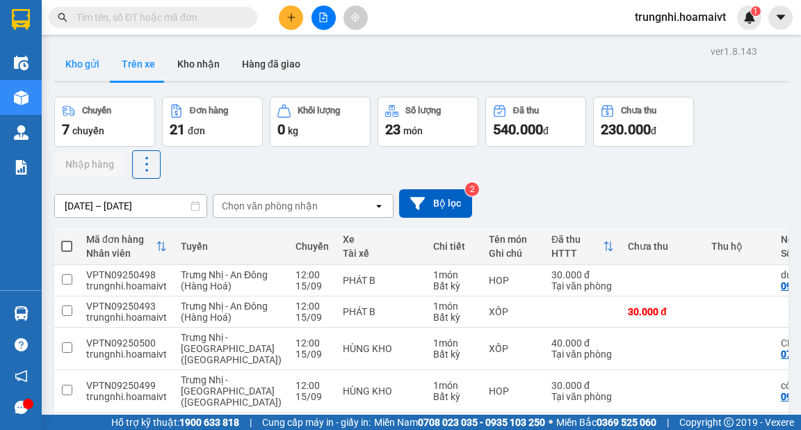
click at [86, 62] on button "Kho gửi" at bounding box center [82, 63] width 56 height 33
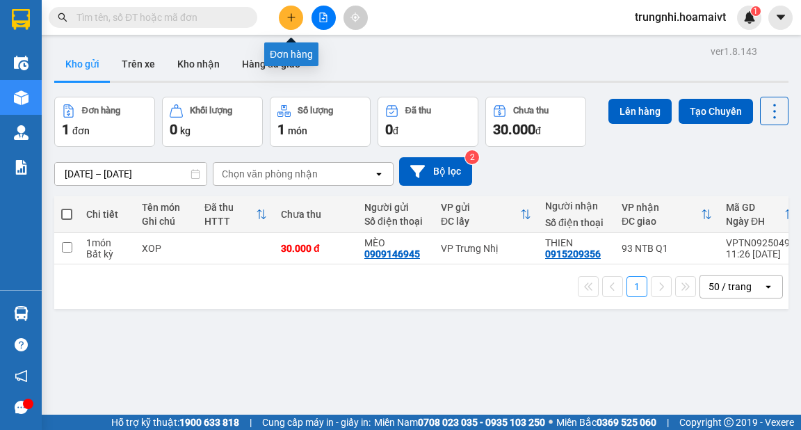
click at [293, 19] on icon "plus" at bounding box center [292, 18] width 10 height 10
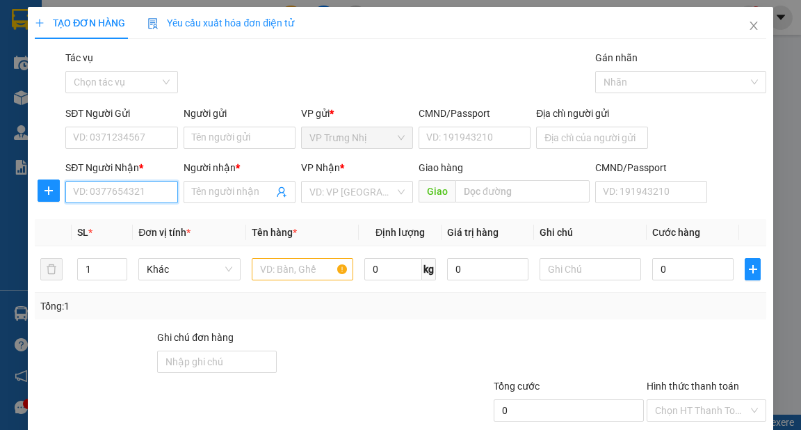
click at [99, 189] on input "SĐT Người Nhận *" at bounding box center [121, 192] width 112 height 22
click at [150, 224] on div "0917012369 - TUÂN" at bounding box center [120, 219] width 94 height 15
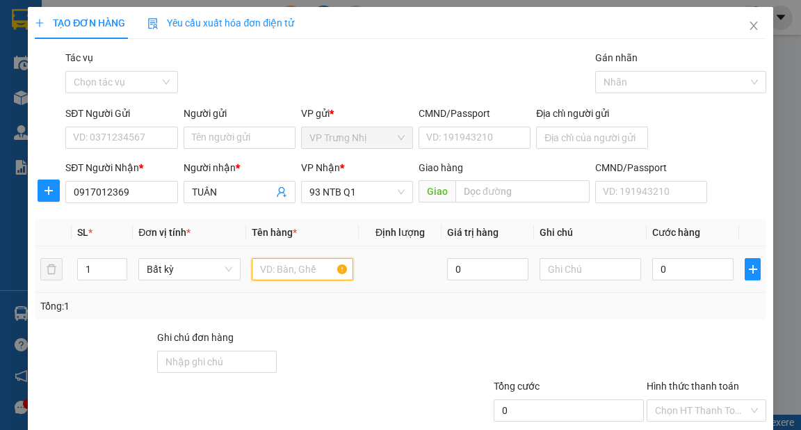
click at [279, 266] on input "text" at bounding box center [303, 269] width 102 height 22
click at [668, 266] on input "0" at bounding box center [692, 269] width 81 height 22
click at [677, 307] on div "Tổng: 1" at bounding box center [400, 305] width 720 height 15
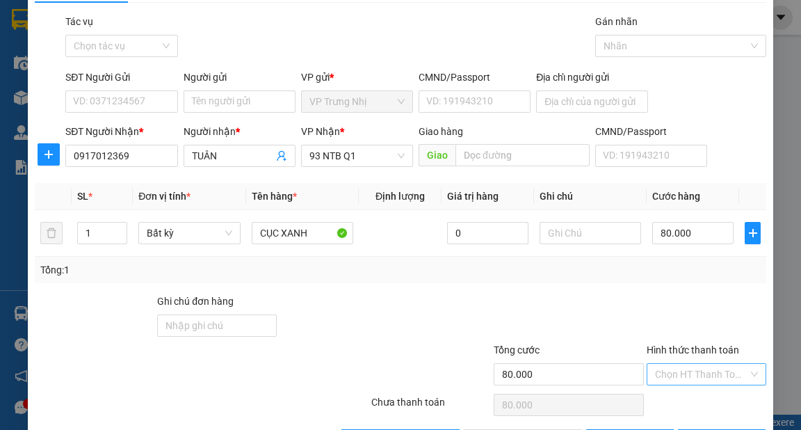
scroll to position [56, 0]
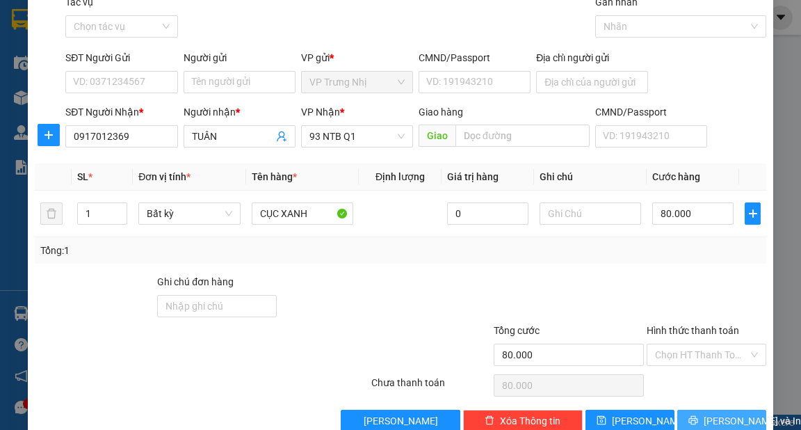
click at [707, 417] on span "[PERSON_NAME] và In" at bounding box center [752, 420] width 97 height 15
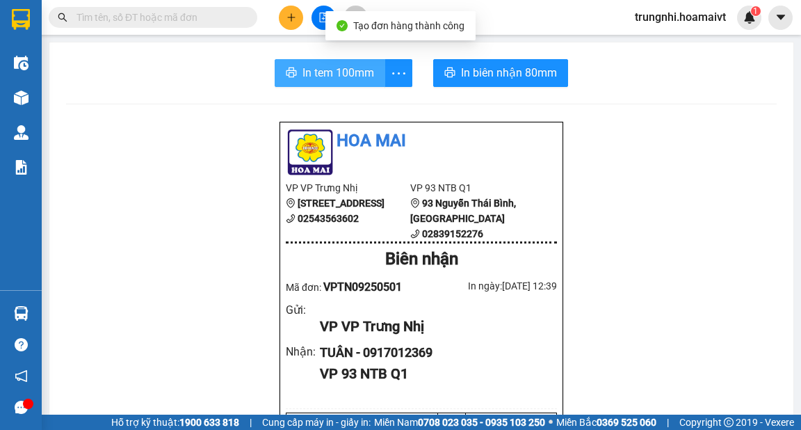
click at [325, 83] on button "In tem 100mm" at bounding box center [330, 73] width 111 height 28
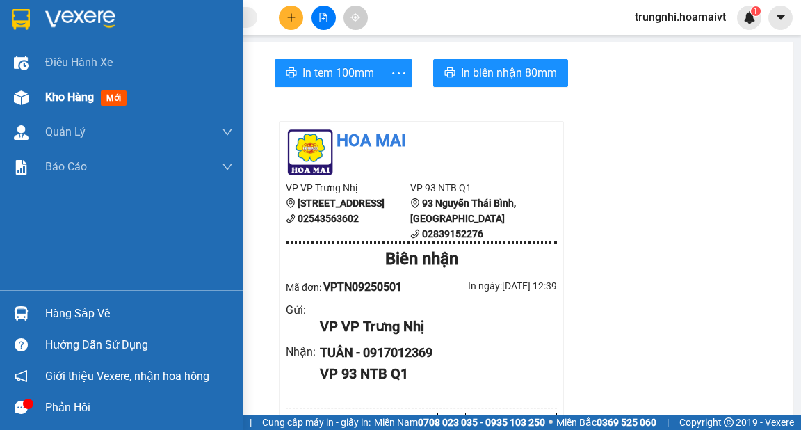
click at [53, 99] on span "Kho hàng" at bounding box center [69, 96] width 49 height 13
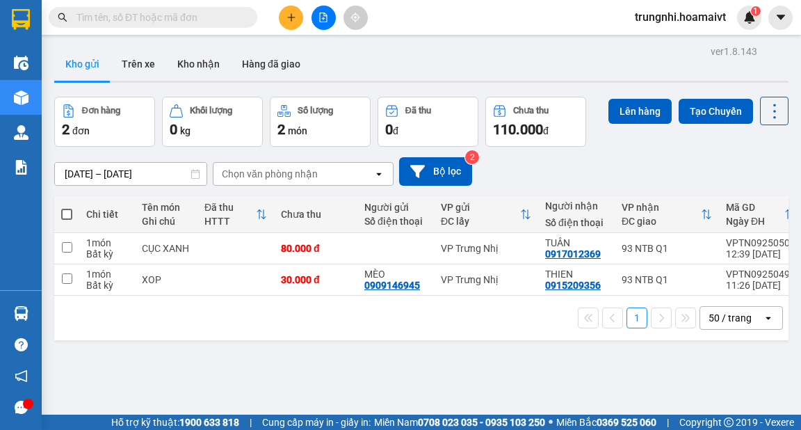
click at [177, 13] on input "text" at bounding box center [159, 17] width 164 height 15
click at [171, 22] on input "text" at bounding box center [159, 17] width 164 height 15
click at [153, 24] on input "text" at bounding box center [159, 17] width 164 height 15
click at [137, 22] on input "text" at bounding box center [159, 17] width 164 height 15
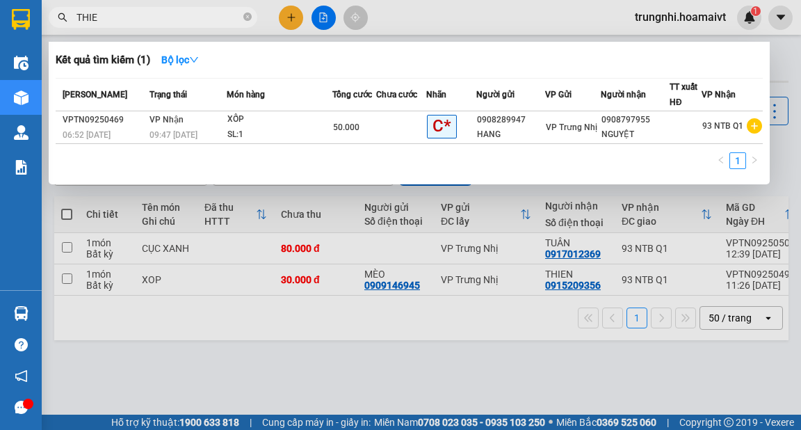
type input "THIEN"
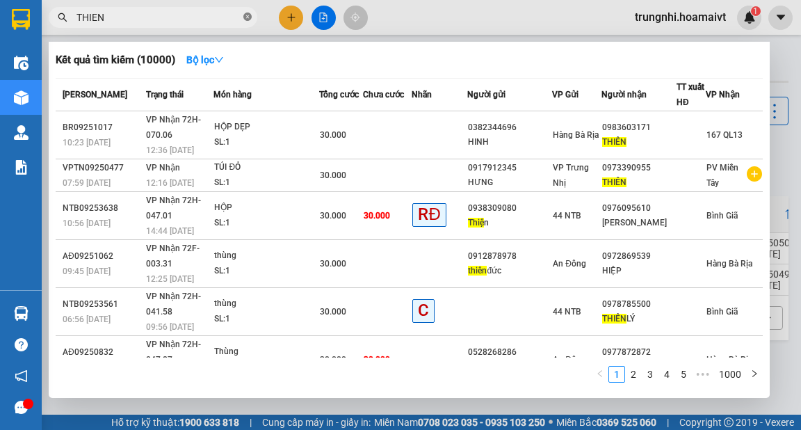
click at [248, 20] on icon "close-circle" at bounding box center [247, 17] width 8 height 8
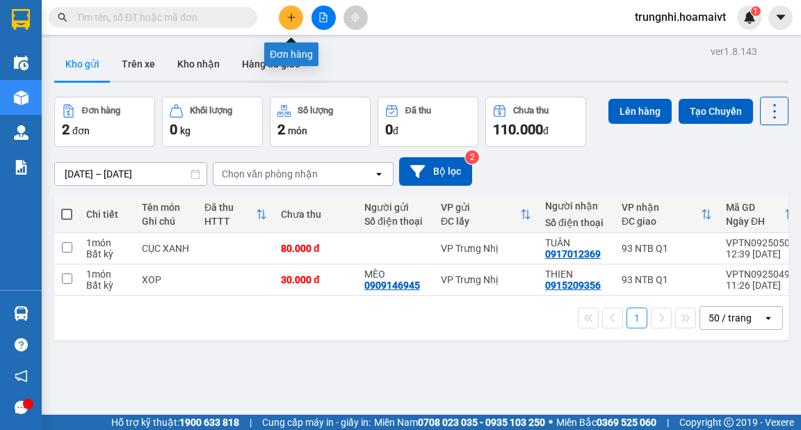
click at [298, 19] on button at bounding box center [291, 18] width 24 height 24
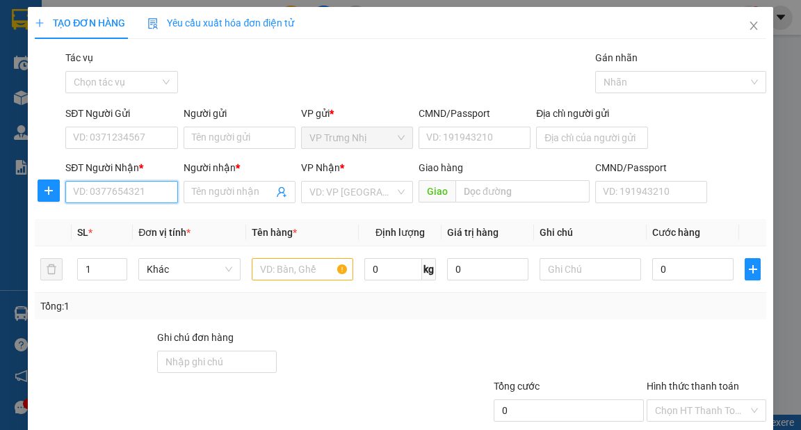
click at [105, 193] on input "SĐT Người Nhận *" at bounding box center [121, 192] width 112 height 22
type input "0856377469"
click at [136, 218] on div "0856377469 - PHÚC" at bounding box center [120, 219] width 94 height 15
type input "PHÚC"
type input "0856377469"
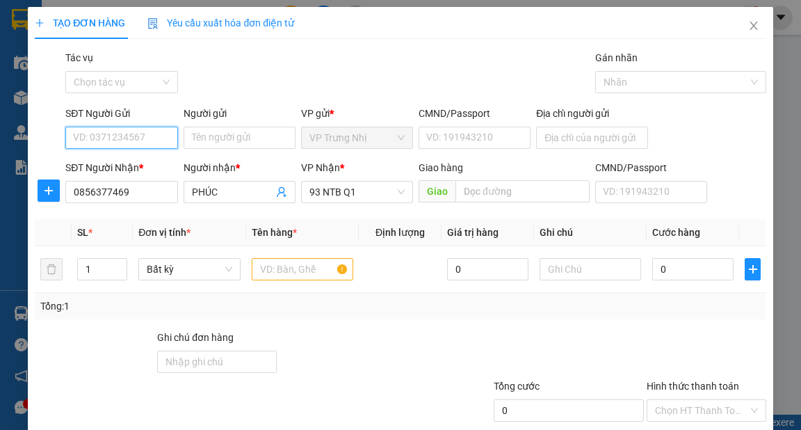
click at [134, 145] on input "SĐT Người Gửi" at bounding box center [121, 138] width 112 height 22
click at [138, 167] on div "0918386401 - PHI" at bounding box center [120, 165] width 94 height 15
type input "0918386401"
type input "PHI"
click at [274, 262] on input "text" at bounding box center [303, 269] width 102 height 22
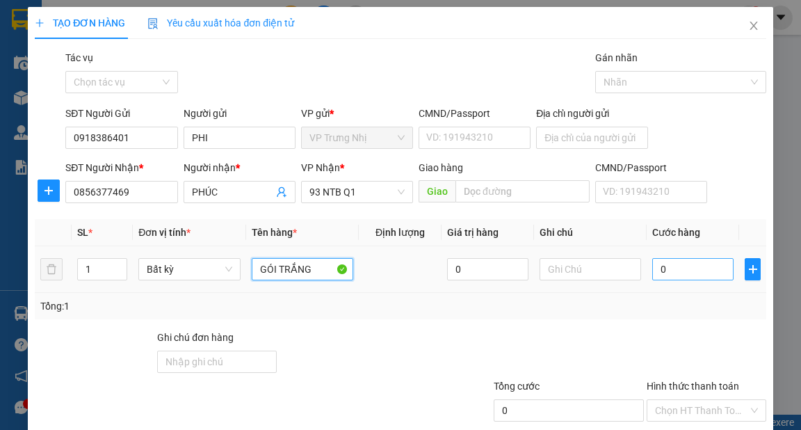
type input "GÓI TRẮNG"
click at [668, 267] on input "0" at bounding box center [692, 269] width 81 height 22
type input "3"
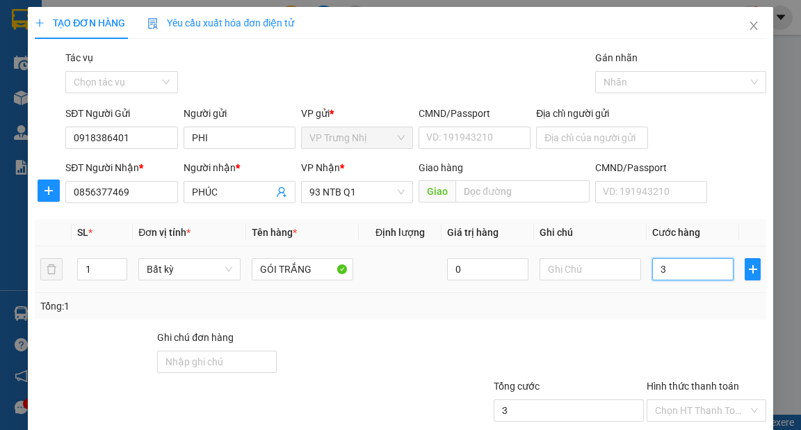
type input "30"
type input "30.000"
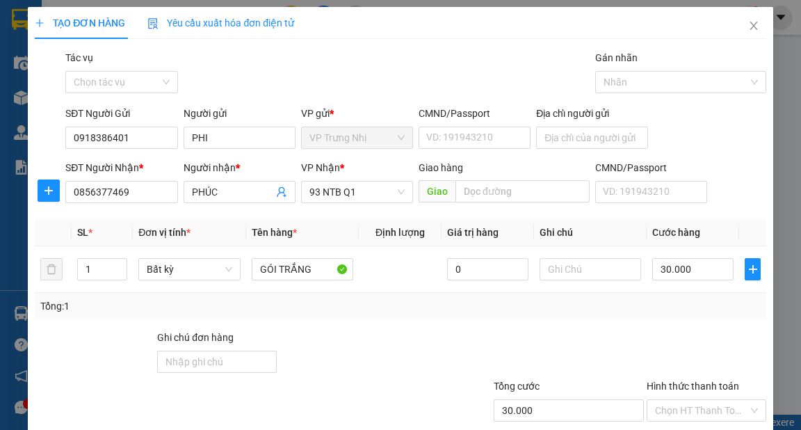
click at [668, 298] on div "Tổng: 1" at bounding box center [400, 305] width 720 height 15
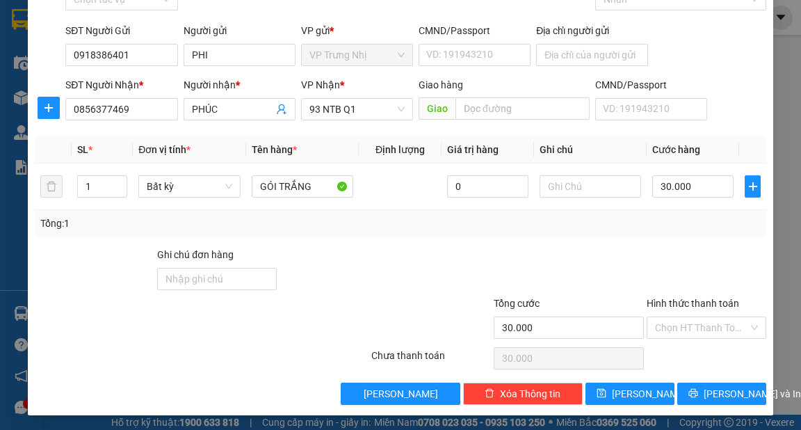
scroll to position [83, 0]
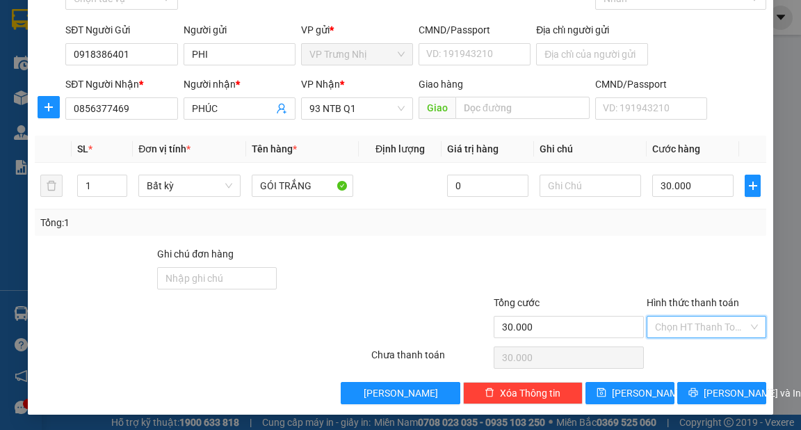
click at [684, 332] on input "Hình thức thanh toán" at bounding box center [701, 326] width 93 height 21
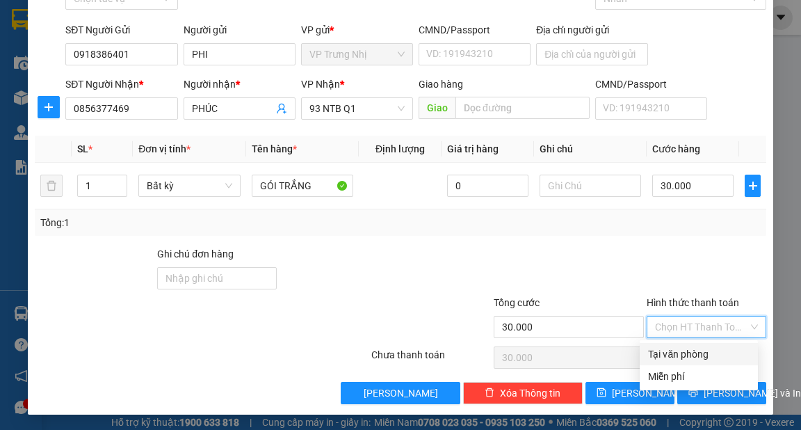
click at [682, 346] on div "Tại văn phòng" at bounding box center [699, 353] width 102 height 15
type input "0"
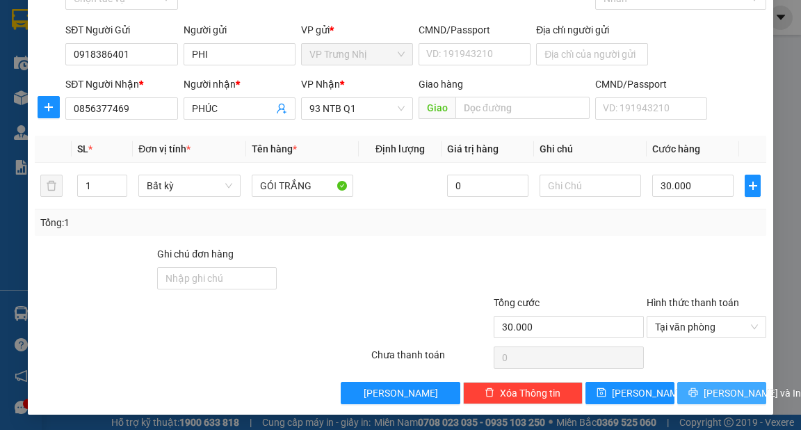
click at [697, 382] on button "[PERSON_NAME] và In" at bounding box center [721, 393] width 89 height 22
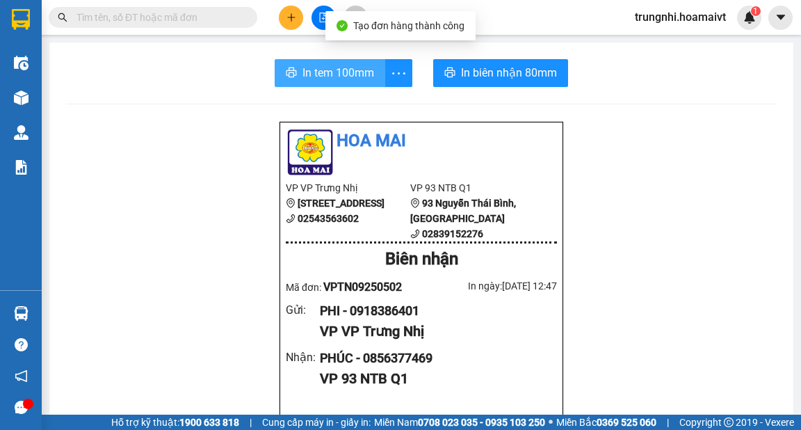
click at [328, 70] on span "In tem 100mm" at bounding box center [339, 72] width 72 height 17
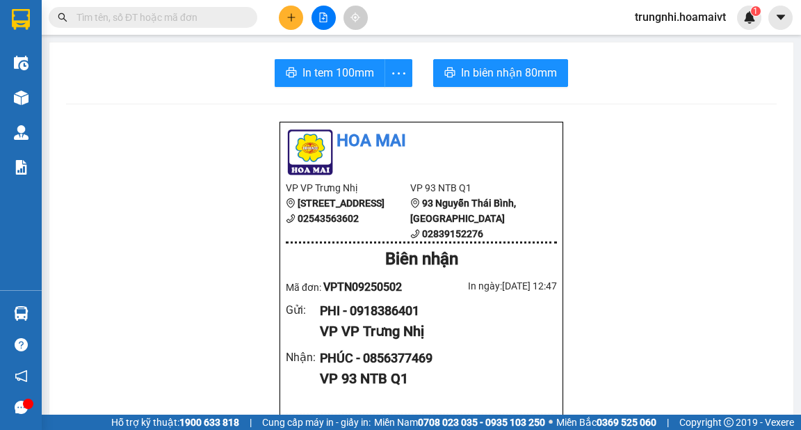
click at [285, 15] on button at bounding box center [291, 18] width 24 height 24
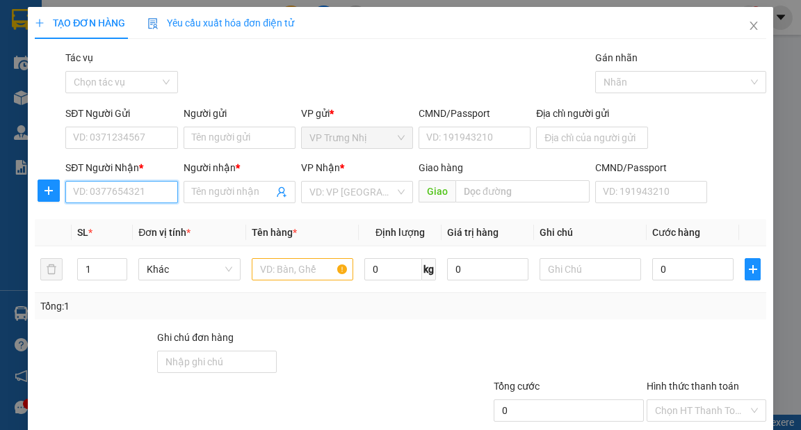
click at [95, 190] on input "SĐT Người Nhận *" at bounding box center [121, 192] width 112 height 22
click at [127, 192] on input "SĐT Người Nhận *" at bounding box center [121, 192] width 112 height 22
type input "0896344468"
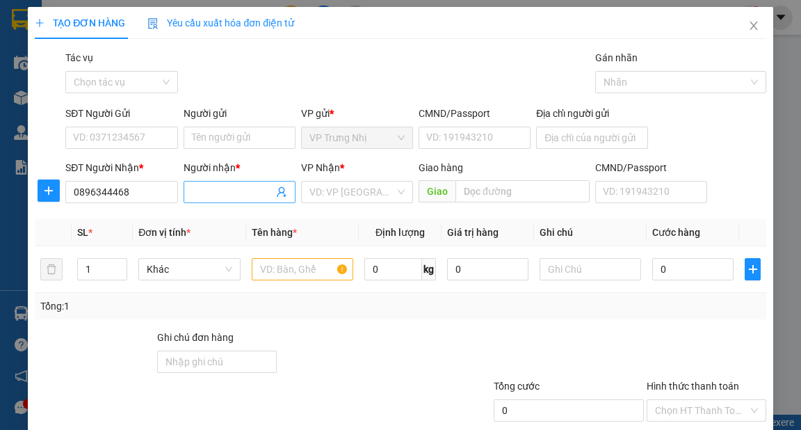
click at [210, 193] on input "Người nhận *" at bounding box center [232, 191] width 81 height 15
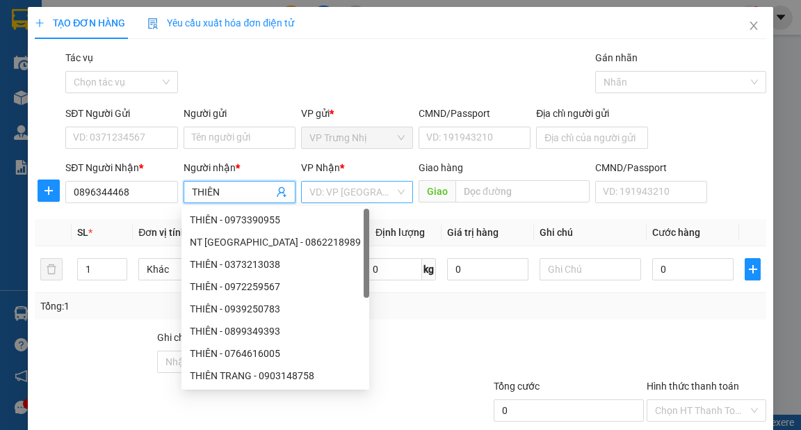
type input "THIÊN"
click at [358, 193] on input "search" at bounding box center [352, 192] width 86 height 21
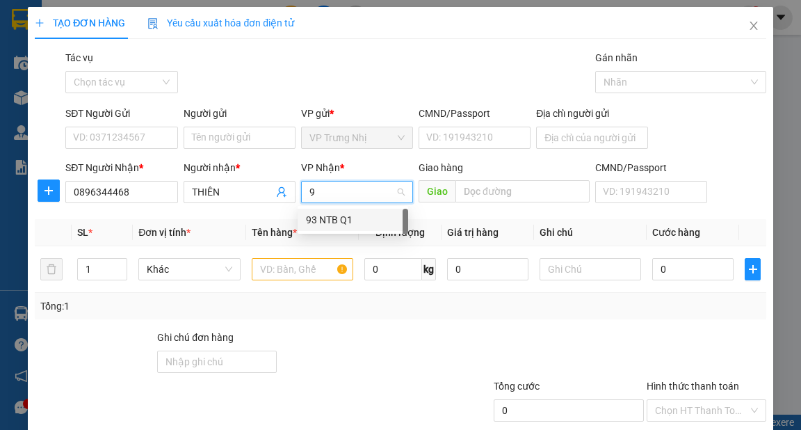
type input "9"
click at [320, 217] on div "93 NTB Q1" at bounding box center [353, 219] width 94 height 15
click at [301, 266] on input "text" at bounding box center [303, 269] width 102 height 22
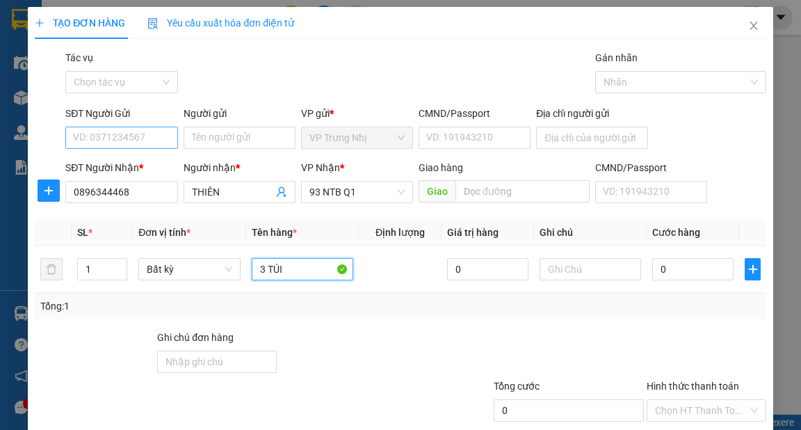
type input "3 TÚI"
click at [86, 143] on input "SĐT Người Gửi" at bounding box center [121, 138] width 112 height 22
type input "0903702702"
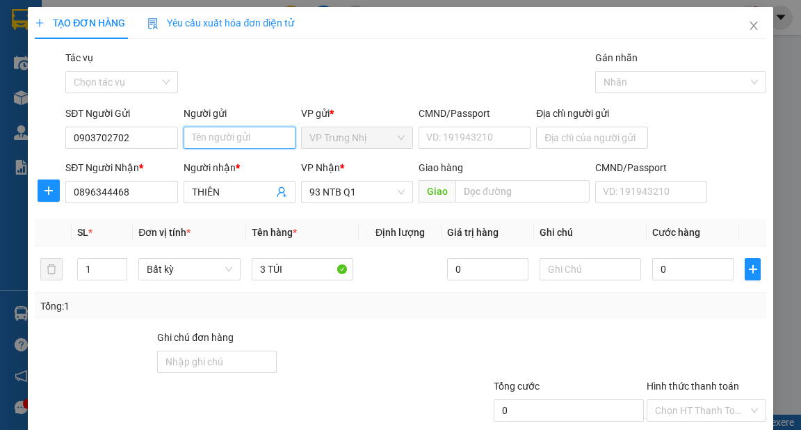
click at [220, 134] on input "Người gửi" at bounding box center [240, 138] width 112 height 22
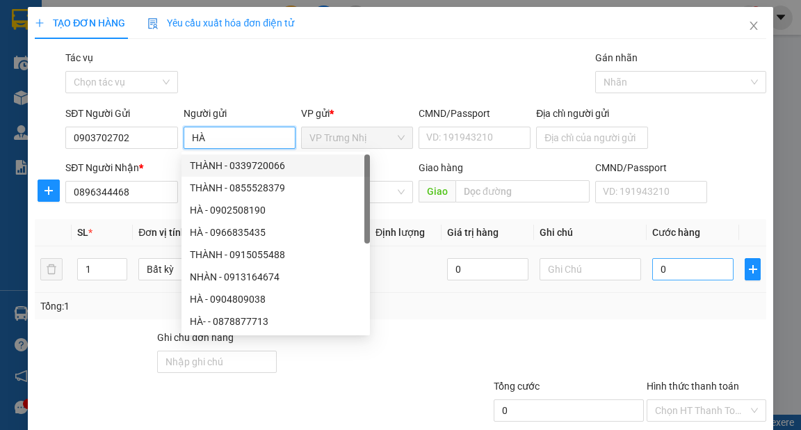
type input "HÀ"
click at [679, 270] on input "0" at bounding box center [692, 269] width 81 height 22
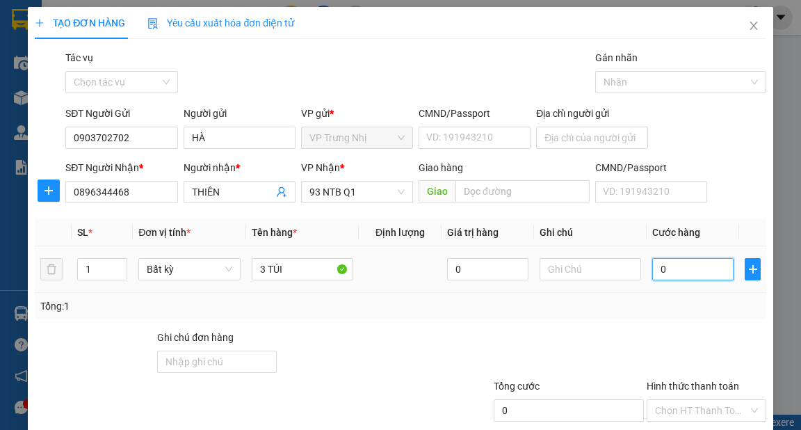
type input "6"
type input "60"
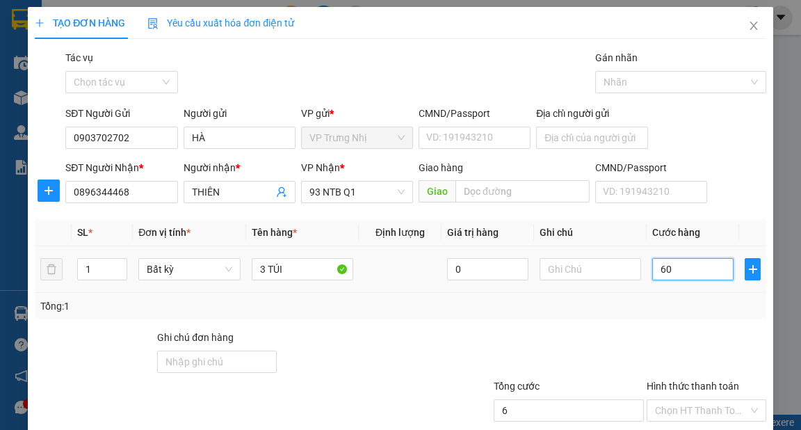
type input "60"
click at [104, 263] on input "1" at bounding box center [102, 269] width 49 height 21
type input "60.000"
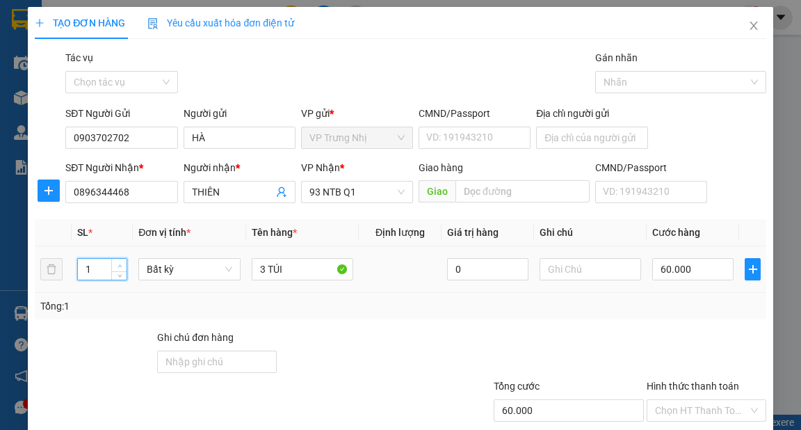
drag, startPoint x: 109, startPoint y: 262, endPoint x: 117, endPoint y: 262, distance: 7.7
click at [111, 262] on div "1" at bounding box center [102, 269] width 51 height 22
click at [118, 262] on span "up" at bounding box center [119, 266] width 8 height 8
type input "3"
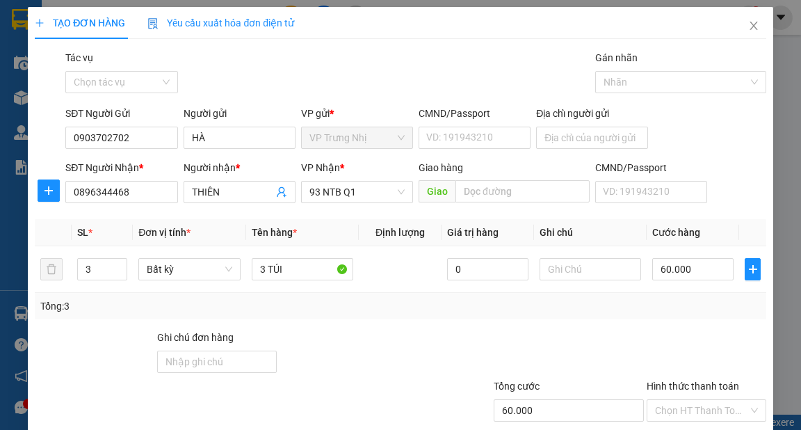
click at [595, 317] on div "Tổng: 3" at bounding box center [400, 306] width 731 height 26
type input "0"
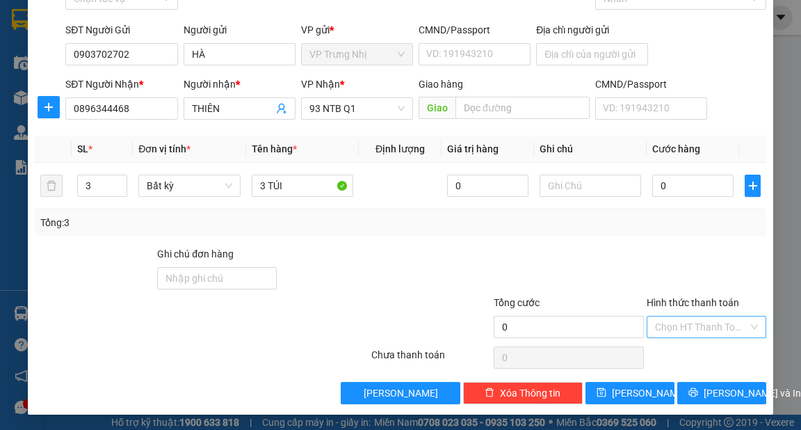
click at [686, 321] on input "Hình thức thanh toán" at bounding box center [701, 326] width 93 height 21
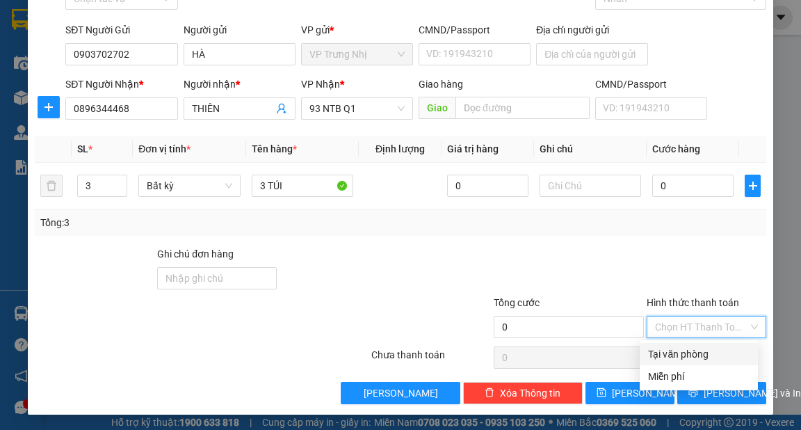
click at [679, 353] on div "Tại văn phòng" at bounding box center [699, 353] width 102 height 15
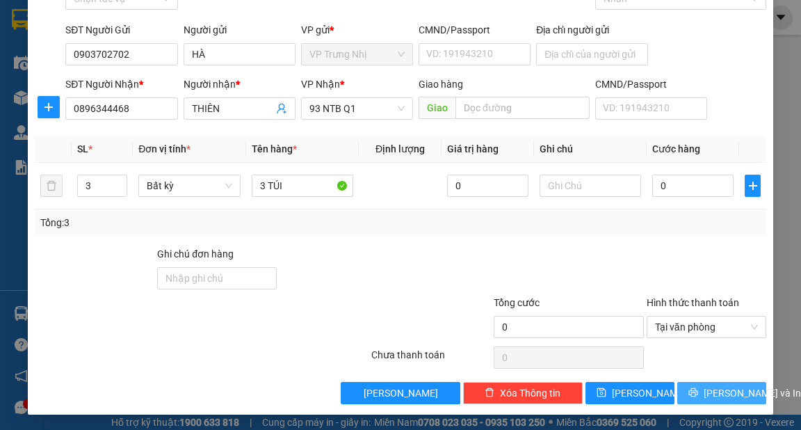
click at [717, 387] on span "[PERSON_NAME] và In" at bounding box center [752, 392] width 97 height 15
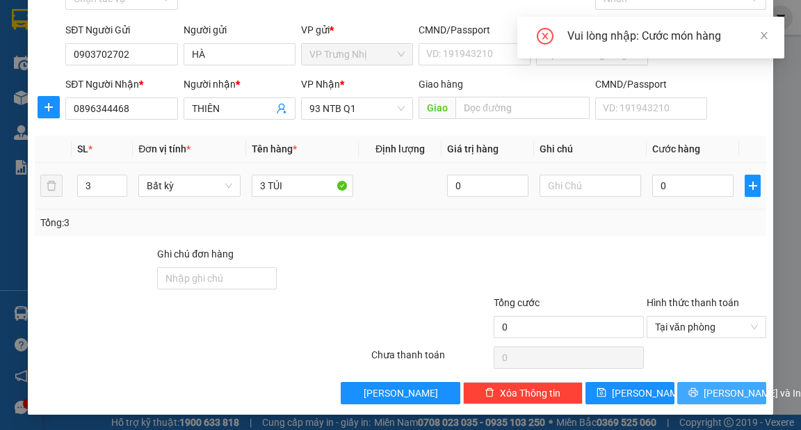
scroll to position [28, 0]
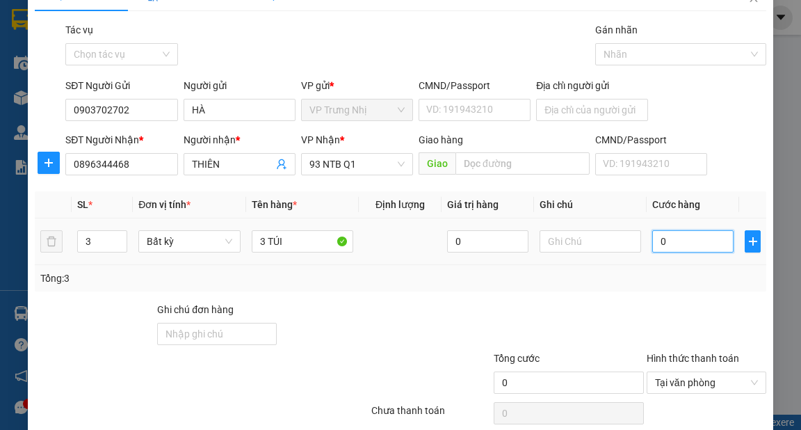
click at [674, 247] on input "0" at bounding box center [692, 241] width 81 height 22
type input "6"
type input "60"
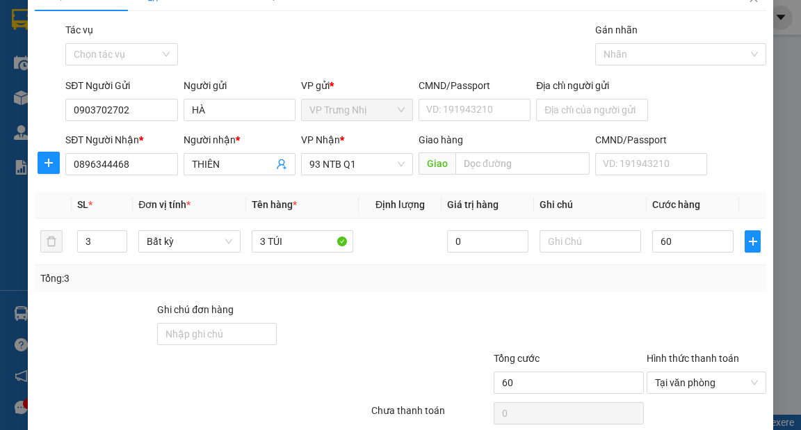
type input "60.000"
click at [687, 289] on div "Tổng: 3" at bounding box center [400, 278] width 731 height 26
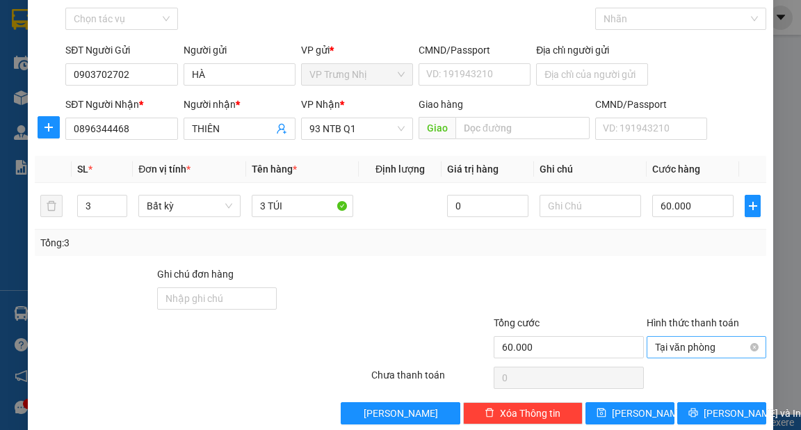
scroll to position [83, 0]
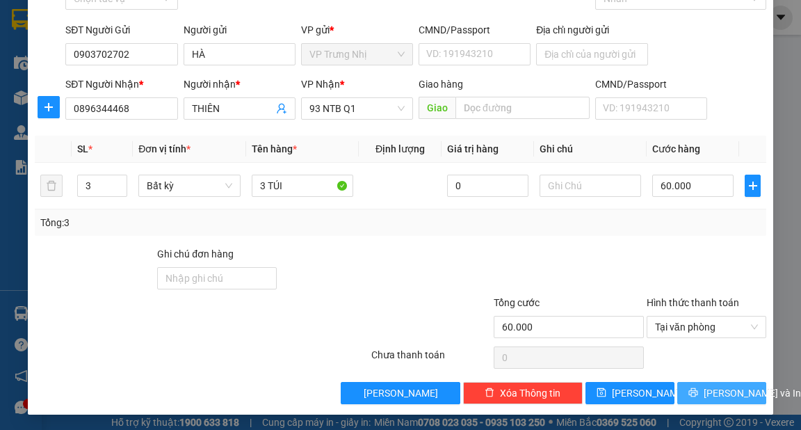
click at [710, 386] on span "[PERSON_NAME] và In" at bounding box center [752, 392] width 97 height 15
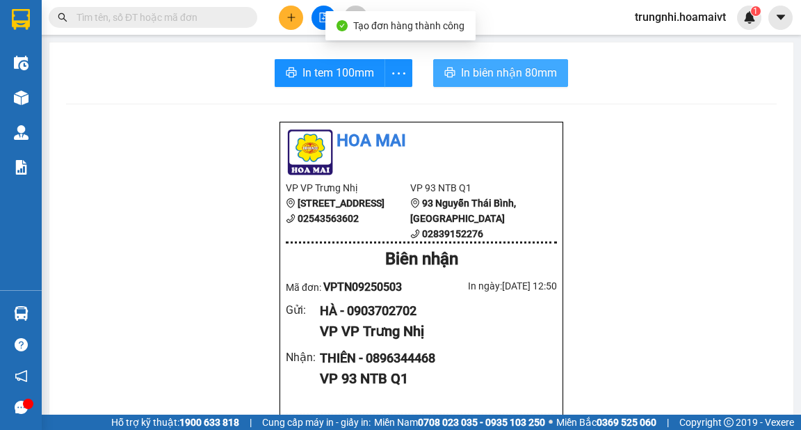
click at [538, 73] on span "In biên nhận 80mm" at bounding box center [509, 72] width 96 height 17
click at [492, 70] on span "In biên nhận 80mm" at bounding box center [509, 72] width 96 height 17
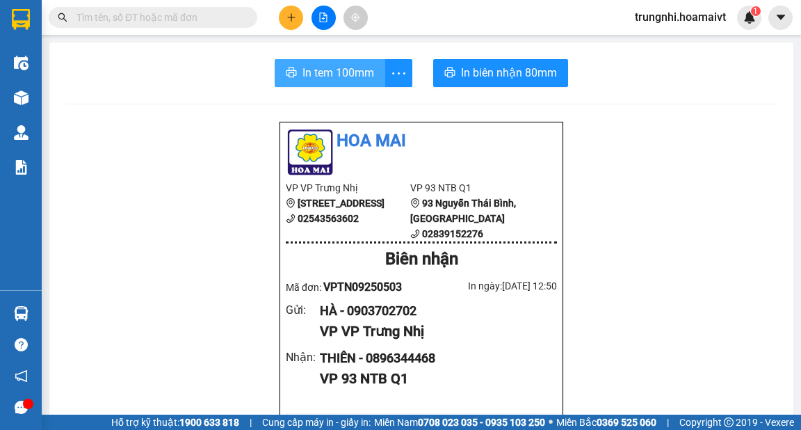
click at [345, 76] on span "In tem 100mm" at bounding box center [339, 72] width 72 height 17
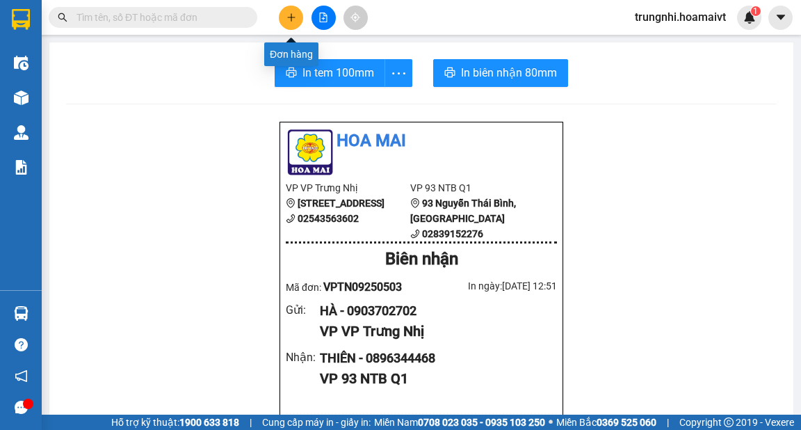
click at [290, 23] on button at bounding box center [291, 18] width 24 height 24
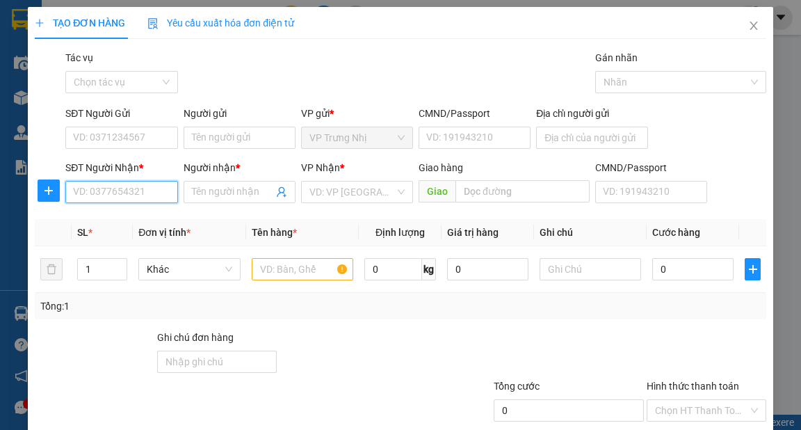
click at [113, 188] on input "SĐT Người Nhận *" at bounding box center [121, 192] width 112 height 22
type input "0914188718"
click at [298, 267] on input "text" at bounding box center [303, 269] width 102 height 22
type input "S"
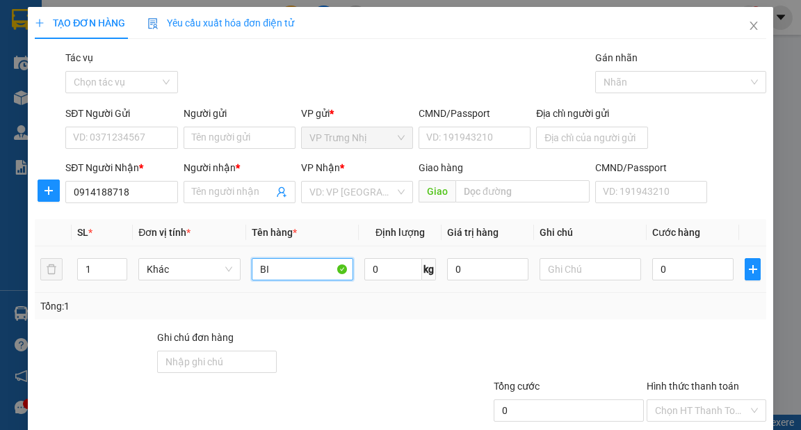
type input "B"
type input "CỔ XE ĐẠP"
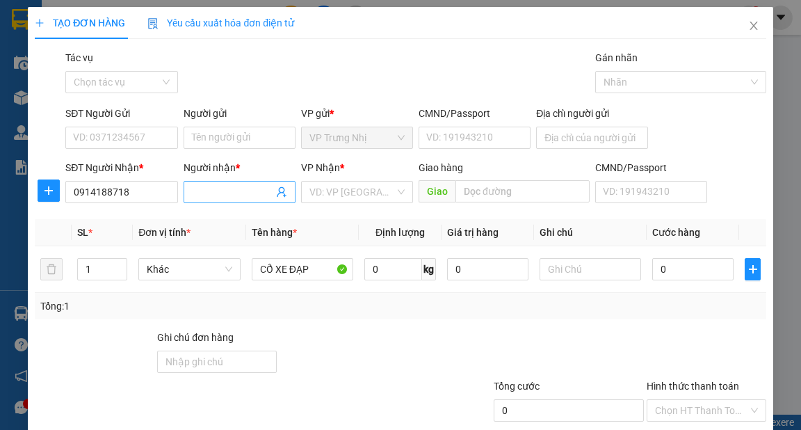
drag, startPoint x: 221, startPoint y: 186, endPoint x: 218, endPoint y: 192, distance: 7.2
click at [219, 189] on input "Người nhận *" at bounding box center [232, 191] width 81 height 15
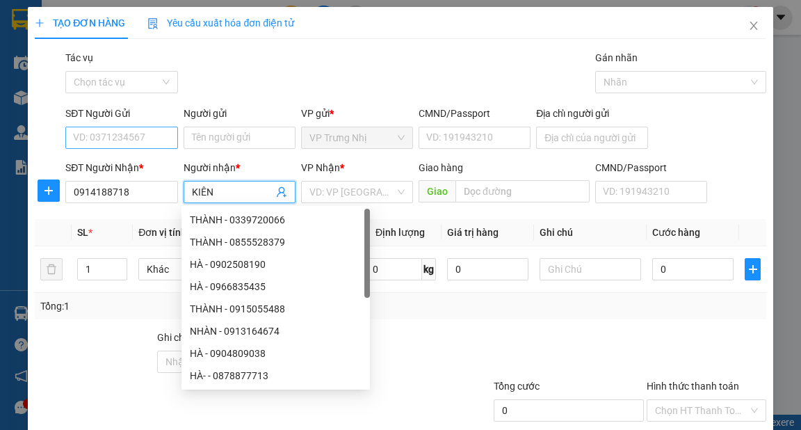
type input "KIÊN"
click at [130, 140] on input "SĐT Người Gửi" at bounding box center [121, 138] width 112 height 22
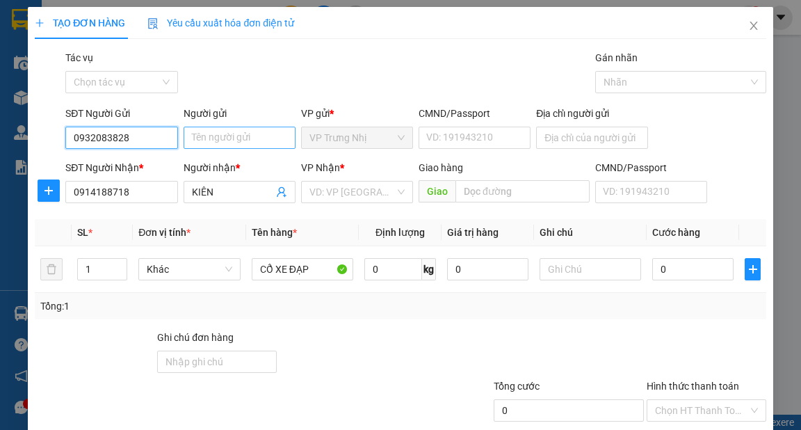
type input "0932083828"
click at [219, 144] on input "Người gửi" at bounding box center [240, 138] width 112 height 22
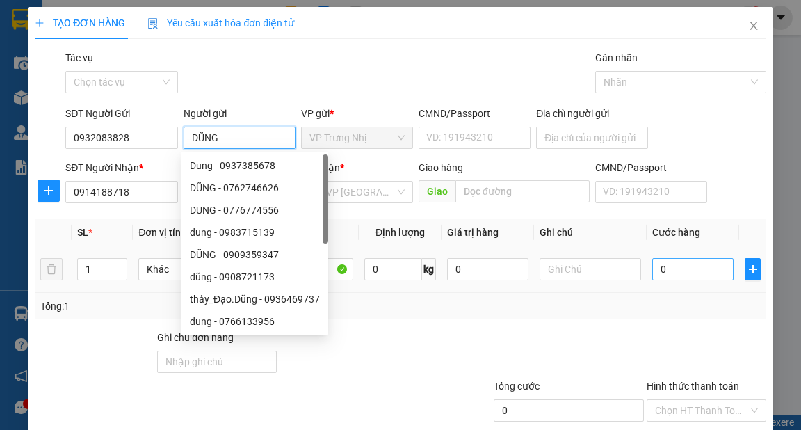
type input "DŨNG"
click at [666, 275] on input "0" at bounding box center [692, 269] width 81 height 22
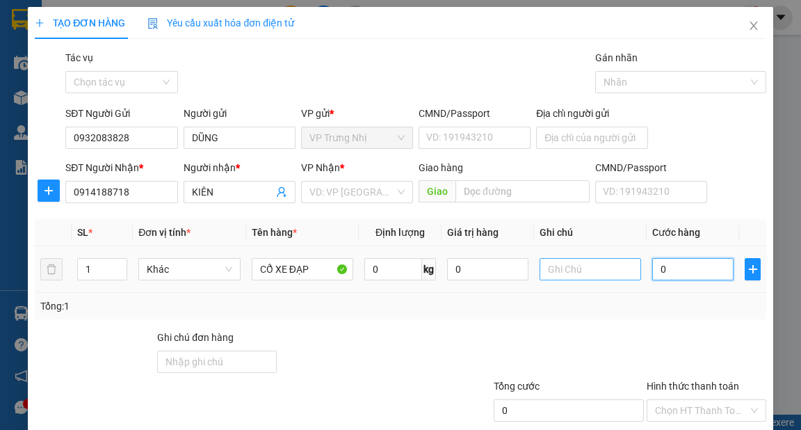
type input "3"
type input "30"
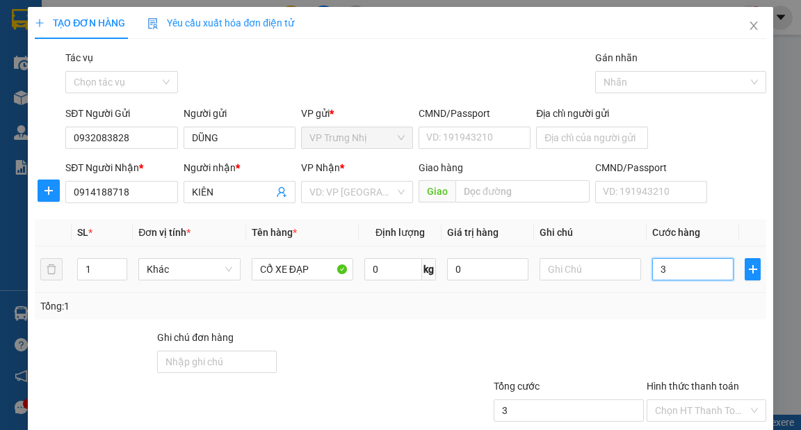
type input "30"
type input "30.000"
click at [552, 320] on div "Transit Pickup Surcharge Ids Transit Deliver Surcharge Ids Transit Deliver Surc…" at bounding box center [400, 268] width 731 height 437
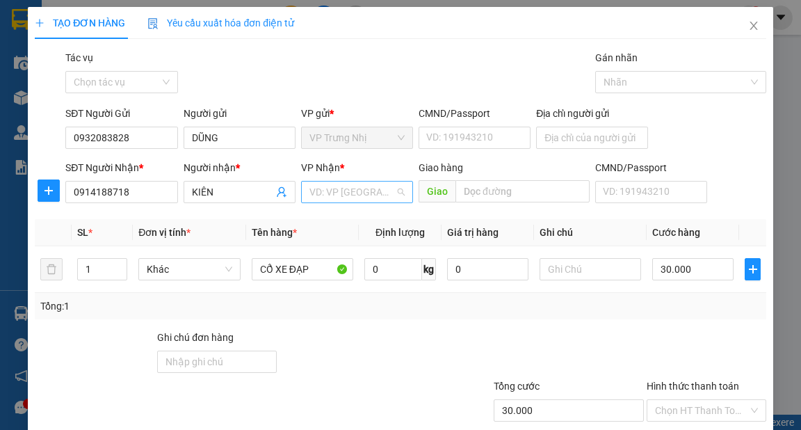
click at [337, 191] on input "search" at bounding box center [352, 192] width 86 height 21
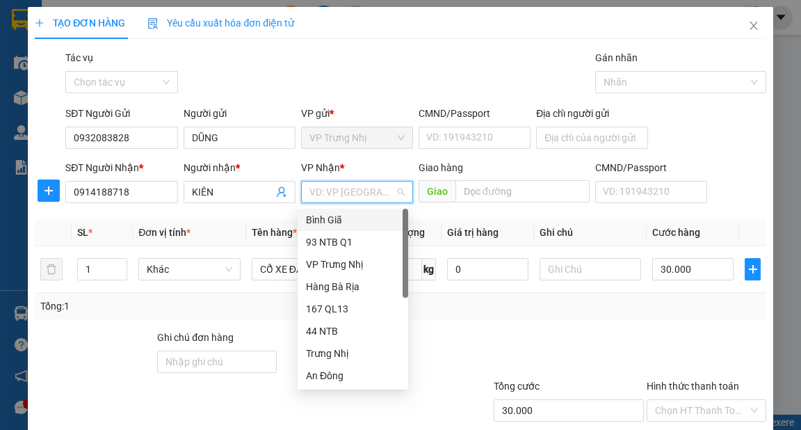
type input "9"
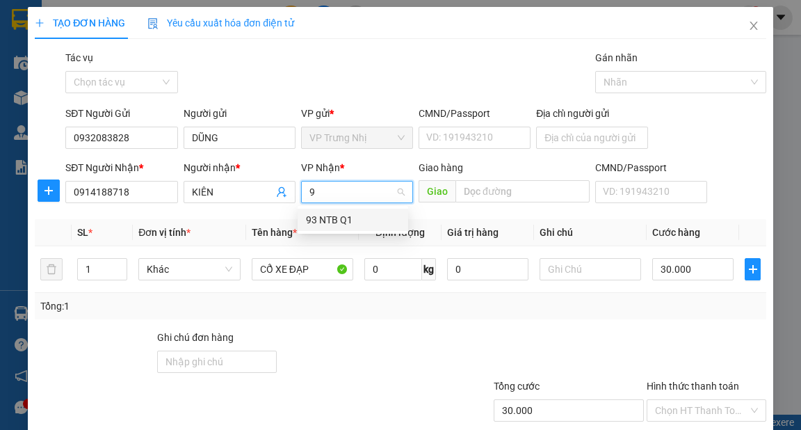
click at [364, 215] on div "93 NTB Q1" at bounding box center [353, 219] width 94 height 15
click at [620, 309] on div "Tổng: 1" at bounding box center [400, 305] width 720 height 15
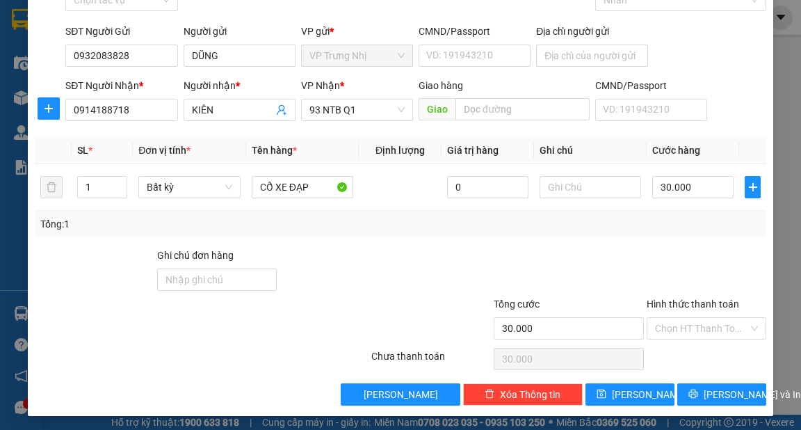
scroll to position [83, 0]
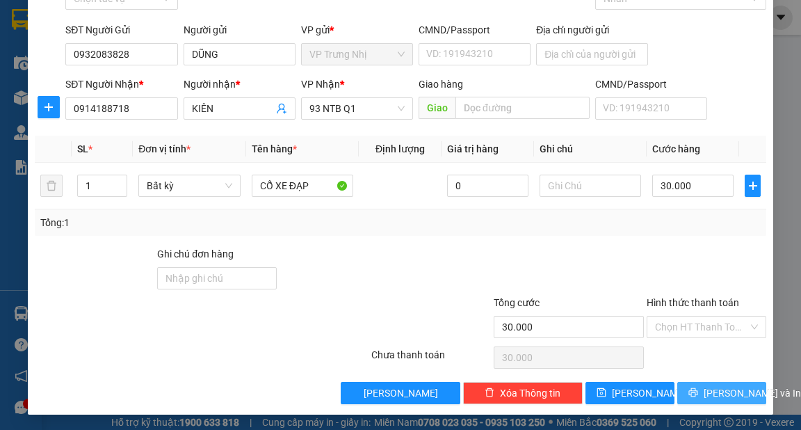
click at [698, 387] on button "[PERSON_NAME] và In" at bounding box center [721, 393] width 89 height 22
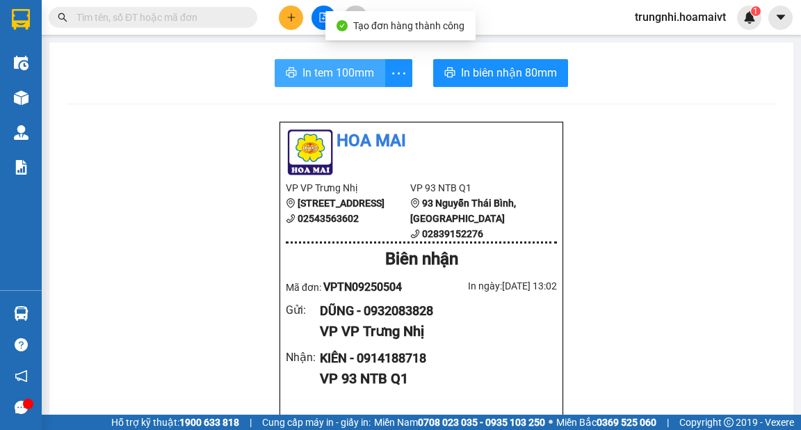
click at [305, 68] on span "In tem 100mm" at bounding box center [339, 72] width 72 height 17
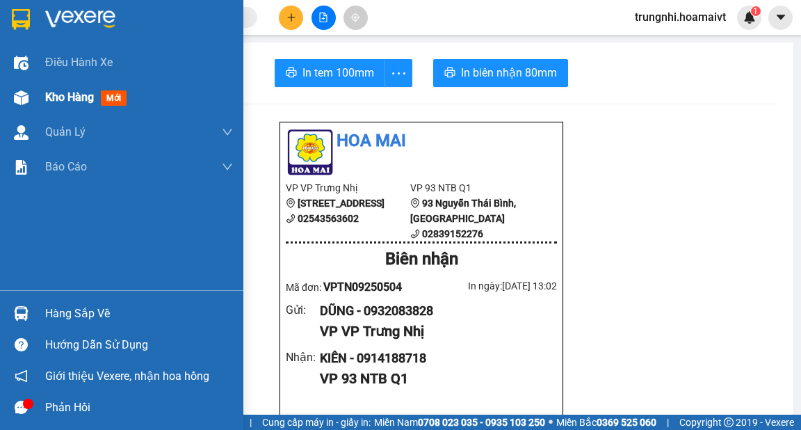
click at [54, 97] on span "Kho hàng" at bounding box center [69, 96] width 49 height 13
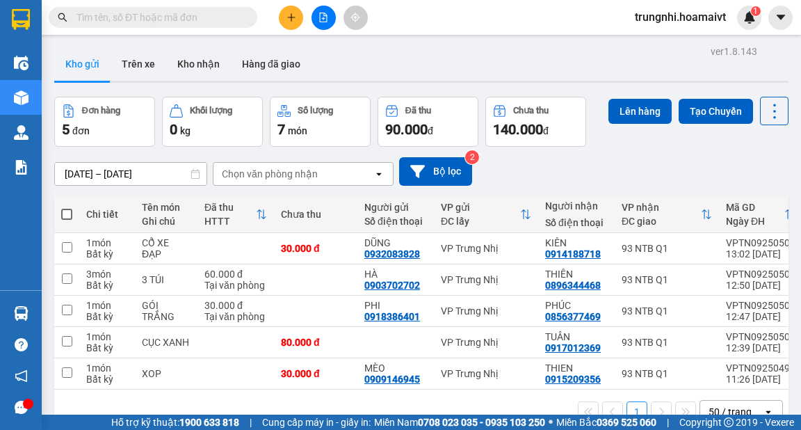
click at [626, 170] on div "[DATE] – [DATE] Press the down arrow key to interact with the calendar and sele…" at bounding box center [421, 171] width 734 height 29
click at [65, 212] on span at bounding box center [66, 214] width 11 height 11
click at [67, 207] on input "checkbox" at bounding box center [67, 207] width 0 height 0
checkbox input "true"
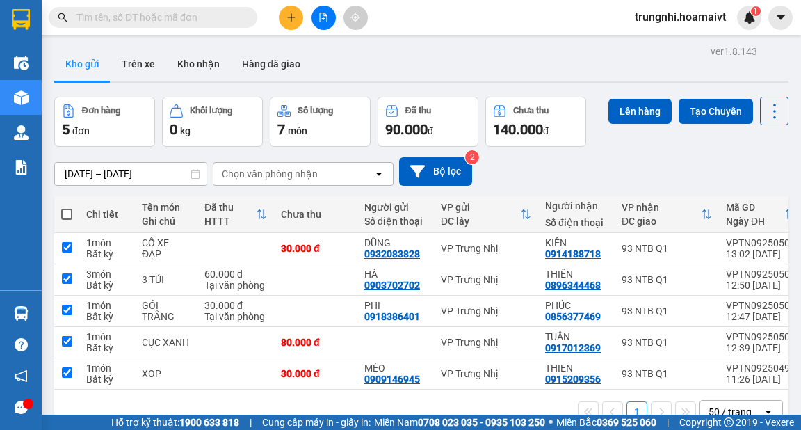
checkbox input "true"
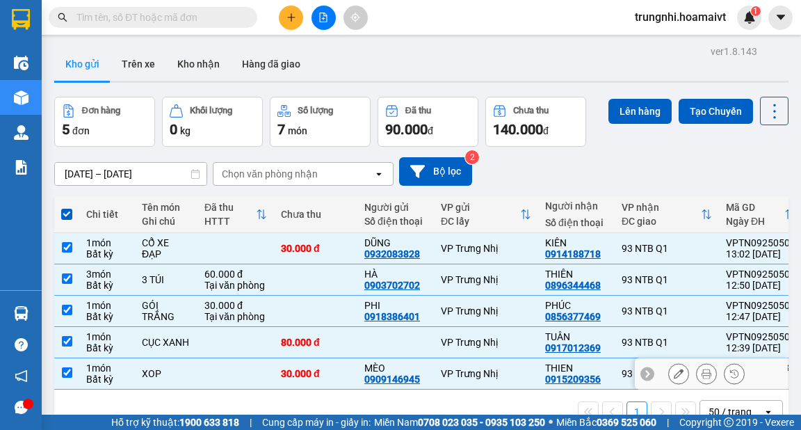
click at [64, 363] on td at bounding box center [66, 373] width 25 height 31
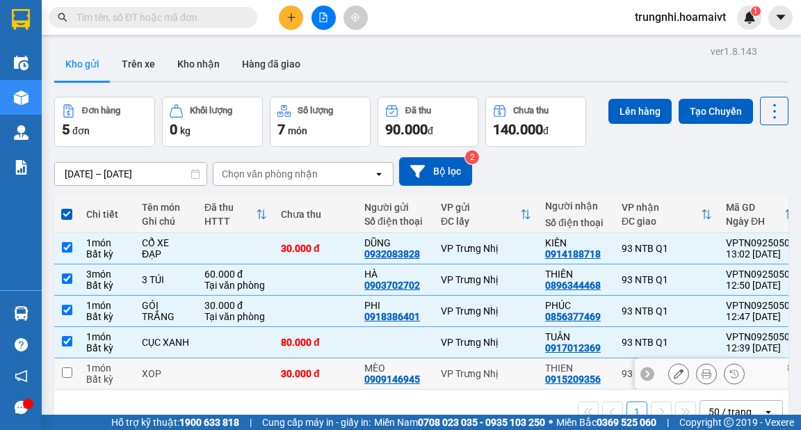
checkbox input "false"
click at [625, 107] on button "Lên hàng" at bounding box center [640, 111] width 63 height 25
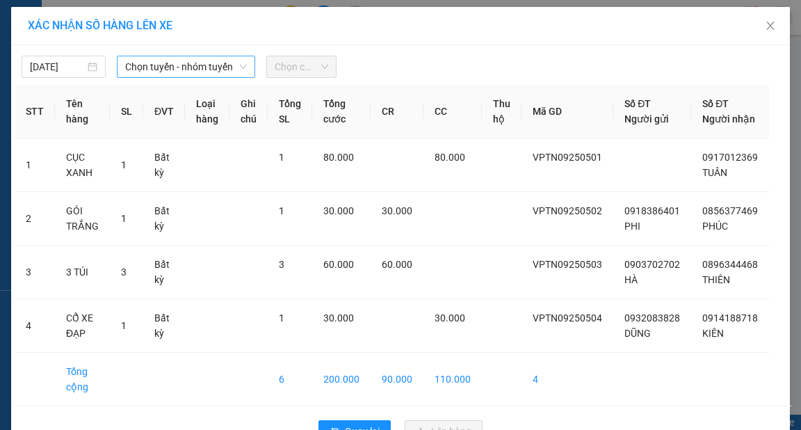
click at [198, 63] on span "Chọn tuyến - nhóm tuyến" at bounding box center [186, 66] width 122 height 21
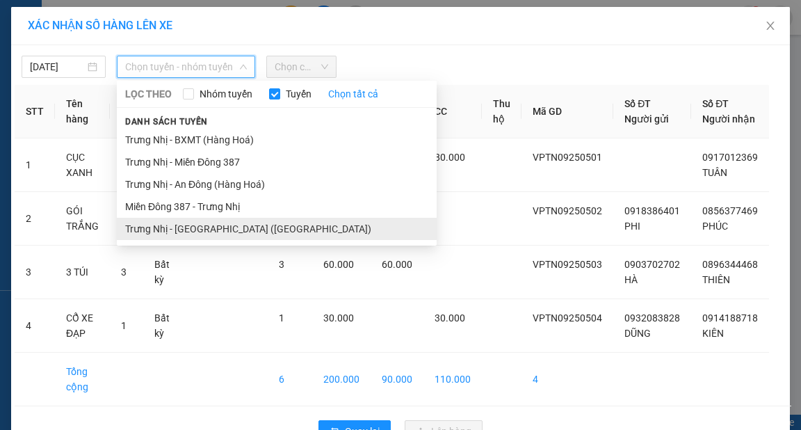
click at [169, 228] on li "Trưng Nhị - [GEOGRAPHIC_DATA] ([GEOGRAPHIC_DATA])" at bounding box center [277, 229] width 320 height 22
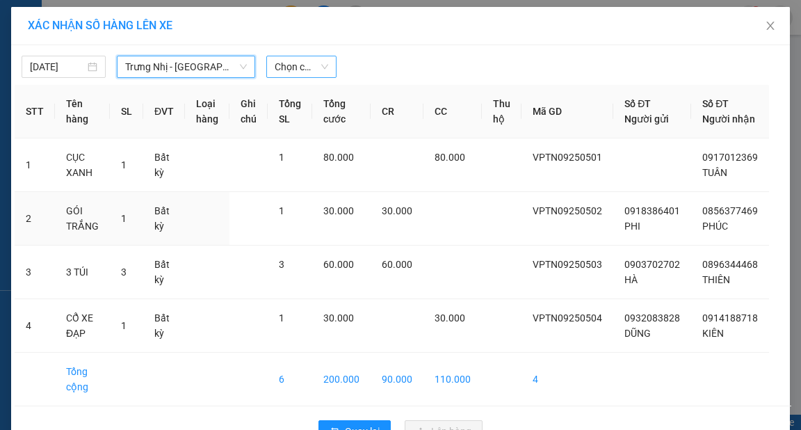
click at [291, 70] on span "Chọn chuyến" at bounding box center [302, 66] width 54 height 21
click at [300, 64] on span "Chọn chuyến" at bounding box center [302, 66] width 54 height 21
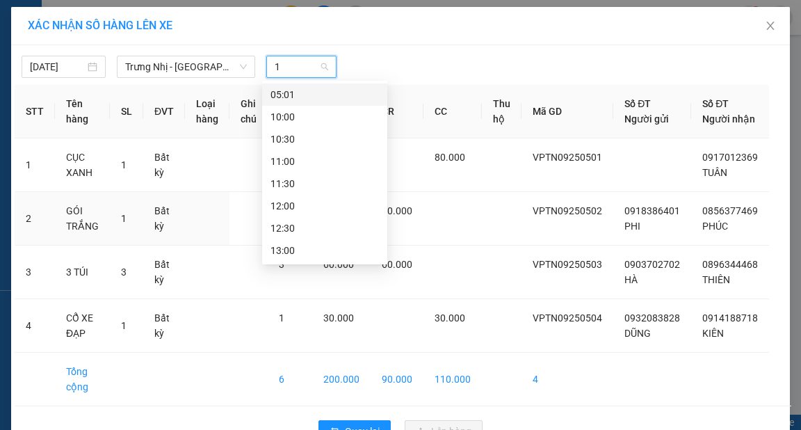
type input "13"
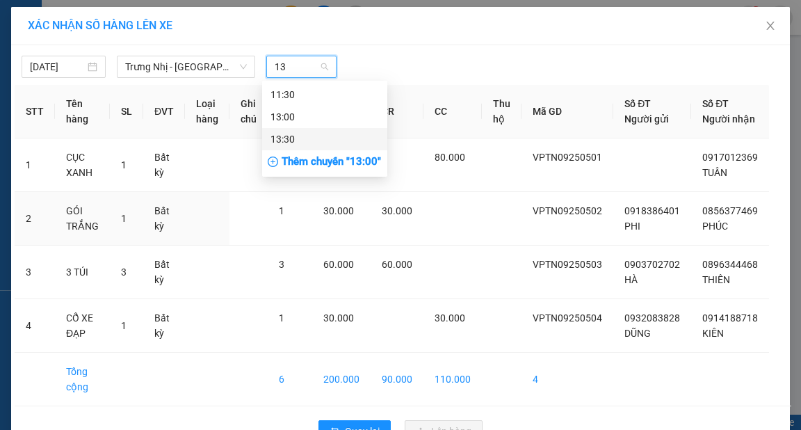
click at [287, 134] on div "13:30" at bounding box center [325, 138] width 108 height 15
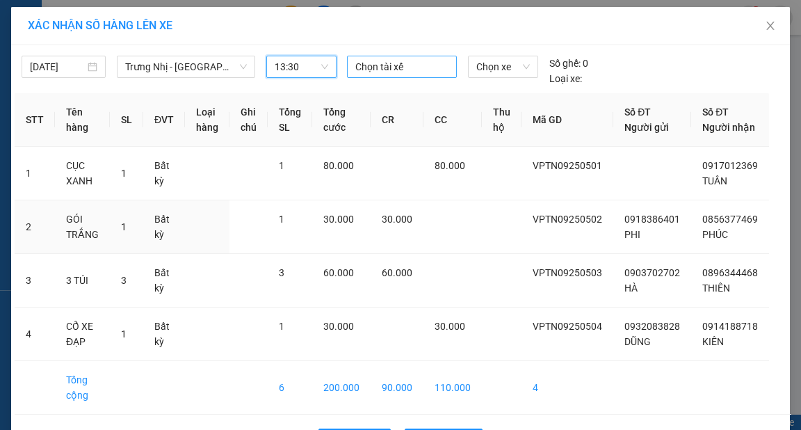
click at [362, 67] on div at bounding box center [402, 66] width 103 height 17
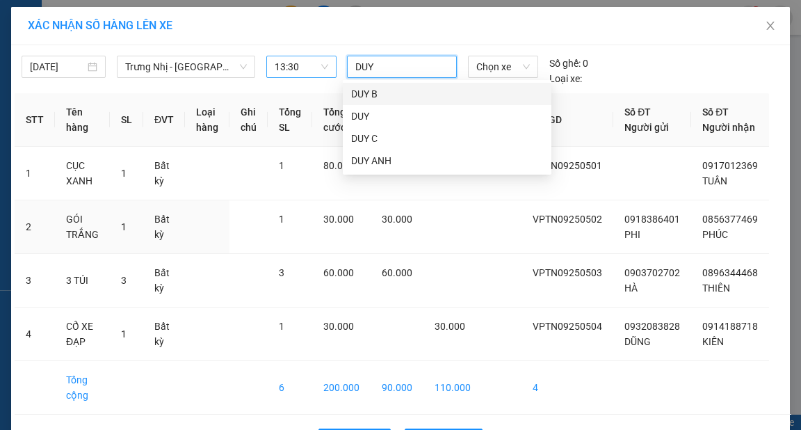
type input "DUY"
click at [391, 94] on div "DUY B" at bounding box center [447, 93] width 192 height 15
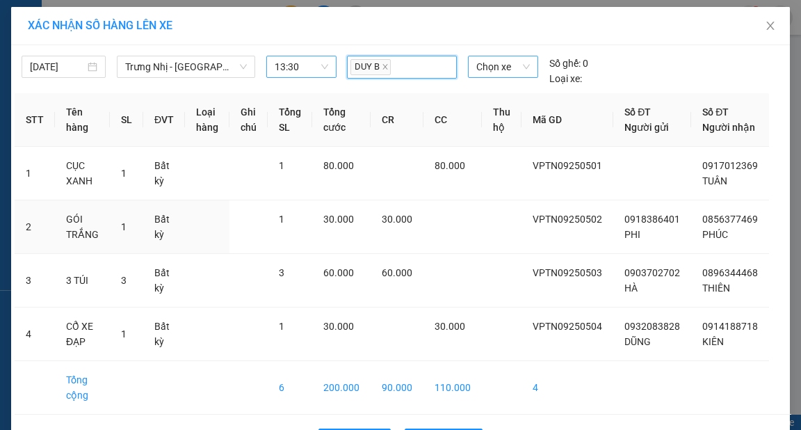
click at [485, 62] on span "Chọn xe" at bounding box center [502, 66] width 53 height 21
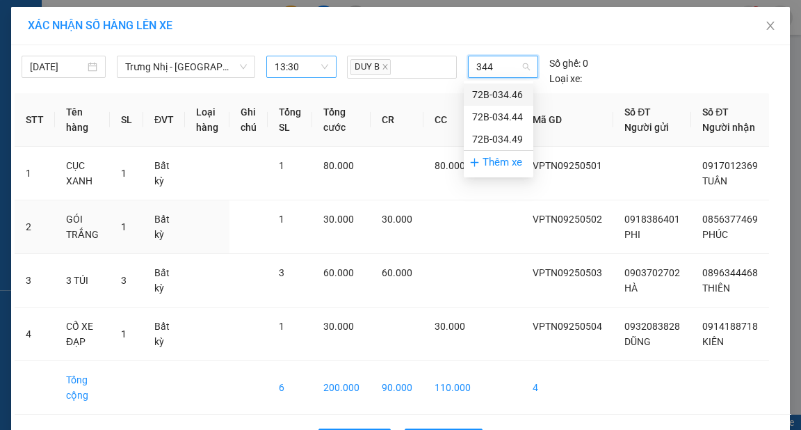
type input "3444"
click at [501, 92] on div "72B-034.44" at bounding box center [498, 94] width 53 height 15
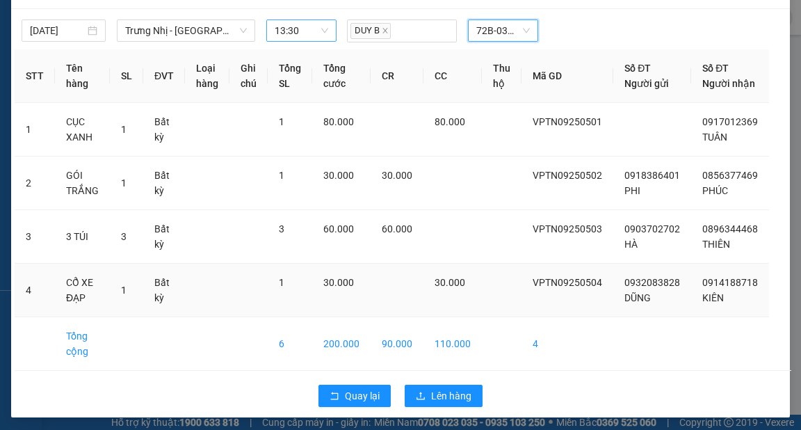
scroll to position [54, 0]
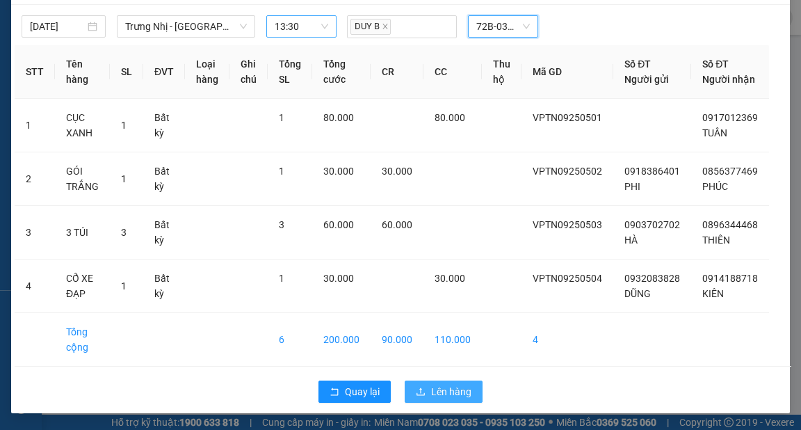
click at [442, 389] on span "Lên hàng" at bounding box center [451, 391] width 40 height 15
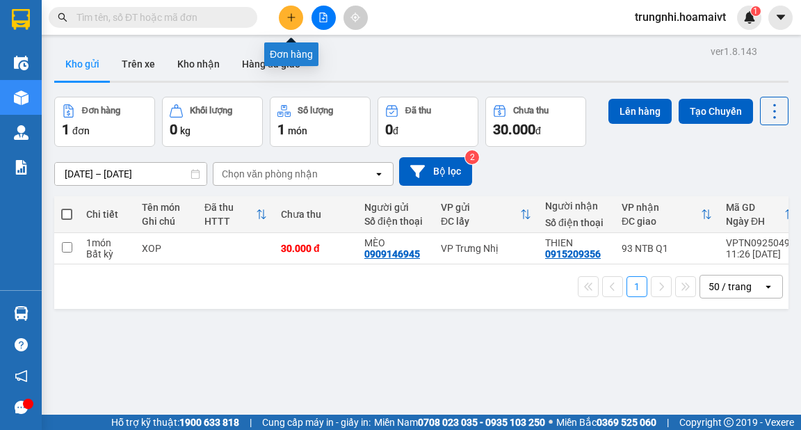
click at [291, 18] on icon "plus" at bounding box center [291, 17] width 1 height 8
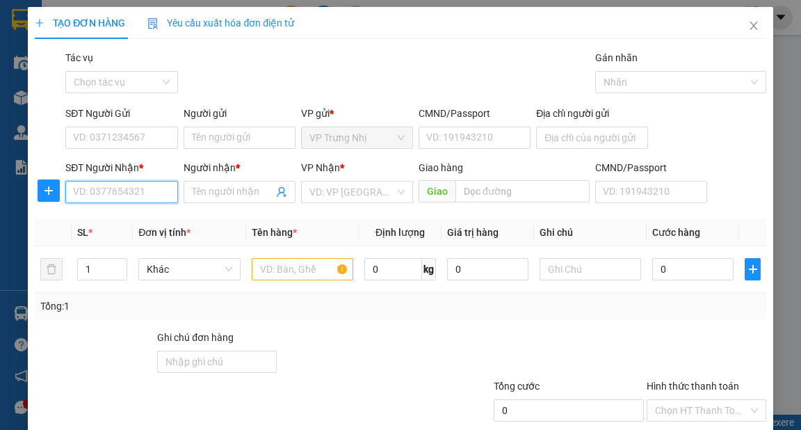
click at [110, 198] on input "SĐT Người Nhận *" at bounding box center [121, 192] width 112 height 22
type input "0909910067"
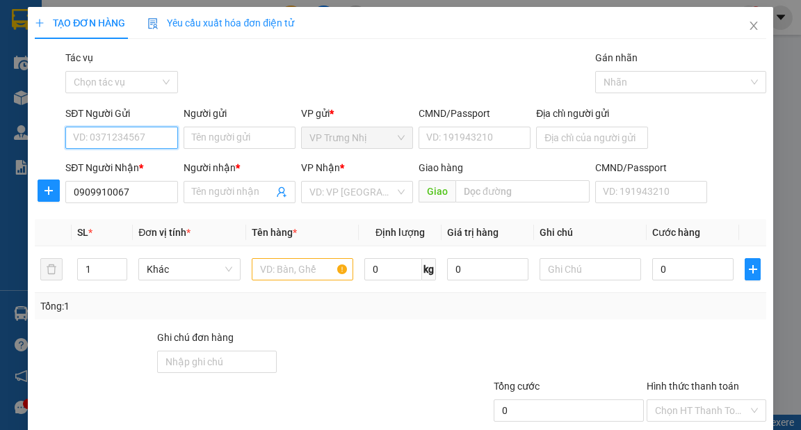
click at [99, 140] on input "SĐT Người Gửi" at bounding box center [121, 138] width 112 height 22
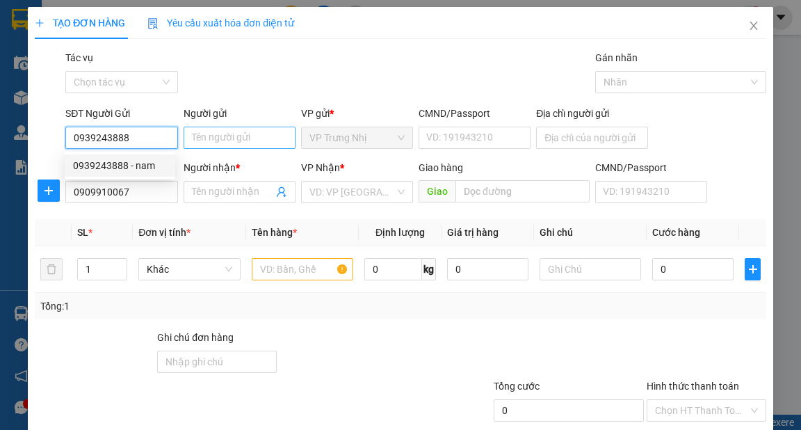
type input "0939243888"
click at [260, 142] on input "Người gửi" at bounding box center [240, 138] width 112 height 22
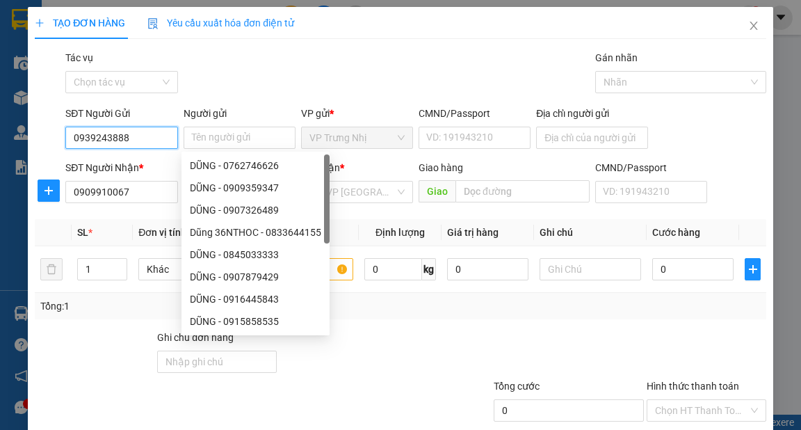
click at [149, 138] on input "0939243888" at bounding box center [121, 138] width 112 height 22
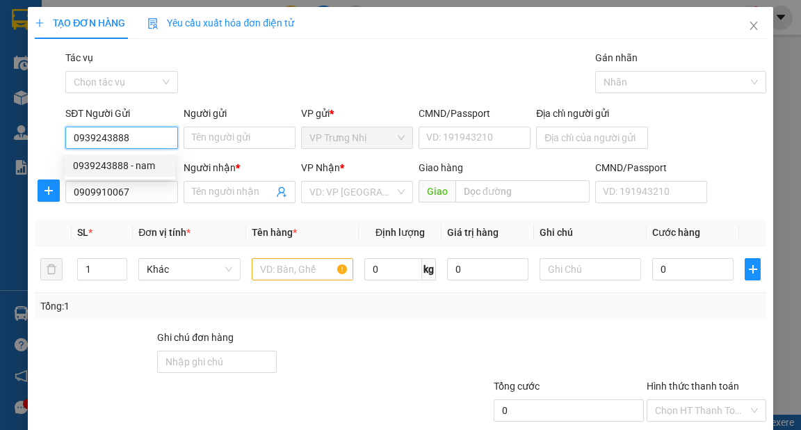
click at [138, 163] on div "0939243888 - nam" at bounding box center [120, 165] width 94 height 15
type input "nam"
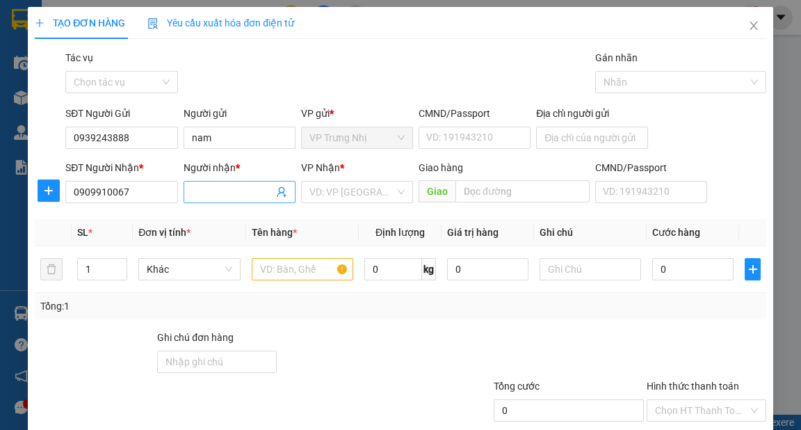
click at [218, 195] on input "Người nhận *" at bounding box center [232, 191] width 81 height 15
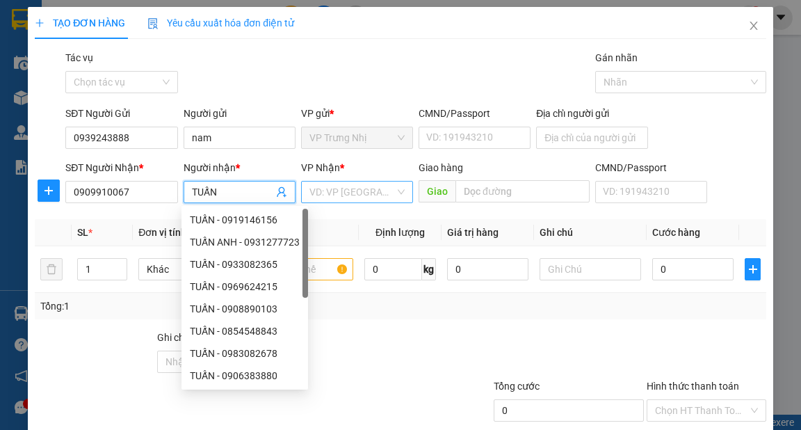
type input "TUẤN"
click at [312, 187] on input "search" at bounding box center [352, 192] width 86 height 21
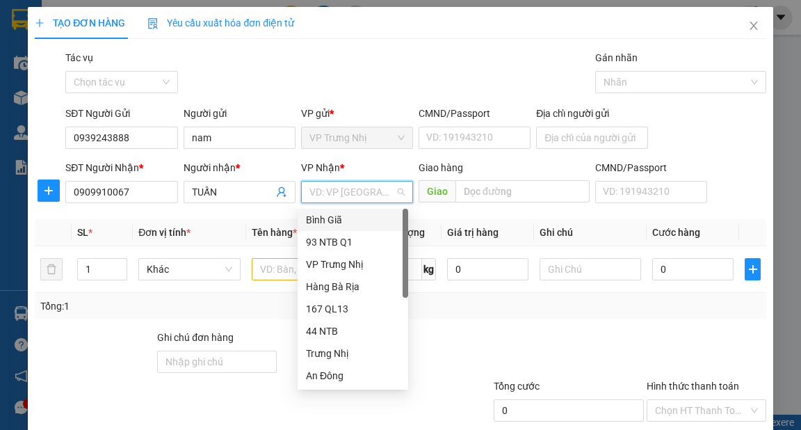
type input "9"
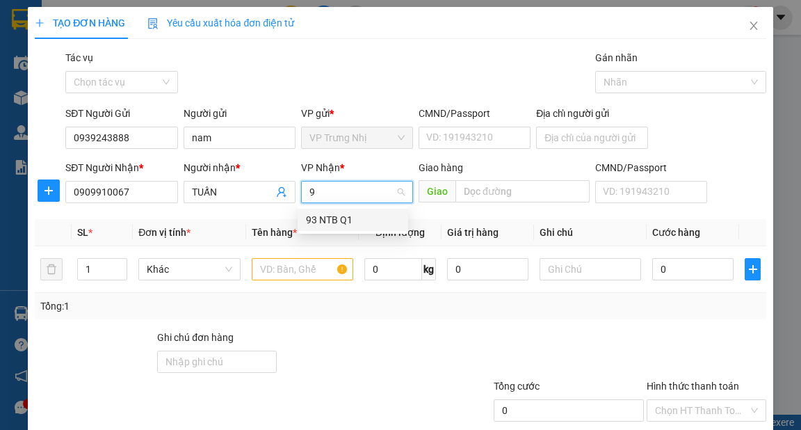
click at [321, 223] on div "93 NTB Q1" at bounding box center [353, 219] width 94 height 15
click at [298, 263] on input "text" at bounding box center [303, 269] width 102 height 22
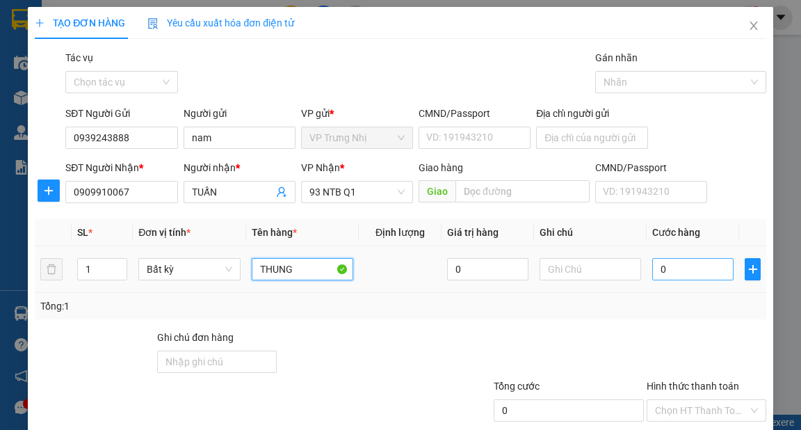
type input "THUNG"
click at [670, 261] on input "0" at bounding box center [692, 269] width 81 height 22
type input "30"
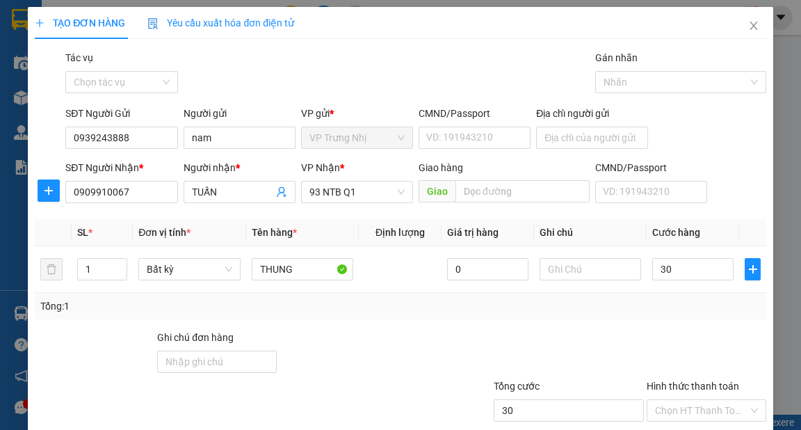
type input "30.000"
click at [653, 300] on div "Tổng: 1" at bounding box center [400, 305] width 720 height 15
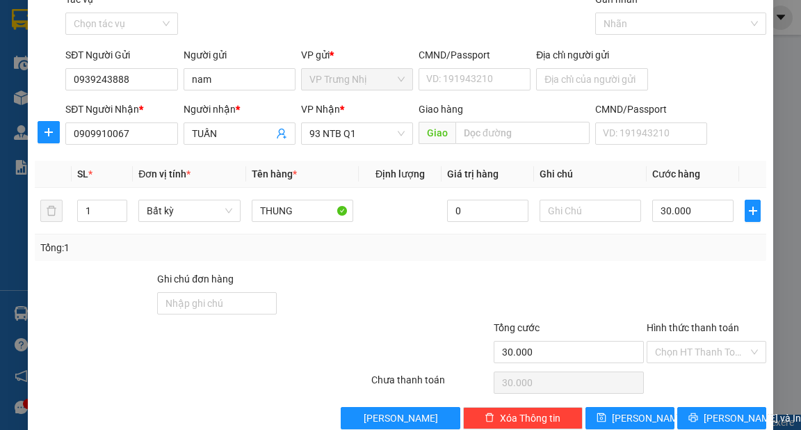
scroll to position [83, 0]
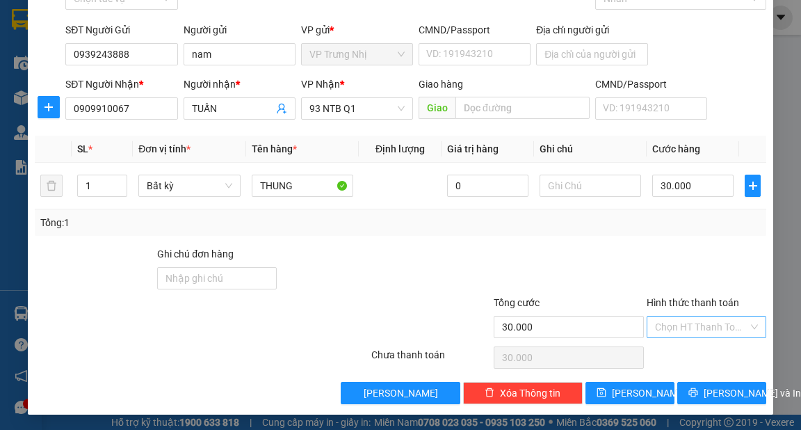
click at [679, 330] on input "Hình thức thanh toán" at bounding box center [701, 326] width 93 height 21
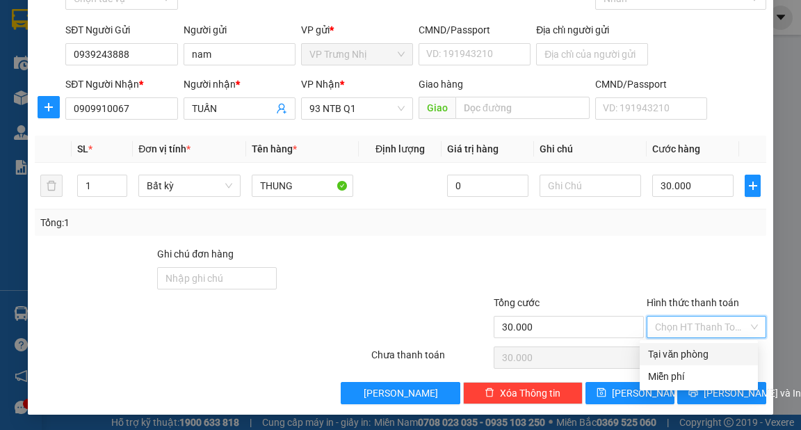
click at [677, 353] on div "Tại văn phòng" at bounding box center [699, 353] width 102 height 15
type input "0"
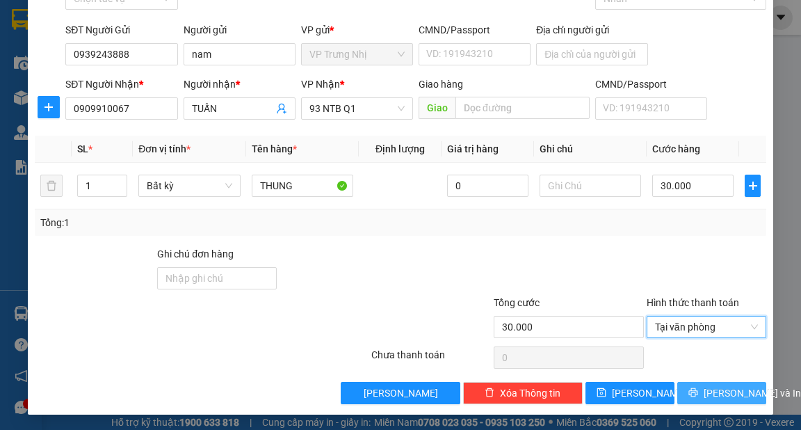
click at [718, 387] on span "[PERSON_NAME] và In" at bounding box center [752, 392] width 97 height 15
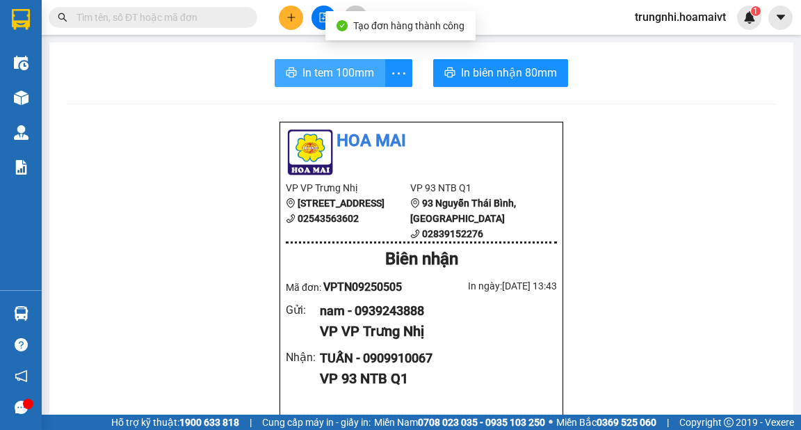
click at [309, 73] on span "In tem 100mm" at bounding box center [339, 72] width 72 height 17
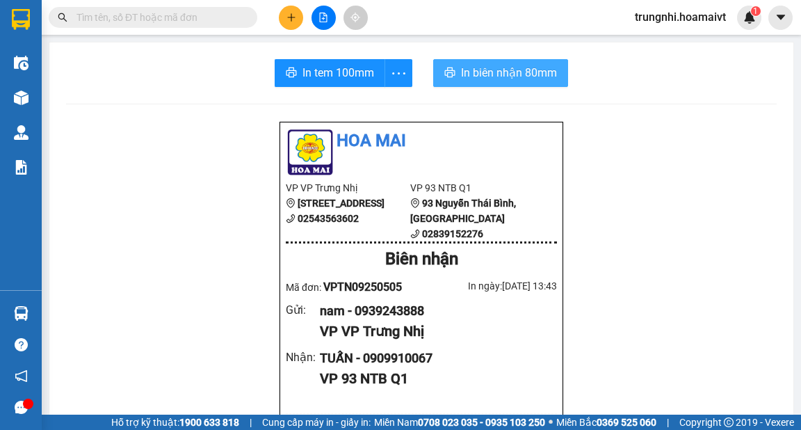
click at [494, 81] on span "In biên nhận 80mm" at bounding box center [509, 72] width 96 height 17
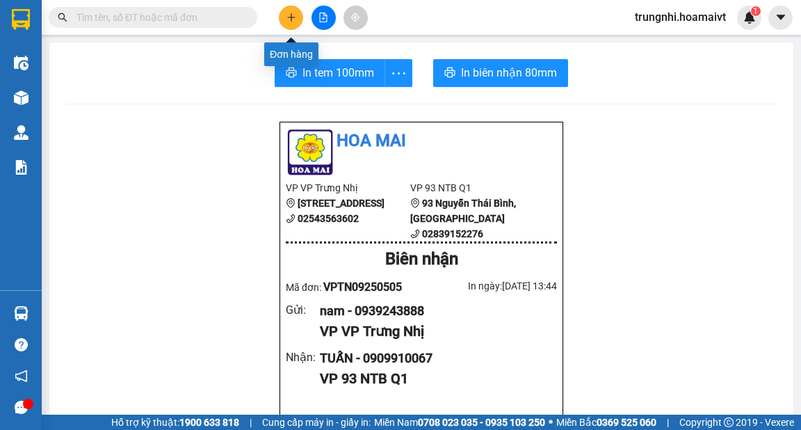
click at [289, 17] on icon "plus" at bounding box center [291, 17] width 8 height 1
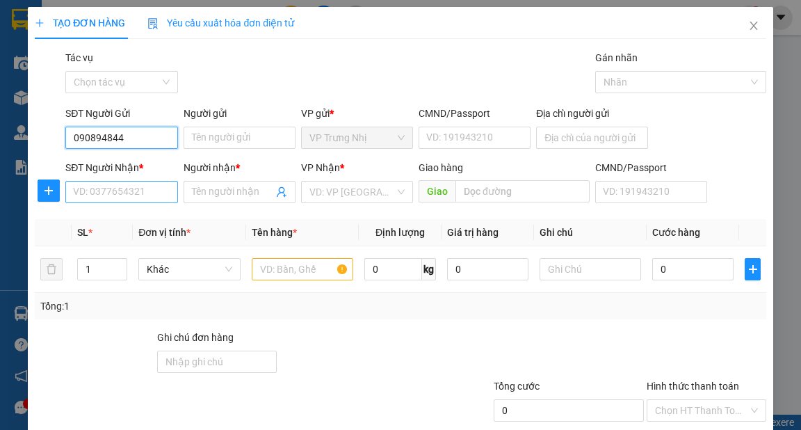
type input "0908948445"
click at [136, 165] on div "0908948445 - TRÂM" at bounding box center [120, 165] width 94 height 15
type input "TRÂM"
type input "0388108576"
type input "KHÁNH"
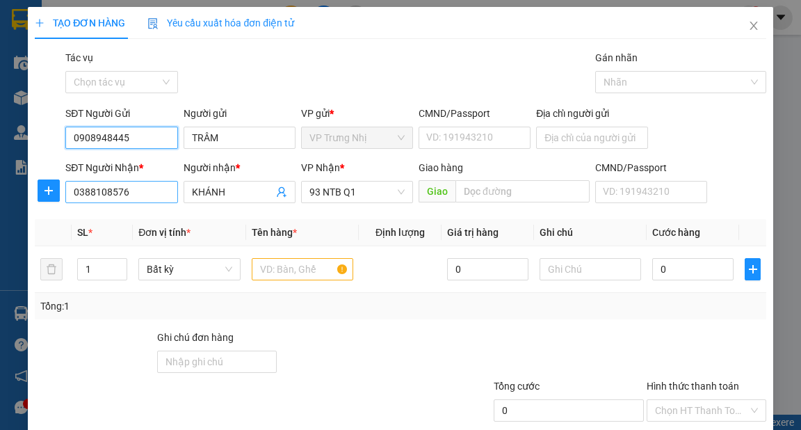
type input "0908948445"
click at [157, 189] on input "0388108576" at bounding box center [121, 192] width 112 height 22
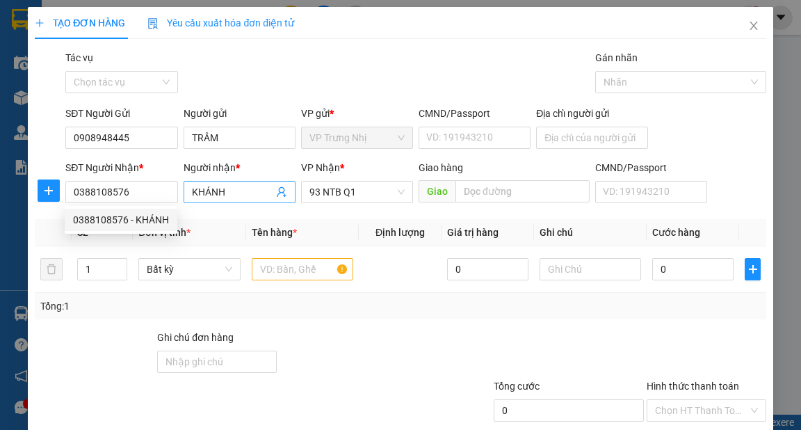
click at [234, 189] on input "KHÁNH" at bounding box center [232, 191] width 81 height 15
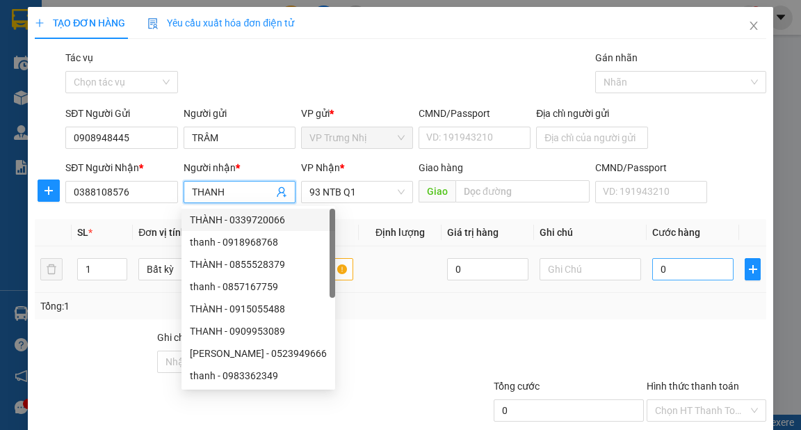
type input "THANH"
click at [687, 275] on input "0" at bounding box center [692, 269] width 81 height 22
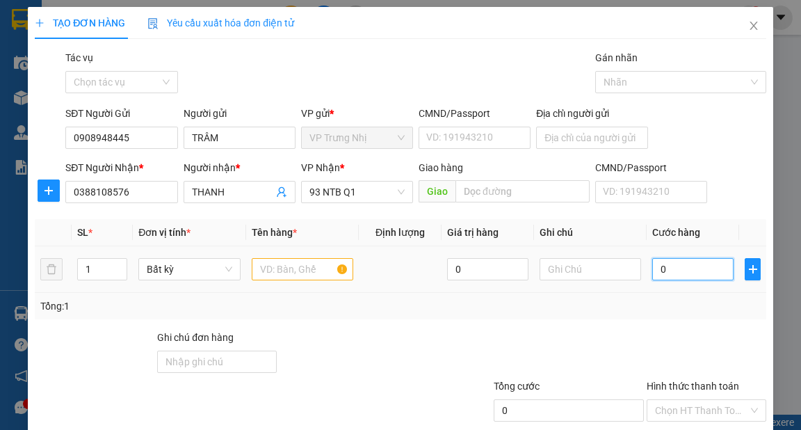
type input "3"
type input "30"
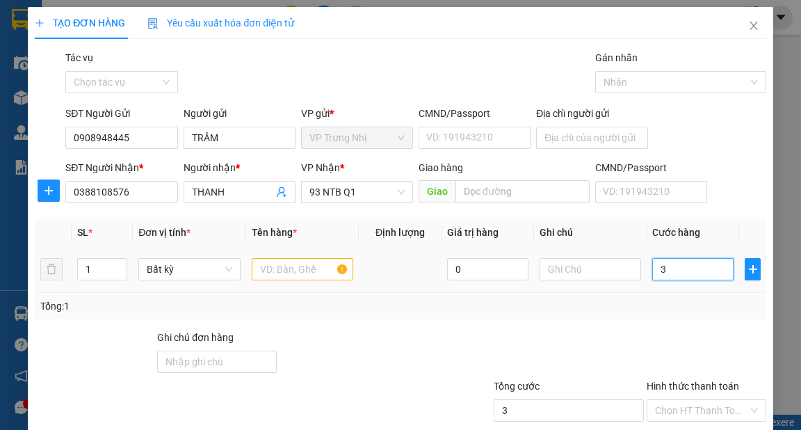
type input "30"
type input "30.000"
click at [292, 270] on input "text" at bounding box center [303, 269] width 102 height 22
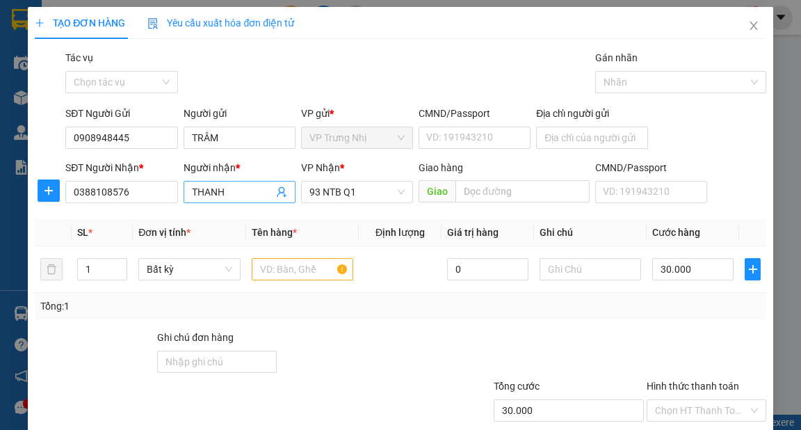
click at [234, 191] on input "THANH" at bounding box center [232, 191] width 81 height 15
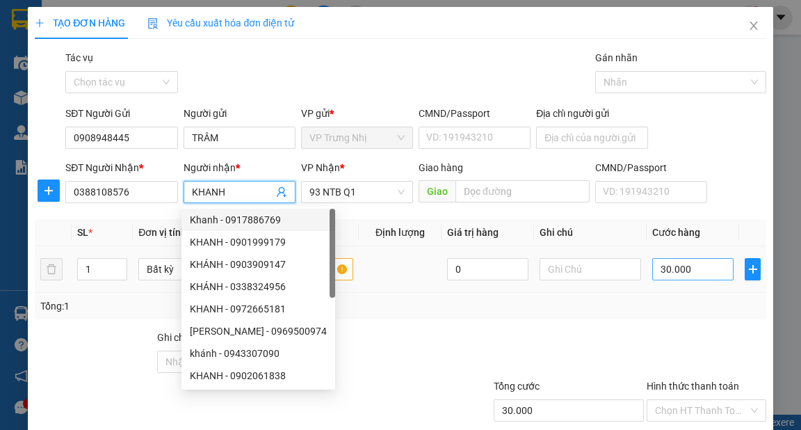
type input "KHANH"
click at [690, 273] on input "30.000" at bounding box center [692, 269] width 81 height 22
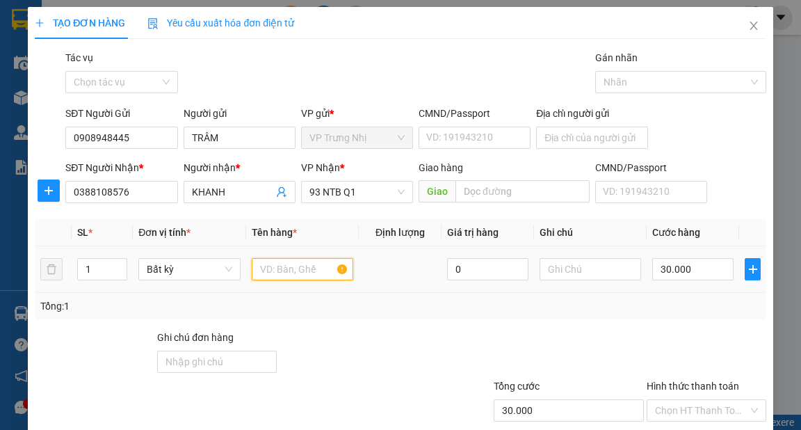
click at [304, 271] on input "text" at bounding box center [303, 269] width 102 height 22
type input "TÚI GIẤY ĐỎ"
click at [556, 302] on div "Tổng: 1" at bounding box center [400, 305] width 720 height 15
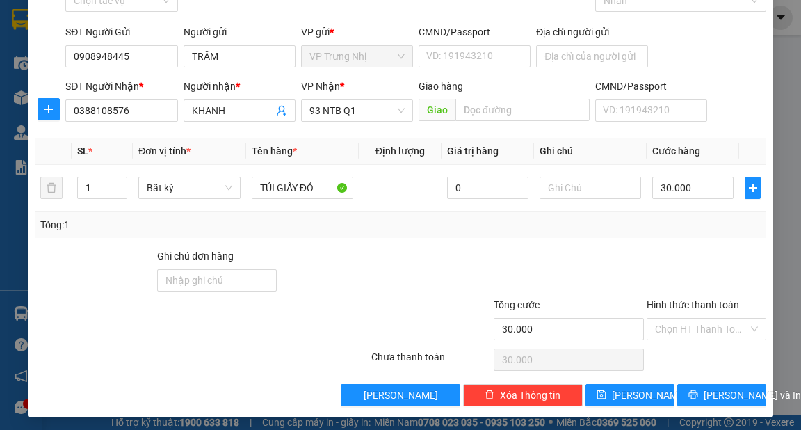
scroll to position [83, 0]
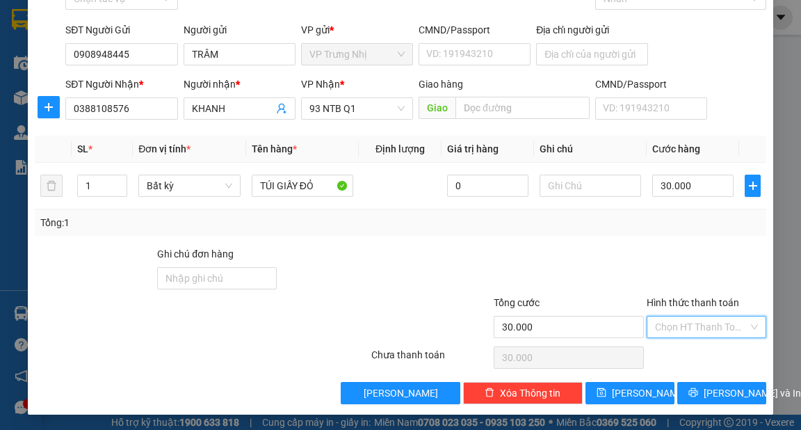
click at [700, 325] on input "Hình thức thanh toán" at bounding box center [701, 326] width 93 height 21
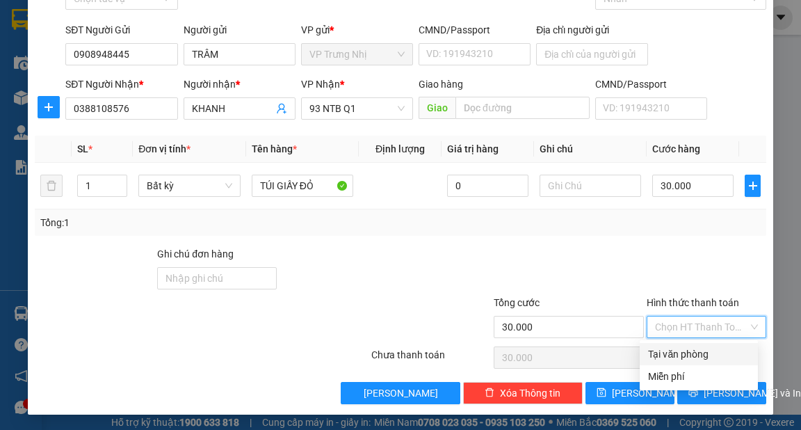
click at [678, 349] on div "Tại văn phòng" at bounding box center [699, 353] width 102 height 15
type input "0"
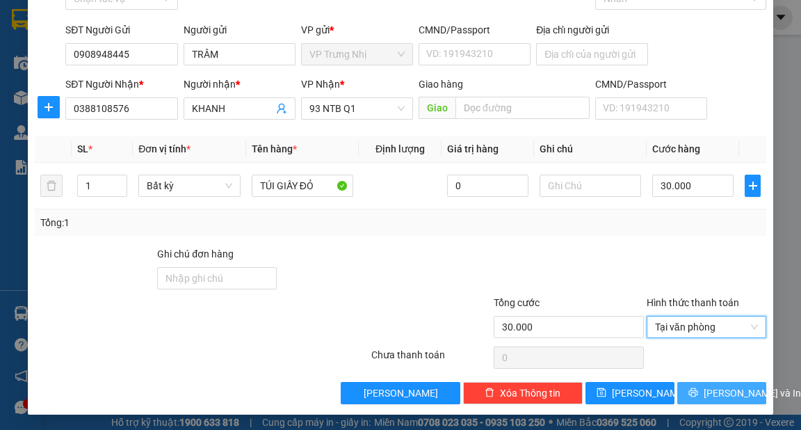
click at [701, 387] on button "[PERSON_NAME] và In" at bounding box center [721, 393] width 89 height 22
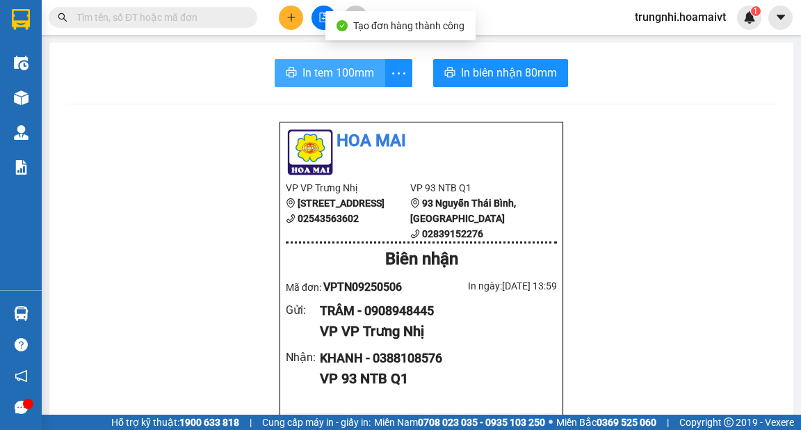
click at [317, 70] on span "In tem 100mm" at bounding box center [339, 72] width 72 height 17
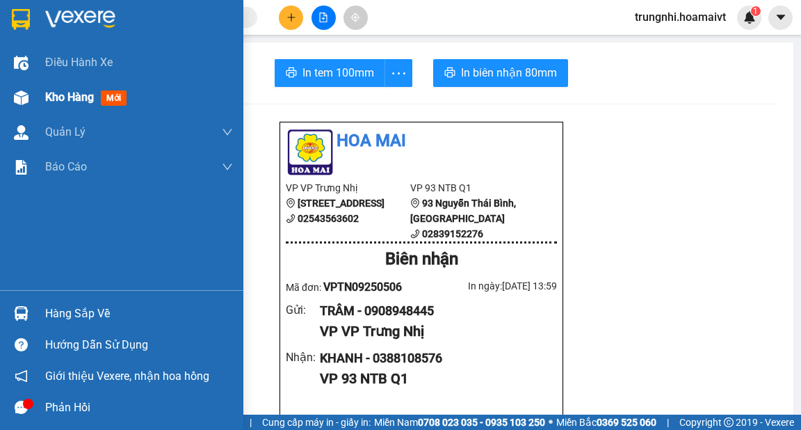
click at [88, 98] on span "Kho hàng" at bounding box center [69, 96] width 49 height 13
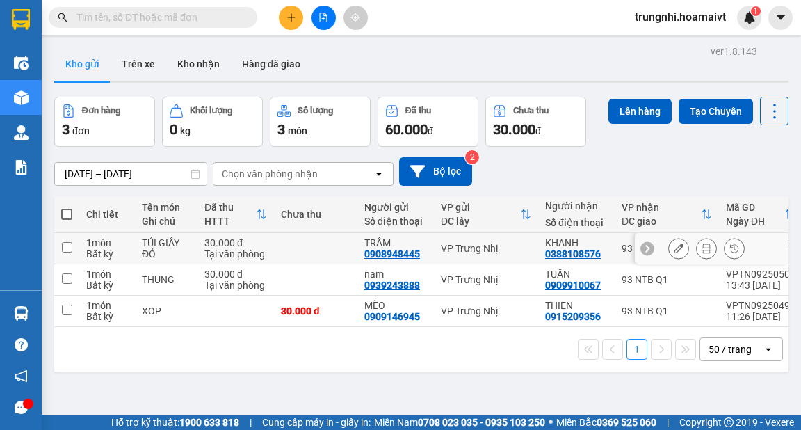
click at [67, 244] on input "checkbox" at bounding box center [67, 247] width 10 height 10
checkbox input "true"
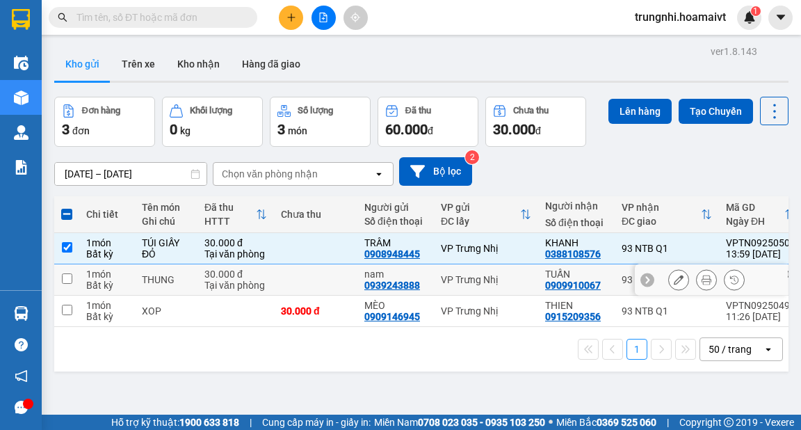
click at [72, 278] on td at bounding box center [66, 279] width 25 height 31
checkbox input "true"
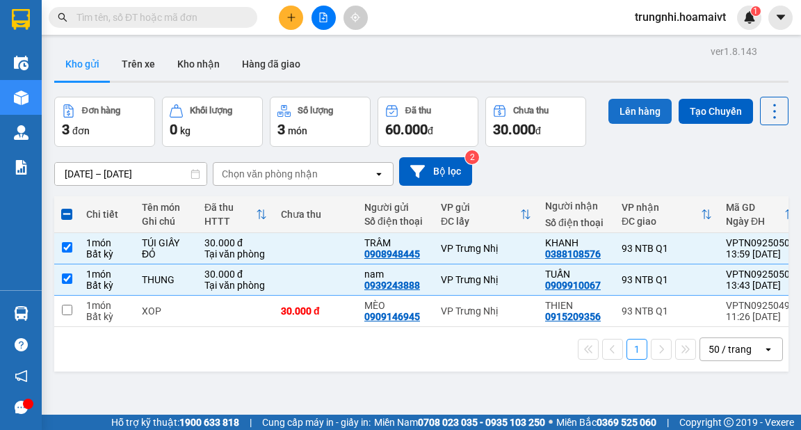
click at [626, 117] on button "Lên hàng" at bounding box center [640, 111] width 63 height 25
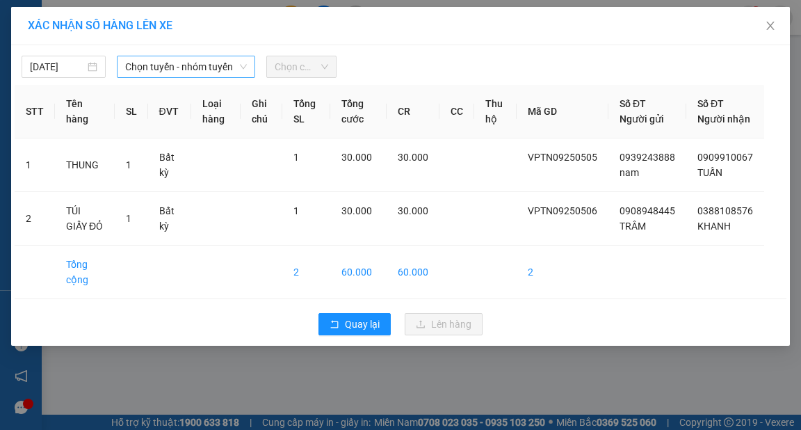
click at [194, 72] on span "Chọn tuyến - nhóm tuyến" at bounding box center [186, 66] width 122 height 21
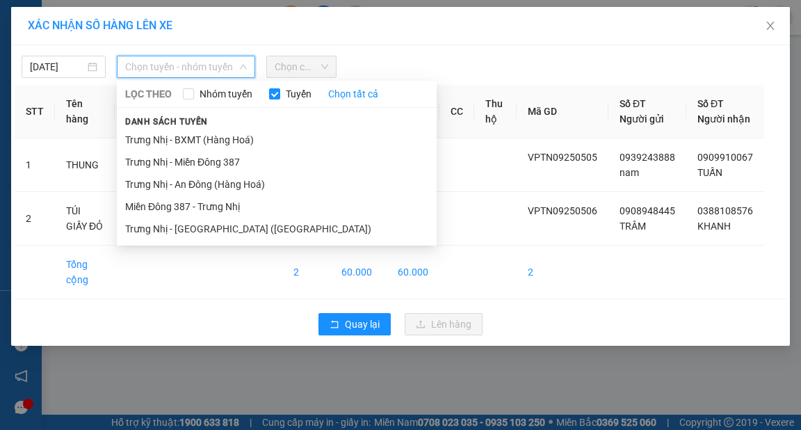
click at [179, 225] on li "Trưng Nhị - [GEOGRAPHIC_DATA] ([GEOGRAPHIC_DATA])" at bounding box center [277, 229] width 320 height 22
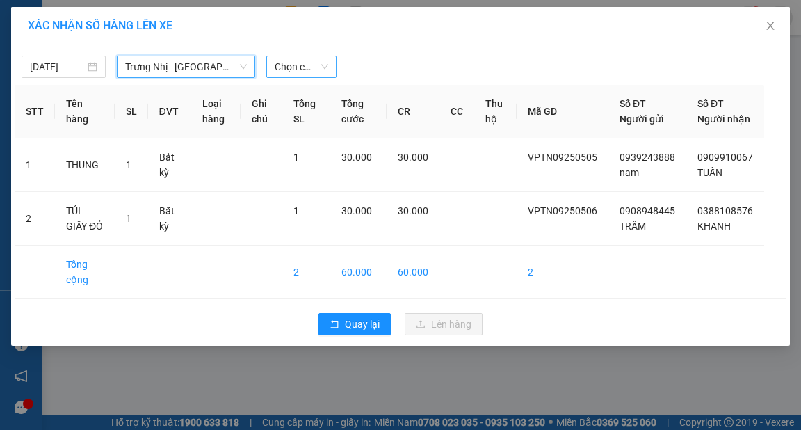
click at [304, 68] on span "Chọn chuyến" at bounding box center [302, 66] width 54 height 21
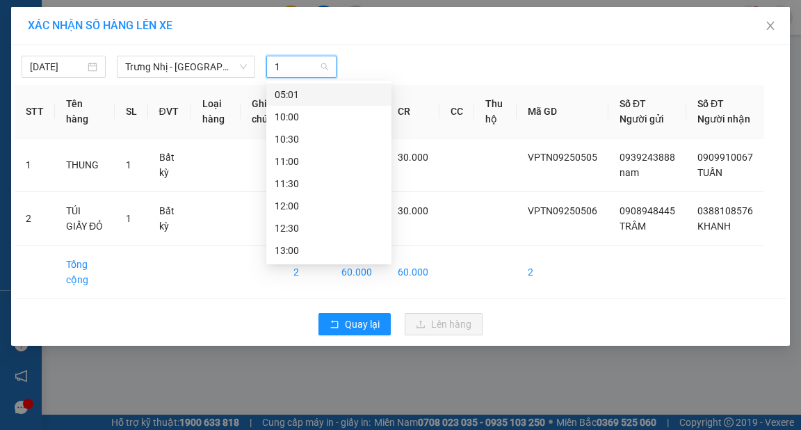
type input "14"
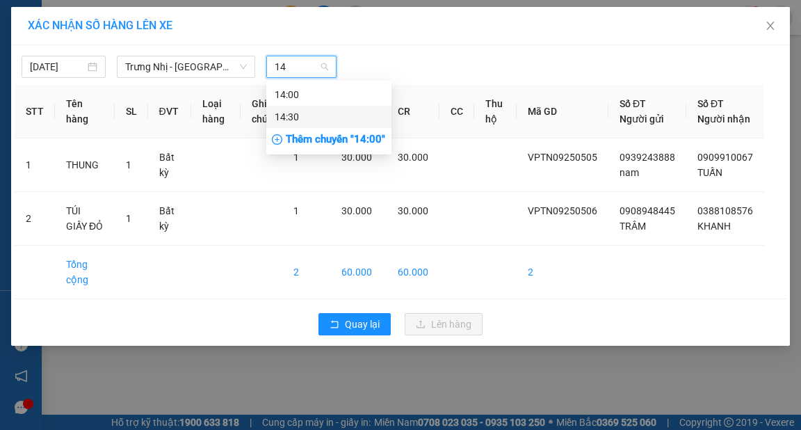
click at [295, 115] on div "14:30" at bounding box center [329, 116] width 108 height 15
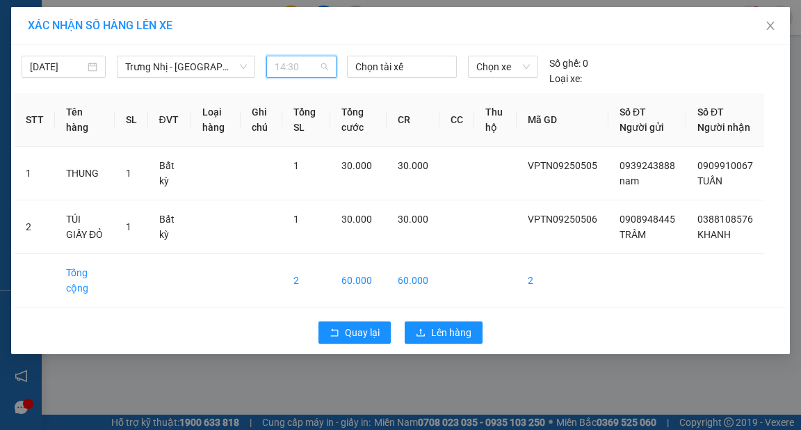
click at [300, 72] on span "14:30" at bounding box center [302, 66] width 54 height 21
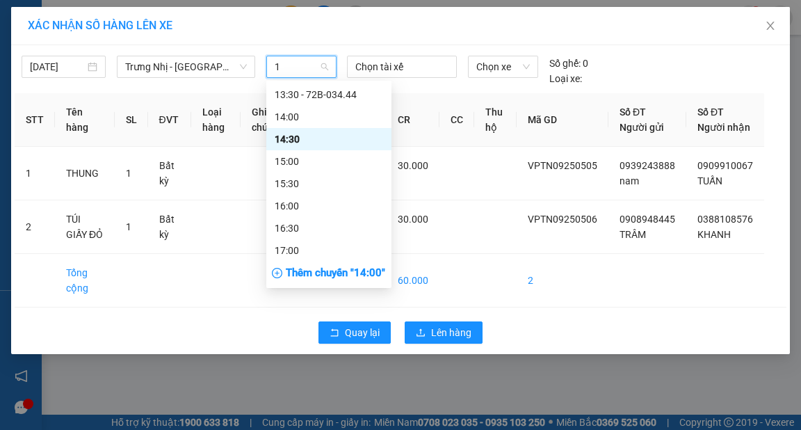
scroll to position [178, 0]
type input "14"
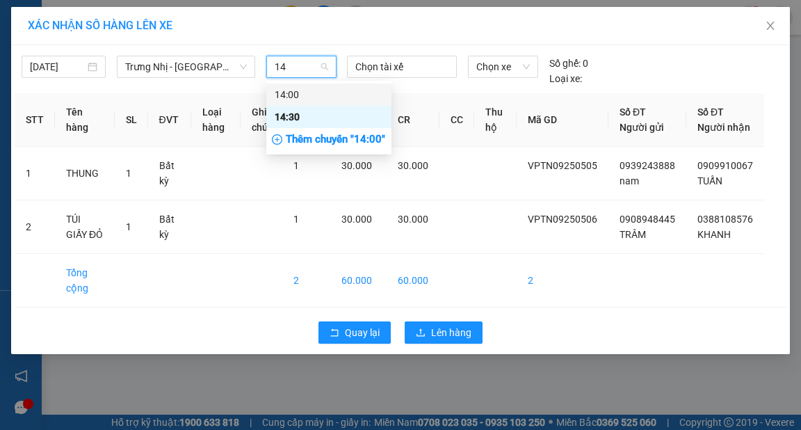
click at [306, 88] on div "14:00" at bounding box center [329, 94] width 108 height 15
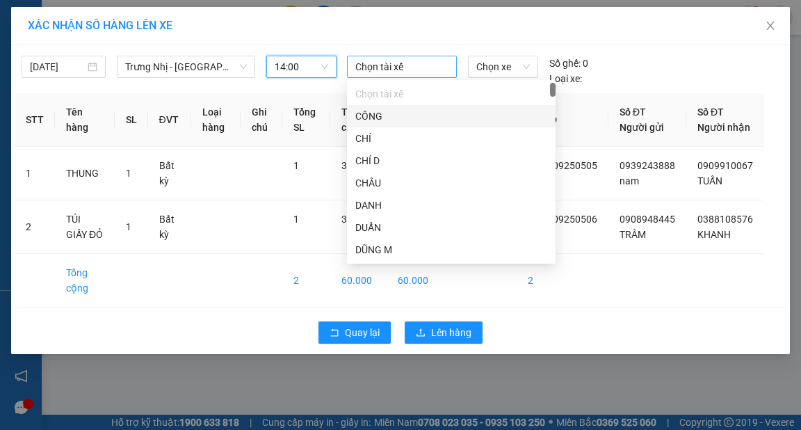
click at [396, 67] on div at bounding box center [402, 66] width 103 height 17
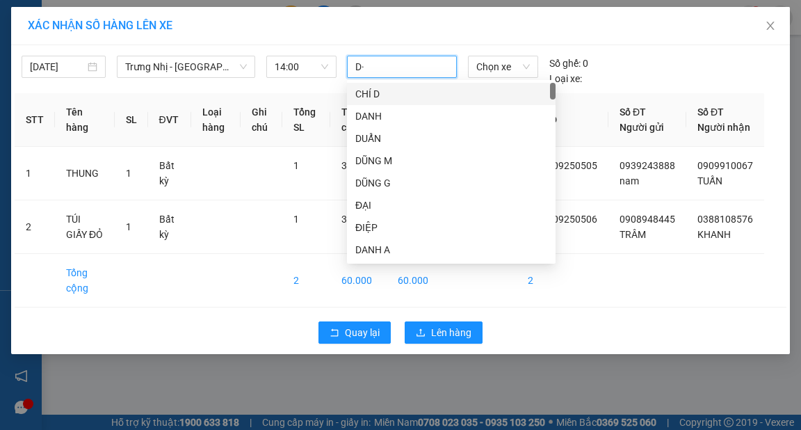
type input "D"
type input "ĐUC"
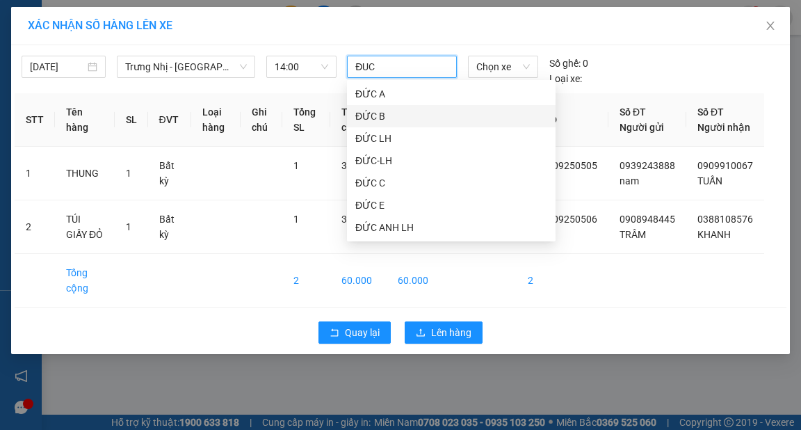
click at [396, 115] on div "ĐỨC B" at bounding box center [451, 115] width 192 height 15
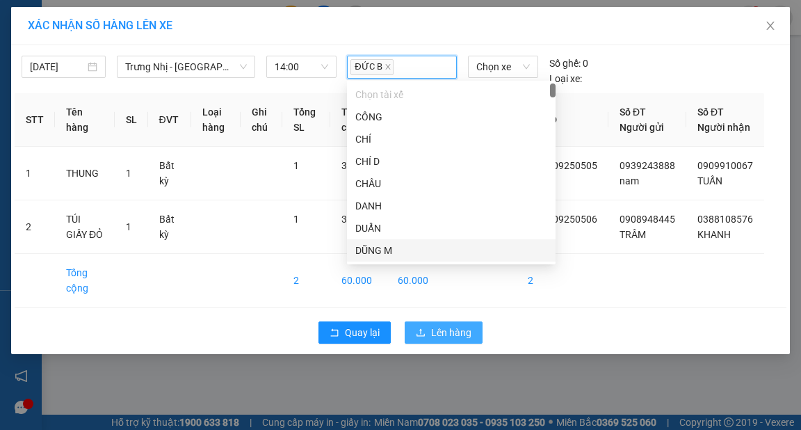
click at [451, 340] on span "Lên hàng" at bounding box center [451, 332] width 40 height 15
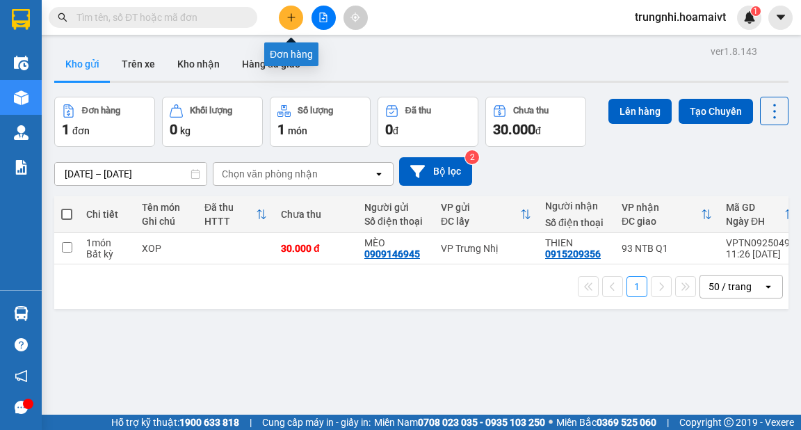
click at [287, 15] on icon "plus" at bounding box center [292, 18] width 10 height 10
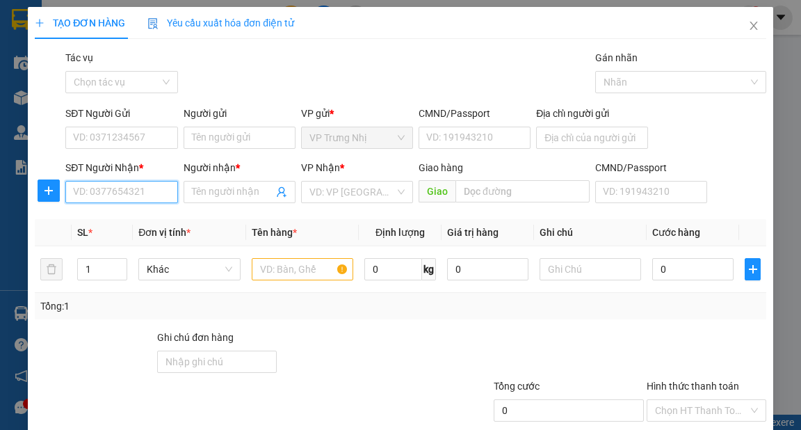
click at [119, 199] on input "SĐT Người Nhận *" at bounding box center [121, 192] width 112 height 22
type input "0902792080"
click at [154, 218] on div "0902792080 - Quang Khải" at bounding box center [129, 219] width 113 height 15
type input "Quang Khải"
type input "0902792080"
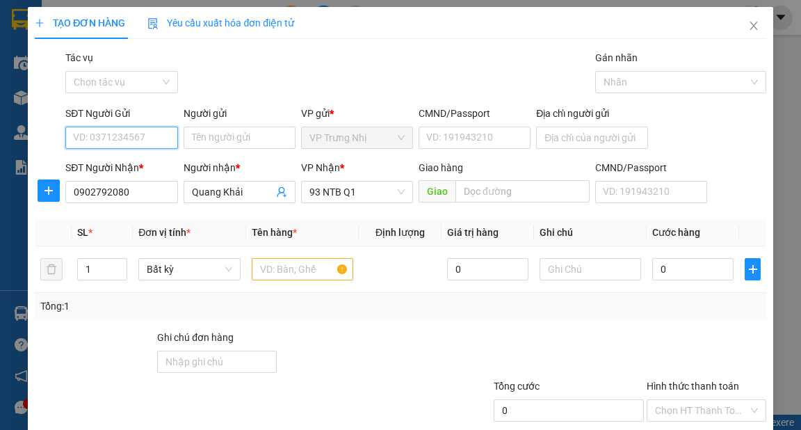
click at [113, 136] on input "SĐT Người Gửi" at bounding box center [121, 138] width 112 height 22
click at [131, 168] on div "0909366619 - [GEOGRAPHIC_DATA]" at bounding box center [151, 165] width 156 height 15
type input "0909366619"
type input "Hà"
click at [289, 269] on input "text" at bounding box center [303, 269] width 102 height 22
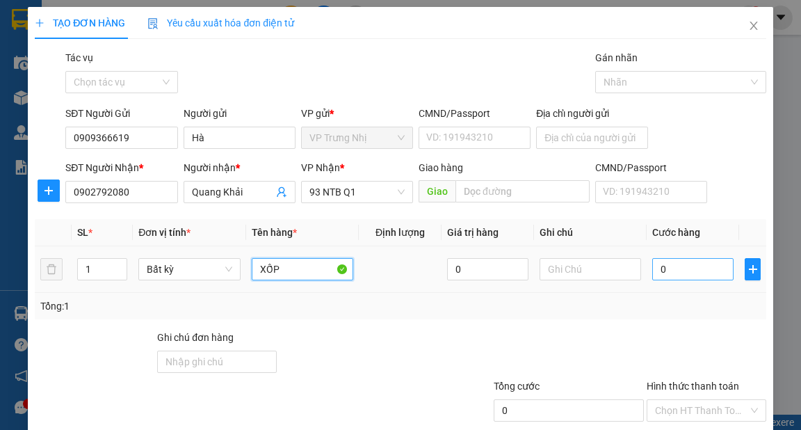
type input "XỐP"
click at [679, 273] on input "0" at bounding box center [692, 269] width 81 height 22
type input "3"
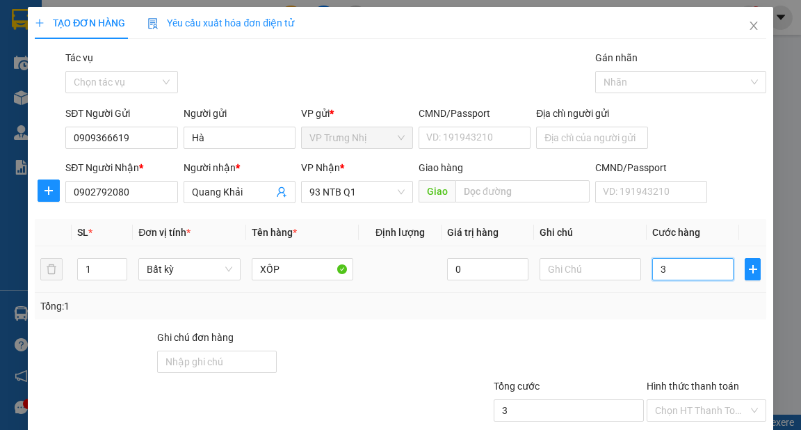
type input "30"
type input "30.000"
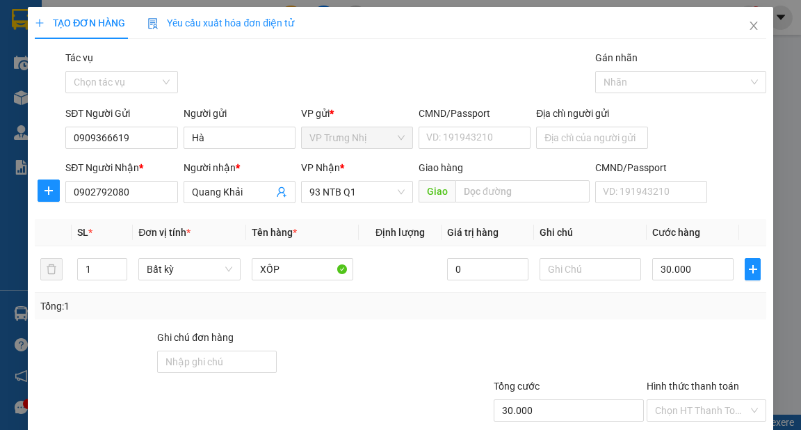
click at [670, 296] on div "Tổng: 1" at bounding box center [400, 306] width 731 height 26
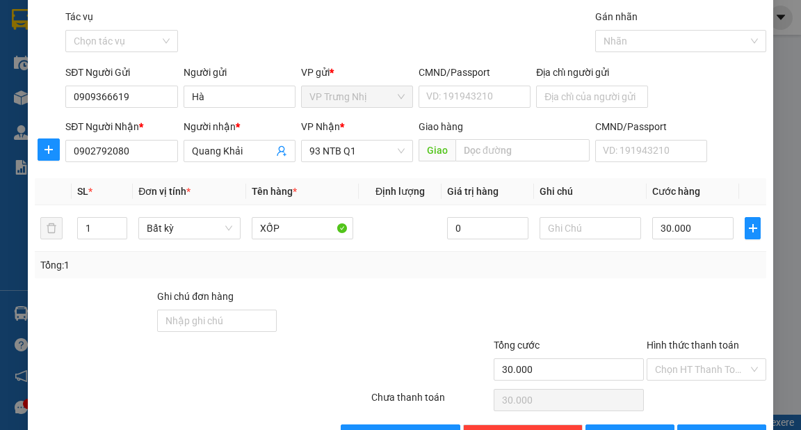
scroll to position [83, 0]
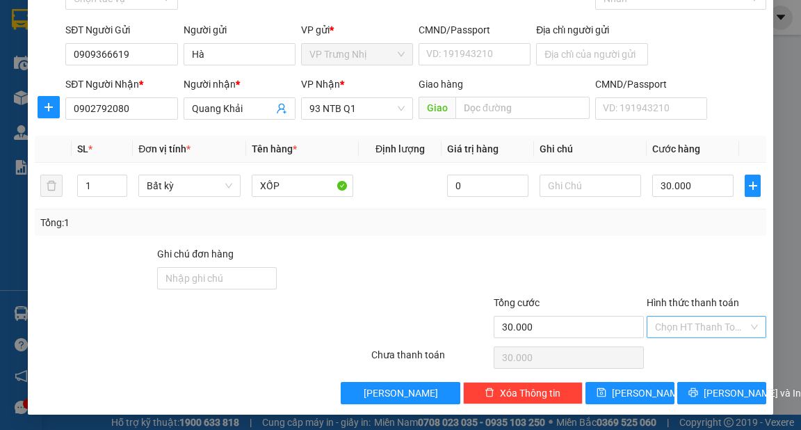
click at [693, 337] on div "Chọn HT Thanh Toán" at bounding box center [707, 327] width 120 height 22
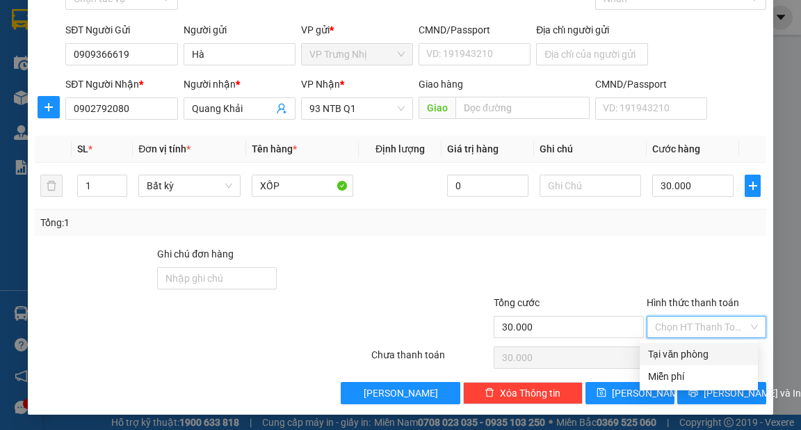
click at [684, 351] on div "Tại văn phòng" at bounding box center [699, 353] width 102 height 15
type input "0"
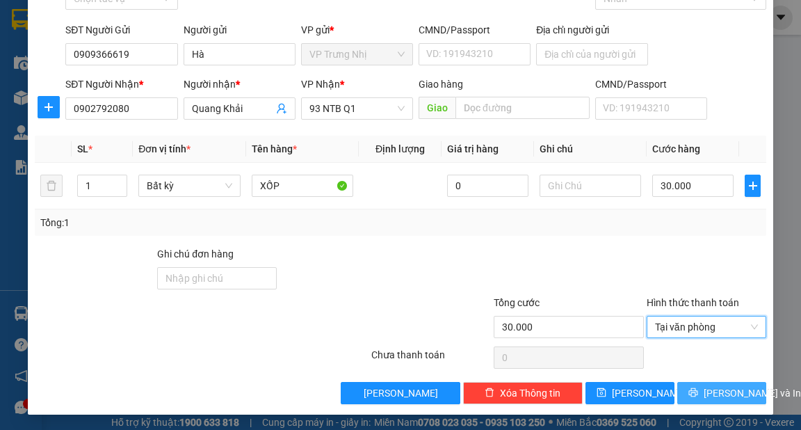
click at [714, 389] on span "[PERSON_NAME] và In" at bounding box center [752, 392] width 97 height 15
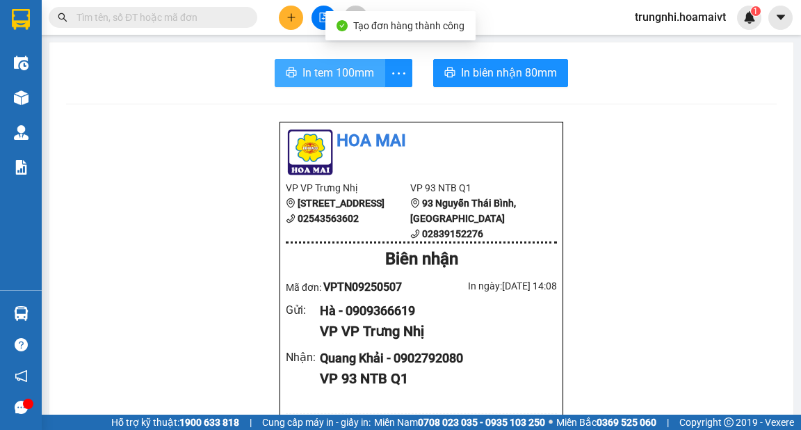
click at [312, 70] on span "In tem 100mm" at bounding box center [339, 72] width 72 height 17
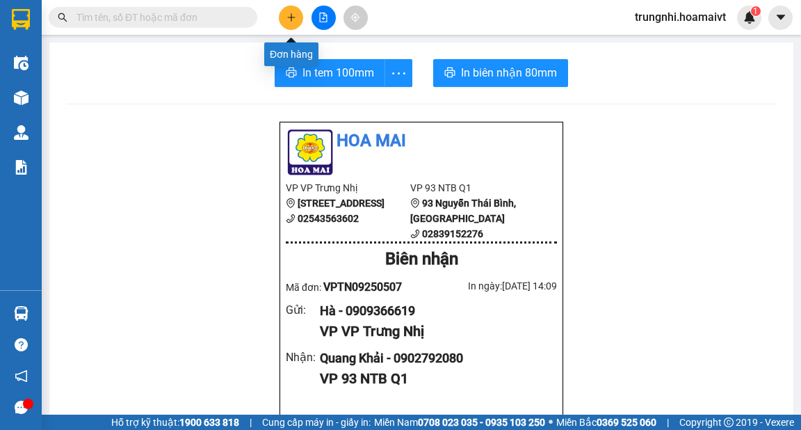
click at [293, 19] on icon "plus" at bounding box center [292, 18] width 10 height 10
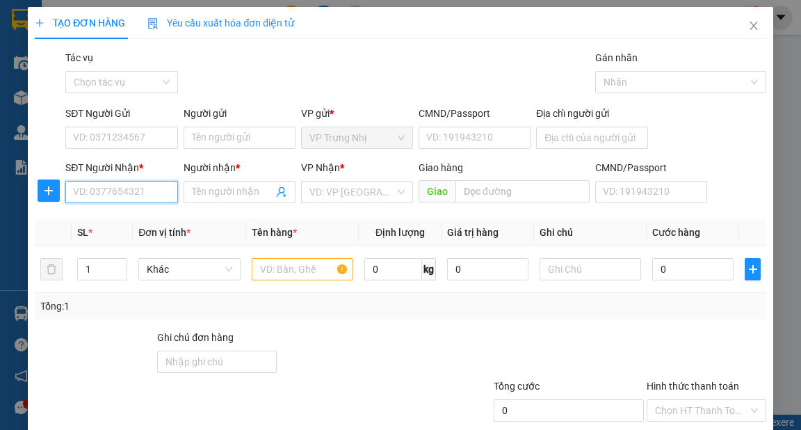
click at [109, 191] on input "SĐT Người Nhận *" at bounding box center [121, 192] width 112 height 22
type input "0938093066"
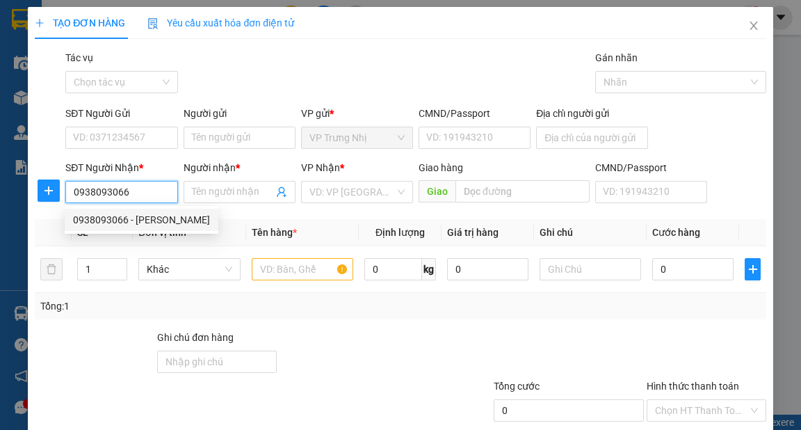
click at [160, 216] on div "0938093066 - [PERSON_NAME]" at bounding box center [141, 219] width 137 height 15
type input "[PERSON_NAME]"
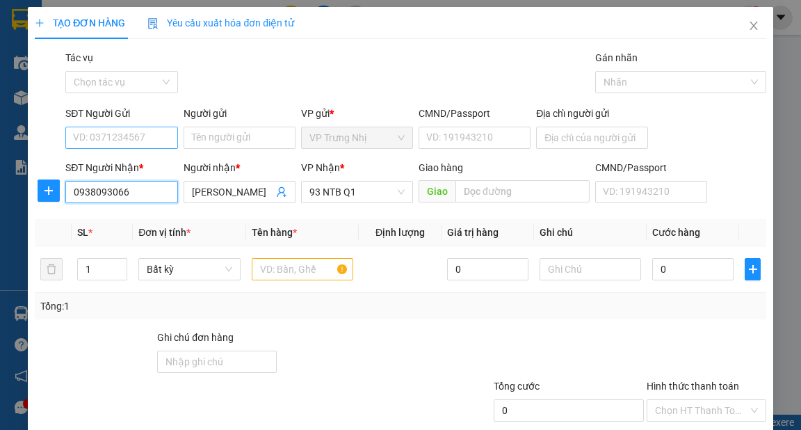
type input "0938093066"
click at [147, 147] on input "SĐT Người Gửi" at bounding box center [121, 138] width 112 height 22
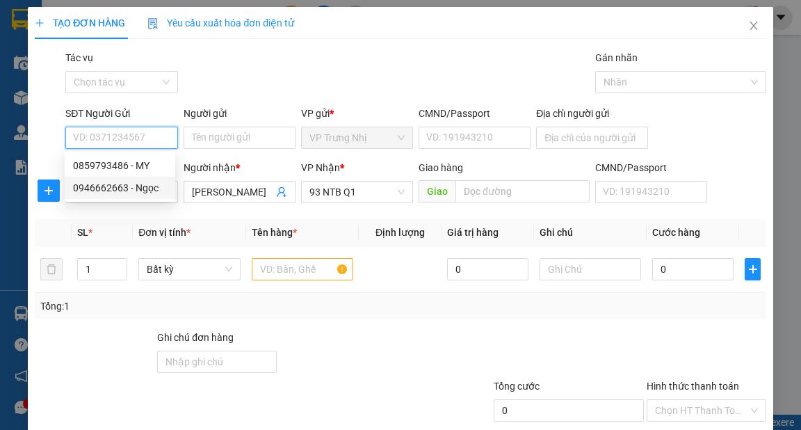
click at [139, 184] on div "0946662663 - Ngọc" at bounding box center [120, 187] width 94 height 15
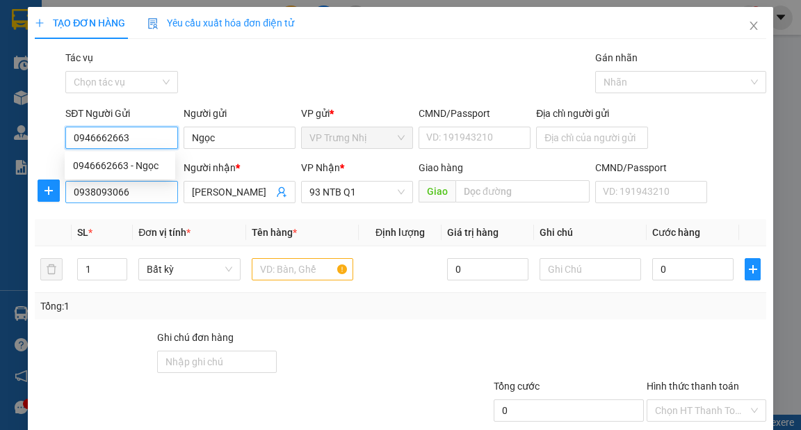
type input "0946662663"
type input "Ngọc"
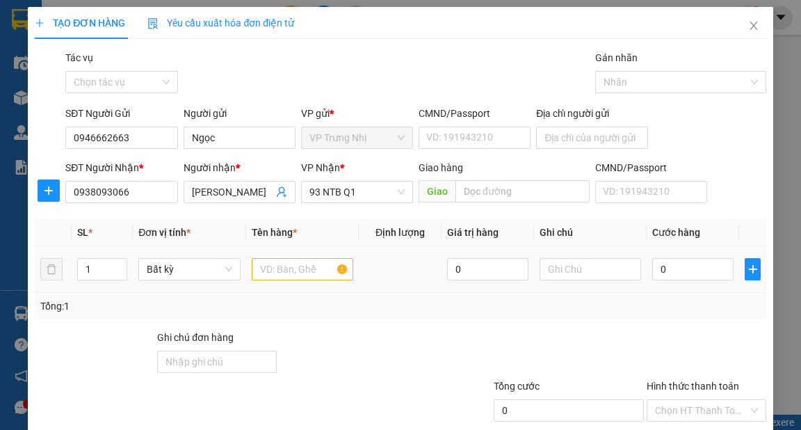
click at [319, 288] on td at bounding box center [302, 269] width 113 height 47
click at [296, 285] on td at bounding box center [302, 269] width 113 height 47
click at [296, 275] on input "text" at bounding box center [303, 269] width 102 height 22
type input "XÔP"
click at [674, 266] on input "0" at bounding box center [692, 269] width 81 height 22
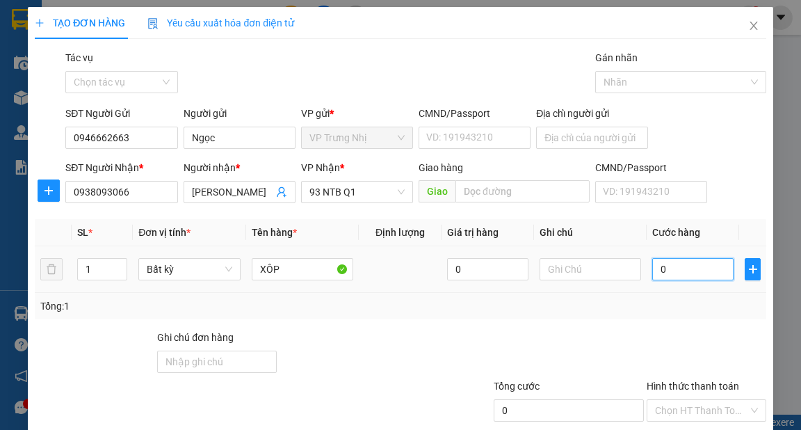
type input "4"
type input "40"
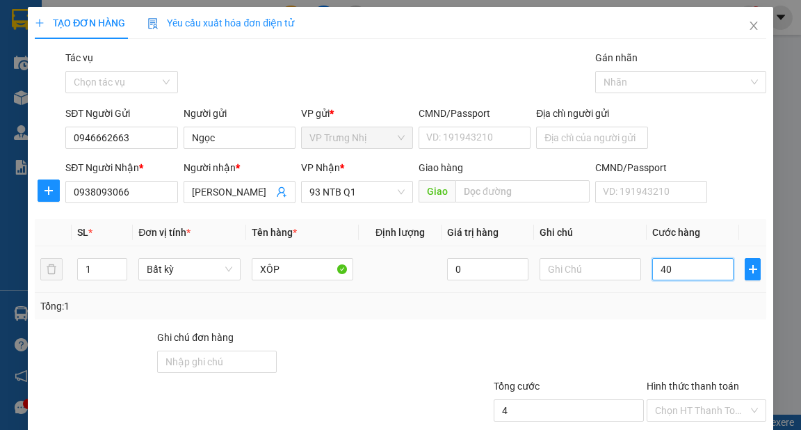
type input "40"
type input "40.000"
click at [668, 309] on div "Tổng: 1" at bounding box center [400, 305] width 720 height 15
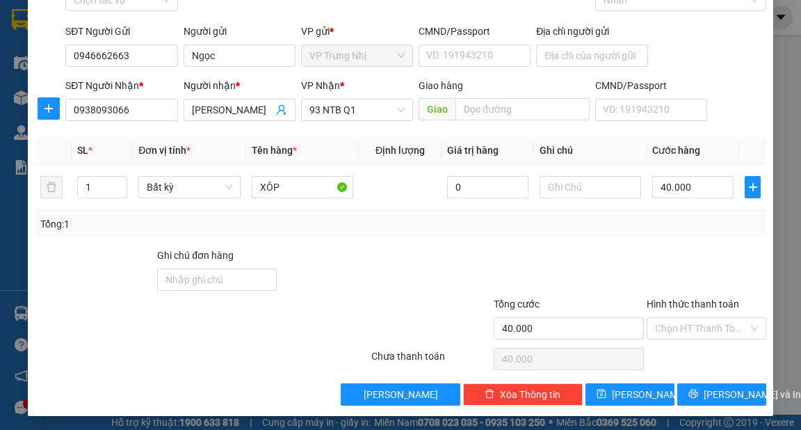
scroll to position [83, 0]
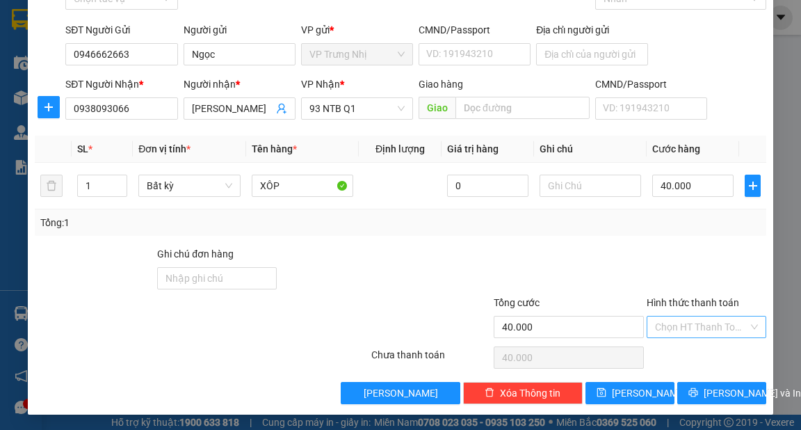
click at [685, 331] on input "Hình thức thanh toán" at bounding box center [701, 326] width 93 height 21
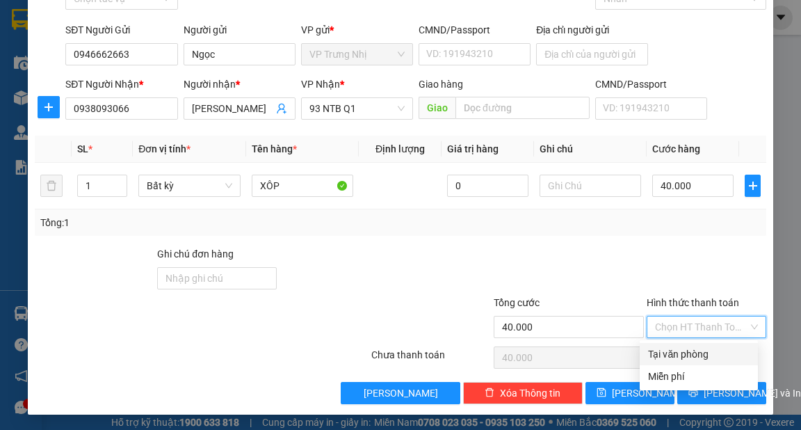
click at [676, 353] on div "Tại văn phòng" at bounding box center [699, 353] width 102 height 15
type input "0"
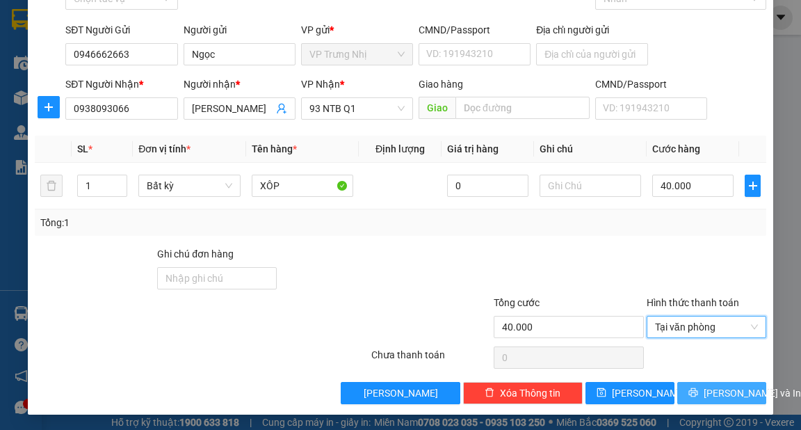
click at [704, 386] on span "[PERSON_NAME] và In" at bounding box center [752, 392] width 97 height 15
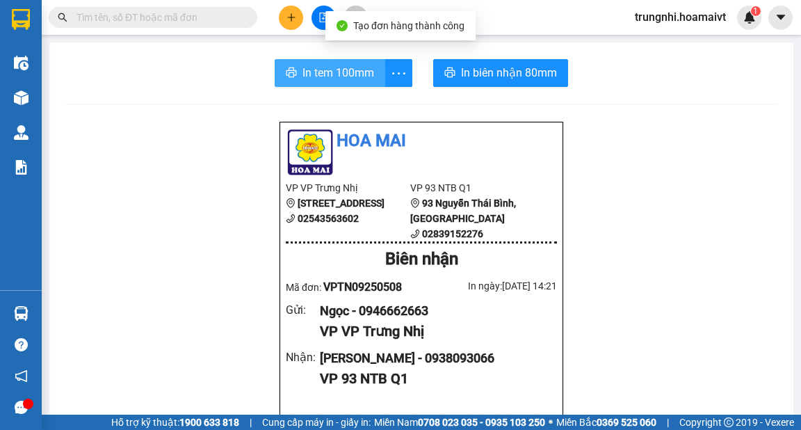
click at [314, 77] on span "In tem 100mm" at bounding box center [339, 72] width 72 height 17
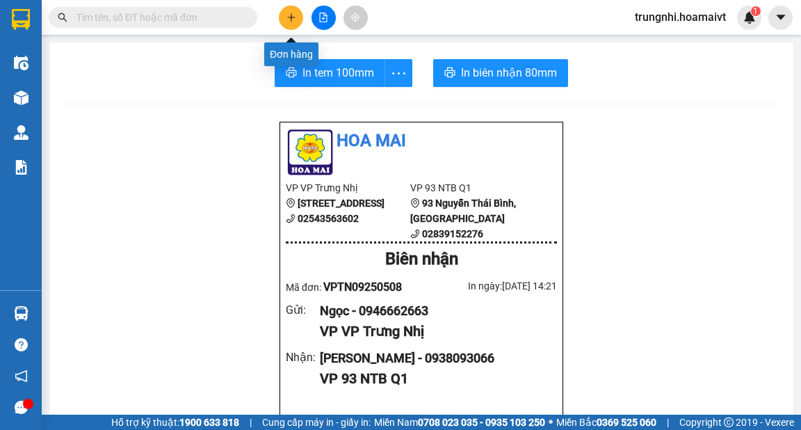
click at [298, 13] on button at bounding box center [291, 18] width 24 height 24
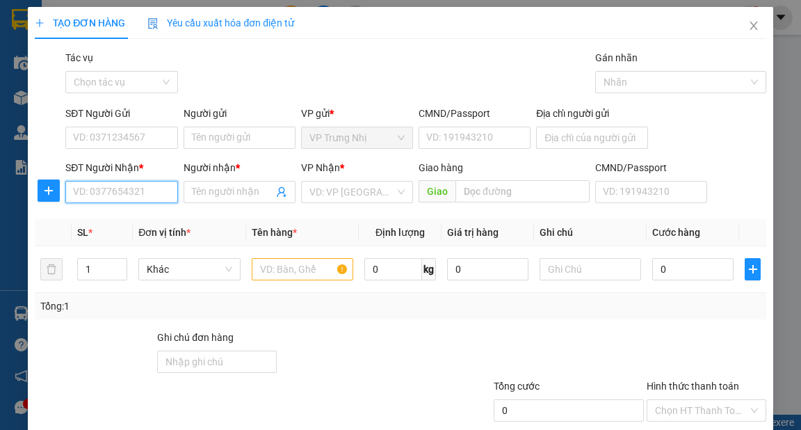
click at [113, 198] on input "SĐT Người Nhận *" at bounding box center [121, 192] width 112 height 22
type input "0898420520"
click at [133, 218] on div "0898420520 - LY" at bounding box center [120, 219] width 94 height 15
type input "LY"
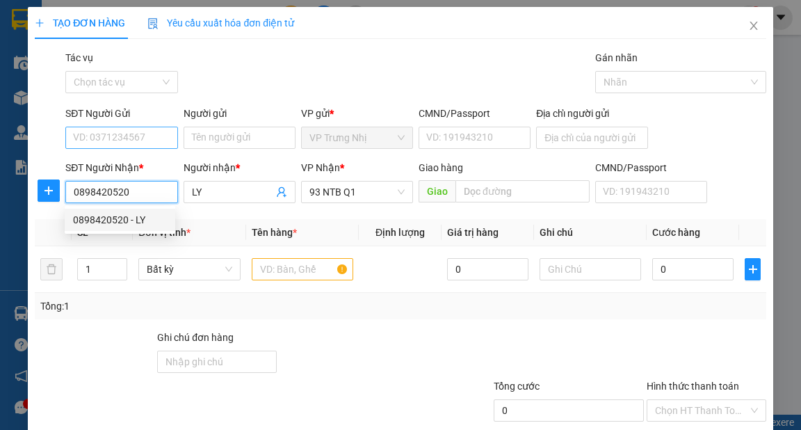
type input "0898420520"
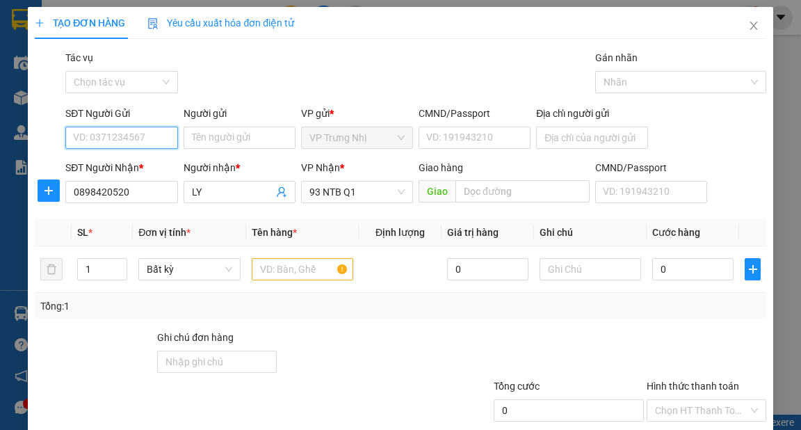
click at [126, 132] on input "SĐT Người Gửi" at bounding box center [121, 138] width 112 height 22
click at [139, 163] on div "0918215161 - Huyền" at bounding box center [120, 165] width 94 height 15
type input "0918215161"
type input "Huyền"
click at [281, 259] on input "text" at bounding box center [303, 269] width 102 height 22
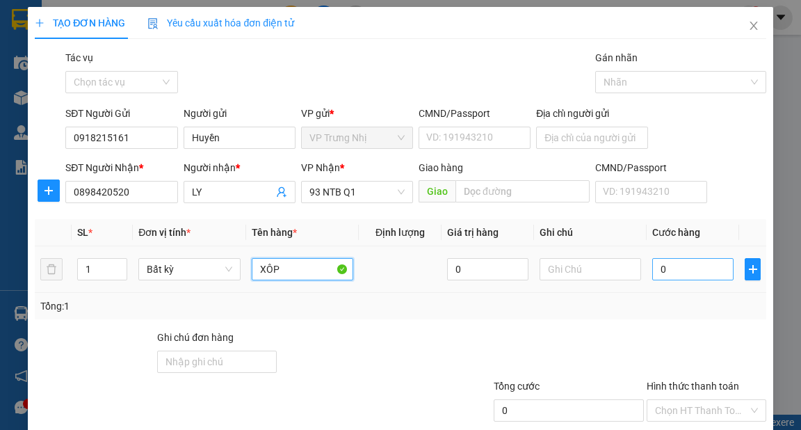
type input "XÔP"
click at [677, 275] on input "0" at bounding box center [692, 269] width 81 height 22
type input "30"
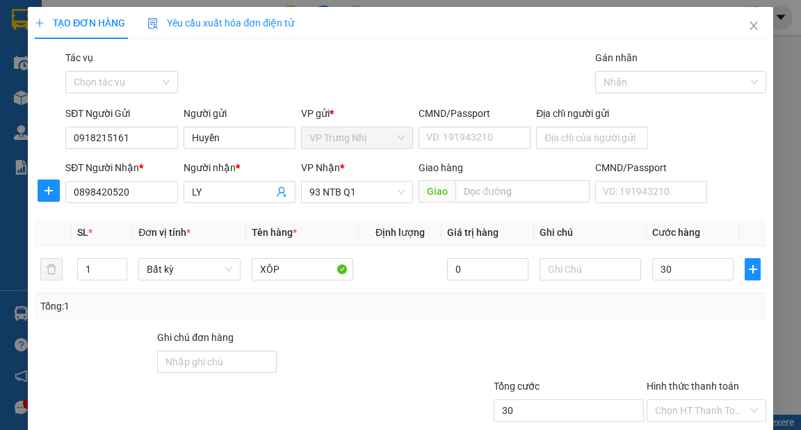
click at [667, 309] on div "Tổng: 1" at bounding box center [400, 305] width 720 height 15
type input "30.000"
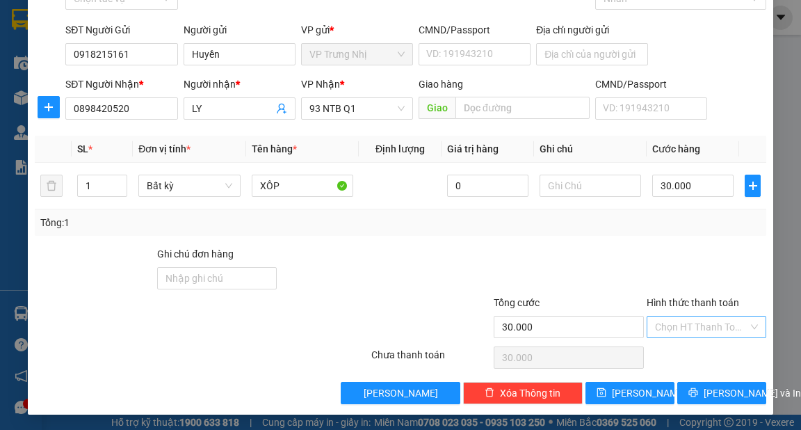
click at [662, 328] on input "Hình thức thanh toán" at bounding box center [701, 326] width 93 height 21
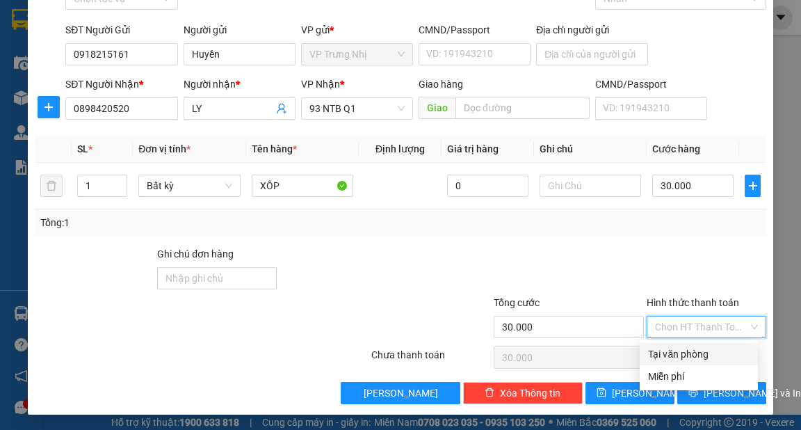
click at [660, 351] on div "Tại văn phòng" at bounding box center [699, 353] width 102 height 15
type input "0"
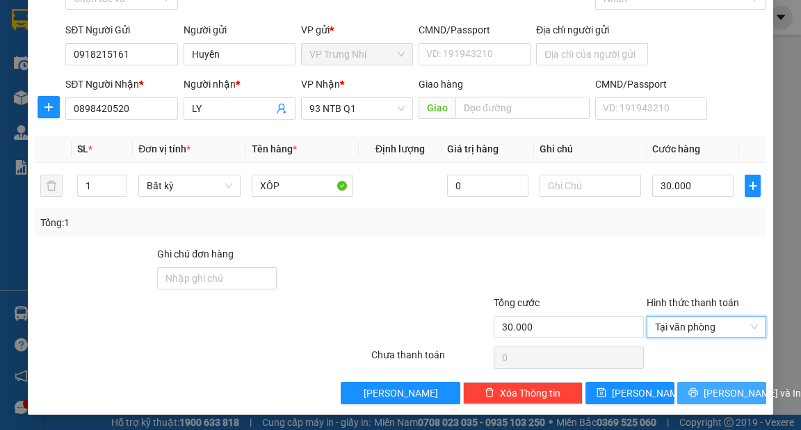
click at [712, 387] on span "[PERSON_NAME] và In" at bounding box center [752, 392] width 97 height 15
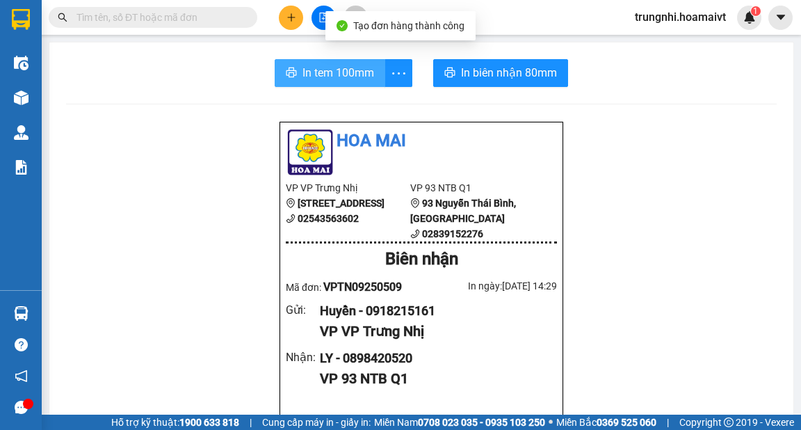
click at [287, 71] on icon "printer" at bounding box center [292, 72] width 10 height 10
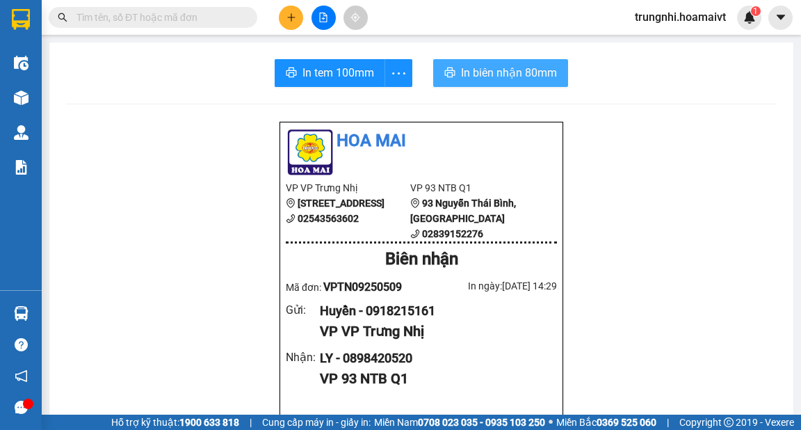
click at [492, 80] on span "In biên nhận 80mm" at bounding box center [509, 72] width 96 height 17
click at [483, 72] on span "In biên nhận 80mm" at bounding box center [509, 72] width 96 height 17
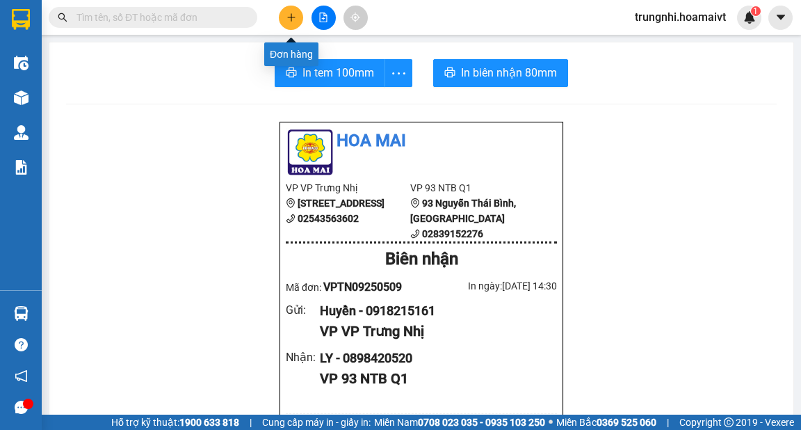
click at [295, 24] on button at bounding box center [291, 18] width 24 height 24
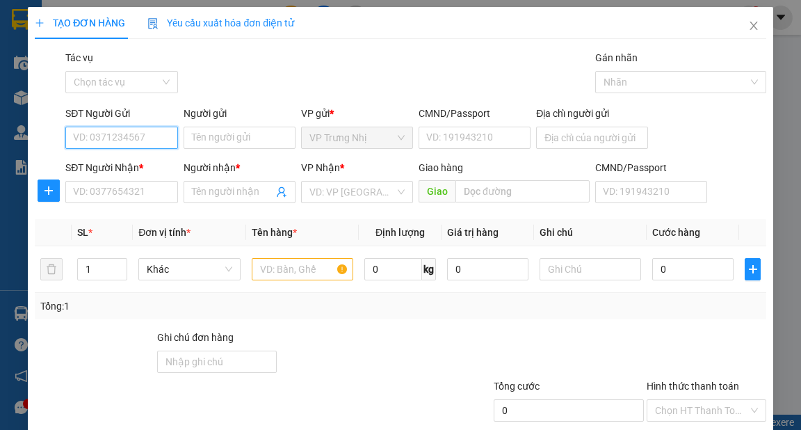
click at [109, 136] on input "SĐT Người Gửi" at bounding box center [121, 138] width 112 height 22
type input "0985411096"
click at [139, 166] on div "0985411096 - LIÊN" at bounding box center [120, 165] width 94 height 15
type input "LIÊN"
type input "0973736549"
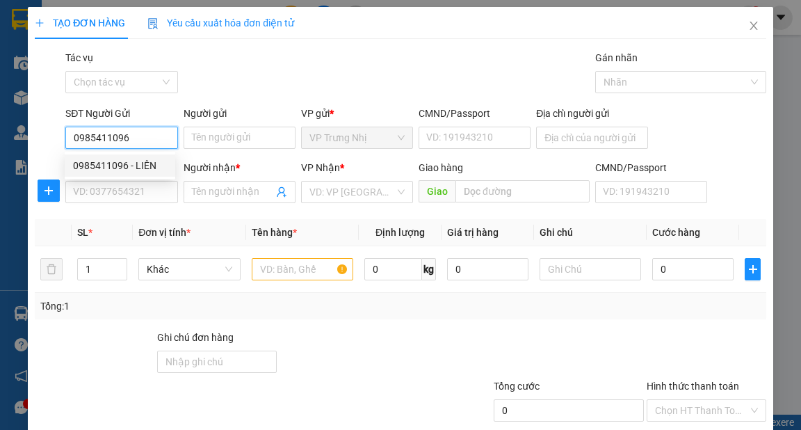
type input "TRÂM"
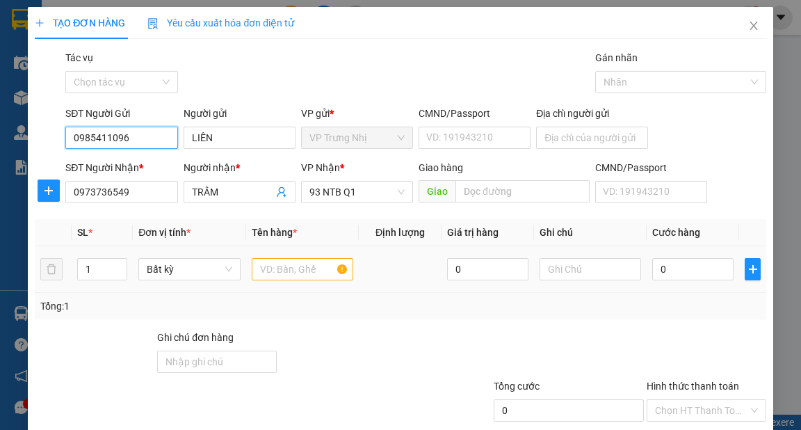
type input "0985411096"
click at [289, 278] on input "text" at bounding box center [303, 269] width 102 height 22
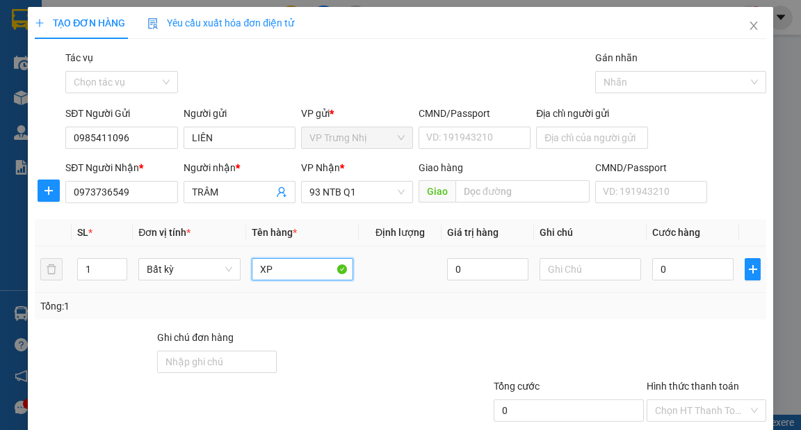
type input "X"
type input "XỐP + TÚI"
type input "2"
click at [120, 264] on icon "up" at bounding box center [120, 266] width 5 height 5
click at [673, 273] on input "0" at bounding box center [692, 269] width 81 height 22
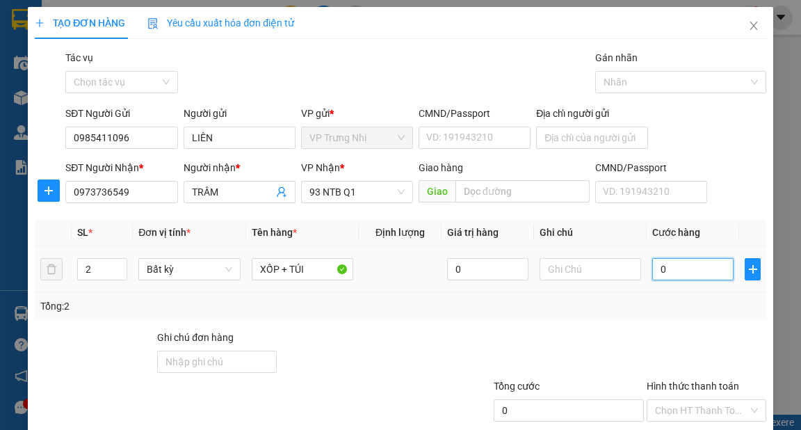
type input "7"
type input "70"
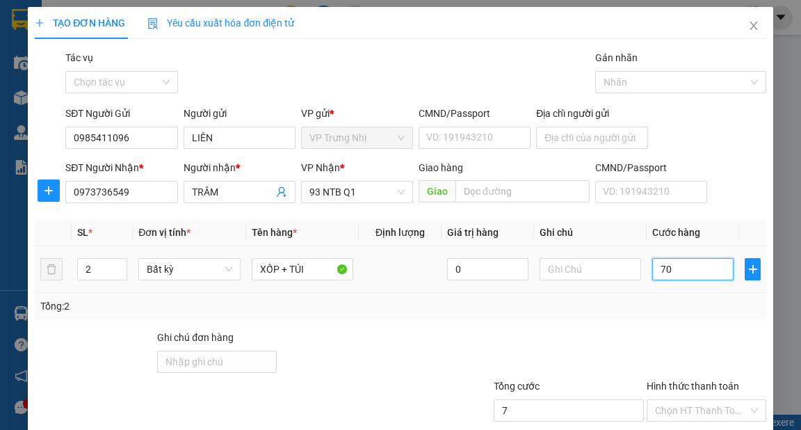
type input "70"
type input "70.000"
click at [684, 316] on div "Tổng: 2" at bounding box center [400, 306] width 731 height 26
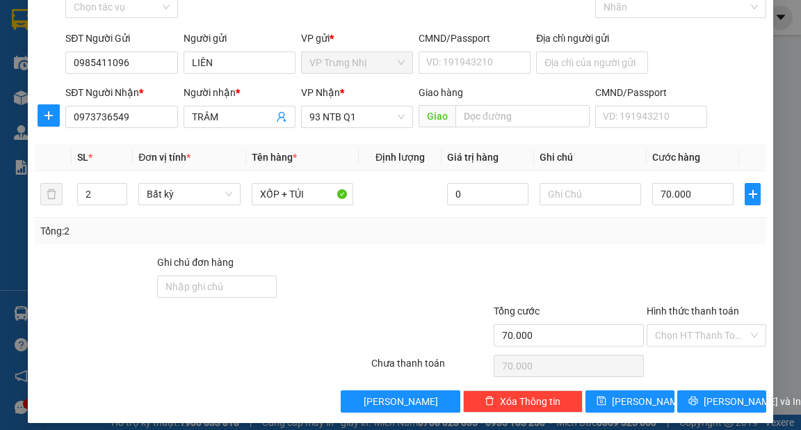
scroll to position [83, 0]
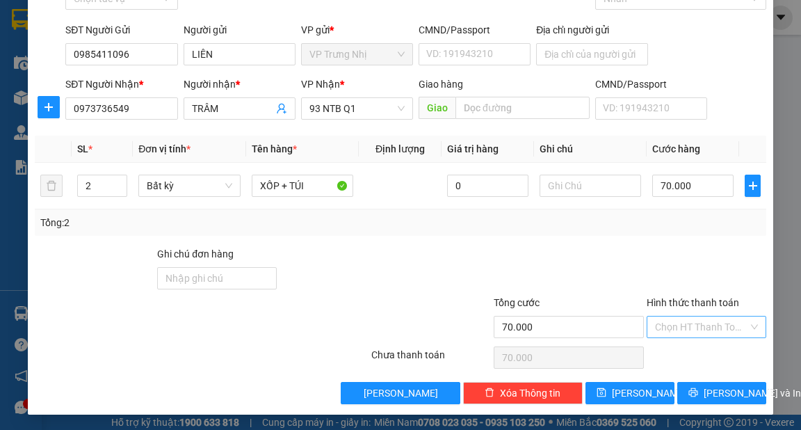
click at [684, 322] on input "Hình thức thanh toán" at bounding box center [701, 326] width 93 height 21
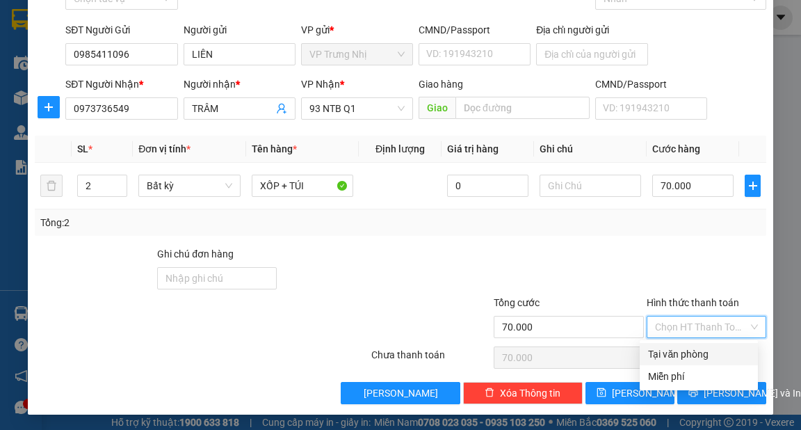
click at [686, 348] on div "Tại văn phòng" at bounding box center [699, 353] width 102 height 15
type input "0"
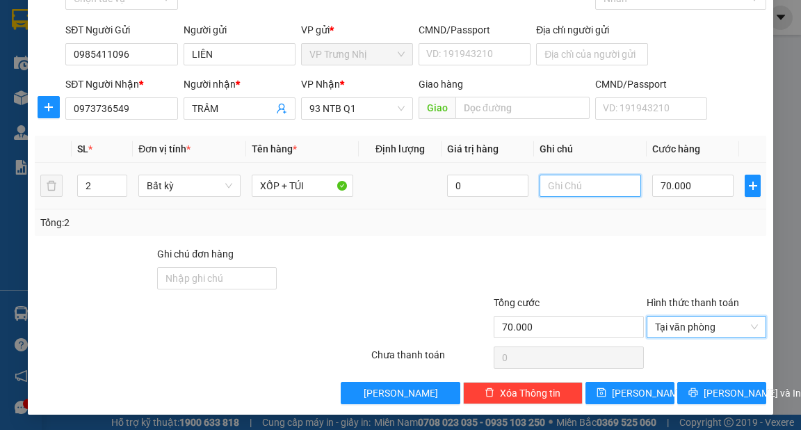
click at [557, 180] on input "text" at bounding box center [591, 186] width 102 height 22
type input "TRỨNG DỄ VỠ"
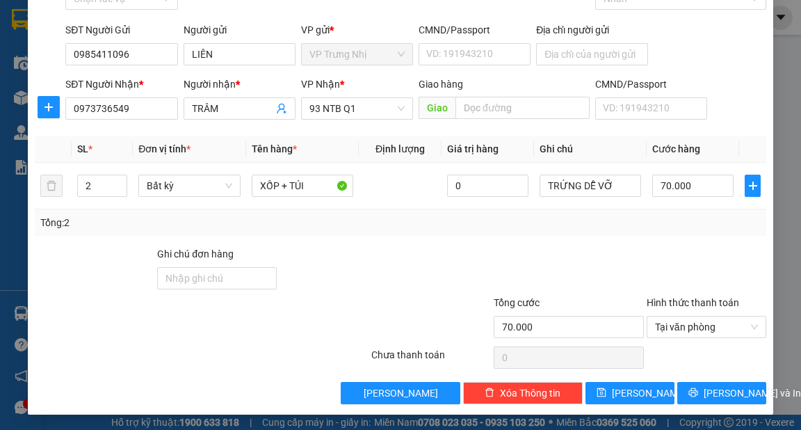
click at [609, 225] on div "Tổng: 2" at bounding box center [400, 222] width 720 height 15
click at [704, 392] on span "[PERSON_NAME] và In" at bounding box center [752, 392] width 97 height 15
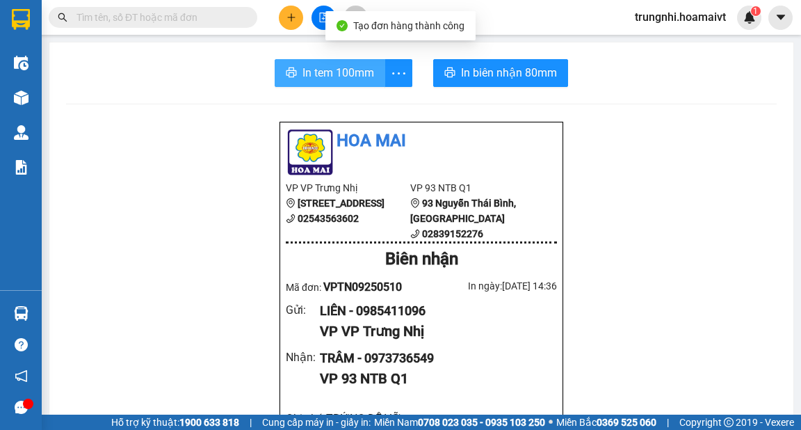
click at [303, 75] on span "In tem 100mm" at bounding box center [339, 72] width 72 height 17
click at [325, 78] on span "In tem 100mm" at bounding box center [339, 72] width 72 height 17
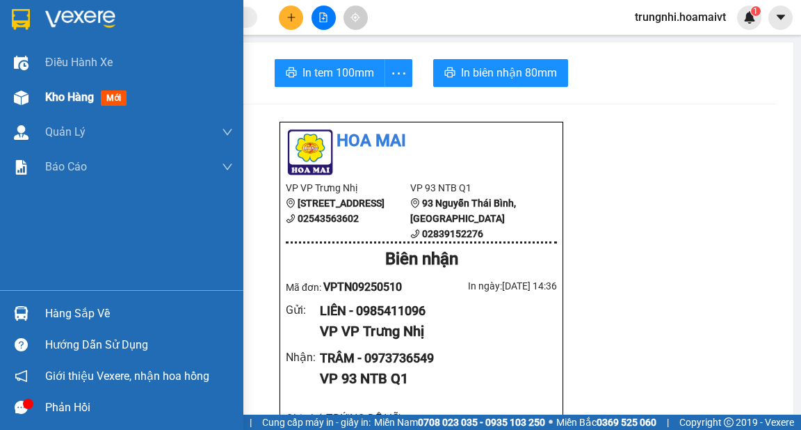
click at [57, 96] on span "Kho hàng" at bounding box center [69, 96] width 49 height 13
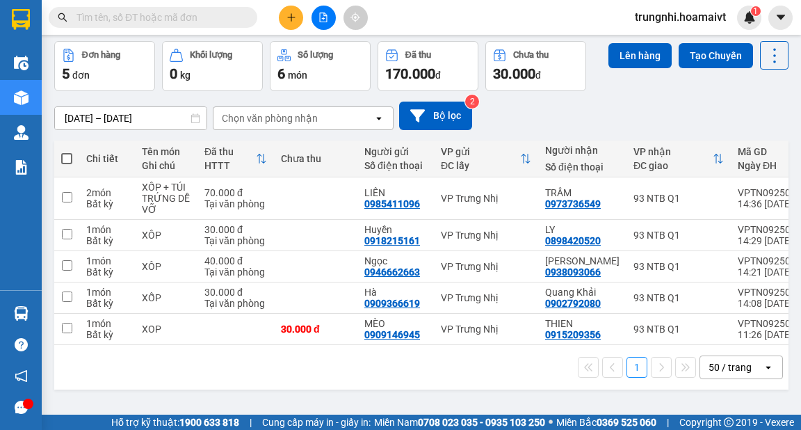
scroll to position [0, 19]
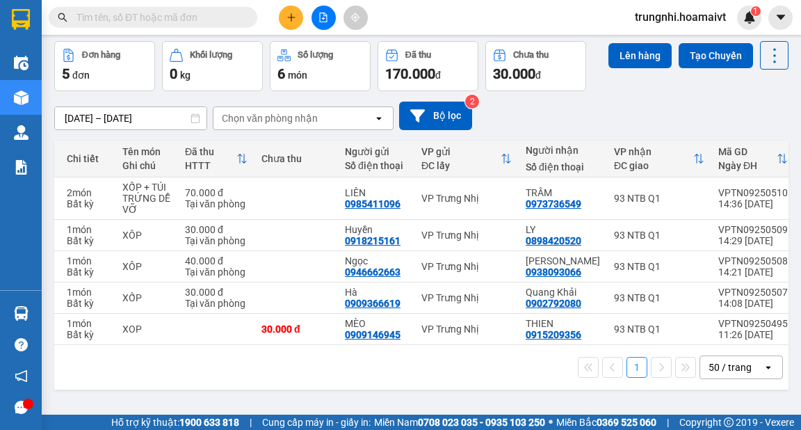
click at [622, 93] on div "[DATE] – [DATE] Press the down arrow key to interact with the calendar and sele…" at bounding box center [421, 115] width 734 height 49
drag, startPoint x: 273, startPoint y: 349, endPoint x: 157, endPoint y: 345, distance: 116.2
click at [167, 347] on div "Chi tiết Tên món Ghi chú Đã thu HTTT Chưa thu Người gửi Số điện thoại VP gửi ĐC…" at bounding box center [421, 264] width 734 height 249
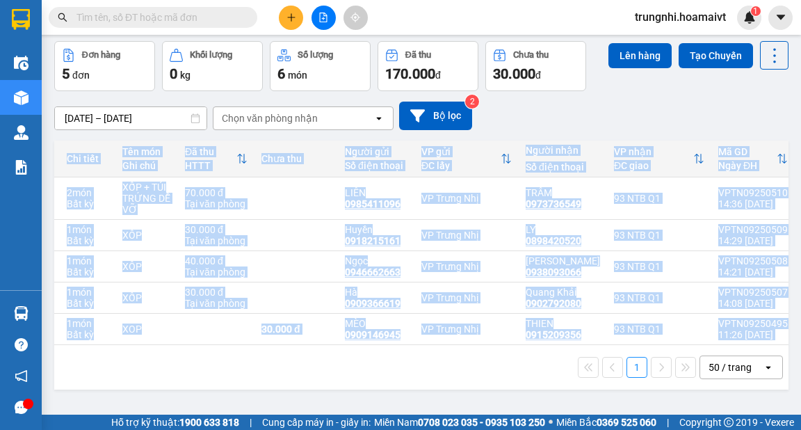
scroll to position [0, 0]
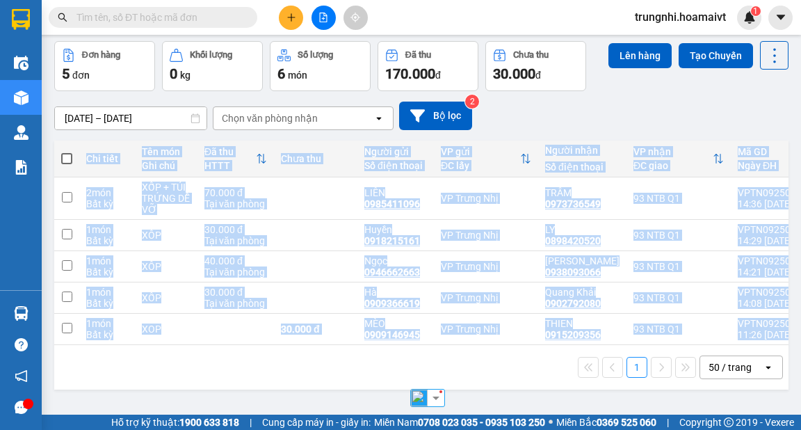
click at [66, 154] on span at bounding box center [66, 158] width 11 height 11
click at [67, 152] on input "checkbox" at bounding box center [67, 152] width 0 height 0
checkbox input "true"
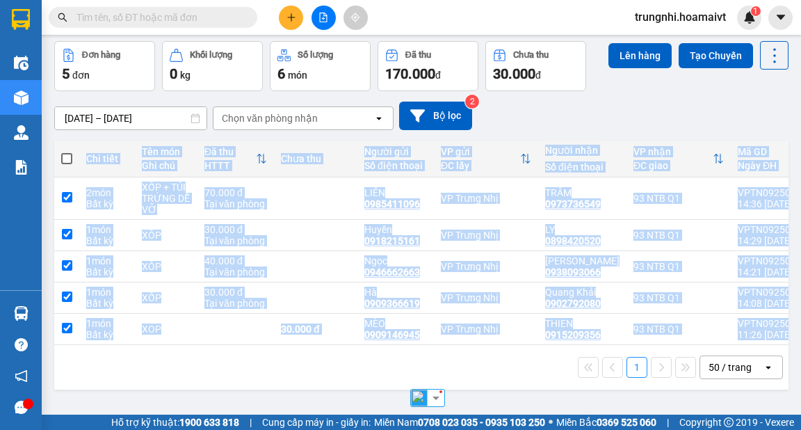
checkbox input "true"
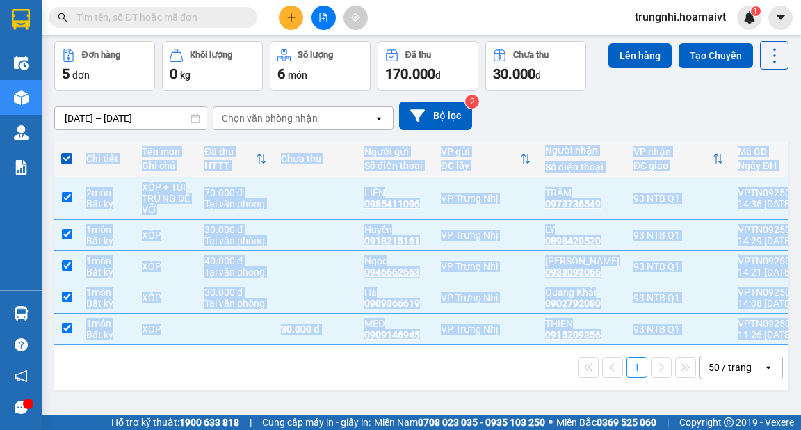
click at [65, 161] on span at bounding box center [66, 158] width 11 height 11
click at [67, 152] on input "checkbox" at bounding box center [67, 152] width 0 height 0
checkbox input "false"
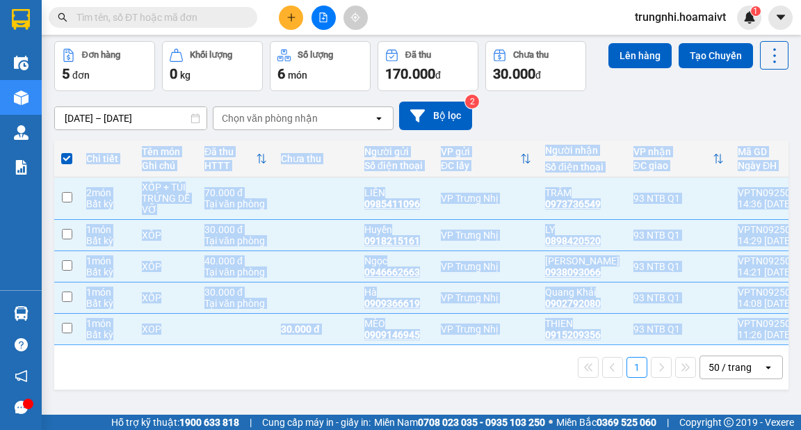
checkbox input "false"
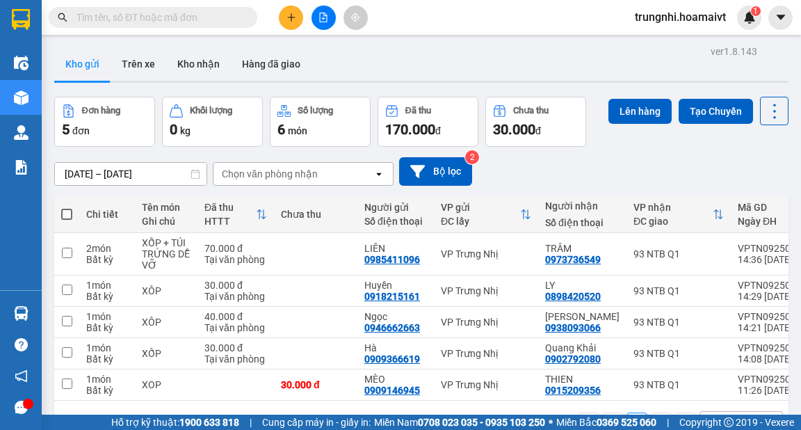
click at [70, 216] on span at bounding box center [66, 214] width 11 height 11
click at [67, 207] on input "checkbox" at bounding box center [67, 207] width 0 height 0
checkbox input "true"
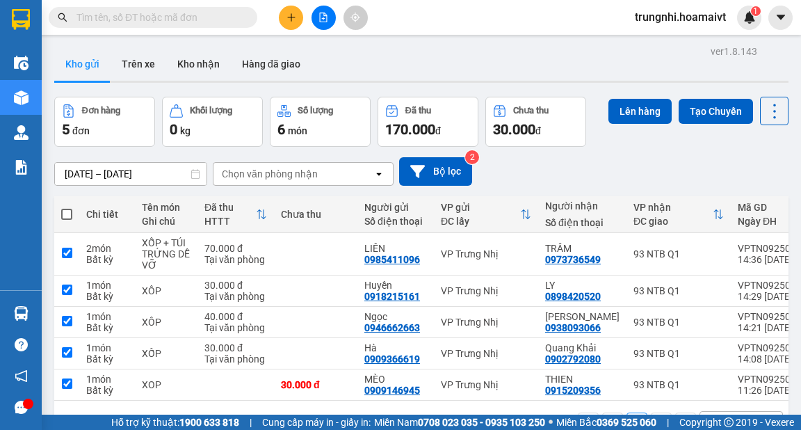
checkbox input "true"
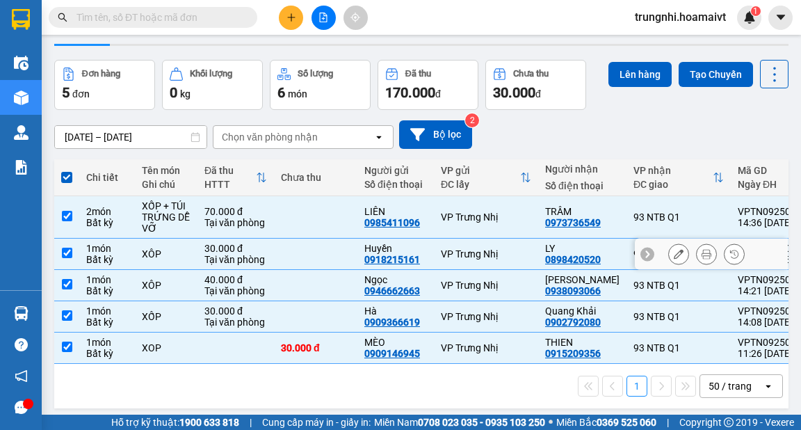
scroll to position [56, 0]
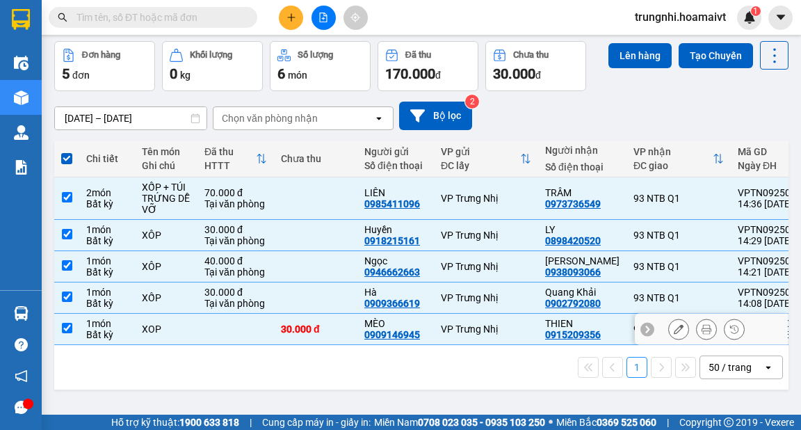
click at [67, 334] on td at bounding box center [66, 329] width 25 height 31
checkbox input "false"
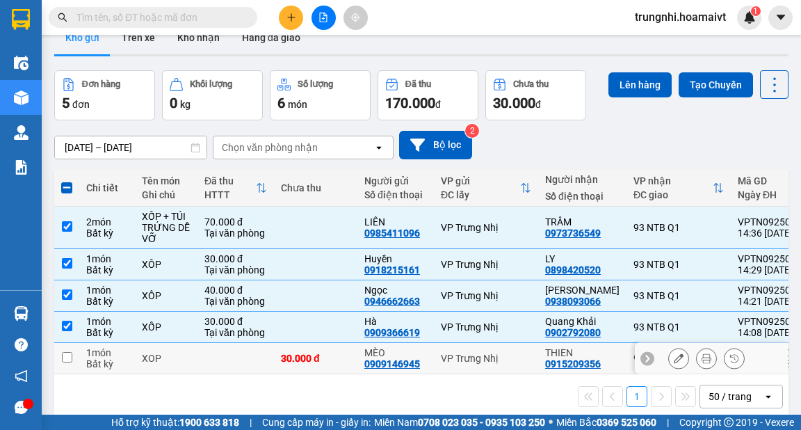
scroll to position [0, 0]
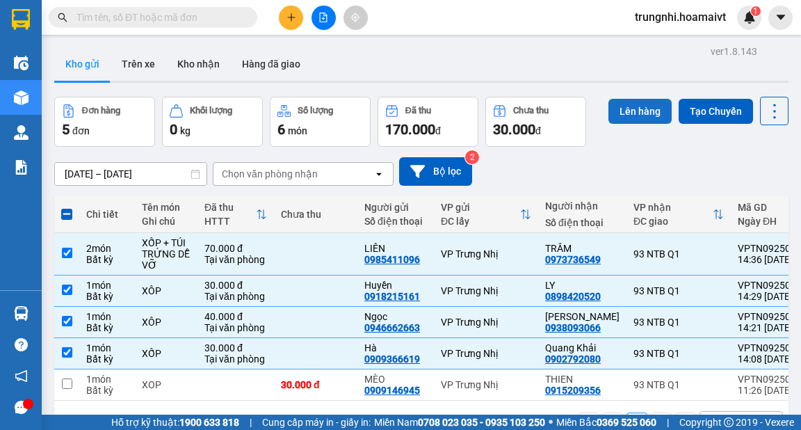
click at [647, 115] on button "Lên hàng" at bounding box center [640, 111] width 63 height 25
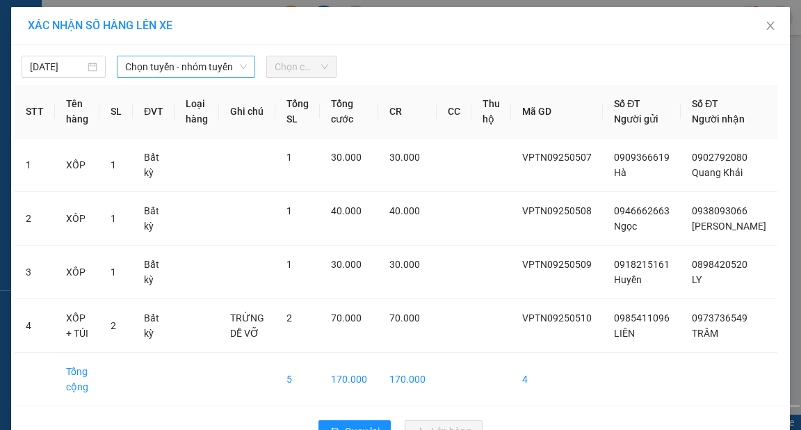
click at [154, 71] on span "Chọn tuyến - nhóm tuyến" at bounding box center [186, 66] width 122 height 21
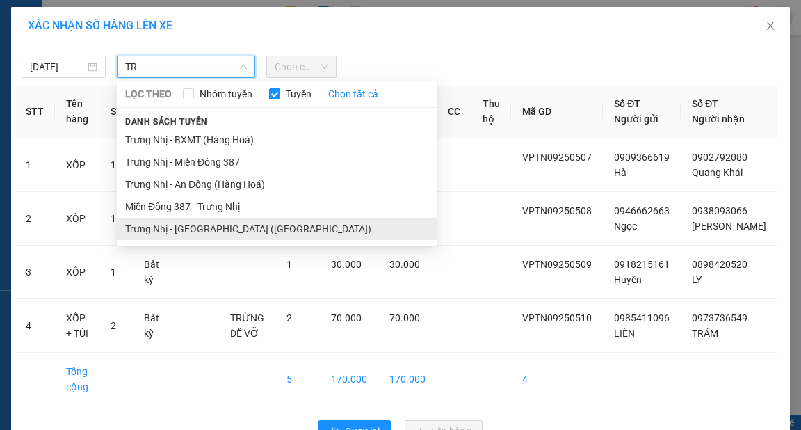
type input "TR"
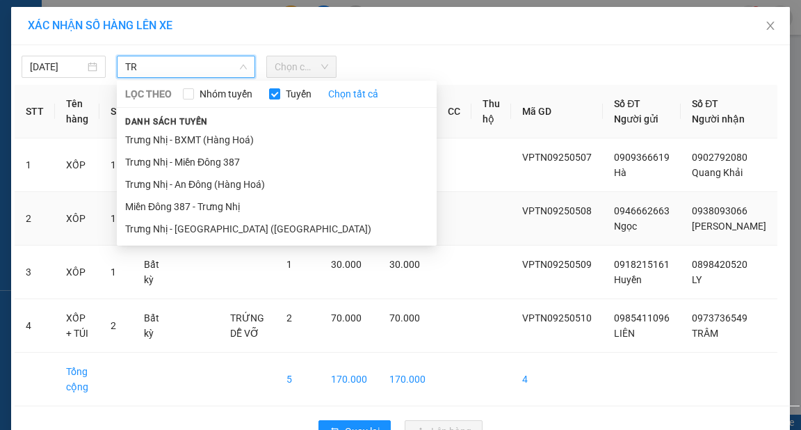
click at [207, 231] on li "Trưng Nhị - [GEOGRAPHIC_DATA] ([GEOGRAPHIC_DATA])" at bounding box center [277, 229] width 320 height 22
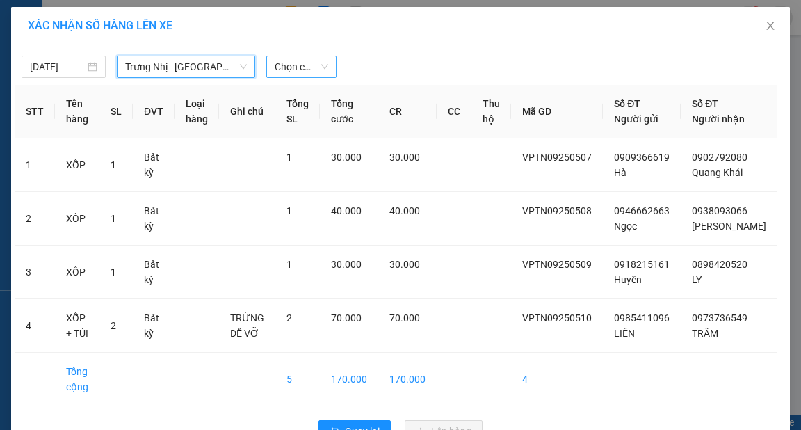
click at [300, 67] on span "Chọn chuyến" at bounding box center [302, 66] width 54 height 21
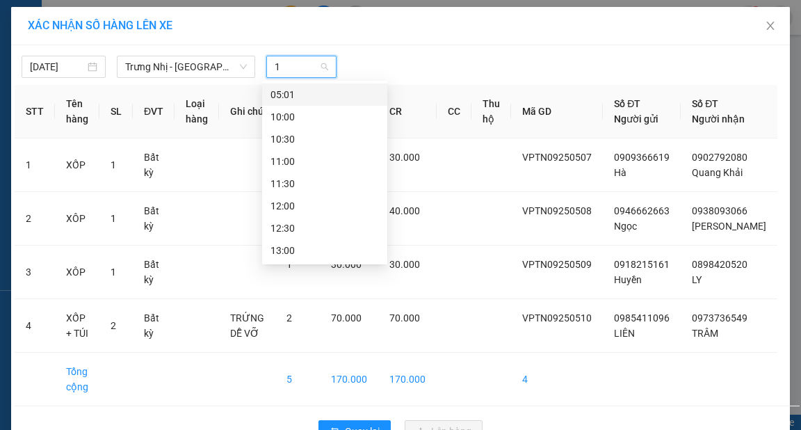
type input "15"
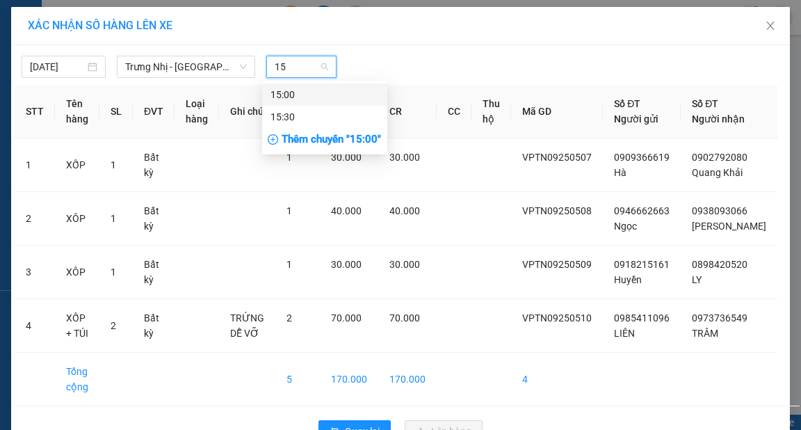
click at [355, 92] on div "15:00" at bounding box center [325, 94] width 108 height 15
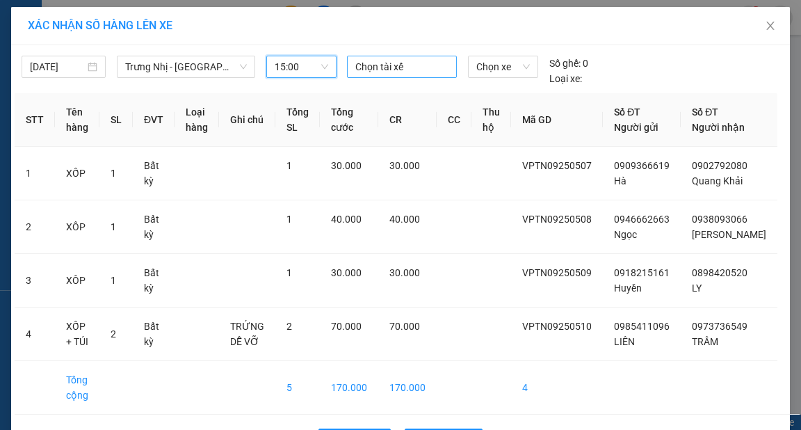
click at [401, 61] on div at bounding box center [402, 66] width 103 height 17
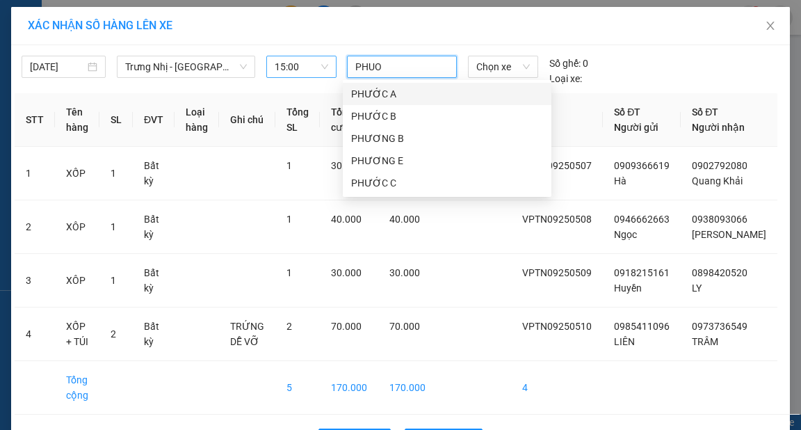
type input "PHUOC"
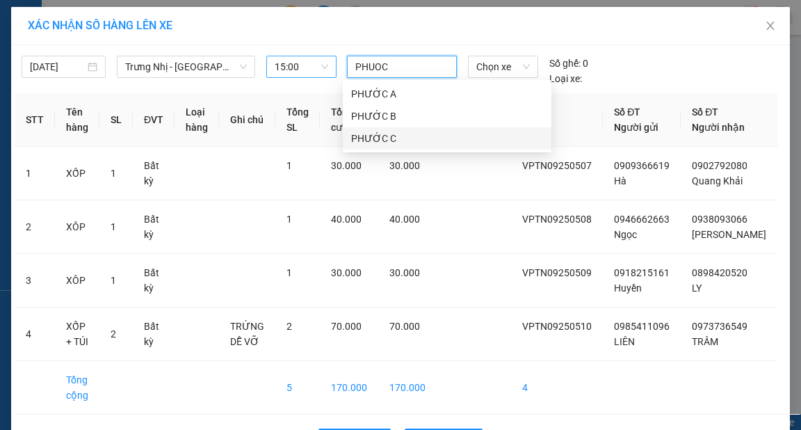
click at [385, 141] on div "PHƯỚC C" at bounding box center [447, 138] width 192 height 15
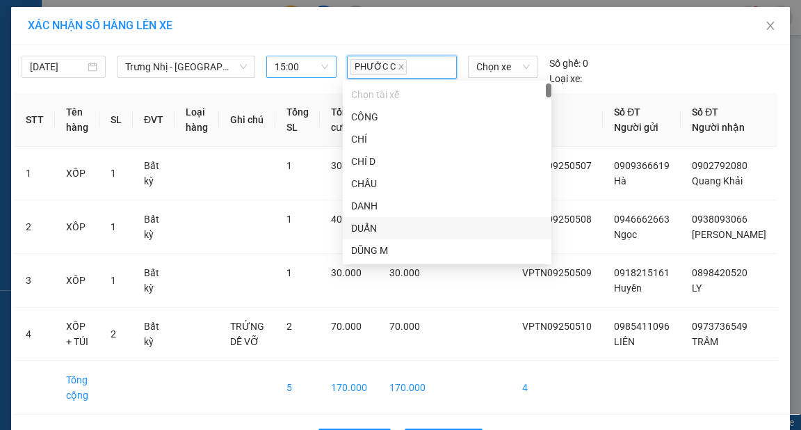
click at [638, 67] on div "PHƯỚC C Chọn xe Số ghế: 0 Loại xe:" at bounding box center [502, 71] width 323 height 31
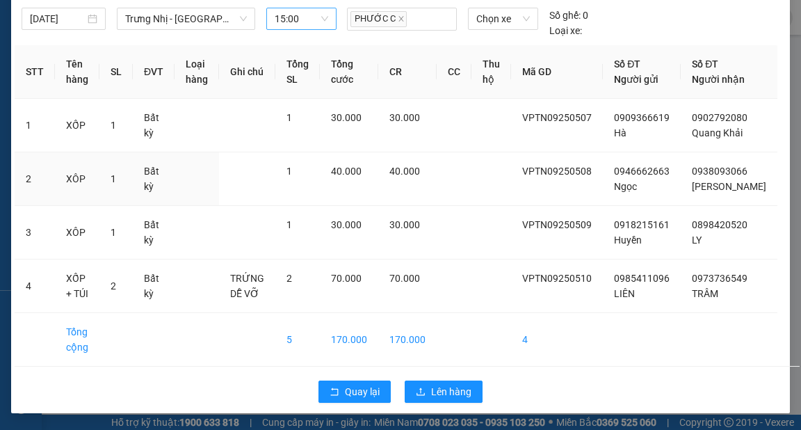
scroll to position [62, 0]
click at [445, 395] on span "Lên hàng" at bounding box center [451, 391] width 40 height 15
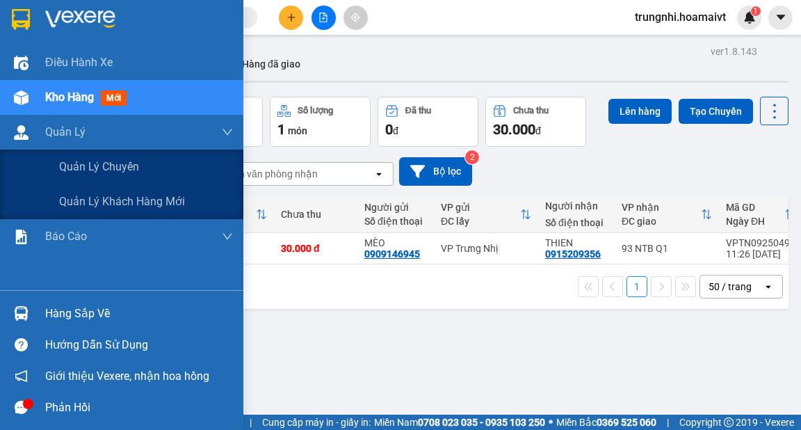
click at [90, 170] on span "Quản lý chuyến" at bounding box center [99, 166] width 80 height 17
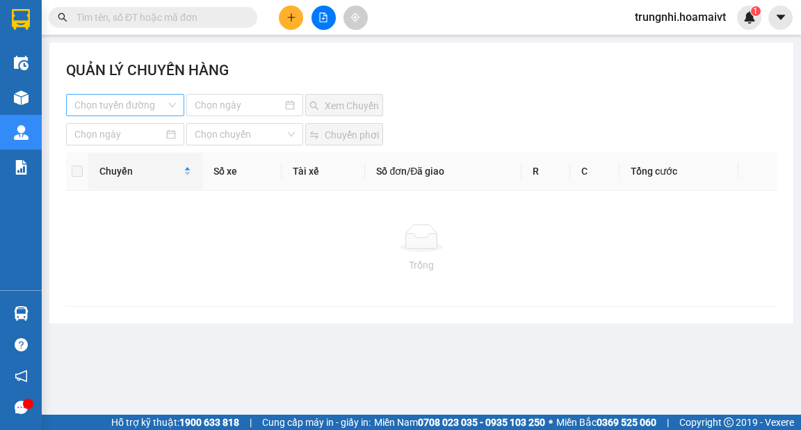
click at [137, 107] on input "search" at bounding box center [120, 105] width 92 height 21
click at [134, 106] on input "search" at bounding box center [120, 105] width 92 height 21
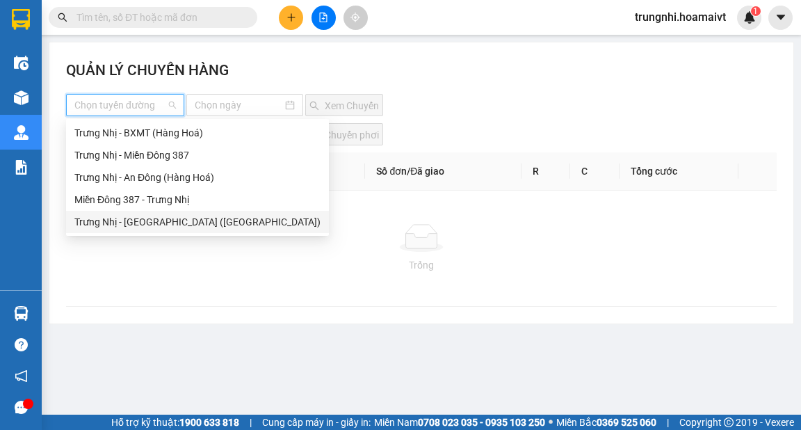
click at [178, 224] on div "Trưng Nhị - [GEOGRAPHIC_DATA] ([GEOGRAPHIC_DATA])" at bounding box center [197, 221] width 246 height 15
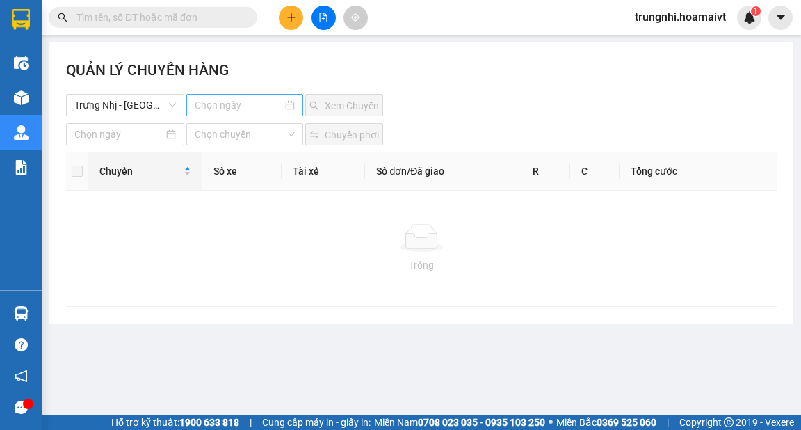
click at [234, 95] on div at bounding box center [244, 105] width 116 height 22
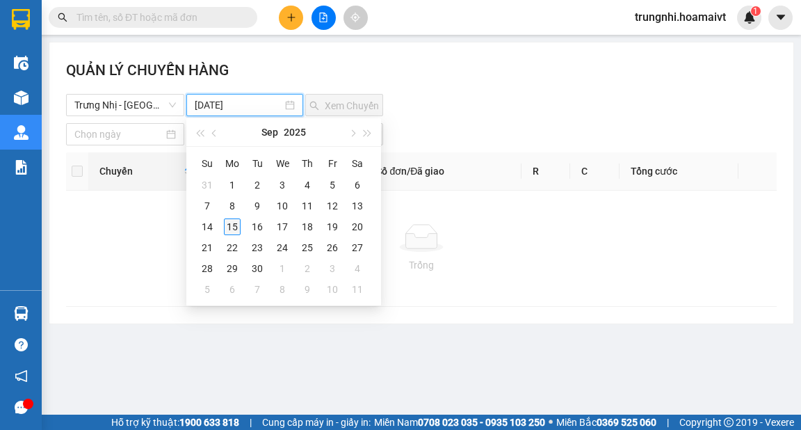
type input "[DATE]"
click at [230, 228] on div "15" at bounding box center [232, 226] width 17 height 17
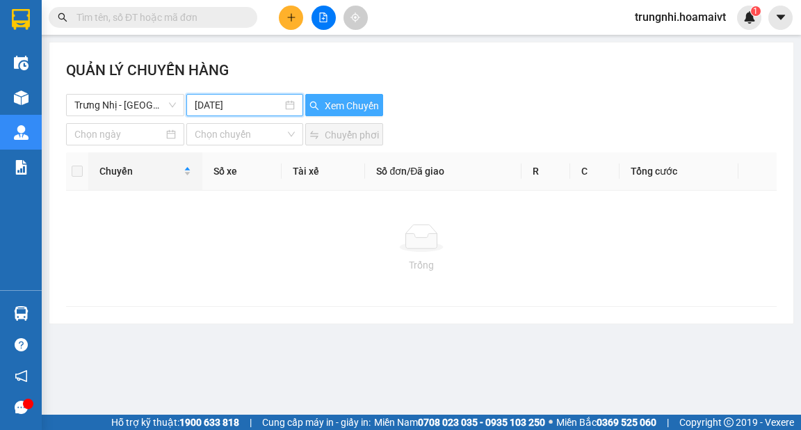
click at [339, 108] on span "Xem Chuyến" at bounding box center [352, 105] width 54 height 15
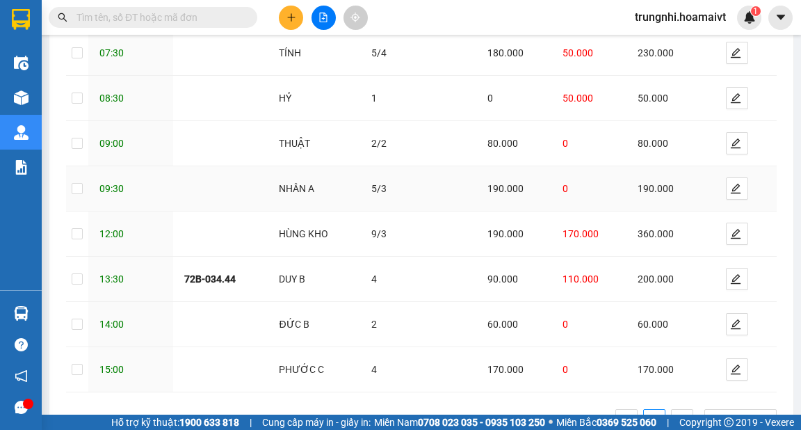
scroll to position [270, 0]
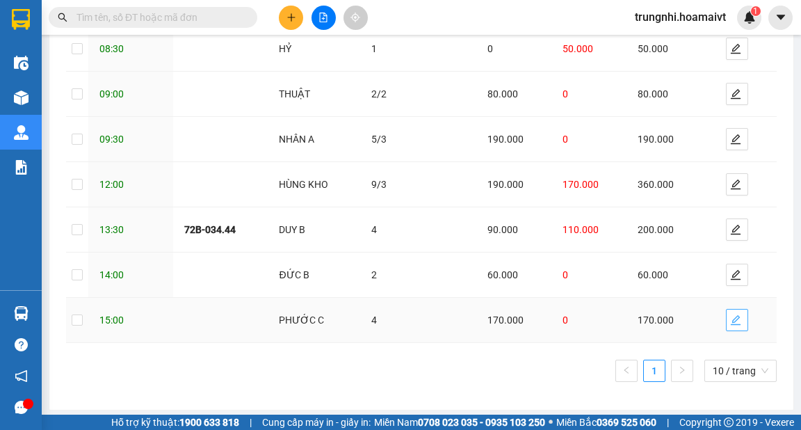
click at [732, 325] on button "button" at bounding box center [737, 320] width 22 height 22
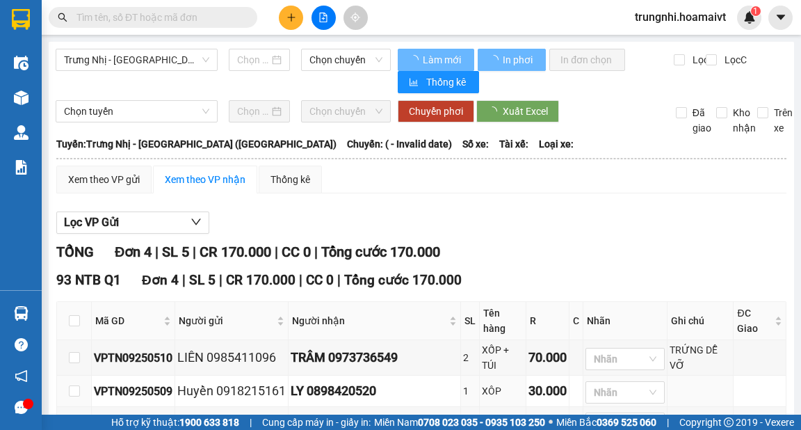
type input "[DATE]"
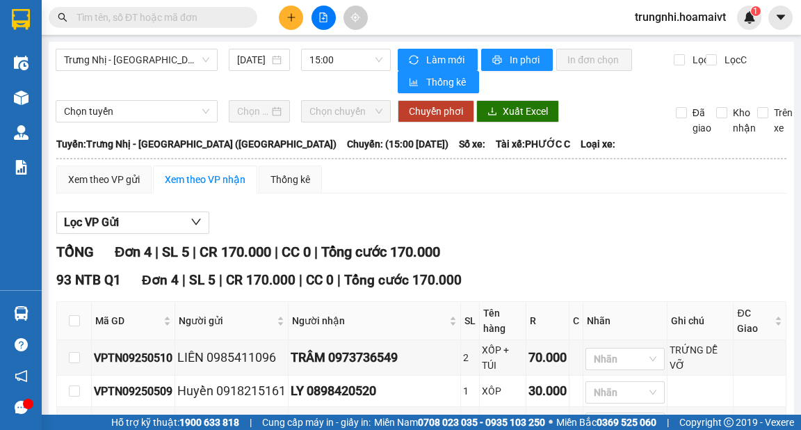
scroll to position [106, 0]
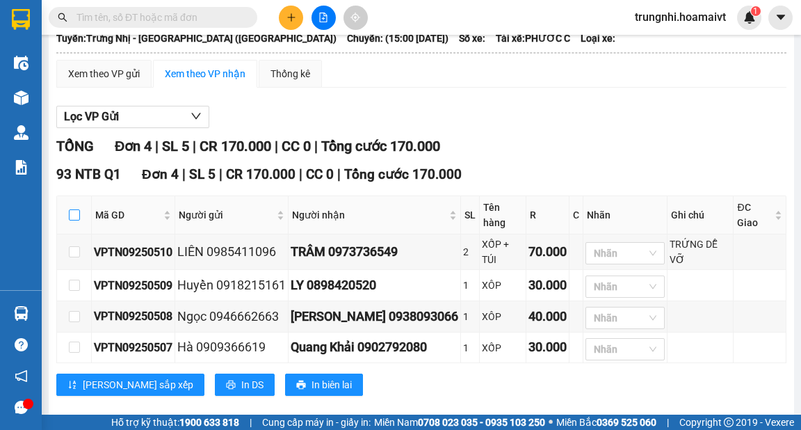
click at [75, 209] on input "checkbox" at bounding box center [74, 214] width 11 height 11
checkbox input "true"
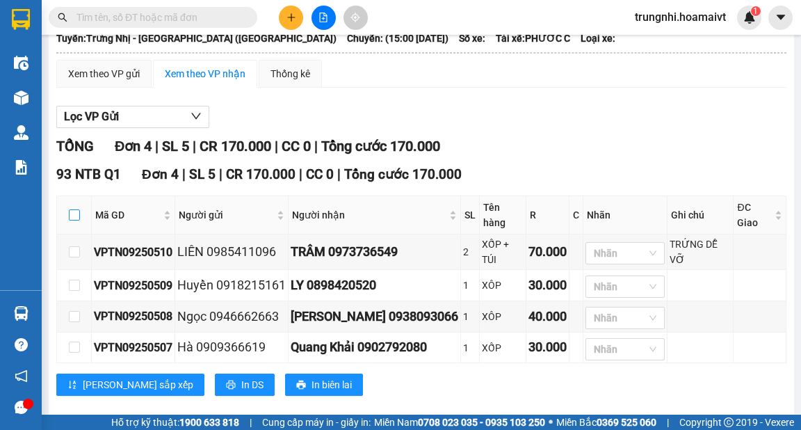
checkbox input "true"
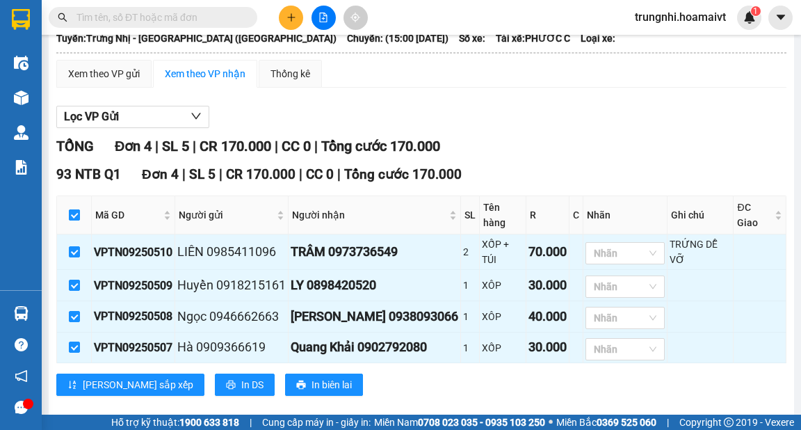
click at [76, 209] on input "checkbox" at bounding box center [74, 214] width 11 height 11
checkbox input "false"
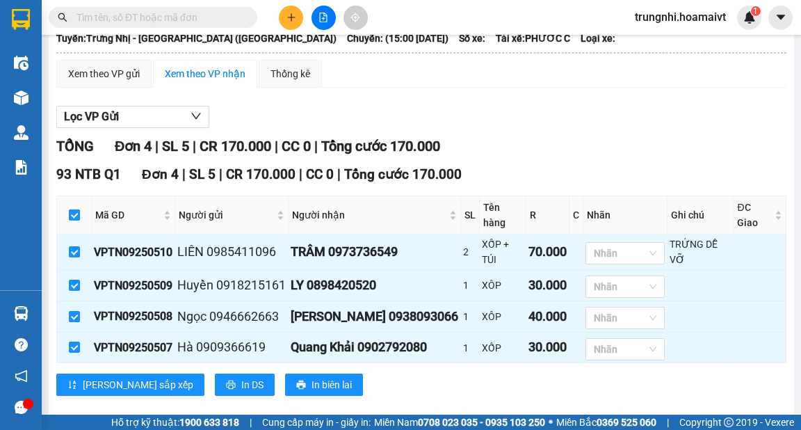
checkbox input "false"
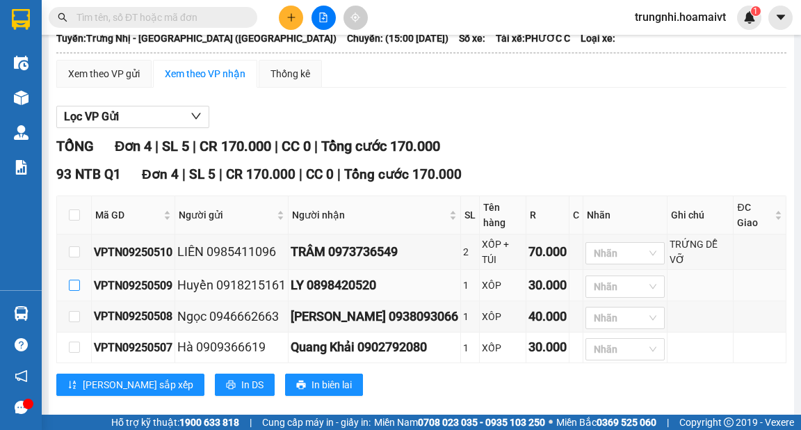
click at [70, 280] on input "checkbox" at bounding box center [74, 285] width 11 height 11
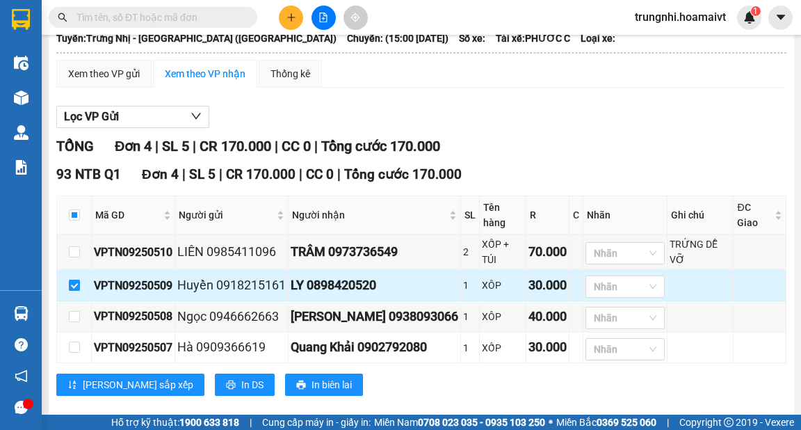
click at [72, 278] on label at bounding box center [74, 285] width 11 height 15
click at [72, 280] on input "checkbox" at bounding box center [74, 285] width 11 height 11
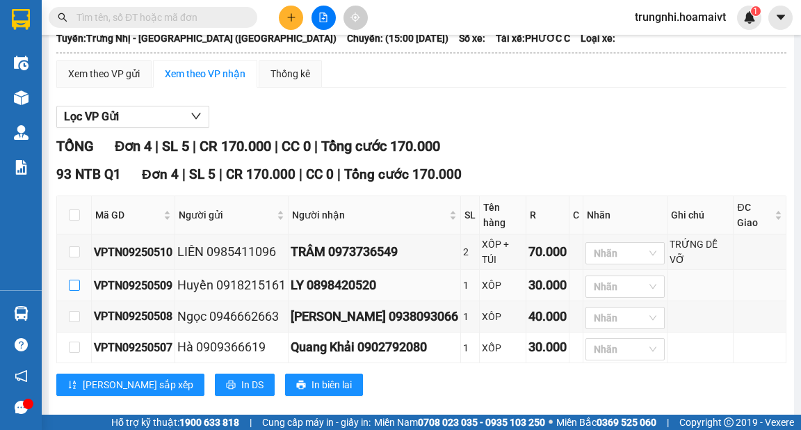
click at [75, 280] on input "checkbox" at bounding box center [74, 285] width 11 height 11
checkbox input "true"
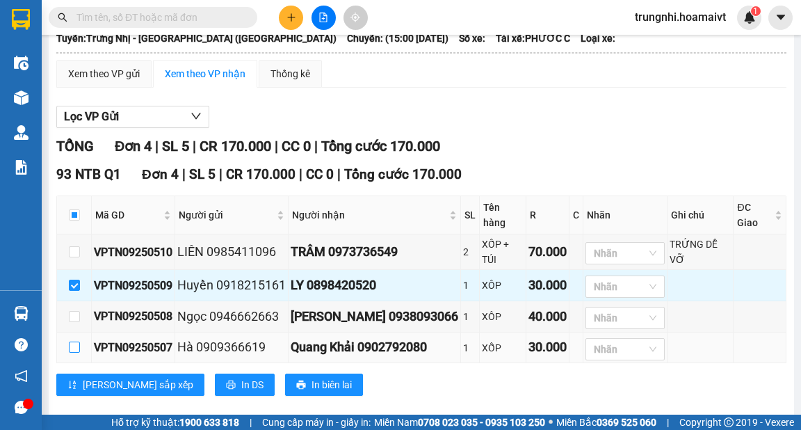
click at [78, 341] on input "checkbox" at bounding box center [74, 346] width 11 height 11
checkbox input "true"
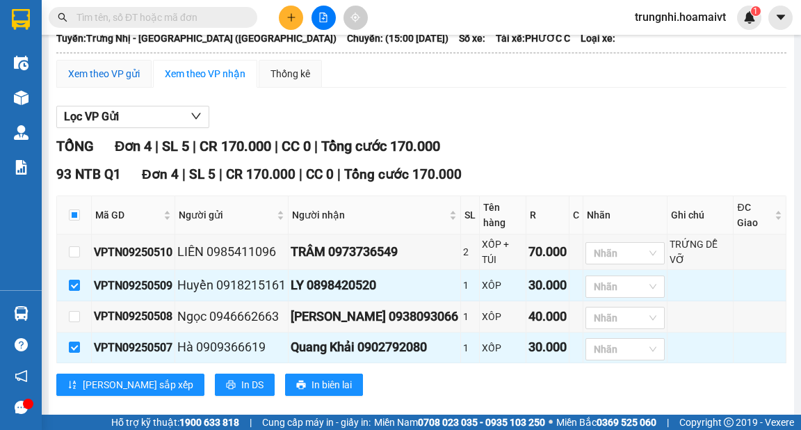
click at [124, 77] on div "Xem theo VP gửi" at bounding box center [104, 73] width 72 height 15
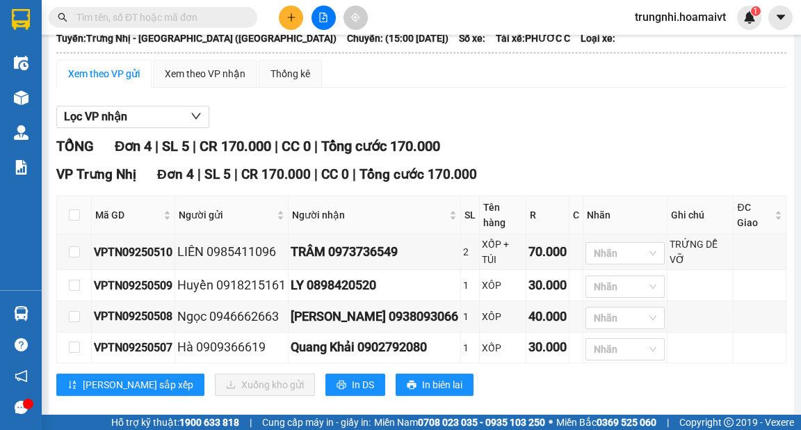
click at [110, 79] on div "Xem theo VP gửi" at bounding box center [104, 73] width 72 height 15
click at [134, 73] on div "Xem theo VP gửi" at bounding box center [104, 73] width 72 height 15
click at [78, 311] on input "checkbox" at bounding box center [74, 316] width 11 height 11
checkbox input "true"
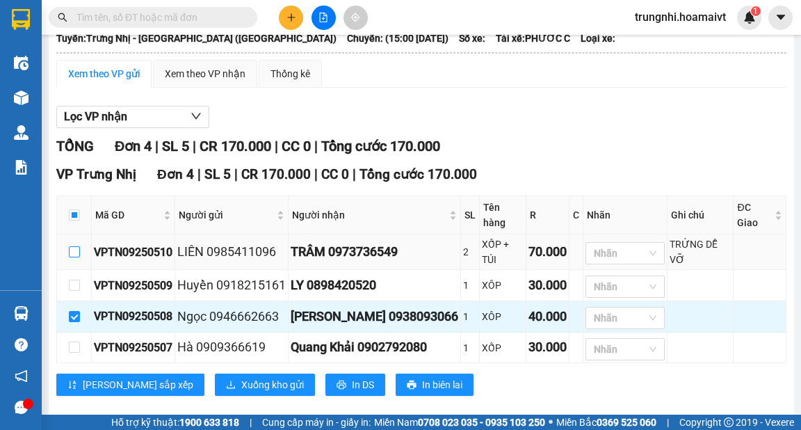
click at [69, 246] on input "checkbox" at bounding box center [74, 251] width 11 height 11
checkbox input "true"
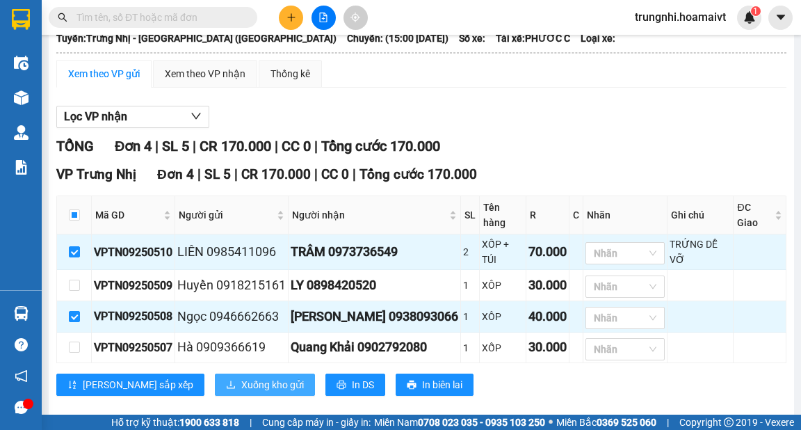
click at [241, 377] on span "Xuống kho gửi" at bounding box center [272, 384] width 63 height 15
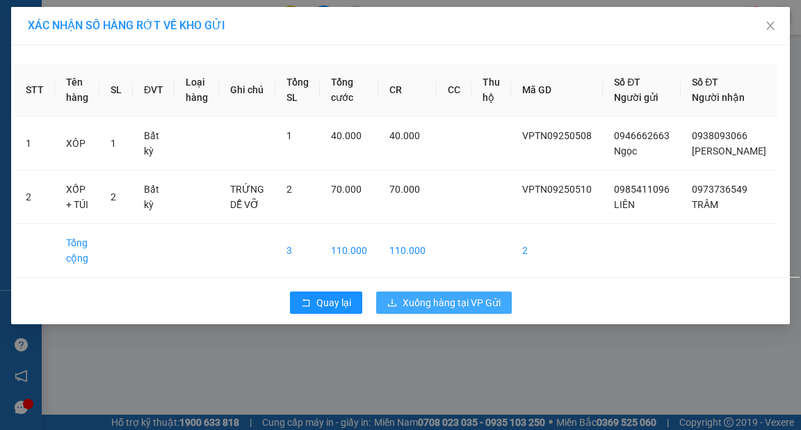
click at [443, 310] on span "Xuống hàng tại VP Gửi" at bounding box center [452, 302] width 98 height 15
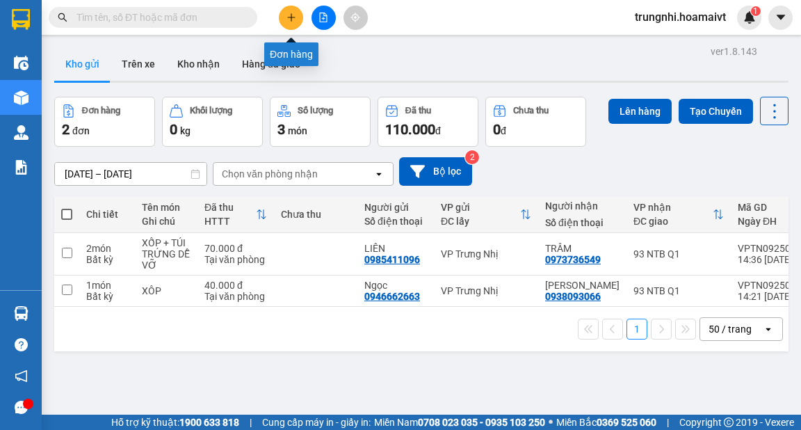
click at [282, 12] on button at bounding box center [291, 18] width 24 height 24
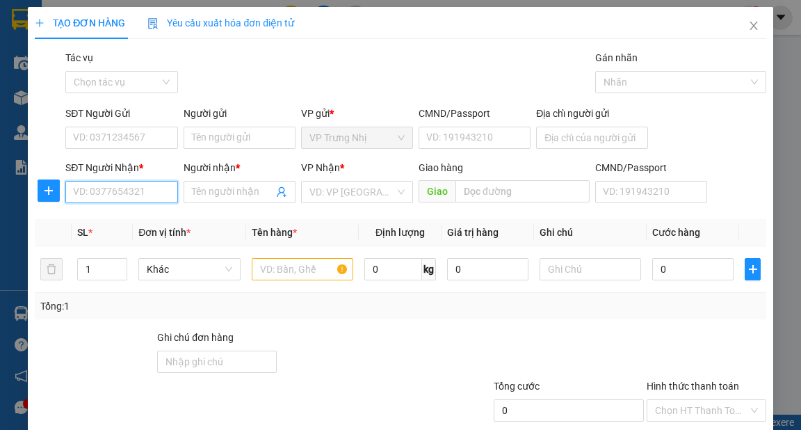
click at [97, 196] on input "SĐT Người Nhận *" at bounding box center [121, 192] width 112 height 22
type input "0972868656"
click at [106, 218] on div "0972868656 - Phường" at bounding box center [122, 219] width 98 height 15
type input "Phường"
type input "0972868656"
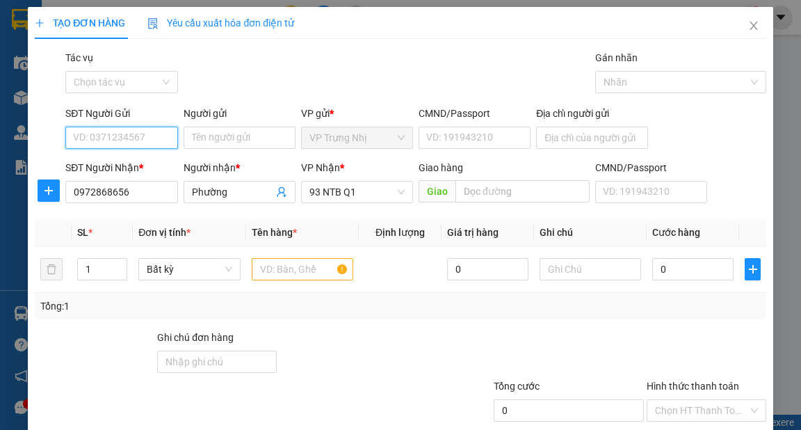
click at [127, 141] on input "SĐT Người Gửi" at bounding box center [121, 138] width 112 height 22
click at [144, 169] on div "0949417474 - VIỆT" at bounding box center [120, 165] width 94 height 15
type input "0949417474"
type input "VIỆT"
click at [262, 271] on input "text" at bounding box center [303, 269] width 102 height 22
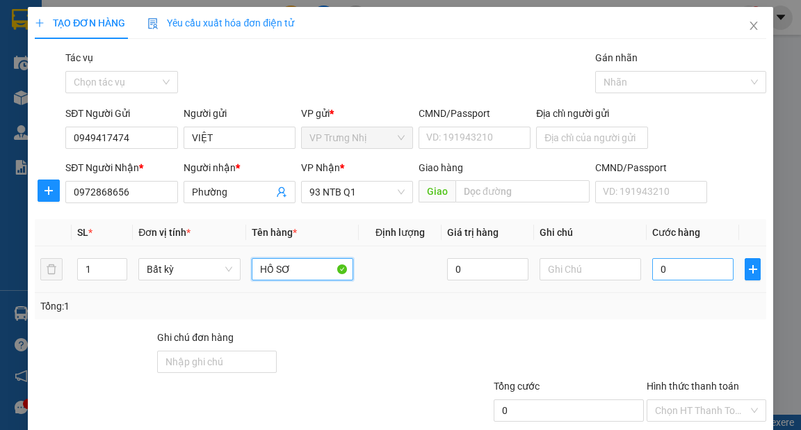
type input "HỒ SƠ"
click at [666, 267] on input "0" at bounding box center [692, 269] width 81 height 22
type input "3"
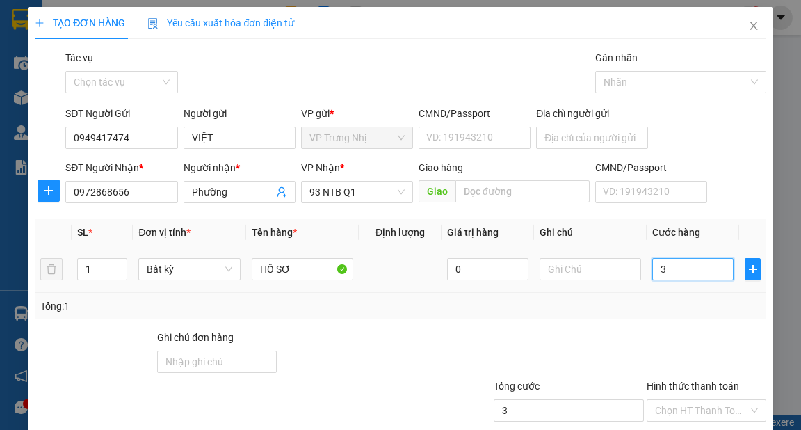
type input "30"
type input "30.000"
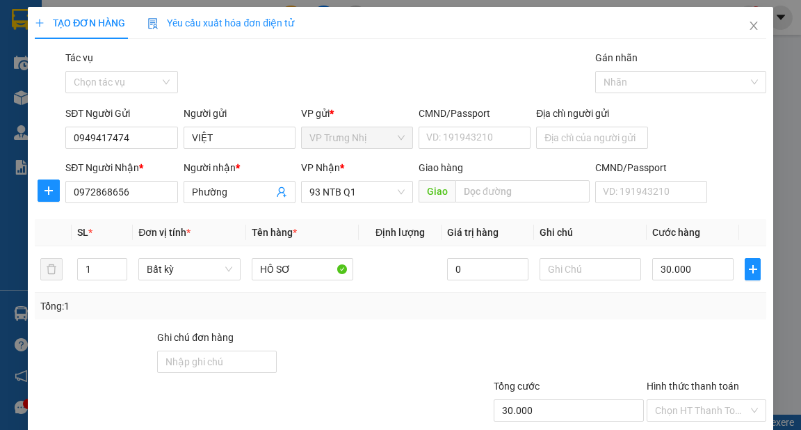
click at [653, 314] on div "Tổng: 1" at bounding box center [400, 306] width 731 height 26
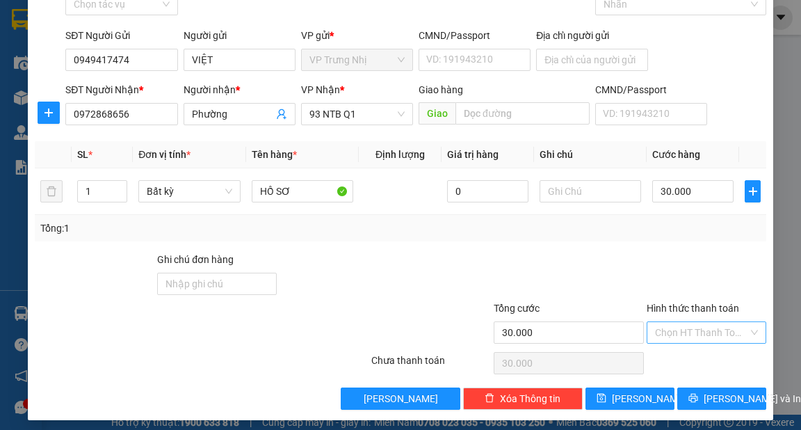
scroll to position [83, 0]
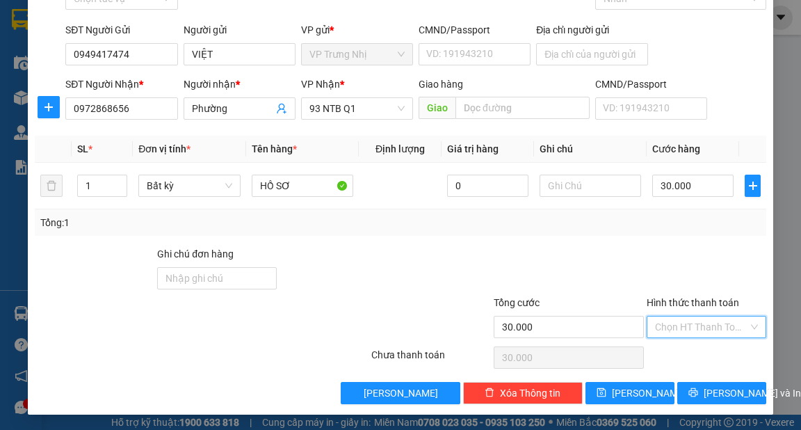
click at [670, 327] on input "Hình thức thanh toán" at bounding box center [701, 326] width 93 height 21
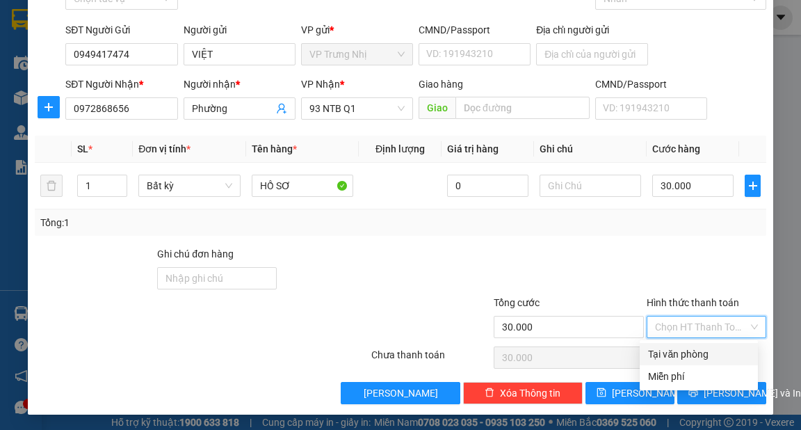
click at [679, 354] on div "Tại văn phòng" at bounding box center [699, 353] width 102 height 15
type input "0"
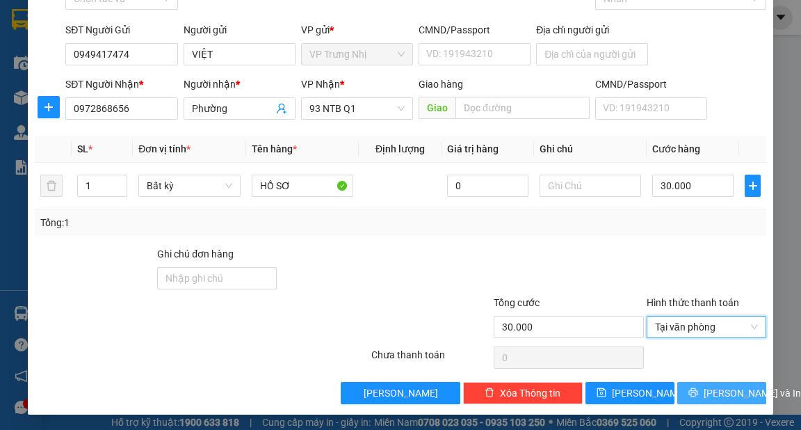
click at [707, 387] on span "[PERSON_NAME] và In" at bounding box center [752, 392] width 97 height 15
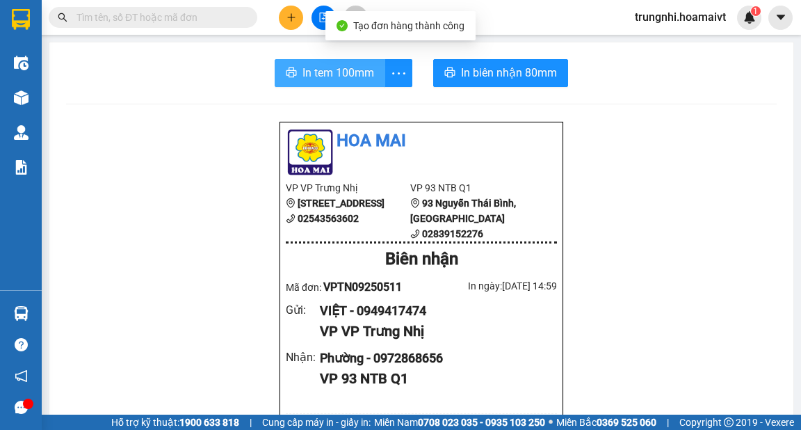
click at [303, 78] on span "In tem 100mm" at bounding box center [339, 72] width 72 height 17
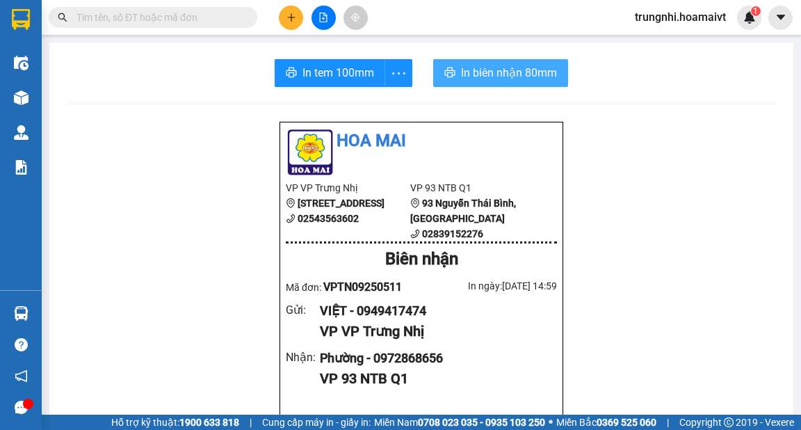
click at [498, 80] on span "In biên nhận 80mm" at bounding box center [509, 72] width 96 height 17
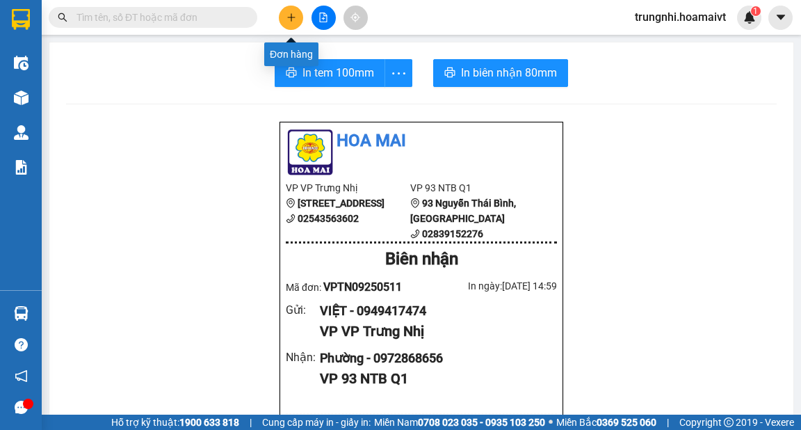
click at [287, 18] on icon "plus" at bounding box center [292, 18] width 10 height 10
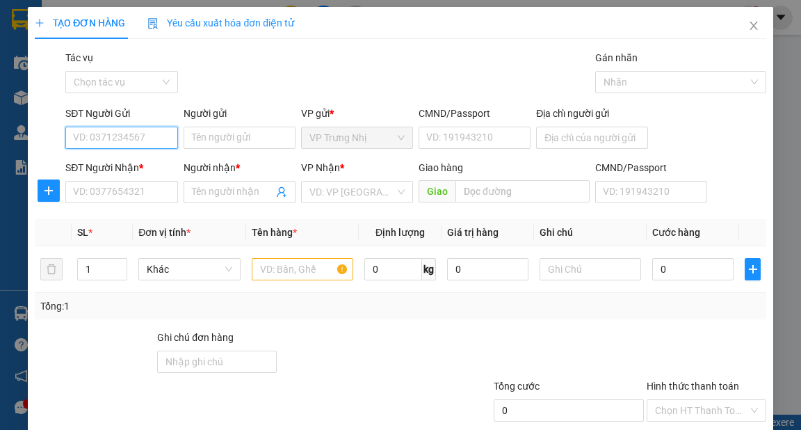
click at [99, 143] on input "SĐT Người Gửi" at bounding box center [121, 138] width 112 height 22
type input "0919180317"
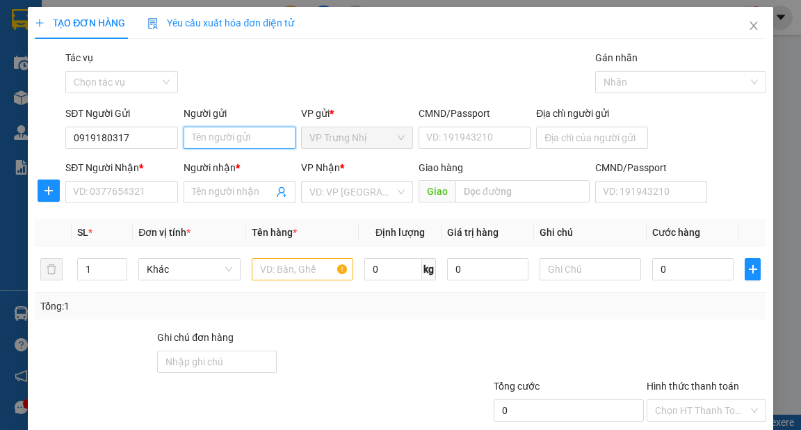
click at [212, 140] on input "Người gửi" at bounding box center [240, 138] width 112 height 22
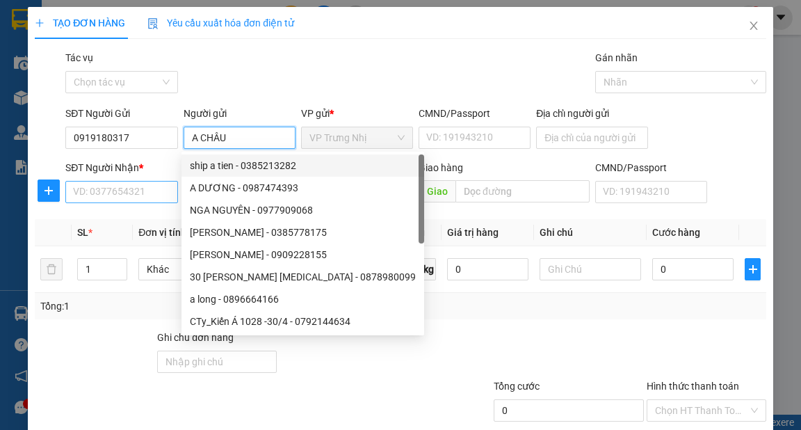
type input "A CHÂU"
click at [134, 188] on input "SĐT Người Nhận *" at bounding box center [121, 192] width 112 height 22
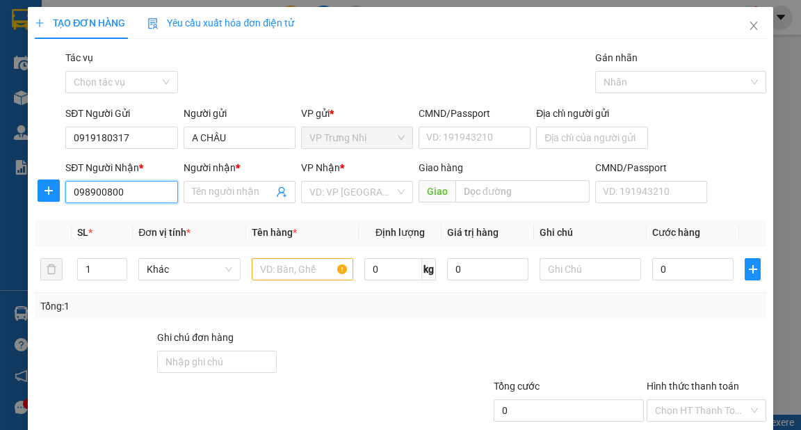
type input "0989008007"
click at [131, 217] on div "0989008007 - NGOC" at bounding box center [120, 219] width 94 height 15
type input "NGOC"
type input "0989008007"
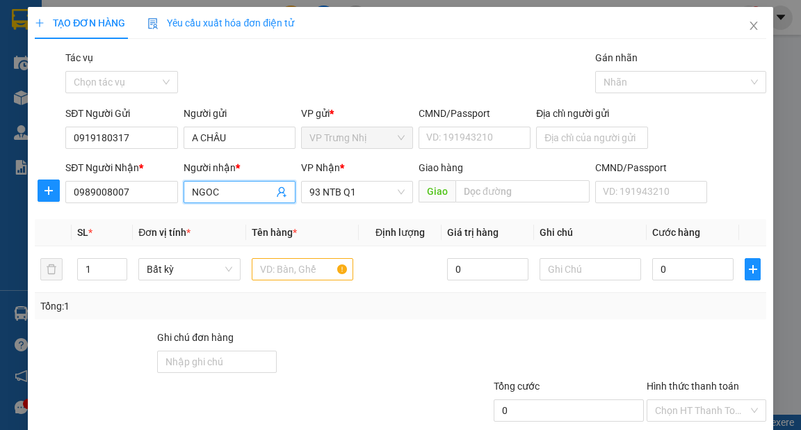
click at [222, 190] on input "NGOC" at bounding box center [232, 191] width 81 height 15
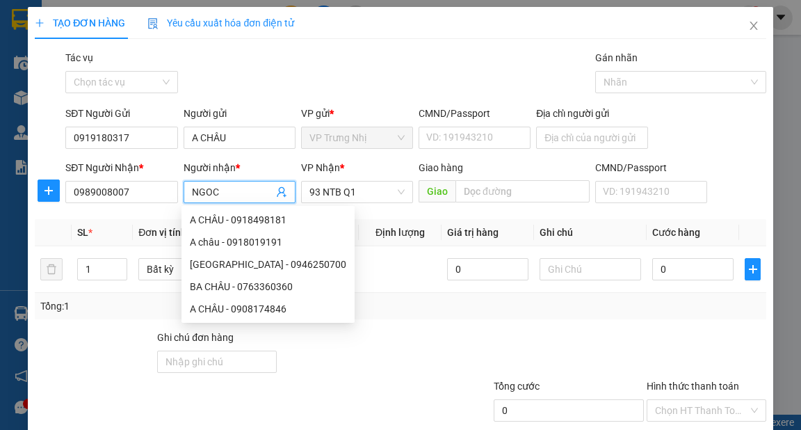
click at [222, 190] on input "NGOC" at bounding box center [232, 191] width 81 height 15
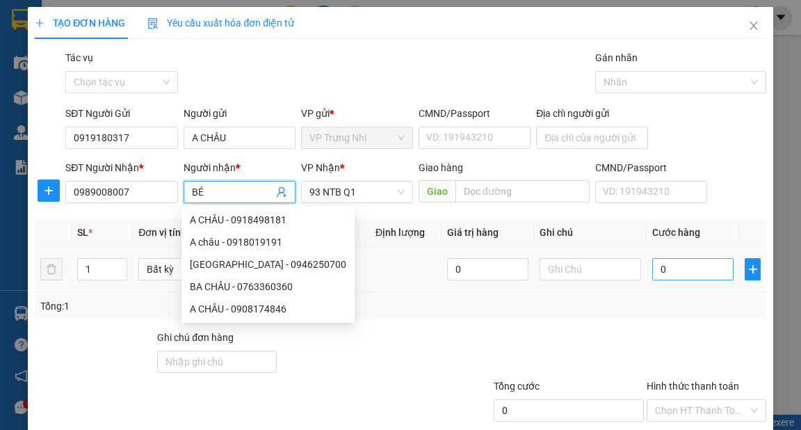
type input "BÉ"
click at [668, 269] on input "0" at bounding box center [692, 269] width 81 height 22
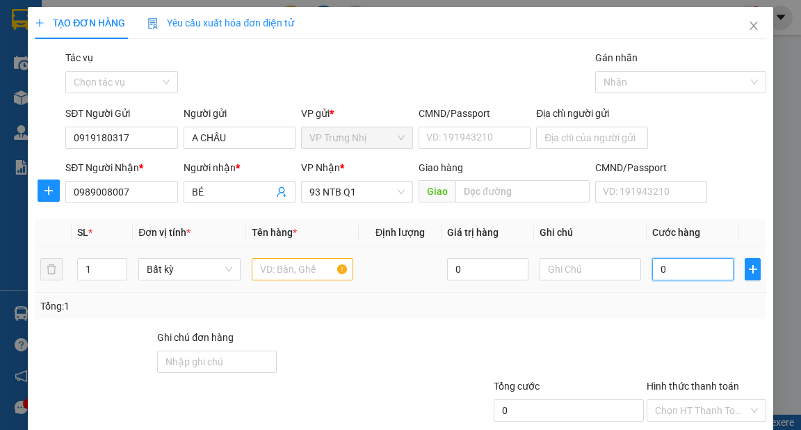
type input "6"
type input "60"
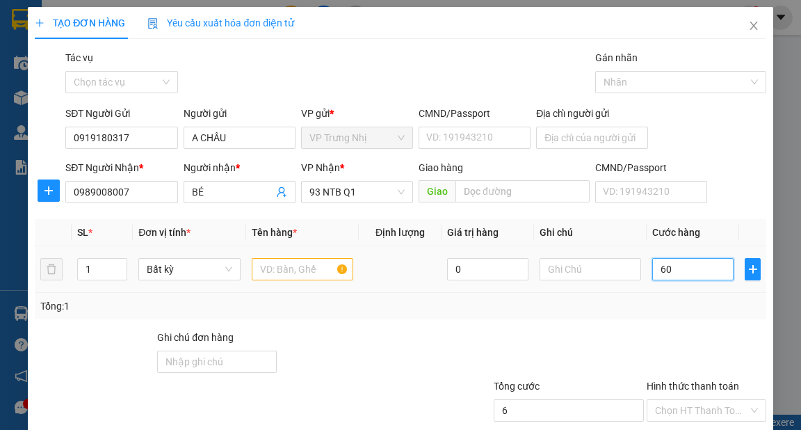
type input "60"
type input "60.000"
click at [115, 266] on span "up" at bounding box center [119, 266] width 8 height 8
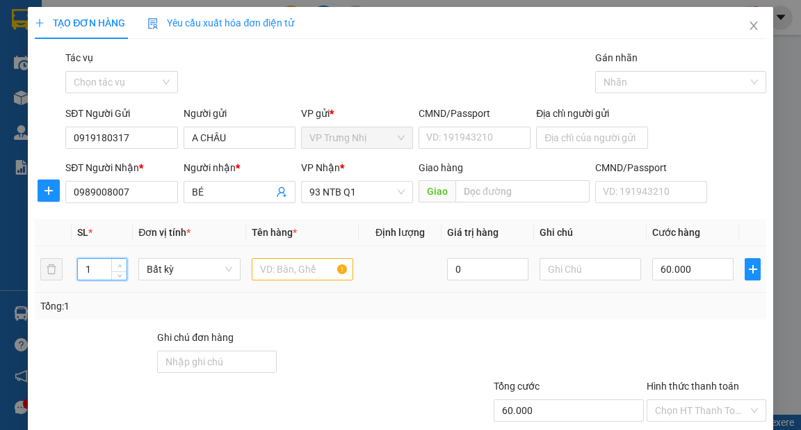
type input "2"
click at [120, 262] on span "up" at bounding box center [119, 266] width 8 height 8
click at [289, 271] on input "text" at bounding box center [303, 269] width 102 height 22
type input "0"
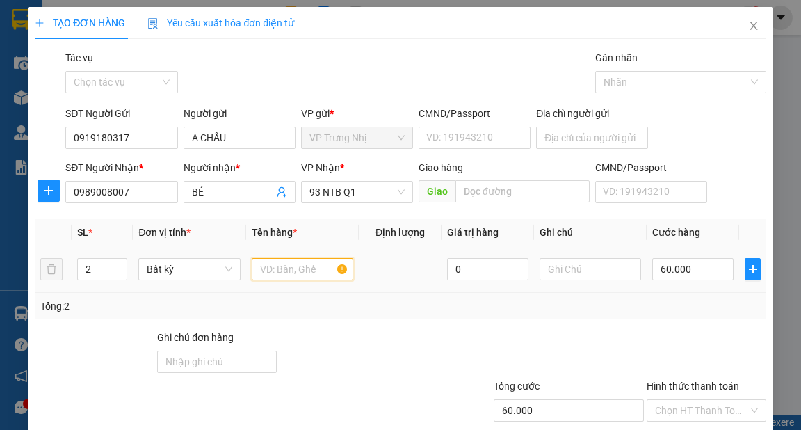
type input "0"
type input "2 BỊCH ĐEN"
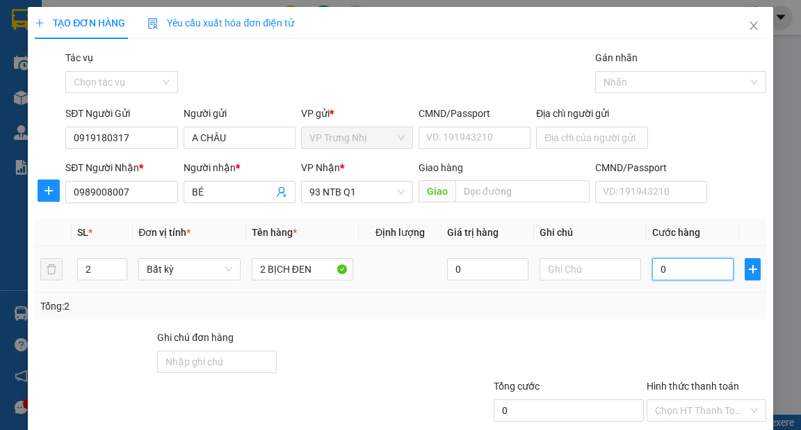
click at [677, 272] on input "0" at bounding box center [692, 269] width 81 height 22
type input "6"
type input "60"
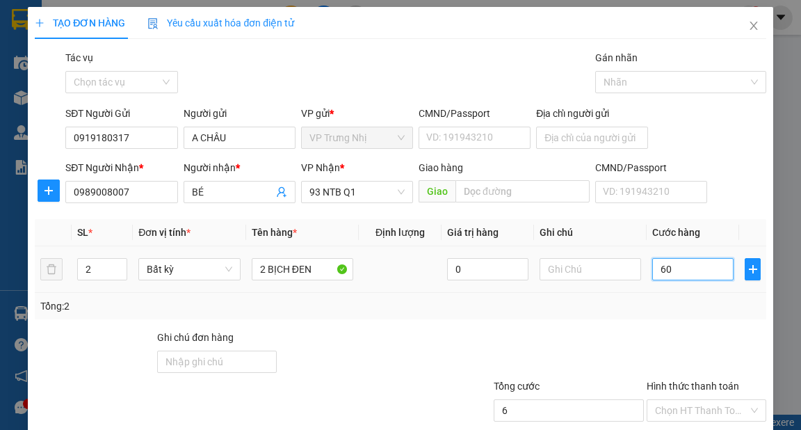
type input "60"
type input "60.000"
click at [678, 296] on div "Tổng: 2" at bounding box center [400, 306] width 731 height 26
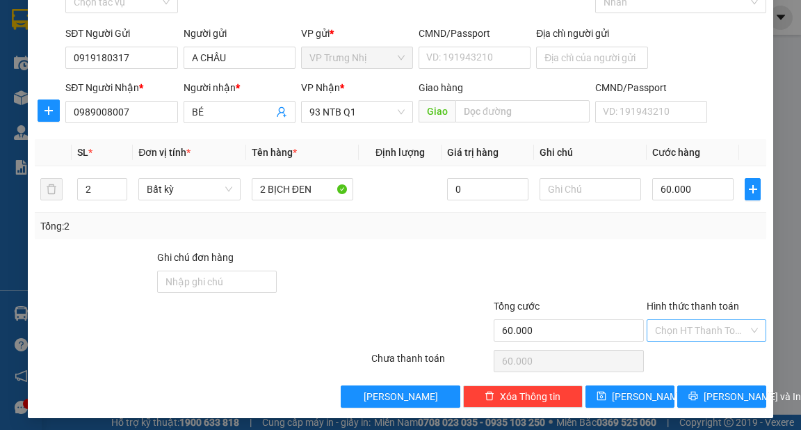
scroll to position [83, 0]
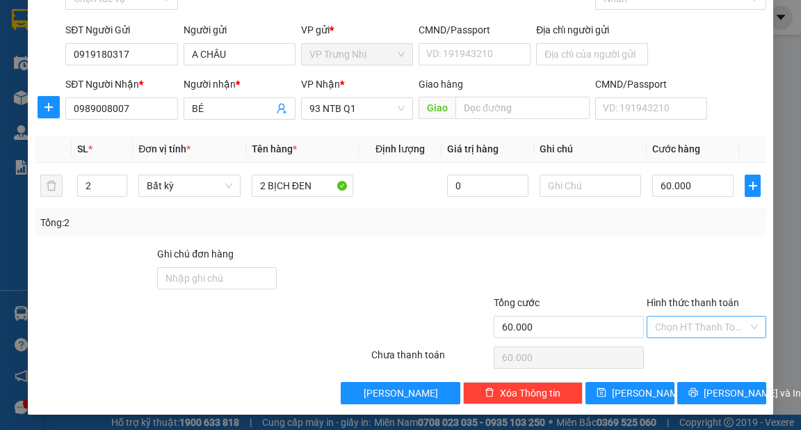
click at [690, 331] on input "Hình thức thanh toán" at bounding box center [701, 326] width 93 height 21
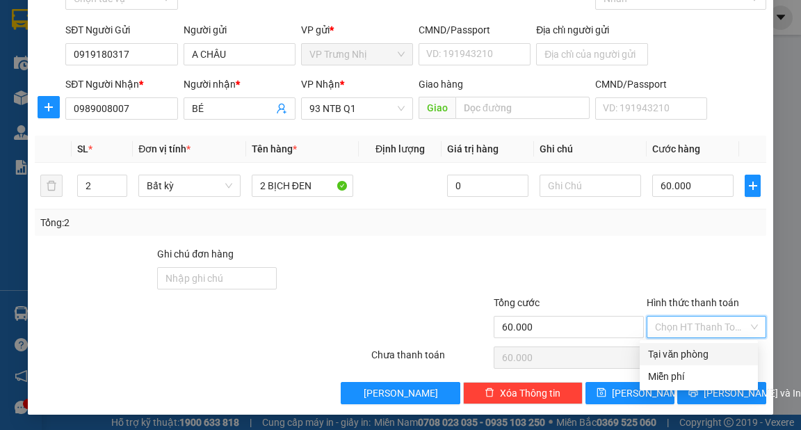
click at [680, 353] on div "Tại văn phòng" at bounding box center [699, 353] width 102 height 15
type input "0"
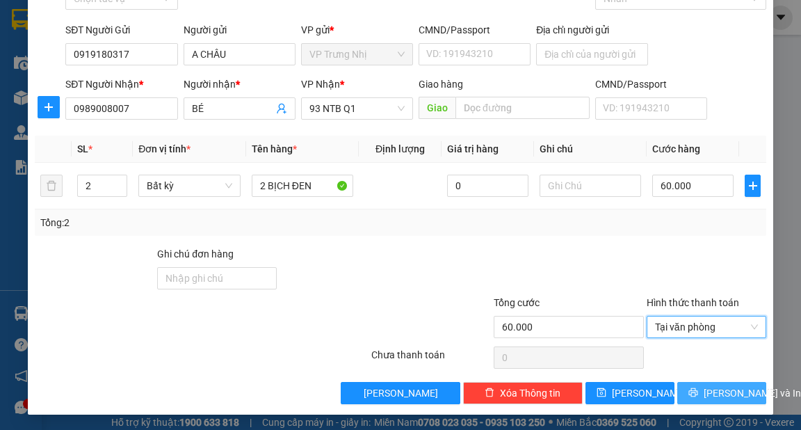
click at [712, 385] on span "[PERSON_NAME] và In" at bounding box center [752, 392] width 97 height 15
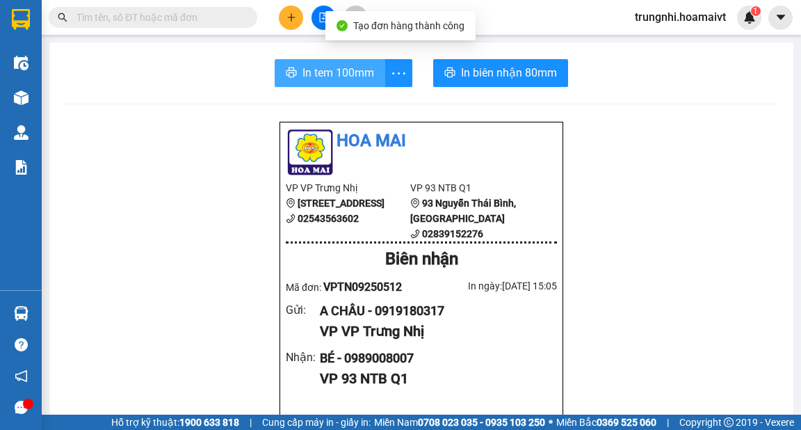
click at [295, 63] on button "In tem 100mm" at bounding box center [330, 73] width 111 height 28
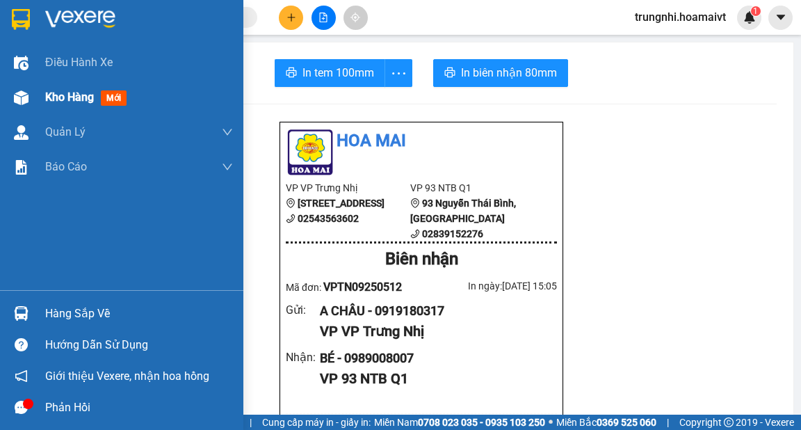
click at [106, 99] on span "mới" at bounding box center [114, 97] width 26 height 15
